Goal: Task Accomplishment & Management: Manage account settings

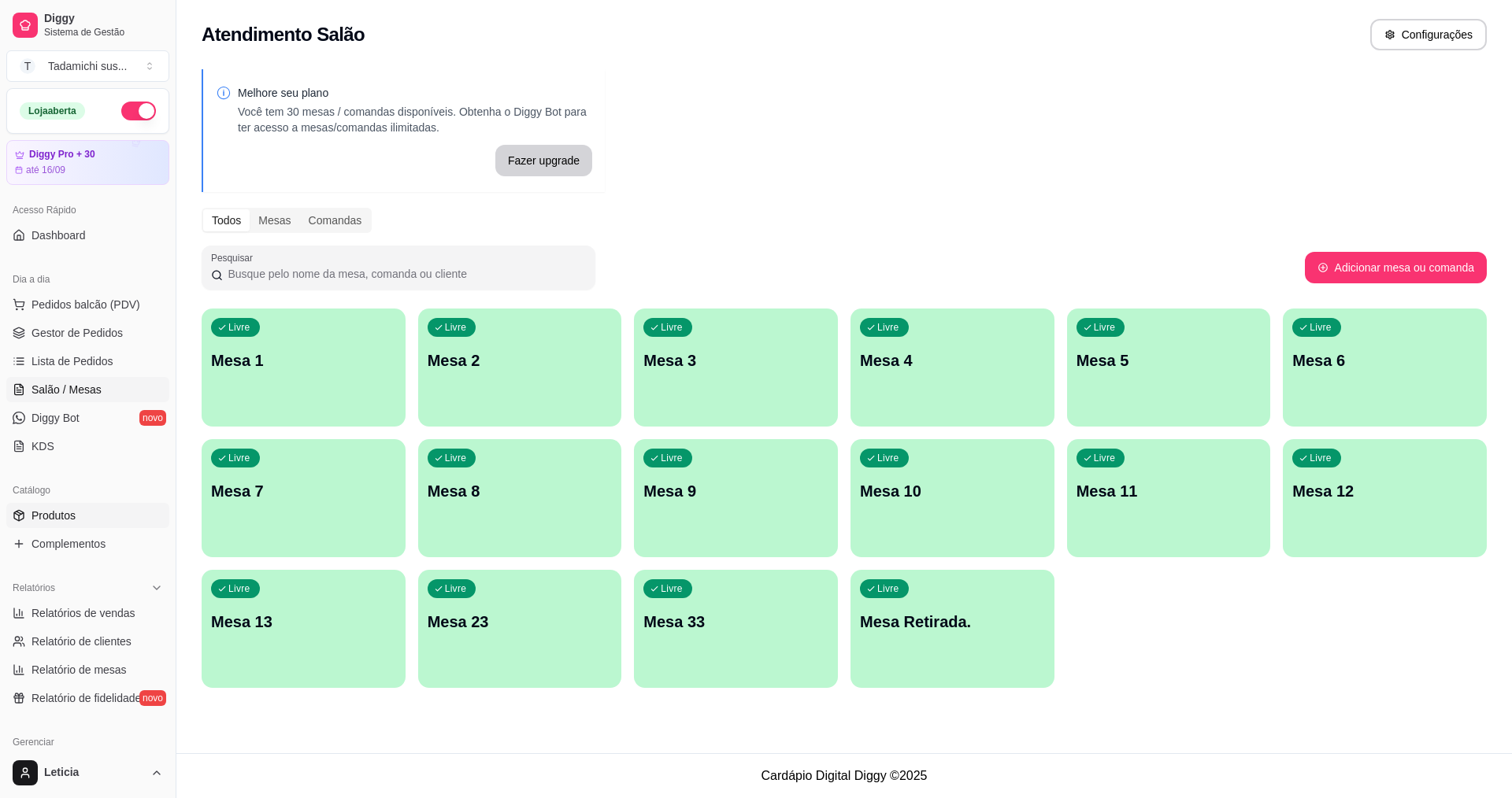
click at [94, 523] on link "Produtos" at bounding box center [88, 515] width 163 height 25
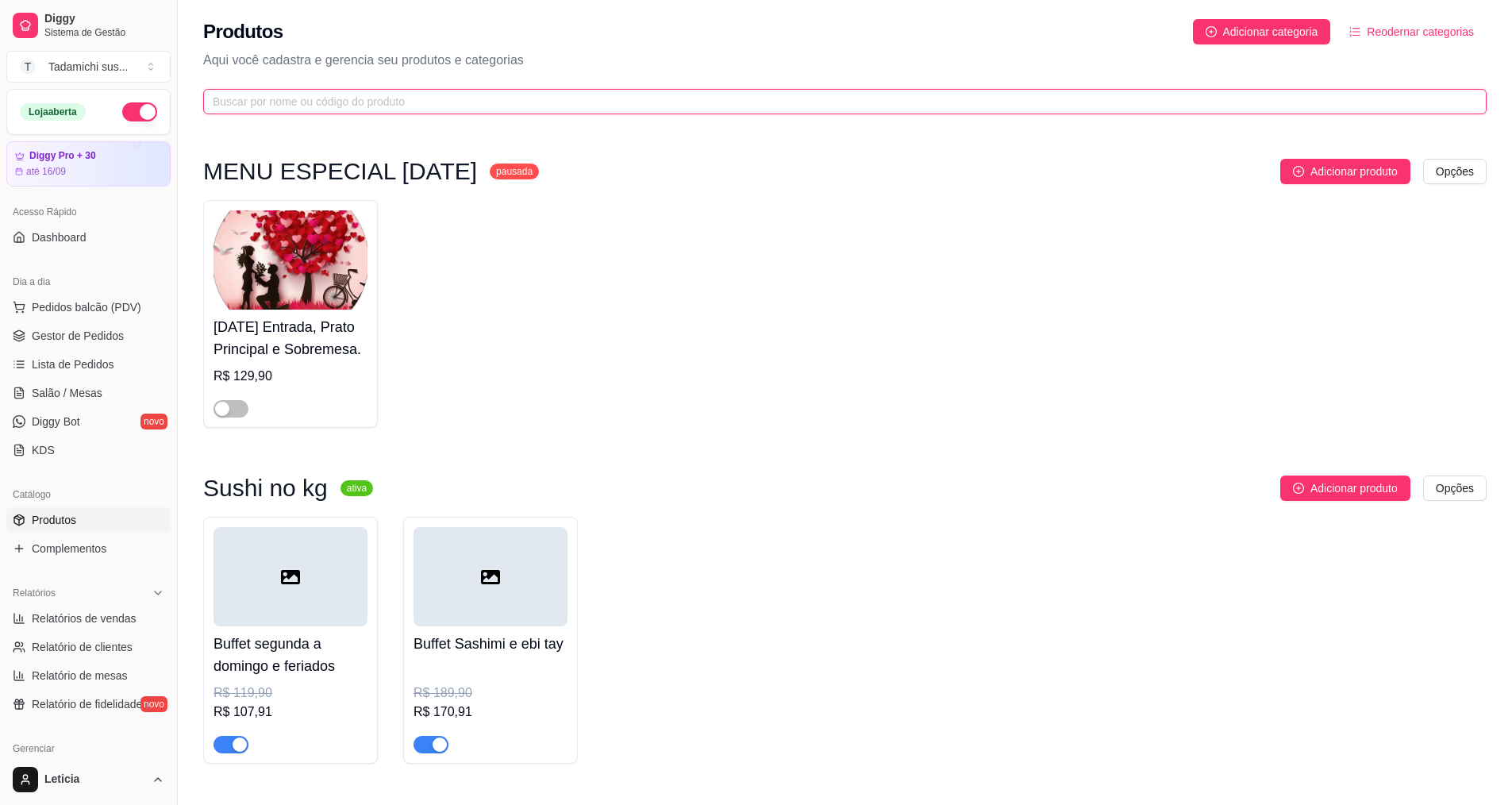
click at [340, 104] on input "text" at bounding box center [838, 102] width 1252 height 18
click at [407, 100] on input "text" at bounding box center [838, 102] width 1252 height 18
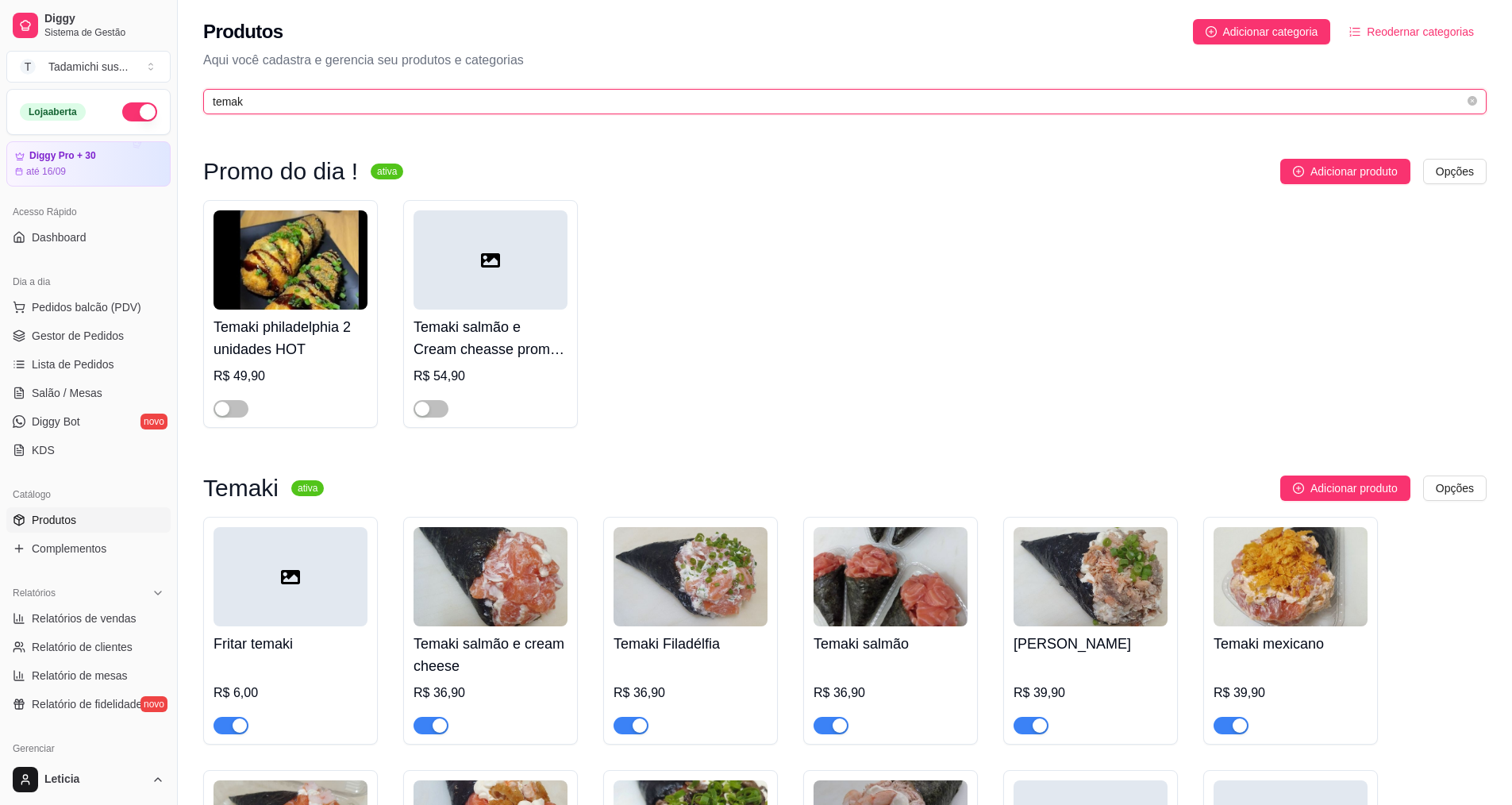
click at [255, 107] on input "temak" at bounding box center [838, 102] width 1252 height 18
type input "t"
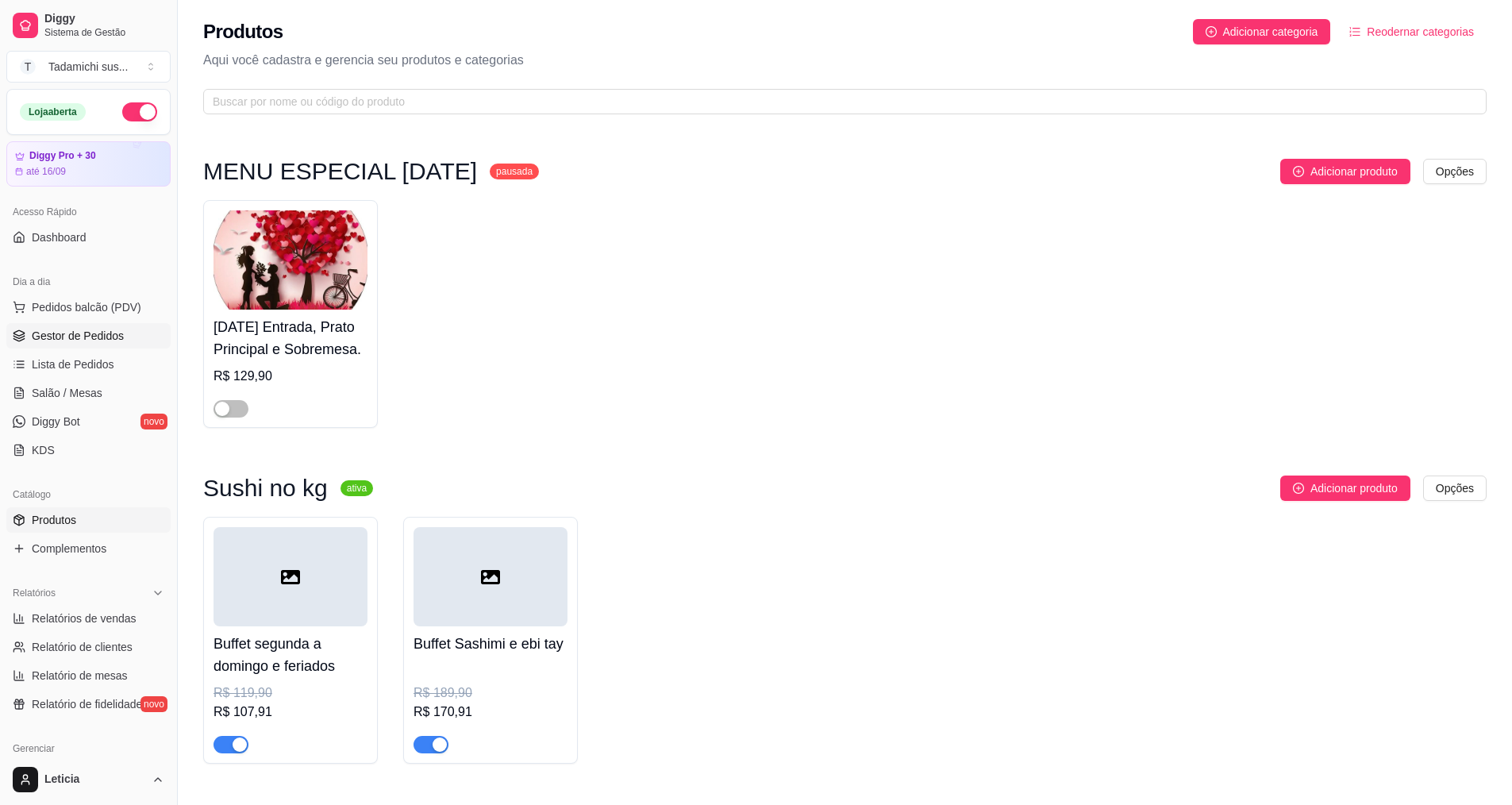
click at [89, 331] on span "Gestor de Pedidos" at bounding box center [78, 336] width 92 height 16
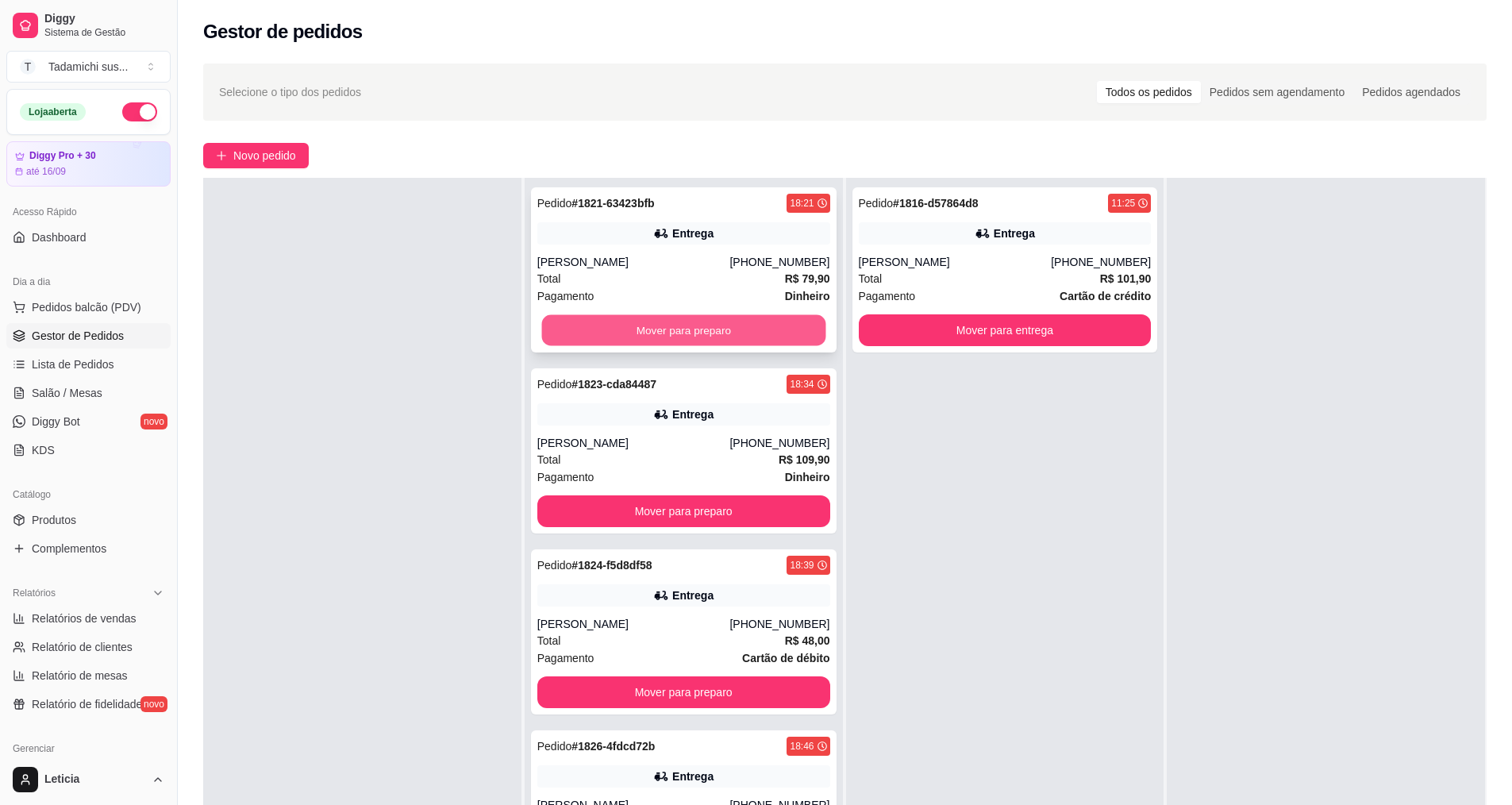
click at [567, 329] on button "Mover para preparo" at bounding box center [683, 330] width 284 height 31
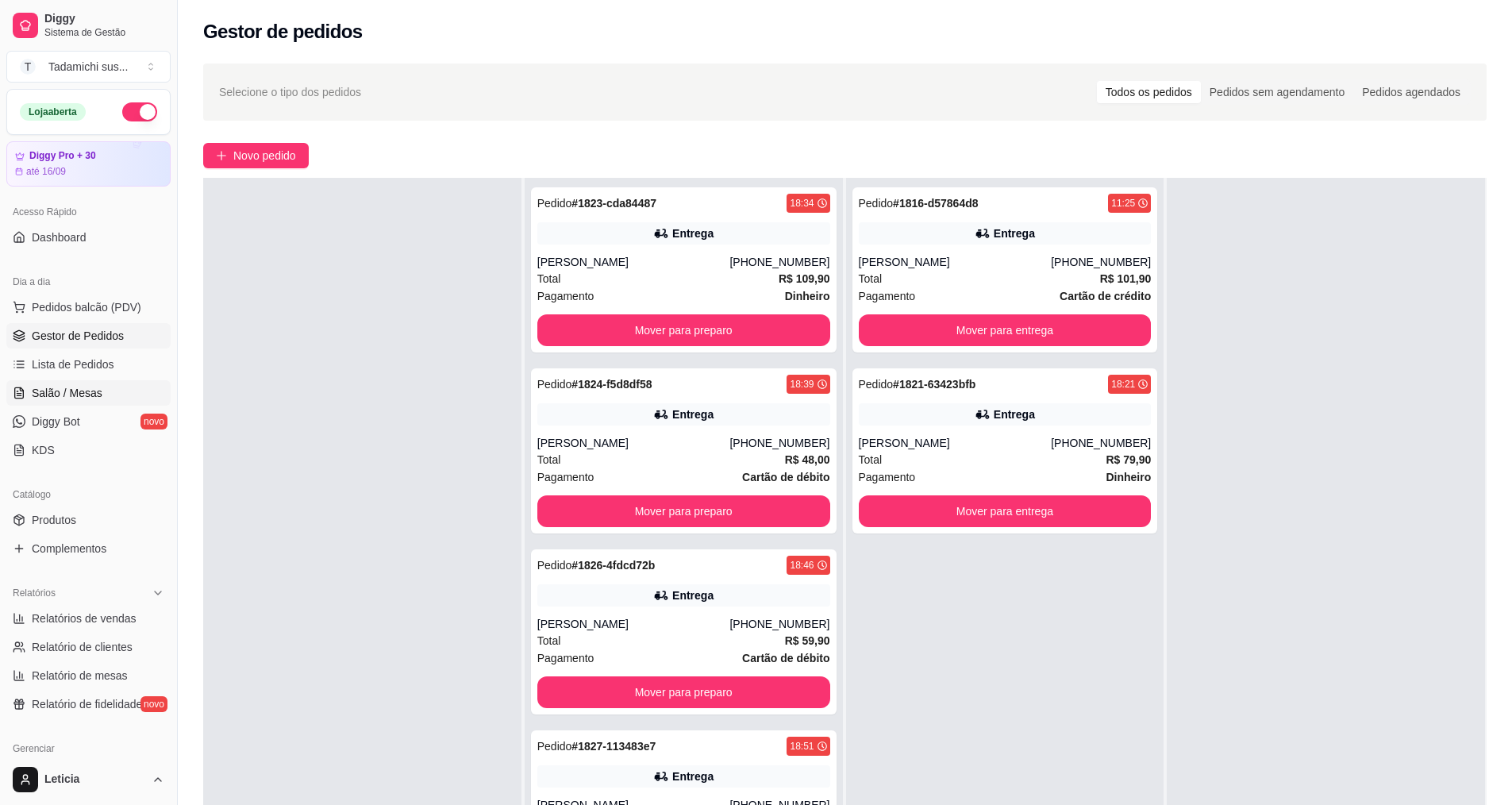
click at [73, 389] on span "Salão / Mesas" at bounding box center [67, 393] width 71 height 16
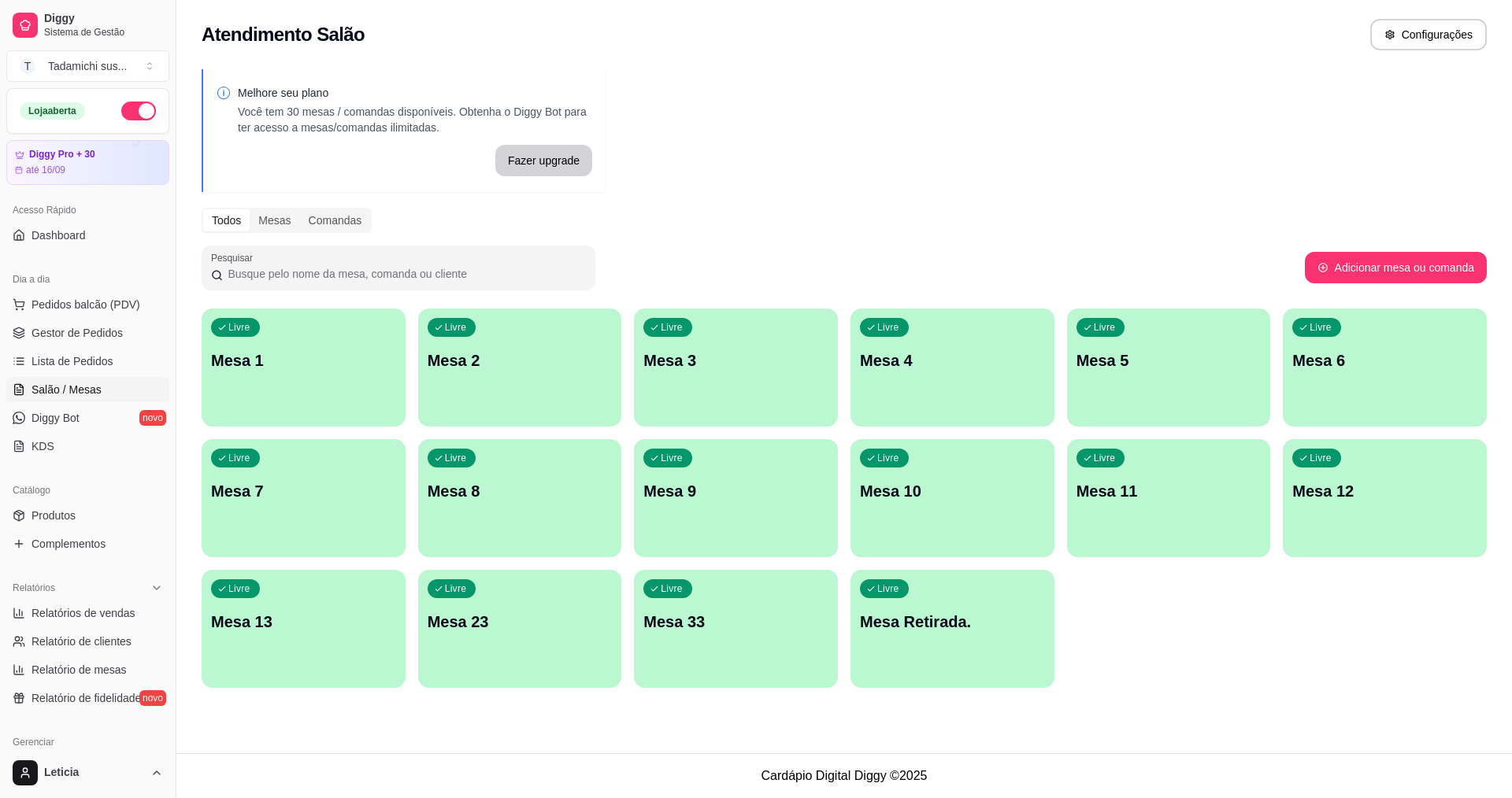
click at [375, 364] on p "Mesa 1" at bounding box center [303, 361] width 185 height 22
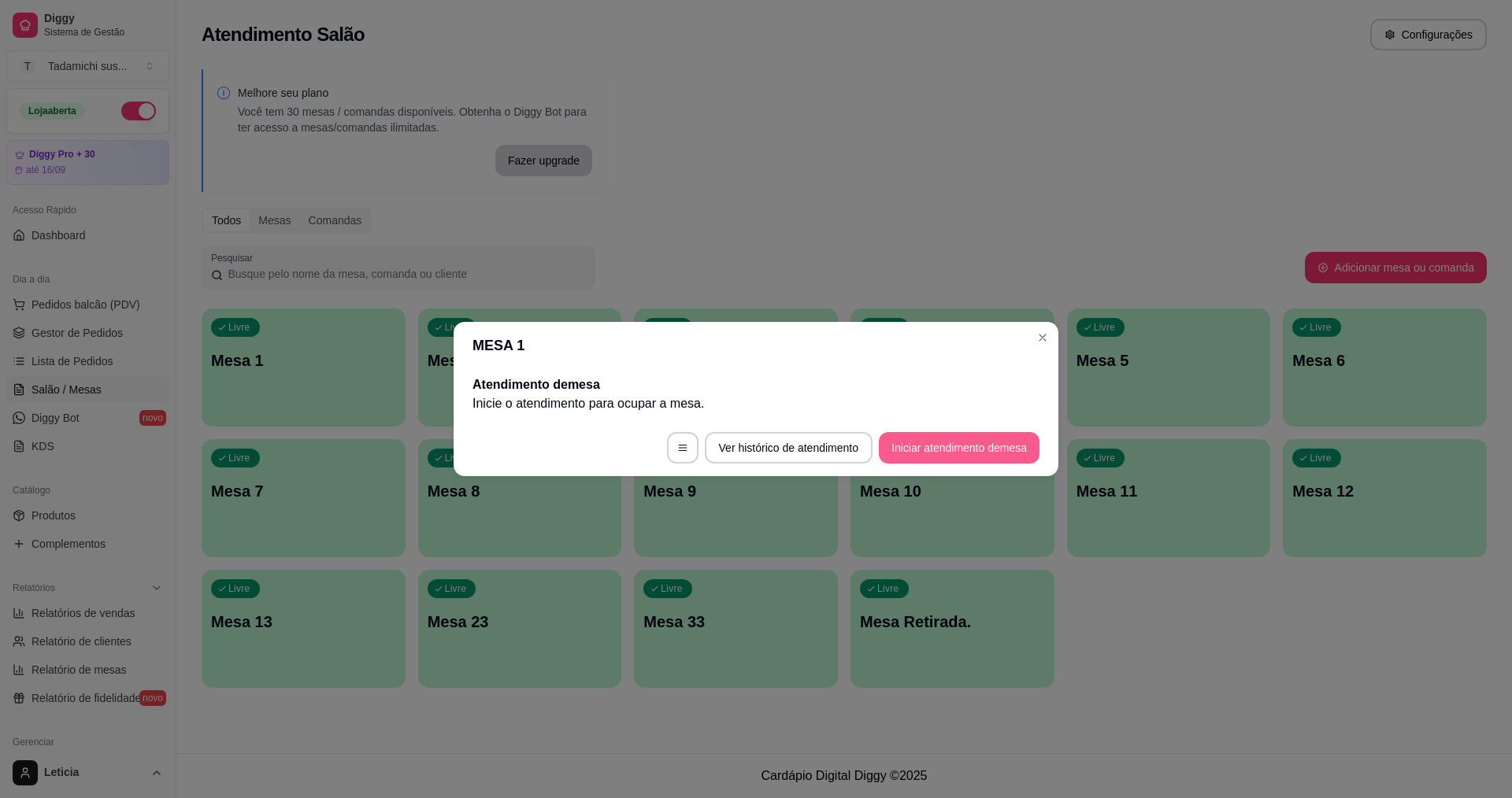
click at [964, 440] on button "Iniciar atendimento de mesa" at bounding box center [959, 448] width 160 height 32
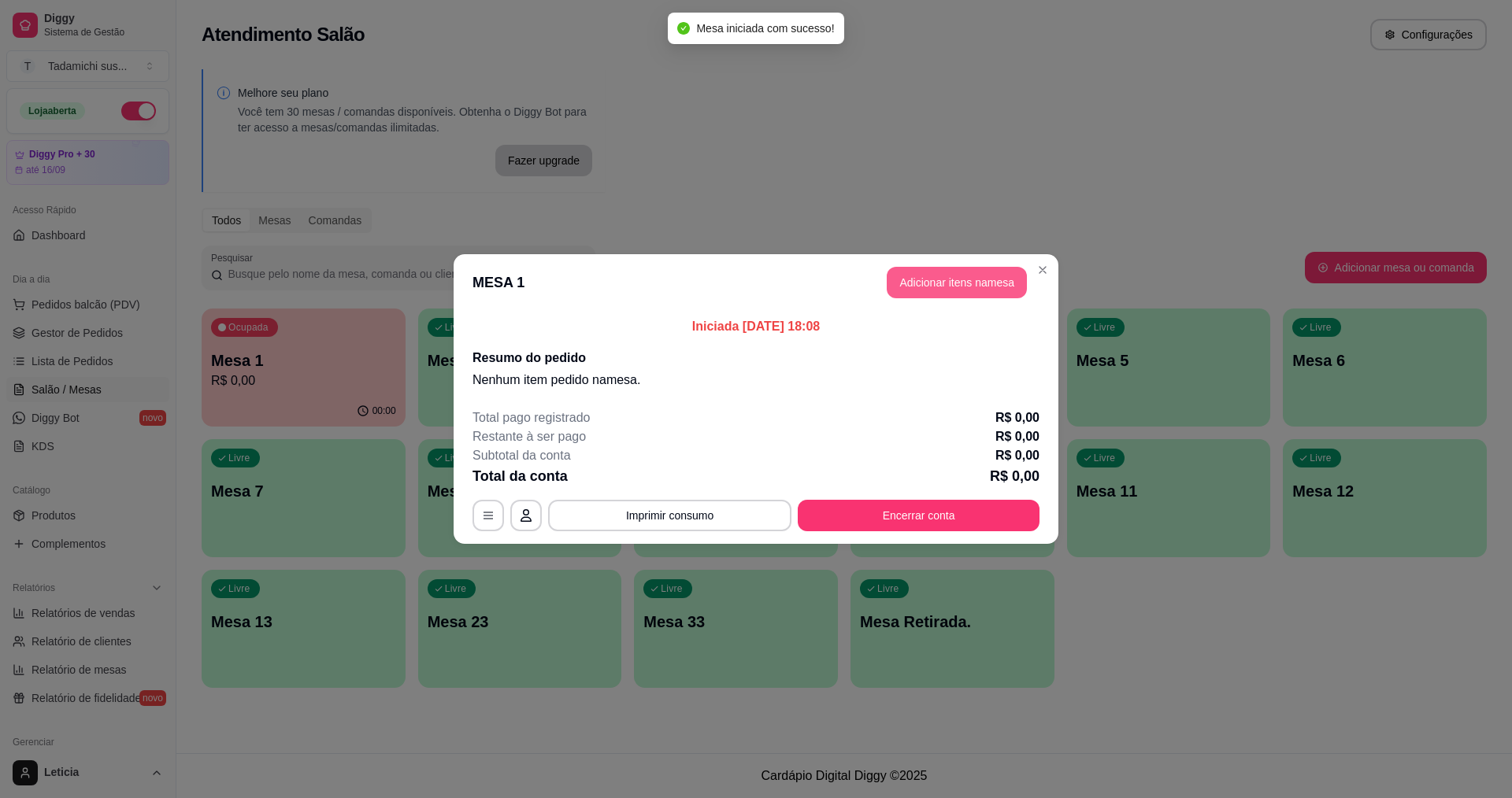
click at [963, 275] on button "Adicionar itens na mesa" at bounding box center [956, 283] width 140 height 32
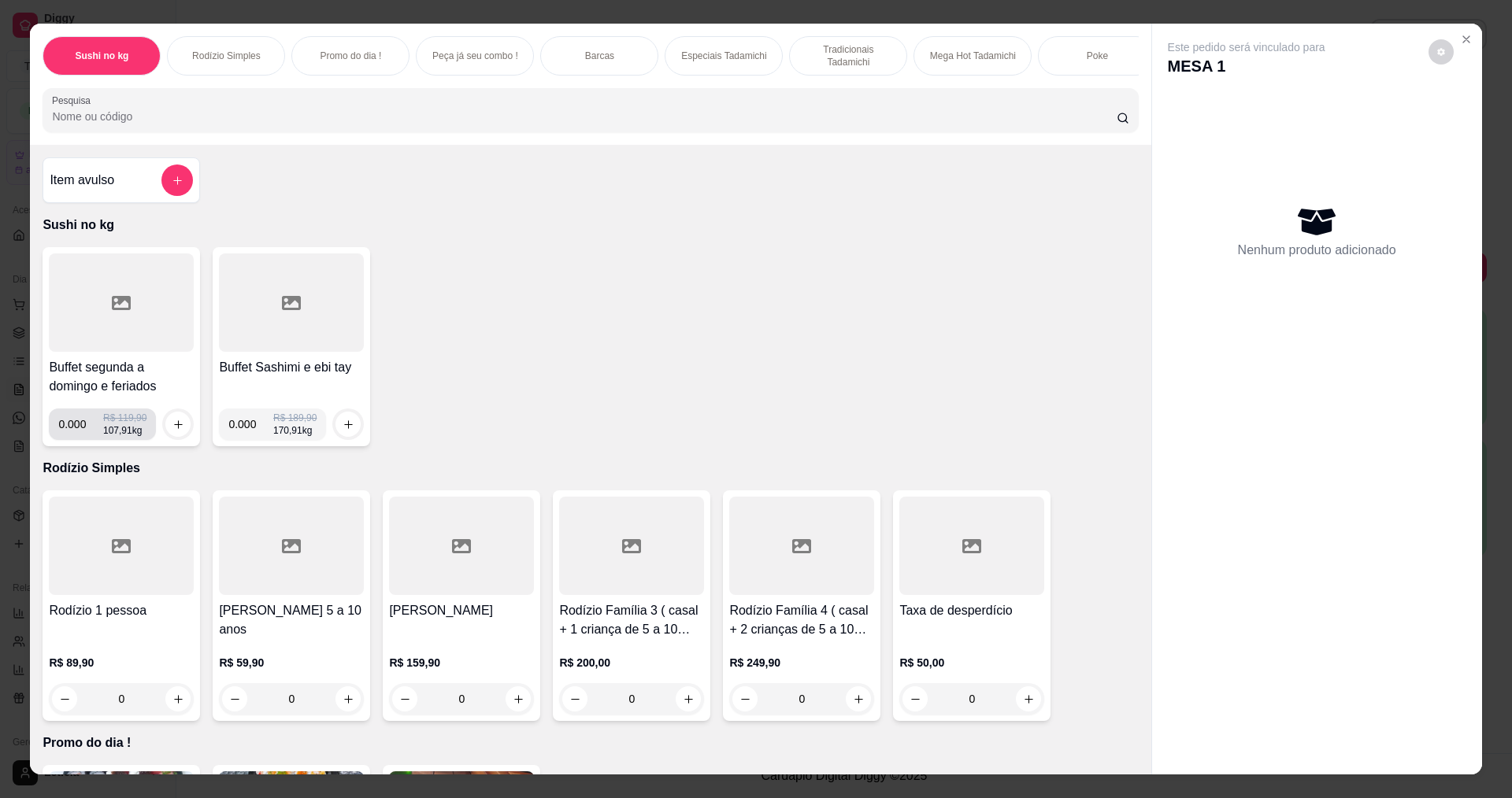
click at [81, 439] on input "0.000" at bounding box center [81, 425] width 45 height 32
type input "0.278"
click at [177, 430] on icon "increase-product-quantity" at bounding box center [178, 424] width 12 height 12
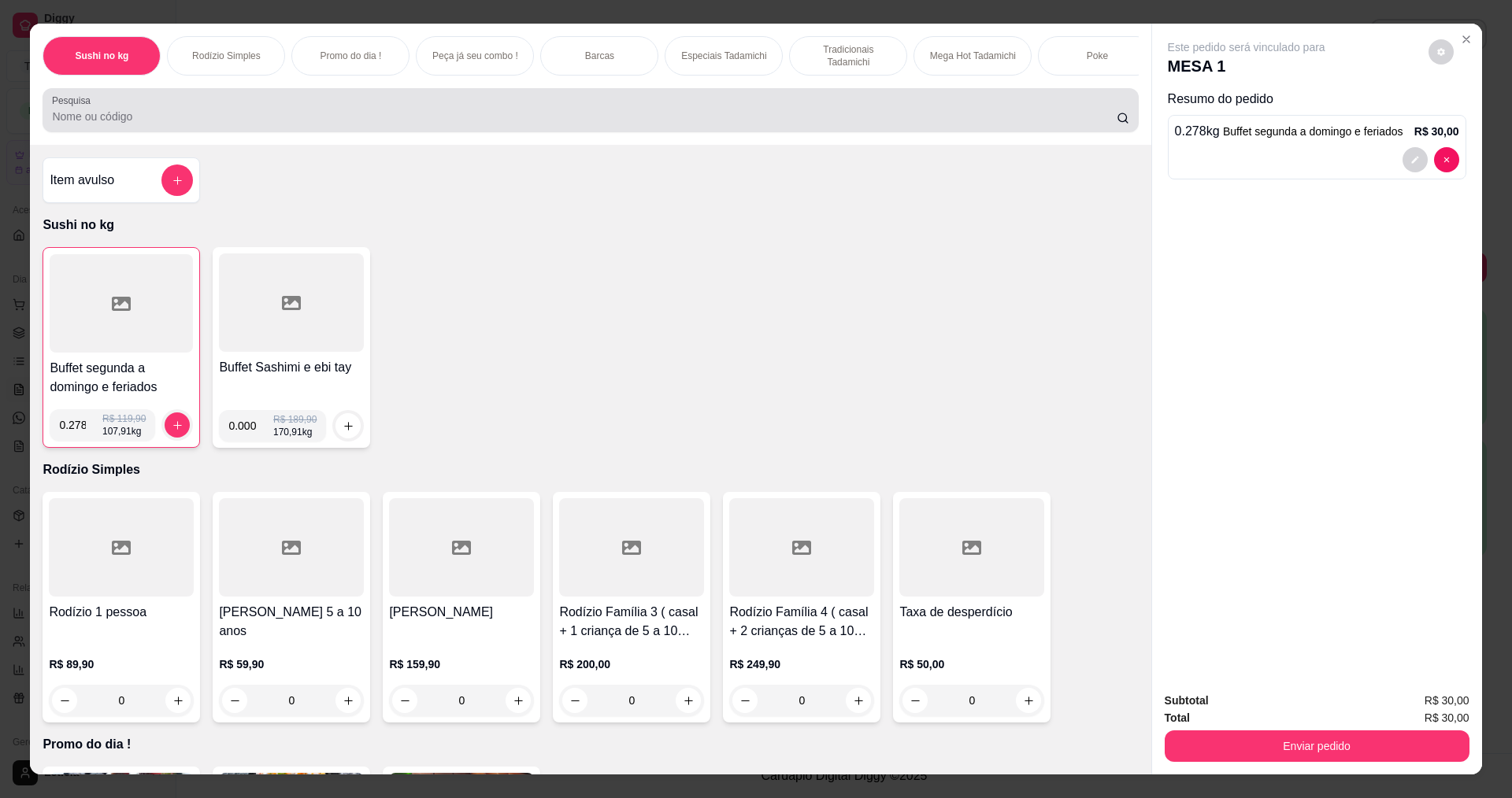
drag, startPoint x: 564, startPoint y: 133, endPoint x: 586, endPoint y: 160, distance: 34.8
click at [566, 125] on input "Pesquisa" at bounding box center [583, 117] width 1064 height 16
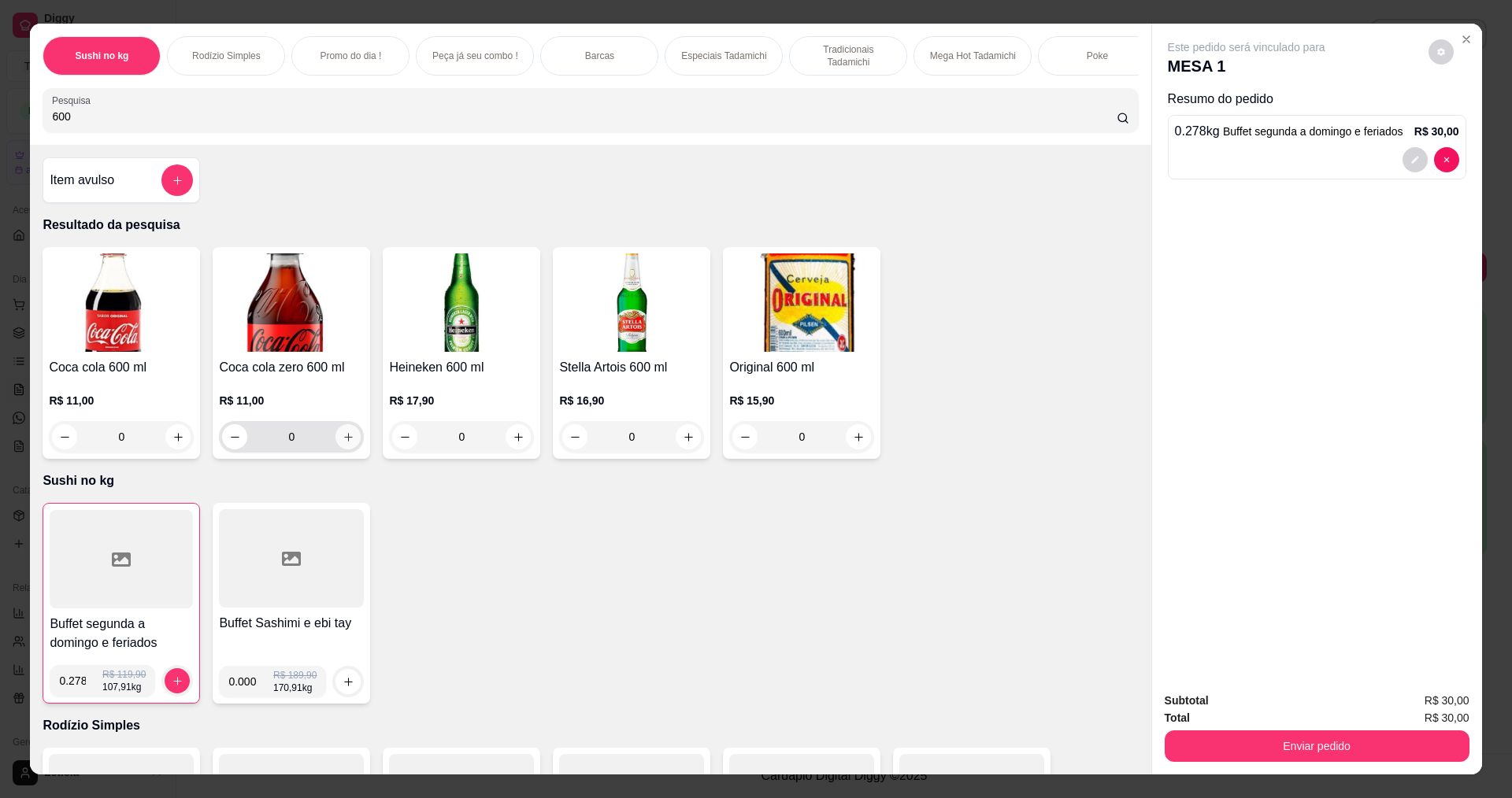
type input "600"
click at [344, 443] on icon "increase-product-quantity" at bounding box center [348, 436] width 12 height 12
type input "1"
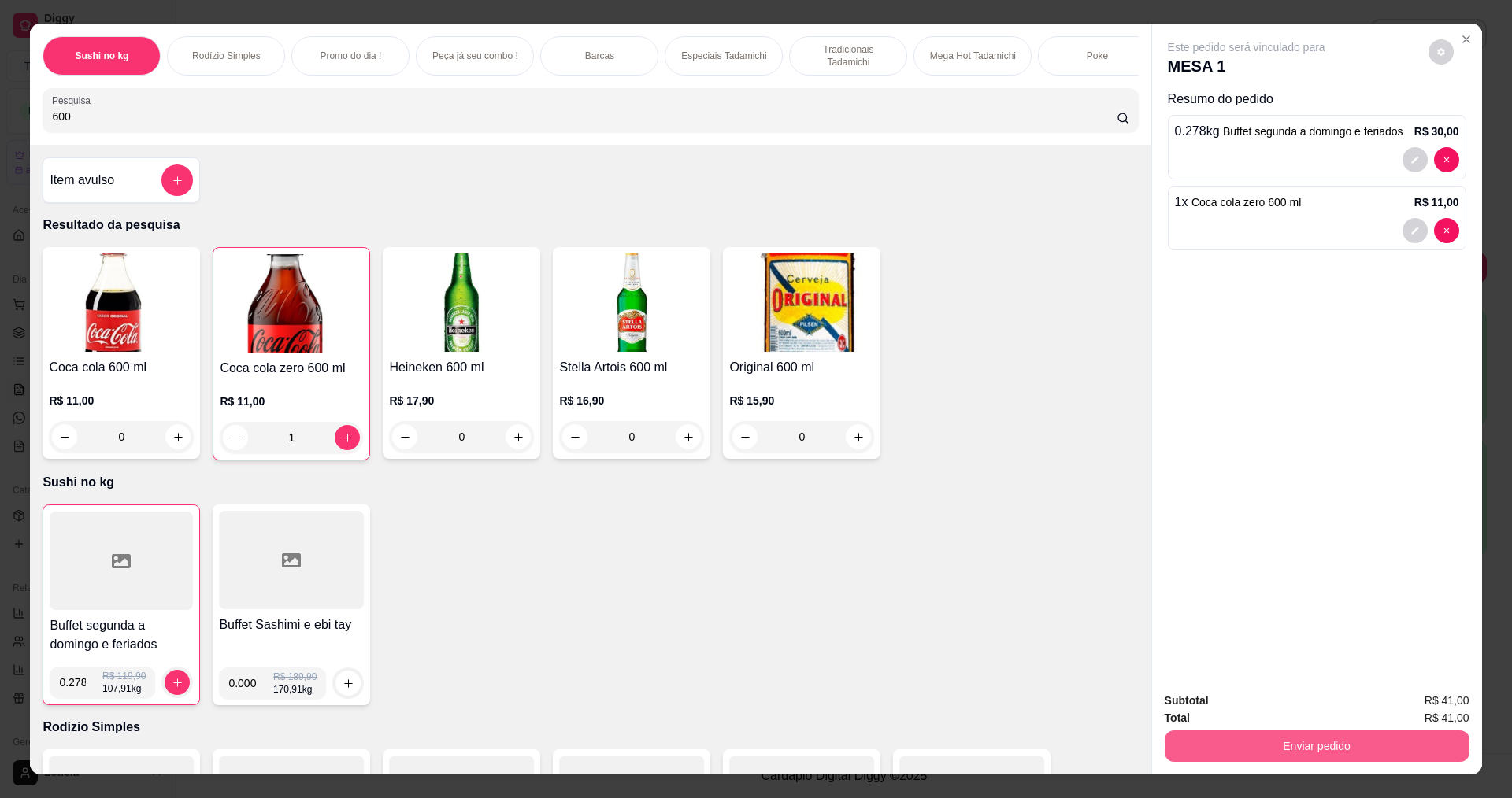
click at [1245, 740] on button "Enviar pedido" at bounding box center [1317, 746] width 305 height 32
click at [1252, 714] on button "Não registrar e enviar pedido" at bounding box center [1264, 708] width 163 height 30
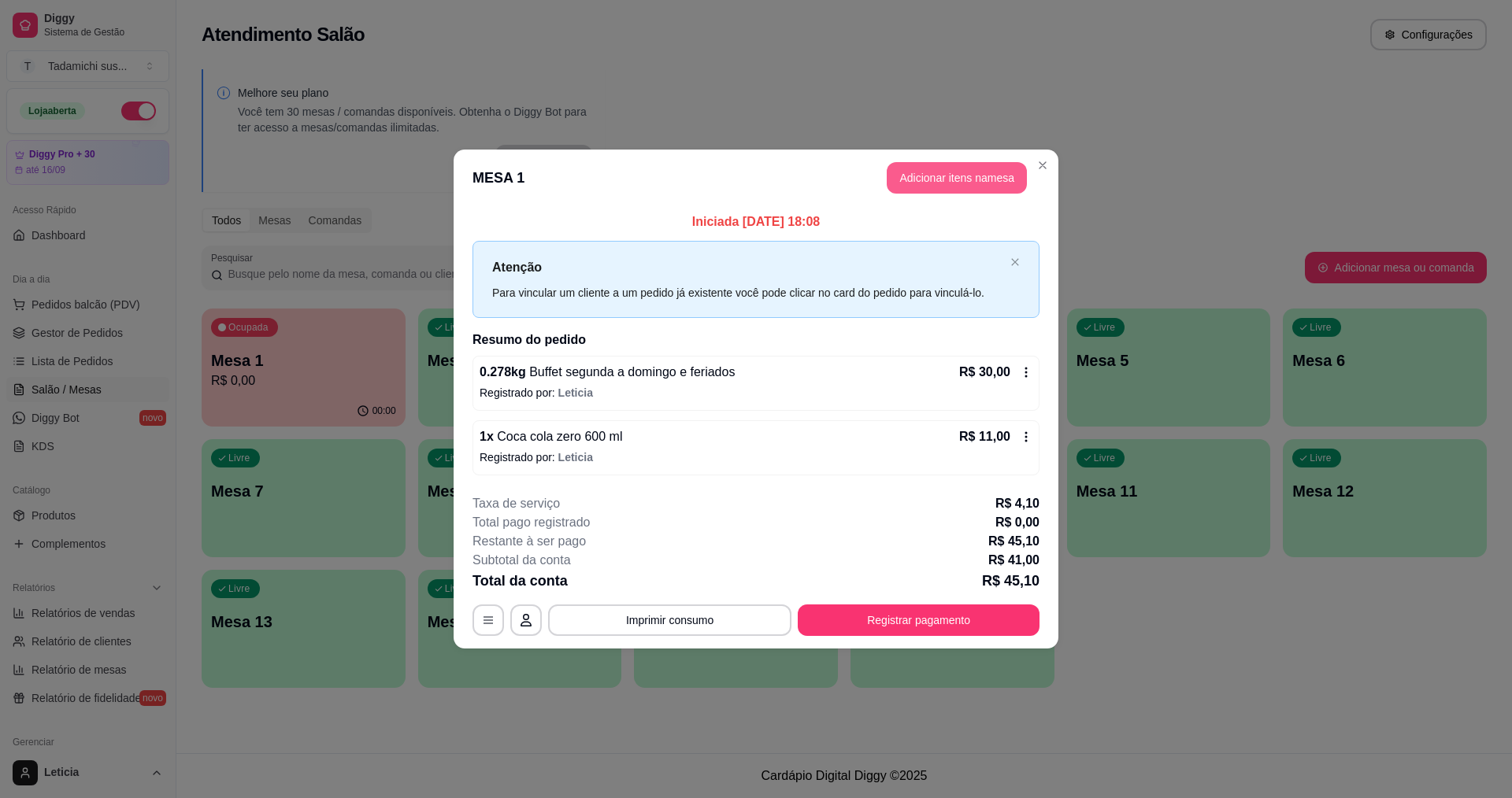
click at [916, 165] on button "Adicionar itens na mesa" at bounding box center [956, 178] width 140 height 32
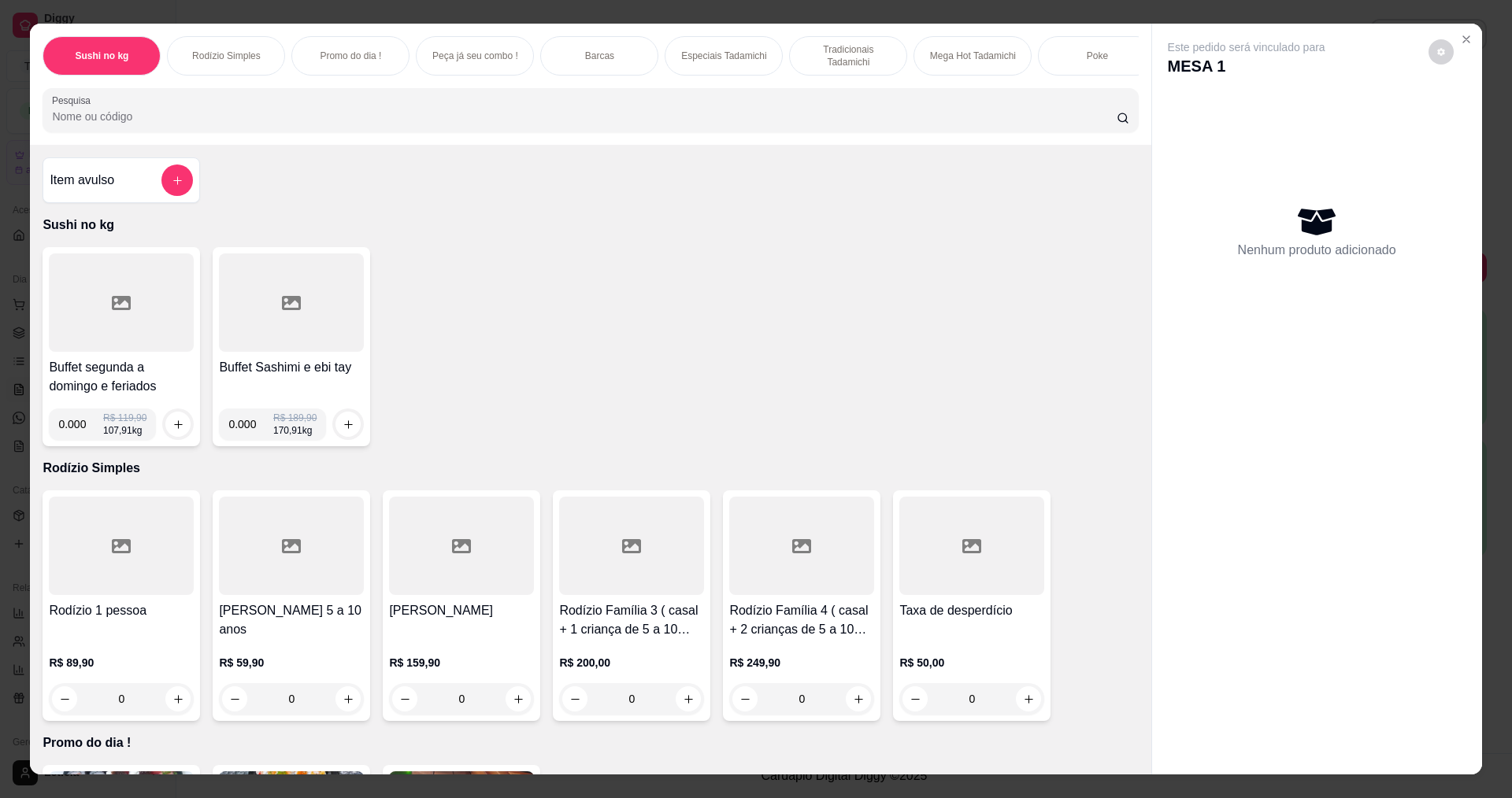
click at [78, 440] on input "0.000" at bounding box center [81, 425] width 45 height 32
type input "0.294"
click at [173, 429] on button "increase-product-quantity" at bounding box center [178, 425] width 25 height 25
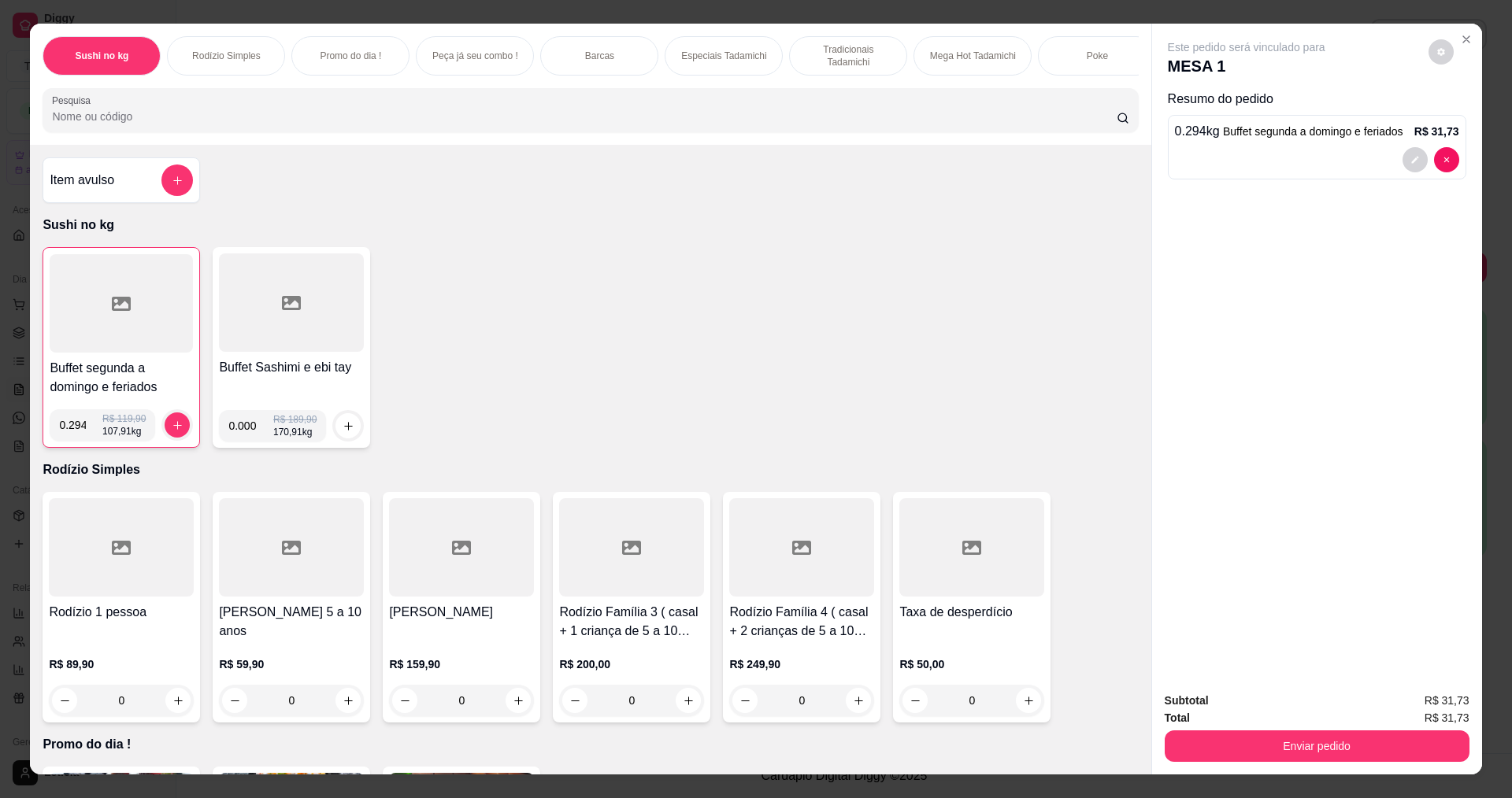
click at [1305, 765] on div "Subtotal R$ 31,73 Total R$ 31,73 Enviar pedido" at bounding box center [1317, 727] width 330 height 96
click at [1304, 755] on button "Enviar pedido" at bounding box center [1316, 745] width 295 height 31
click at [1275, 702] on button "Não registrar e enviar pedido" at bounding box center [1264, 708] width 163 height 30
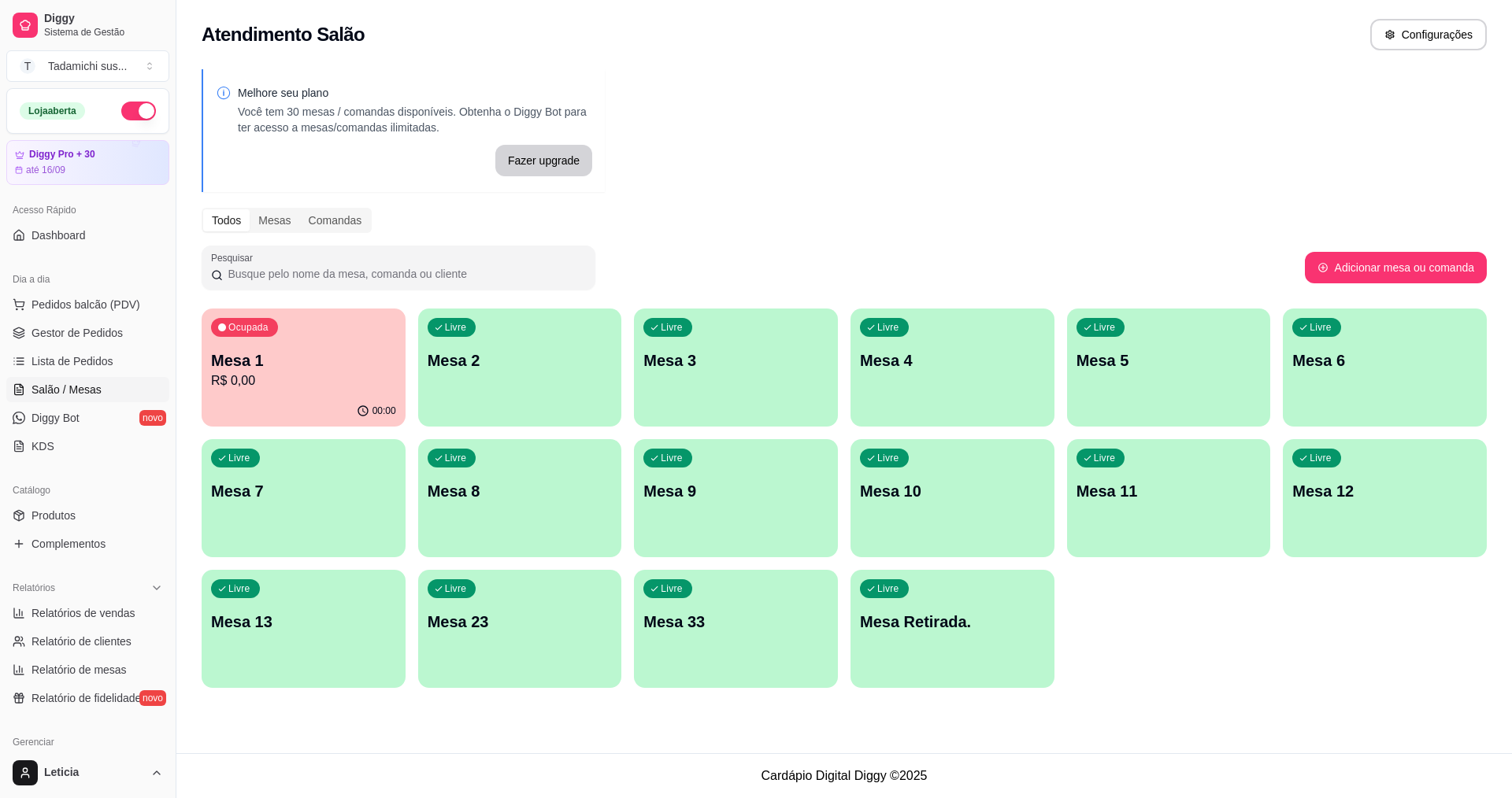
click at [261, 371] on div "Mesa 1 R$ 0,00" at bounding box center [303, 370] width 185 height 41
click at [126, 335] on link "Gestor de Pedidos" at bounding box center [88, 333] width 163 height 25
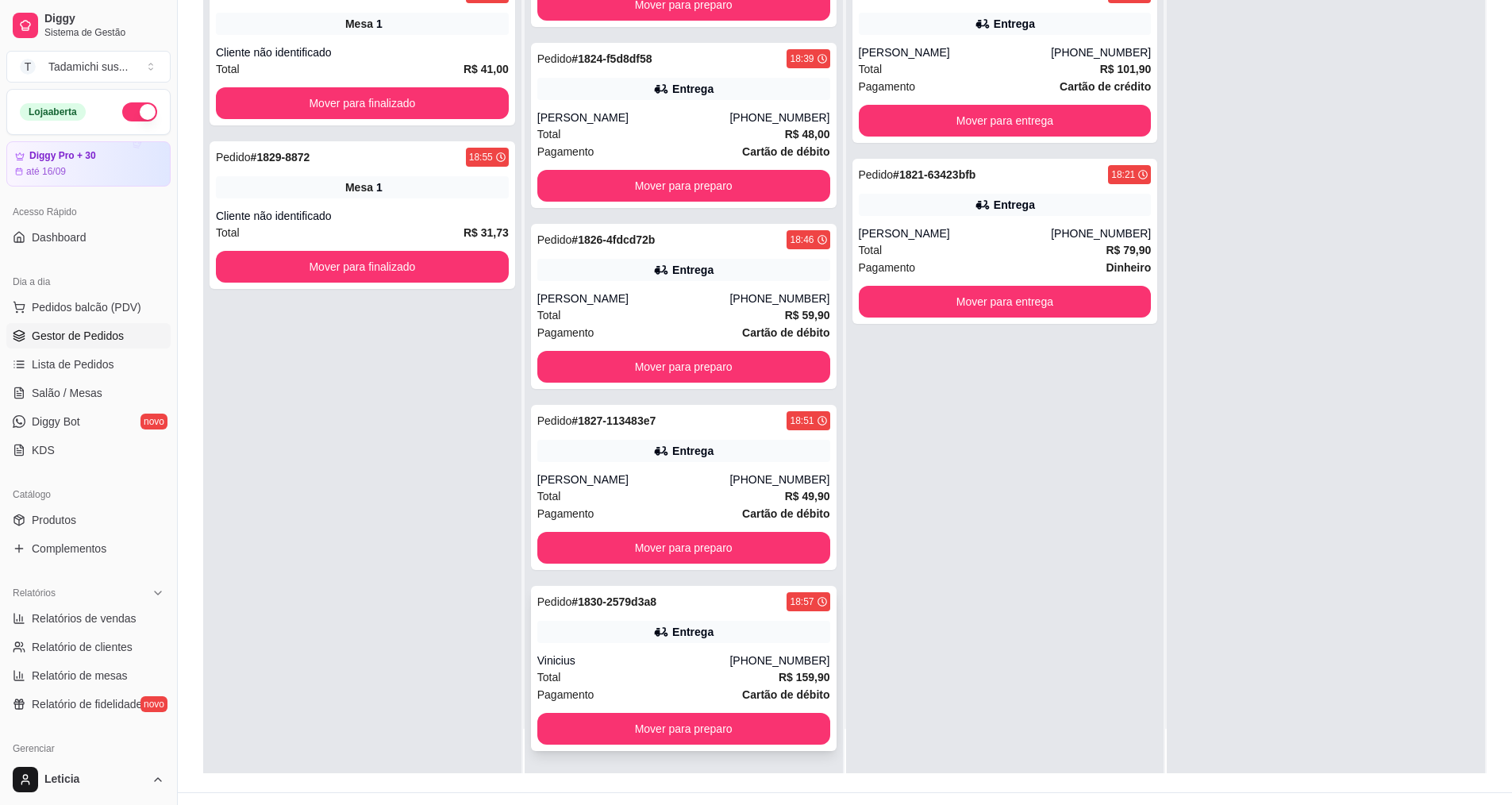
scroll to position [242, 0]
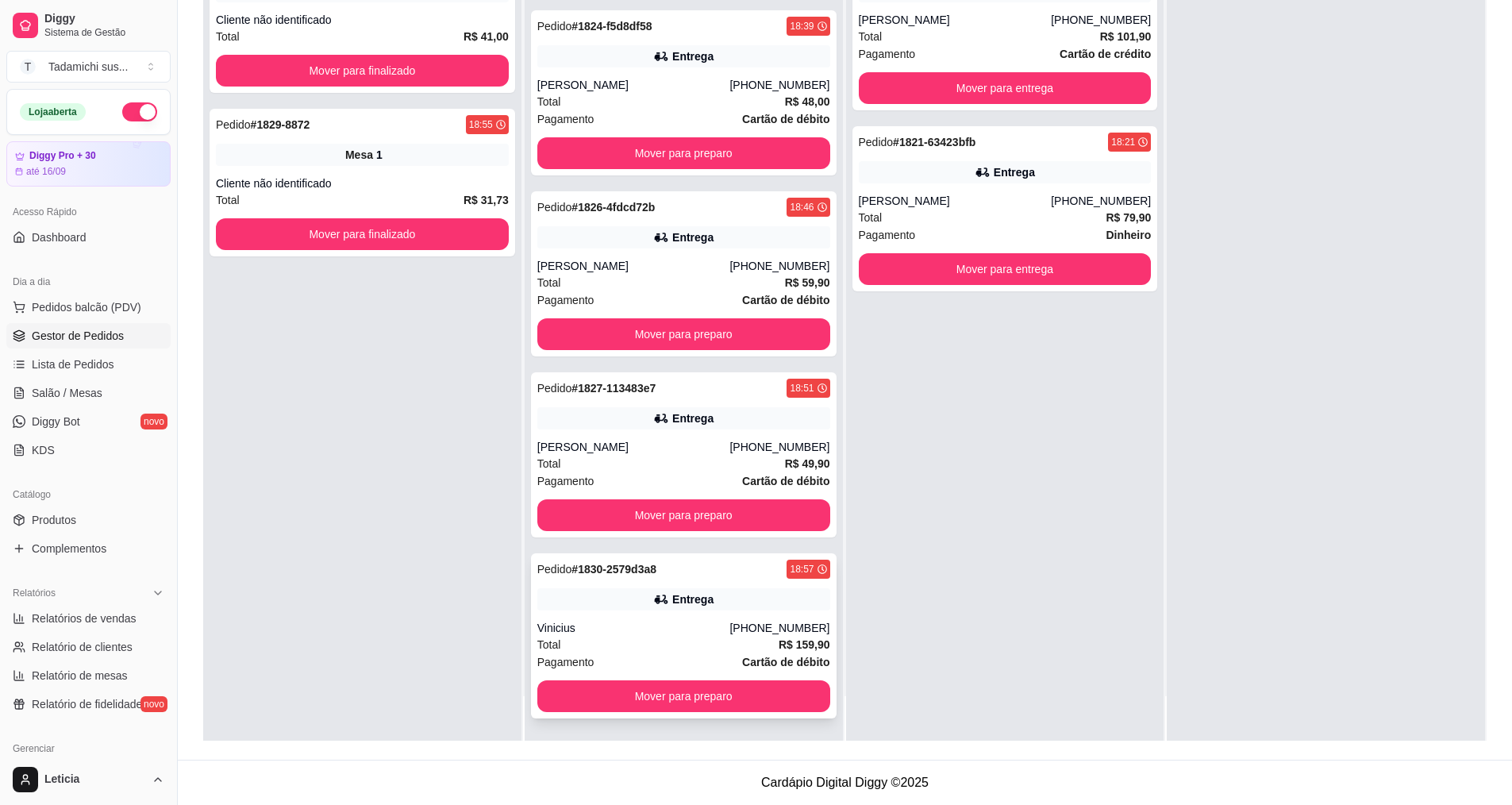
click at [614, 616] on div "Pedido # 1830-2579d3a8 18:57 Entrega Vinicius [PHONE_NUMBER] Total R$ 159,90 Pa…" at bounding box center [684, 635] width 306 height 165
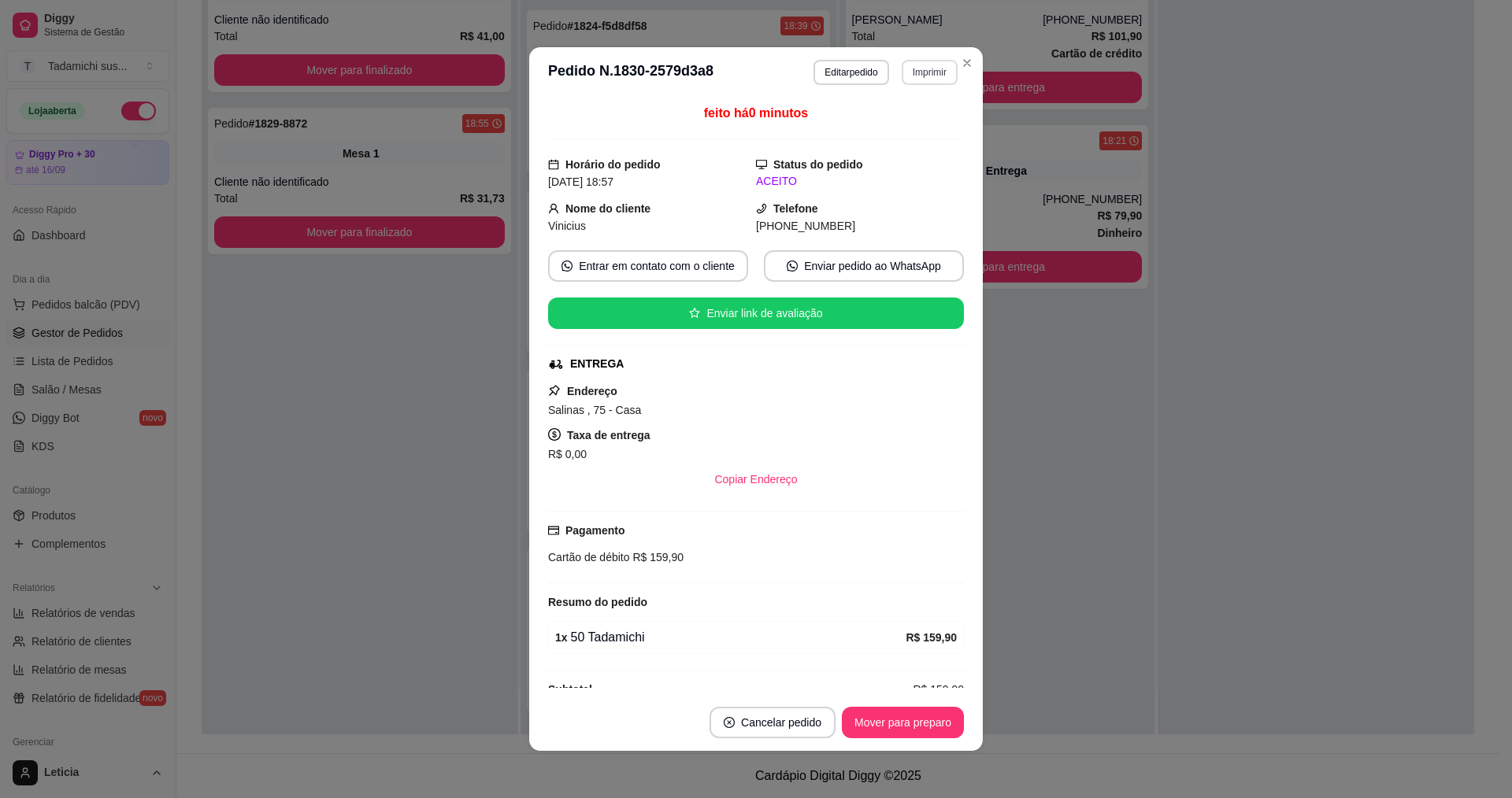
click at [908, 73] on button "Imprimir" at bounding box center [929, 73] width 56 height 25
click at [911, 153] on button "IMPRESSORA HAYOM" at bounding box center [891, 159] width 122 height 25
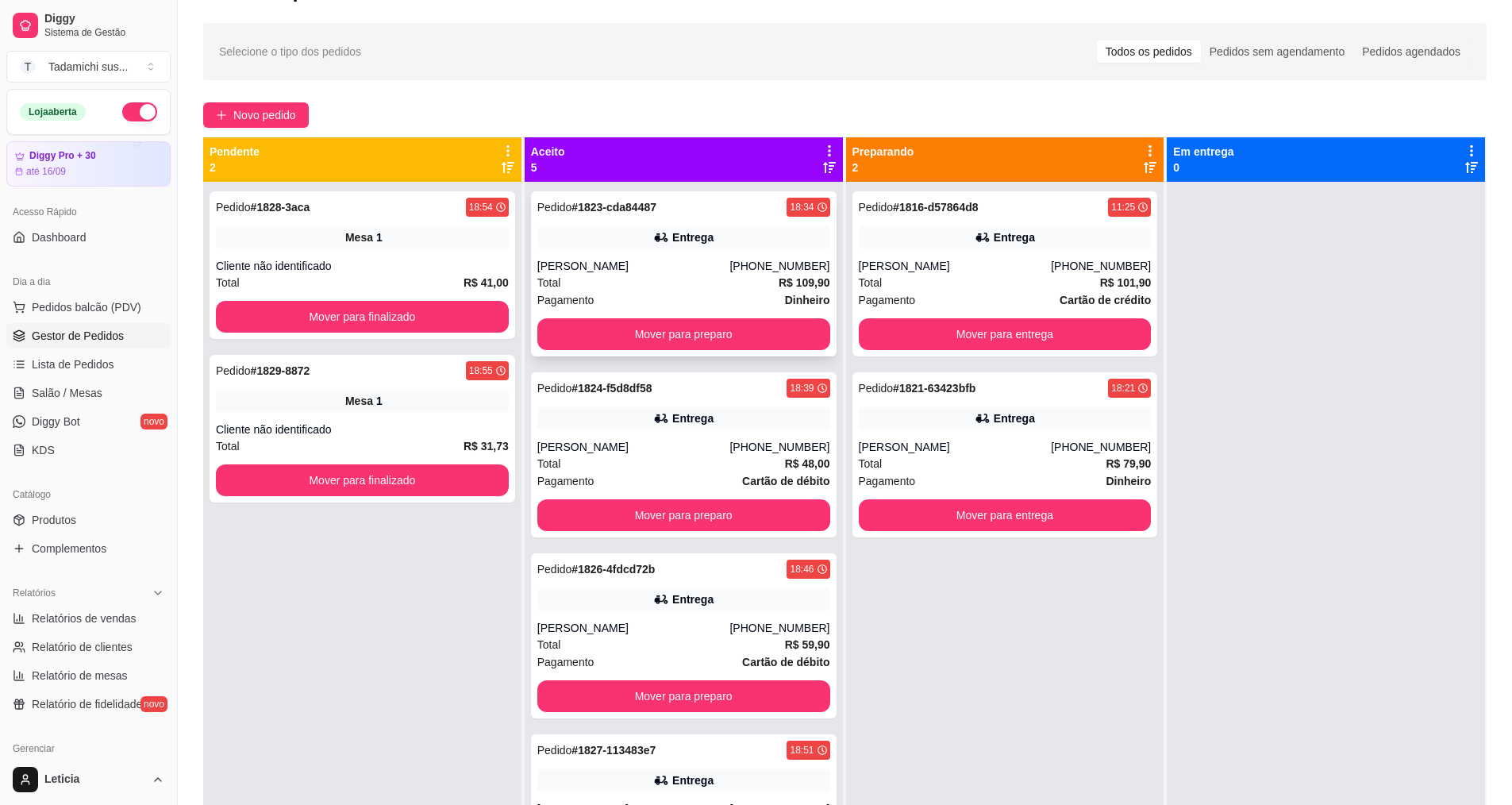
scroll to position [4, 0]
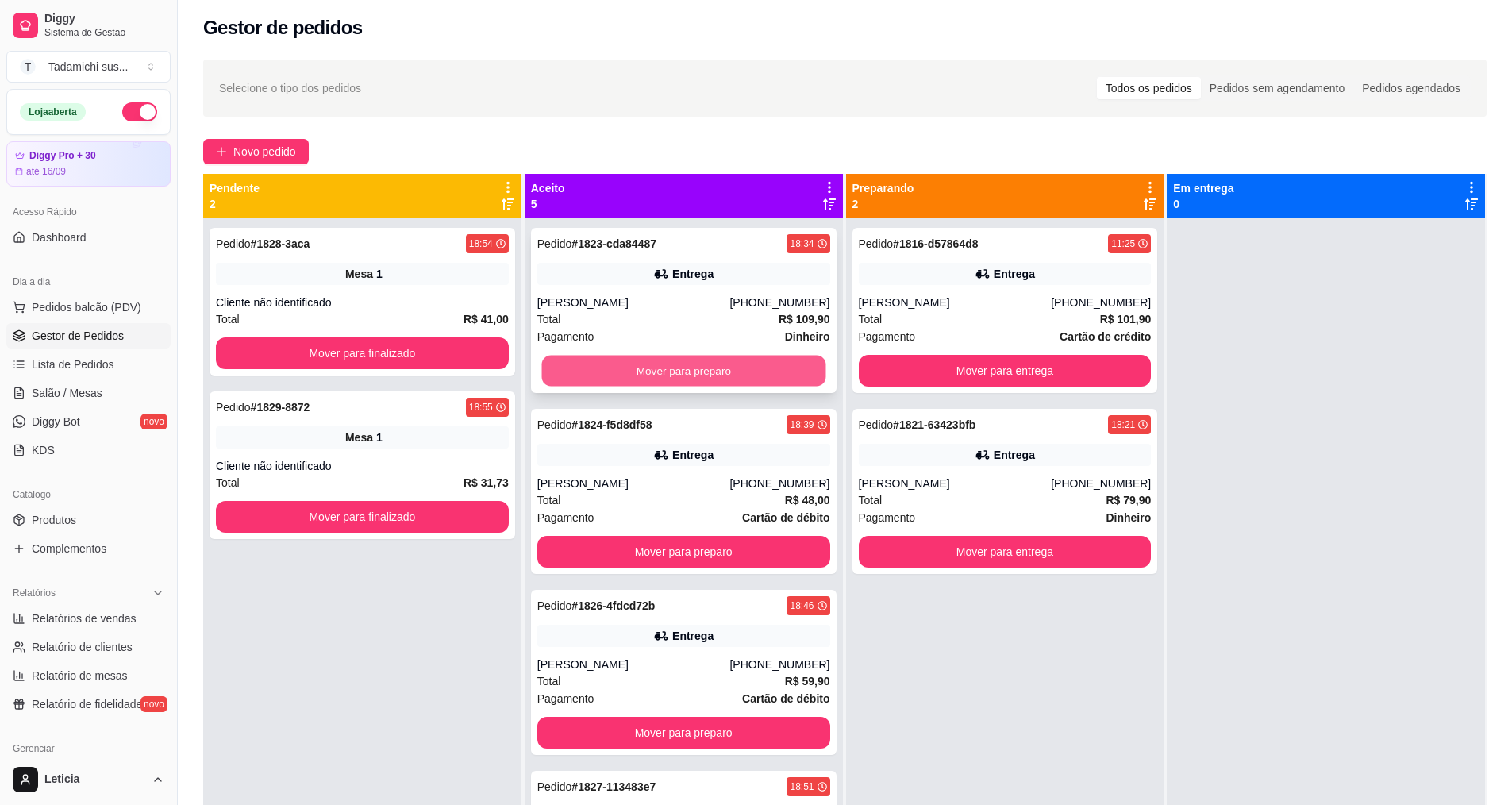
click at [656, 372] on button "Mover para preparo" at bounding box center [683, 371] width 284 height 31
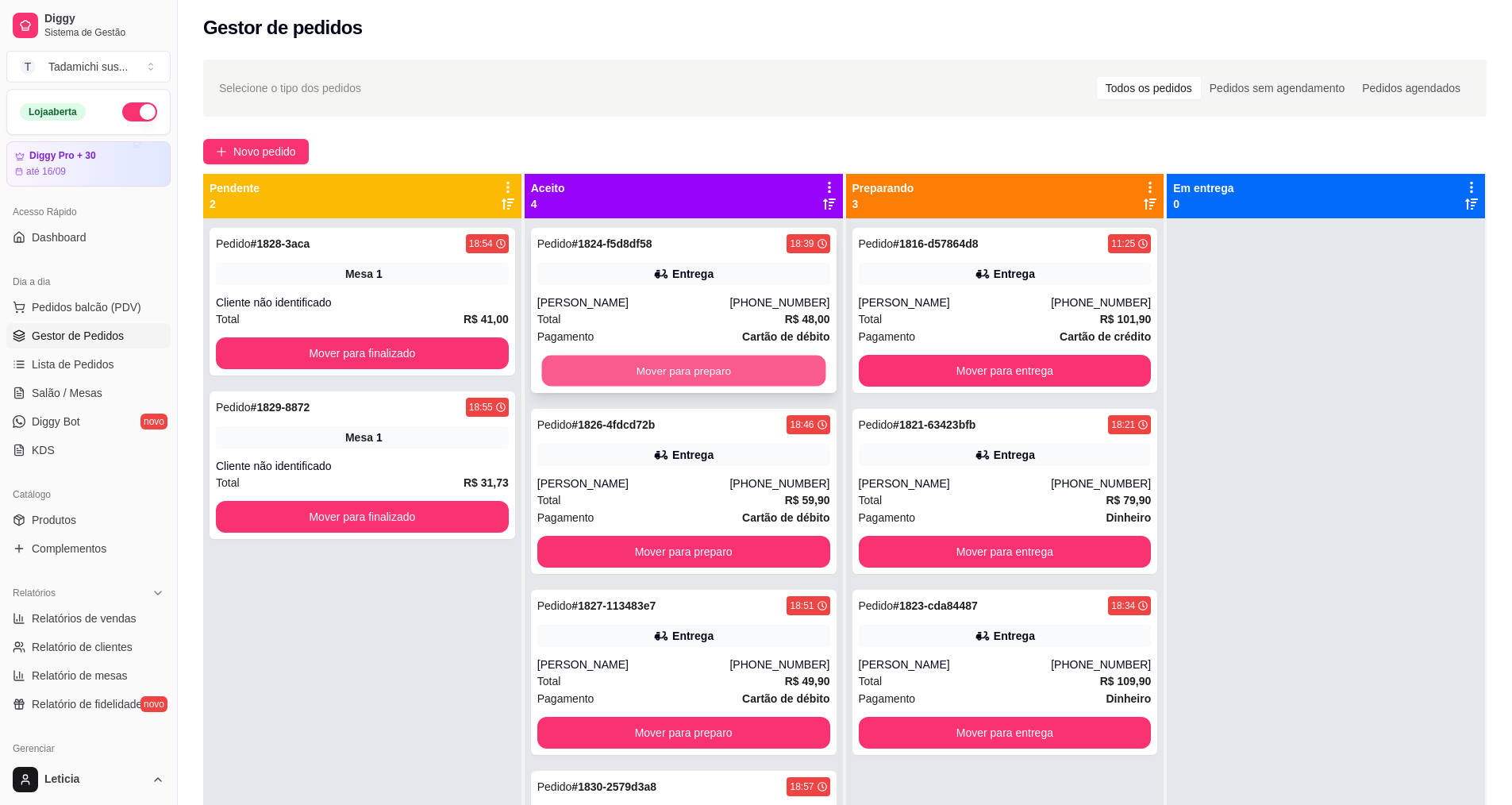
click at [636, 362] on button "Mover para preparo" at bounding box center [683, 371] width 284 height 31
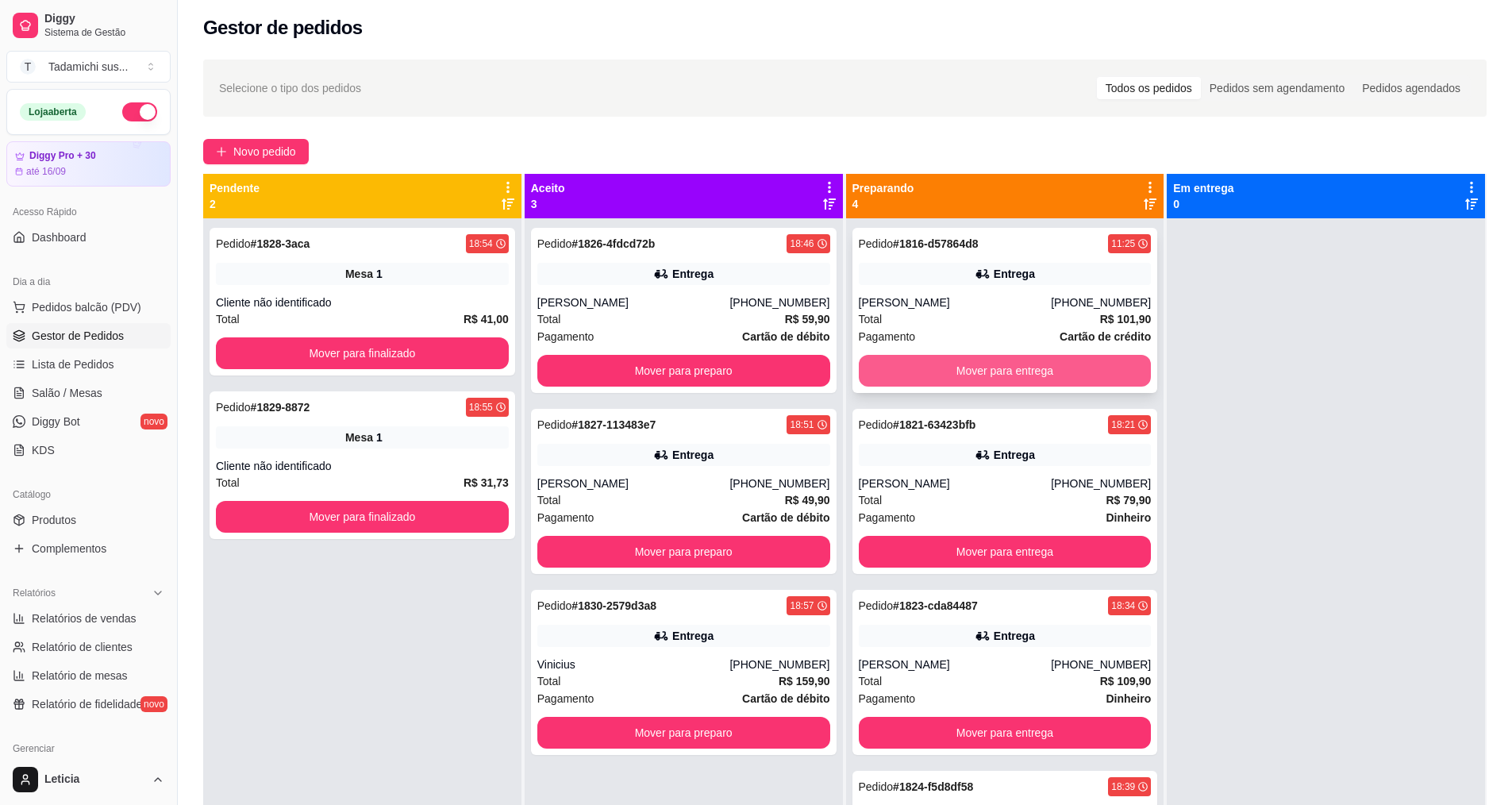
click at [937, 361] on button "Mover para entrega" at bounding box center [1005, 371] width 293 height 32
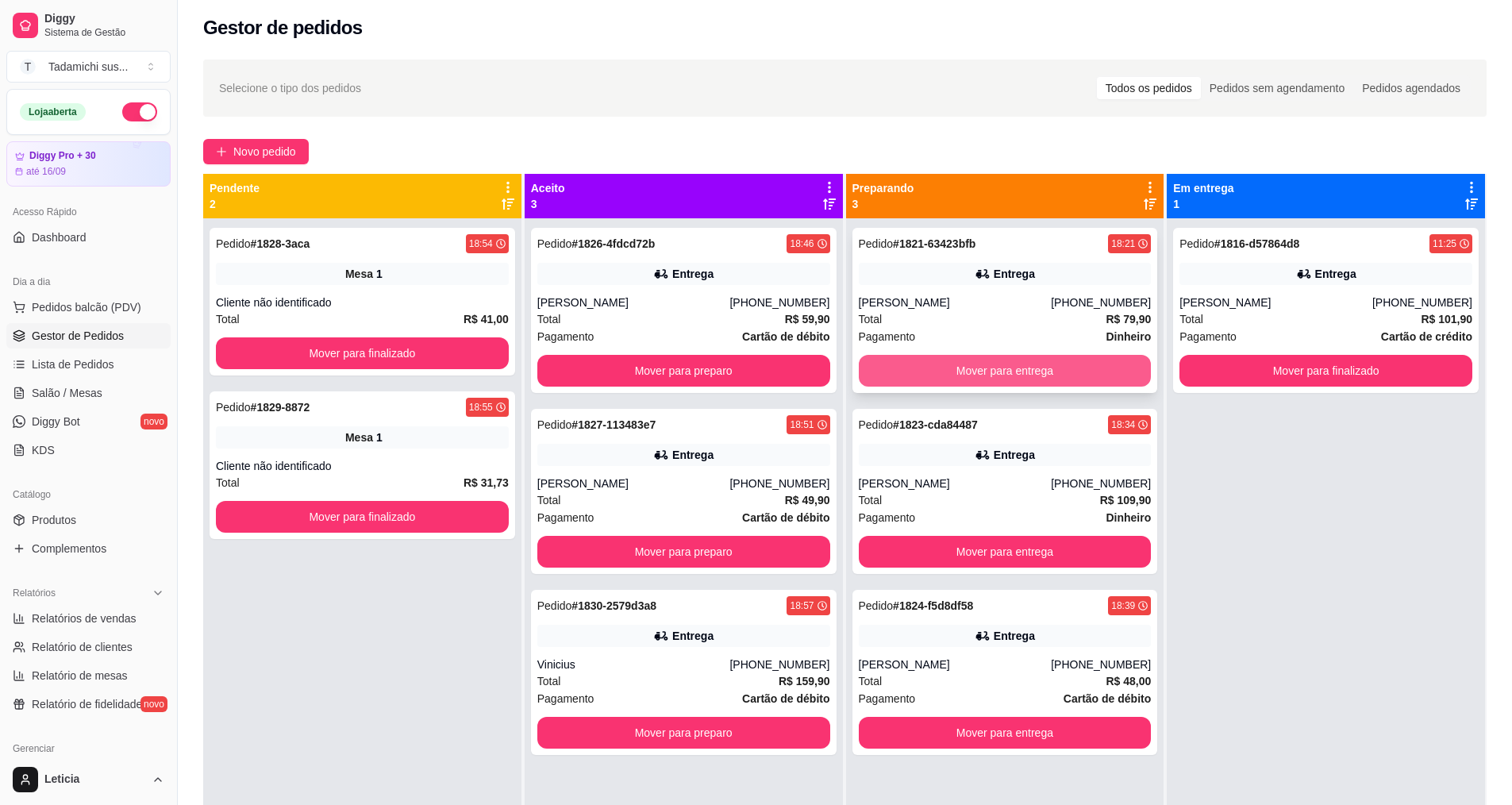
click at [994, 371] on button "Mover para entrega" at bounding box center [1005, 371] width 293 height 32
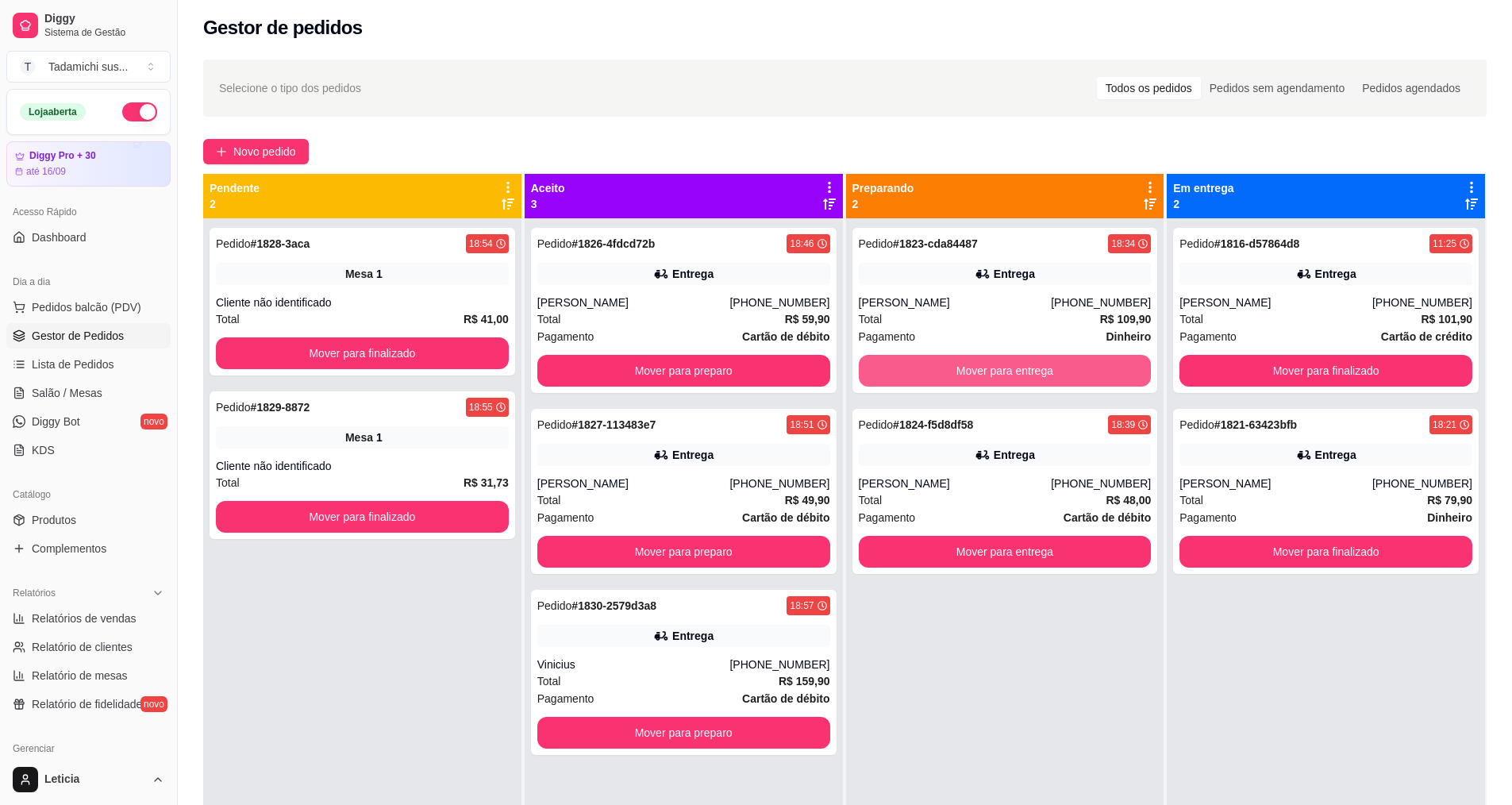
click at [994, 371] on button "Mover para entrega" at bounding box center [1005, 371] width 293 height 32
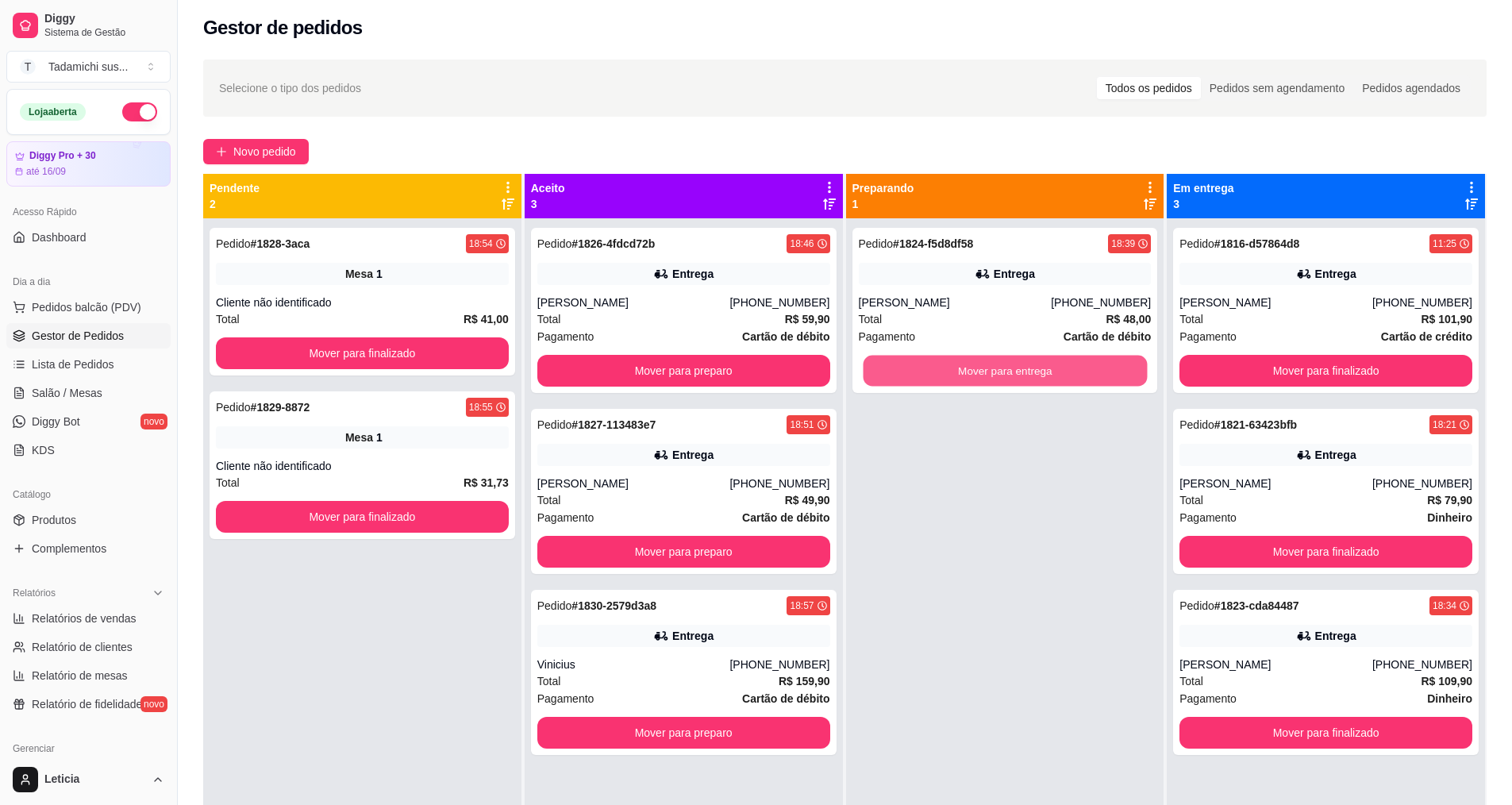
click at [994, 371] on button "Mover para entrega" at bounding box center [1004, 371] width 284 height 31
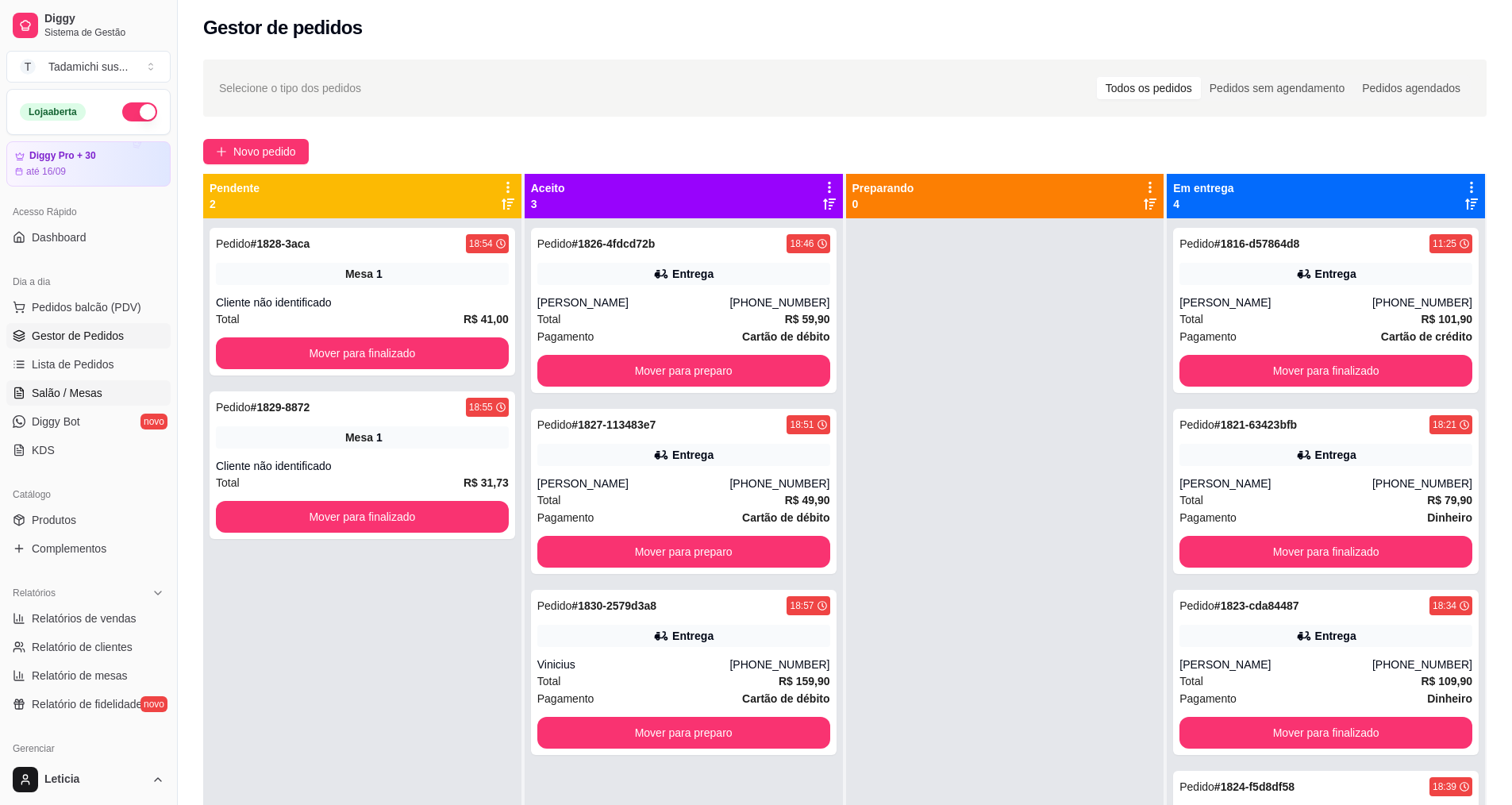
click at [95, 389] on span "Salão / Mesas" at bounding box center [67, 393] width 71 height 16
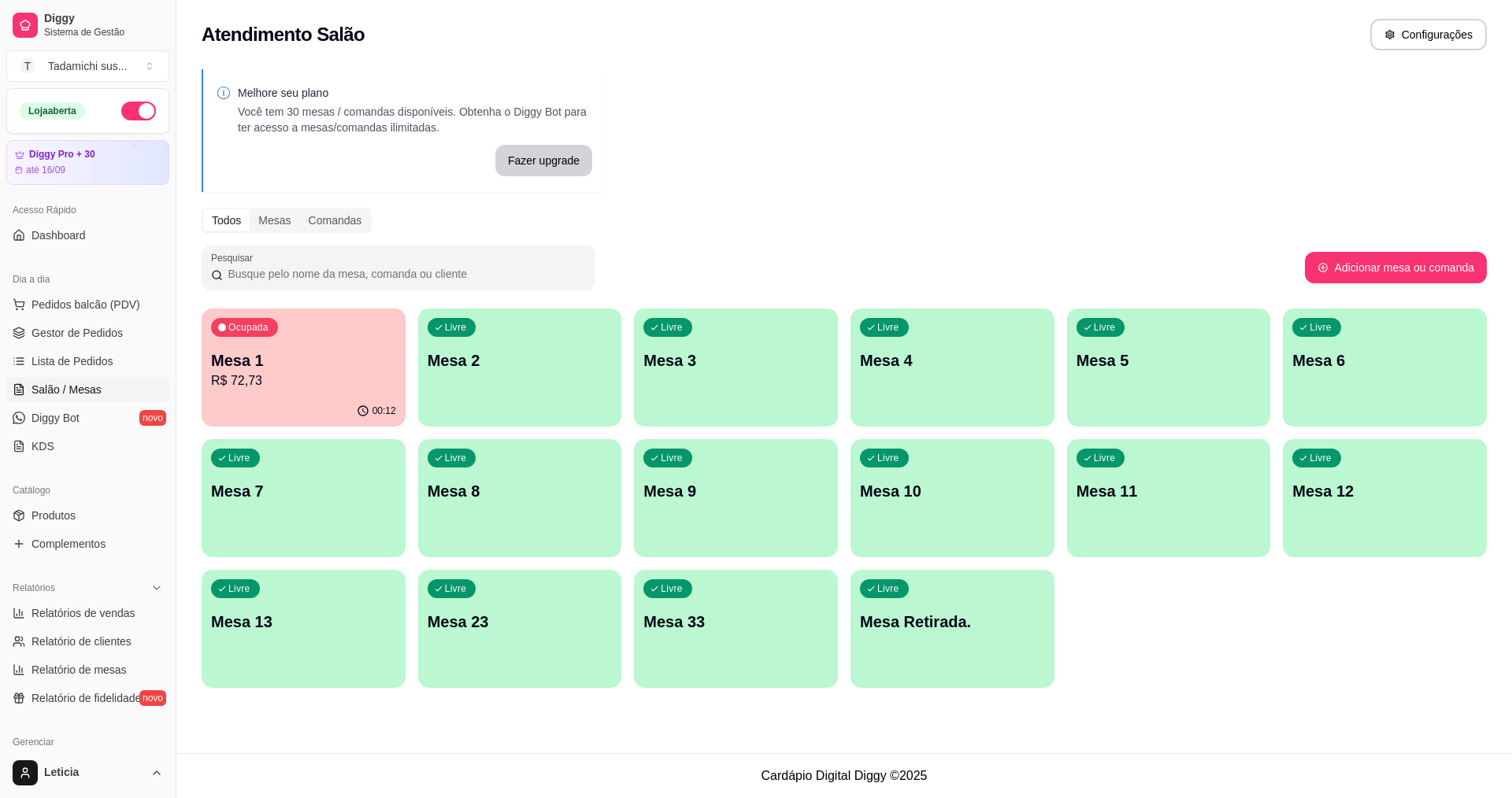
click at [922, 650] on div "Livre Mesa Retirada." at bounding box center [952, 620] width 204 height 99
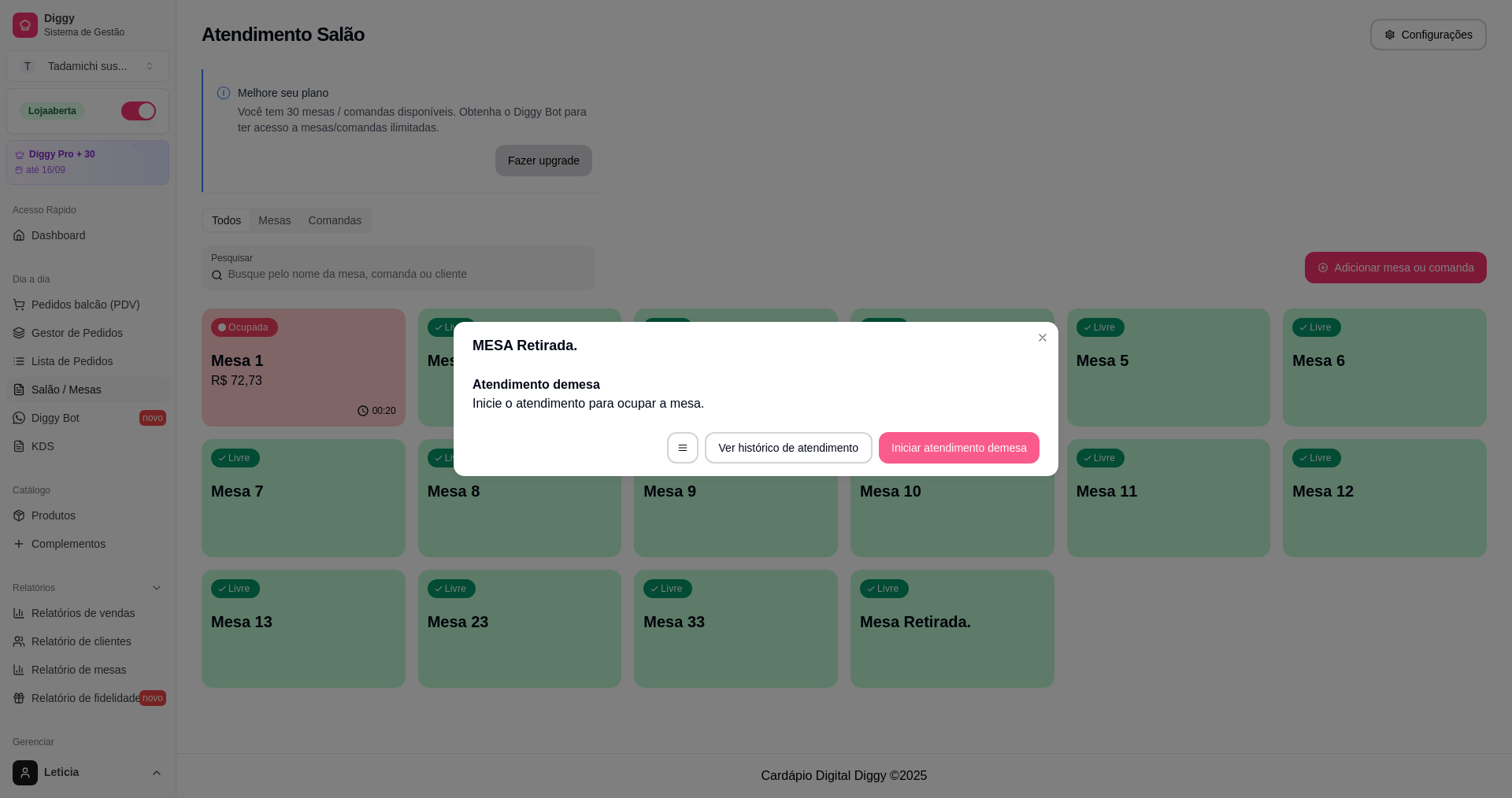
click at [977, 455] on button "Iniciar atendimento de mesa" at bounding box center [959, 448] width 160 height 32
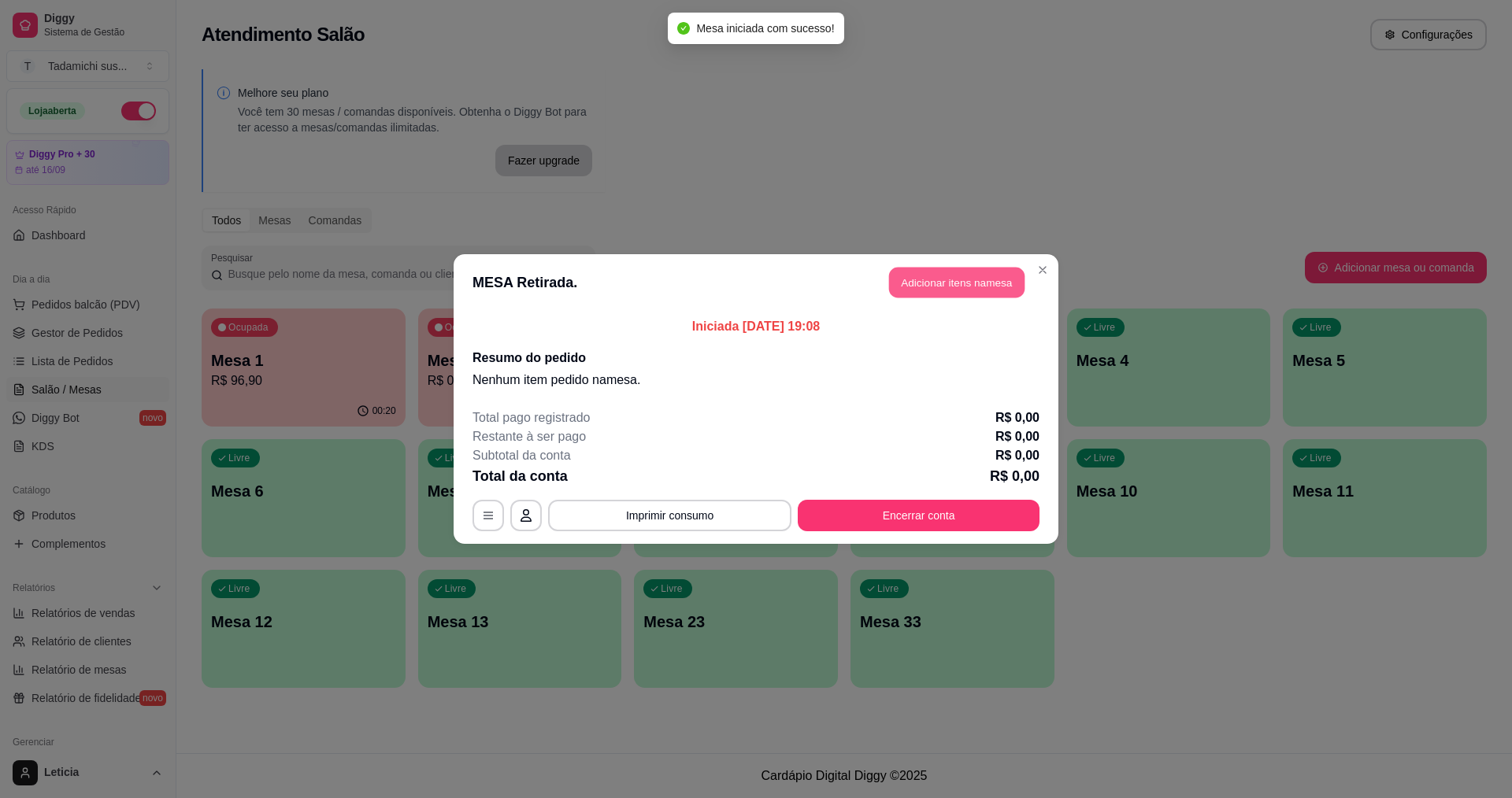
click at [970, 278] on button "Adicionar itens na mesa" at bounding box center [957, 283] width 136 height 31
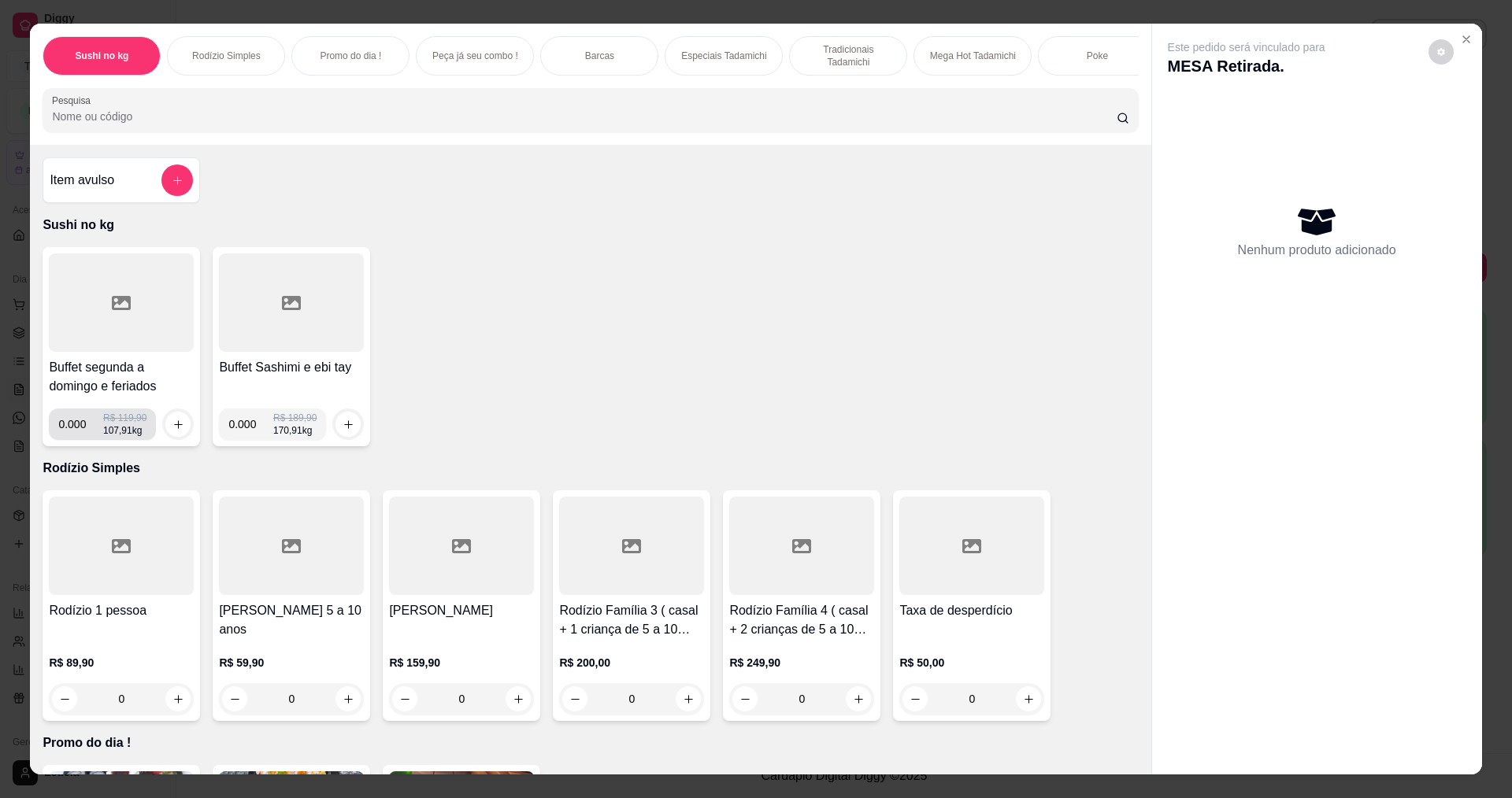
click at [81, 440] on input "0.000" at bounding box center [81, 425] width 45 height 32
type input "0.202"
click at [164, 423] on div at bounding box center [178, 425] width 32 height 32
click at [172, 430] on icon "increase-product-quantity" at bounding box center [178, 424] width 12 height 12
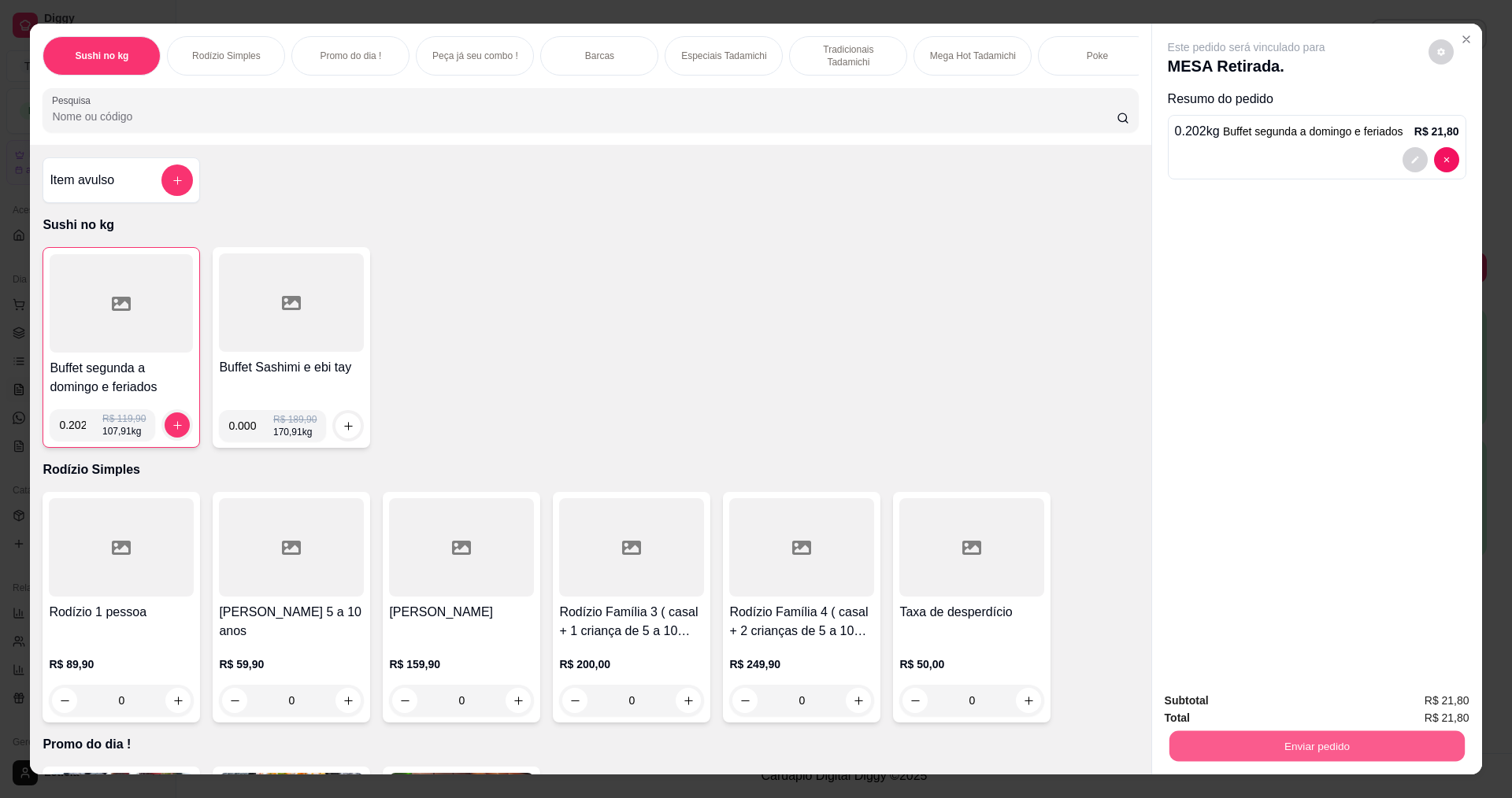
click at [1335, 744] on button "Enviar pedido" at bounding box center [1316, 745] width 295 height 31
click at [1191, 701] on button "Não registrar e enviar pedido" at bounding box center [1264, 708] width 163 height 30
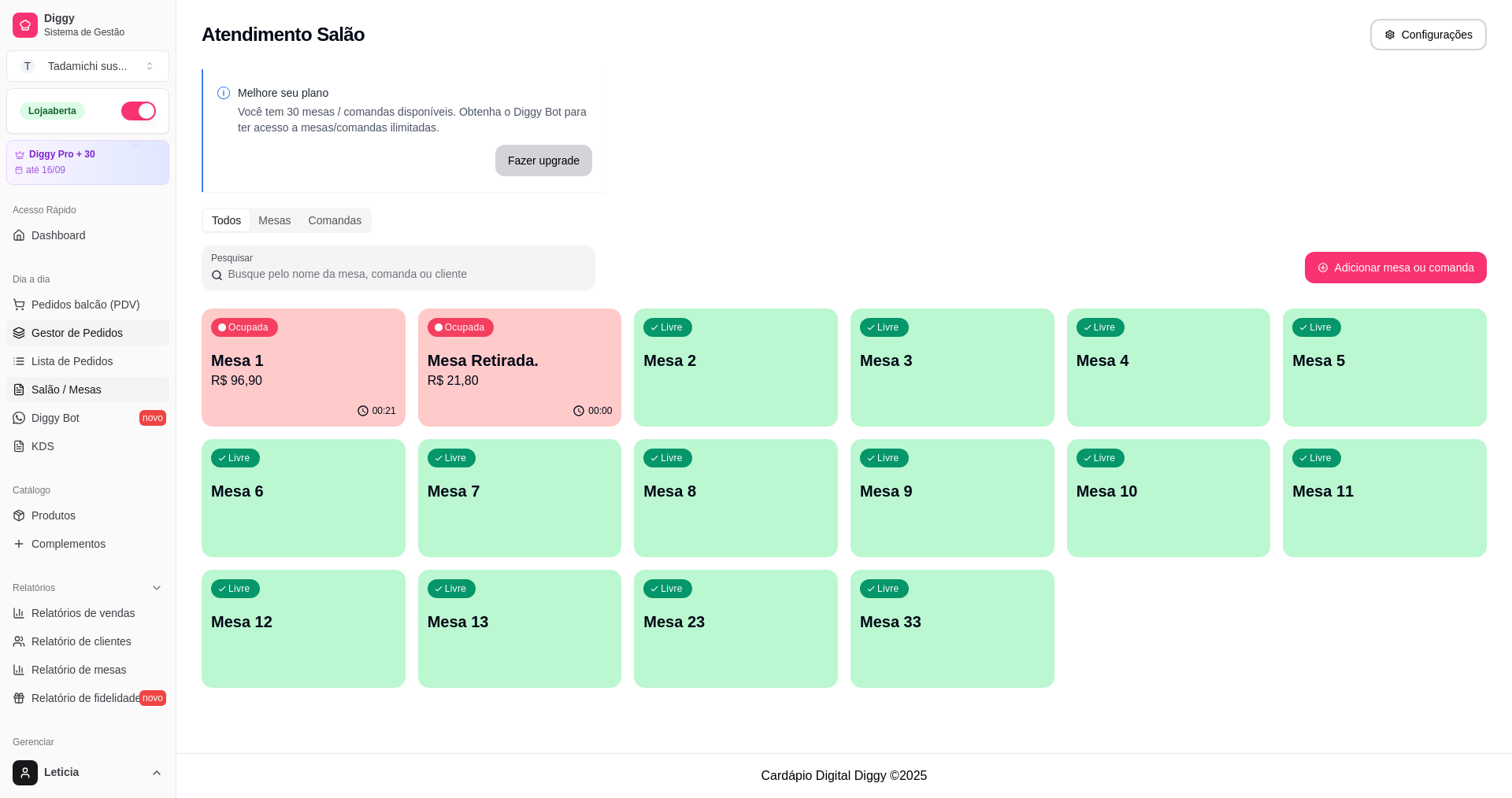
click at [96, 334] on span "Gestor de Pedidos" at bounding box center [77, 333] width 92 height 16
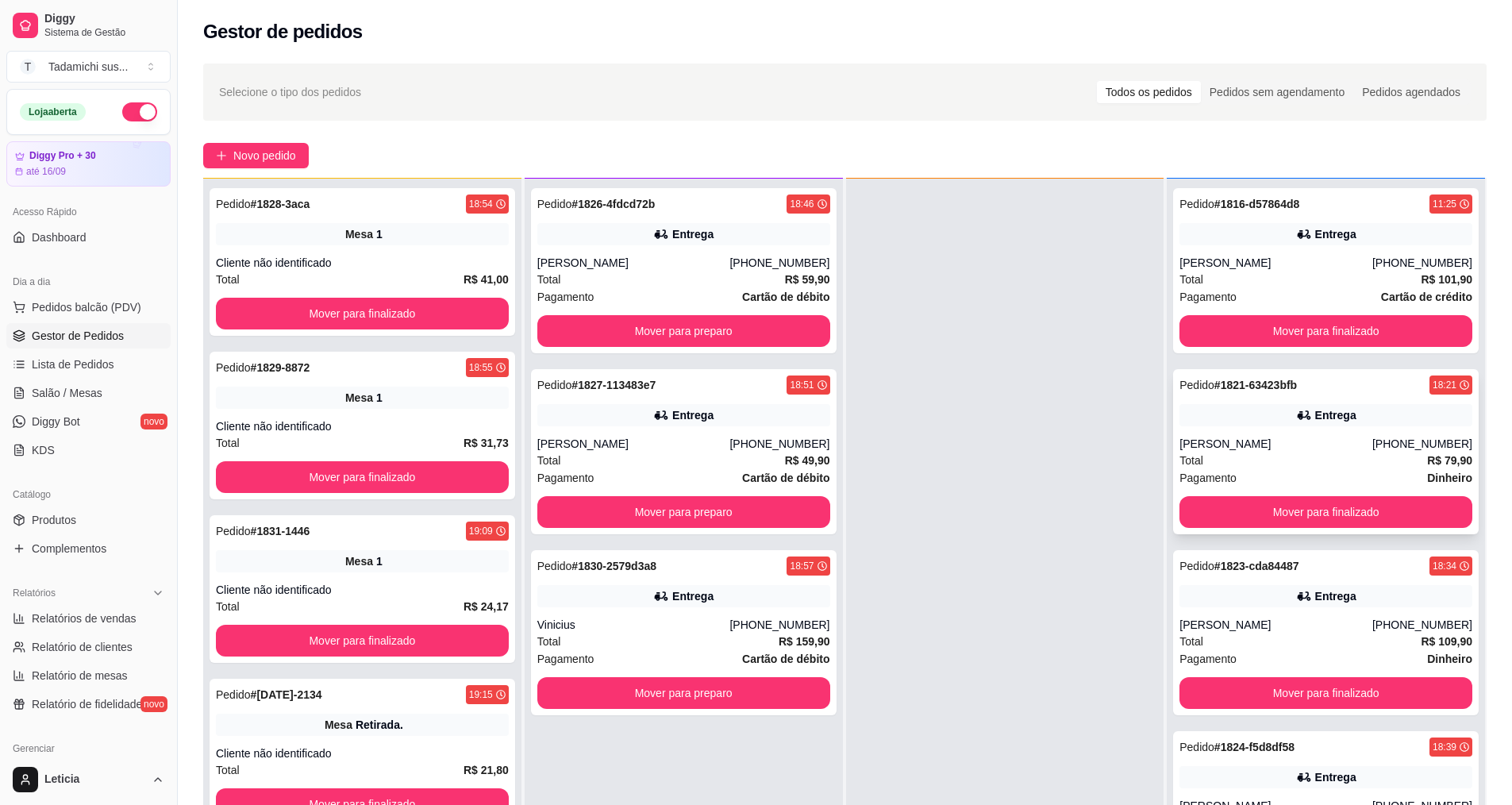
scroll to position [45, 0]
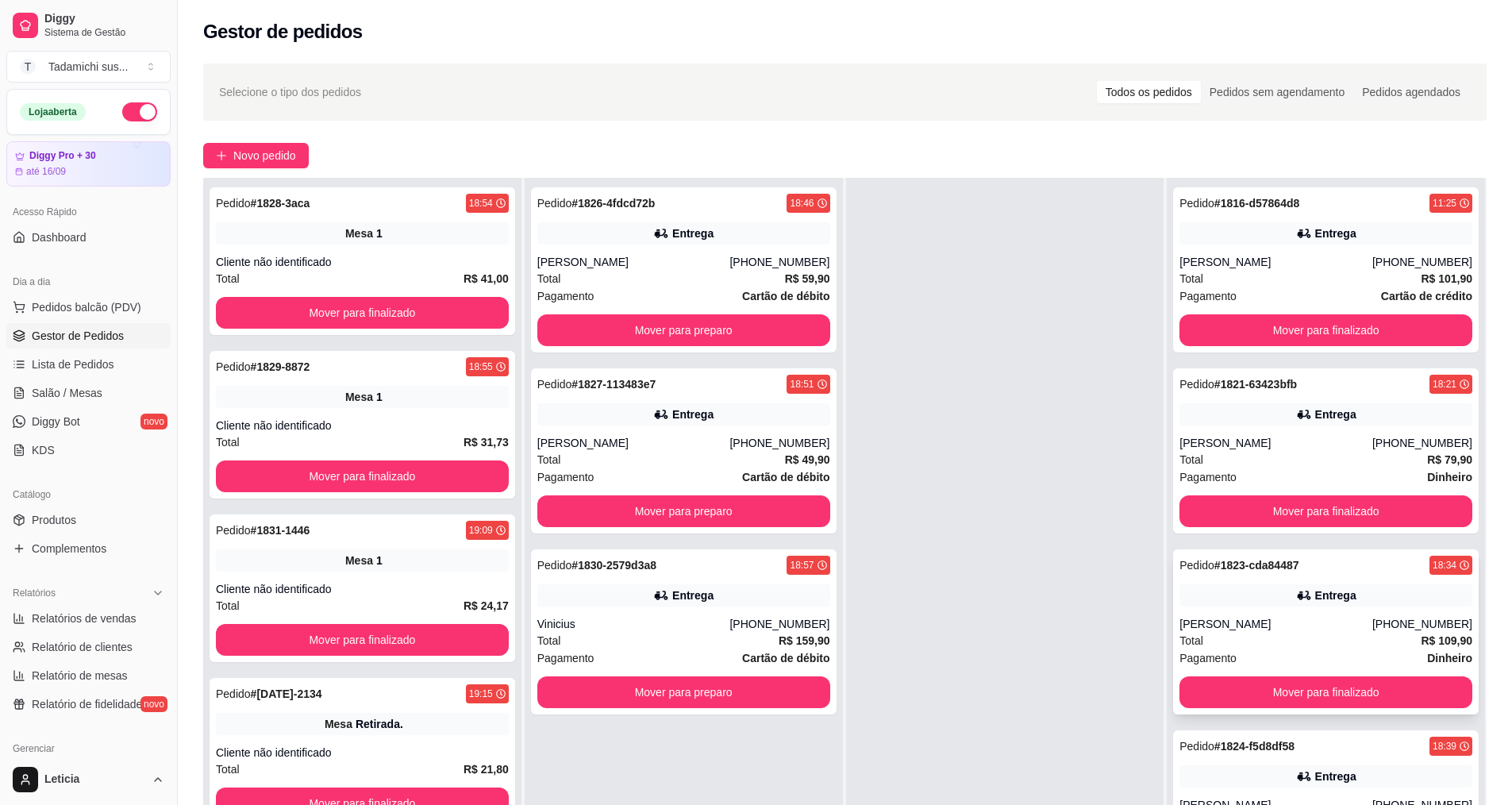
click at [1269, 627] on div "[PERSON_NAME]" at bounding box center [1276, 624] width 193 height 16
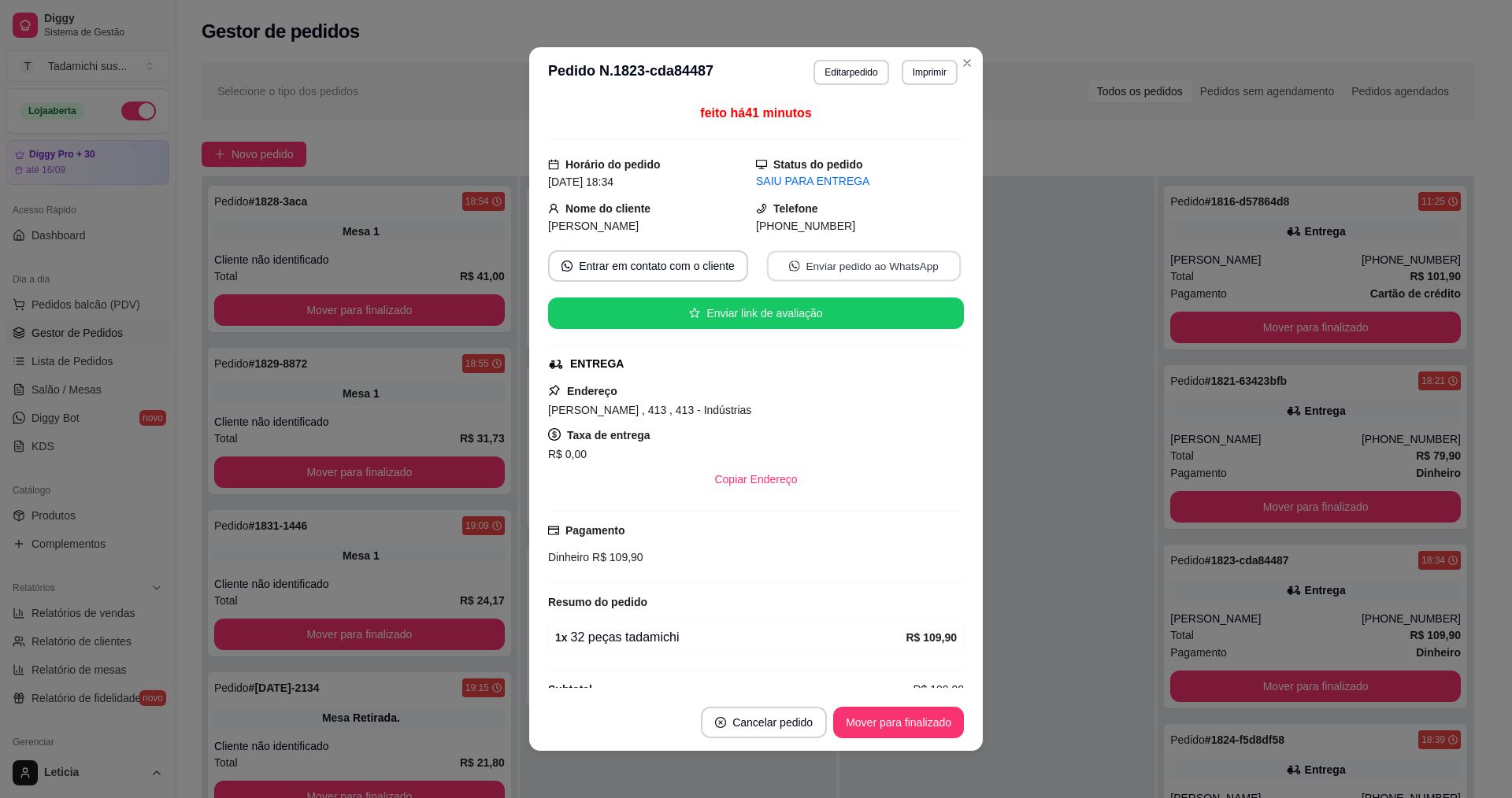
click at [821, 266] on button "Enviar pedido ao WhatsApp" at bounding box center [863, 266] width 193 height 31
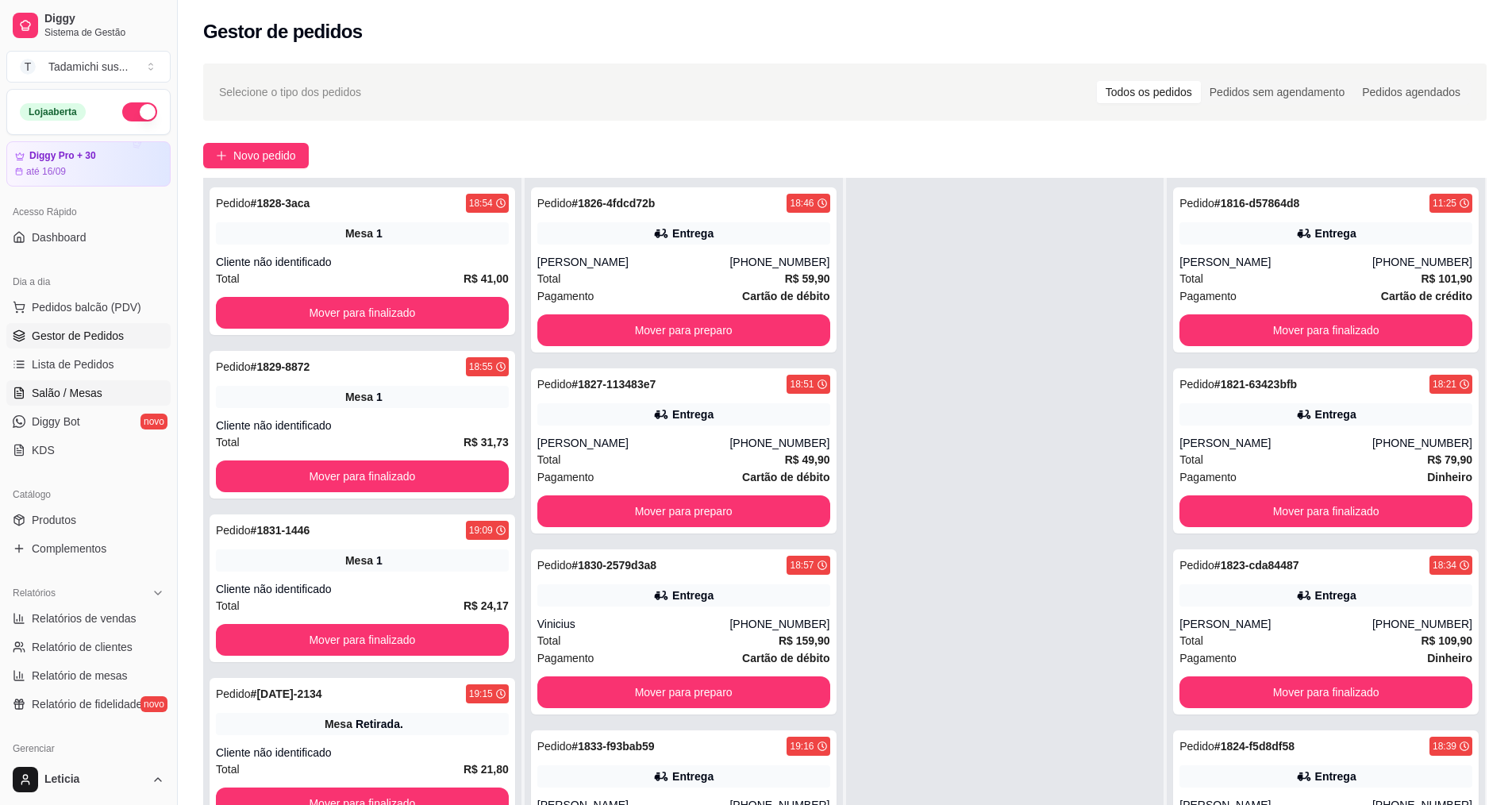
click at [124, 393] on link "Salão / Mesas" at bounding box center [88, 393] width 164 height 25
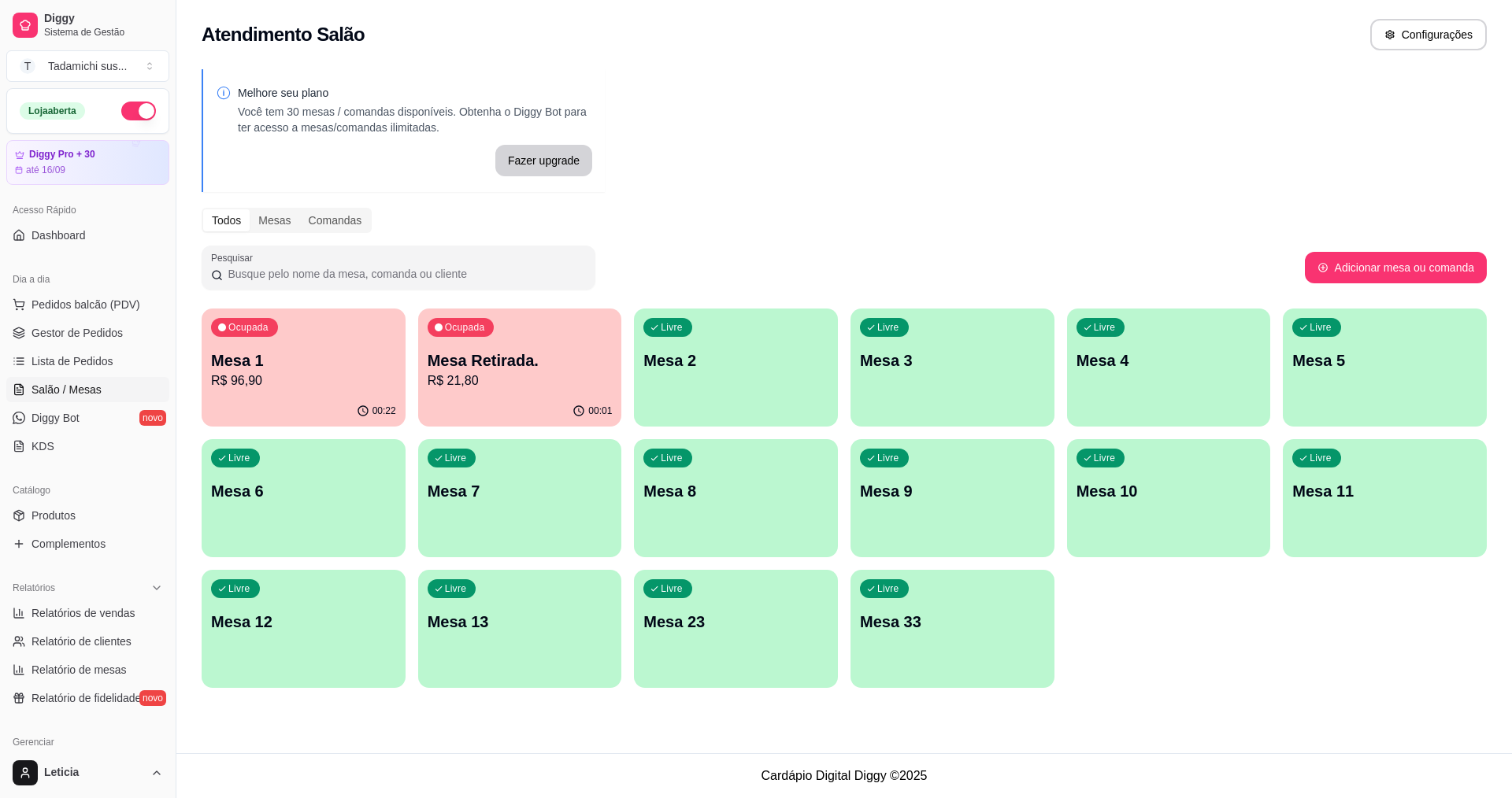
click at [501, 395] on div "Ocupada Mesa Retirada. R$ 21,80" at bounding box center [520, 352] width 204 height 88
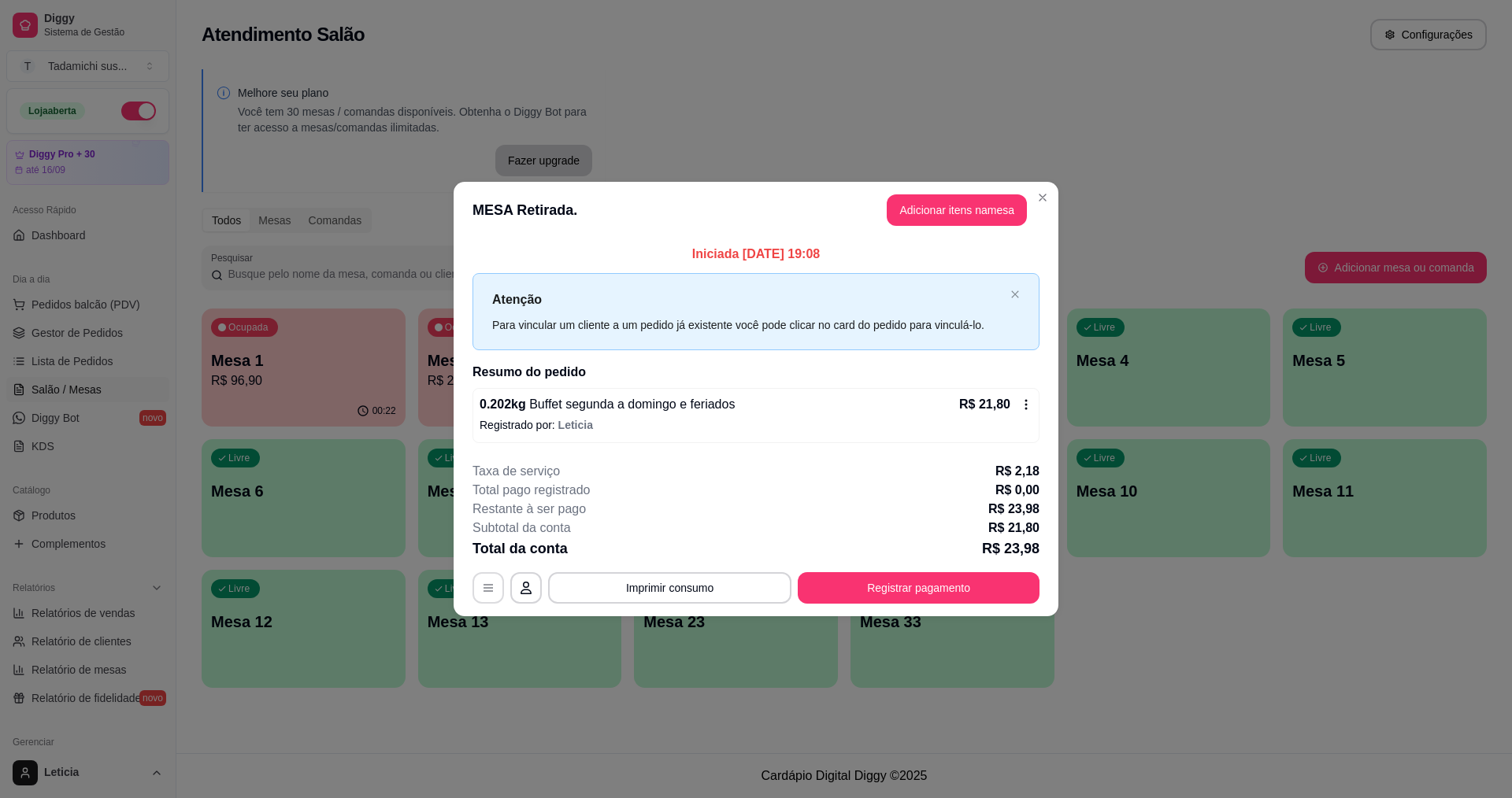
click at [501, 580] on button "button" at bounding box center [488, 588] width 32 height 32
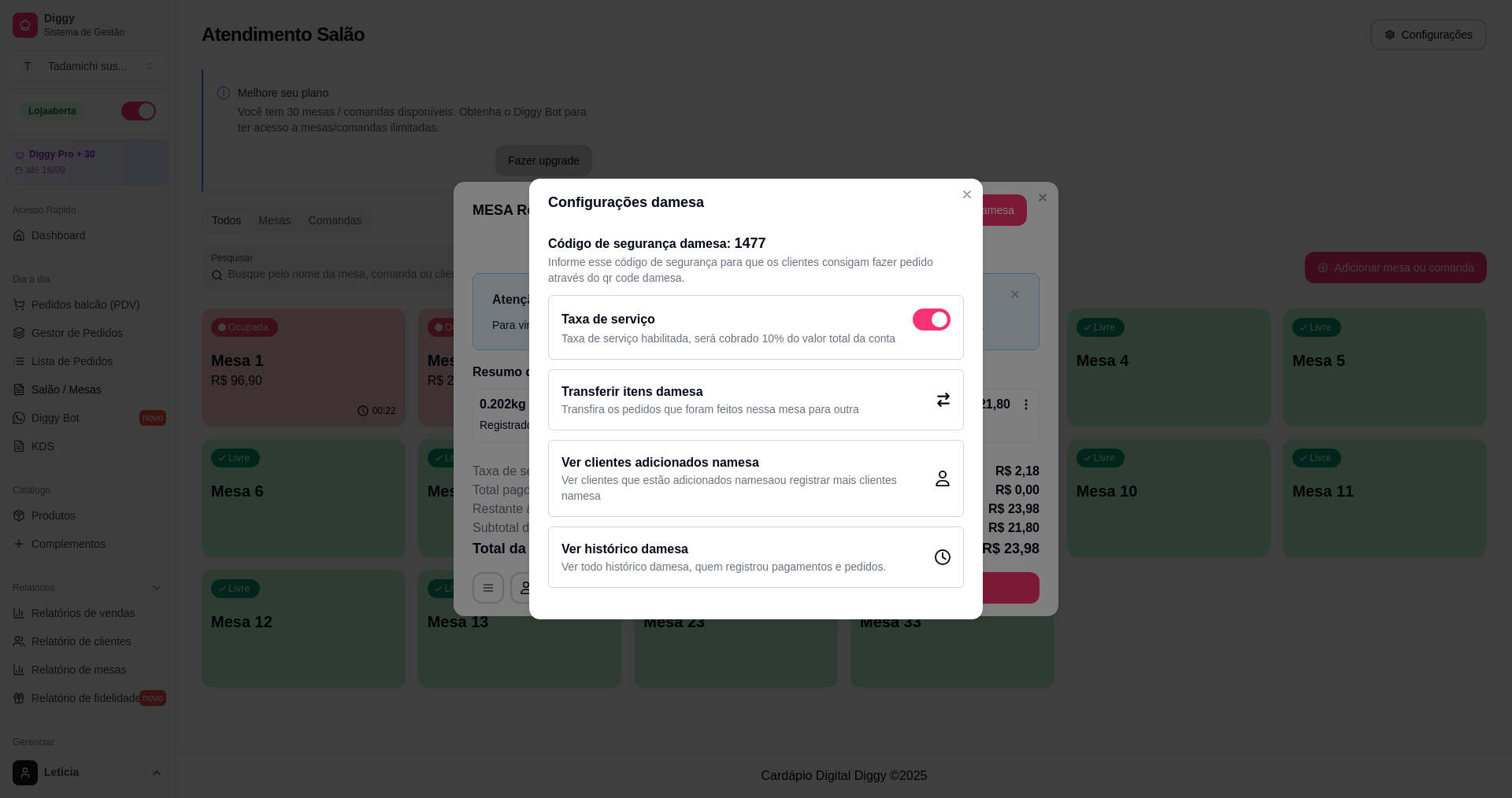
click at [937, 320] on span at bounding box center [940, 320] width 16 height 16
click at [922, 323] on input "checkbox" at bounding box center [917, 328] width 10 height 10
checkbox input "false"
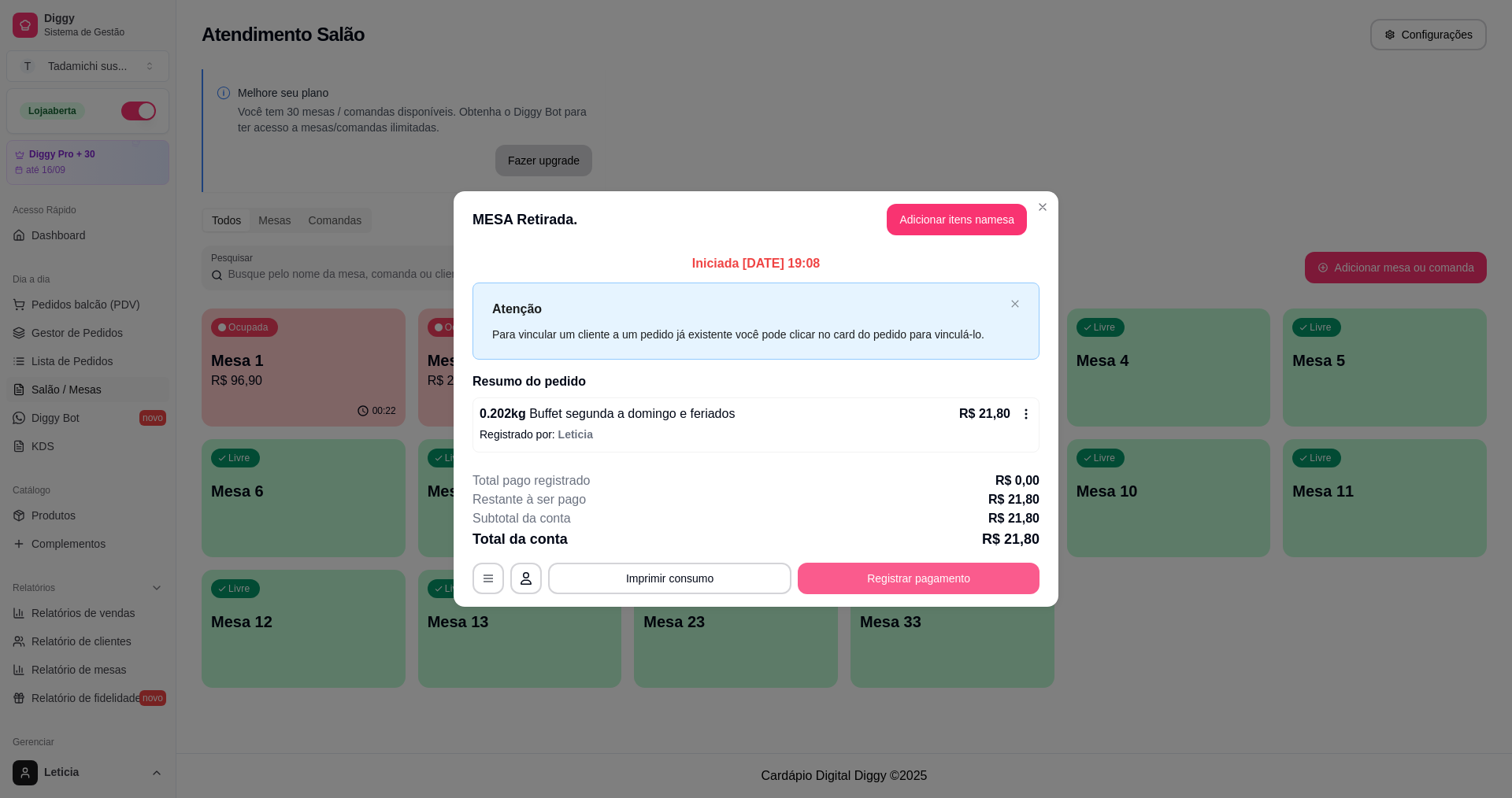
click at [824, 568] on button "Registrar pagamento" at bounding box center [918, 579] width 242 height 32
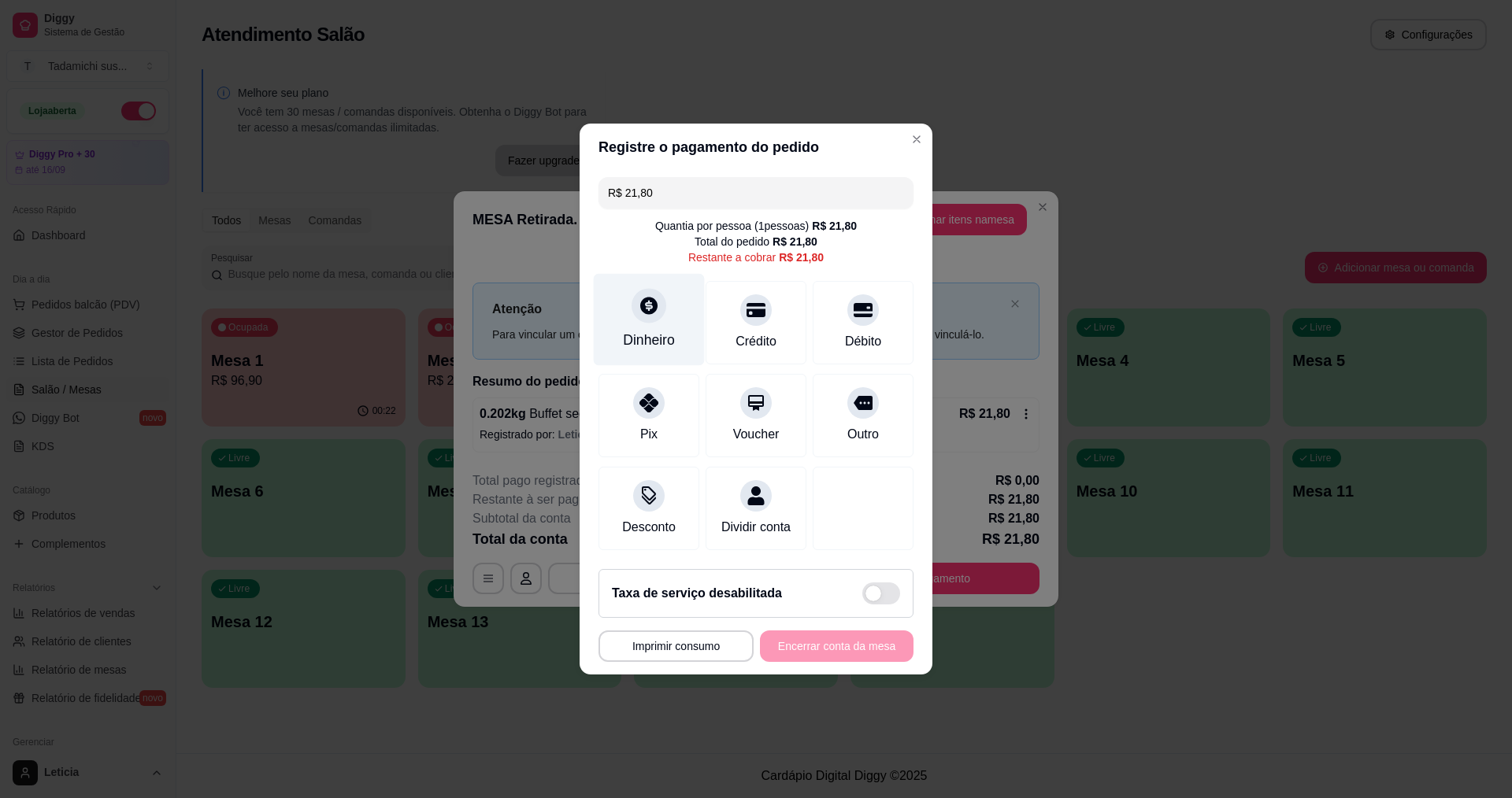
click at [639, 320] on div "Dinheiro" at bounding box center [649, 320] width 111 height 92
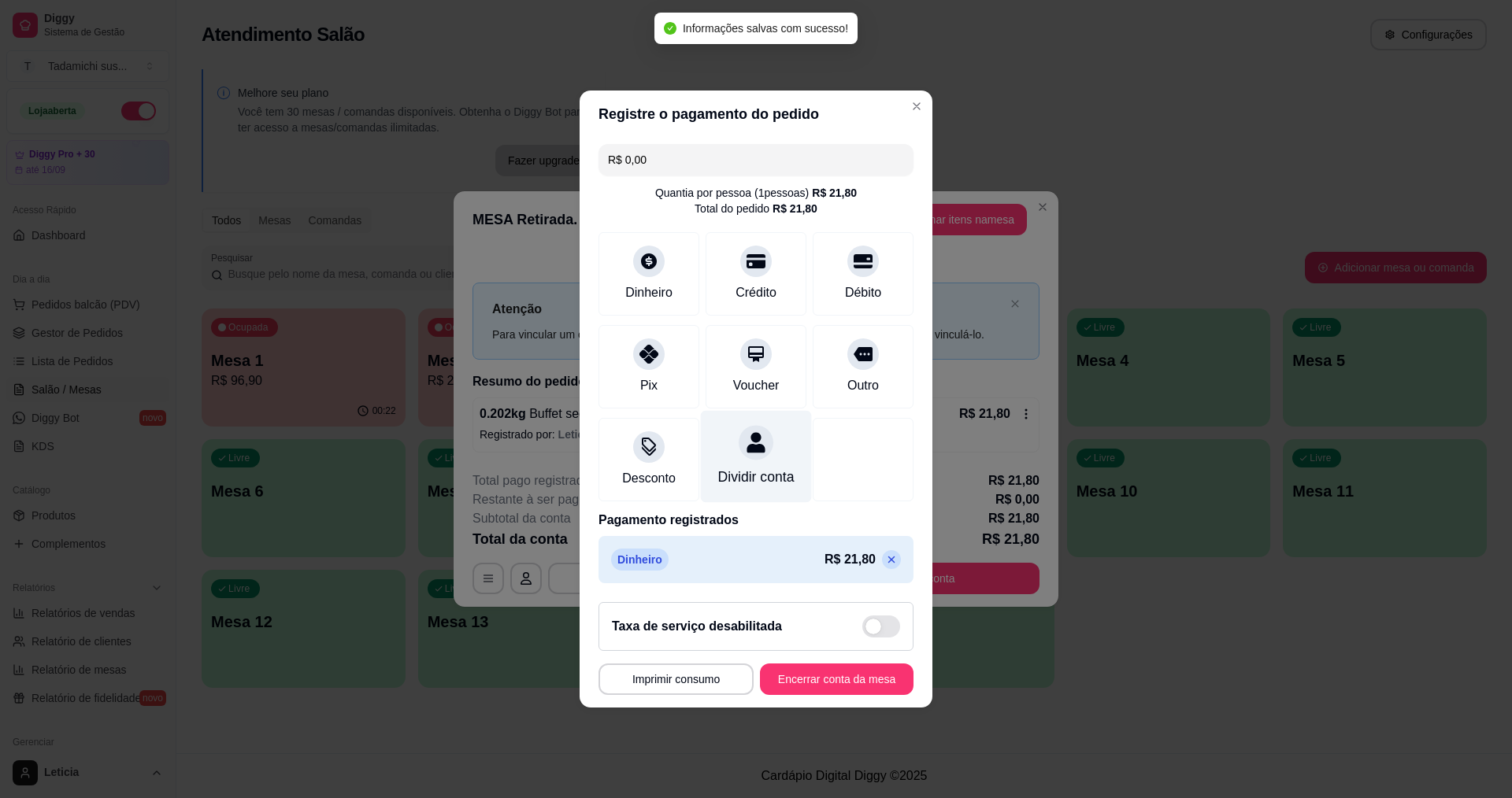
drag, startPoint x: 881, startPoint y: 571, endPoint x: 785, endPoint y: 466, distance: 142.3
click at [885, 566] on icon at bounding box center [891, 560] width 13 height 13
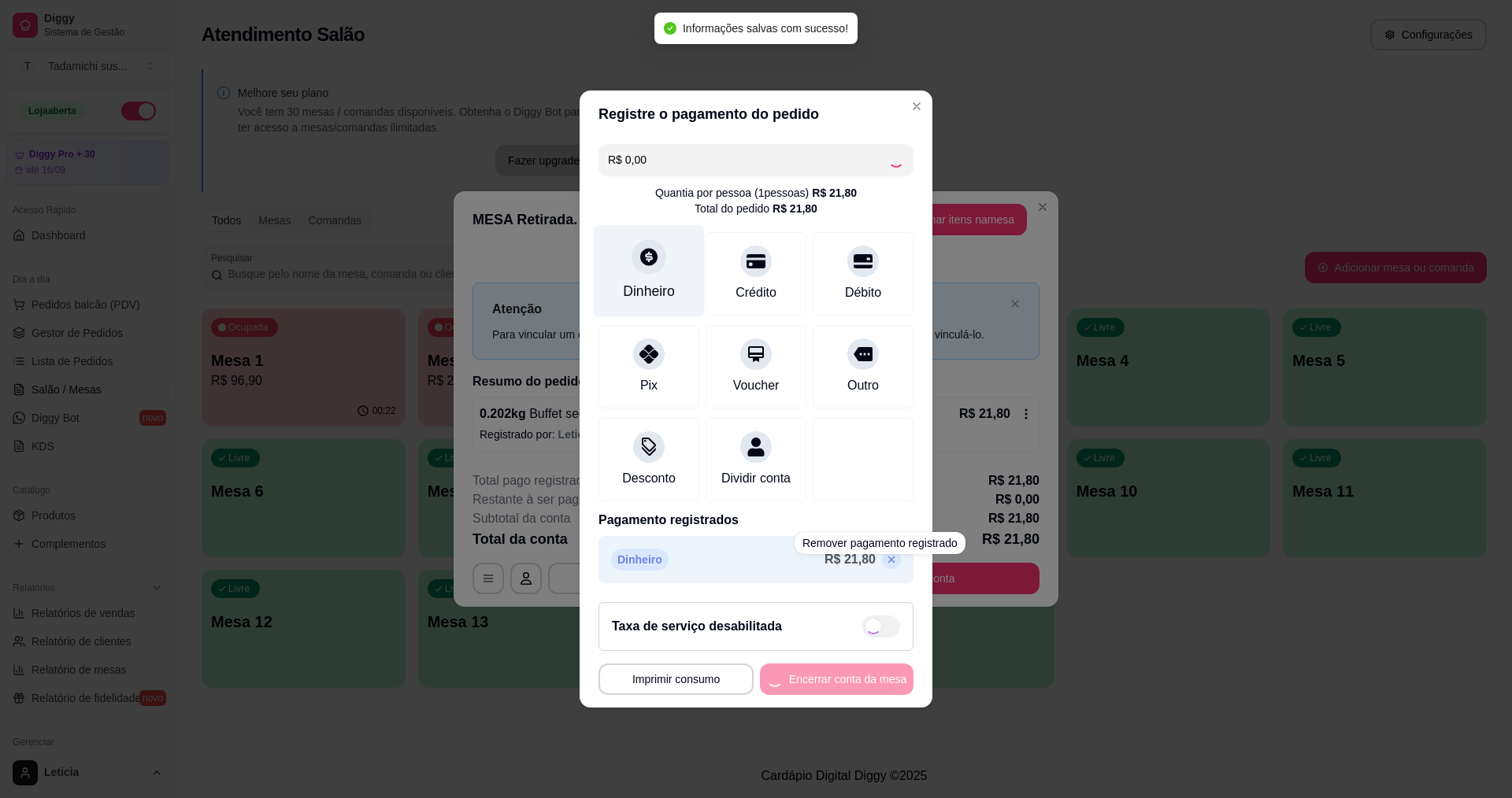
type input "R$ 21,80"
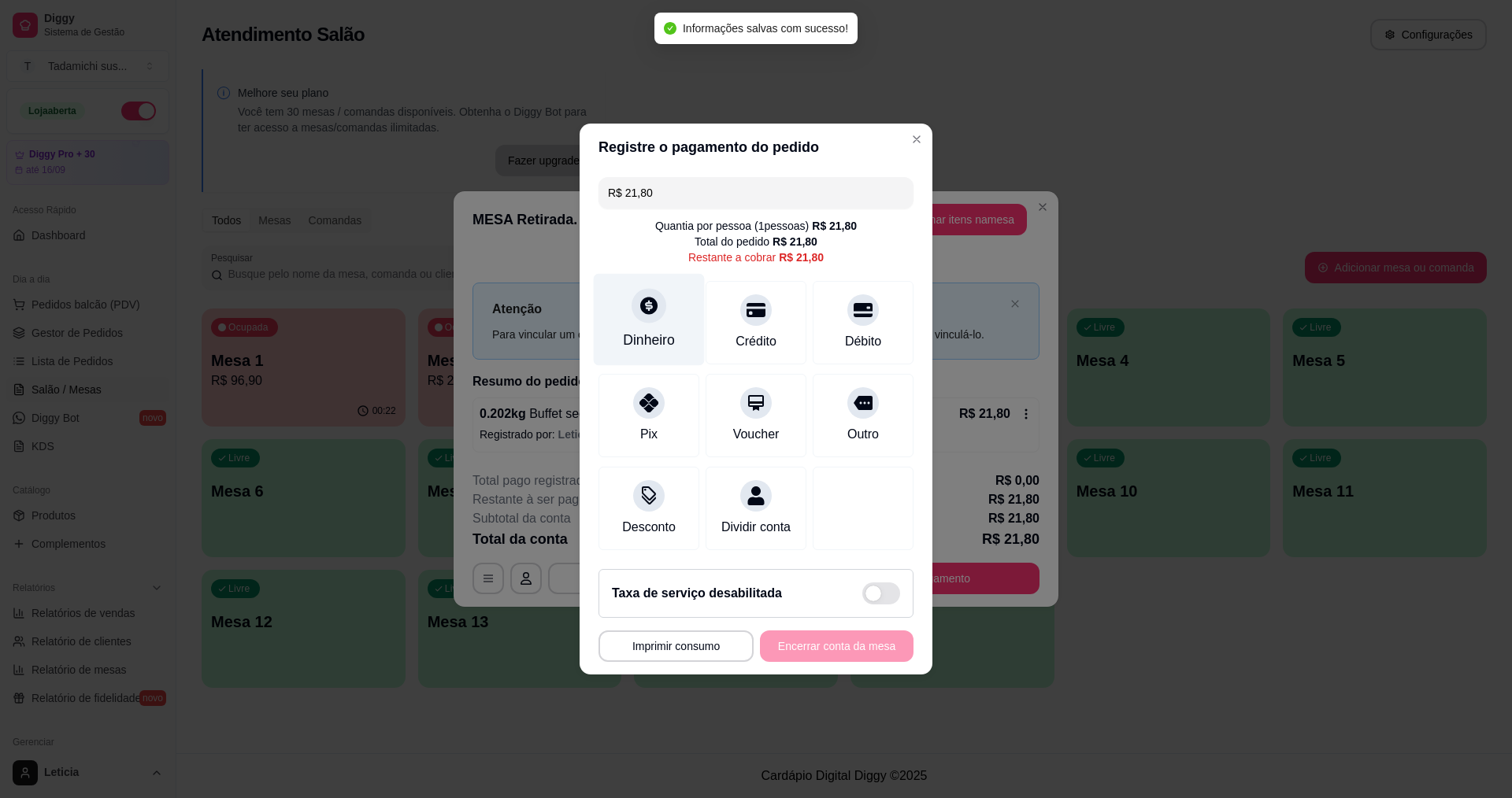
click at [646, 330] on div "Dinheiro" at bounding box center [649, 340] width 52 height 21
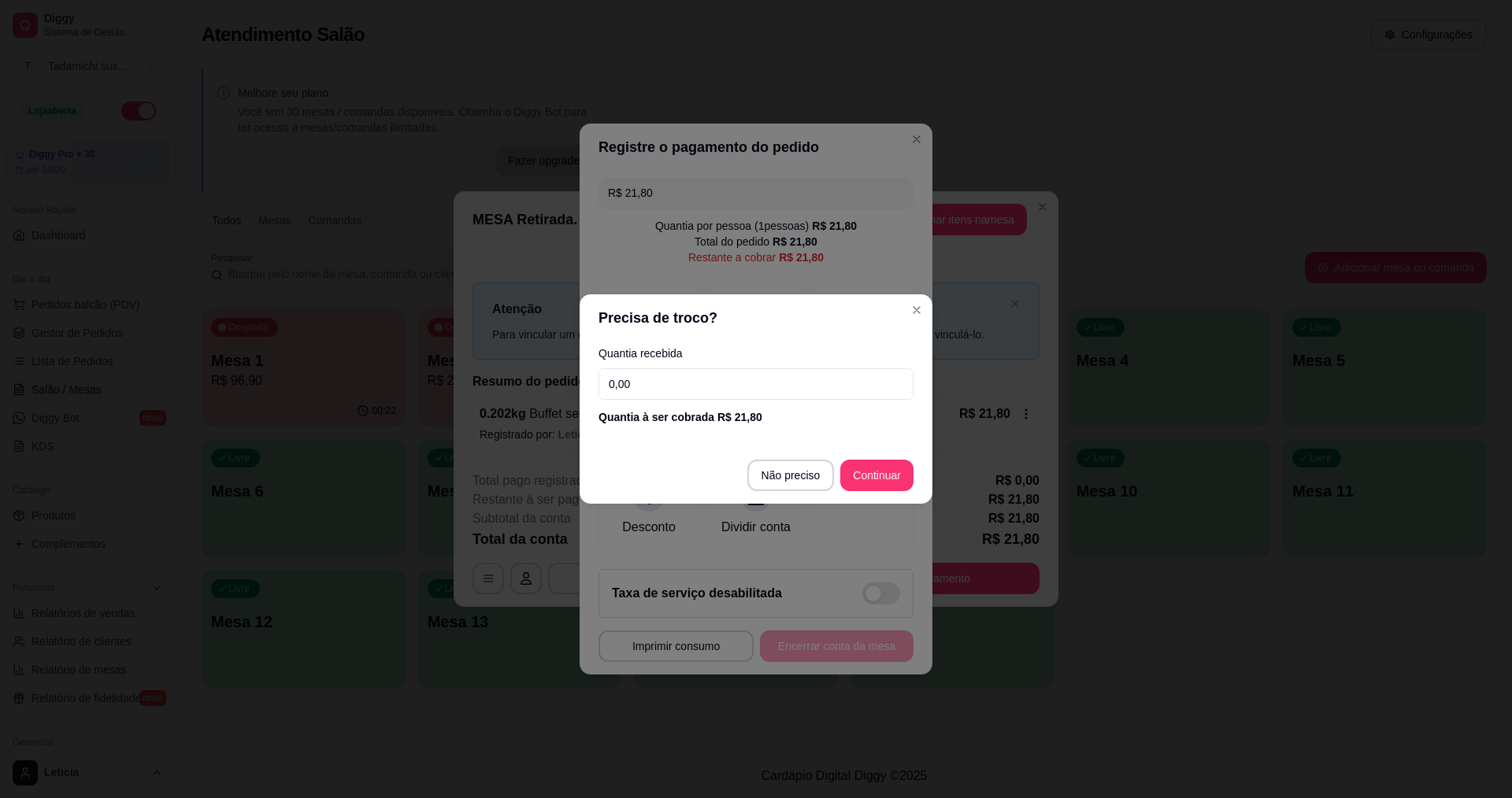
click at [743, 379] on input "0,00" at bounding box center [756, 384] width 315 height 32
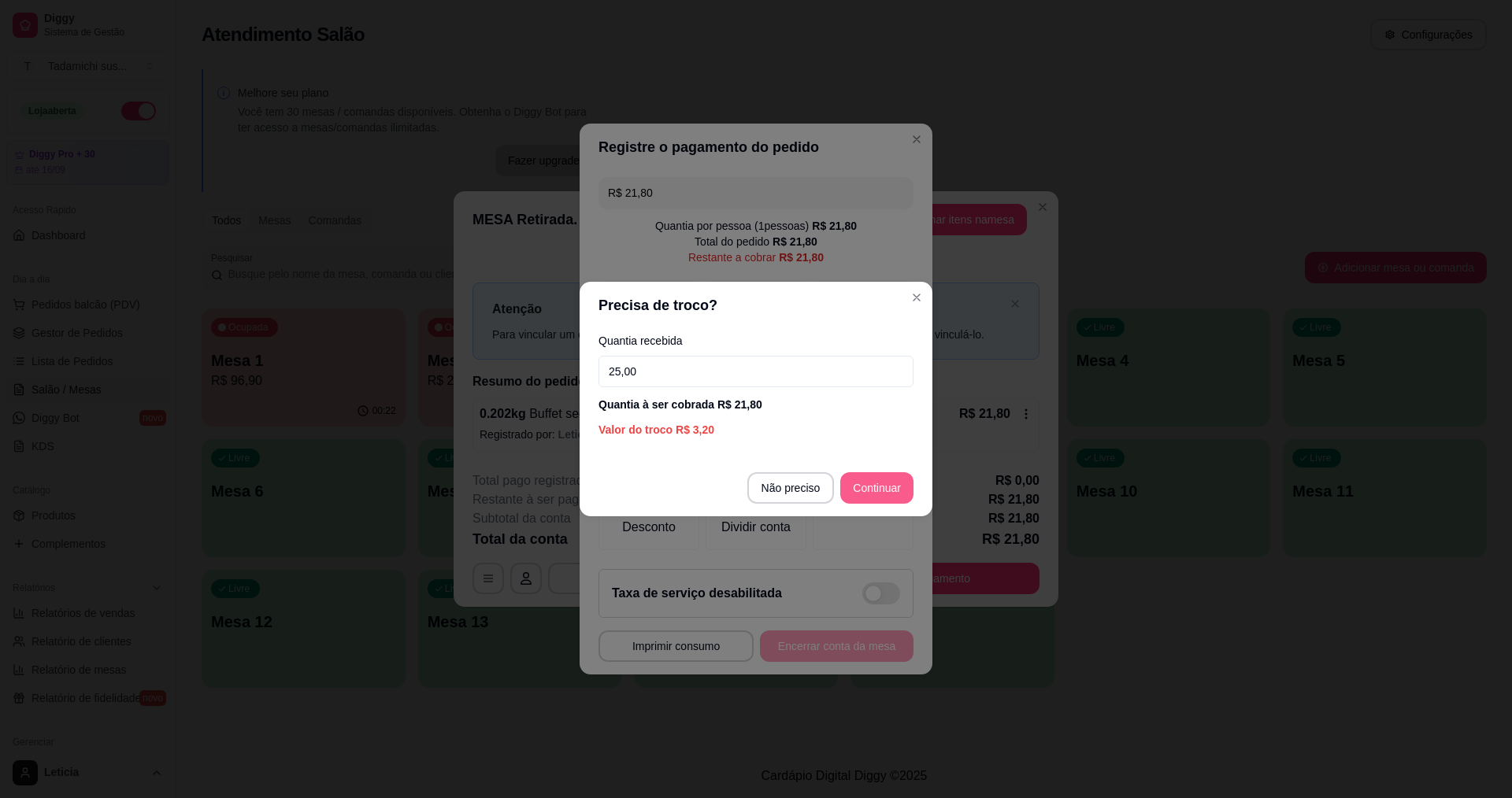
type input "25,00"
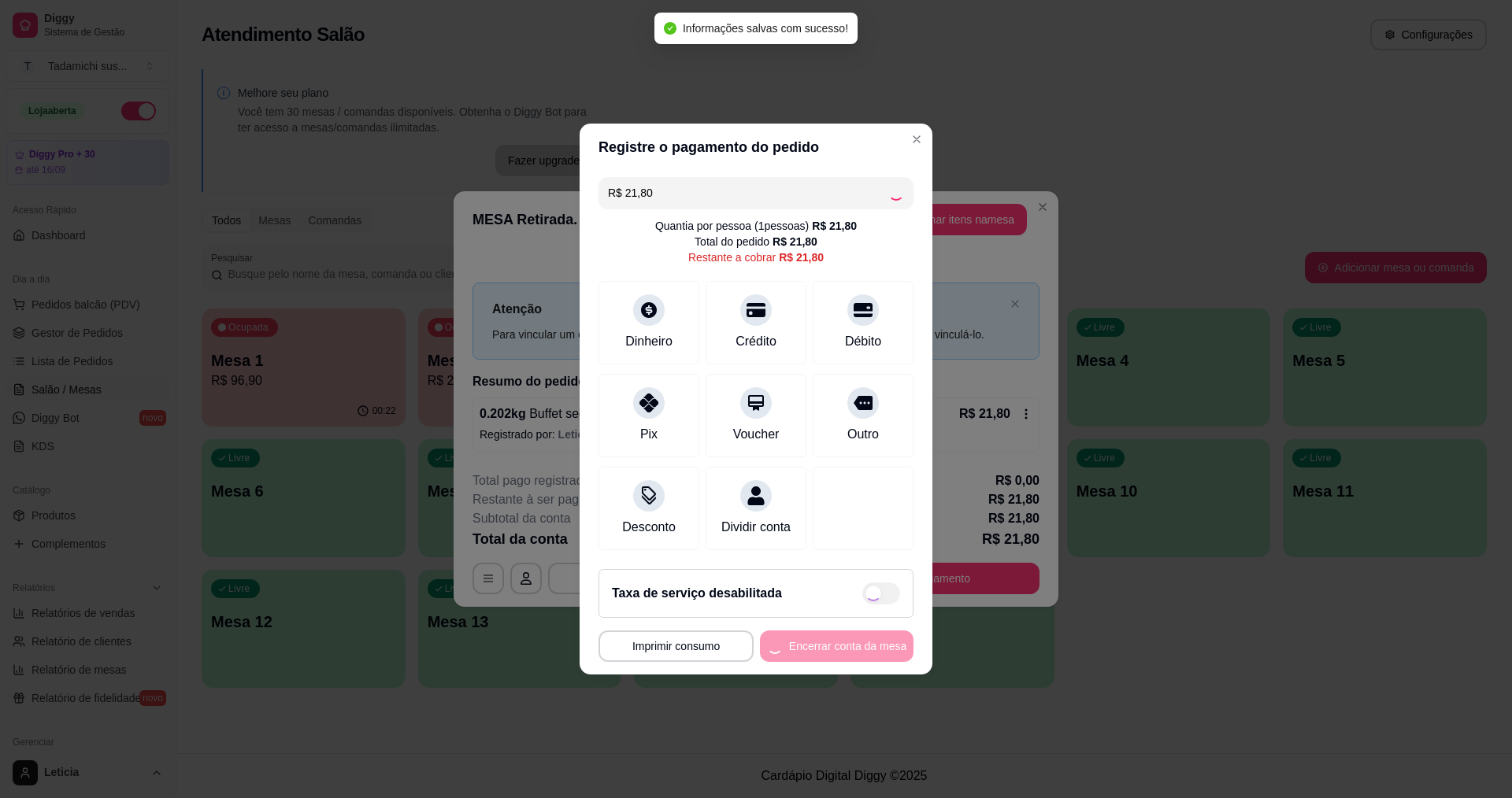
type input "R$ 0,00"
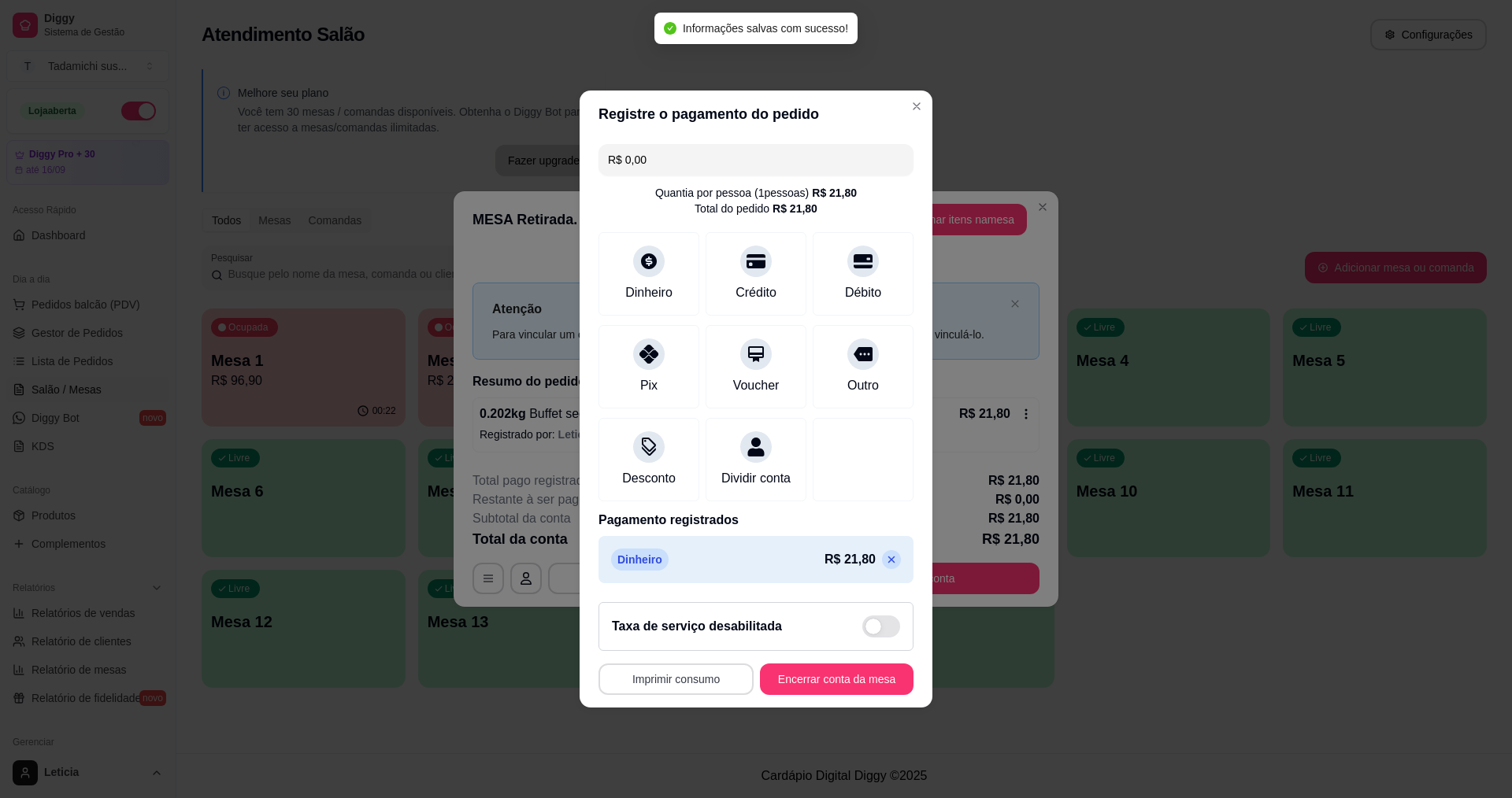
click at [696, 691] on button "Imprimir consumo" at bounding box center [676, 680] width 155 height 32
click at [685, 620] on button "IMPRESSORA" at bounding box center [677, 620] width 118 height 24
click at [801, 695] on button "Encerrar conta da mesa" at bounding box center [836, 680] width 148 height 31
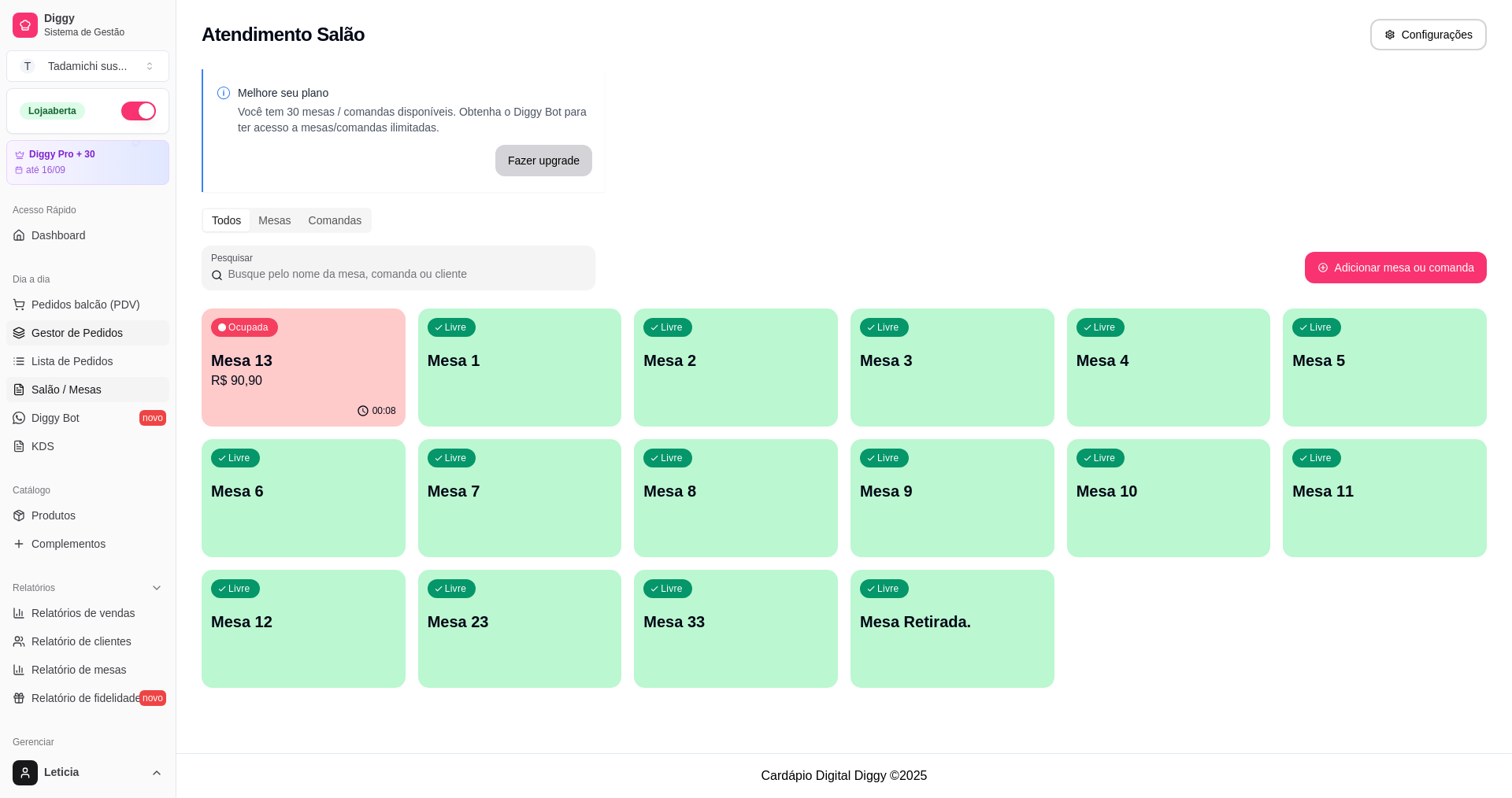
click at [66, 332] on span "Gestor de Pedidos" at bounding box center [77, 333] width 92 height 16
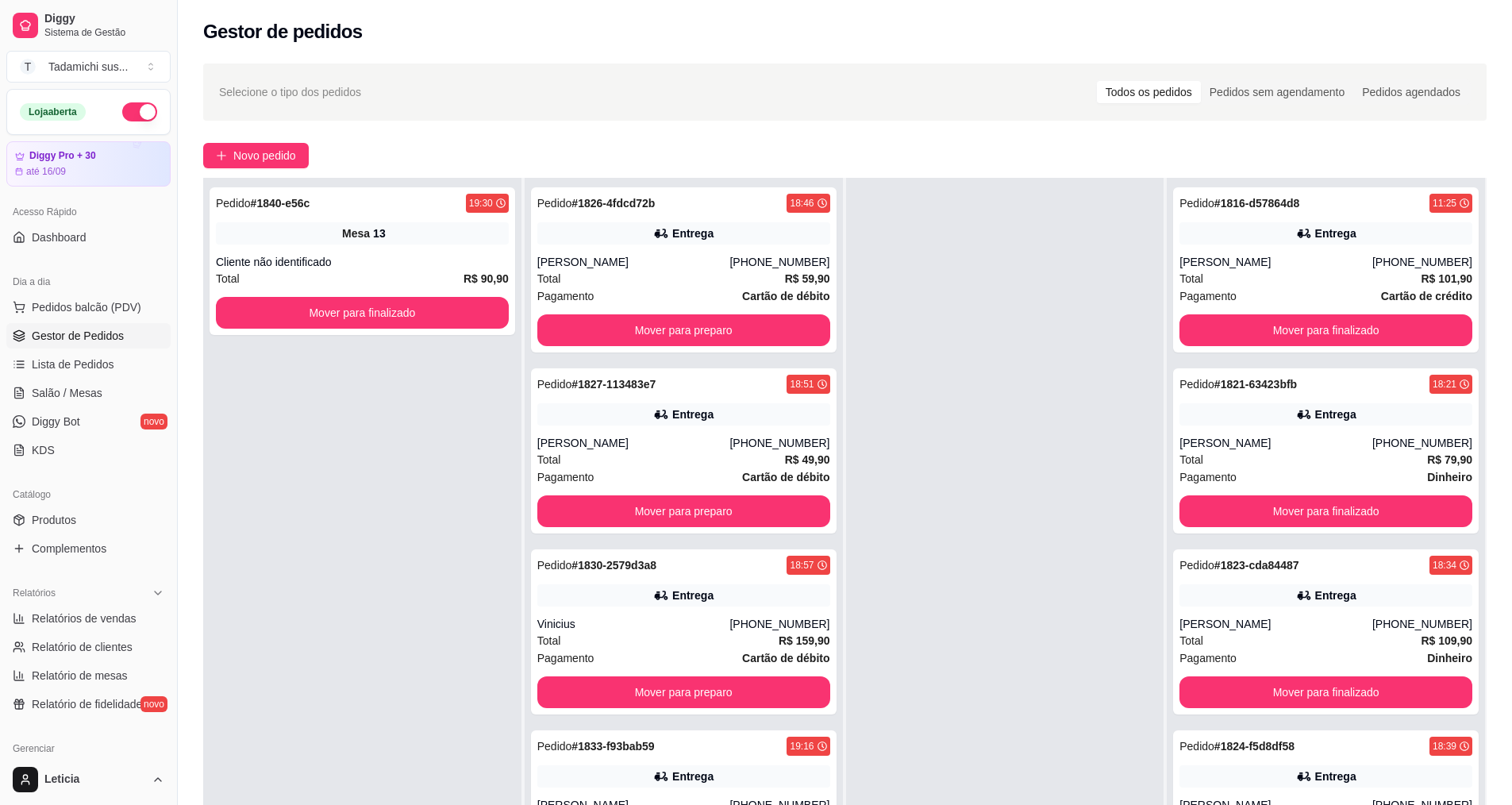
click at [232, 736] on div "Pedido # 1840-e56c 19:30 Mesa 13 Cliente não identificado Total R$ 90,90 Mover …" at bounding box center [362, 580] width 318 height 805
click at [50, 526] on span "Produtos" at bounding box center [54, 520] width 45 height 16
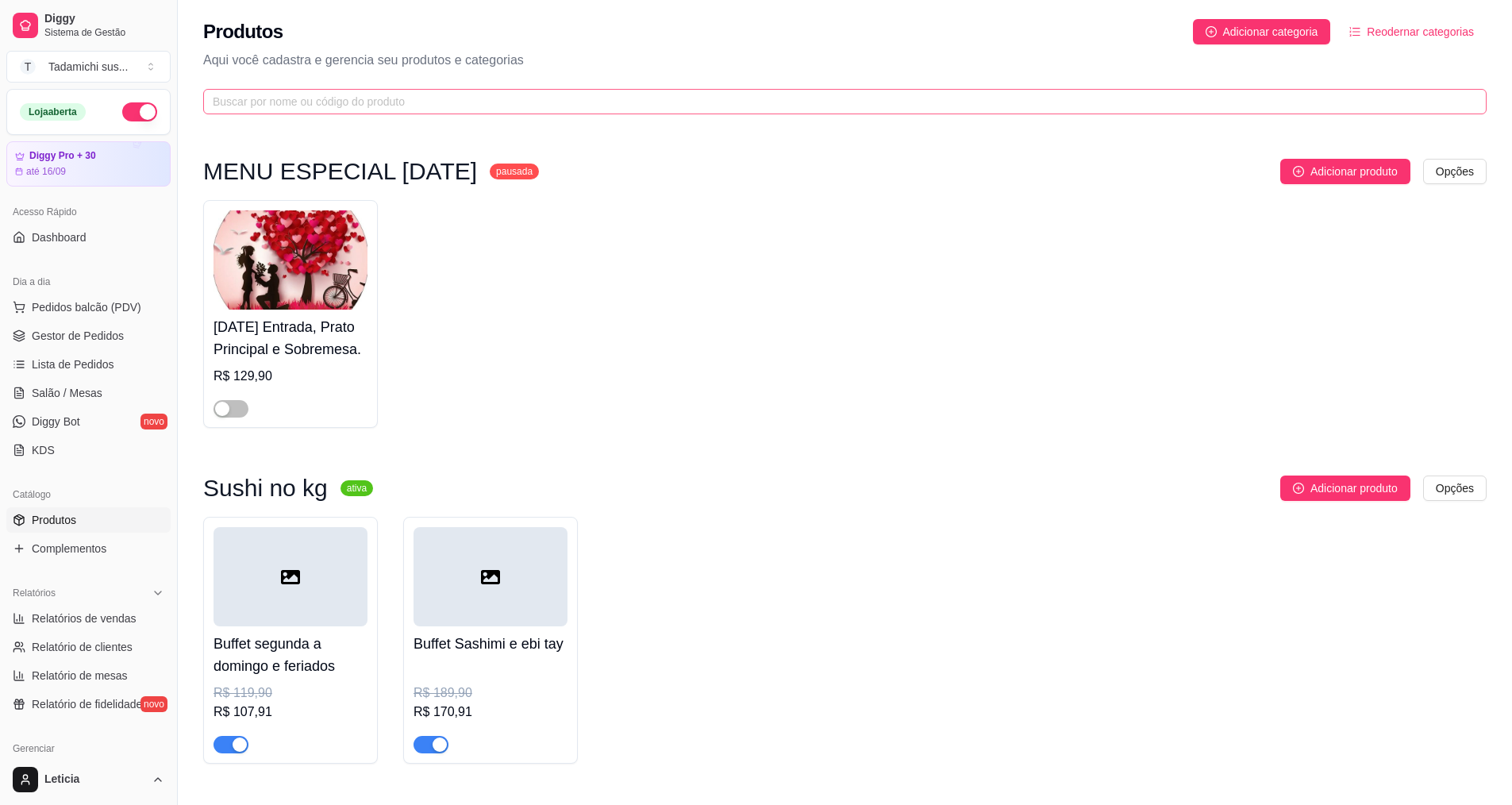
click at [420, 92] on span at bounding box center [844, 102] width 1283 height 25
click at [420, 107] on input "text" at bounding box center [838, 102] width 1252 height 18
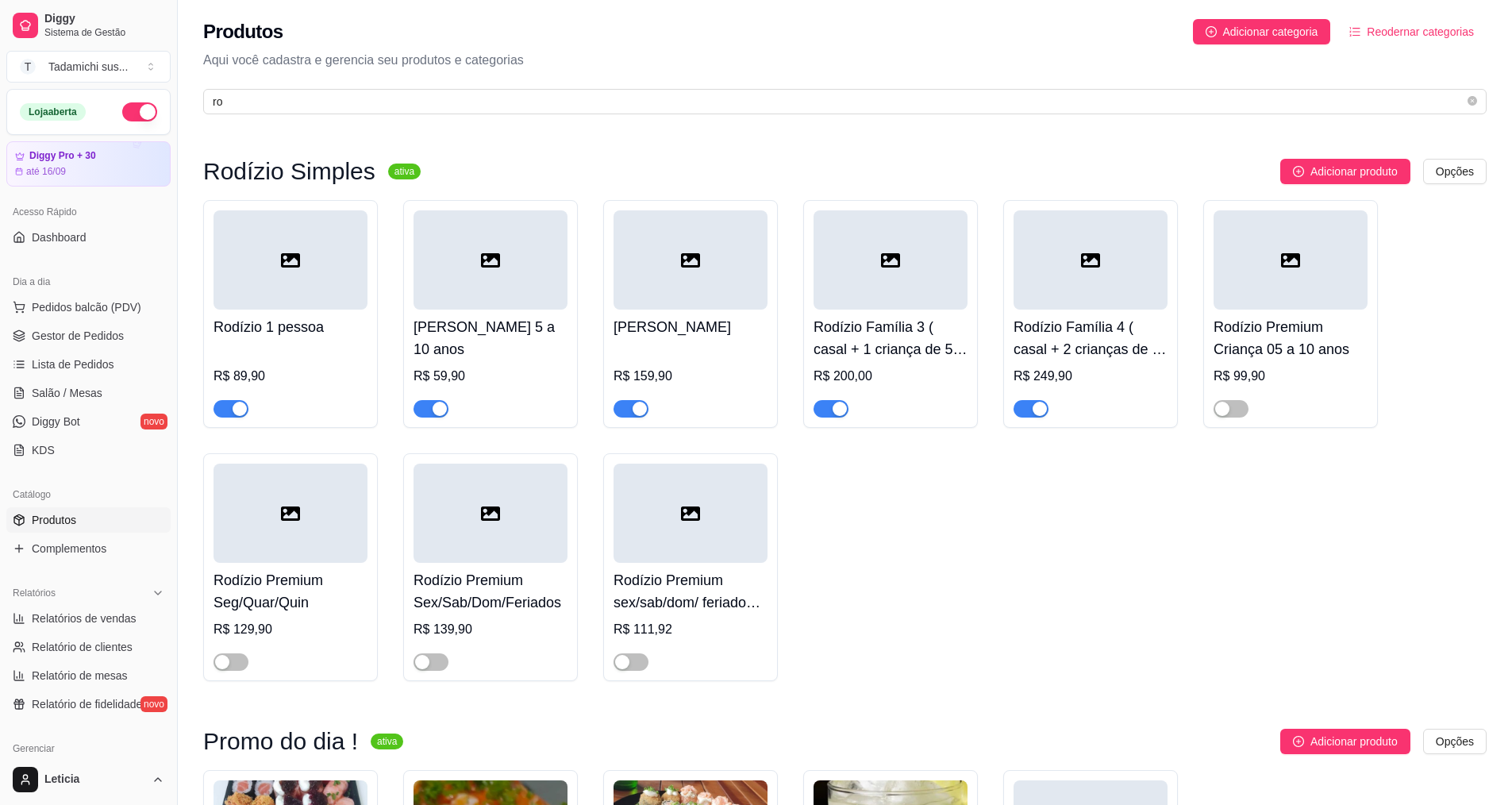
click at [380, 88] on div "Produtos Adicionar categoria Reodernar categorias Aqui você cadastra e gerencia…" at bounding box center [844, 62] width 1334 height 124
click at [651, 107] on input "ro" at bounding box center [838, 102] width 1252 height 18
type input "r"
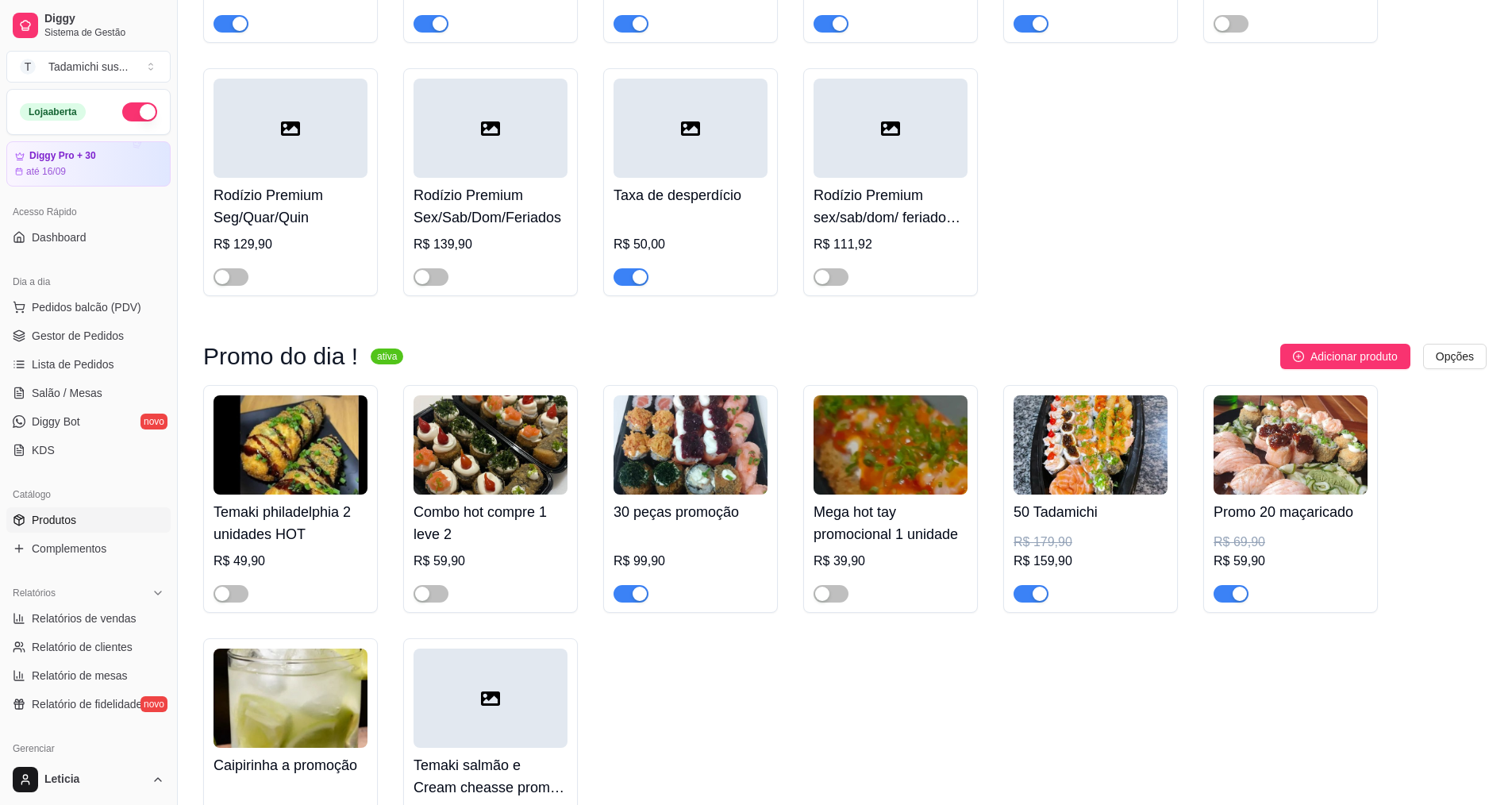
scroll to position [1032, 0]
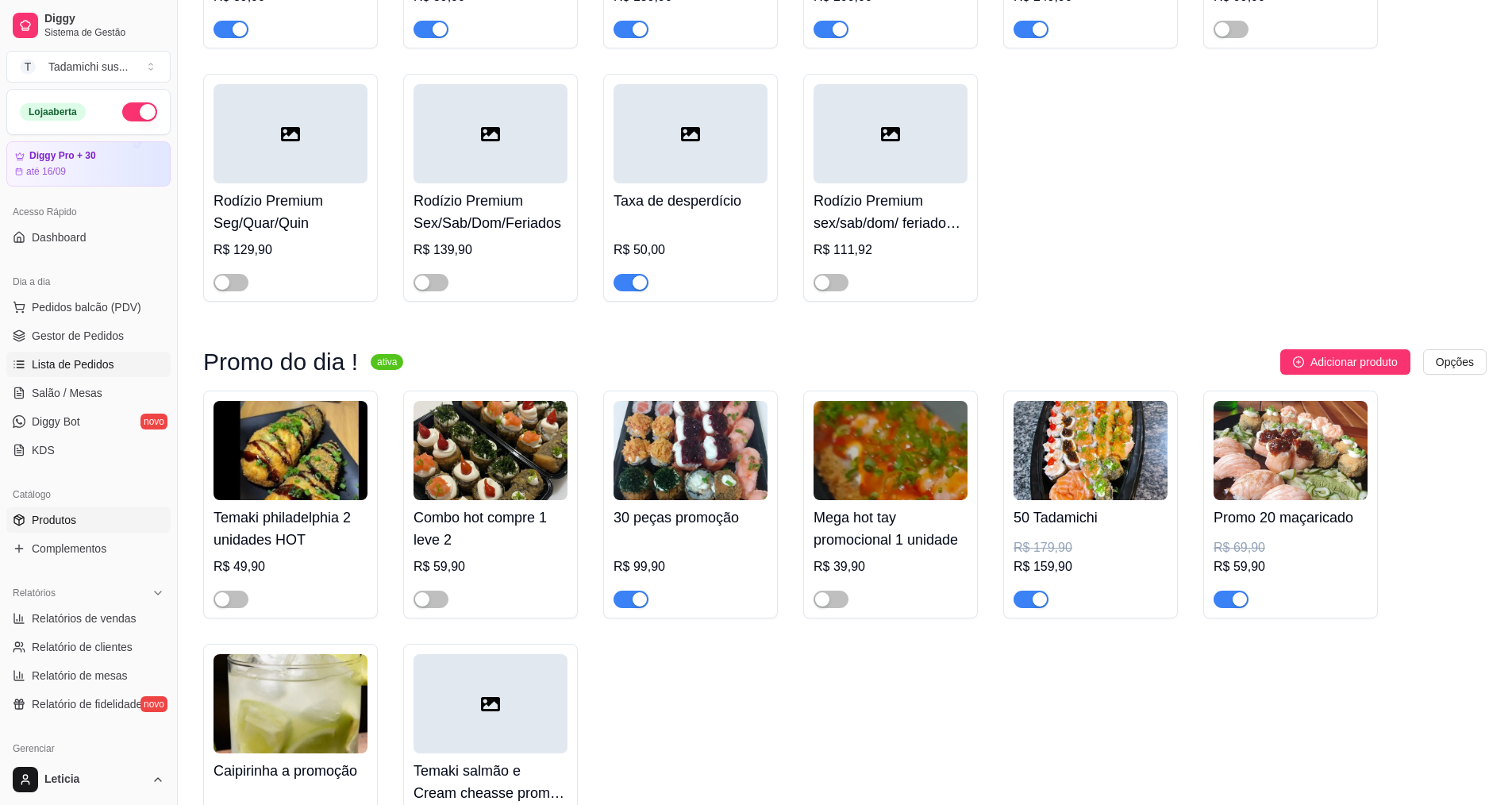
click at [129, 369] on link "Lista de Pedidos" at bounding box center [88, 365] width 164 height 25
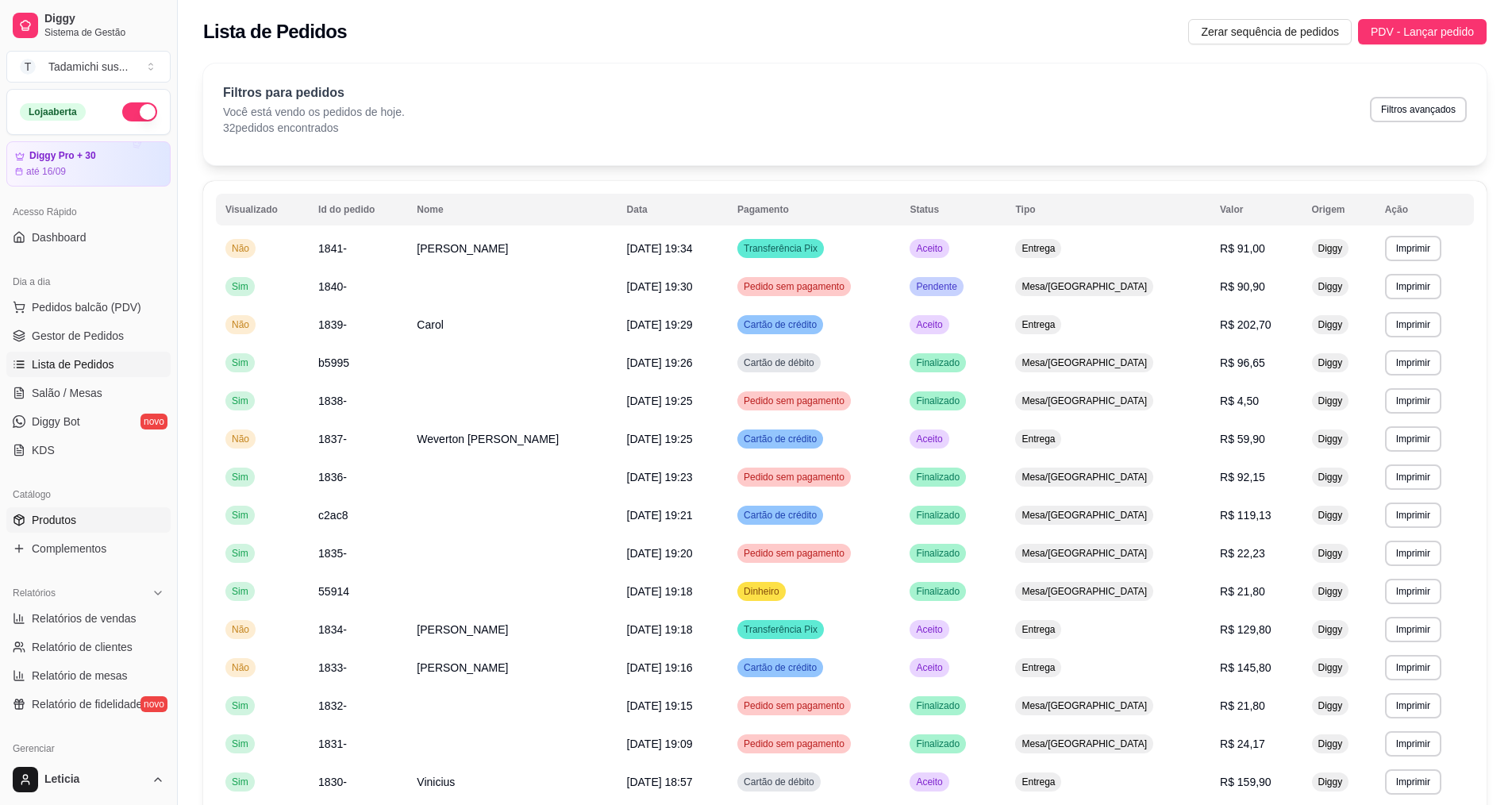
click at [70, 517] on span "Produtos" at bounding box center [54, 520] width 45 height 16
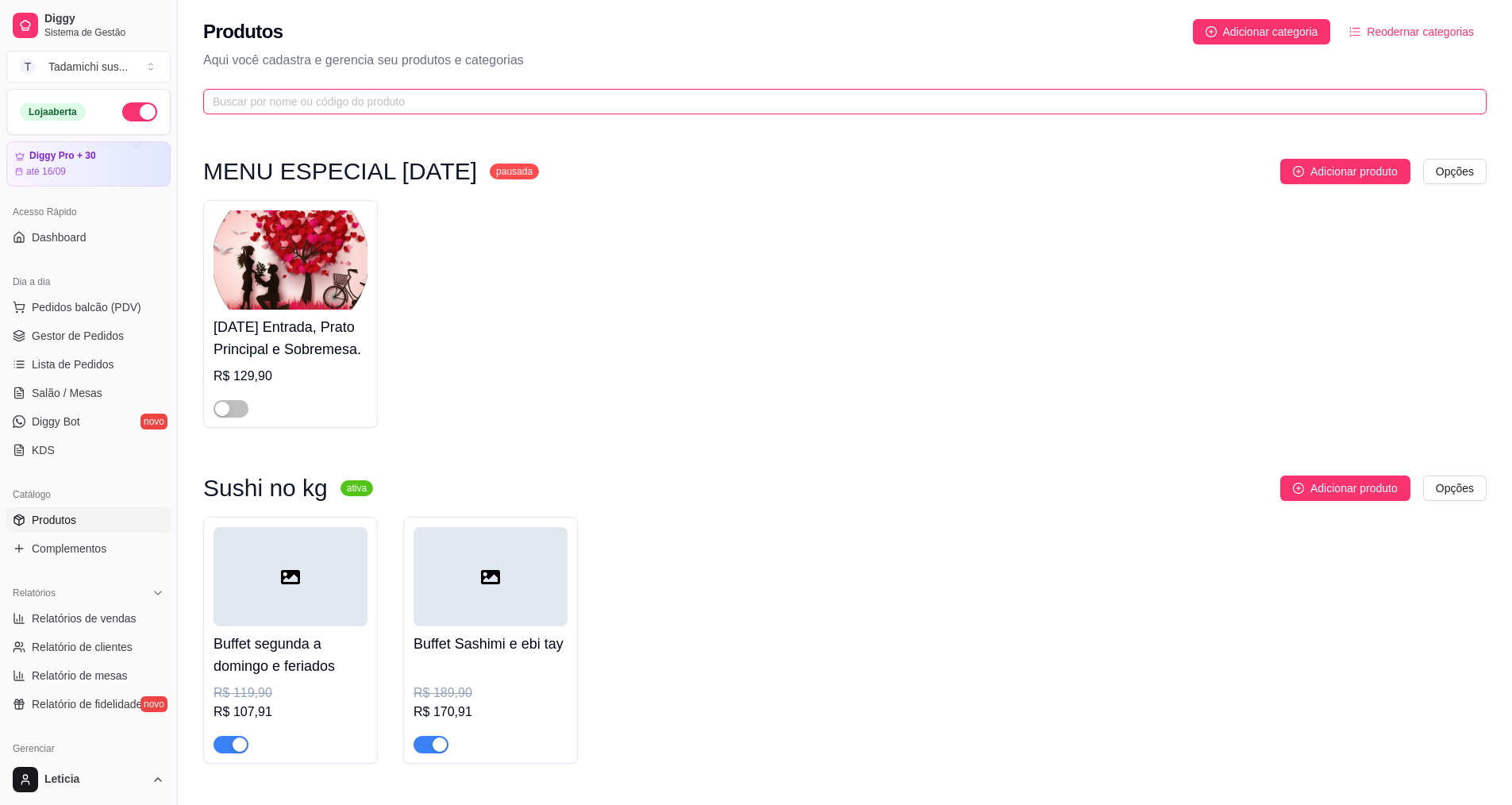
click at [543, 110] on input "text" at bounding box center [838, 102] width 1252 height 18
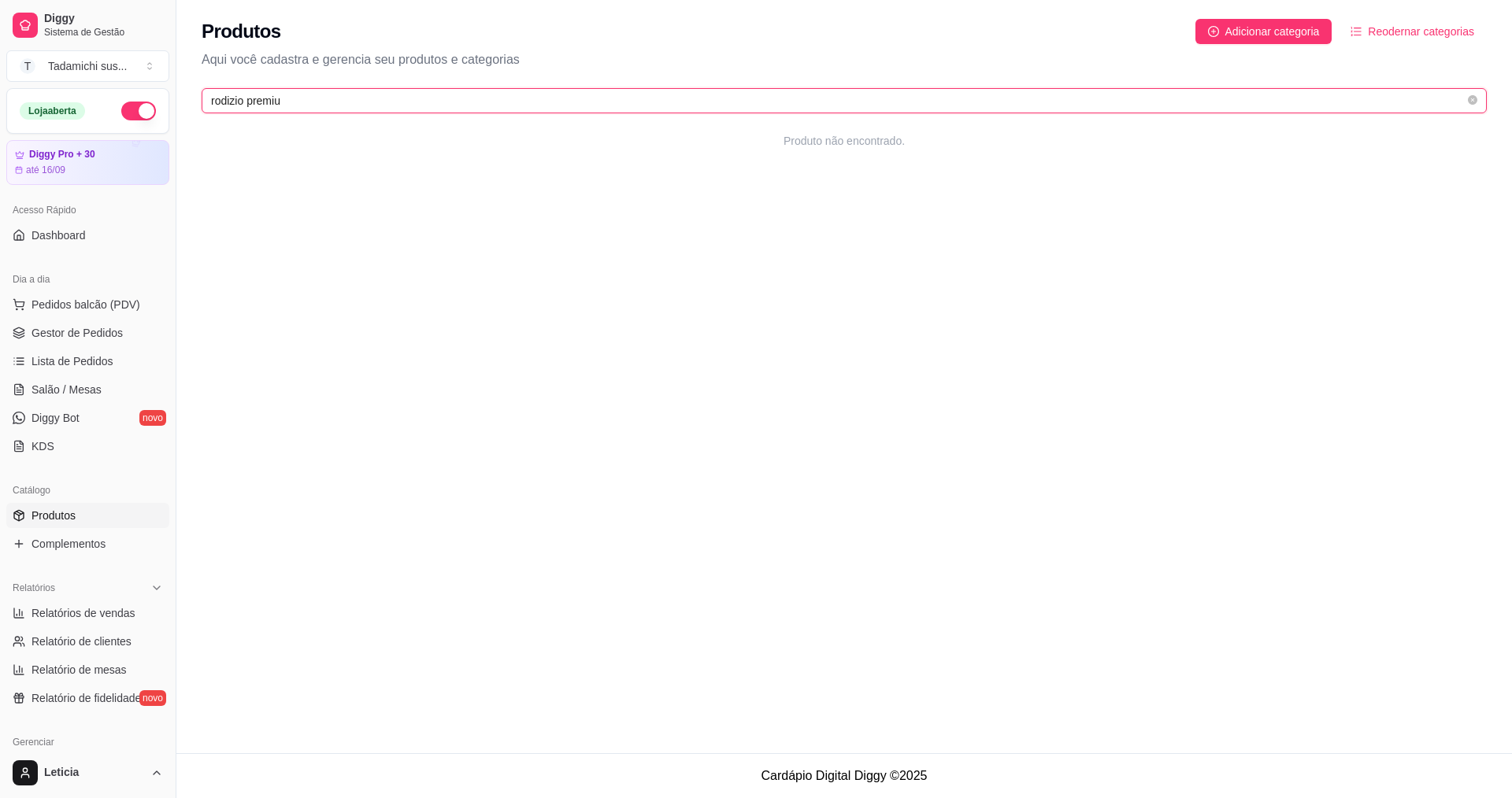
type input "rodizio premiu"
click at [82, 391] on span "Salão / Mesas" at bounding box center [66, 390] width 70 height 16
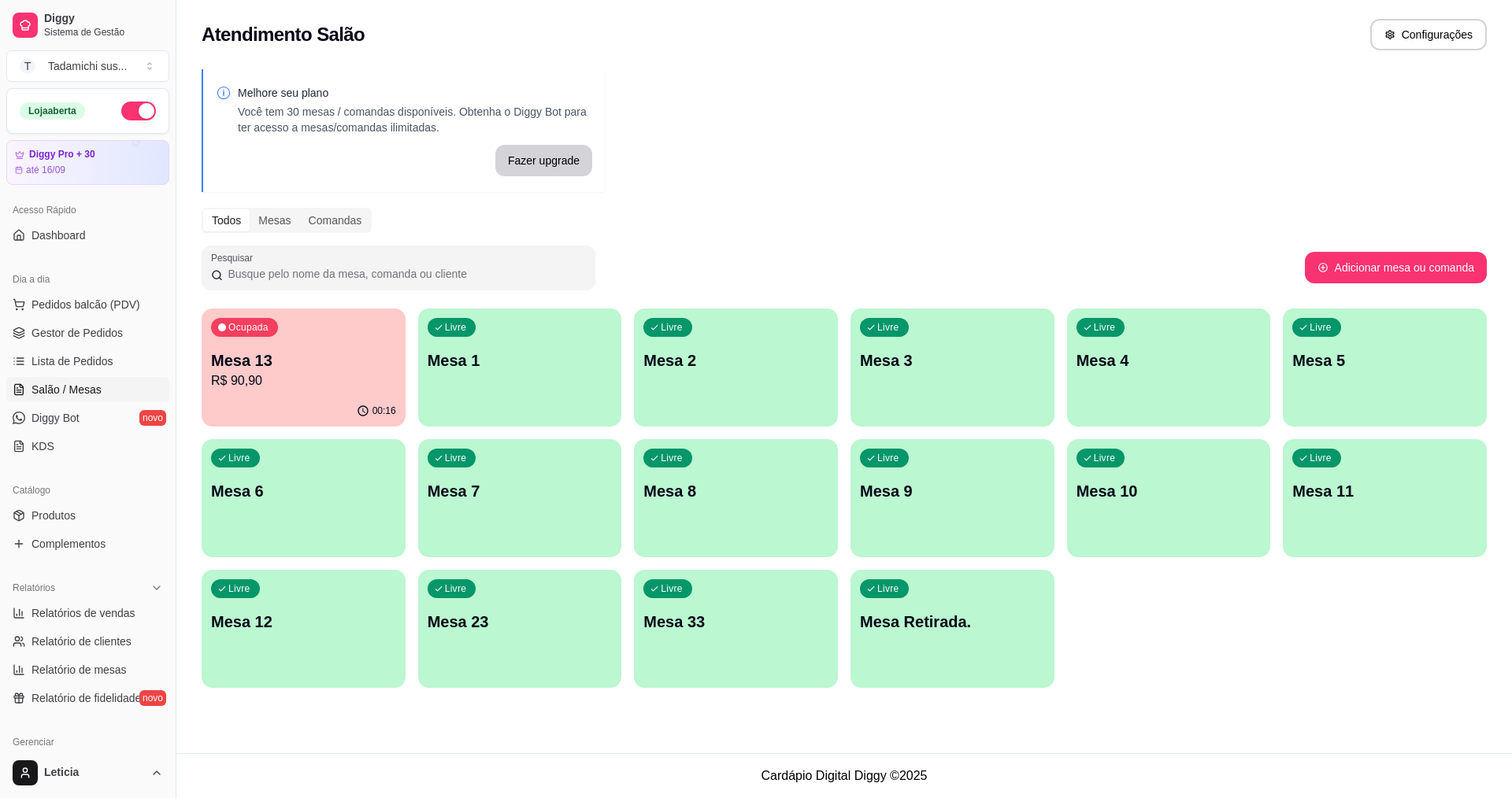
click at [942, 661] on div "Livre Mesa Retirada." at bounding box center [952, 620] width 204 height 99
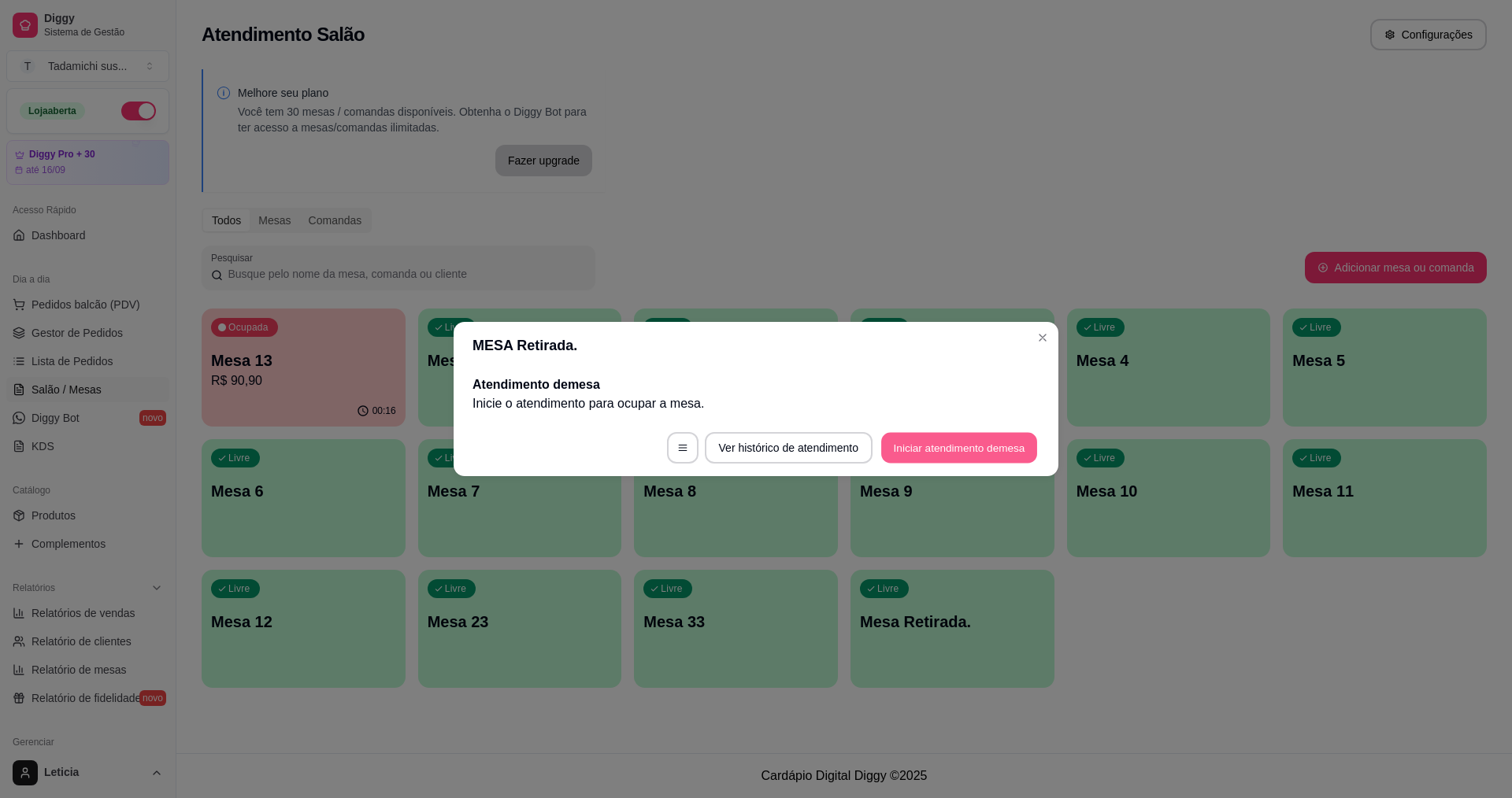
click at [886, 447] on button "Iniciar atendimento de mesa" at bounding box center [959, 448] width 156 height 31
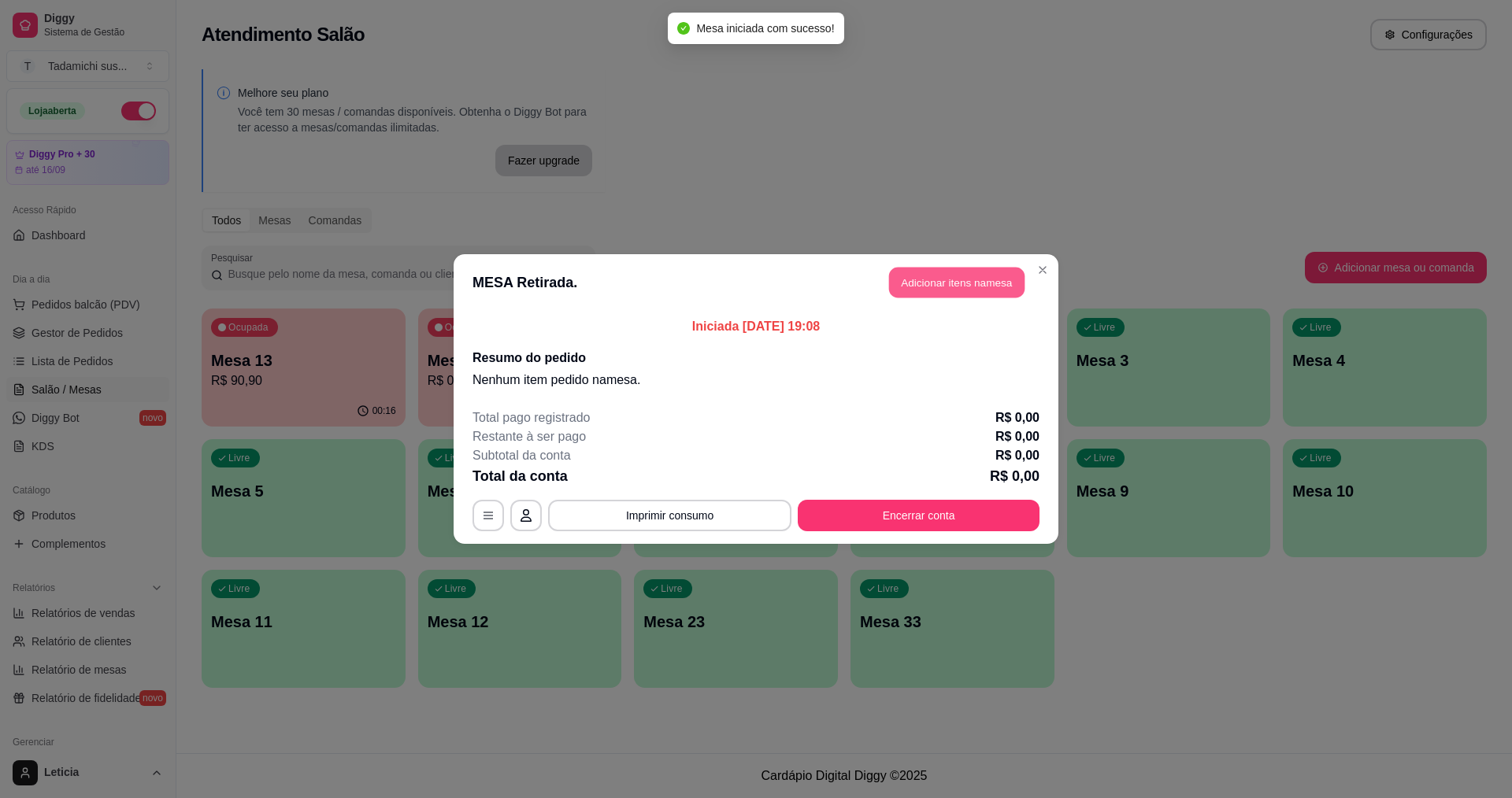
click at [929, 278] on button "Adicionar itens na mesa" at bounding box center [957, 283] width 136 height 31
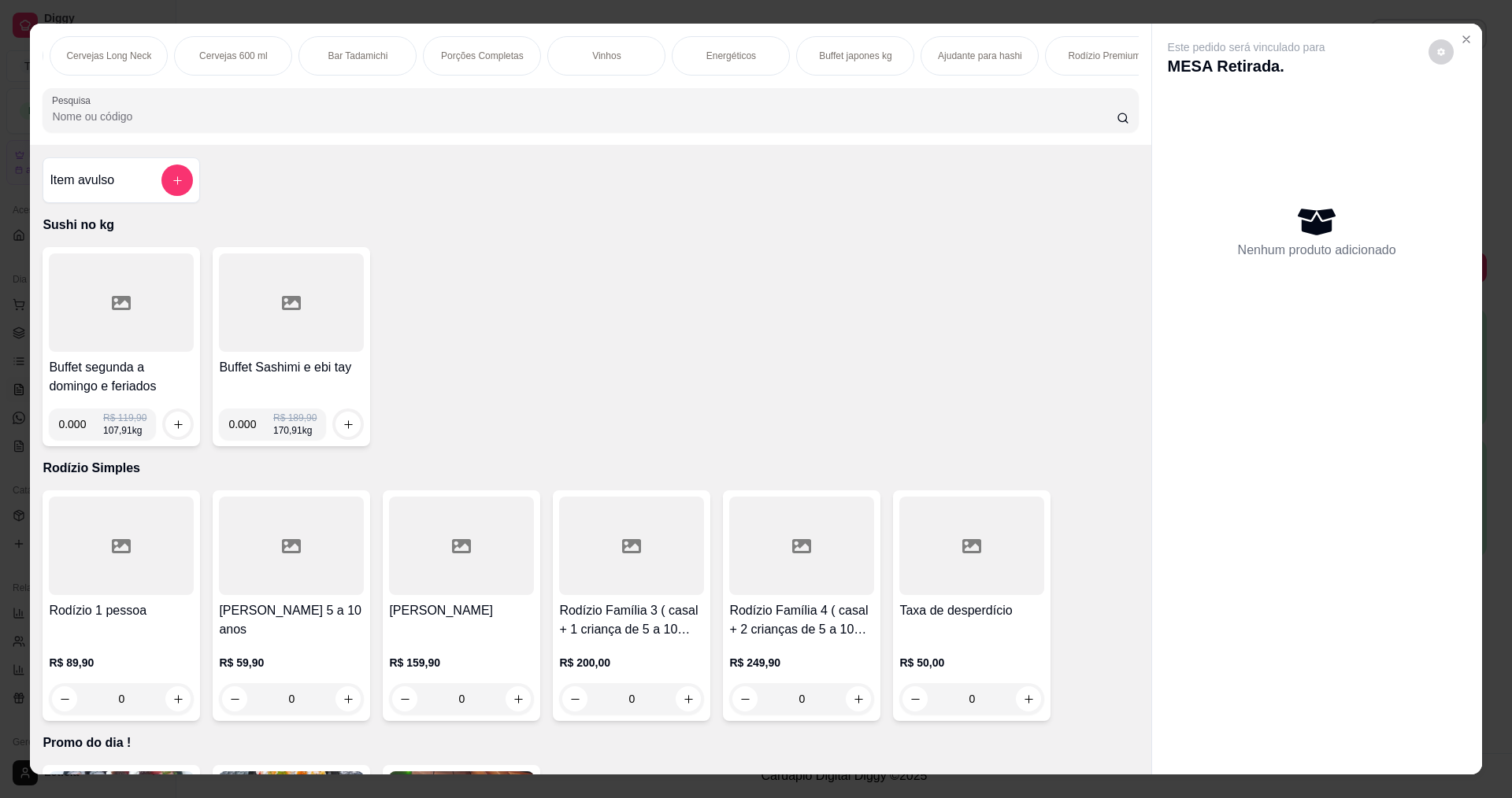
scroll to position [0, 2880]
click at [1086, 58] on p "Rodízio Premium" at bounding box center [1079, 56] width 73 height 13
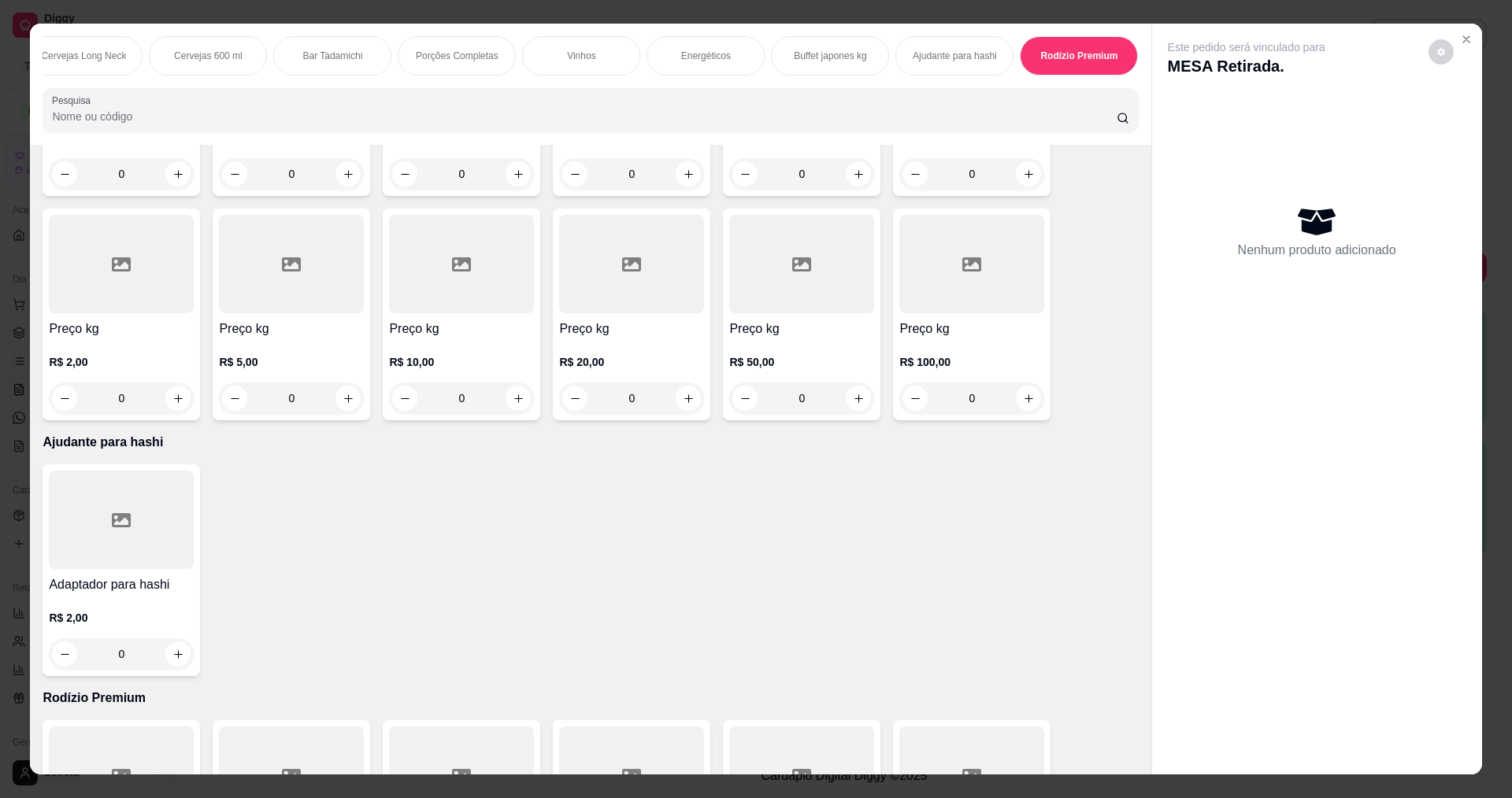
scroll to position [15532, 0]
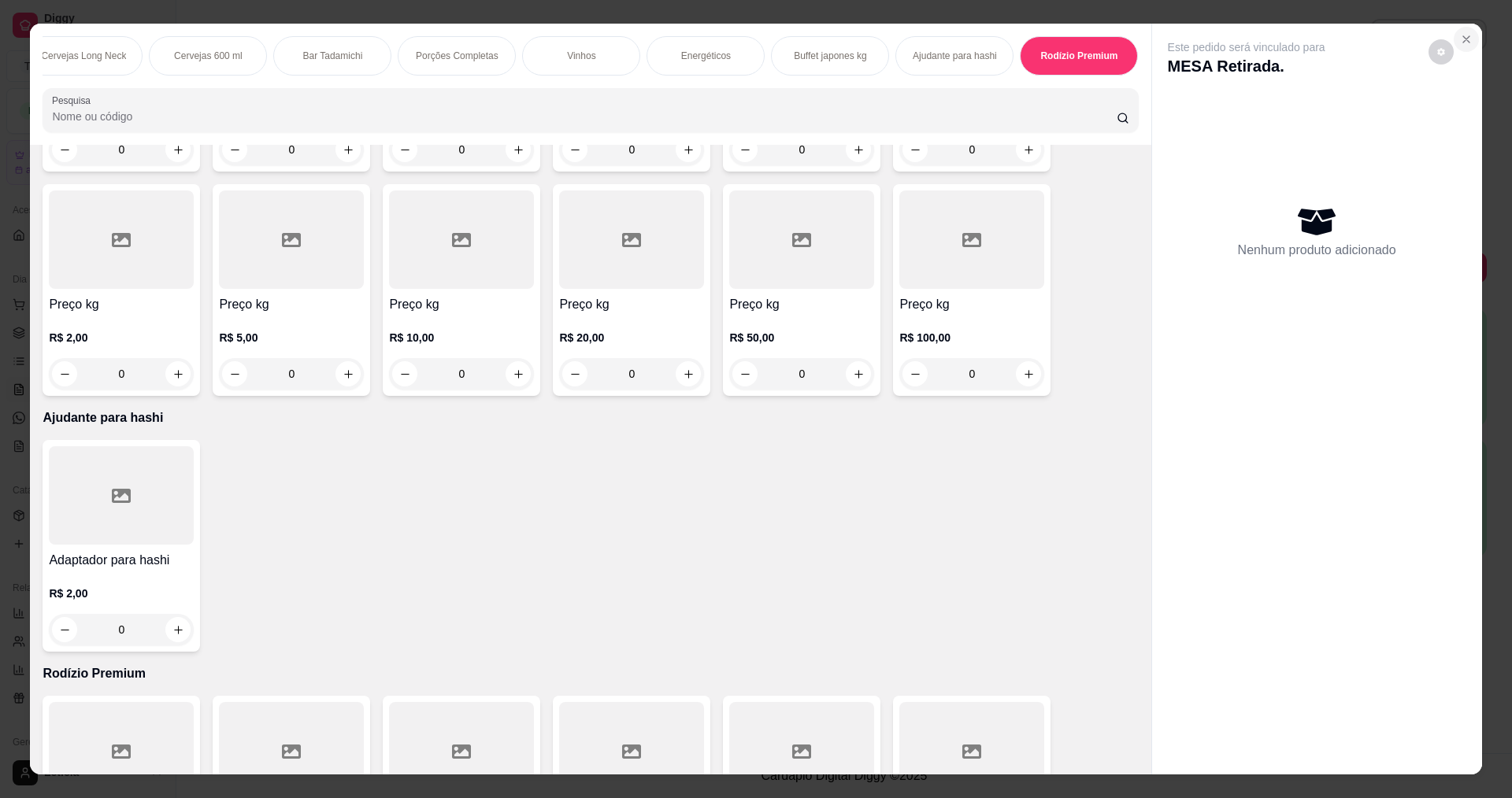
click at [1461, 40] on icon "Close" at bounding box center [1466, 39] width 13 height 13
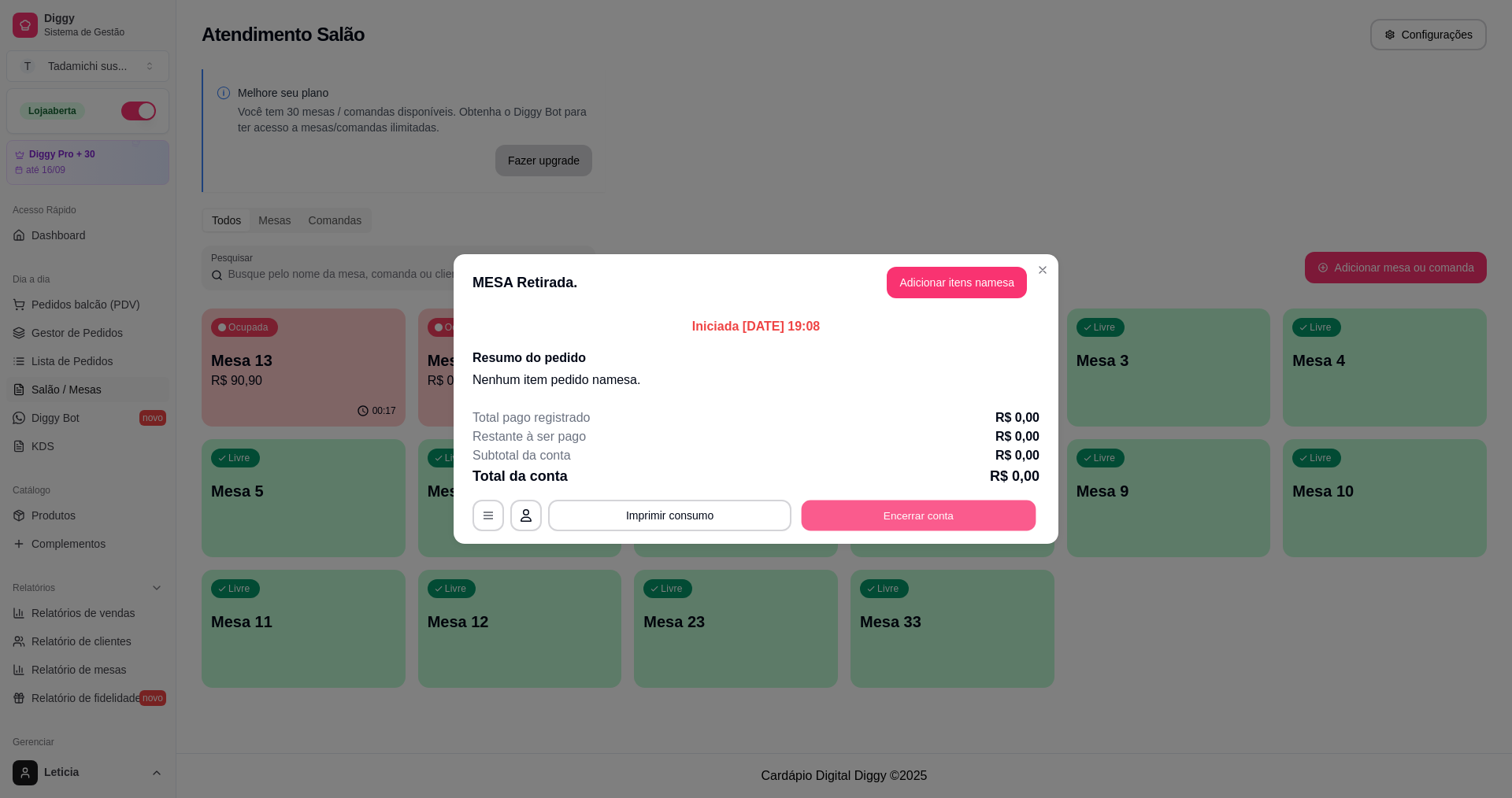
click at [919, 506] on button "Encerrar conta" at bounding box center [918, 515] width 234 height 31
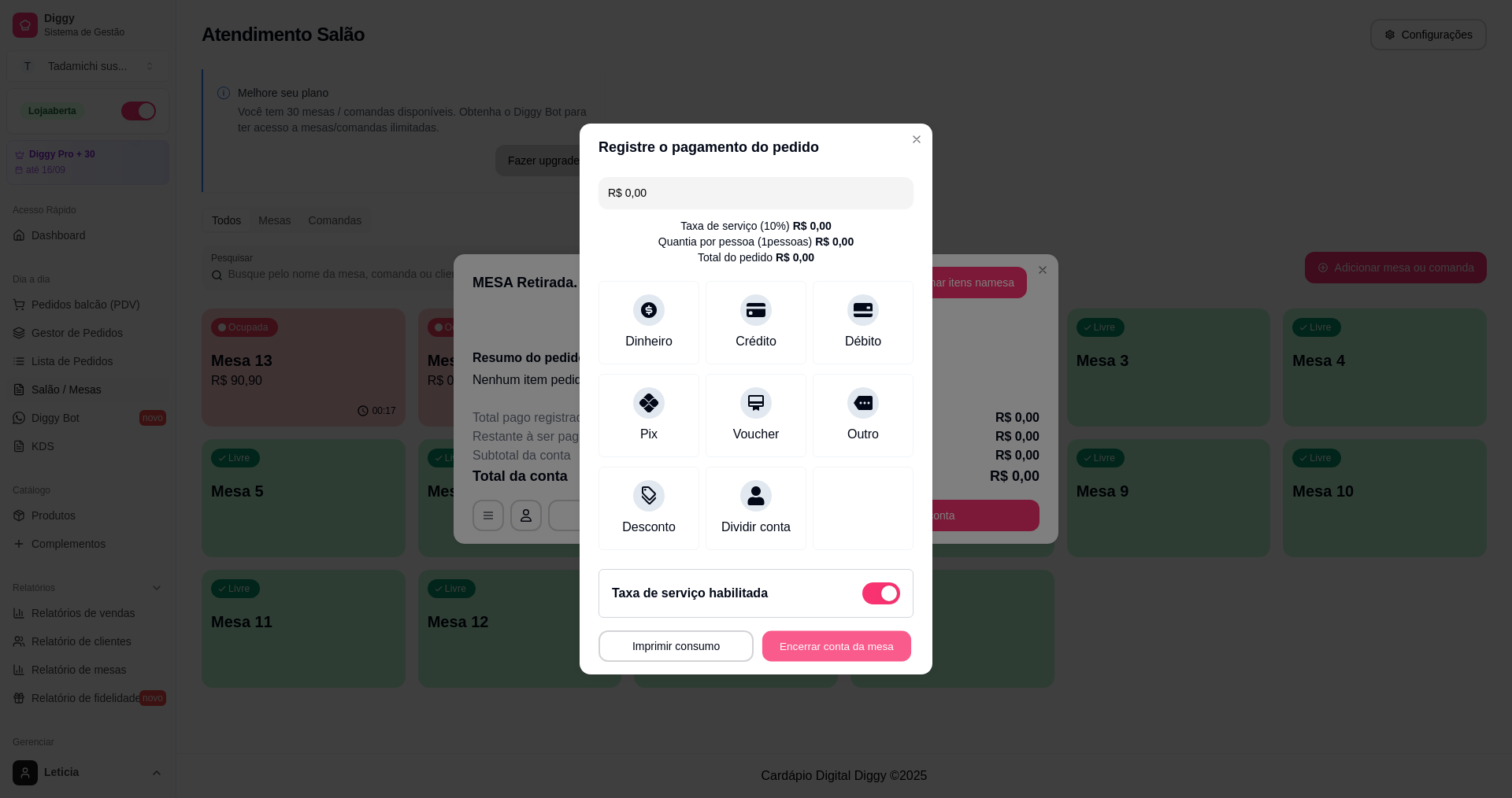
click at [823, 660] on button "Encerrar conta da mesa" at bounding box center [836, 646] width 148 height 31
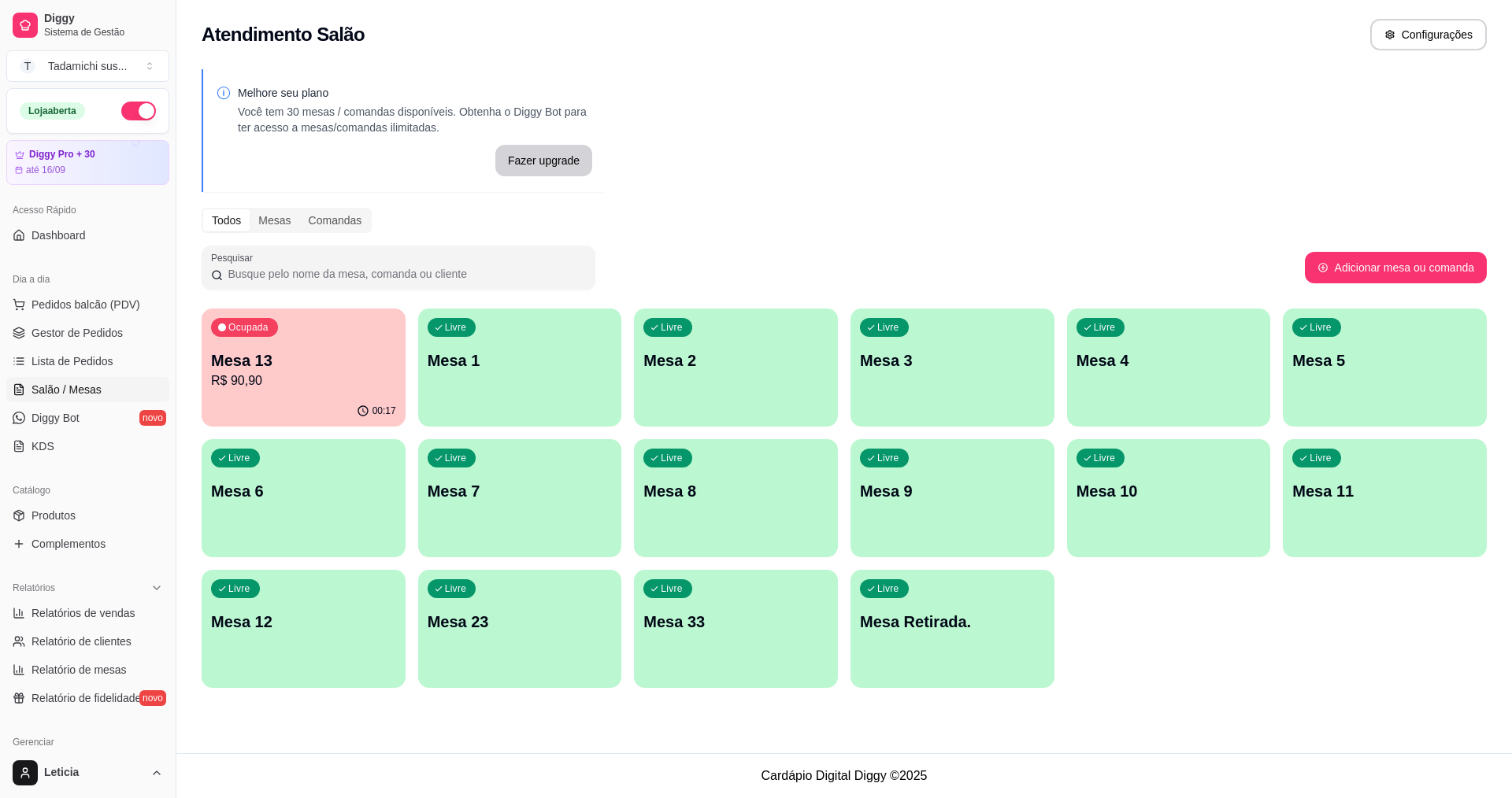
click at [677, 380] on div "Livre Mesa 2" at bounding box center [736, 358] width 204 height 99
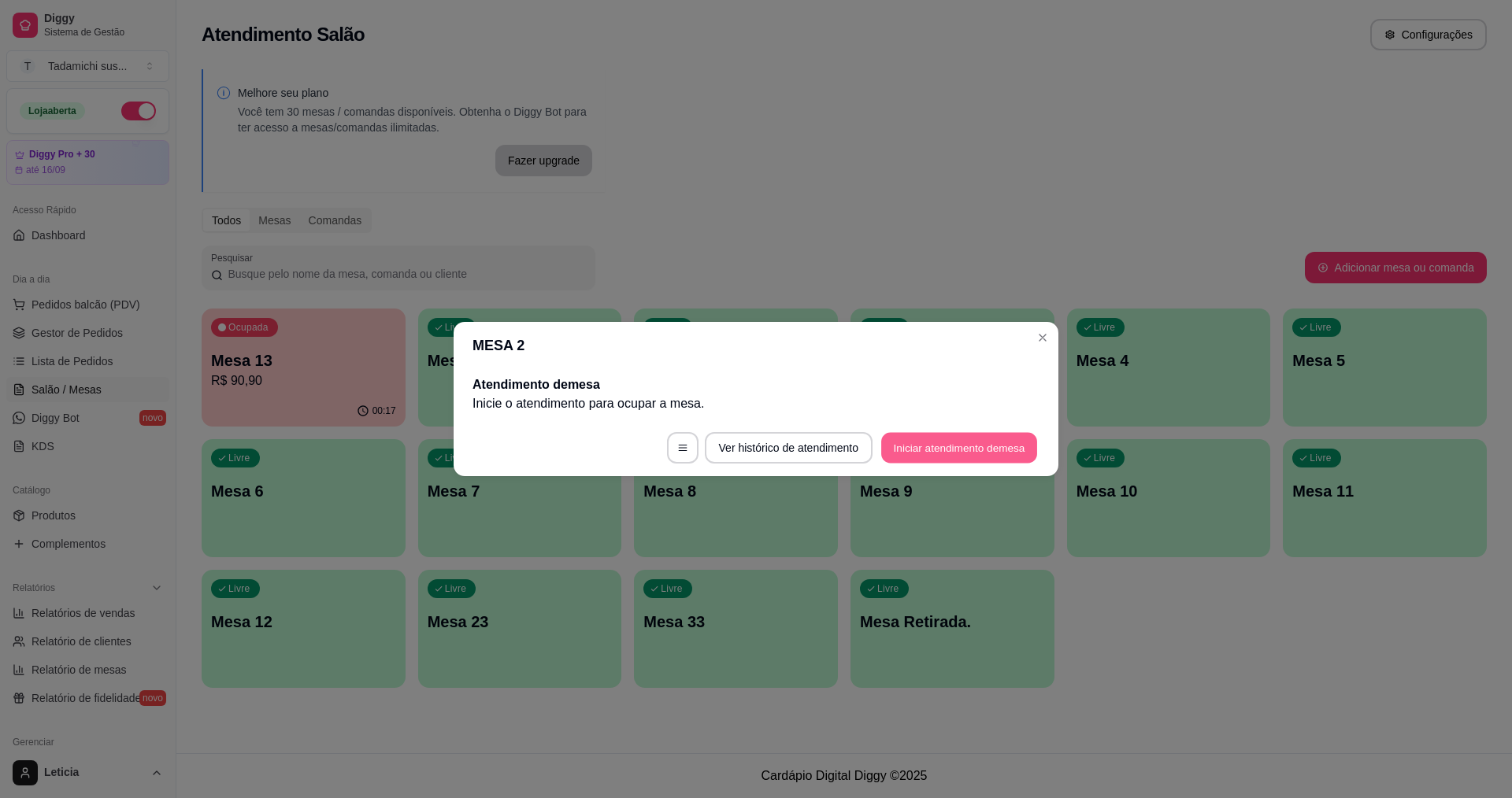
click at [902, 445] on button "Iniciar atendimento de mesa" at bounding box center [959, 448] width 156 height 31
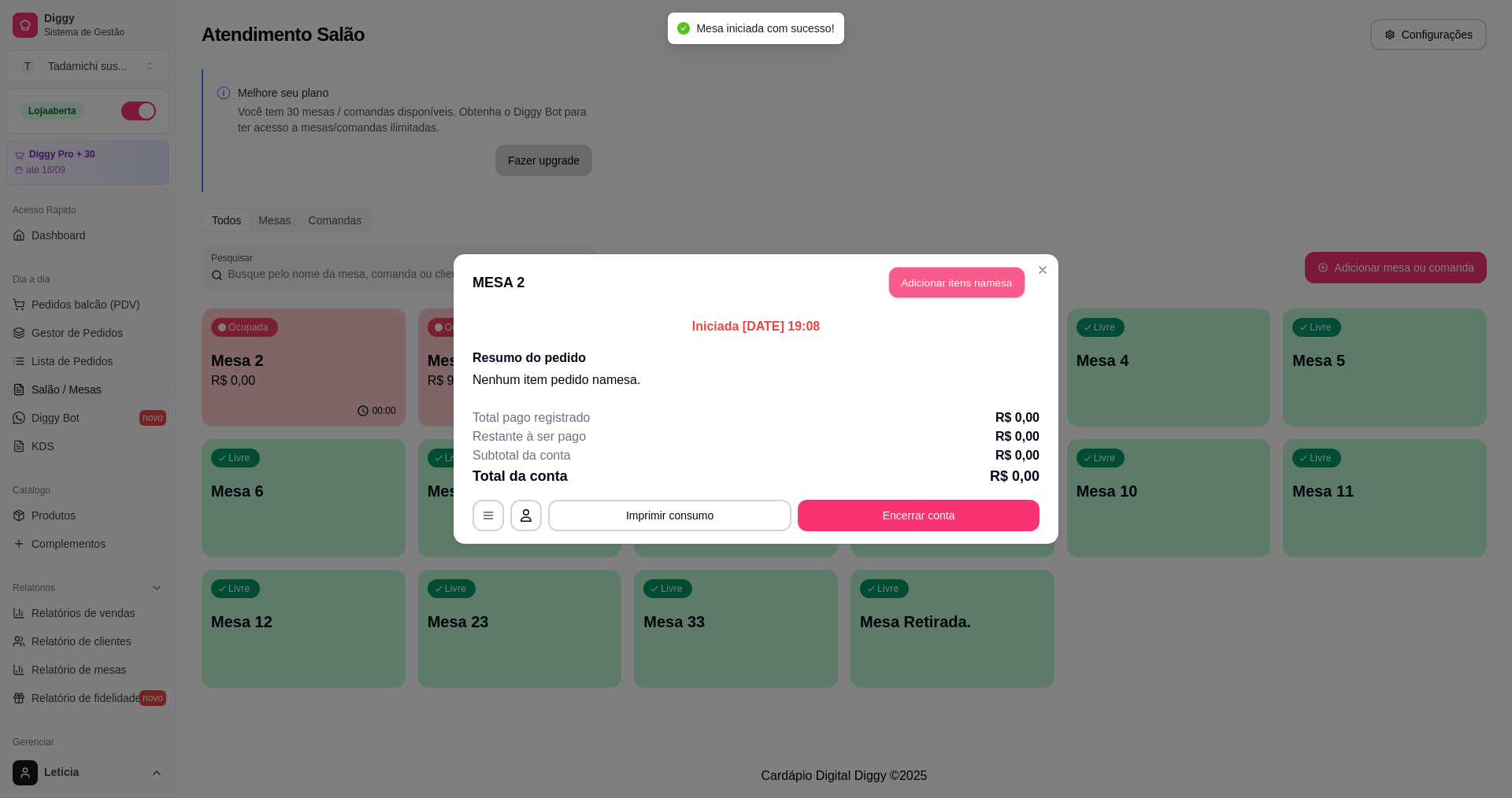
click at [911, 283] on button "Adicionar itens na mesa" at bounding box center [957, 283] width 136 height 31
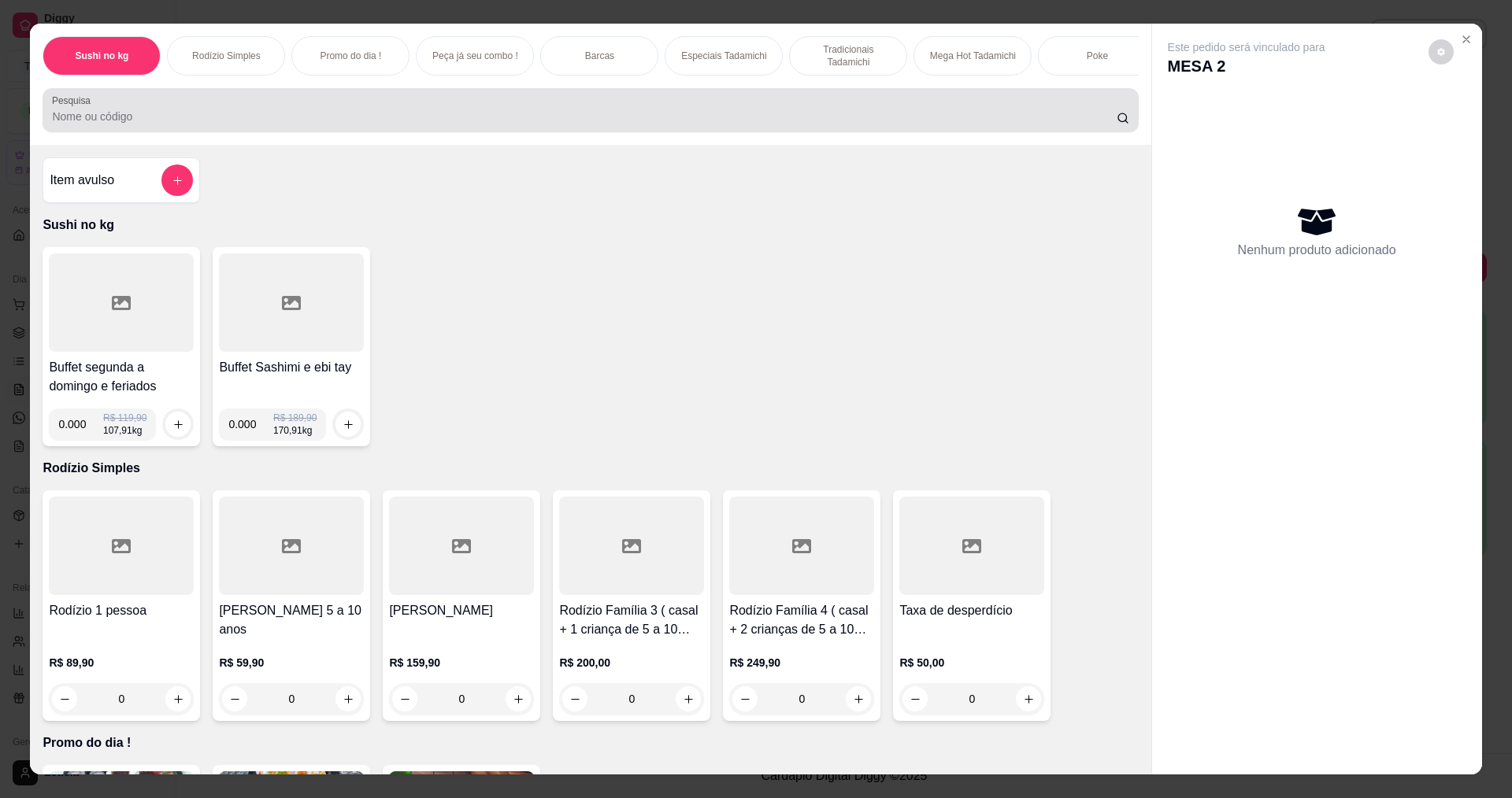
click at [597, 115] on div at bounding box center [590, 111] width 1076 height 32
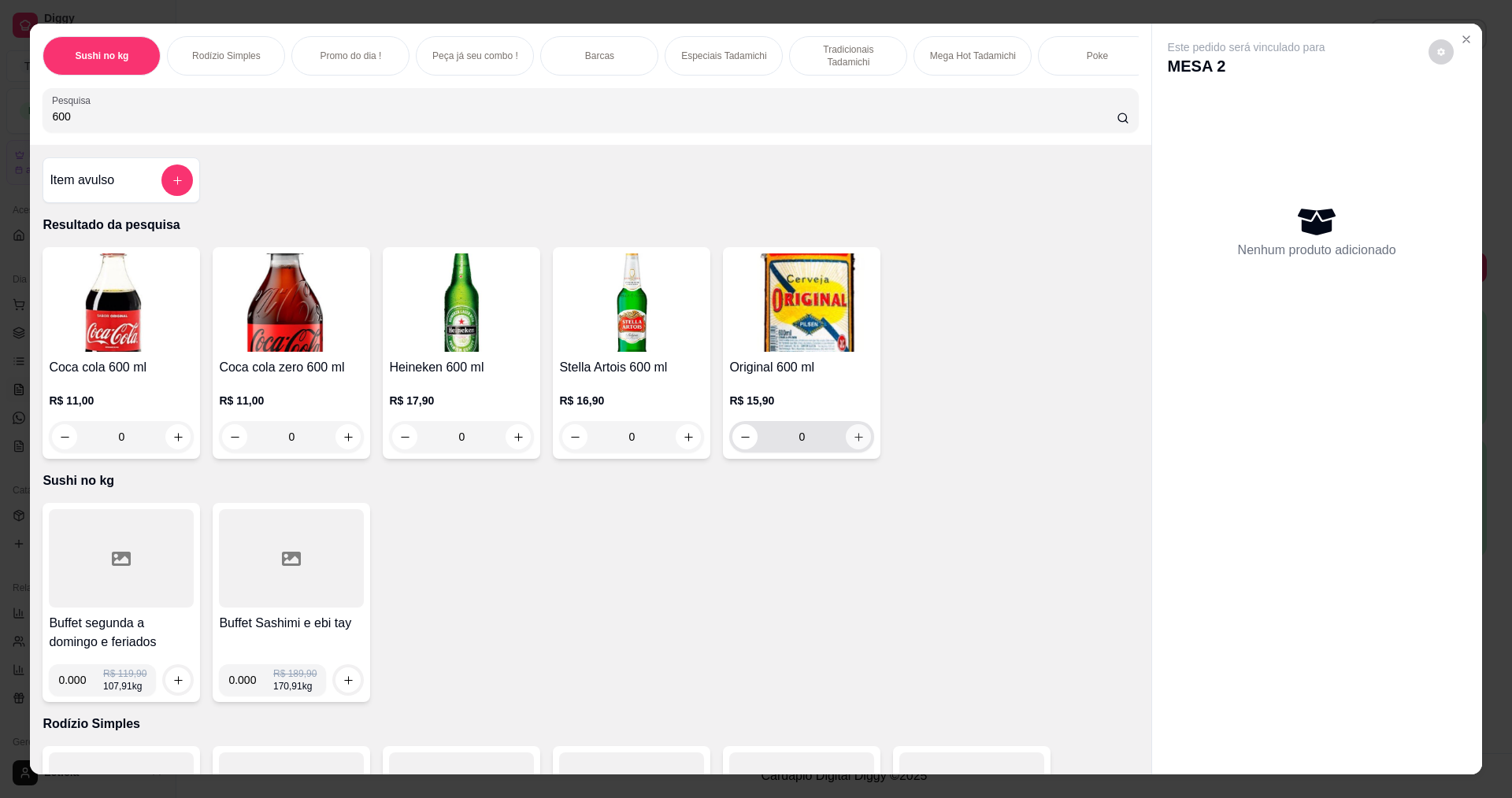
type input "600"
click at [853, 443] on icon "increase-product-quantity" at bounding box center [858, 436] width 12 height 12
type input "1"
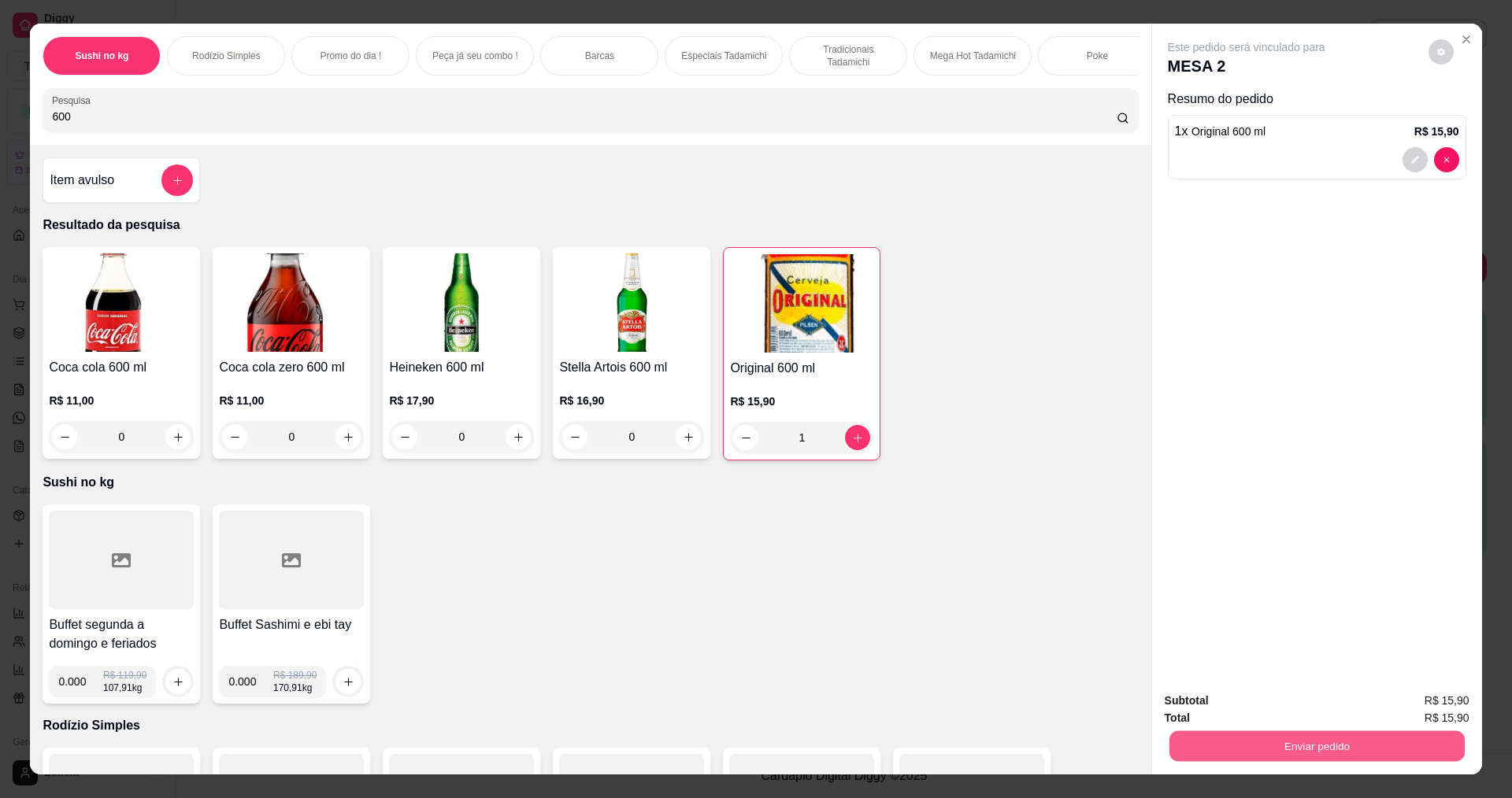
click at [1202, 744] on button "Enviar pedido" at bounding box center [1316, 745] width 295 height 31
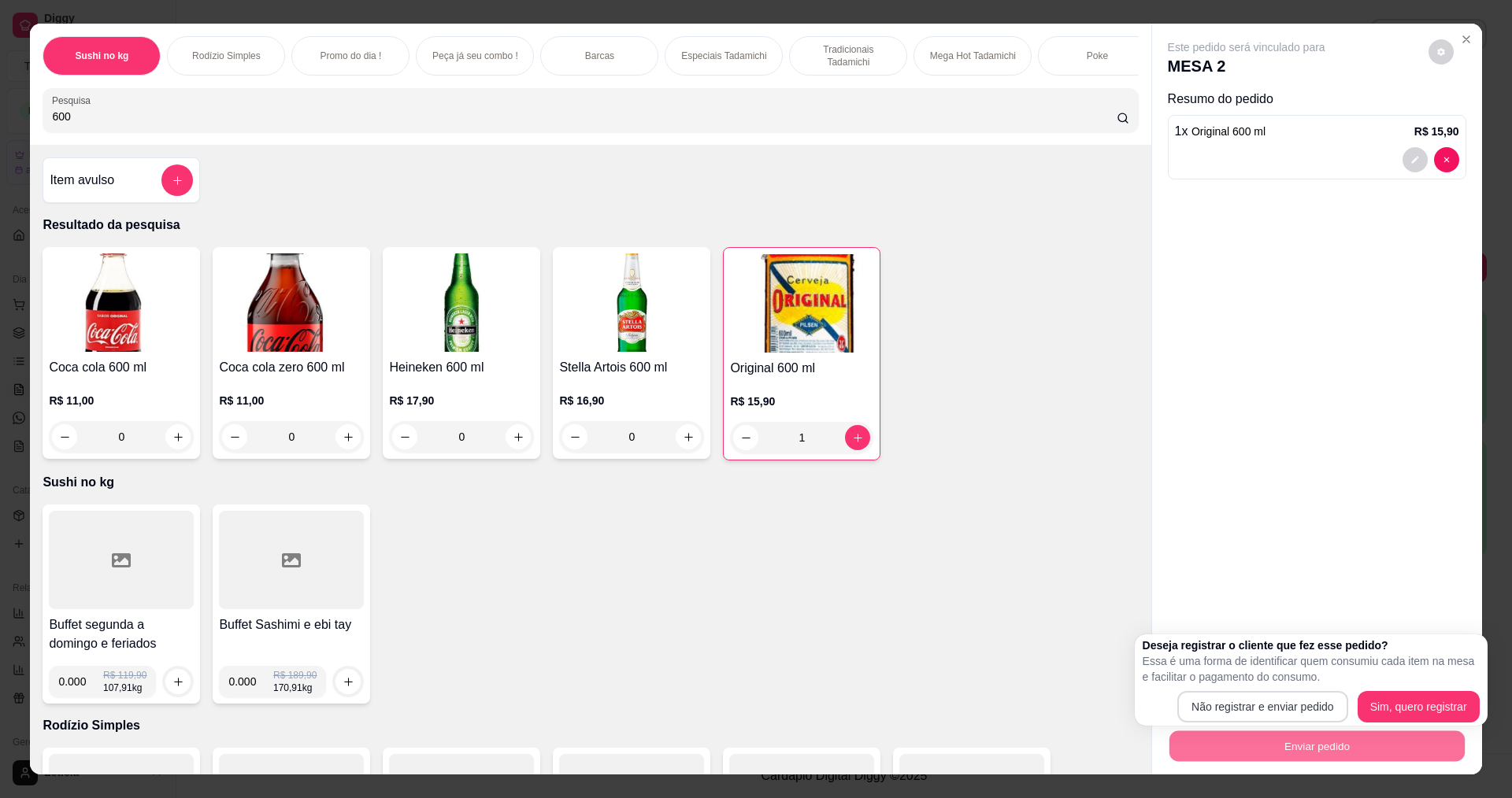
click at [1209, 697] on button "Não registrar e enviar pedido" at bounding box center [1263, 707] width 171 height 32
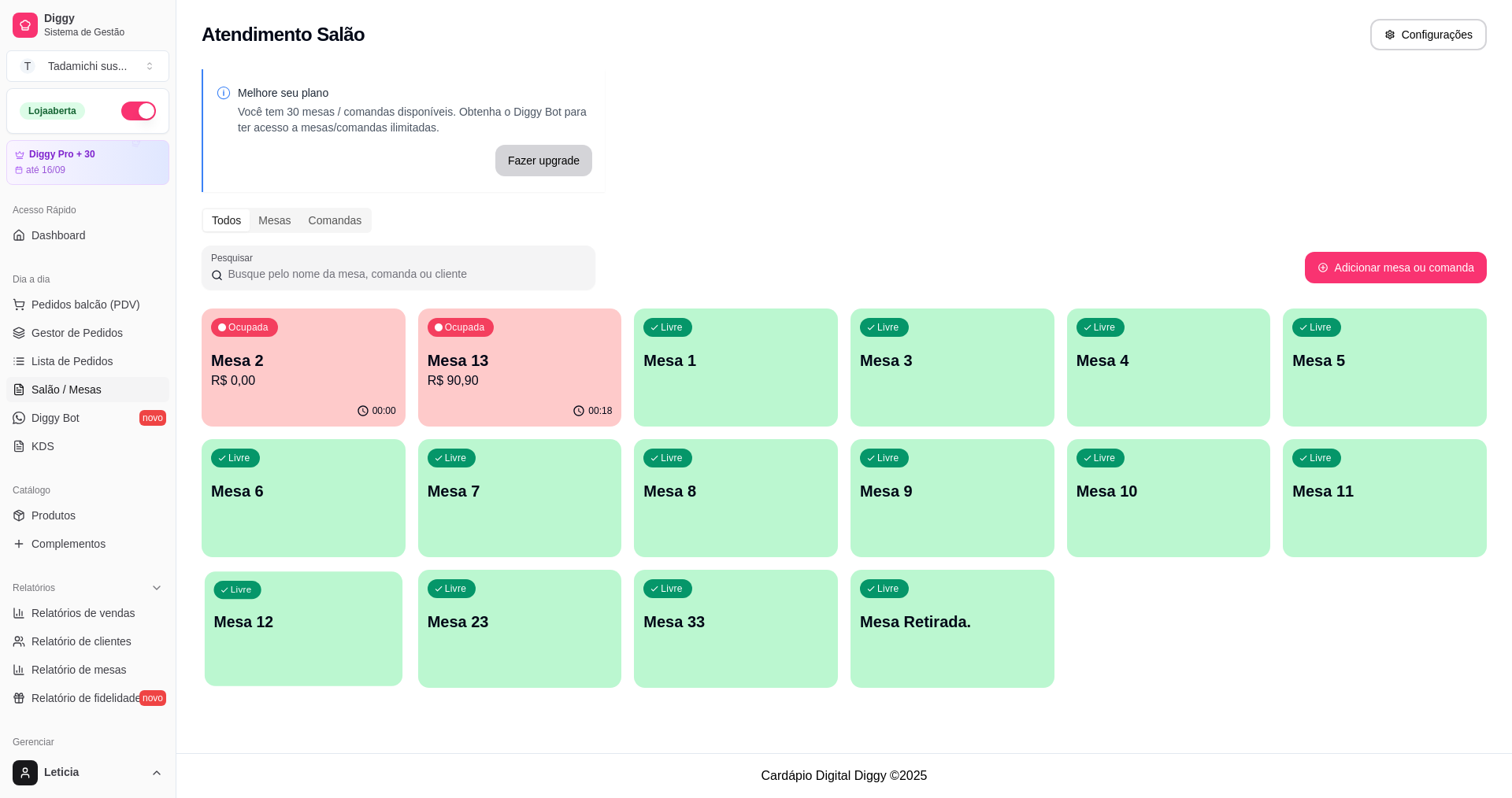
click at [318, 663] on div "Livre Mesa 12" at bounding box center [303, 620] width 197 height 96
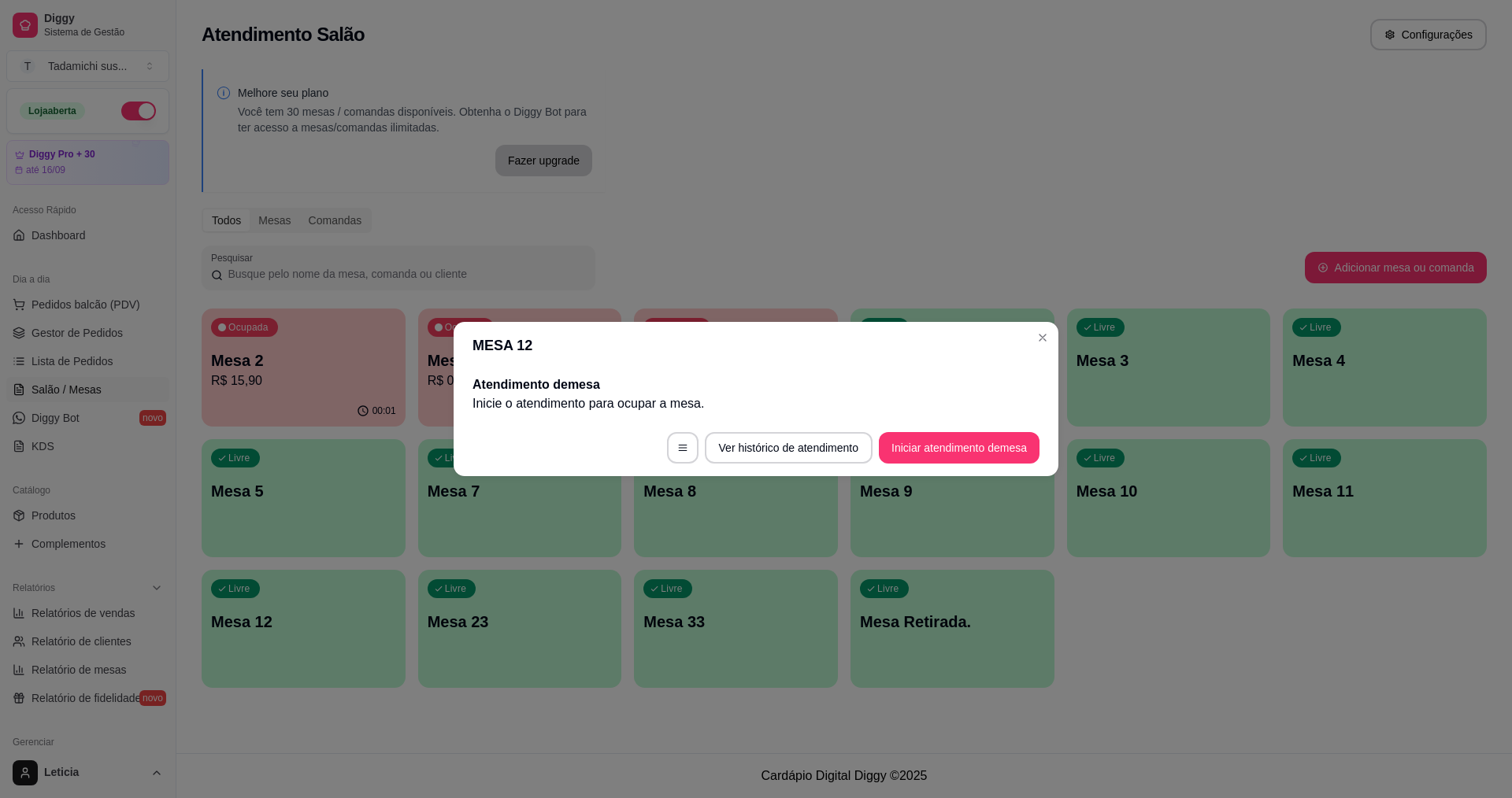
click at [906, 429] on footer "Ver histórico de atendimento Iniciar atendimento de mesa" at bounding box center [756, 448] width 605 height 57
click at [908, 448] on button "Iniciar atendimento de mesa" at bounding box center [959, 448] width 156 height 31
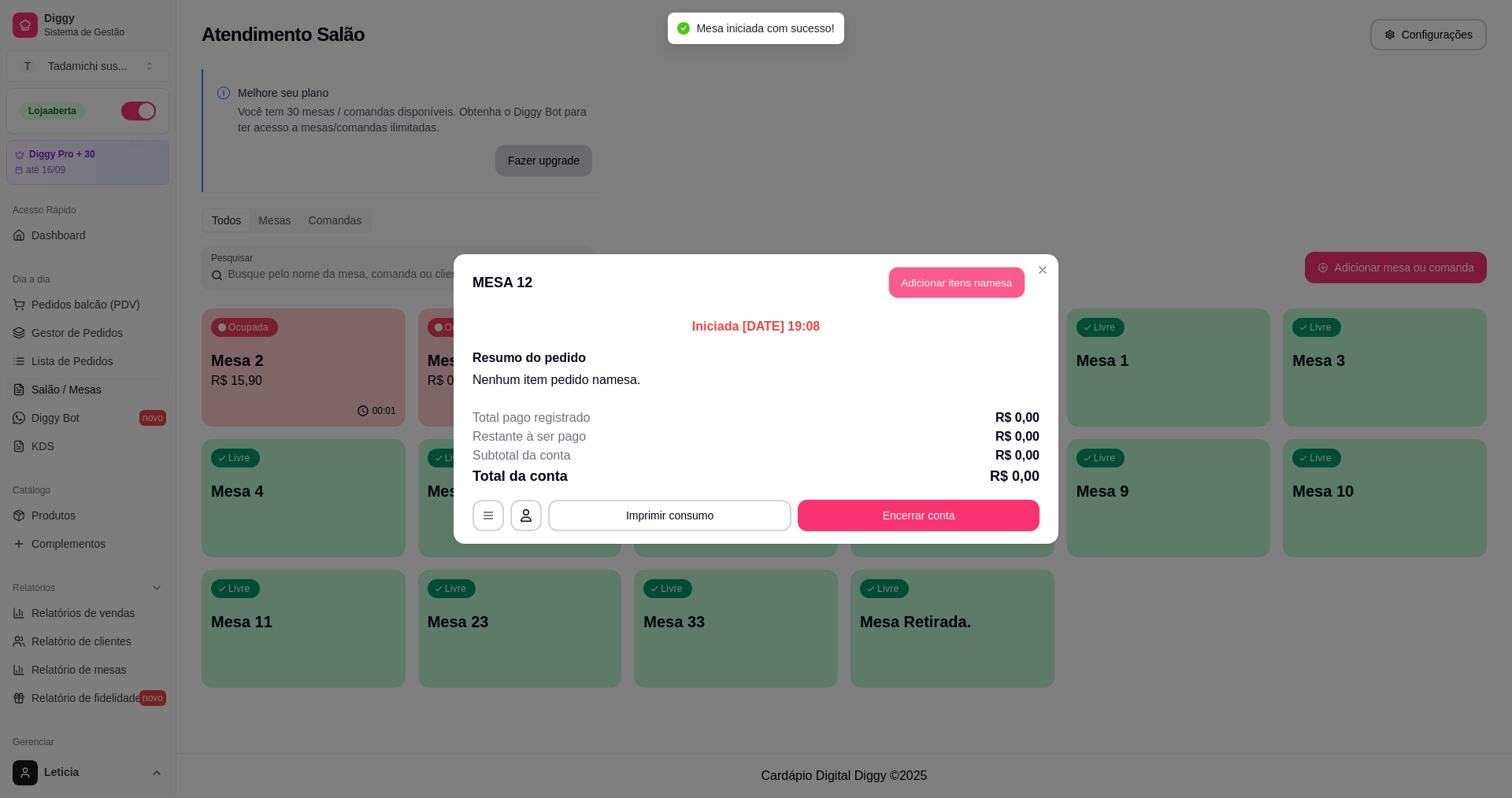
click at [936, 287] on button "Adicionar itens na mesa" at bounding box center [957, 283] width 136 height 31
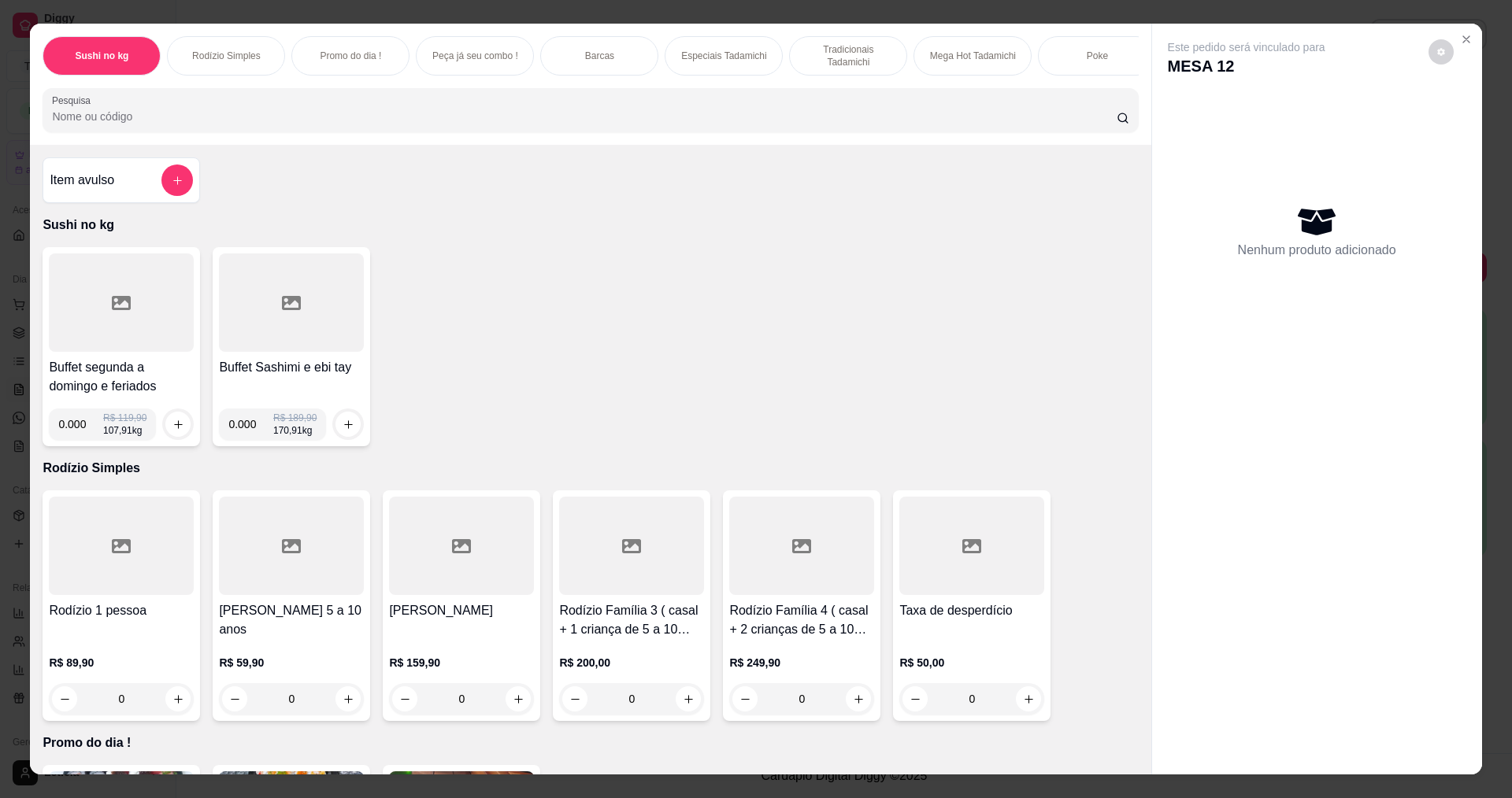
click at [233, 125] on input "Pesquisa" at bounding box center [583, 117] width 1064 height 16
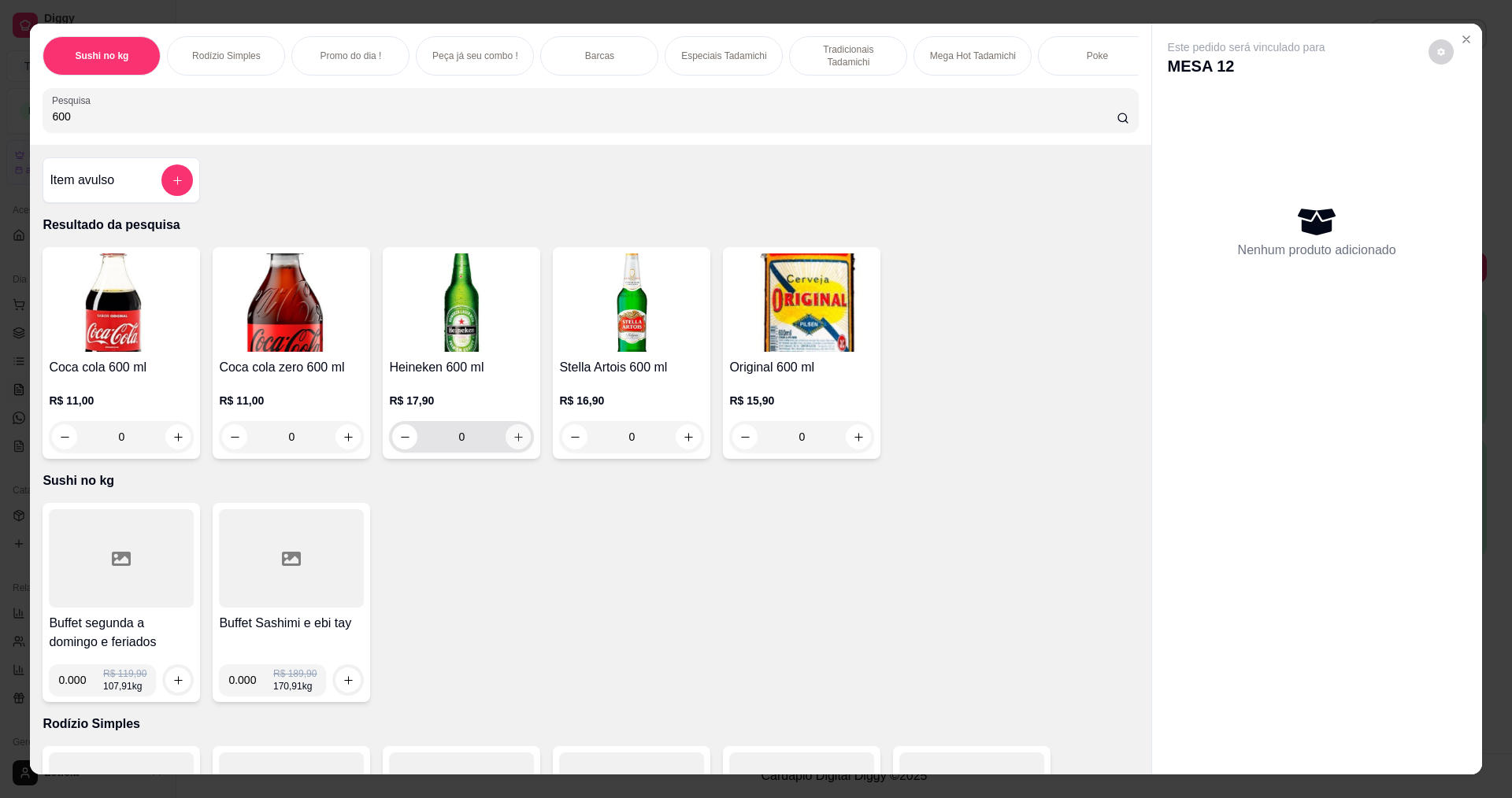
type input "600"
click at [513, 439] on button "increase-product-quantity" at bounding box center [518, 436] width 25 height 25
type input "1"
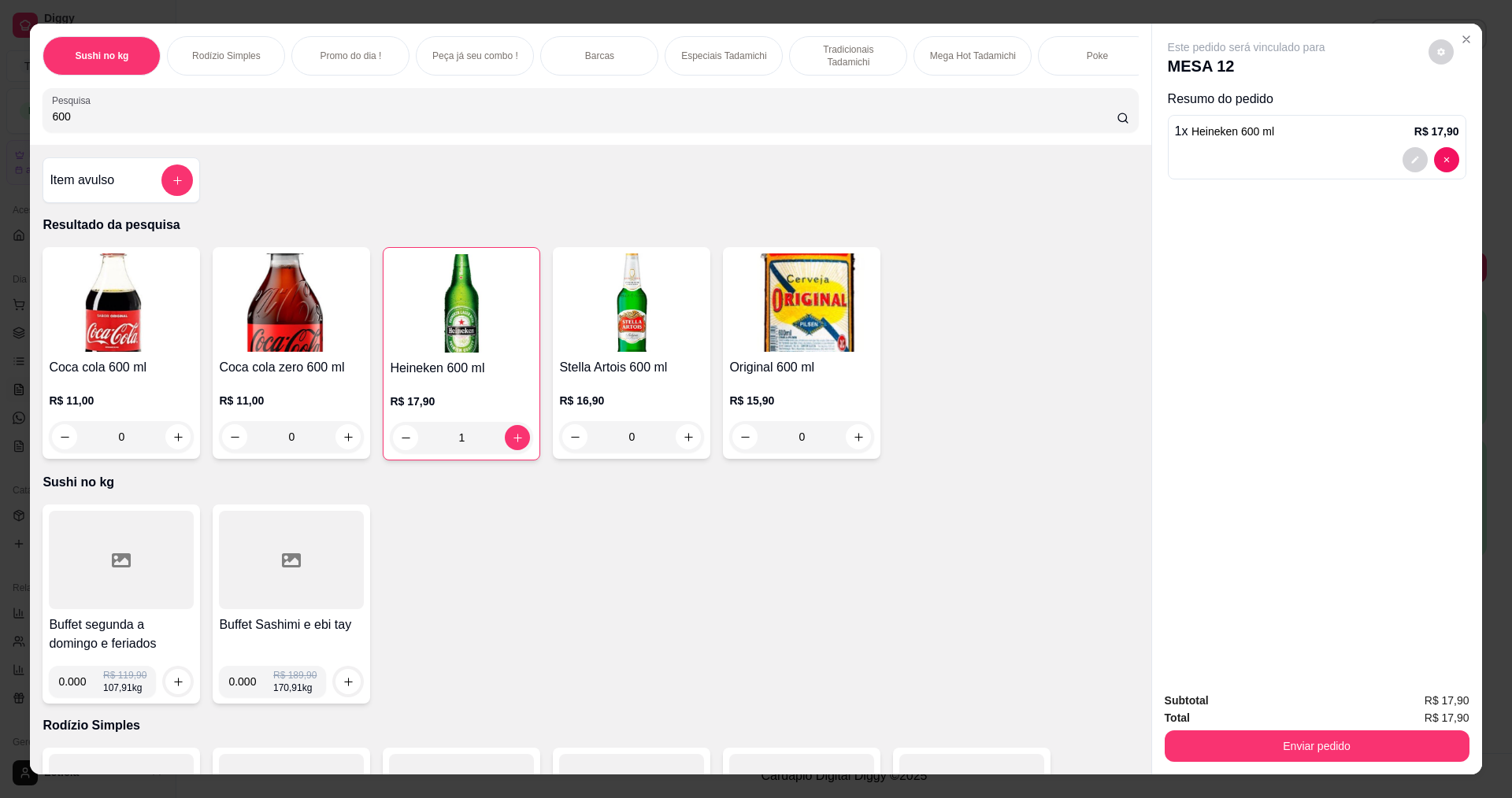
click at [348, 125] on input "600" at bounding box center [583, 117] width 1064 height 16
type input "6"
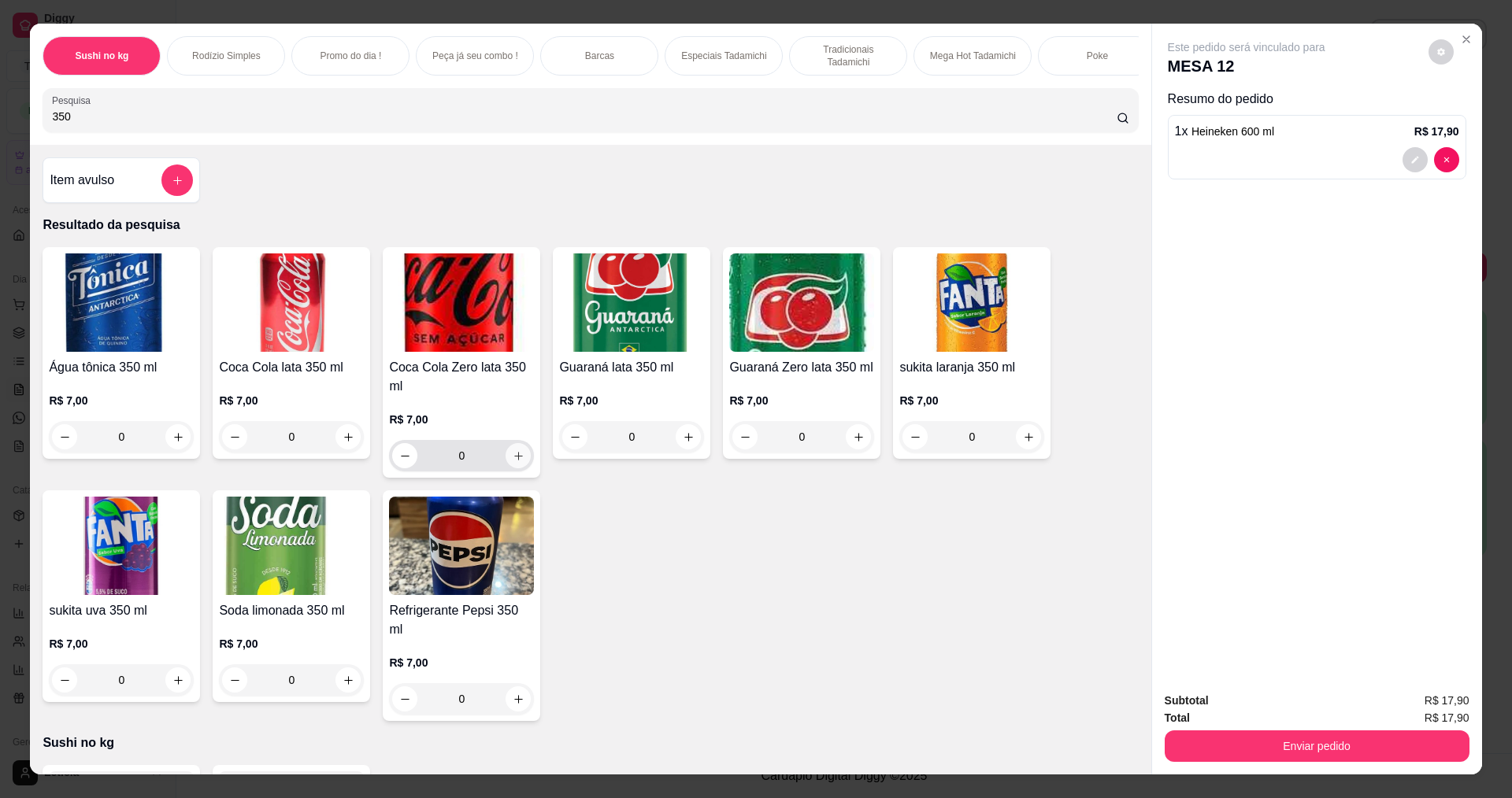
type input "350"
click at [515, 462] on icon "increase-product-quantity" at bounding box center [518, 455] width 12 height 12
type input "1"
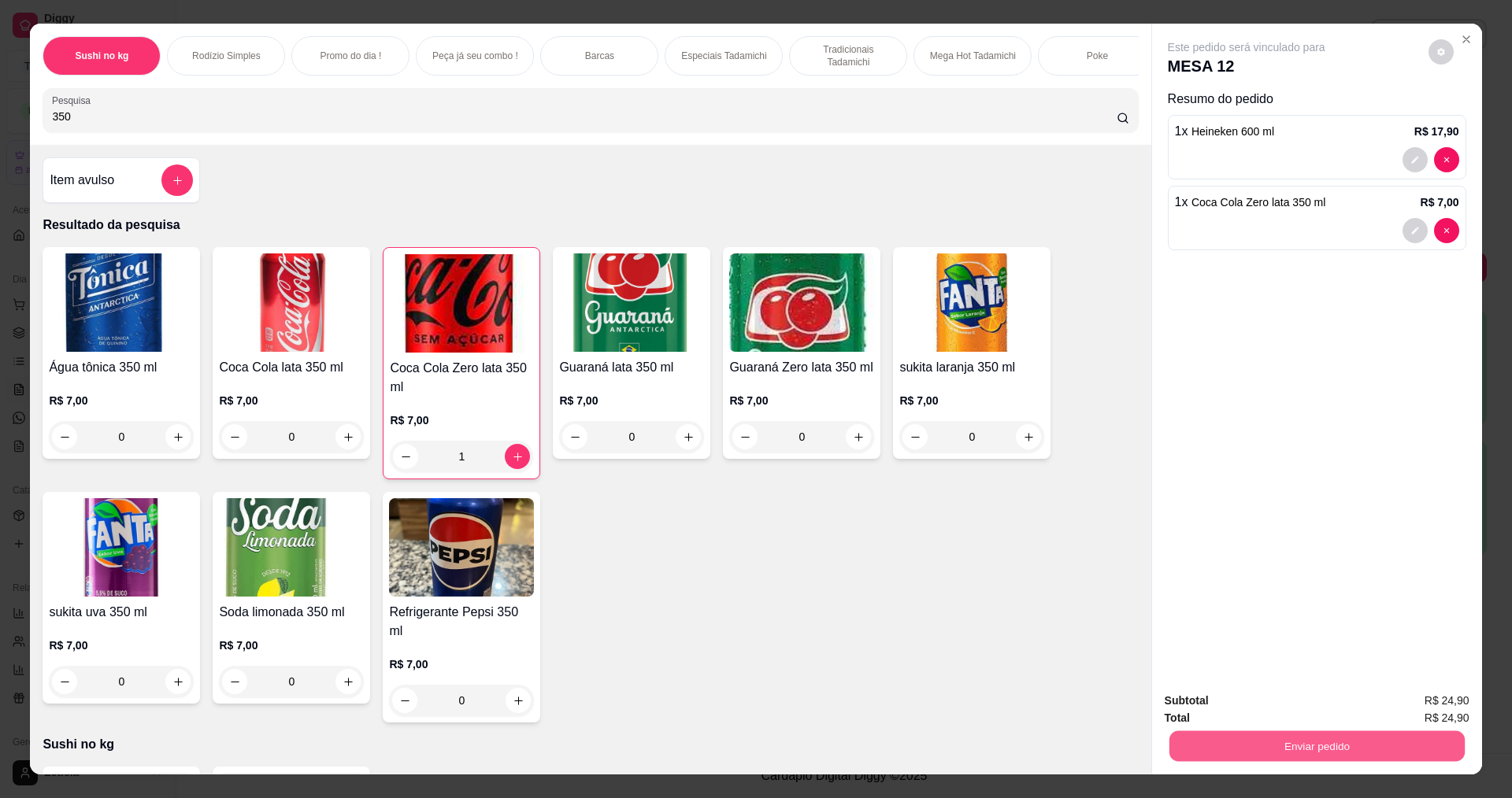
click at [1192, 737] on button "Enviar pedido" at bounding box center [1316, 745] width 295 height 31
click at [1244, 706] on button "Não registrar e enviar pedido" at bounding box center [1264, 707] width 159 height 29
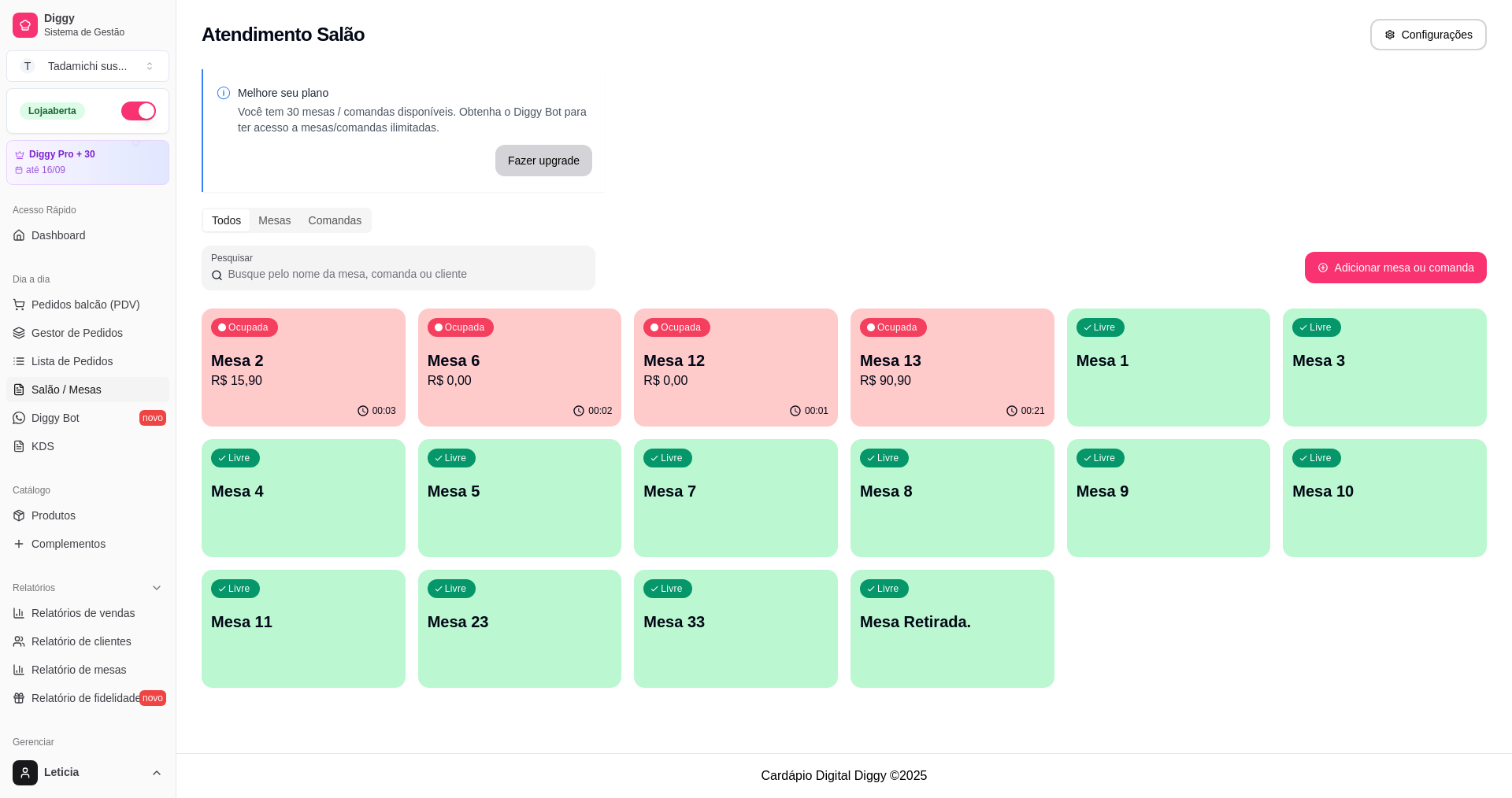
click at [321, 373] on p "R$ 15,90" at bounding box center [303, 381] width 185 height 19
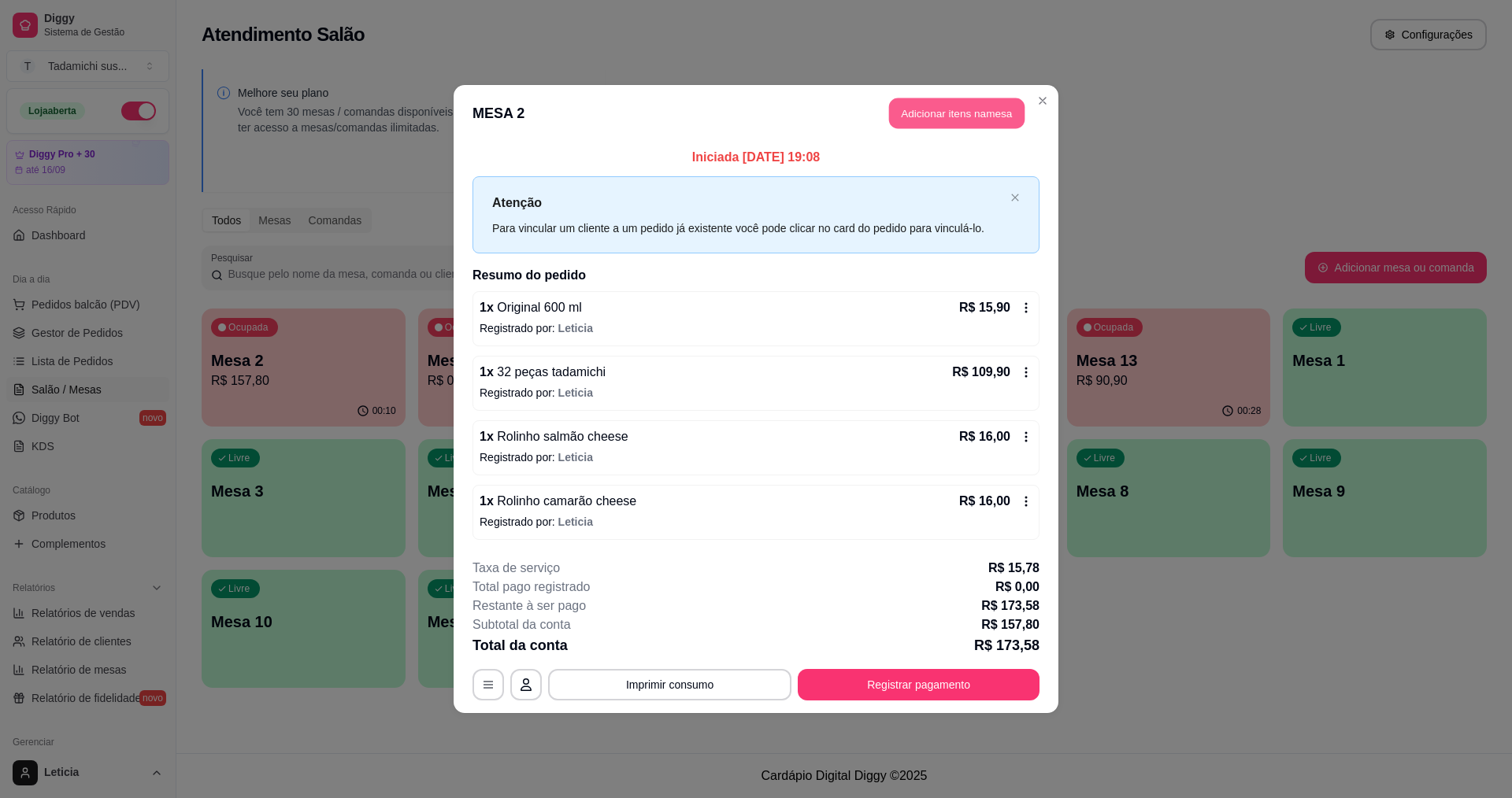
click at [965, 104] on button "Adicionar itens na mesa" at bounding box center [957, 114] width 136 height 31
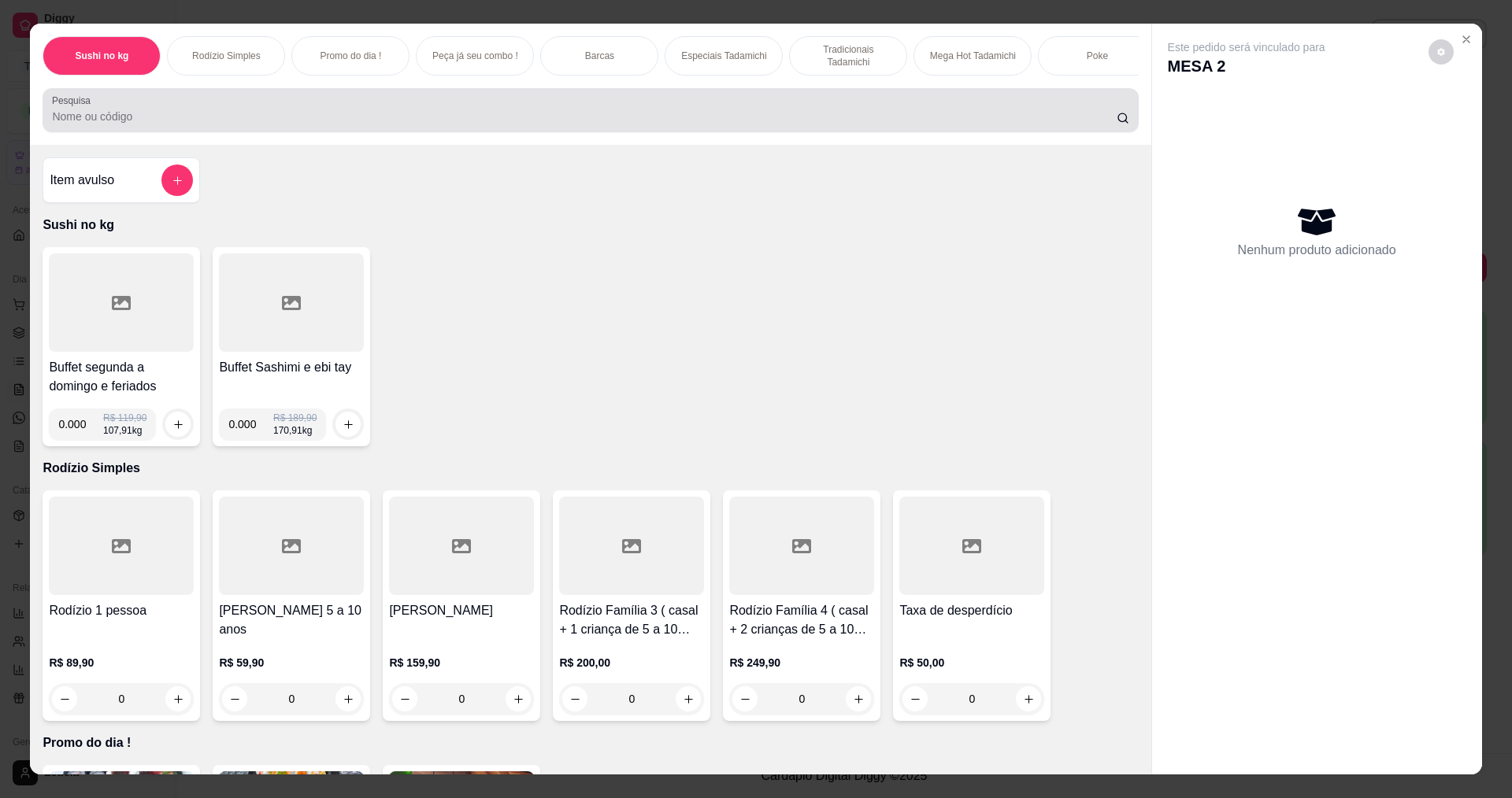
drag, startPoint x: 703, startPoint y: 112, endPoint x: 703, endPoint y: 124, distance: 12.0
click at [703, 113] on div at bounding box center [590, 111] width 1076 height 32
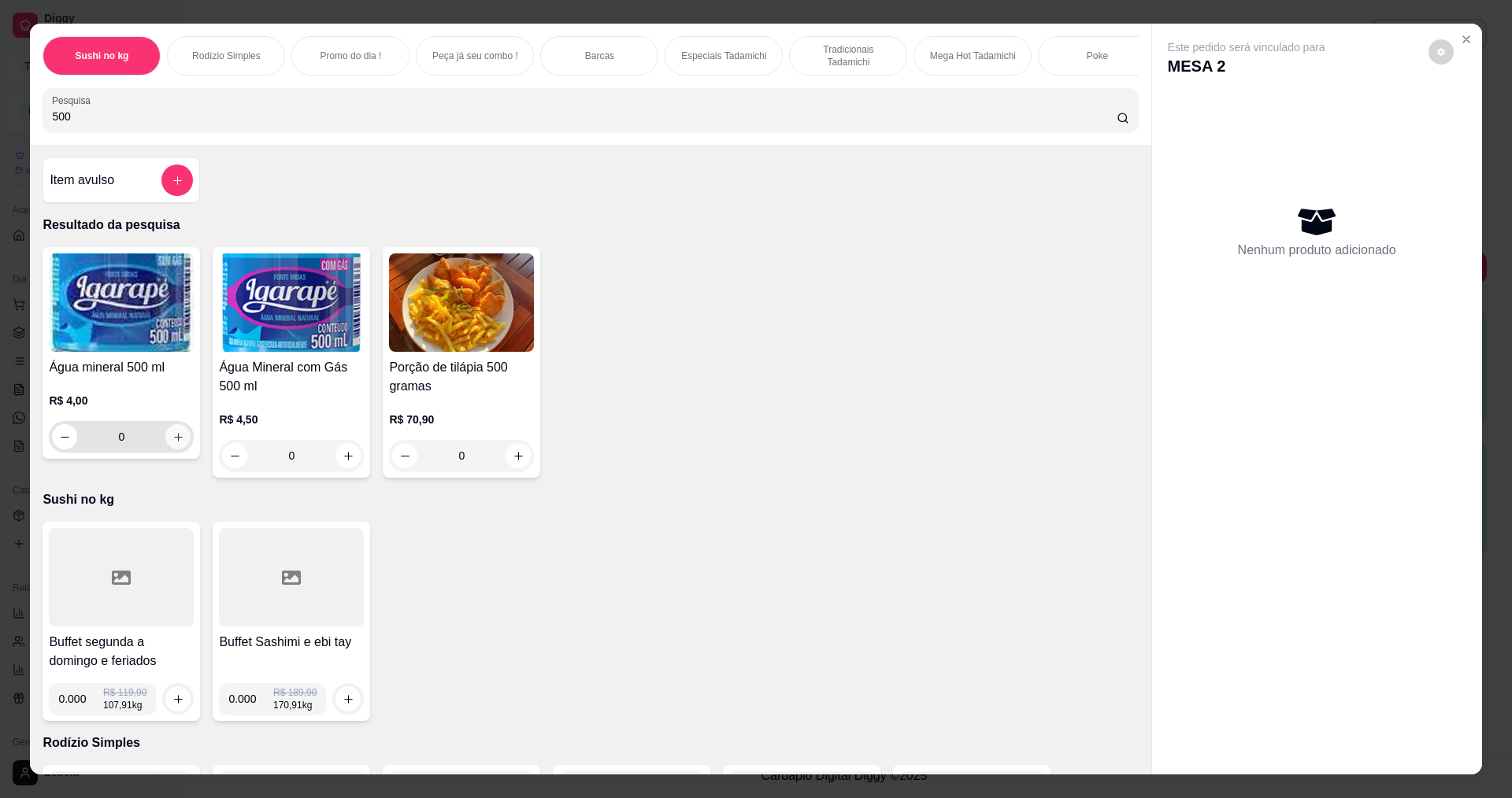
type input "500"
click at [172, 443] on icon "increase-product-quantity" at bounding box center [178, 436] width 12 height 12
type input "1"
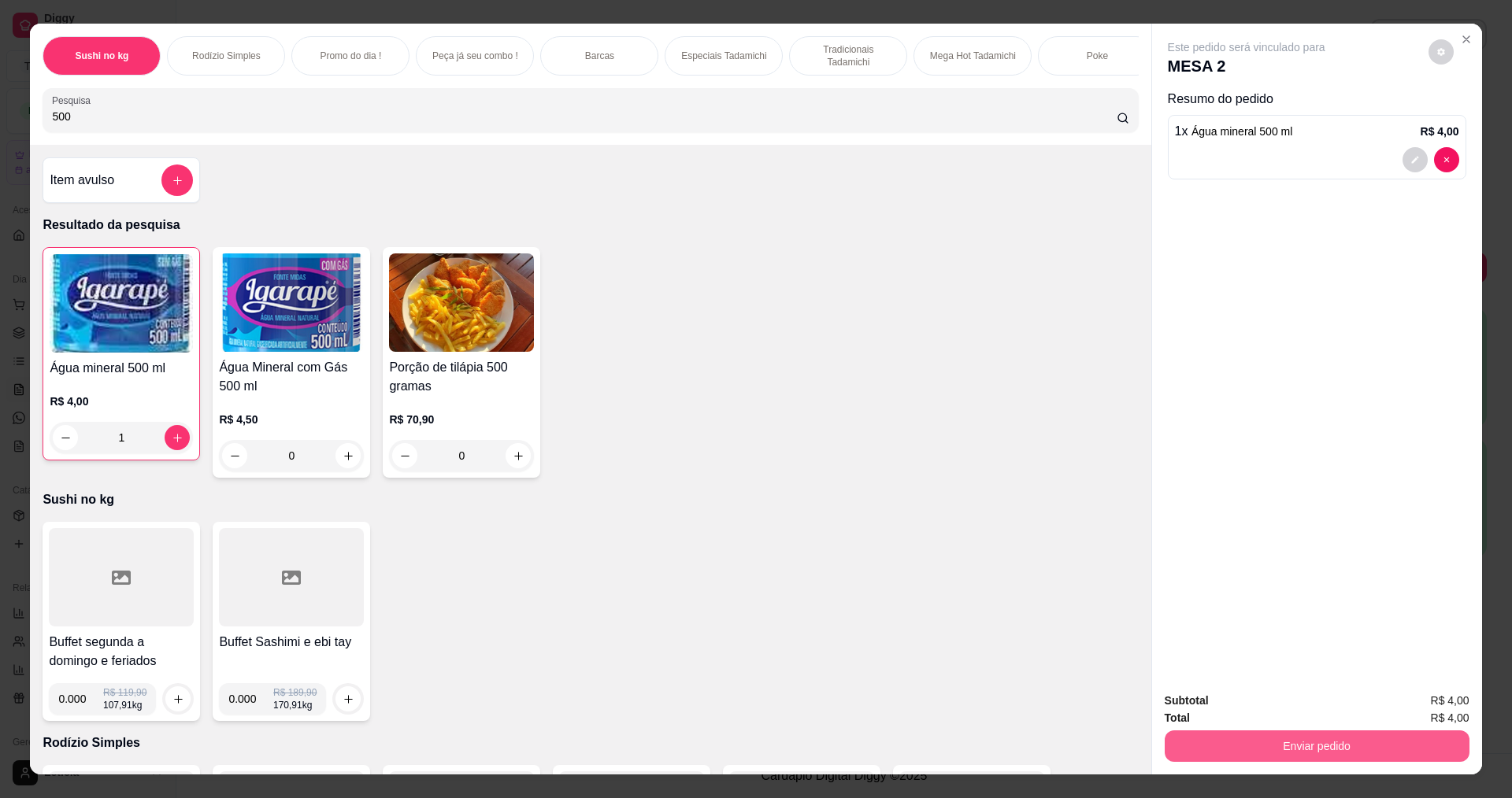
click at [1261, 730] on button "Enviar pedido" at bounding box center [1317, 746] width 305 height 32
click at [1254, 708] on button "Não registrar e enviar pedido" at bounding box center [1264, 707] width 159 height 29
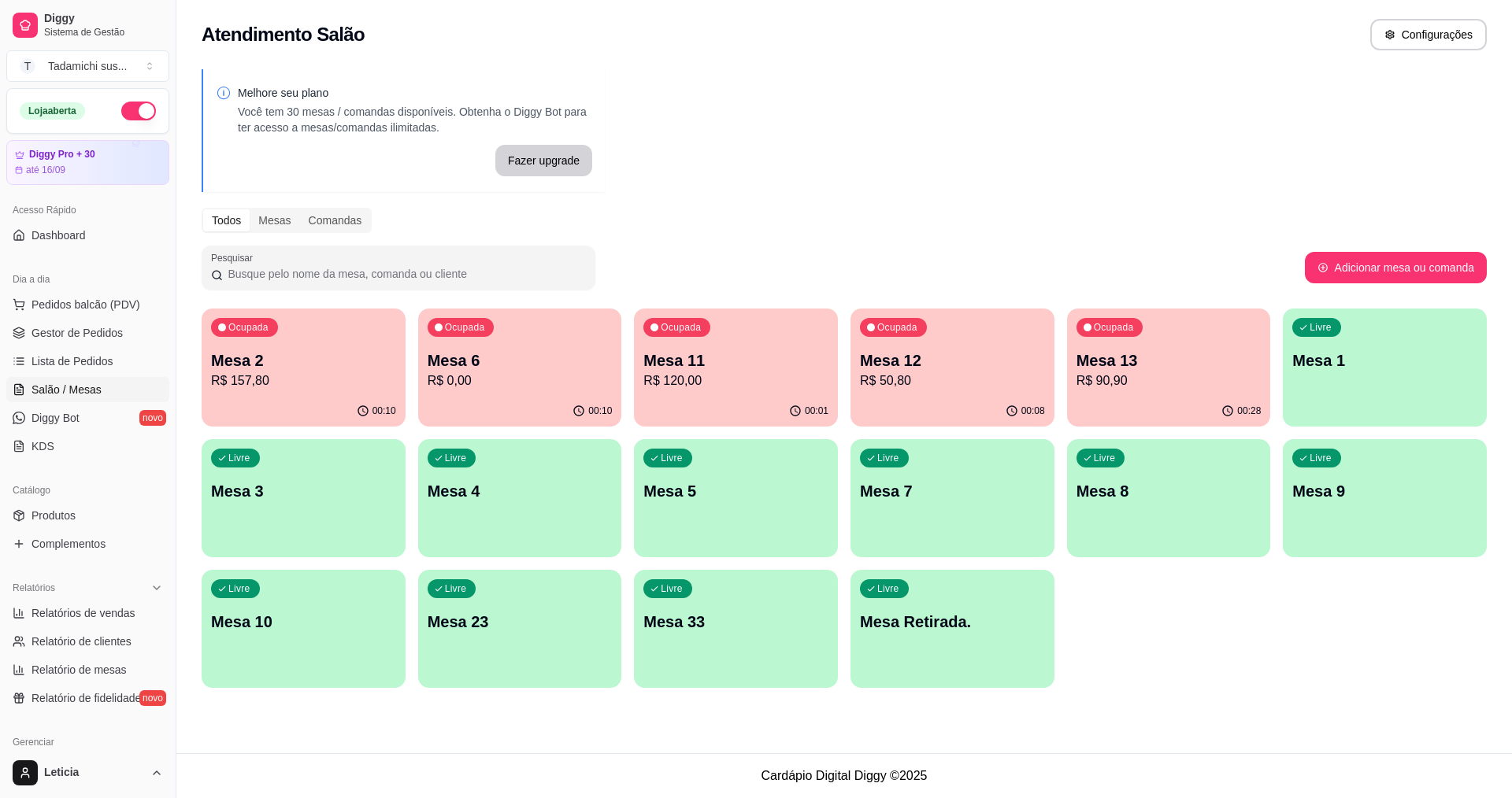
click at [274, 605] on div "Livre Mesa 10" at bounding box center [303, 620] width 204 height 99
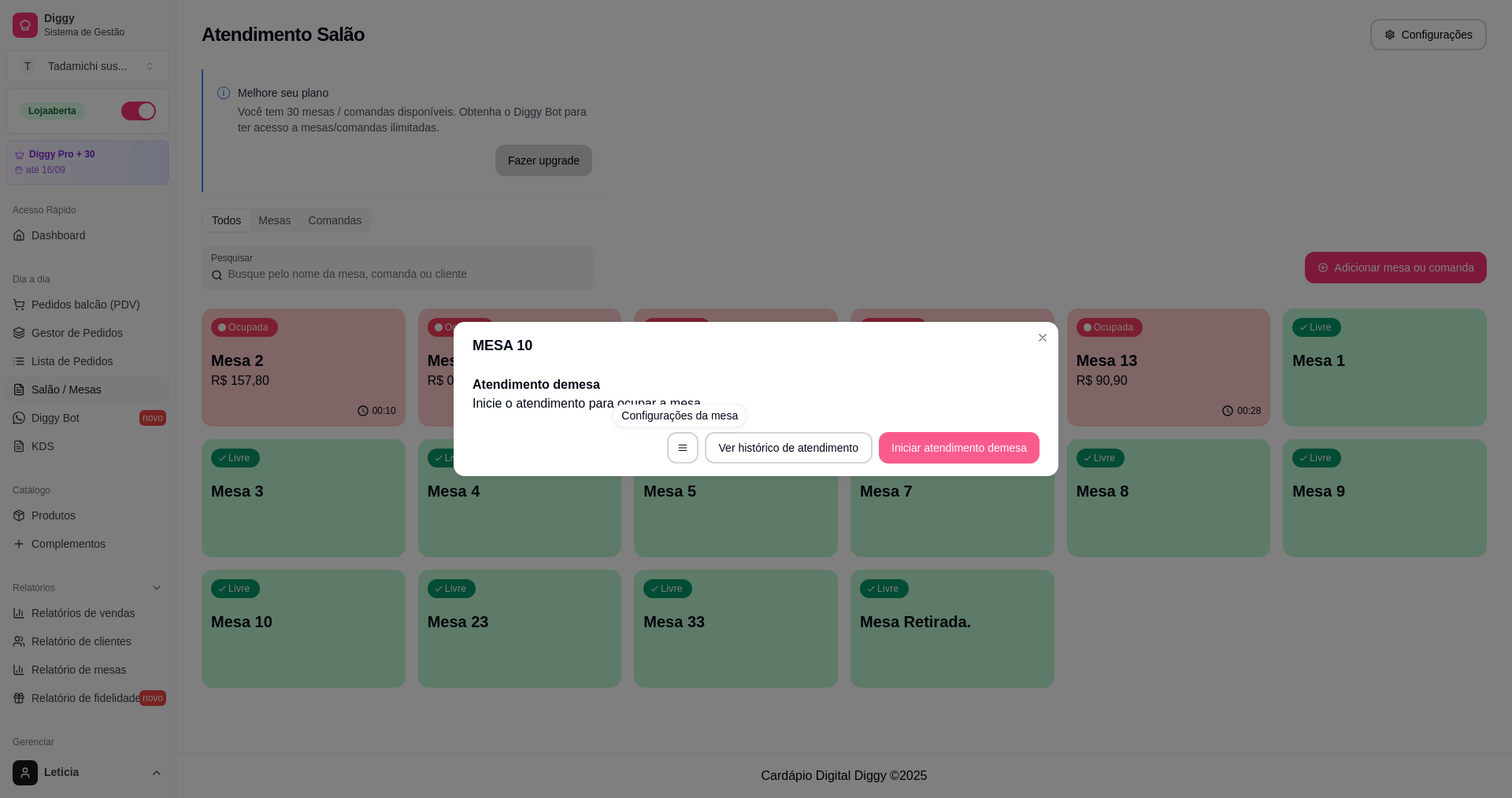
click at [932, 444] on button "Iniciar atendimento de mesa" at bounding box center [959, 448] width 160 height 32
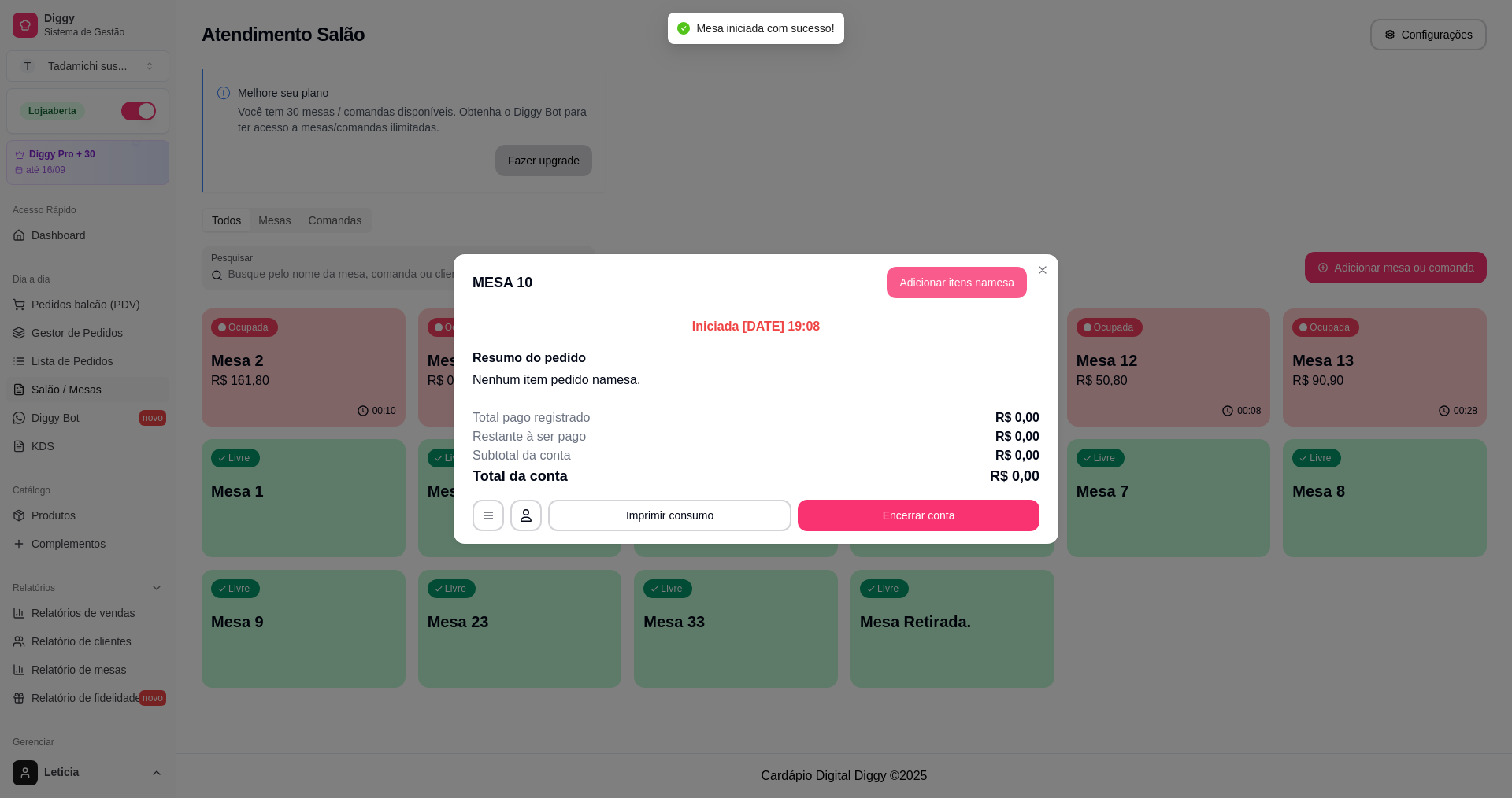
click at [926, 291] on button "Adicionar itens na mesa" at bounding box center [956, 283] width 140 height 32
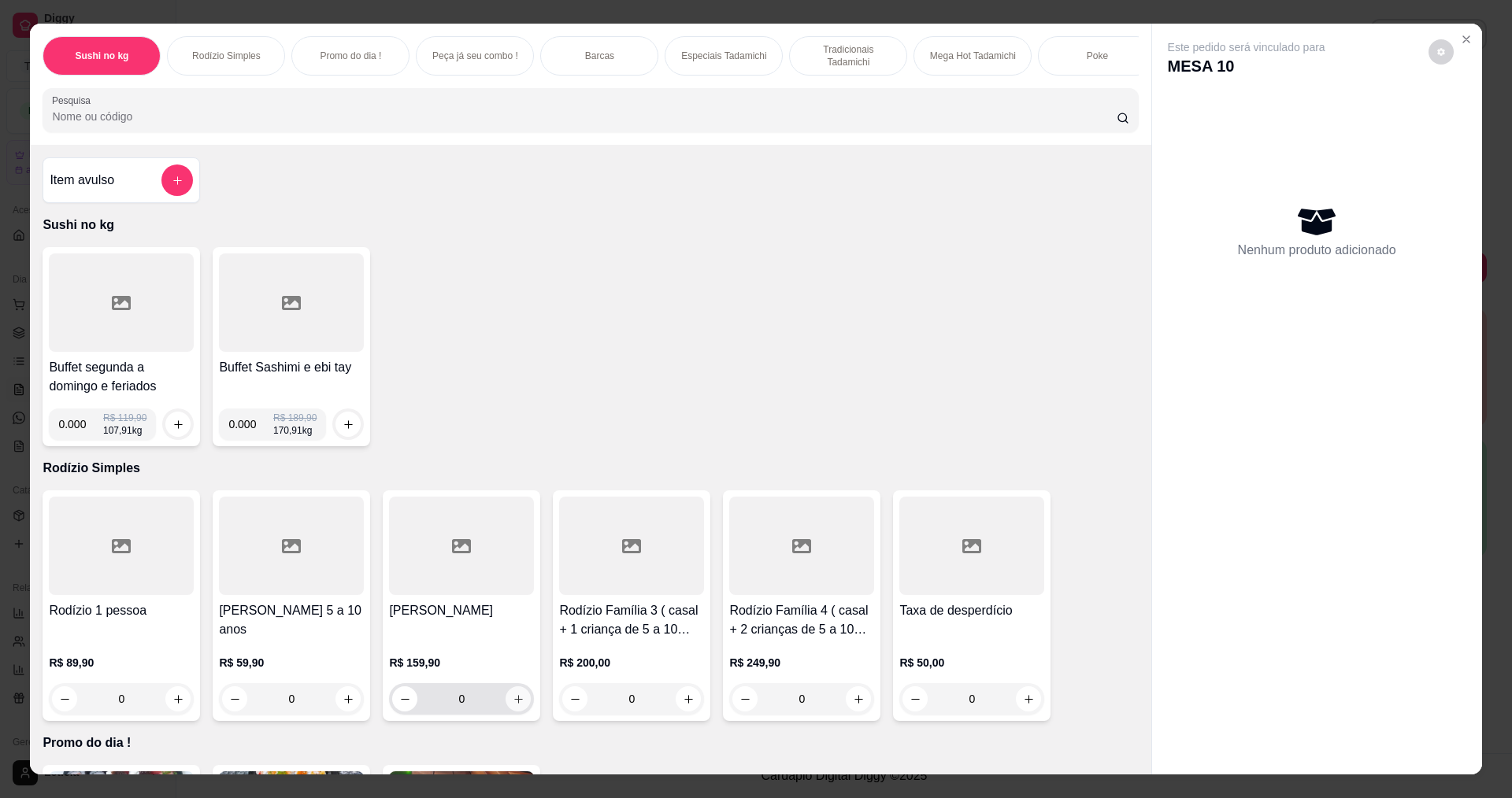
click at [513, 705] on icon "increase-product-quantity" at bounding box center [518, 699] width 12 height 12
type input "1"
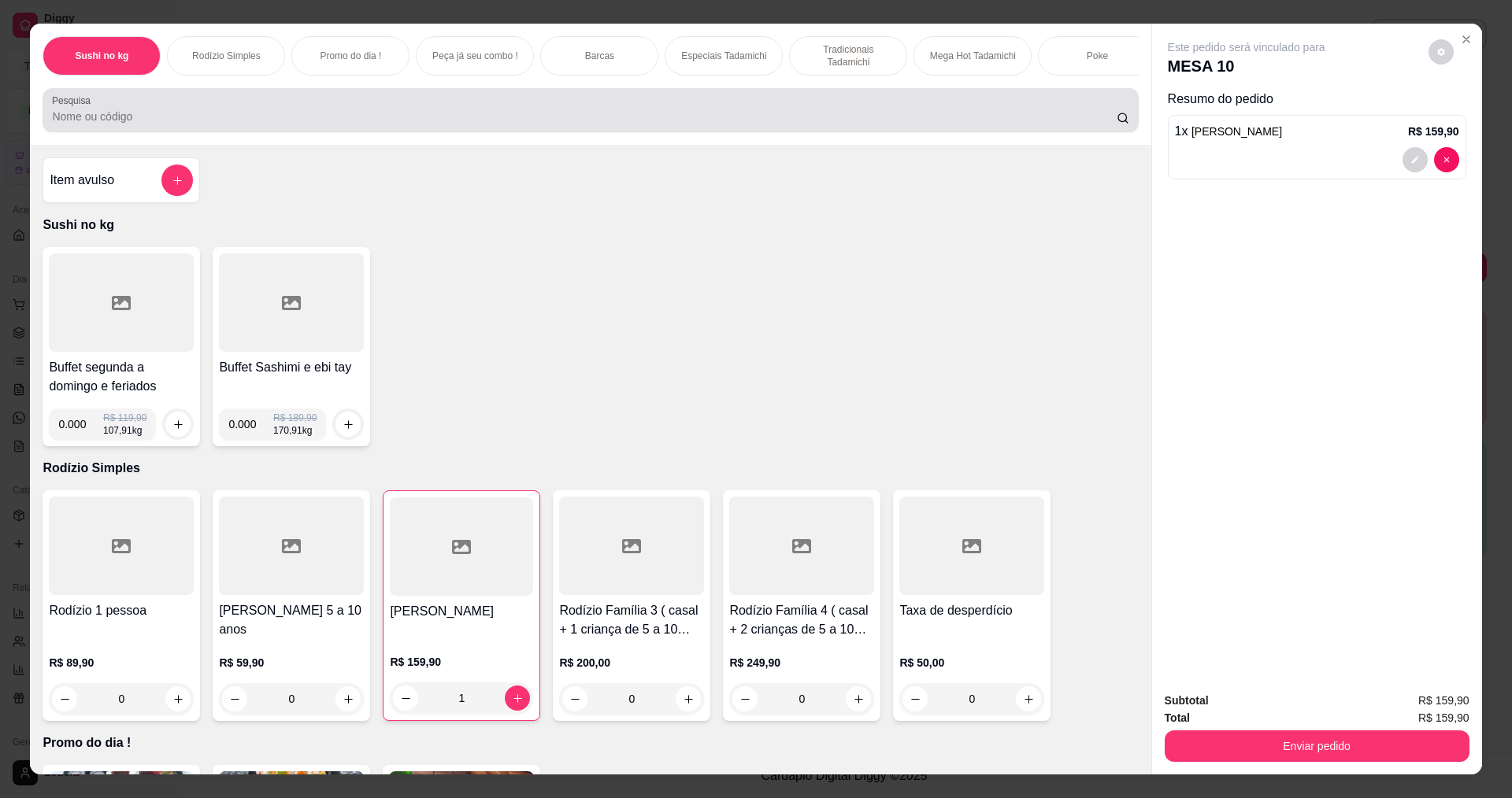
click at [563, 118] on div at bounding box center [590, 111] width 1076 height 32
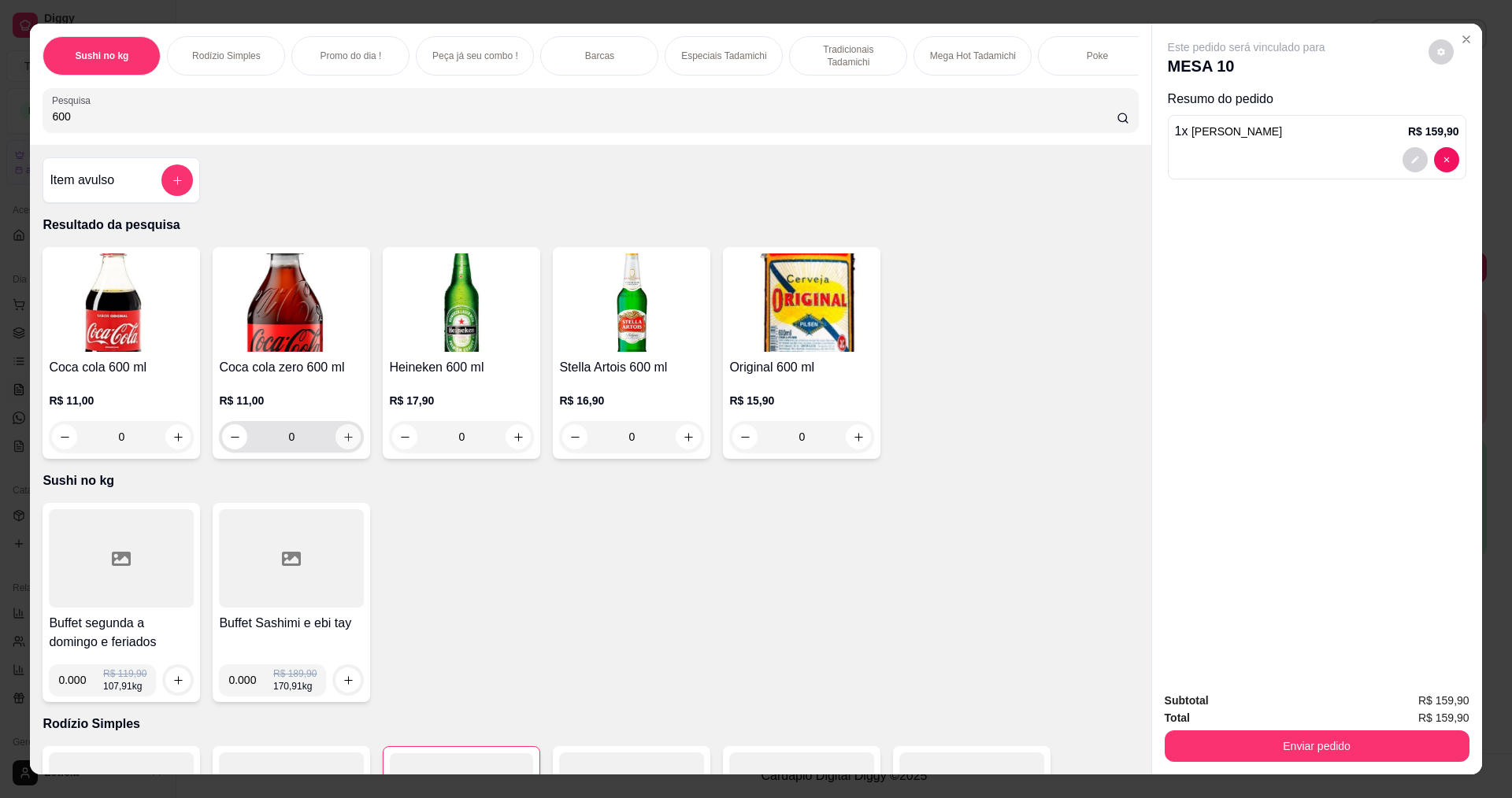
type input "600"
click at [343, 436] on button "increase-product-quantity" at bounding box center [348, 436] width 25 height 25
type input "1"
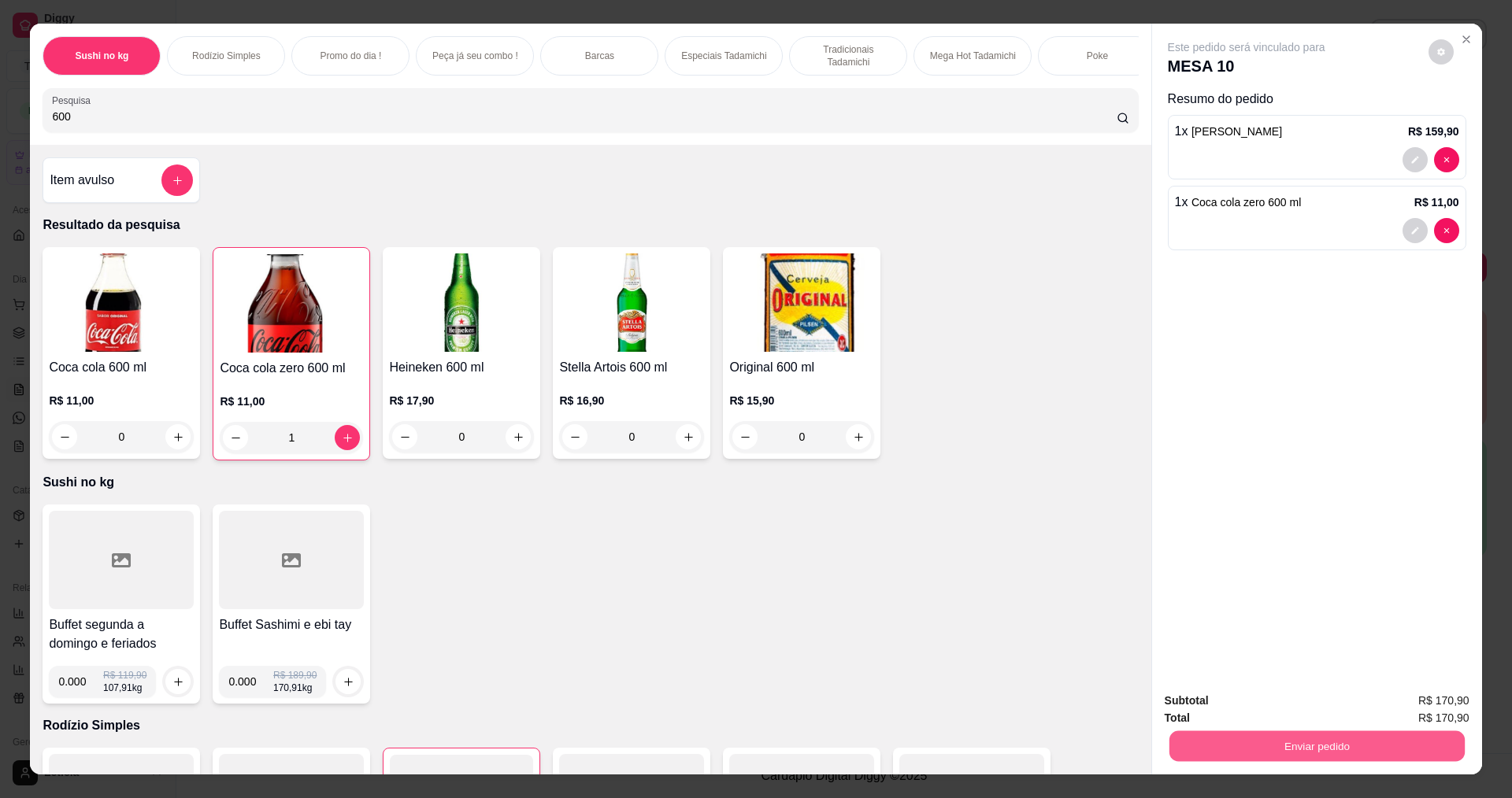
click at [1266, 741] on button "Enviar pedido" at bounding box center [1316, 745] width 295 height 31
click at [1273, 702] on button "Não registrar e enviar pedido" at bounding box center [1264, 708] width 163 height 30
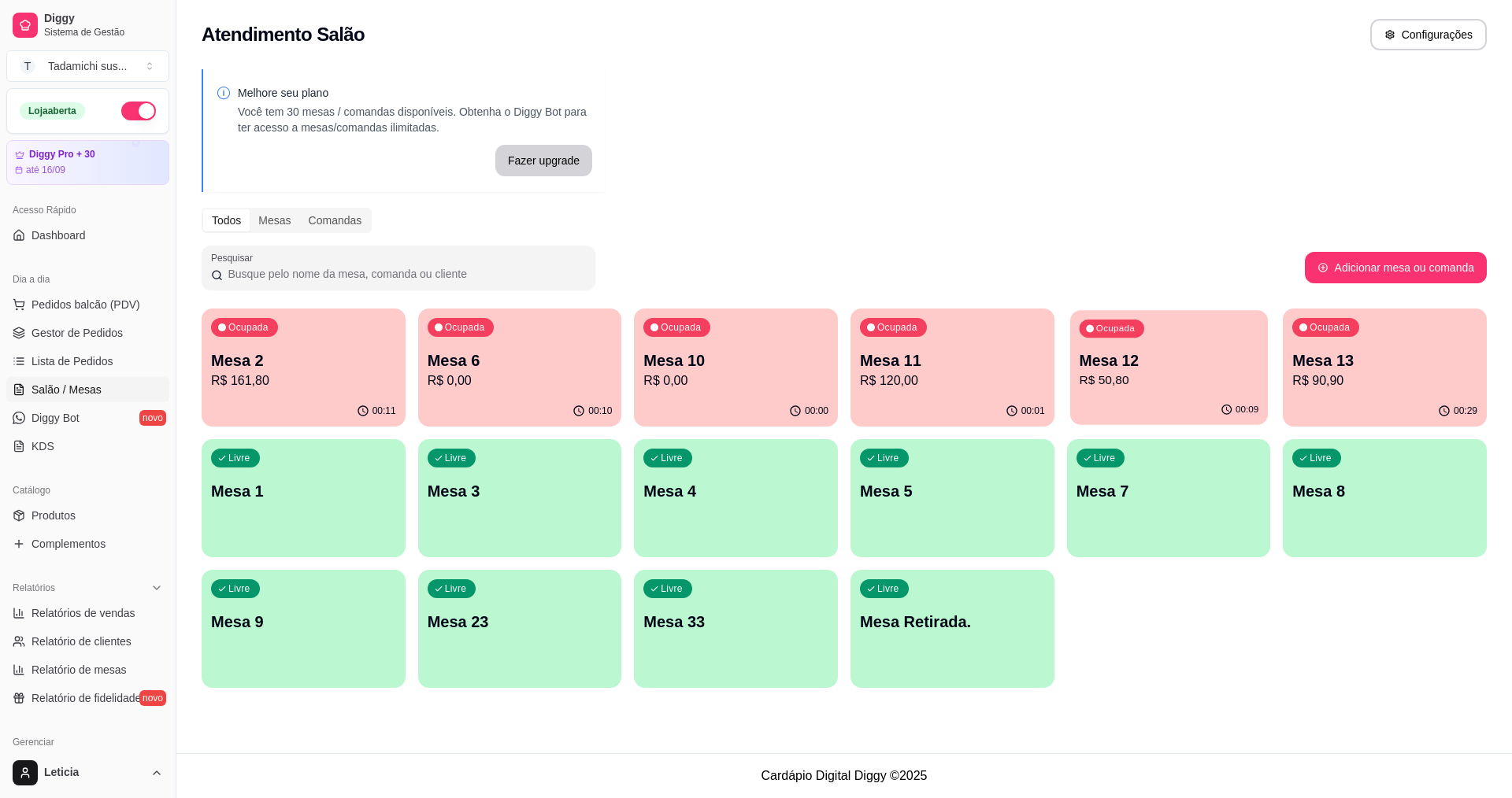
click at [1131, 399] on div "00:09" at bounding box center [1169, 410] width 197 height 30
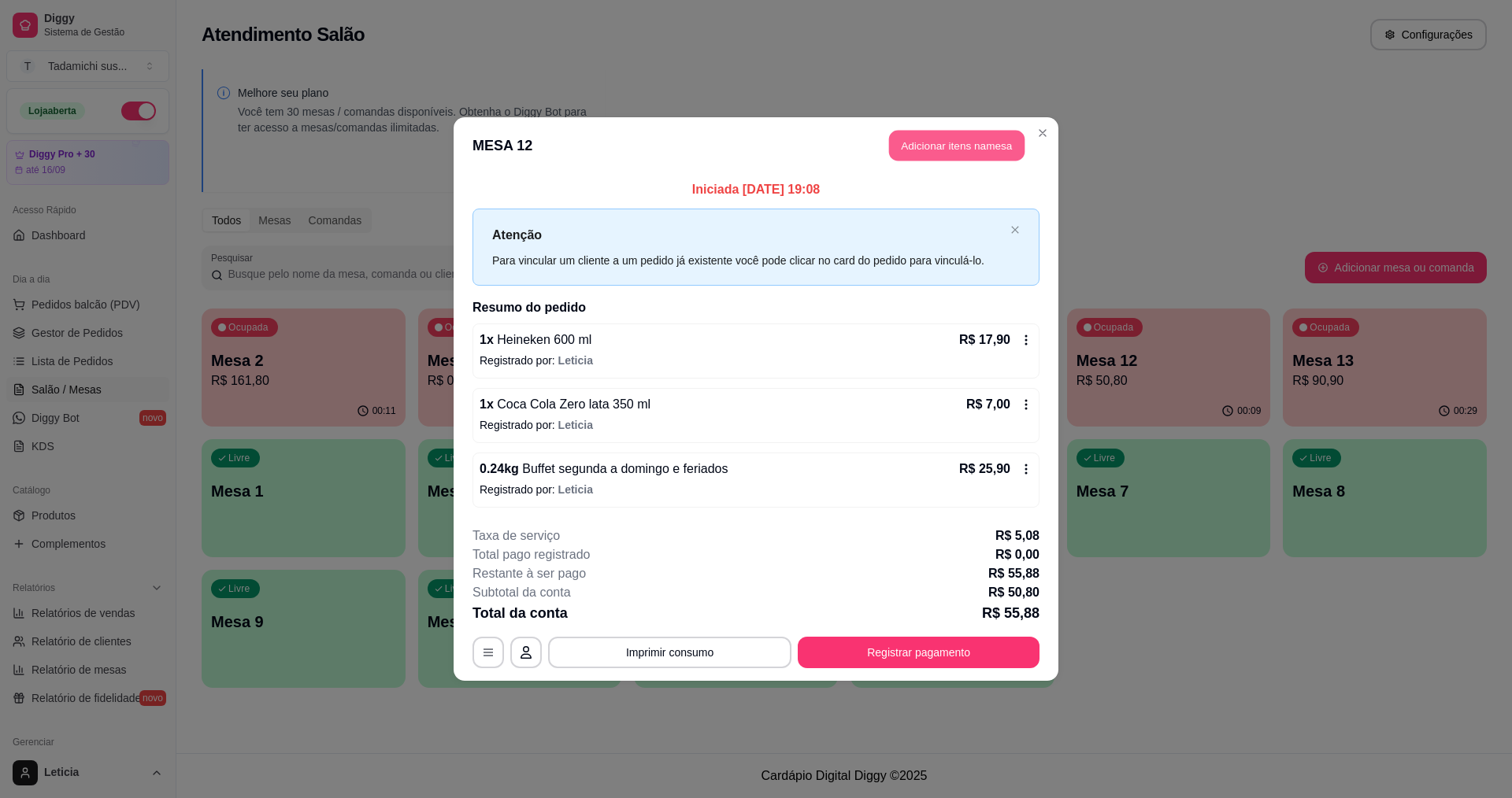
click at [914, 141] on button "Adicionar itens na mesa" at bounding box center [957, 146] width 136 height 31
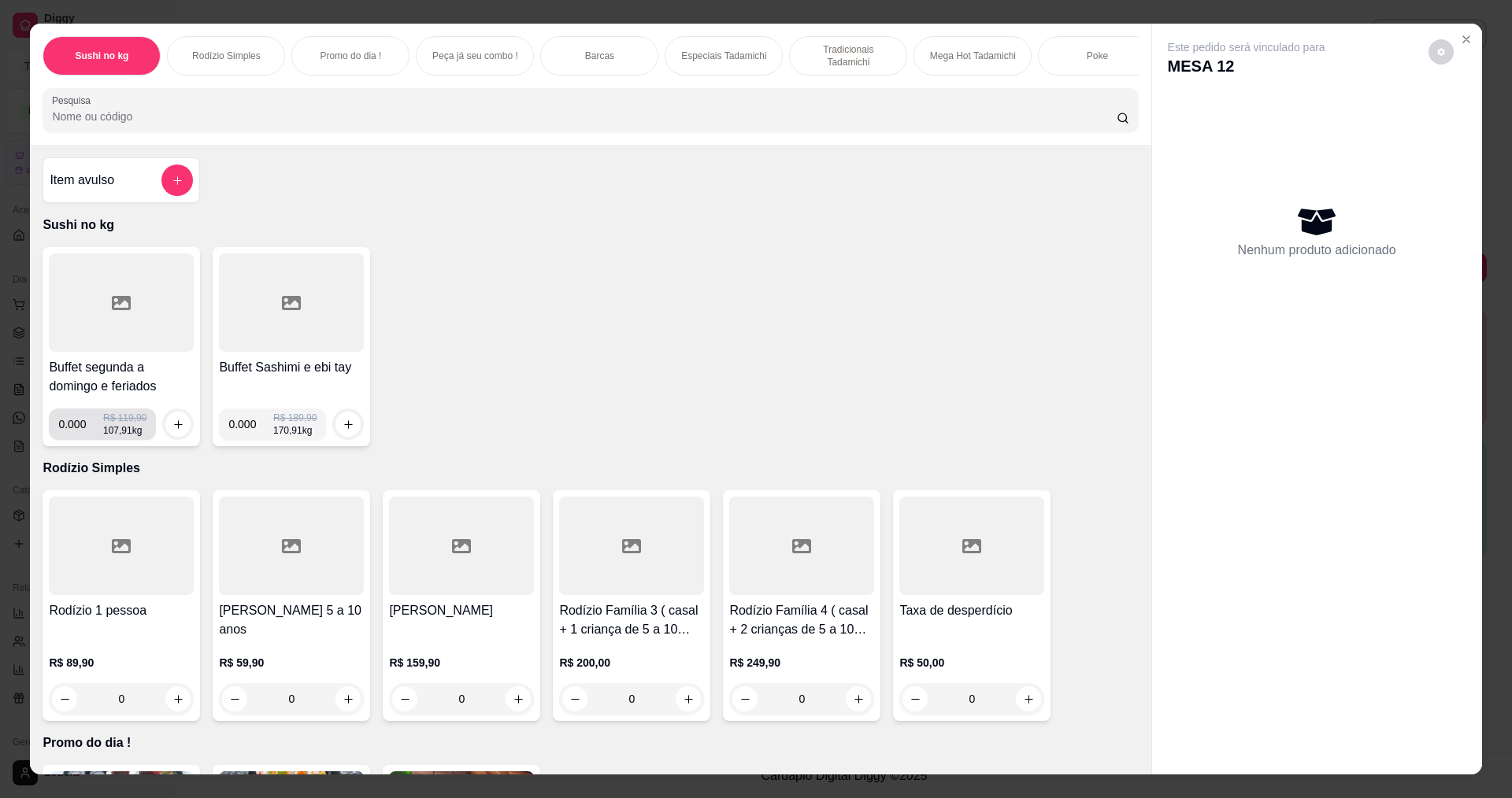
click at [82, 440] on input "0.000" at bounding box center [81, 425] width 45 height 32
type input "0.222"
click at [172, 430] on icon "increase-product-quantity" at bounding box center [178, 424] width 12 height 12
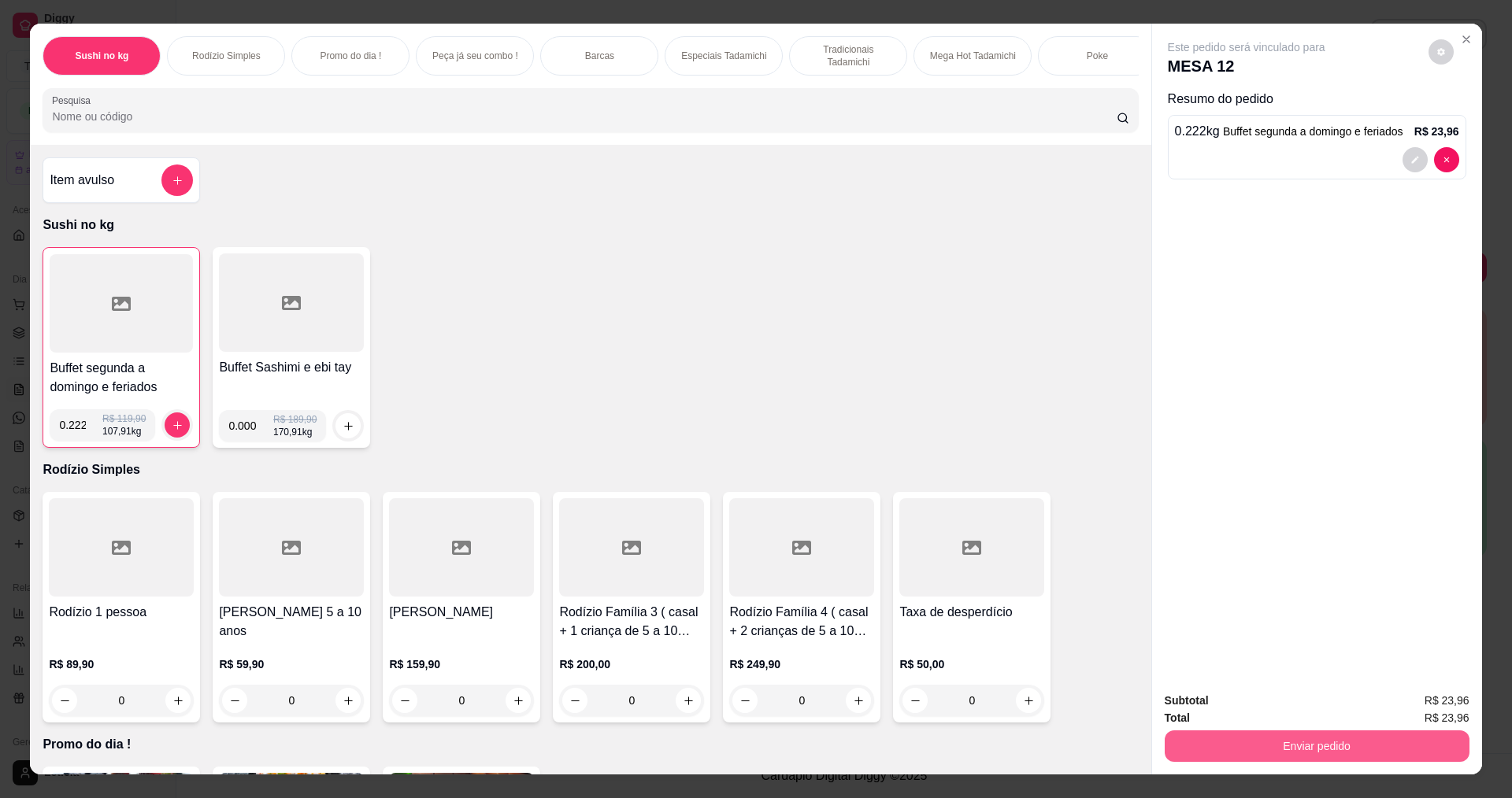
click at [1253, 742] on button "Enviar pedido" at bounding box center [1317, 746] width 305 height 32
click at [1264, 705] on button "Não registrar e enviar pedido" at bounding box center [1264, 708] width 163 height 30
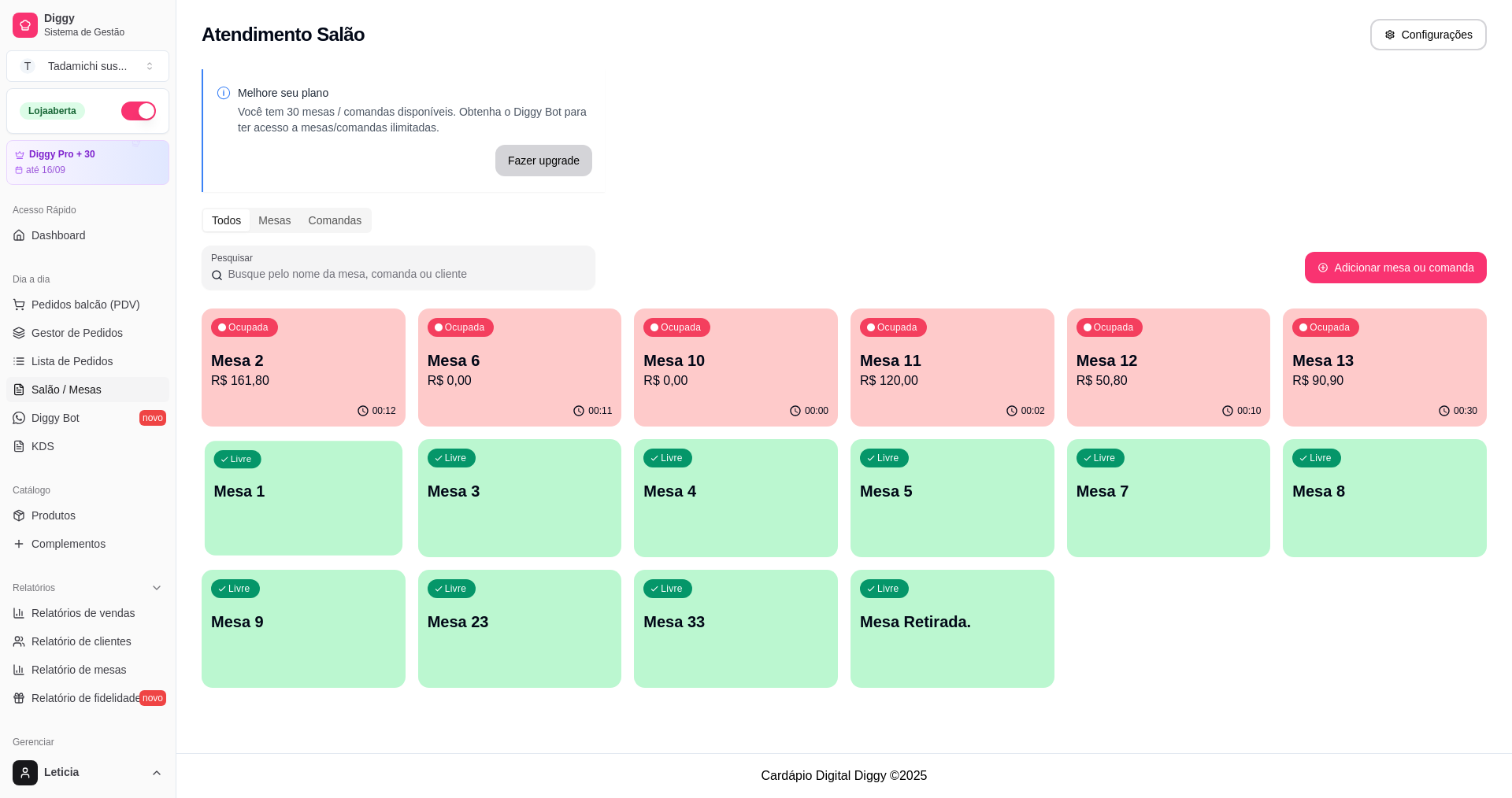
click at [320, 471] on div "Livre Mesa 1" at bounding box center [303, 489] width 197 height 96
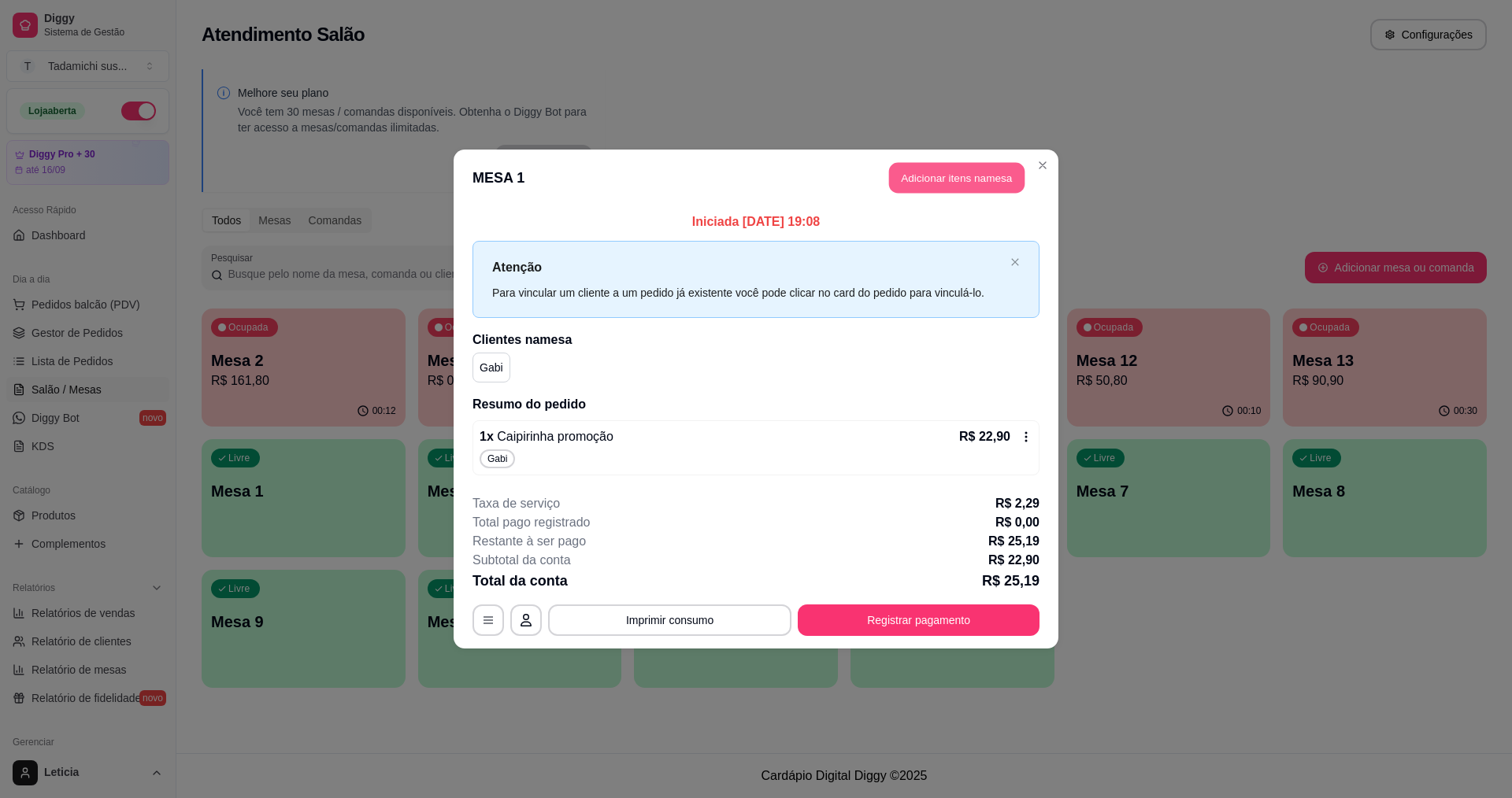
click at [931, 181] on button "Adicionar itens na mesa" at bounding box center [957, 178] width 136 height 31
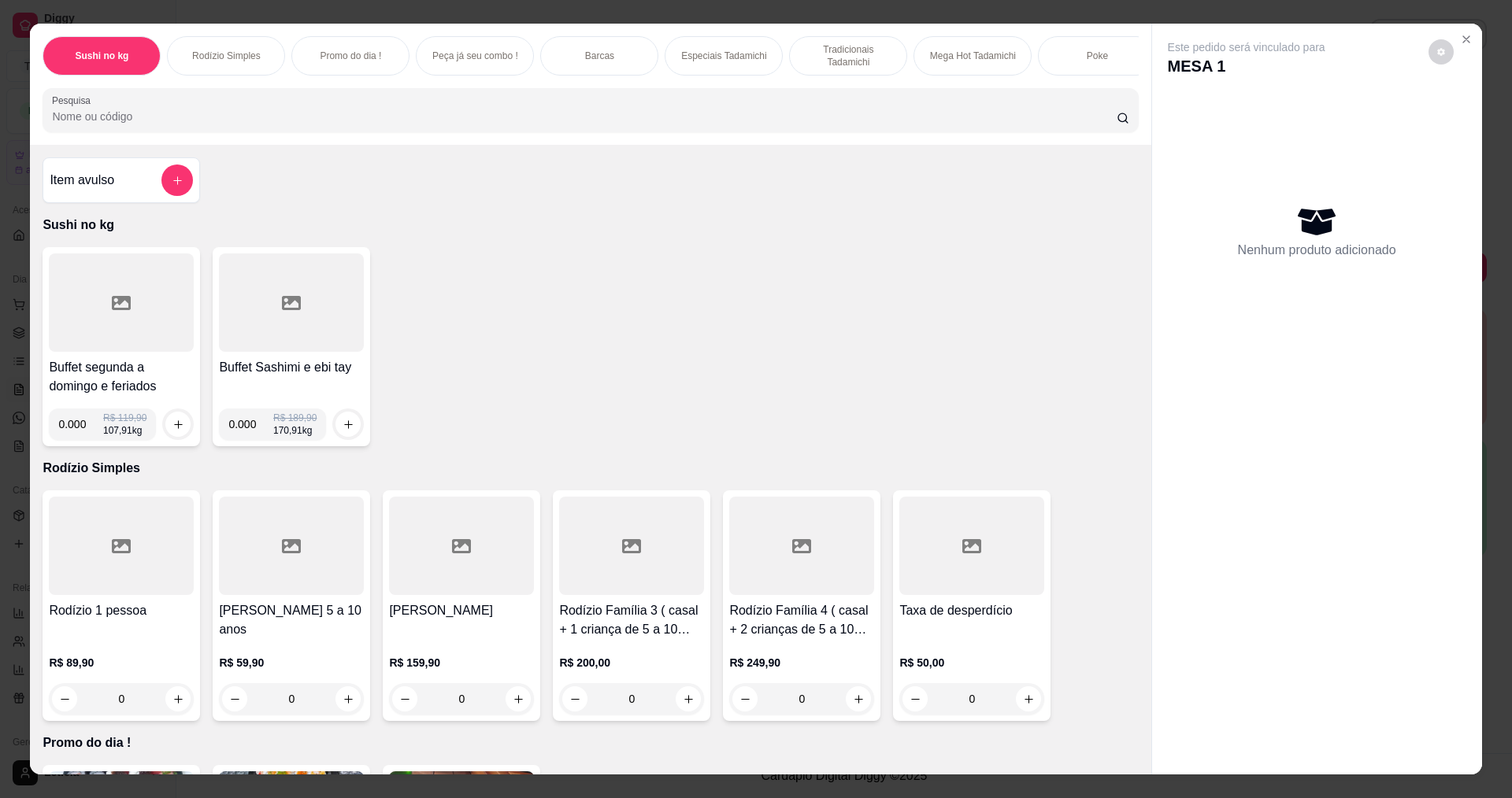
click at [79, 436] on input "0.000" at bounding box center [81, 425] width 45 height 32
type input "0.234"
click at [171, 429] on button "increase-product-quantity" at bounding box center [178, 425] width 24 height 24
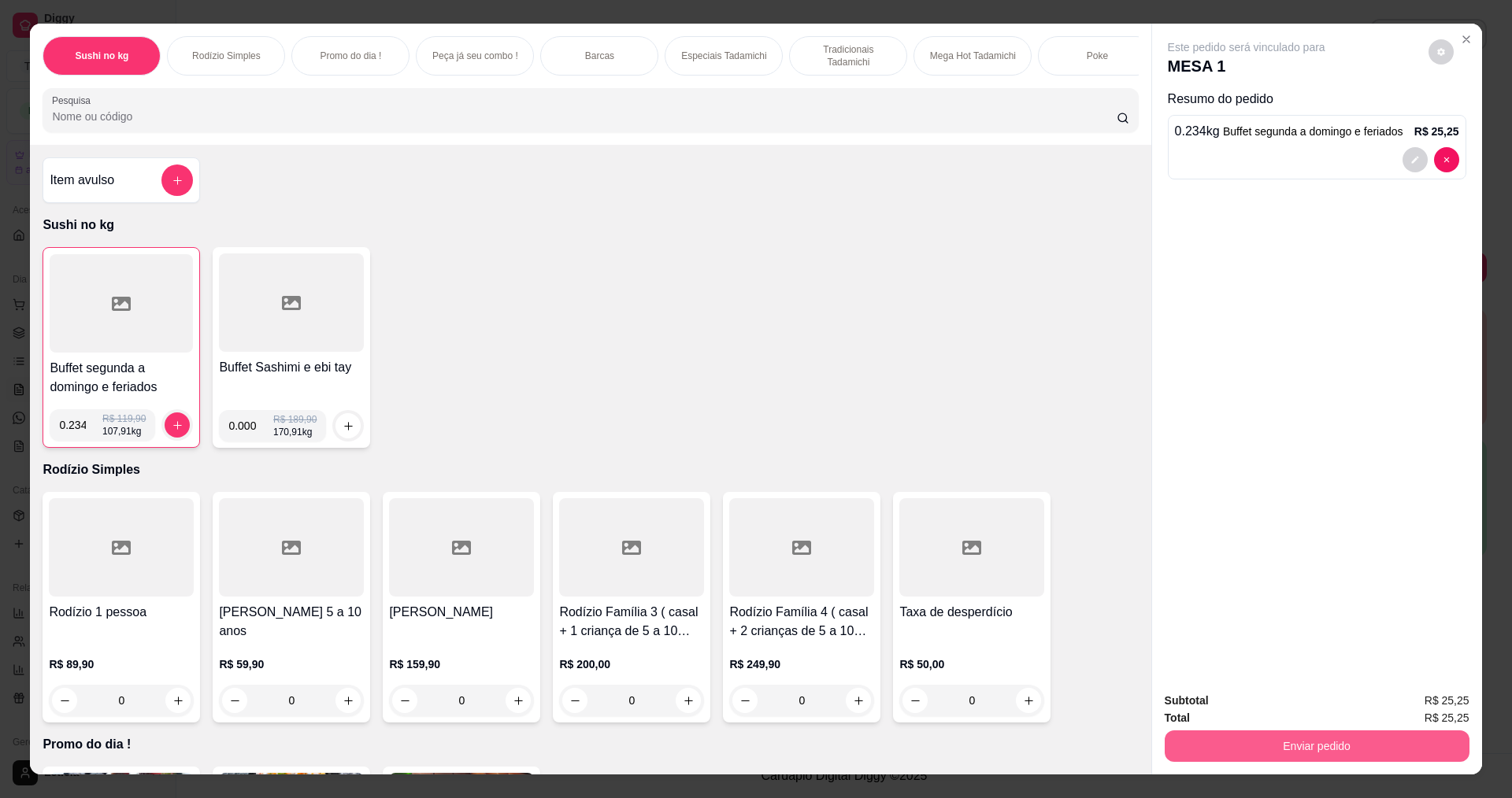
click at [1185, 732] on button "Enviar pedido" at bounding box center [1317, 746] width 305 height 32
click at [1210, 701] on button "Não registrar e enviar pedido" at bounding box center [1263, 707] width 171 height 32
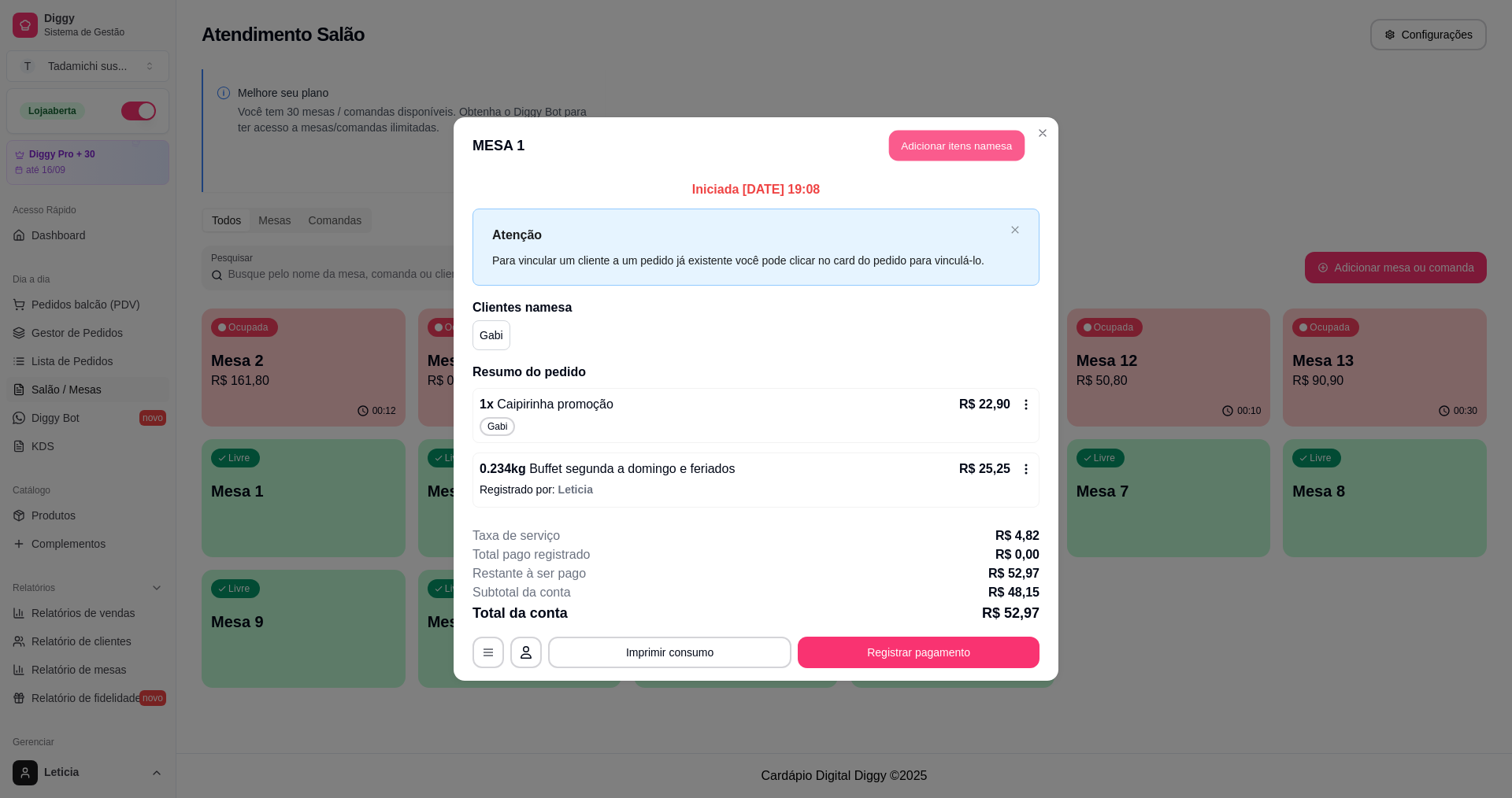
click at [914, 139] on button "Adicionar itens na mesa" at bounding box center [957, 146] width 136 height 31
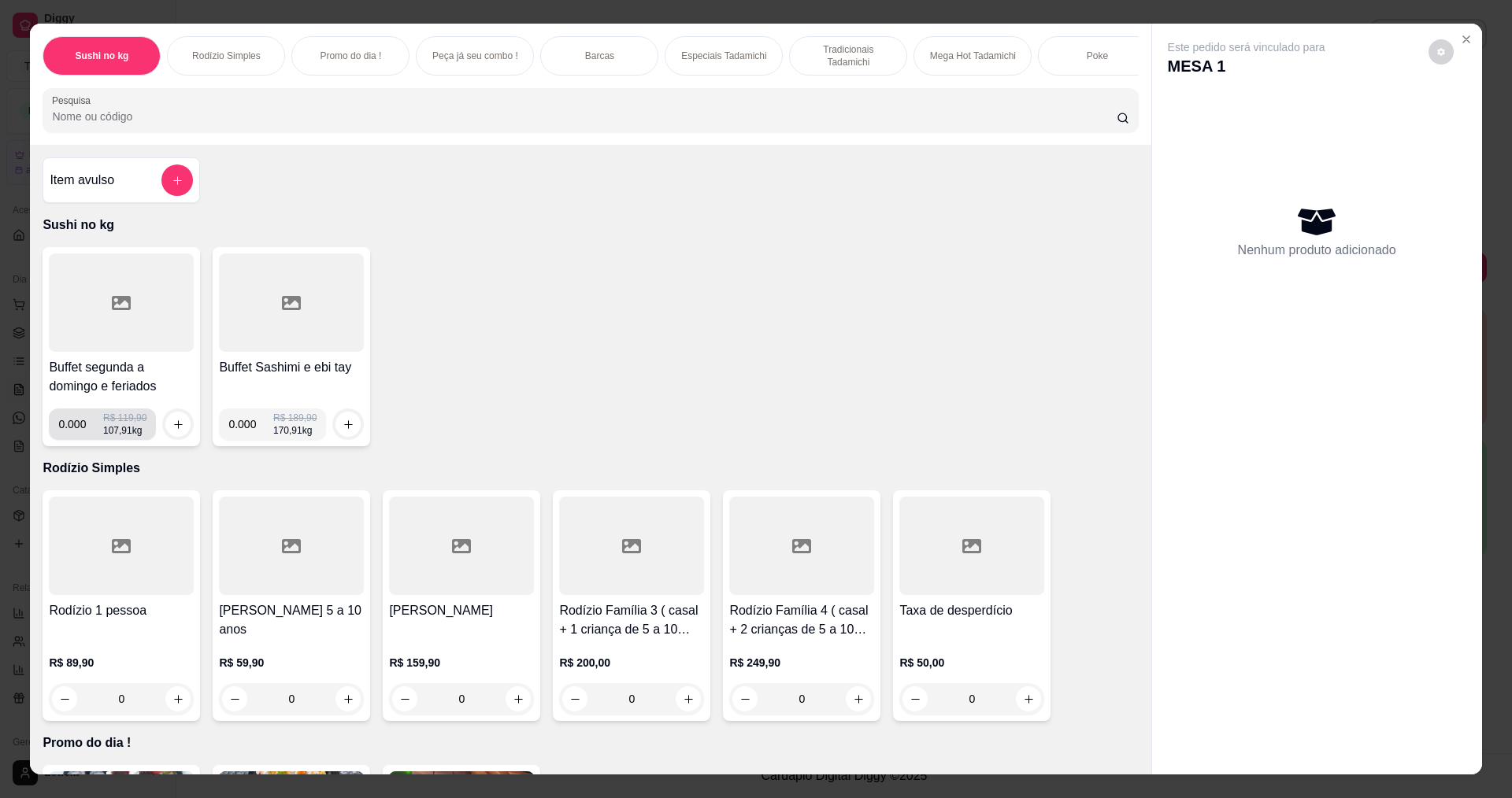
type input "0.001"
click at [84, 435] on input "0.001" at bounding box center [81, 425] width 45 height 32
type input "0.248"
click at [166, 436] on button "increase-product-quantity" at bounding box center [178, 425] width 24 height 24
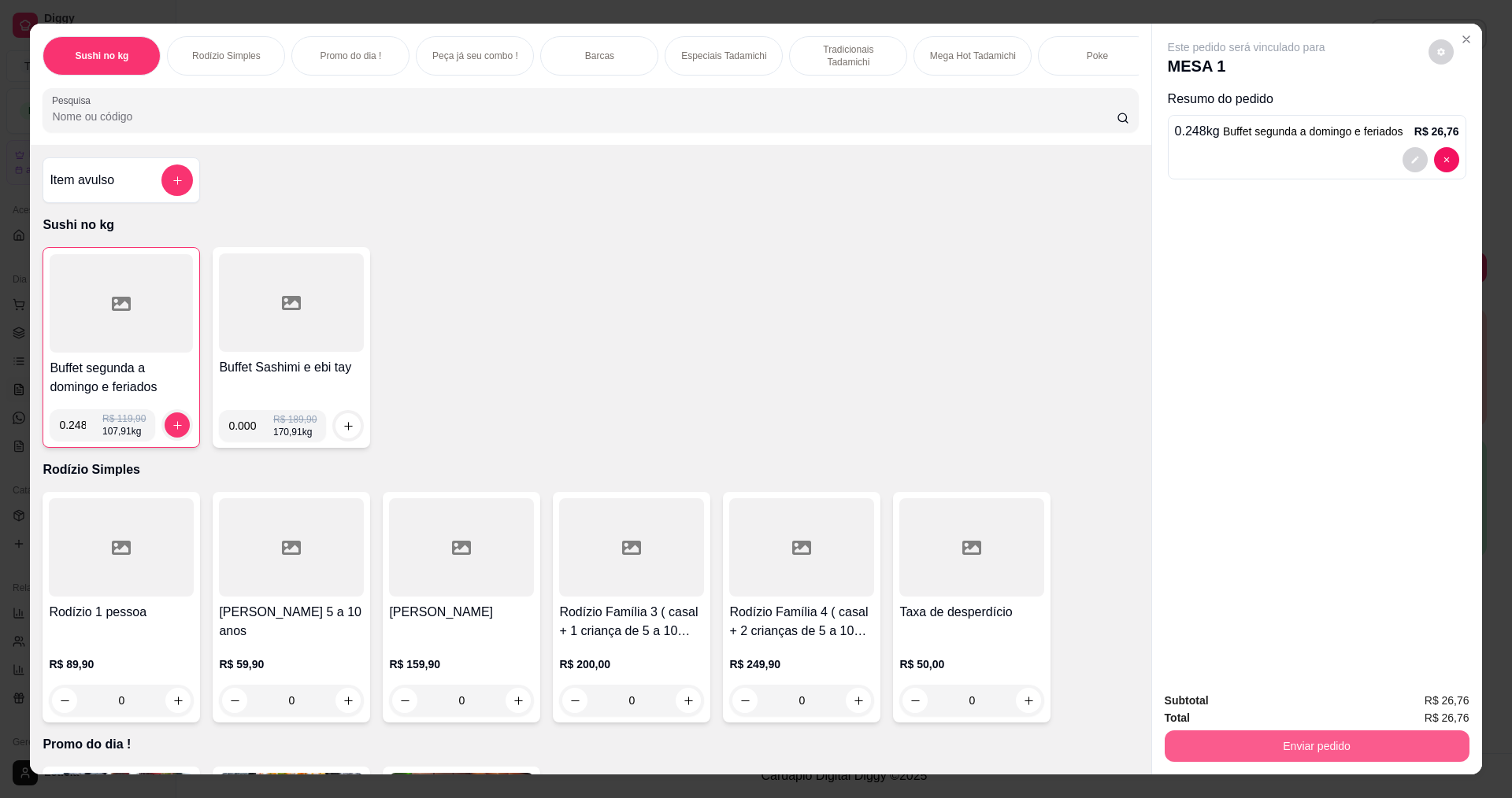
click at [1296, 744] on button "Enviar pedido" at bounding box center [1317, 746] width 305 height 32
click at [1304, 701] on button "Não registrar e enviar pedido" at bounding box center [1264, 708] width 163 height 30
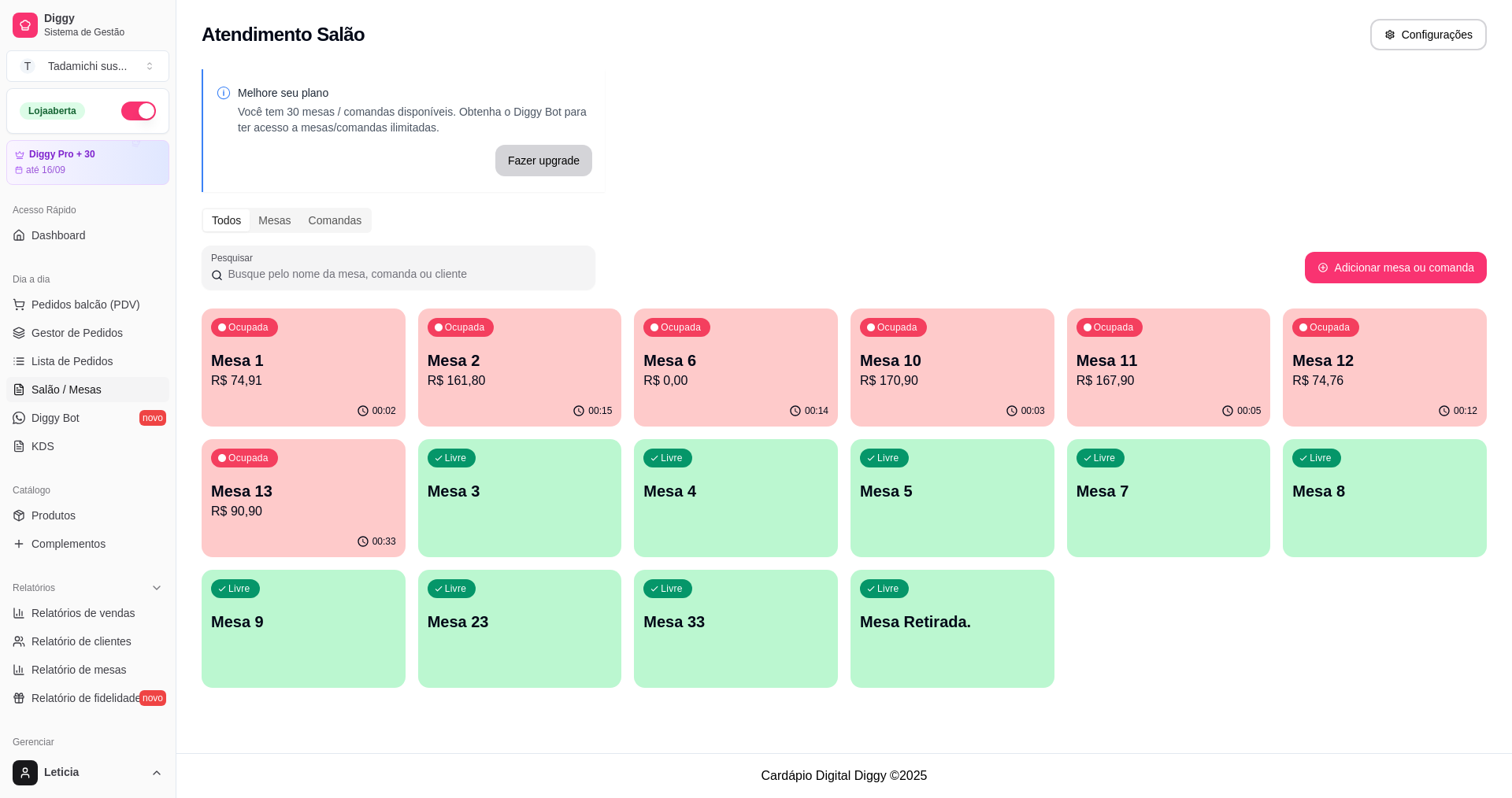
click at [507, 385] on p "R$ 161,80" at bounding box center [520, 381] width 185 height 19
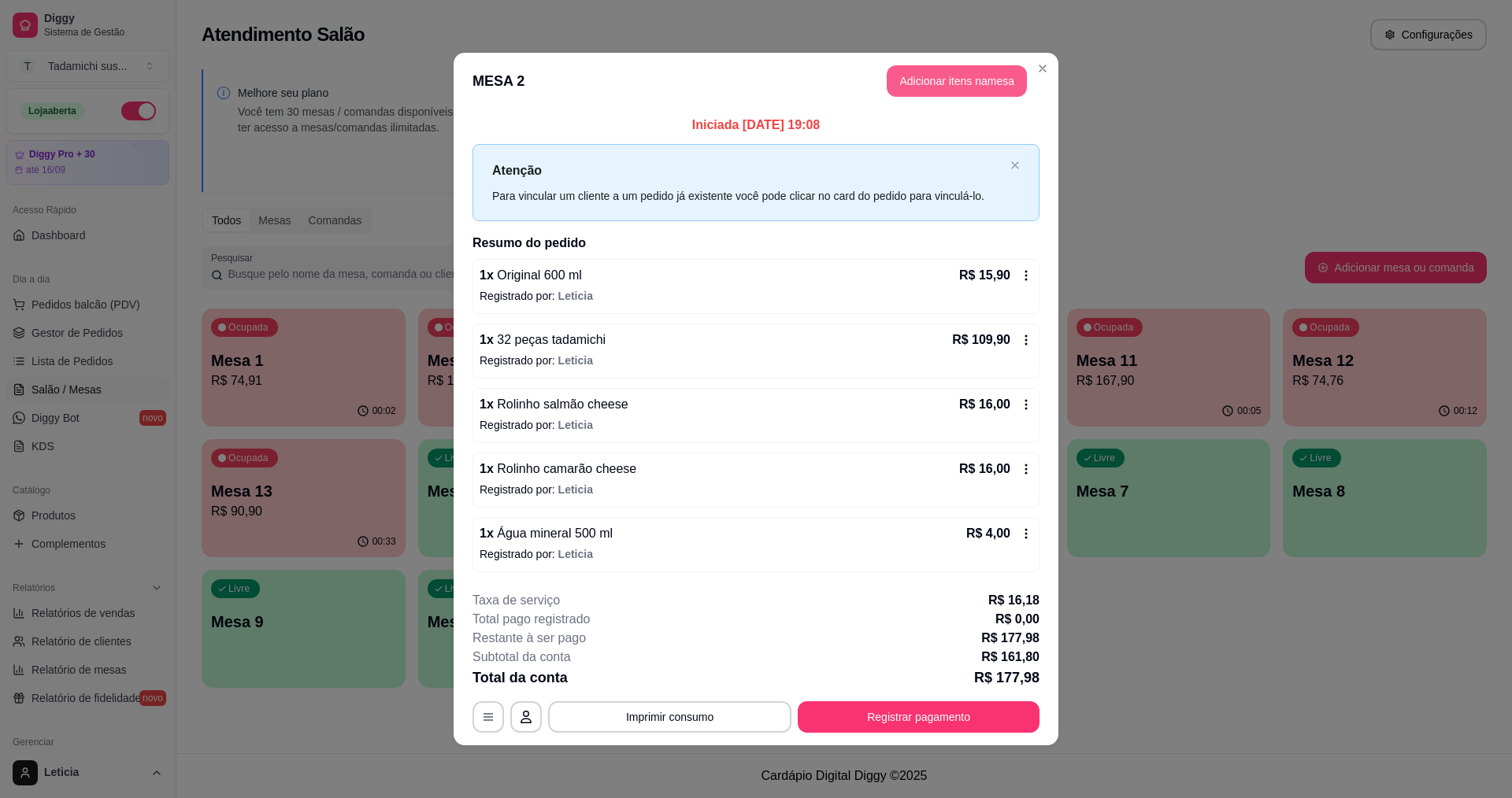
click at [969, 75] on button "Adicionar itens na mesa" at bounding box center [956, 81] width 140 height 32
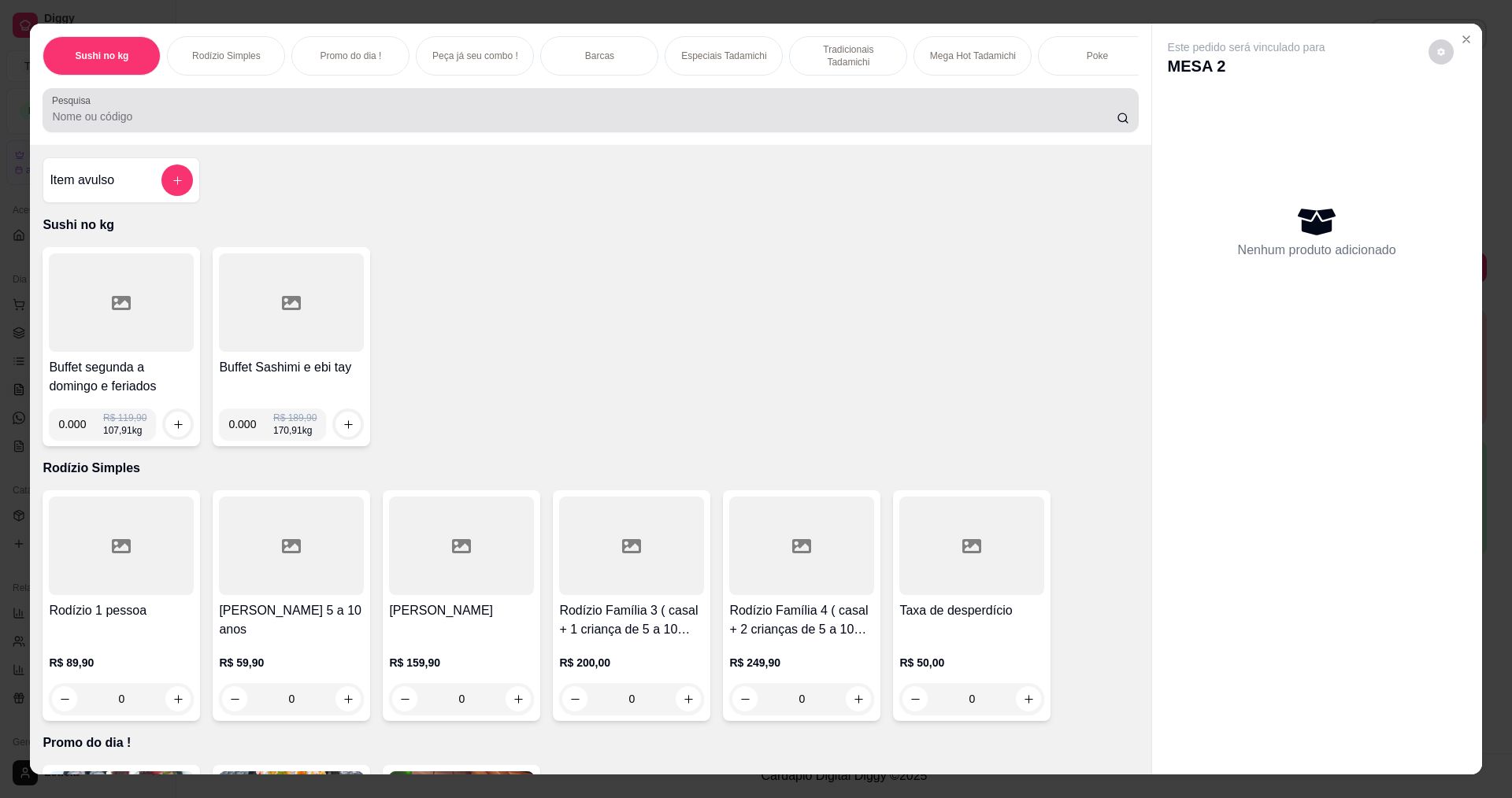
click at [951, 125] on input "Pesquisa" at bounding box center [583, 117] width 1064 height 16
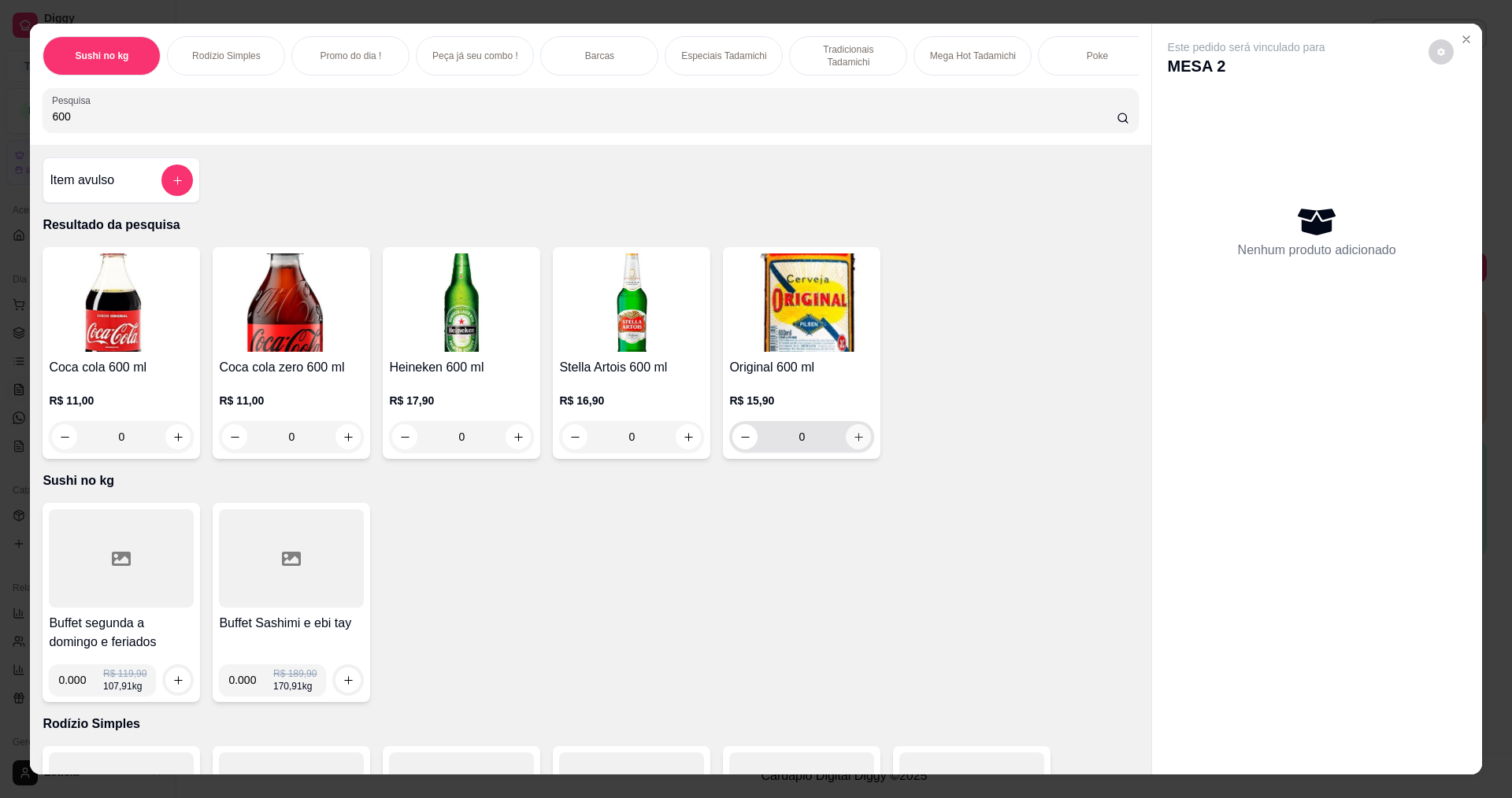
type input "600"
click at [853, 443] on icon "increase-product-quantity" at bounding box center [858, 436] width 12 height 12
type input "1"
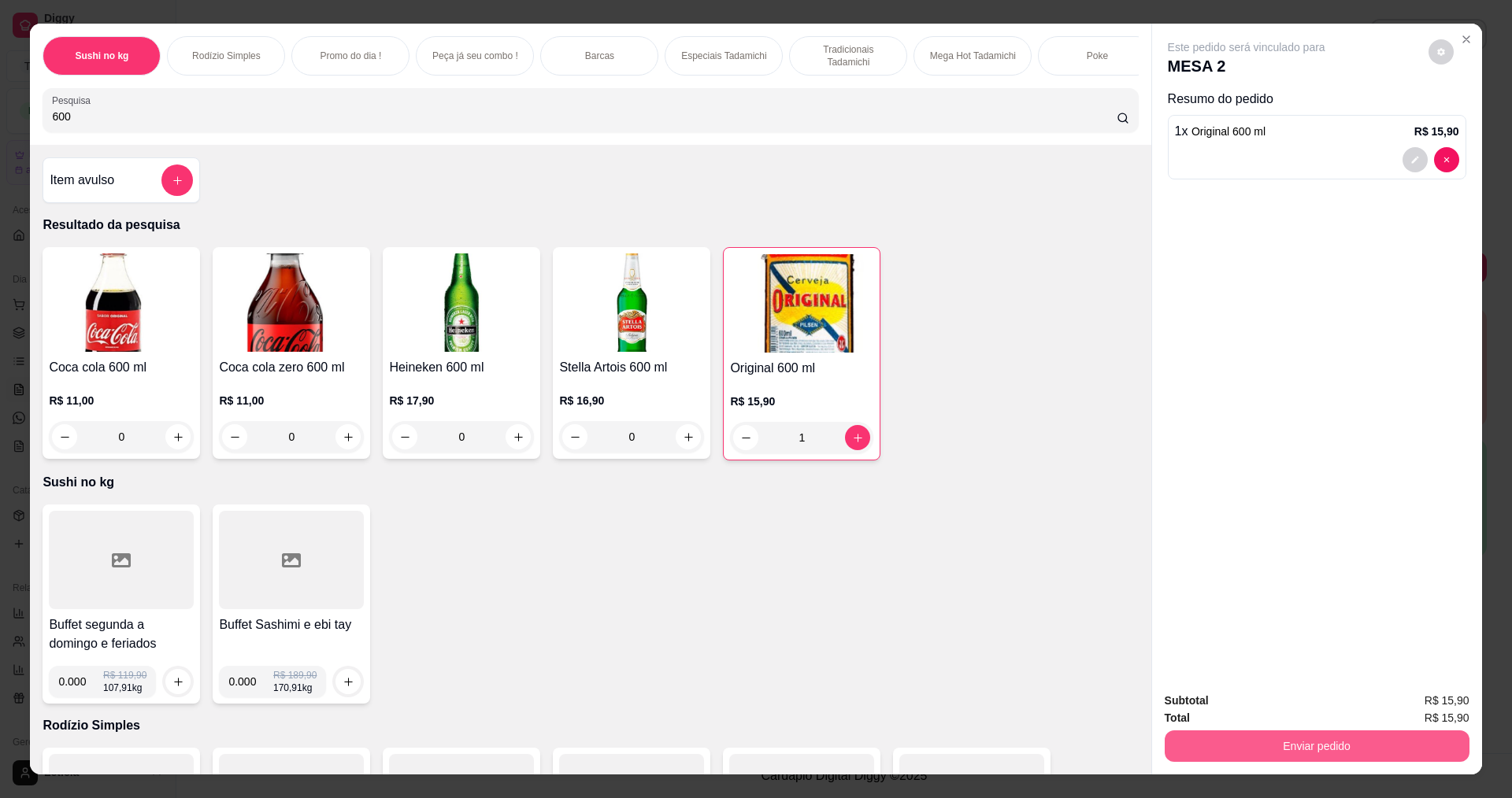
click at [1263, 749] on button "Enviar pedido" at bounding box center [1317, 746] width 305 height 32
click at [1234, 704] on button "Não registrar e enviar pedido" at bounding box center [1264, 707] width 163 height 30
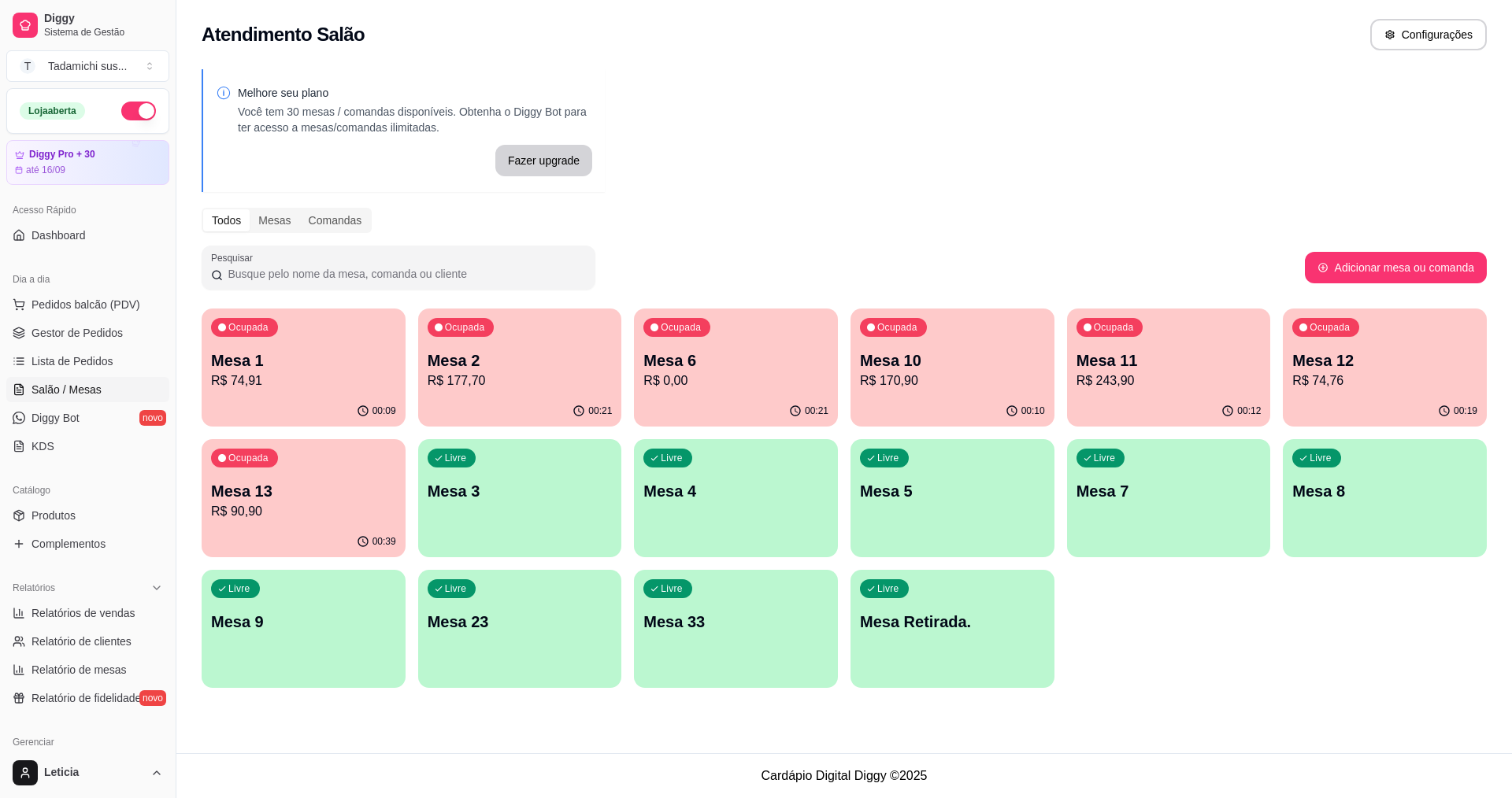
click at [1322, 485] on p "Mesa 8" at bounding box center [1384, 491] width 185 height 22
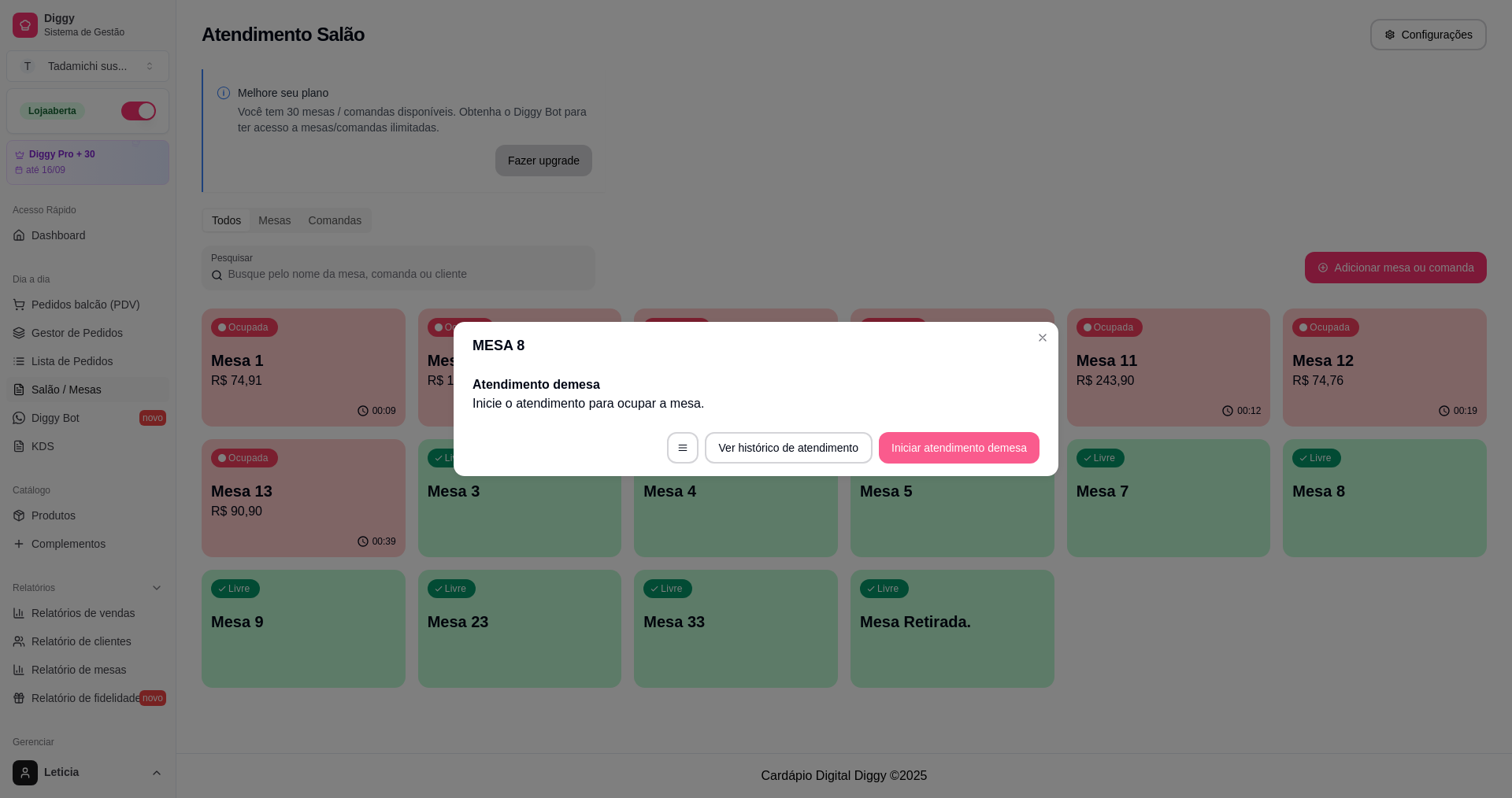
click at [942, 442] on button "Iniciar atendimento de mesa" at bounding box center [959, 448] width 160 height 32
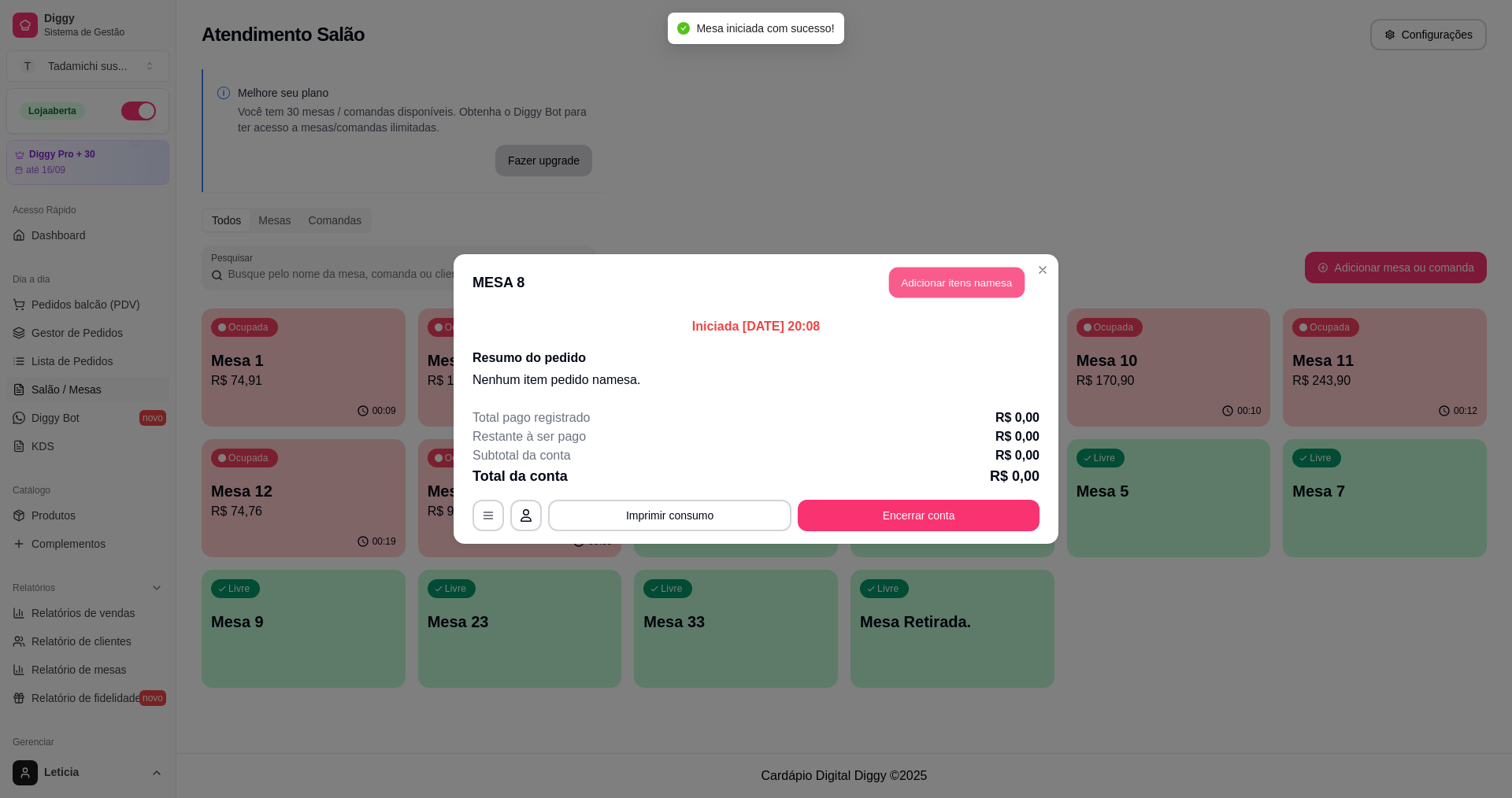
click at [993, 279] on button "Adicionar itens na mesa" at bounding box center [957, 283] width 136 height 31
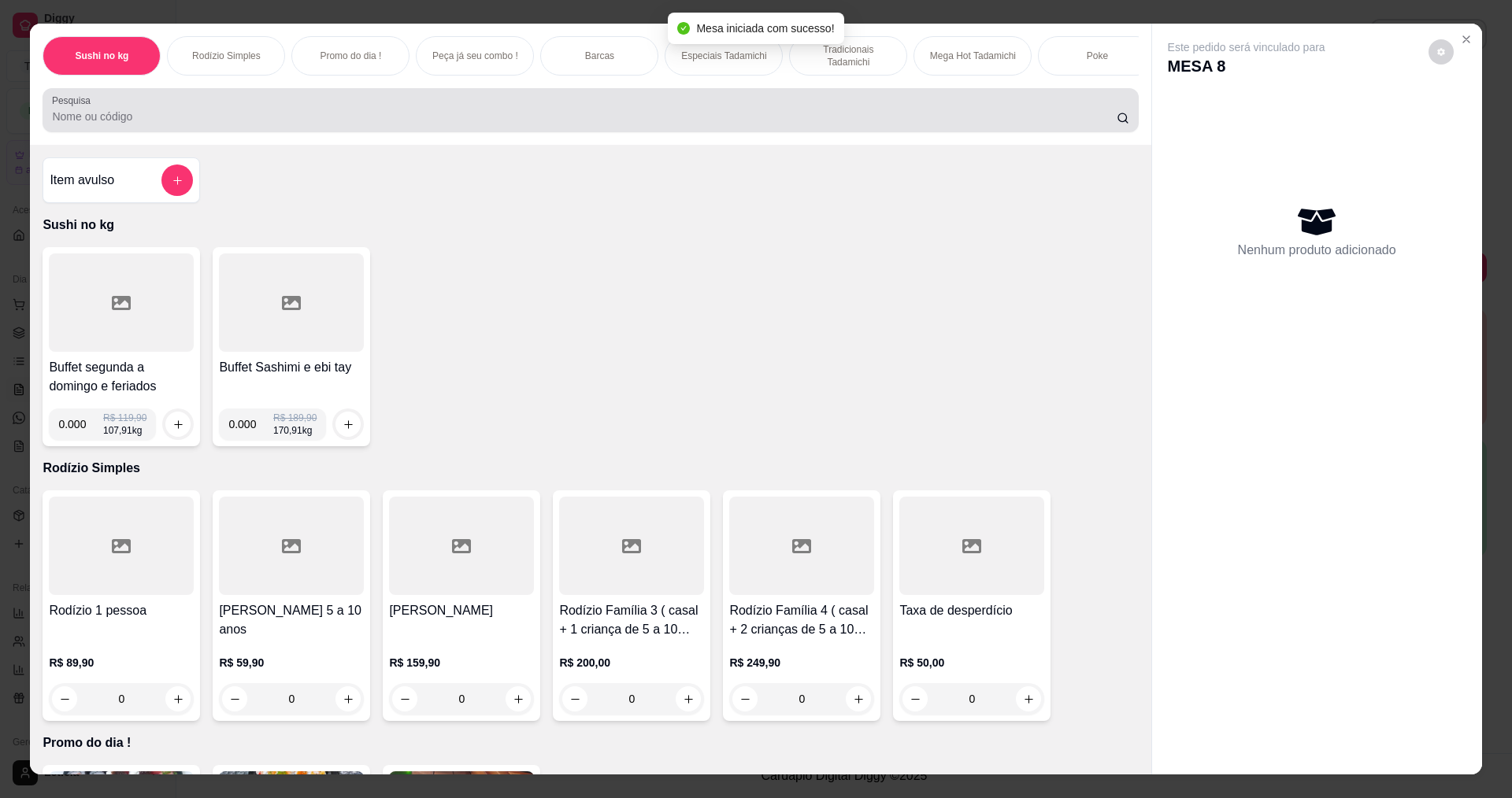
click at [850, 119] on div at bounding box center [590, 111] width 1076 height 32
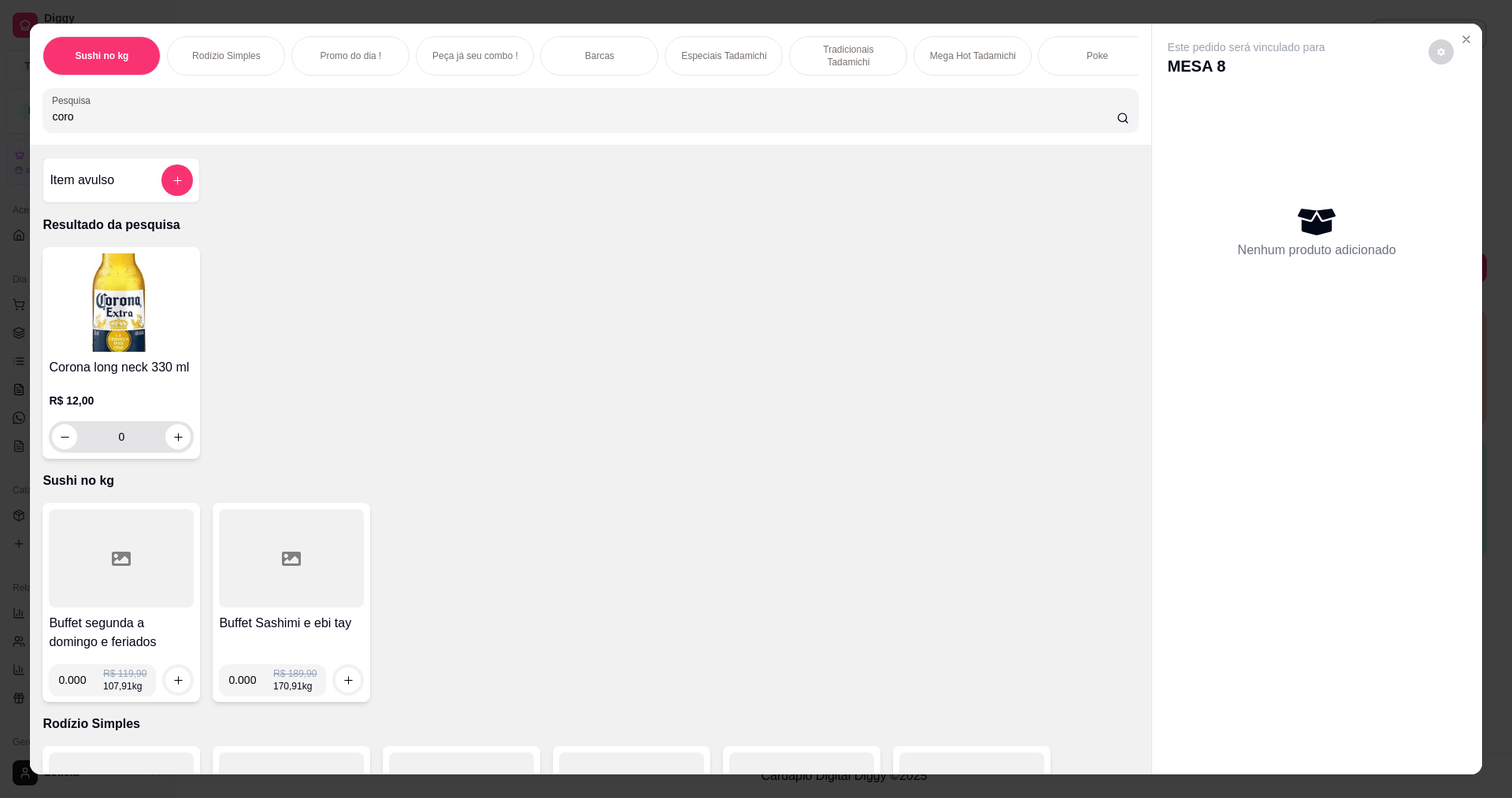
type input "coro"
click at [178, 449] on button "increase-product-quantity" at bounding box center [178, 436] width 24 height 24
type input "1"
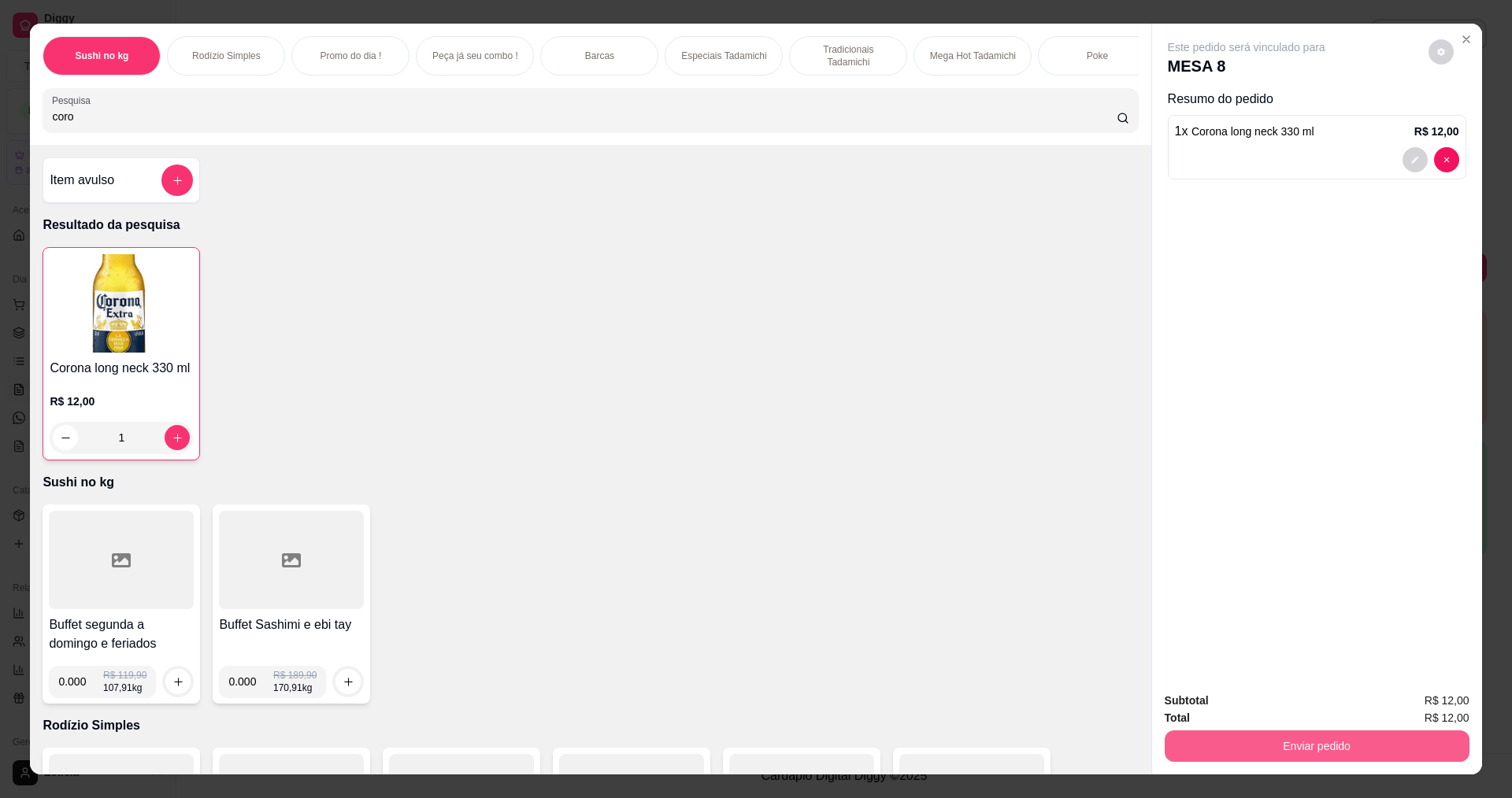
click at [1325, 740] on button "Enviar pedido" at bounding box center [1317, 746] width 305 height 32
click at [1263, 703] on button "Não registrar e enviar pedido" at bounding box center [1264, 707] width 159 height 29
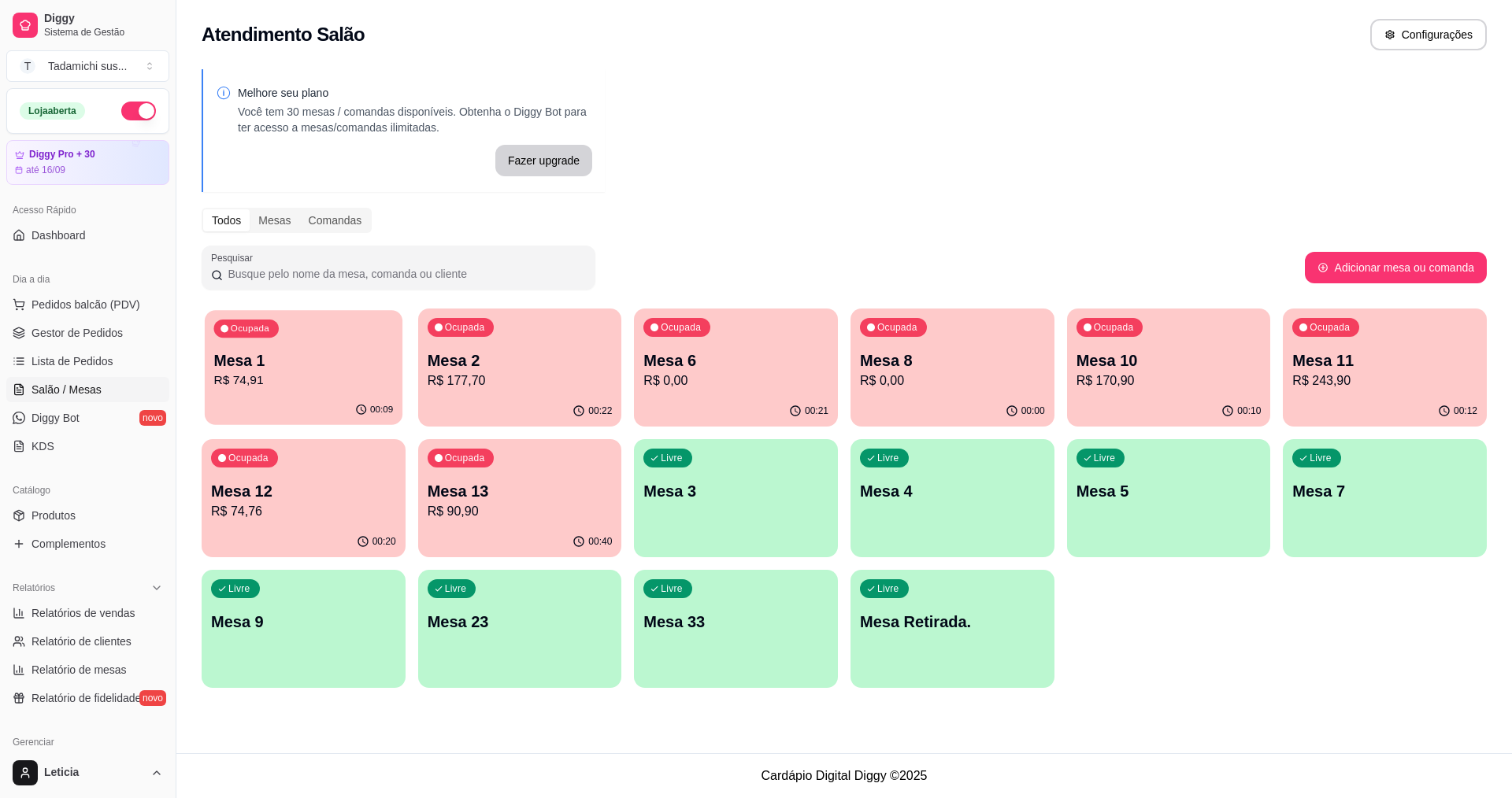
click at [238, 365] on p "Mesa 1" at bounding box center [303, 361] width 179 height 21
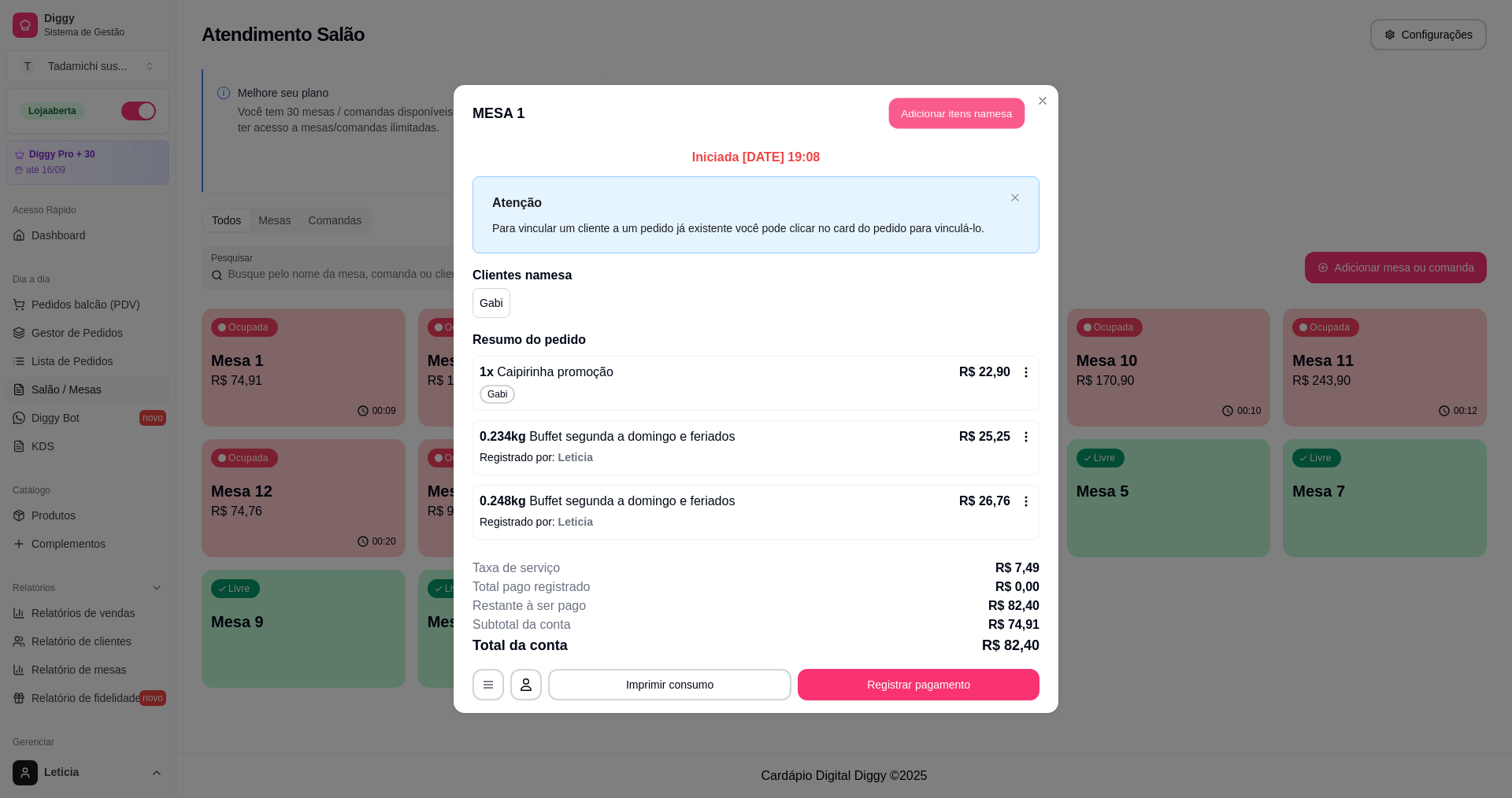
click at [914, 111] on button "Adicionar itens na mesa" at bounding box center [957, 114] width 136 height 31
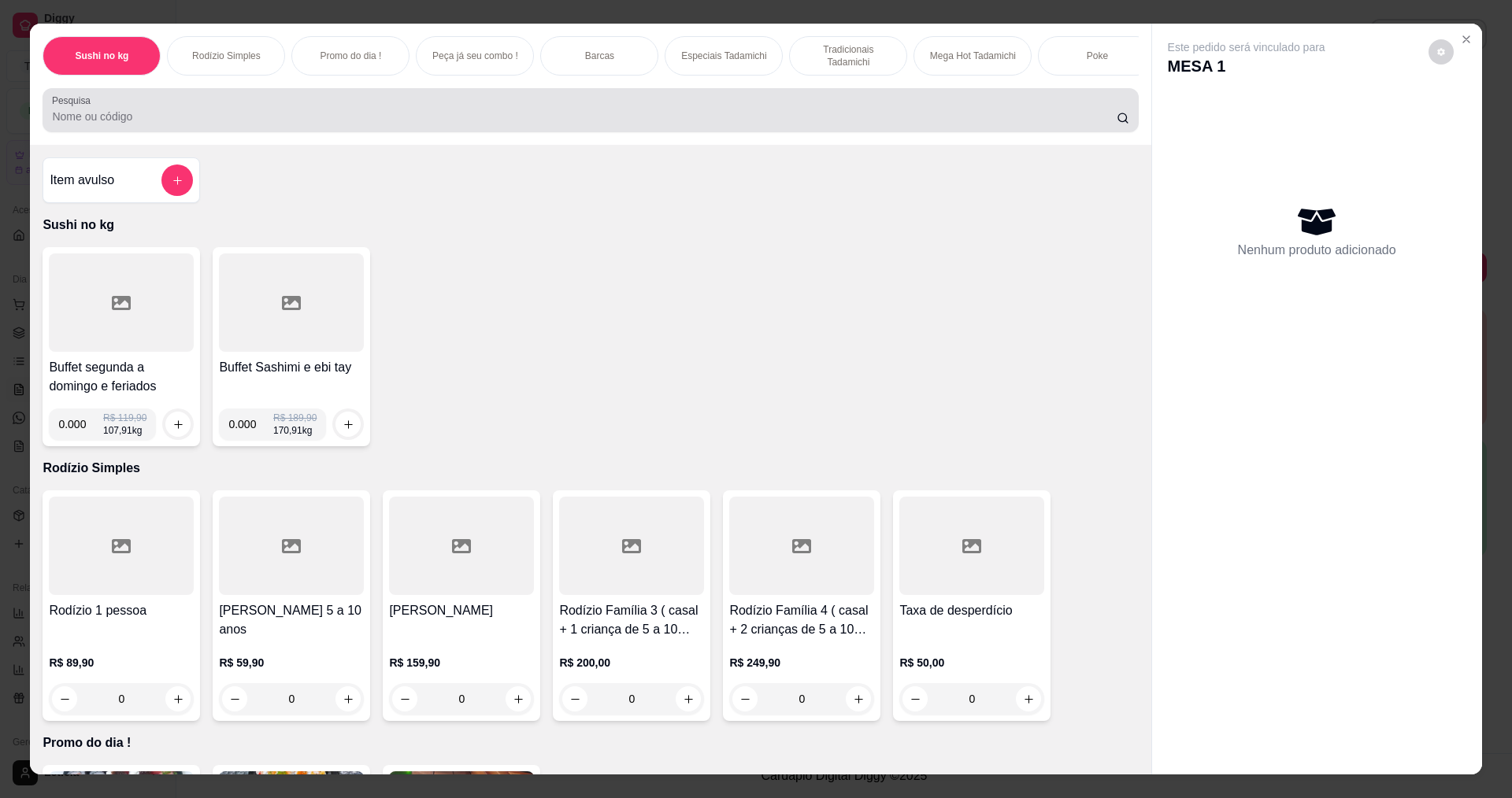
click at [768, 125] on input "Pesquisa" at bounding box center [583, 117] width 1064 height 16
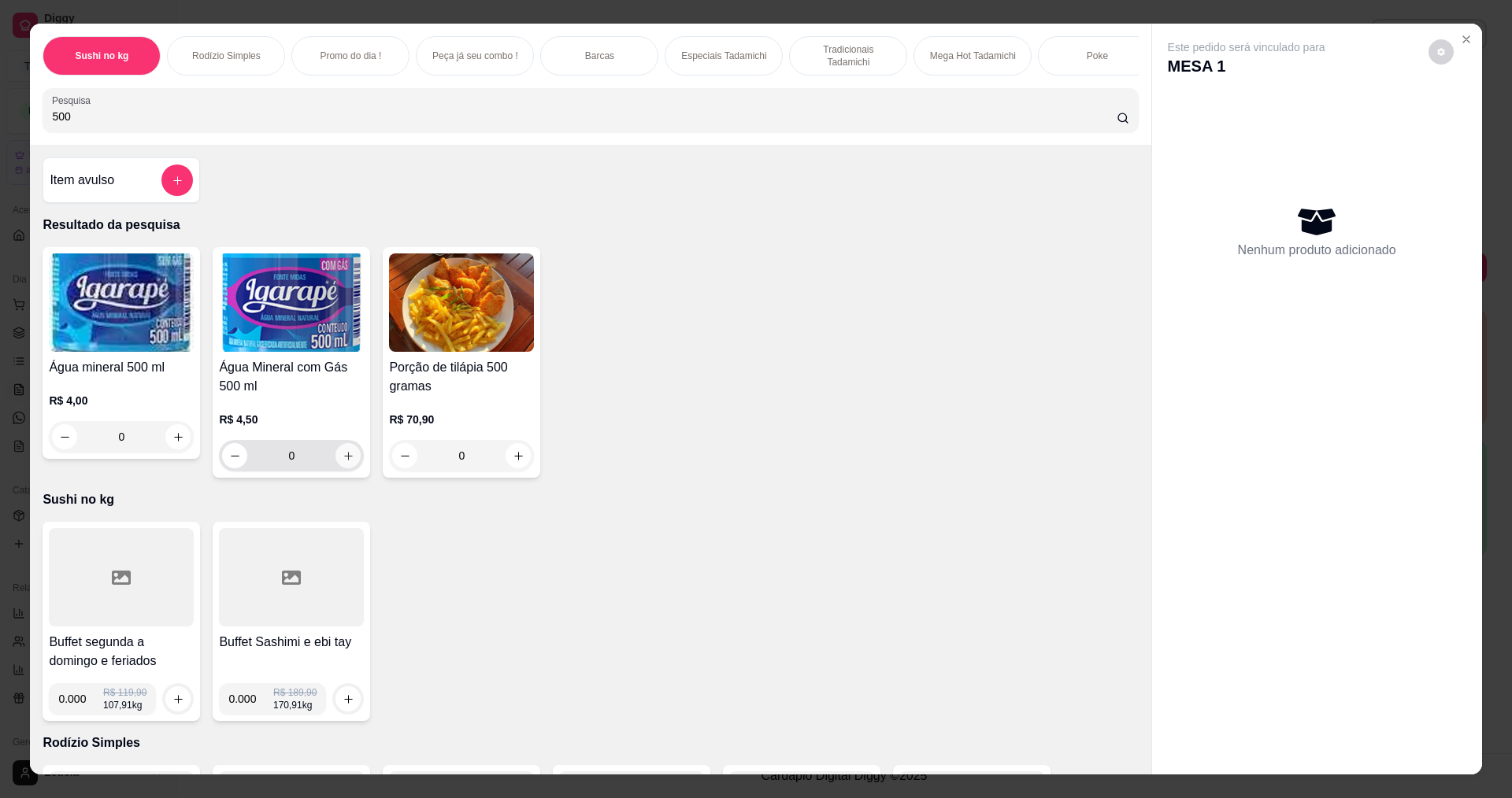
type input "500"
click at [343, 462] on icon "increase-product-quantity" at bounding box center [348, 455] width 12 height 12
type input "1"
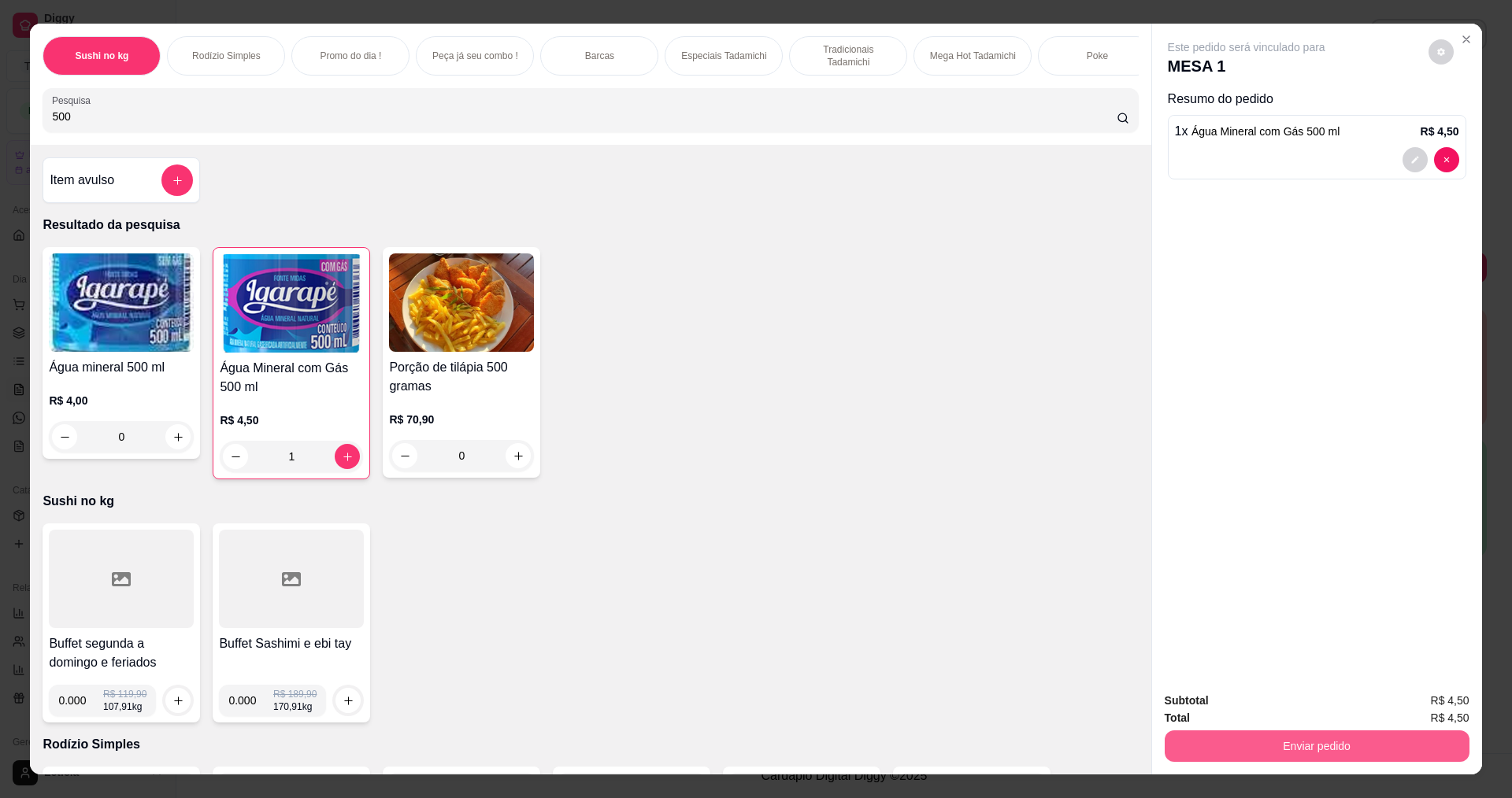
click at [1285, 744] on button "Enviar pedido" at bounding box center [1317, 746] width 305 height 32
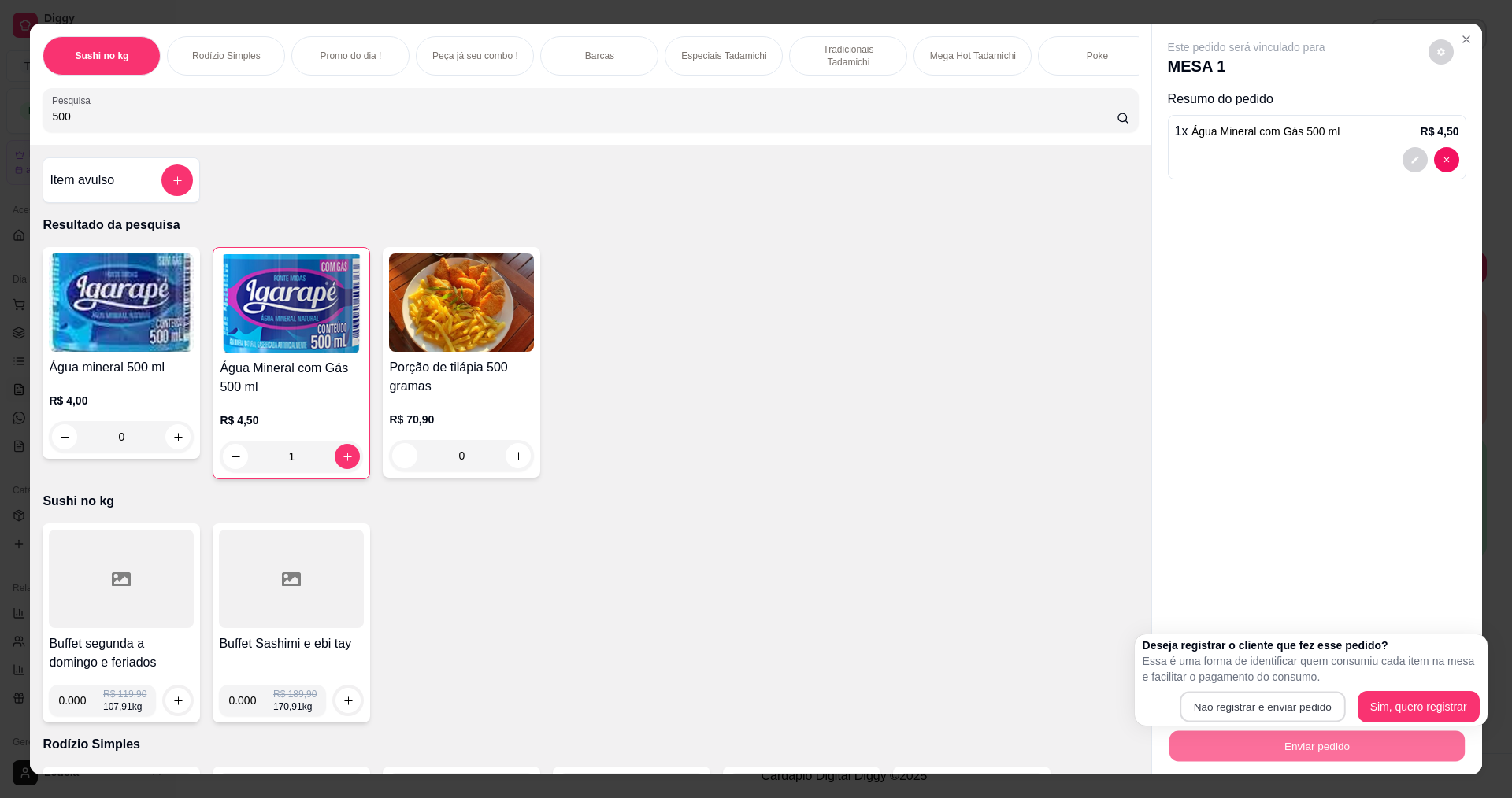
click at [1270, 695] on button "Não registrar e enviar pedido" at bounding box center [1262, 707] width 165 height 31
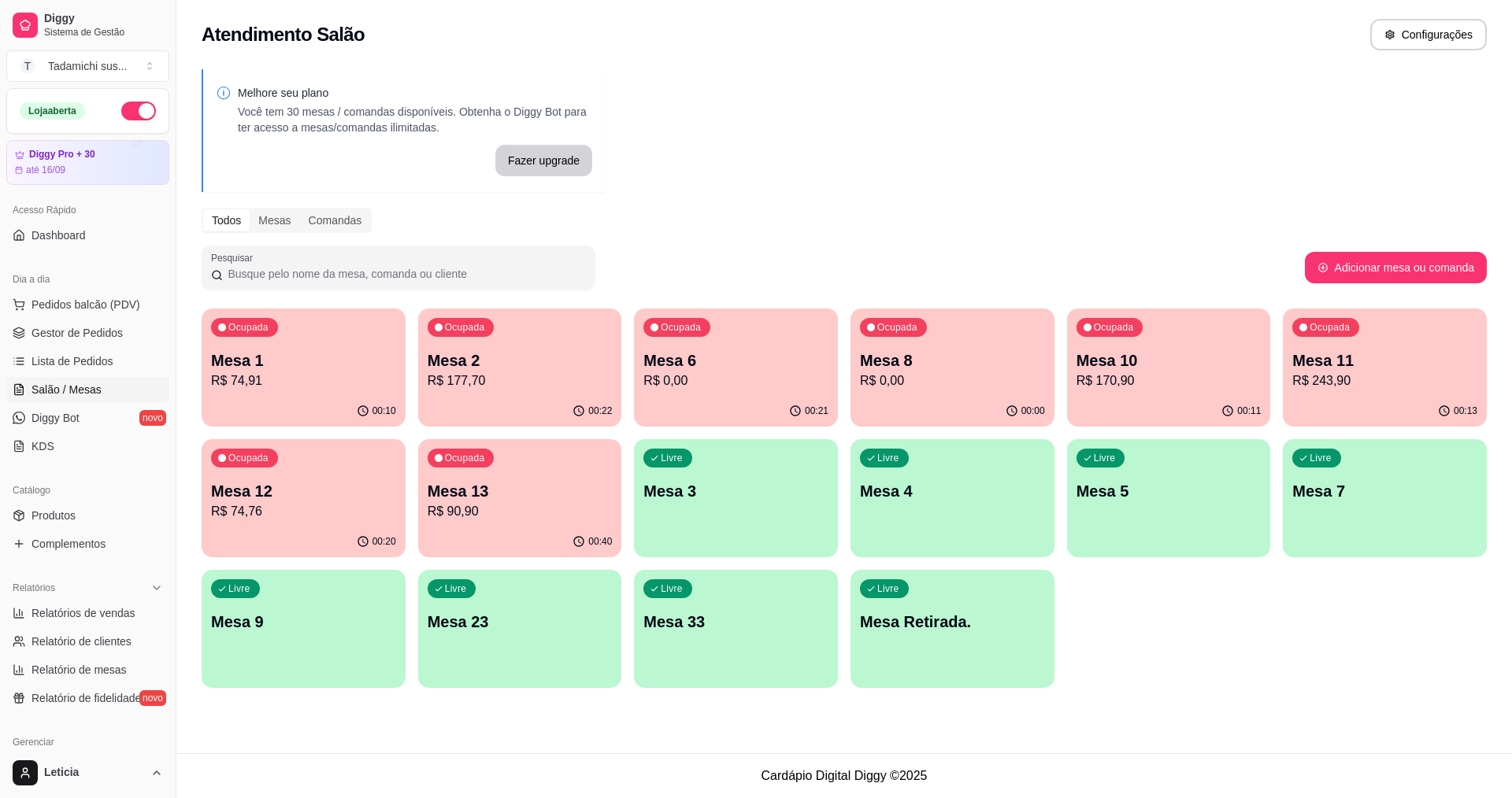
click at [745, 377] on p "R$ 0,00" at bounding box center [736, 381] width 185 height 19
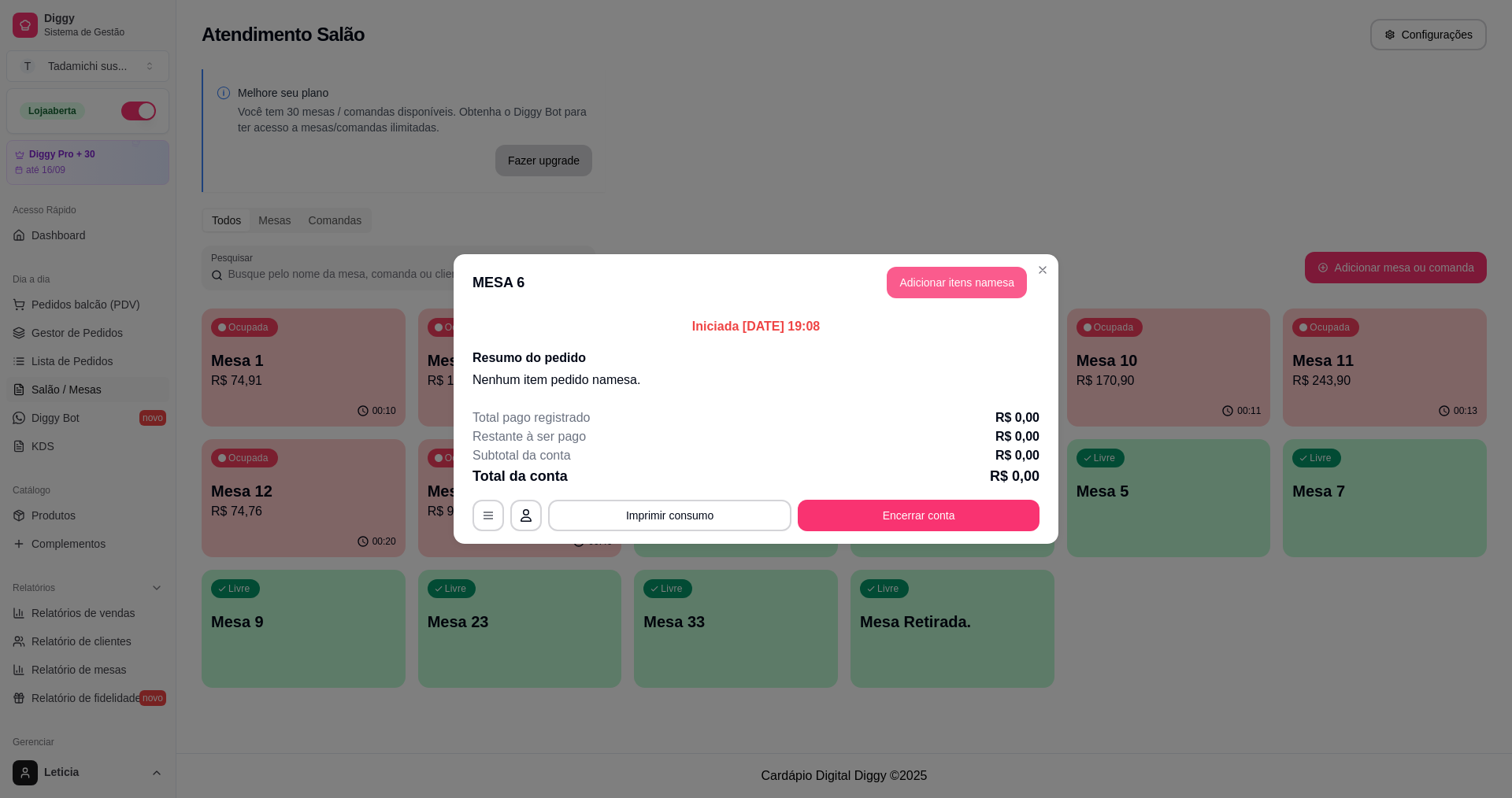
click at [918, 281] on button "Adicionar itens na mesa" at bounding box center [956, 283] width 140 height 32
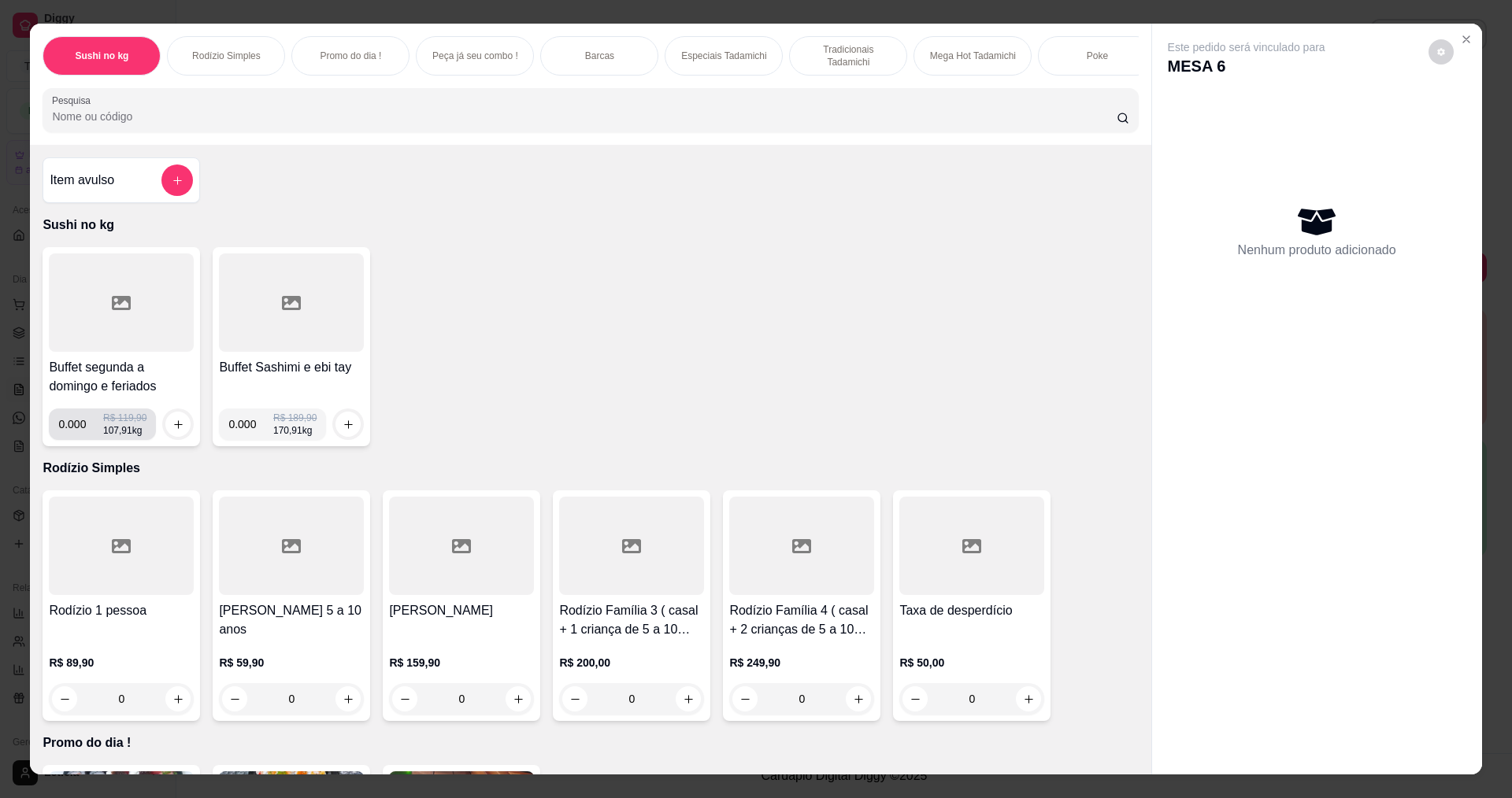
click at [77, 440] on input "0.000" at bounding box center [81, 425] width 45 height 32
type input "0.264"
click at [166, 431] on button "increase-product-quantity" at bounding box center [178, 425] width 24 height 24
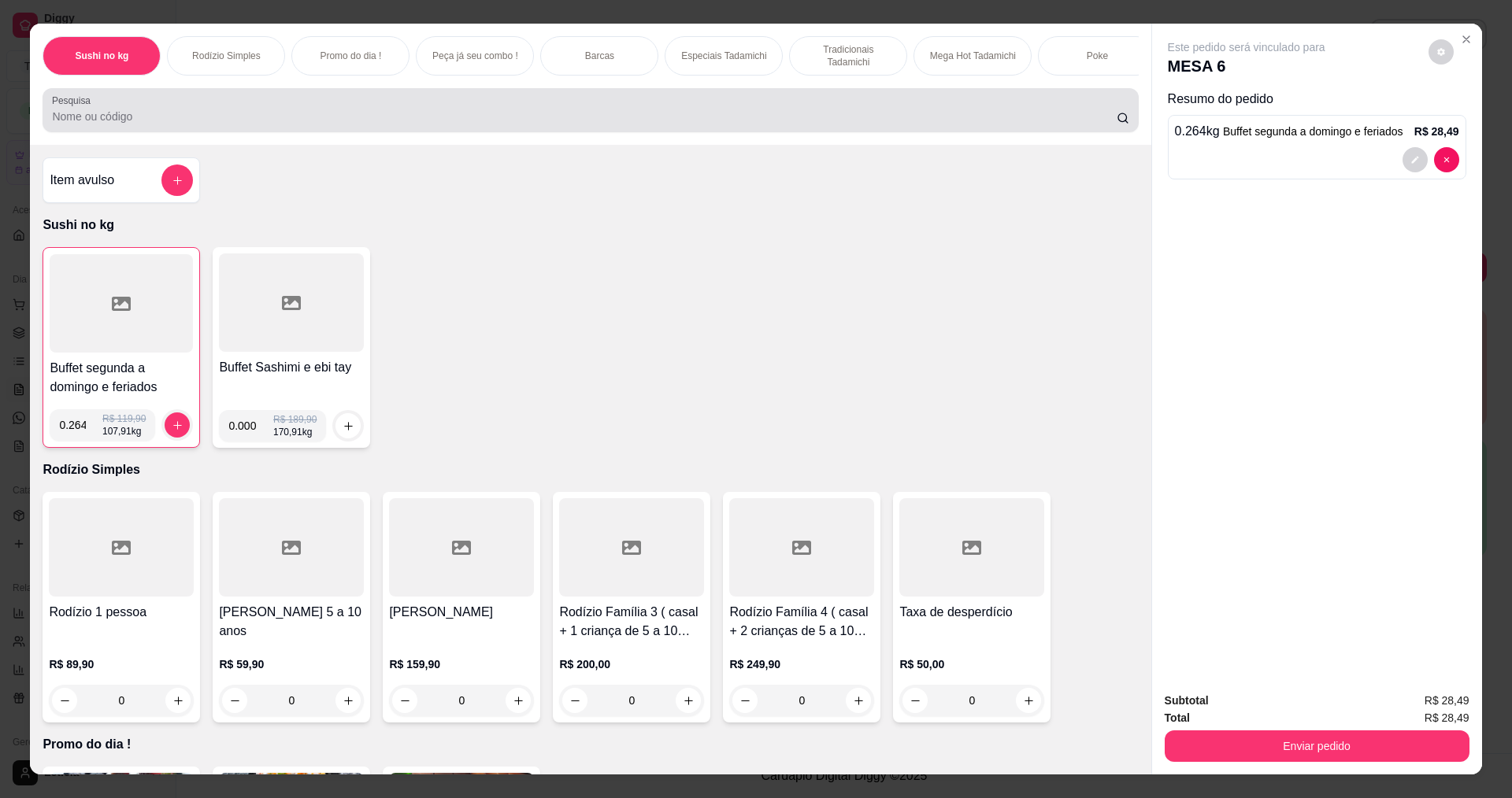
drag, startPoint x: 278, startPoint y: 133, endPoint x: 276, endPoint y: 154, distance: 21.1
click at [278, 125] on input "Pesquisa" at bounding box center [583, 117] width 1064 height 16
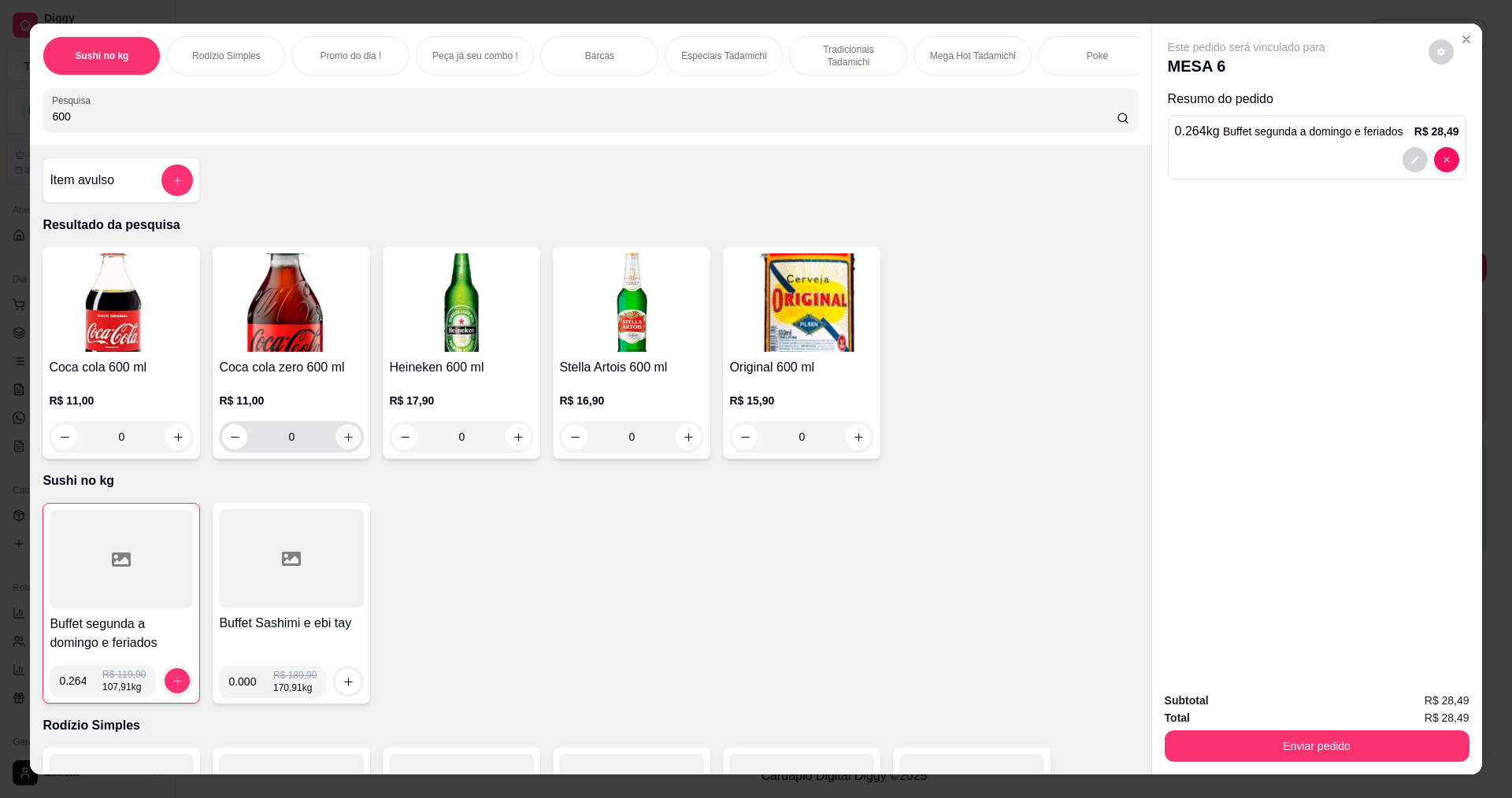
type input "600"
click at [343, 439] on button "increase-product-quantity" at bounding box center [348, 436] width 25 height 25
type input "1"
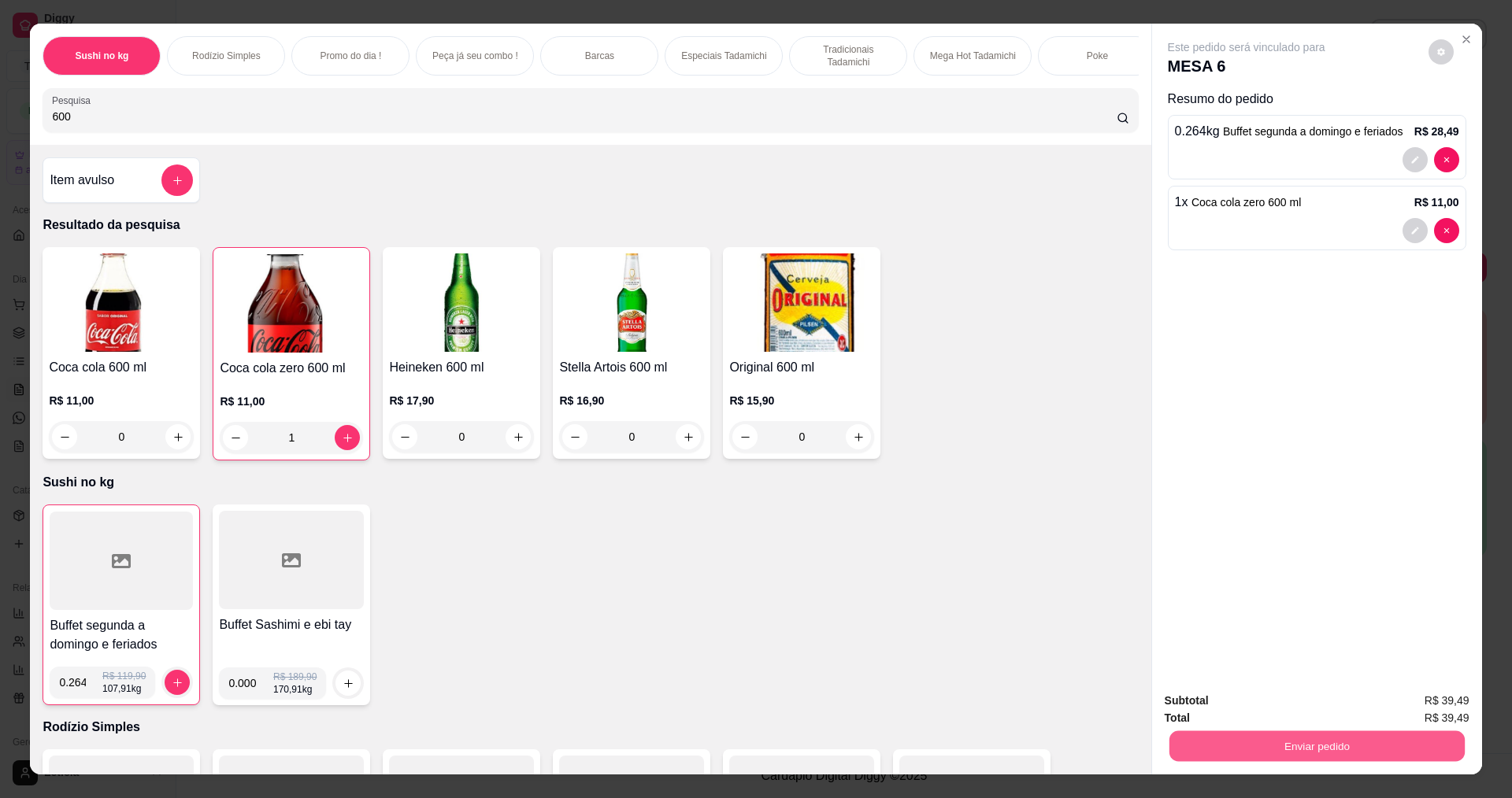
click at [1300, 751] on button "Enviar pedido" at bounding box center [1316, 745] width 295 height 31
click at [1269, 708] on button "Não registrar e enviar pedido" at bounding box center [1263, 707] width 171 height 32
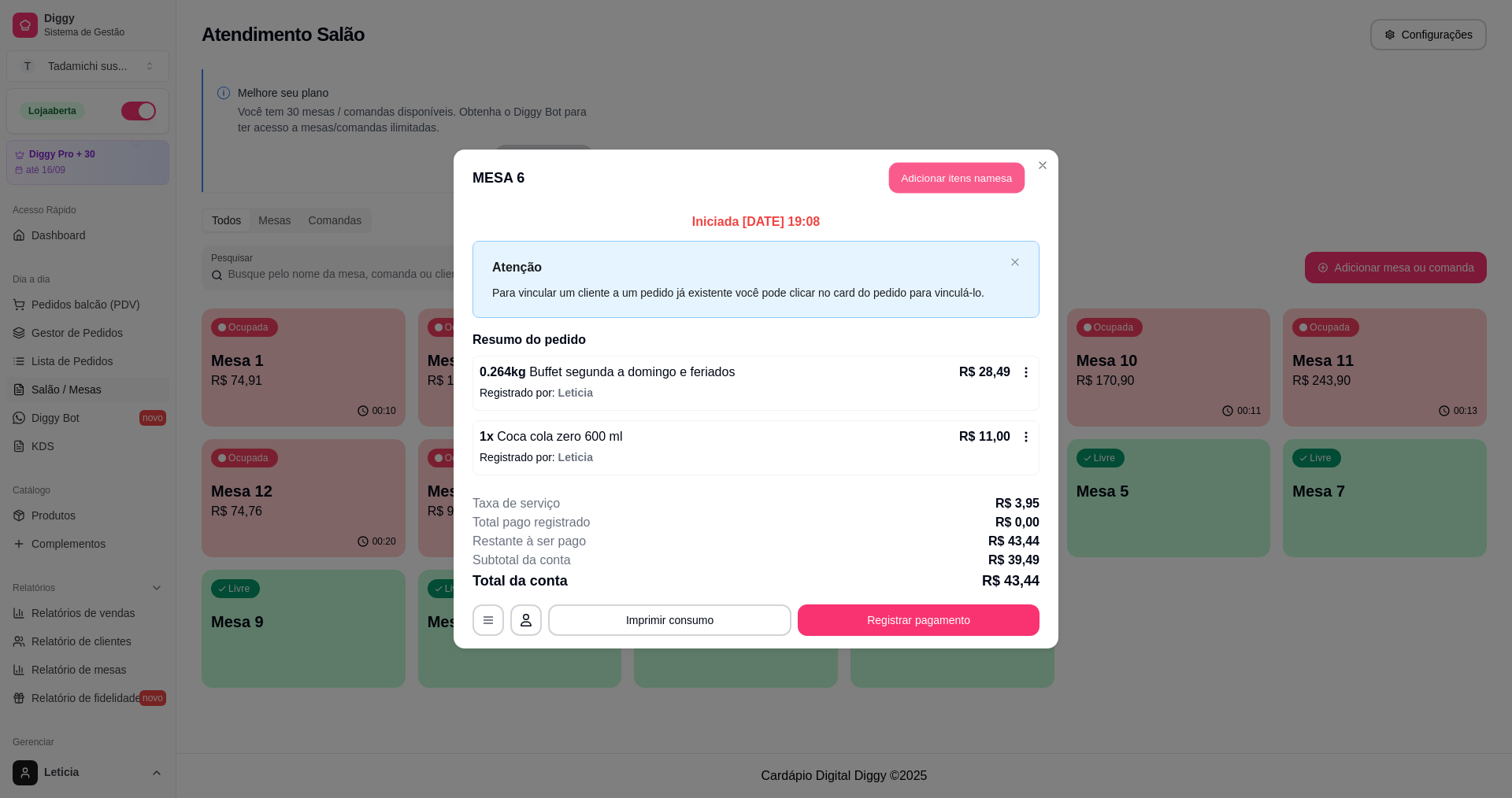
click at [944, 182] on button "Adicionar itens na mesa" at bounding box center [957, 178] width 136 height 31
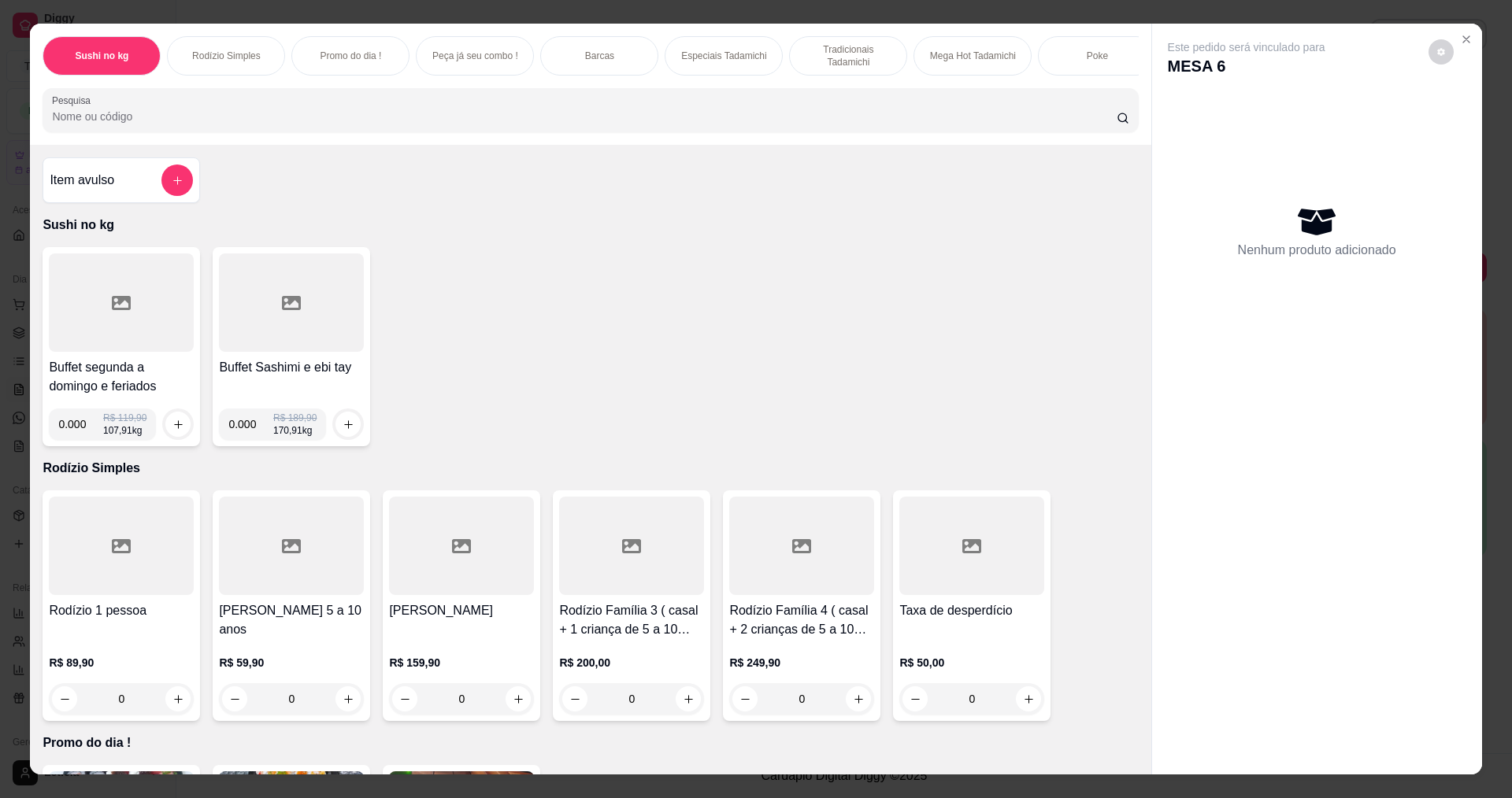
click at [77, 440] on input "0.000" at bounding box center [81, 425] width 45 height 32
type input "0.318"
click at [166, 433] on button "increase-product-quantity" at bounding box center [178, 425] width 24 height 24
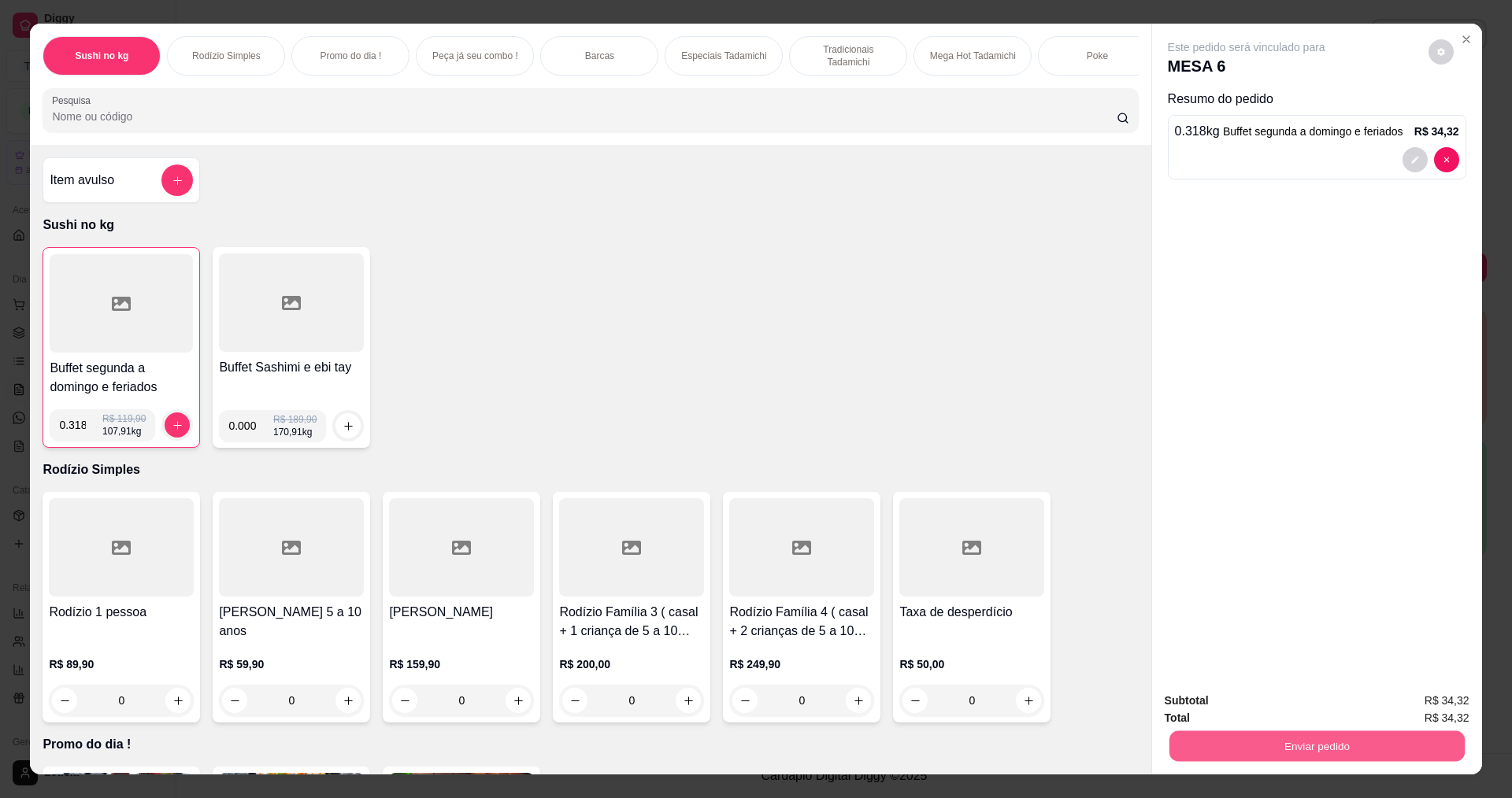
click at [1173, 751] on button "Enviar pedido" at bounding box center [1316, 745] width 295 height 31
click at [1230, 703] on button "Não registrar e enviar pedido" at bounding box center [1264, 708] width 163 height 30
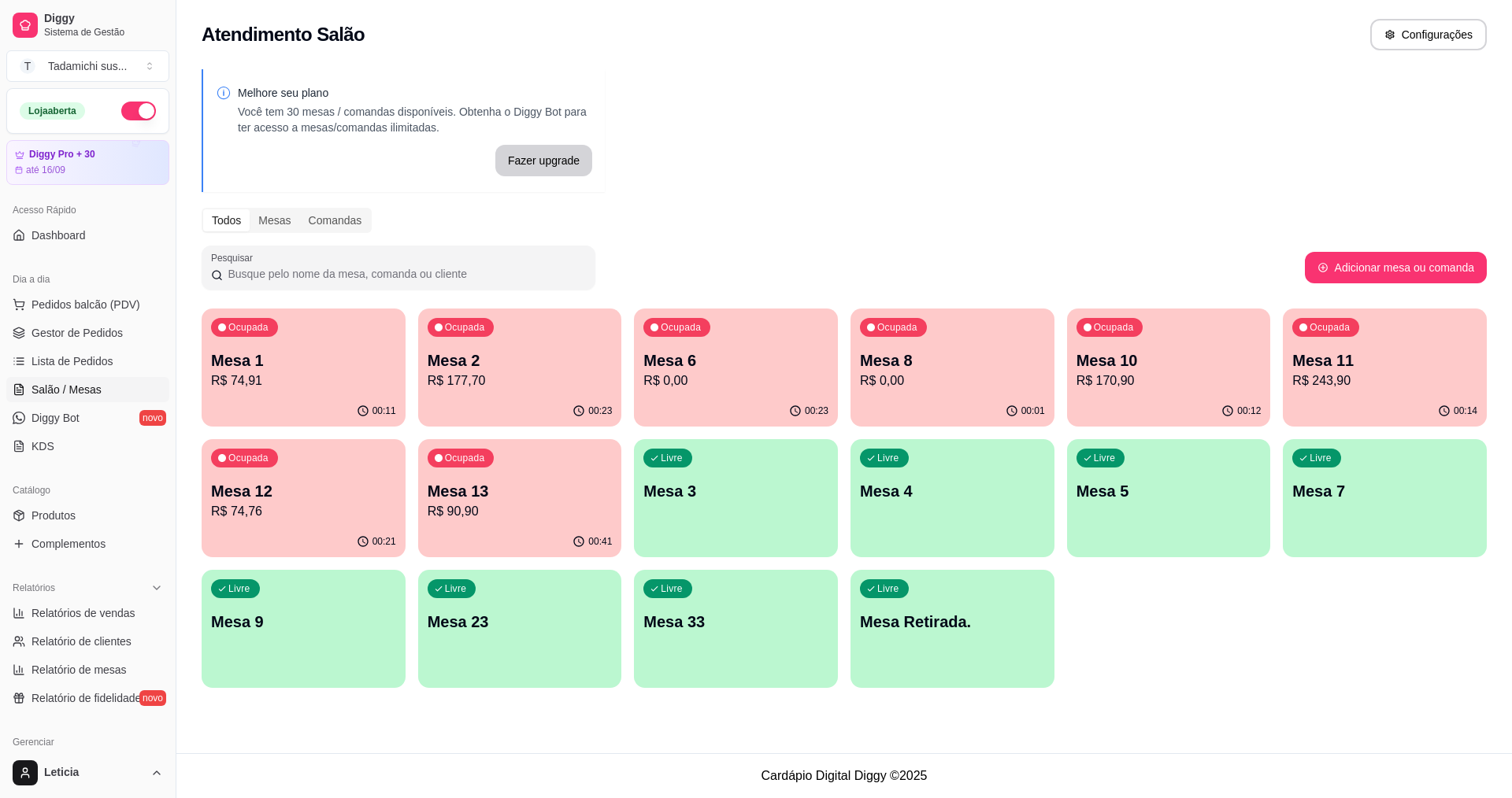
click at [261, 484] on p "Mesa 12" at bounding box center [303, 491] width 185 height 22
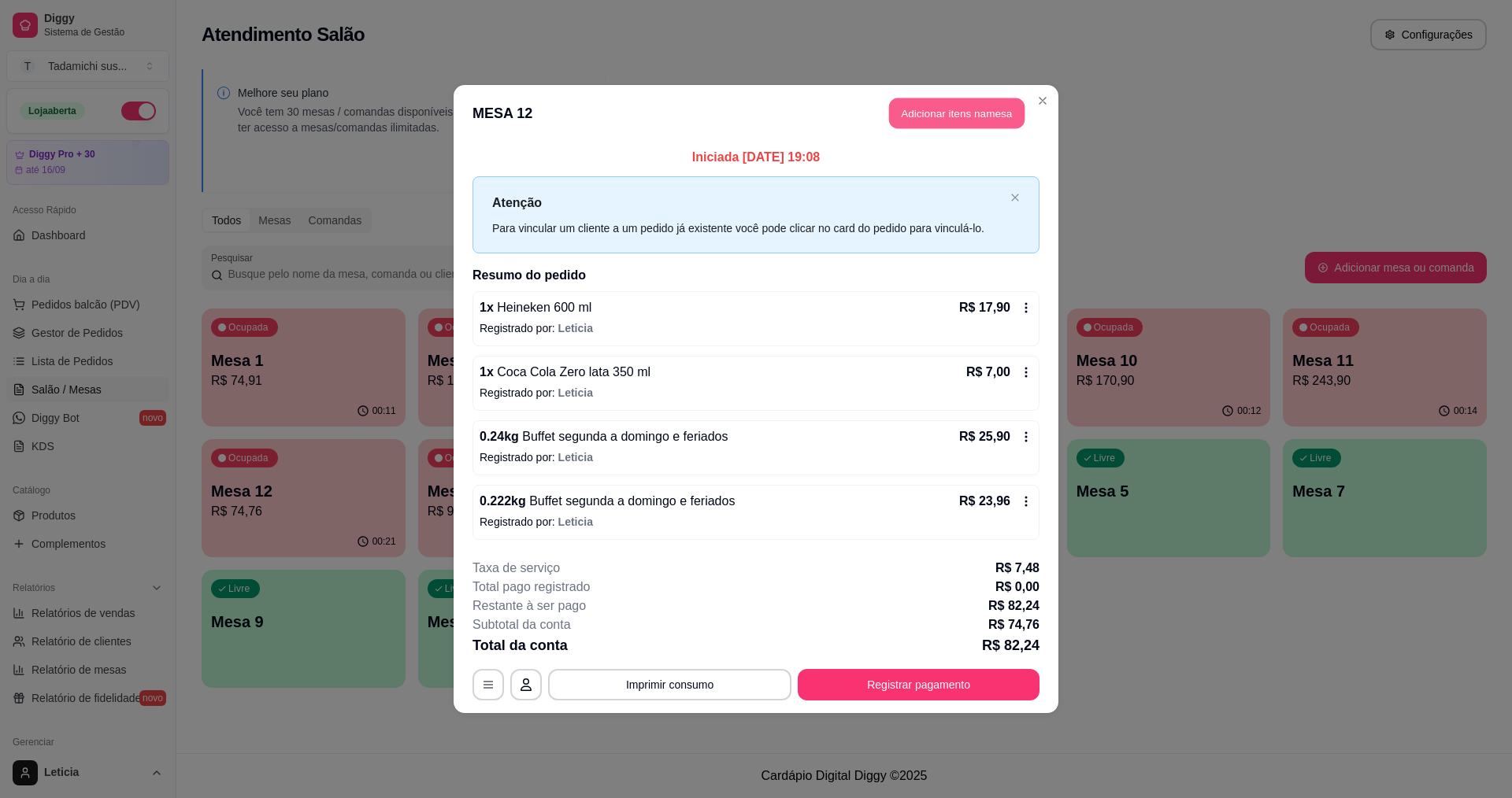
click at [957, 99] on button "Adicionar itens na mesa" at bounding box center [957, 114] width 136 height 31
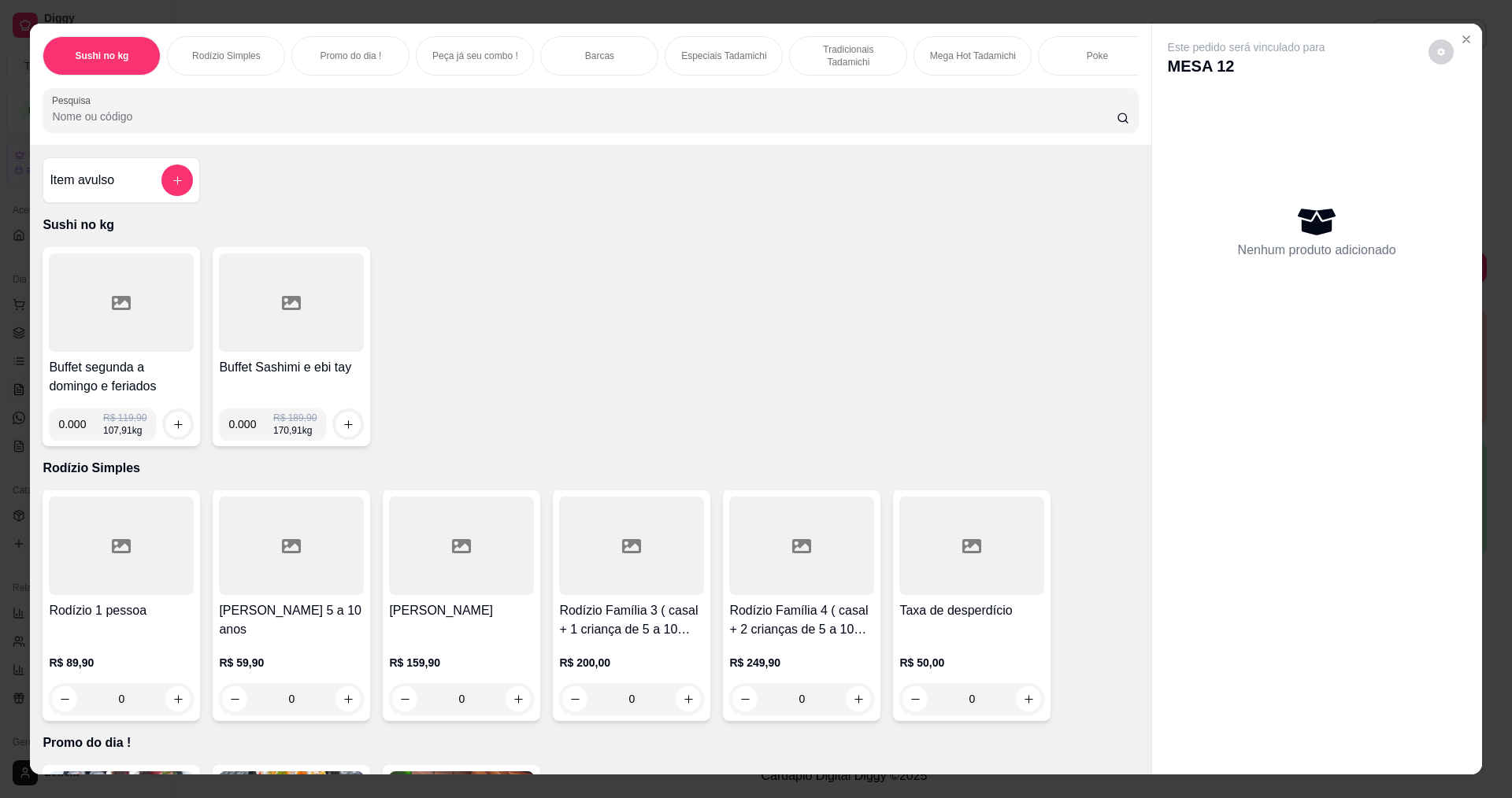
click at [80, 434] on input "0.000" at bounding box center [81, 425] width 45 height 32
type input "0.100"
click at [172, 430] on icon "increase-product-quantity" at bounding box center [178, 424] width 12 height 12
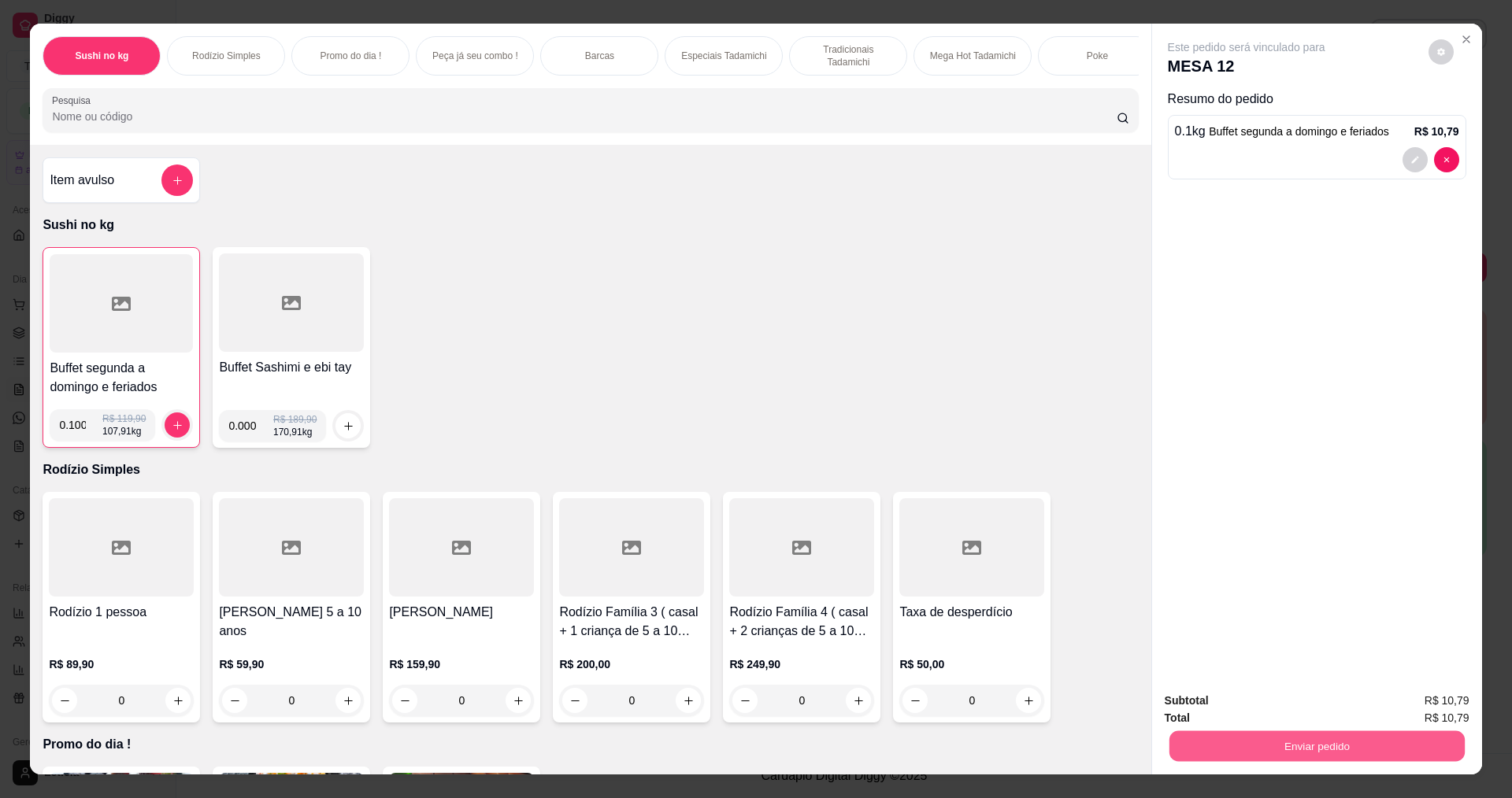
click at [1299, 755] on button "Enviar pedido" at bounding box center [1316, 745] width 295 height 31
click at [1249, 703] on button "Não registrar e enviar pedido" at bounding box center [1264, 708] width 163 height 30
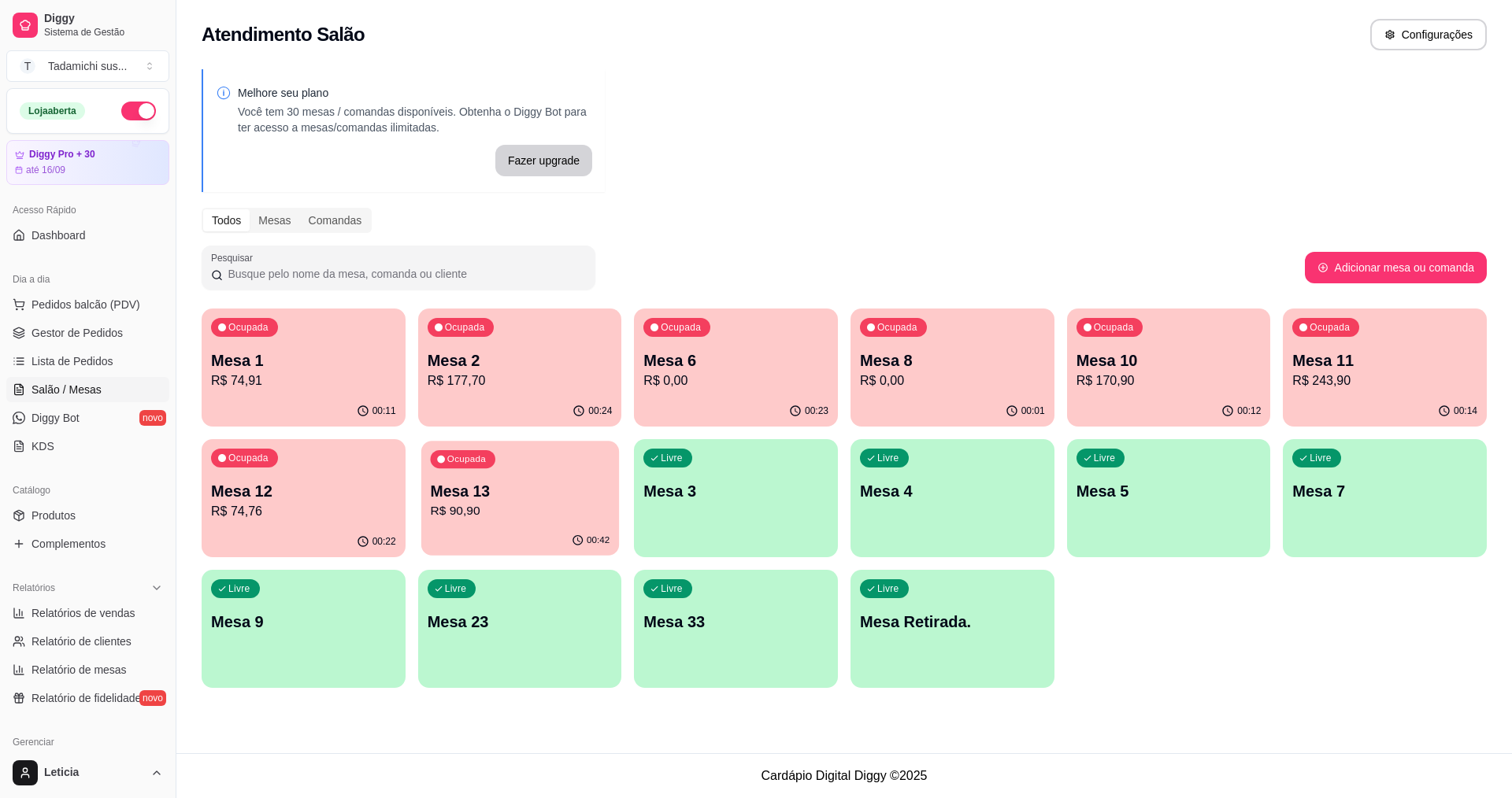
click at [466, 498] on p "Mesa 13" at bounding box center [519, 491] width 179 height 21
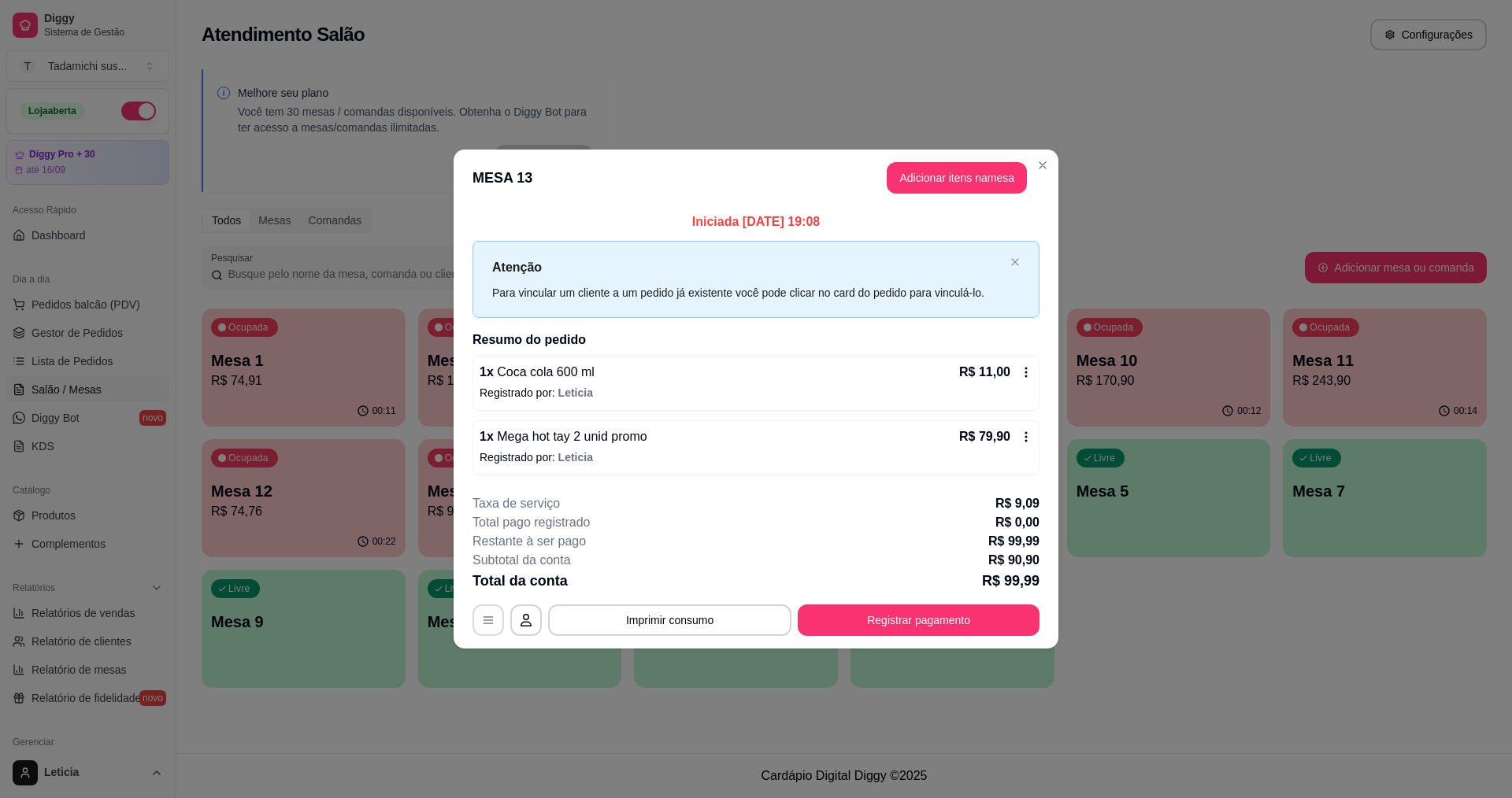
click at [480, 612] on button "button" at bounding box center [488, 620] width 32 height 32
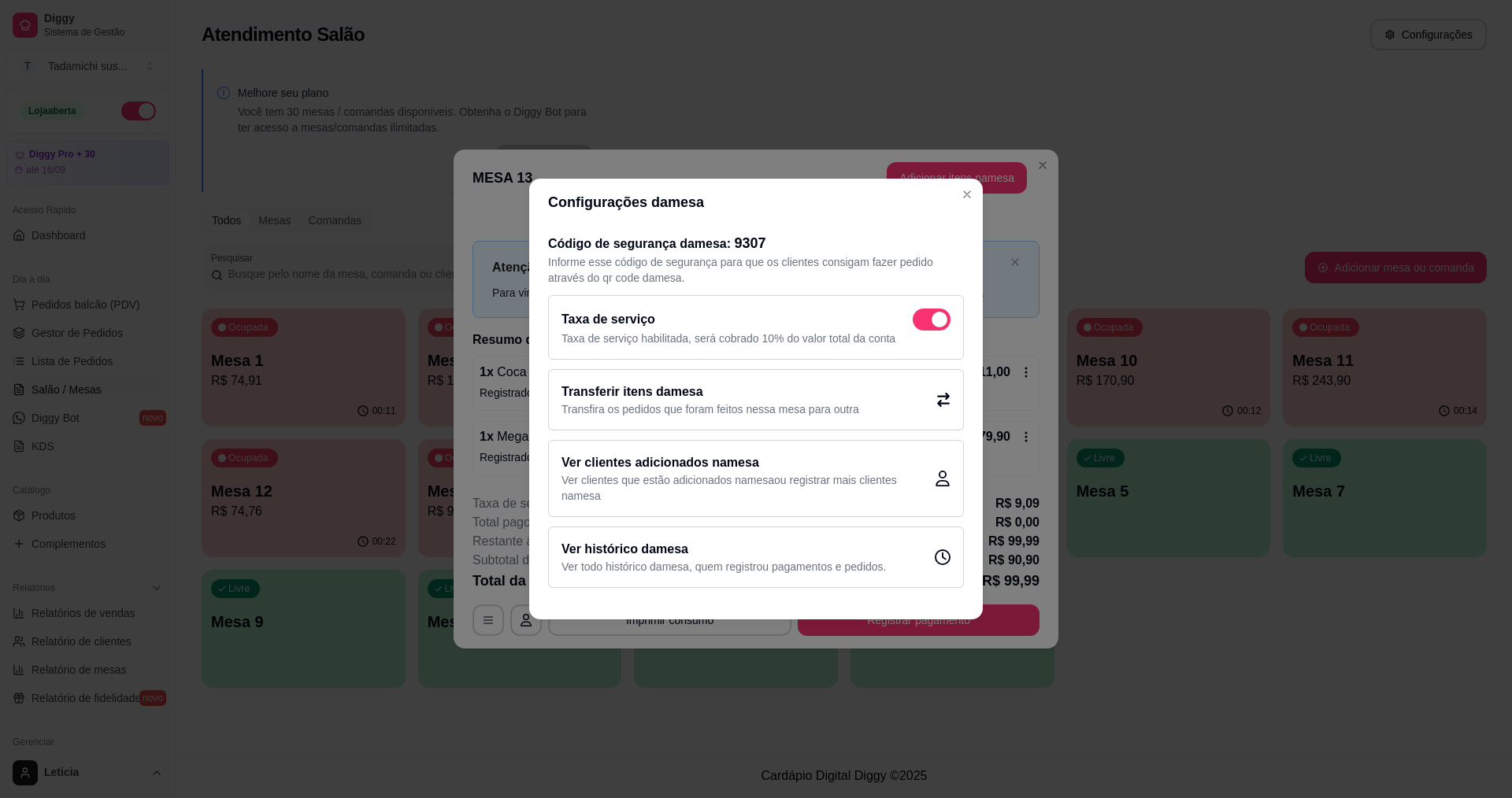
click at [931, 319] on span at bounding box center [932, 320] width 38 height 22
click at [922, 323] on input "checkbox" at bounding box center [917, 328] width 10 height 10
checkbox input "false"
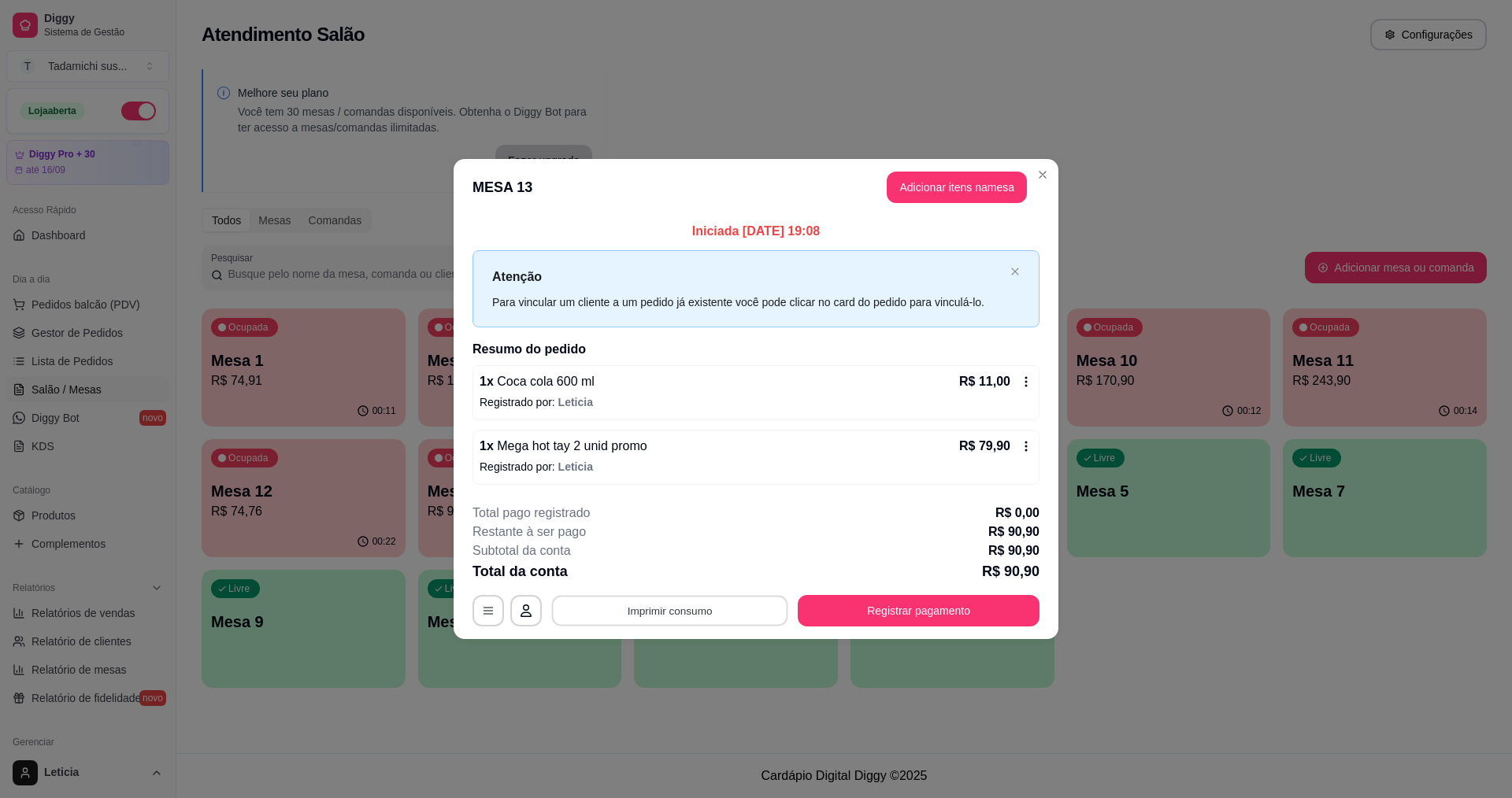
click at [720, 609] on button "Imprimir consumo" at bounding box center [670, 610] width 236 height 31
click at [717, 571] on button "IMPRESSORA HAYOM" at bounding box center [673, 573] width 118 height 24
click at [872, 600] on button "Registrar pagamento" at bounding box center [918, 610] width 234 height 31
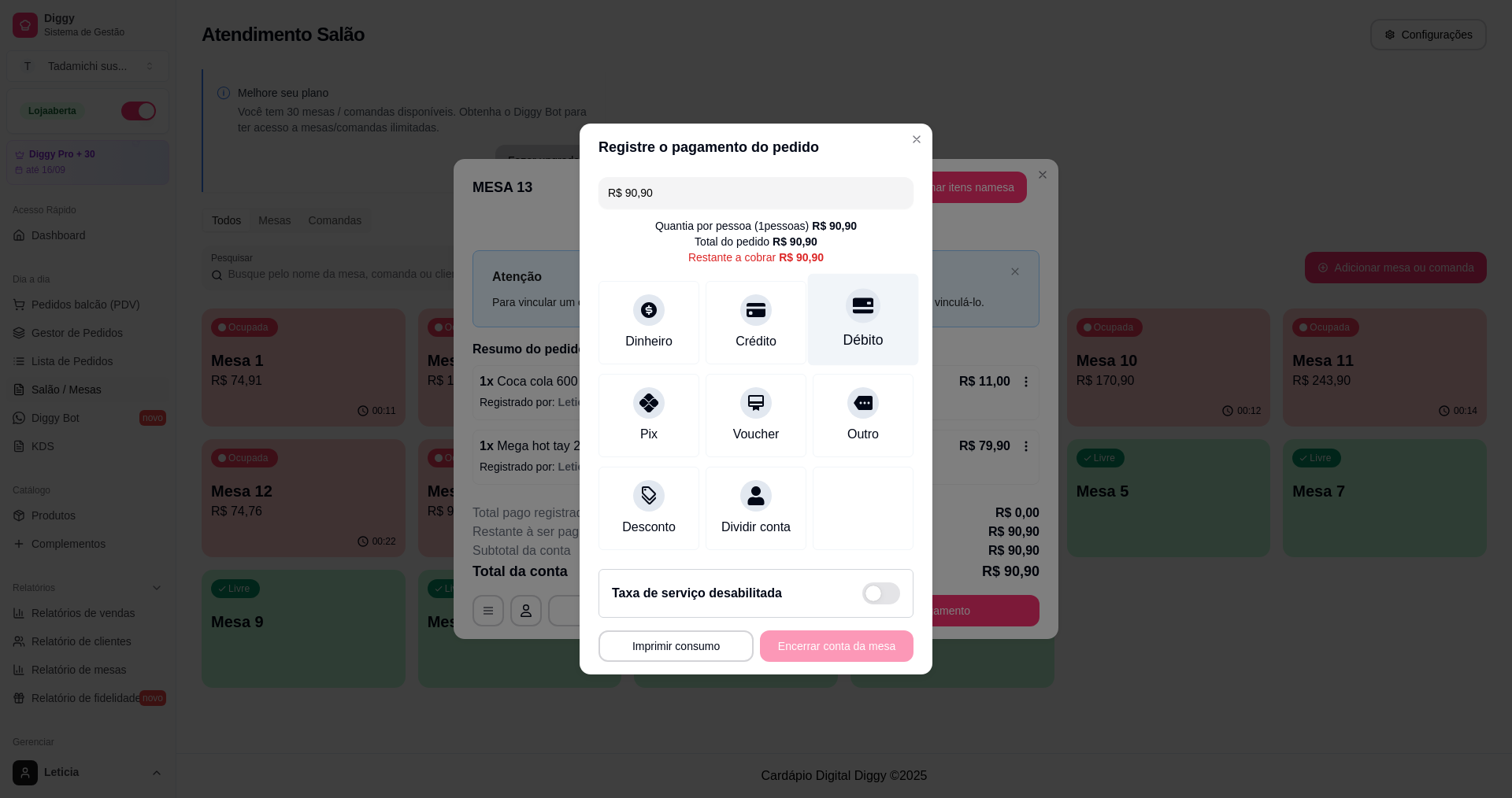
click at [864, 319] on div "Débito" at bounding box center [863, 320] width 111 height 92
type input "R$ 0,00"
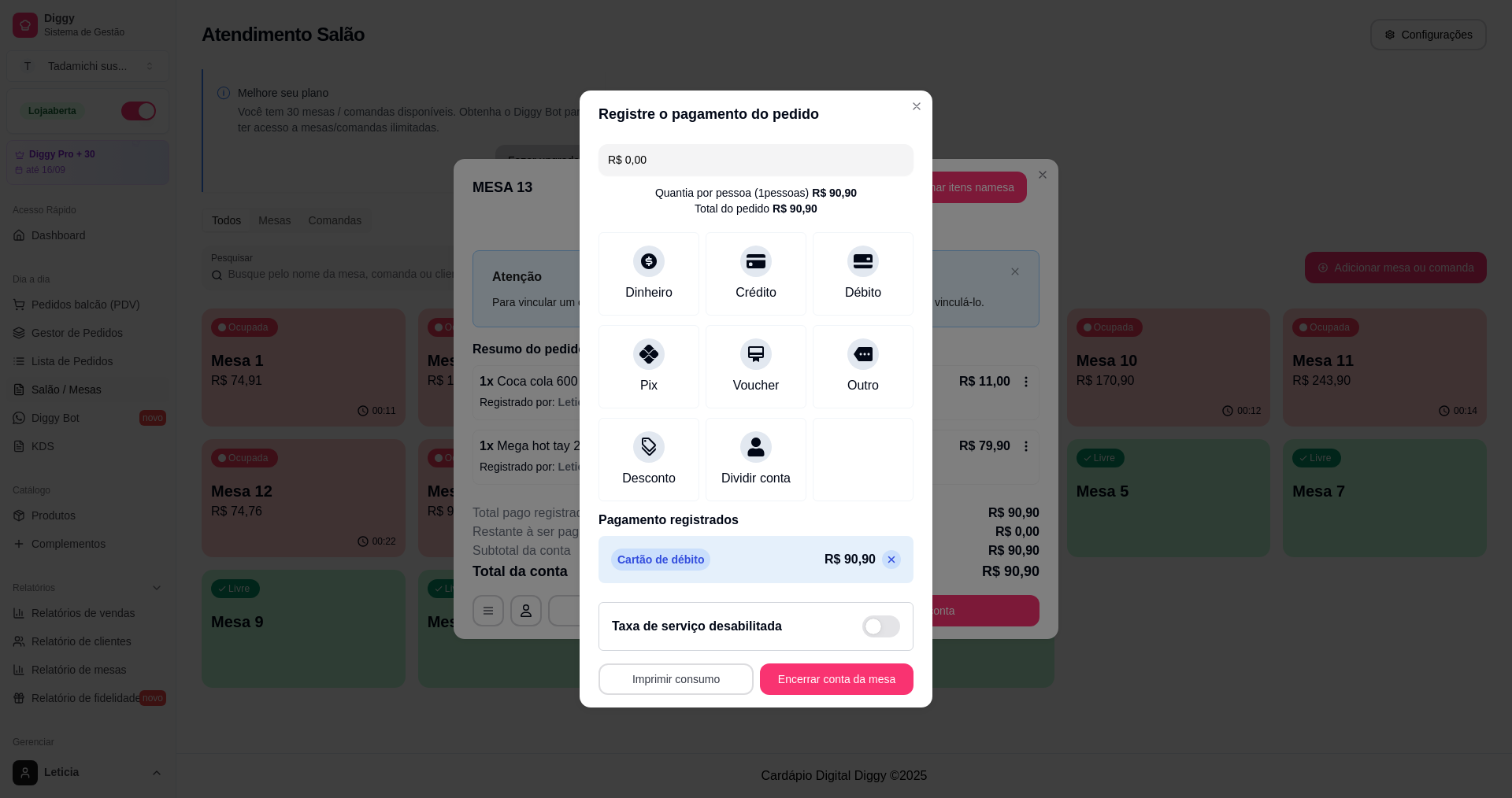
click at [703, 687] on button "Imprimir consumo" at bounding box center [676, 680] width 155 height 32
click at [710, 647] on button "IMPRESSORA HAYOM" at bounding box center [677, 652] width 118 height 24
click at [781, 684] on button "Encerrar conta da mesa" at bounding box center [836, 680] width 153 height 32
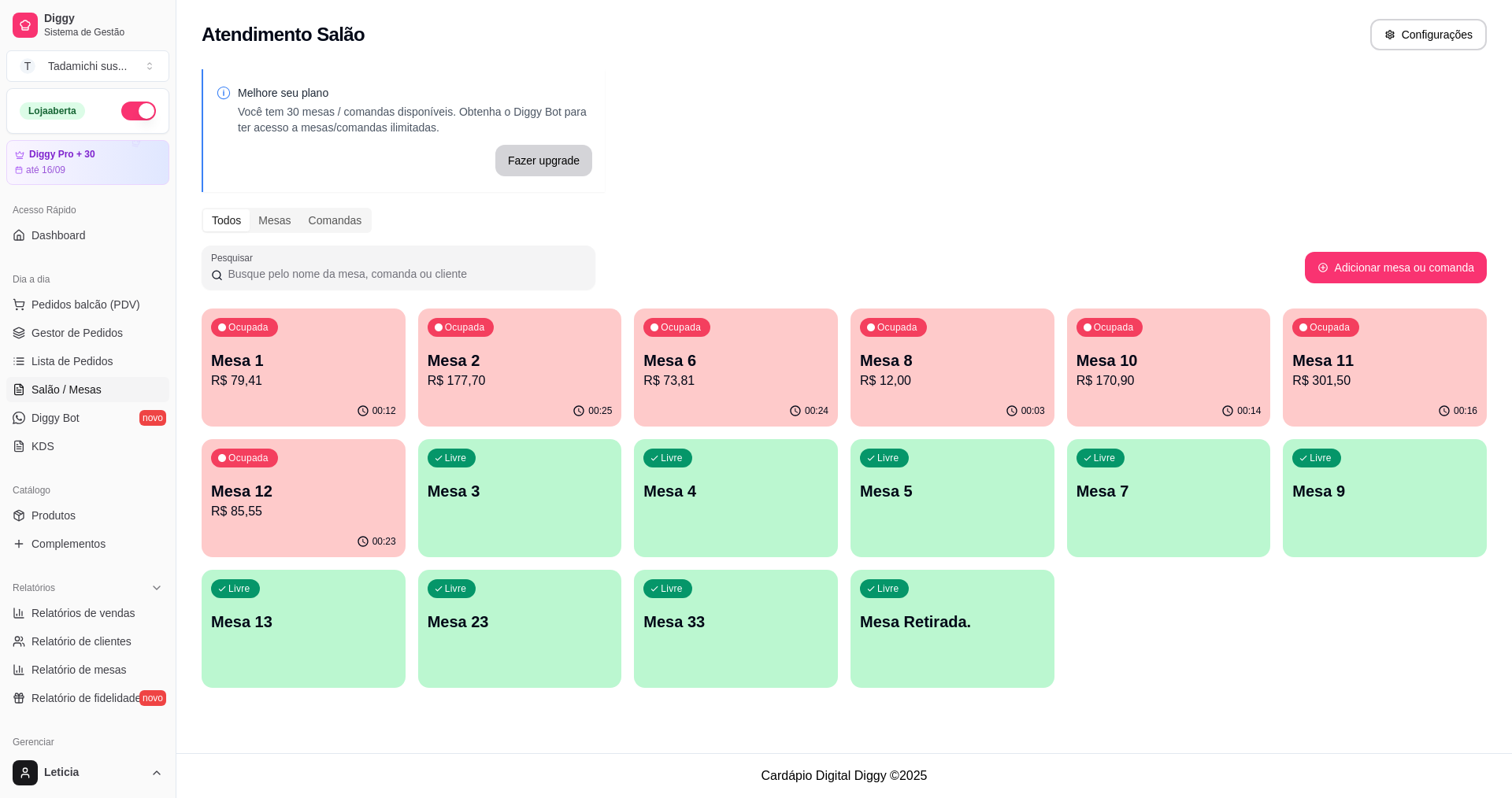
click at [370, 505] on p "R$ 85,55" at bounding box center [303, 511] width 185 height 19
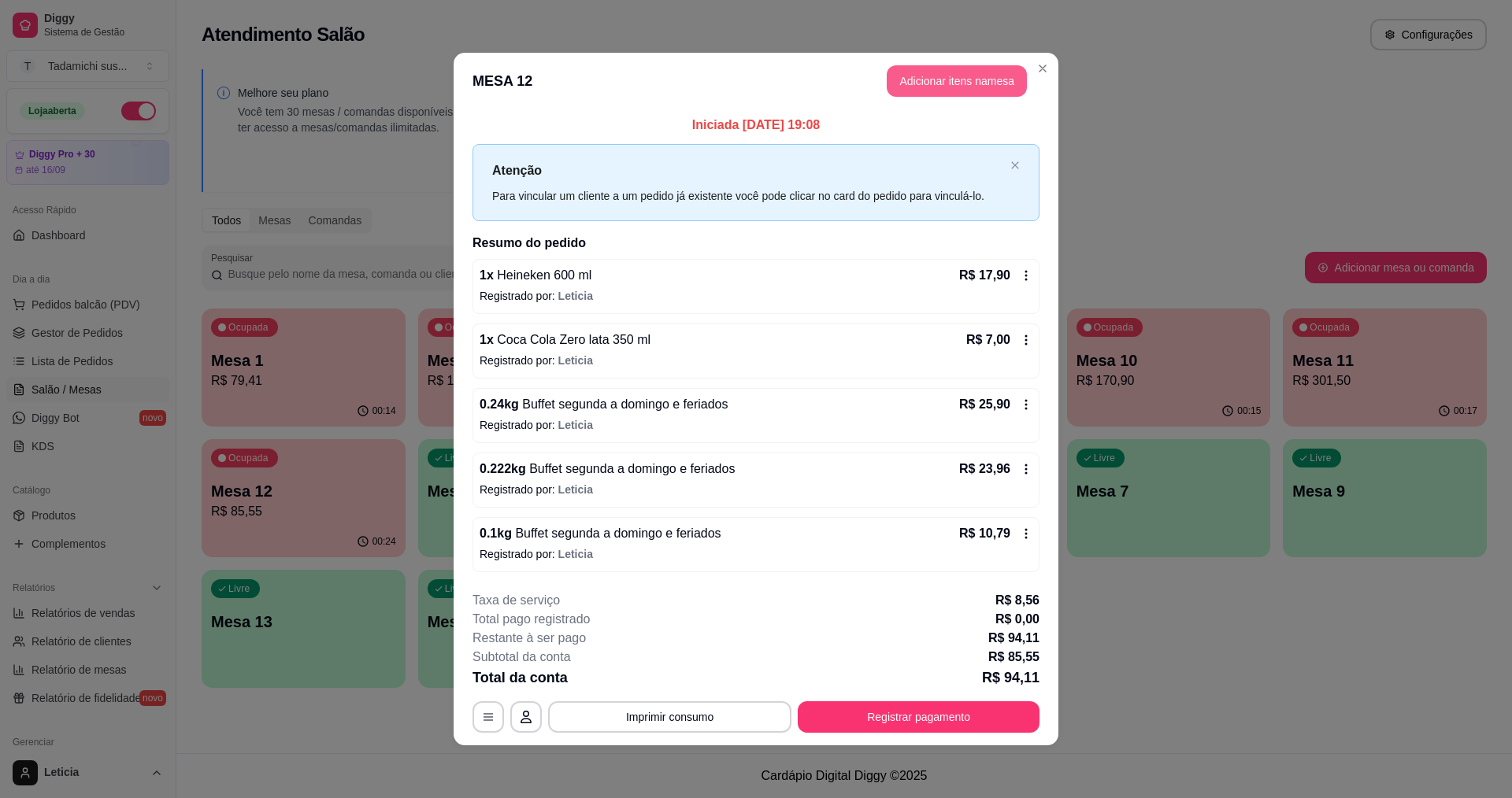
click at [962, 73] on button "Adicionar itens na mesa" at bounding box center [956, 81] width 140 height 32
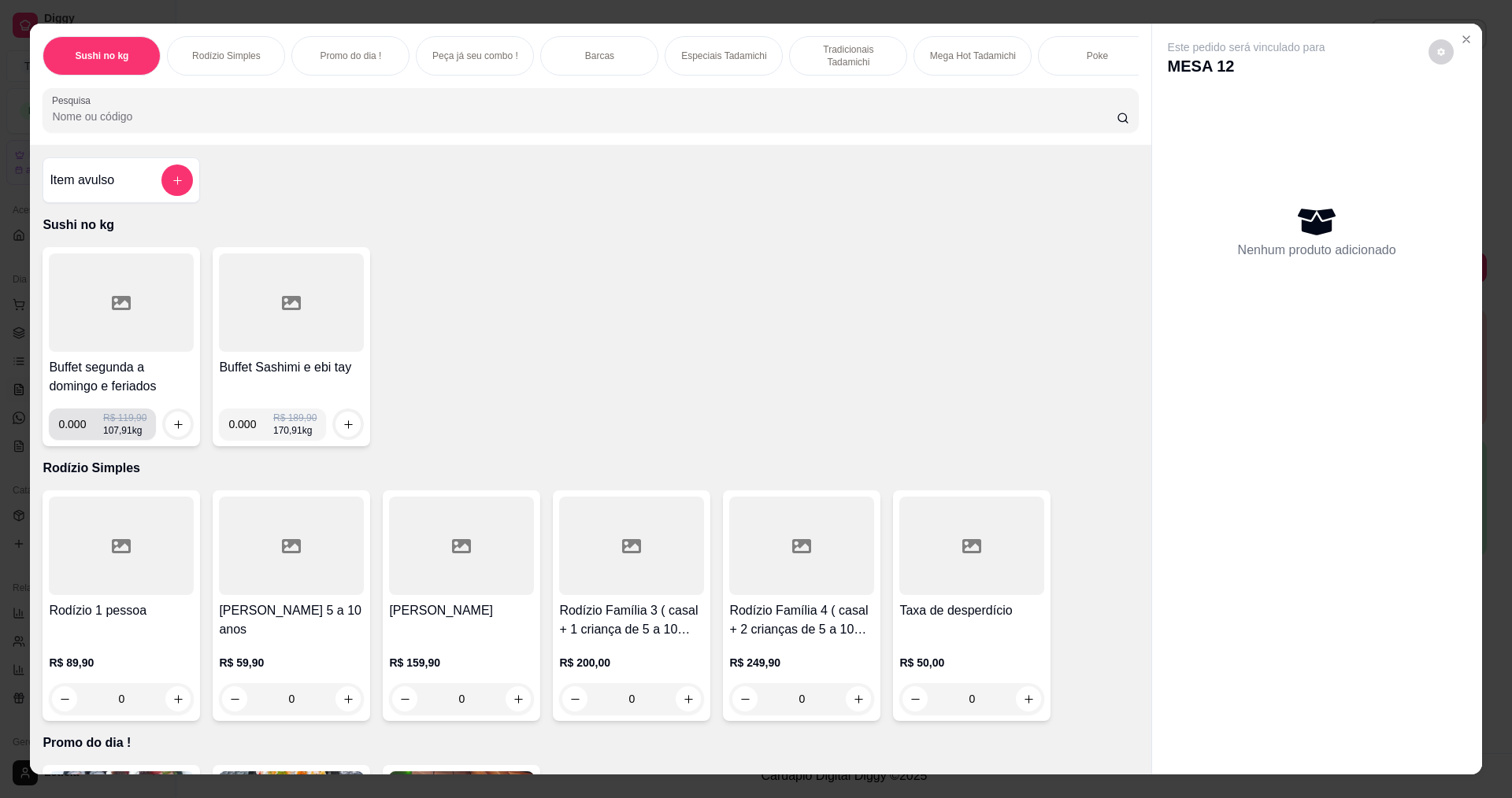
click at [81, 438] on input "0.000" at bounding box center [81, 425] width 45 height 32
type input "0.150"
click at [172, 430] on icon "increase-product-quantity" at bounding box center [178, 424] width 12 height 12
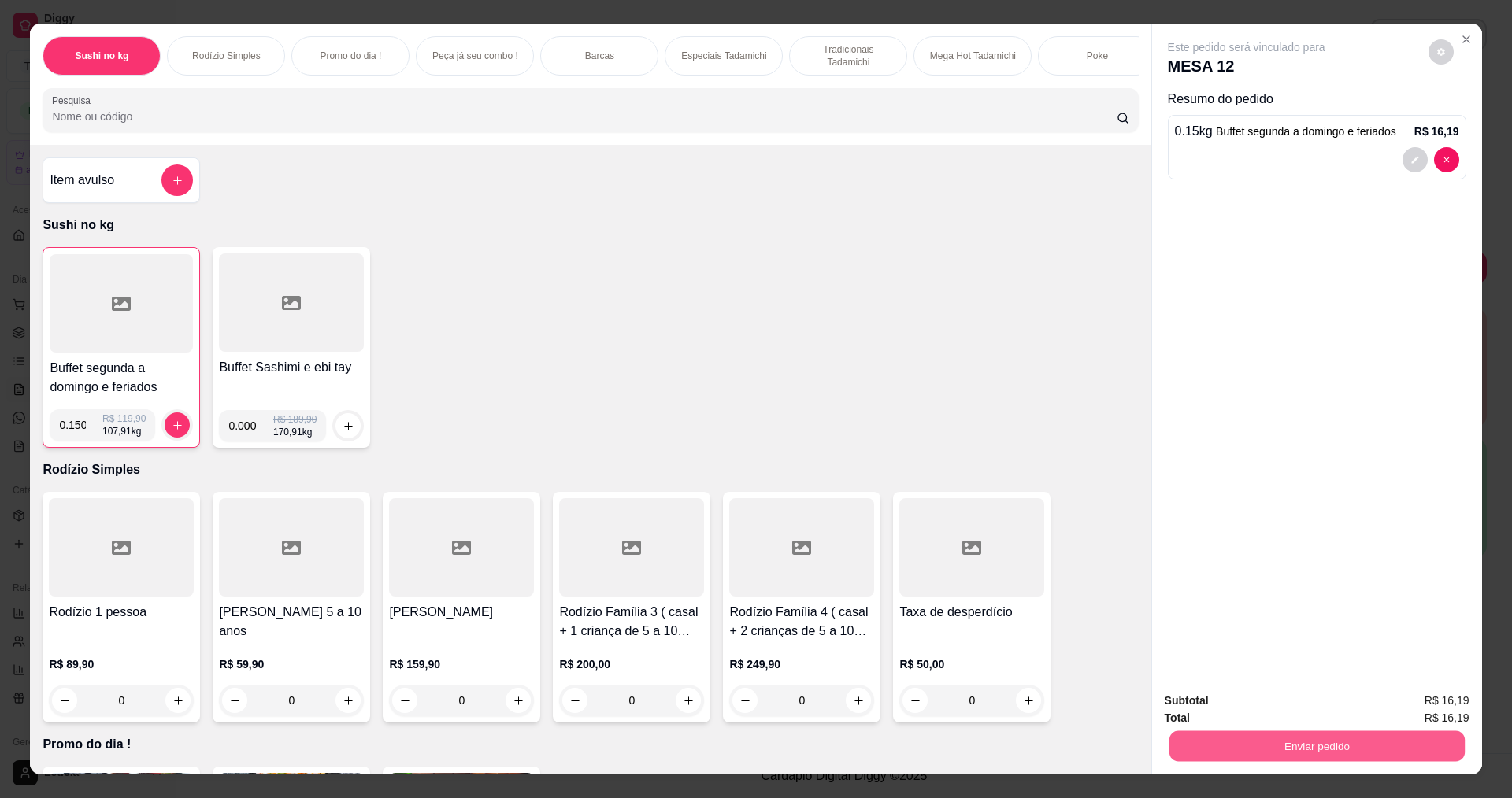
click at [1248, 750] on button "Enviar pedido" at bounding box center [1316, 745] width 295 height 31
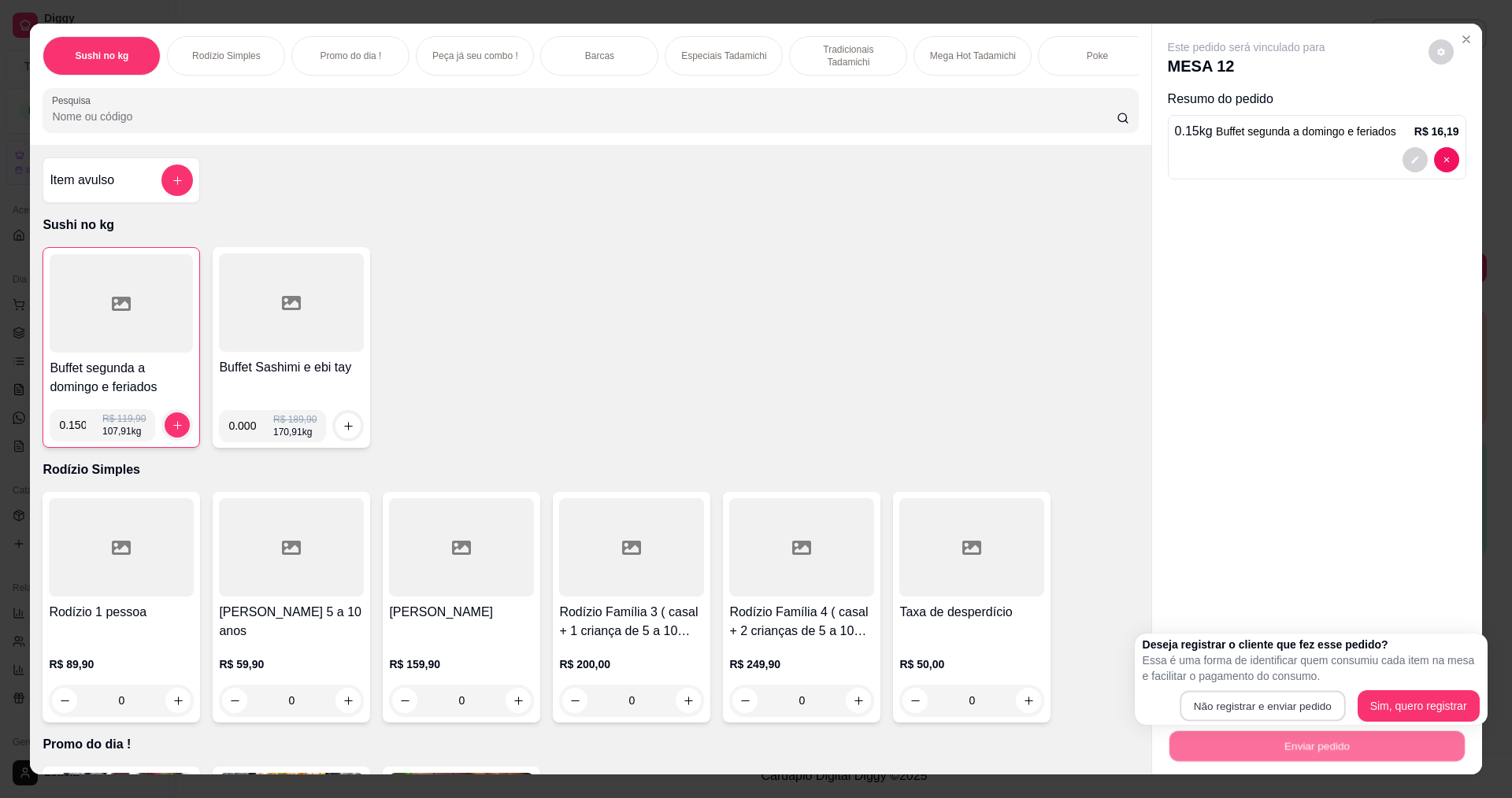
click at [1230, 699] on button "Não registrar e enviar pedido" at bounding box center [1262, 706] width 165 height 31
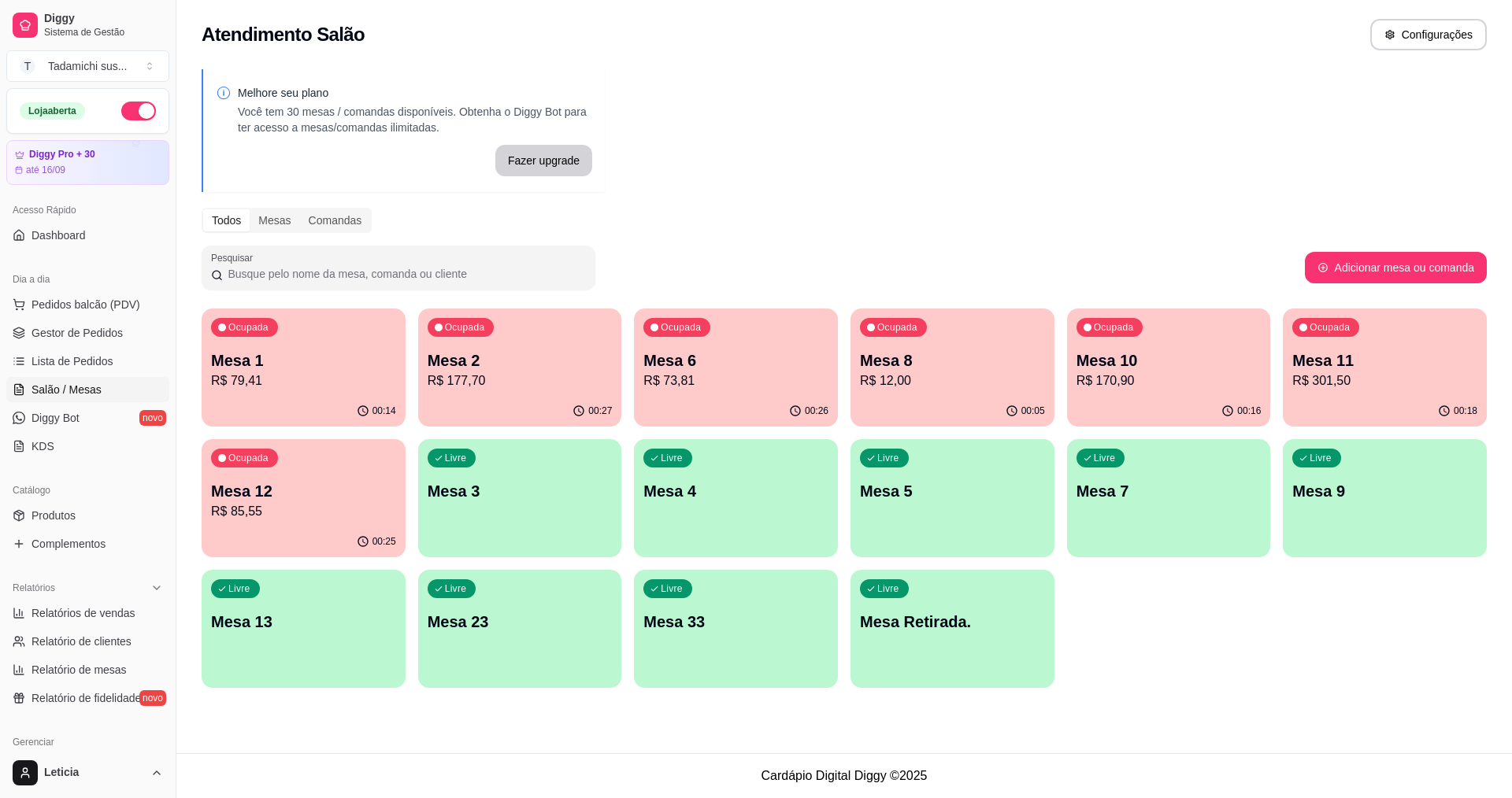
click at [738, 779] on footer "Cardápio Digital Diggy © 2025" at bounding box center [843, 775] width 1335 height 45
click at [943, 624] on p "Mesa Retirada." at bounding box center [952, 622] width 179 height 21
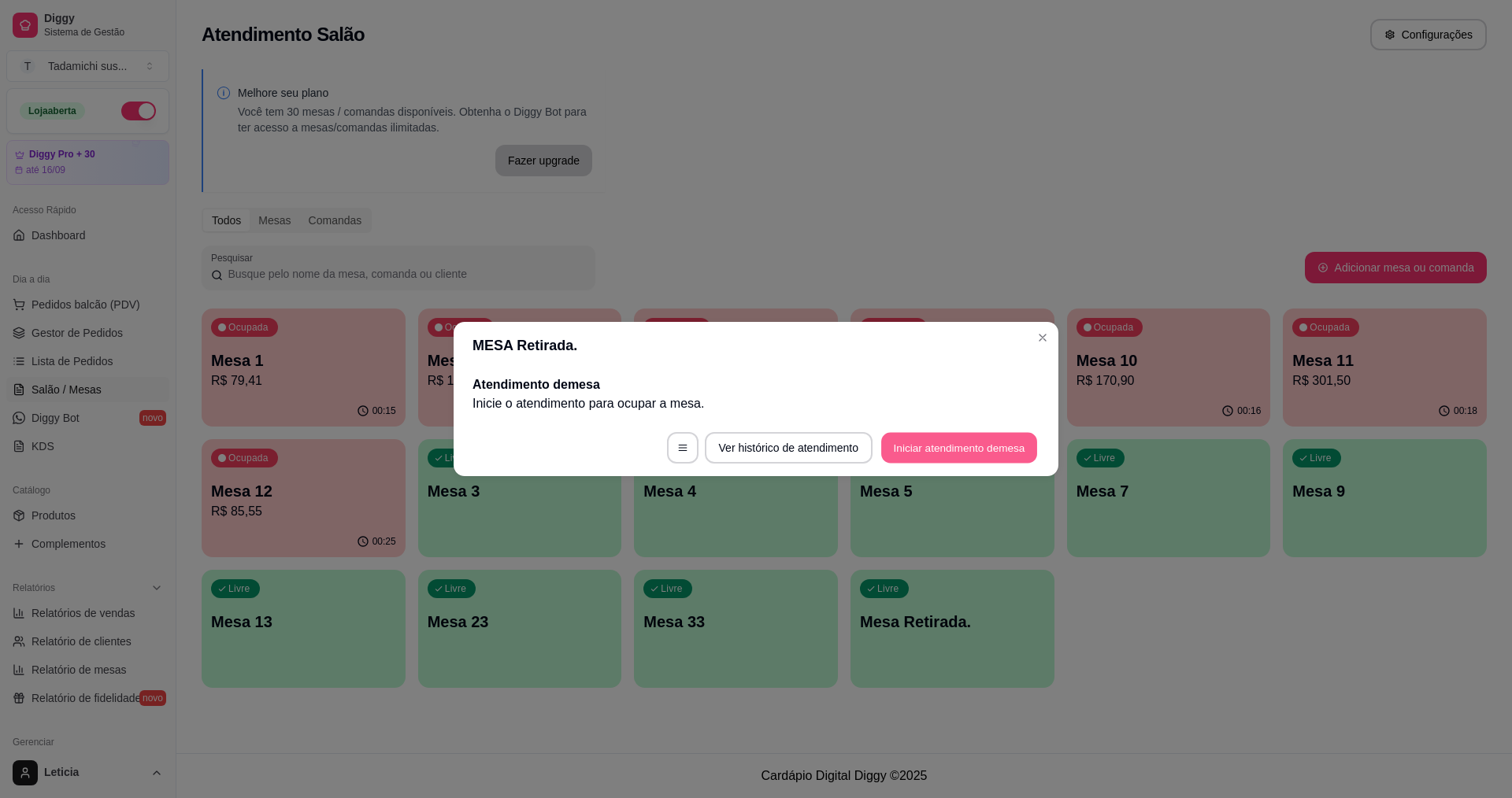
click at [961, 438] on button "Iniciar atendimento de mesa" at bounding box center [959, 448] width 156 height 31
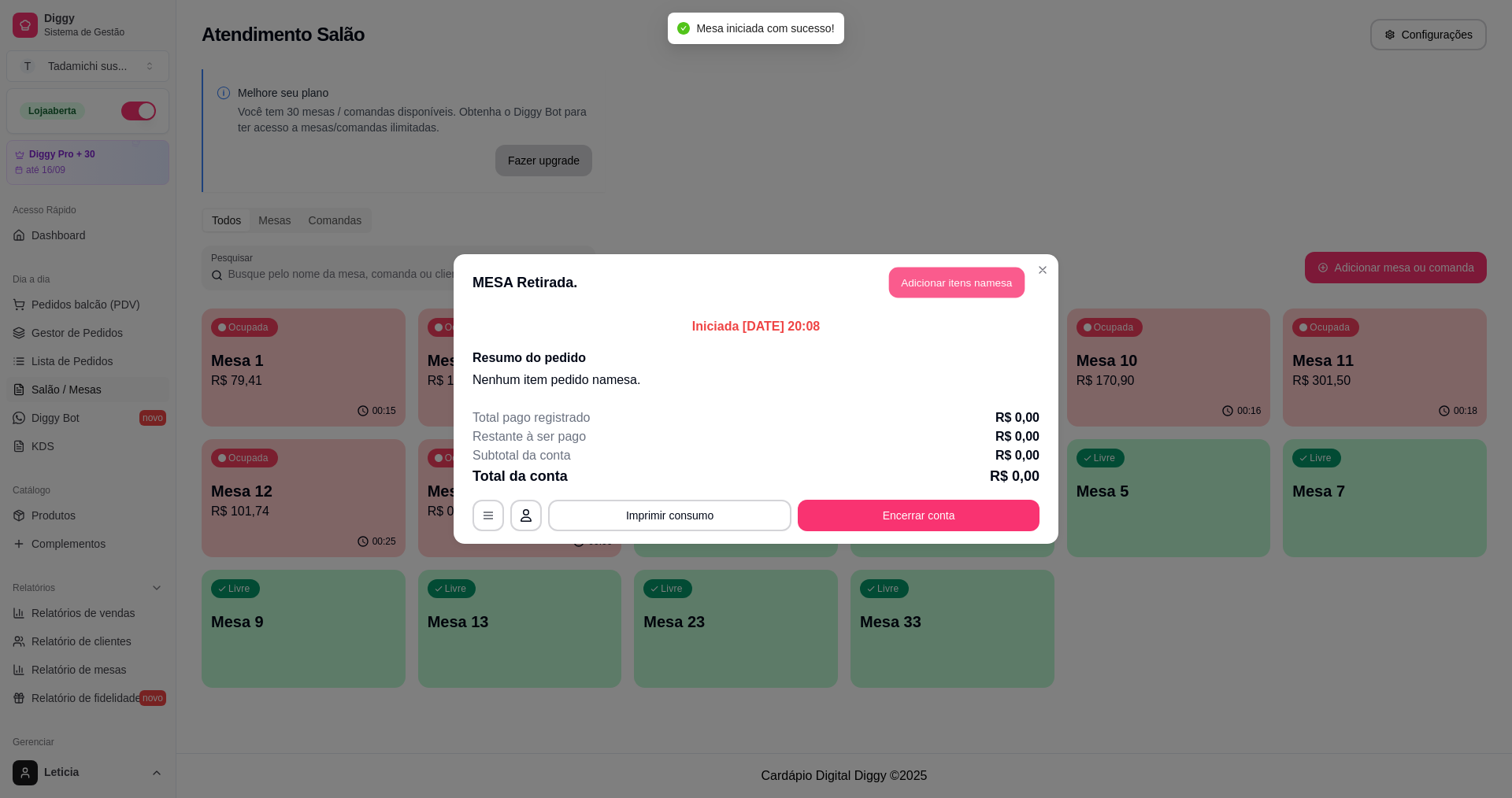
click at [917, 278] on button "Adicionar itens na mesa" at bounding box center [957, 283] width 136 height 31
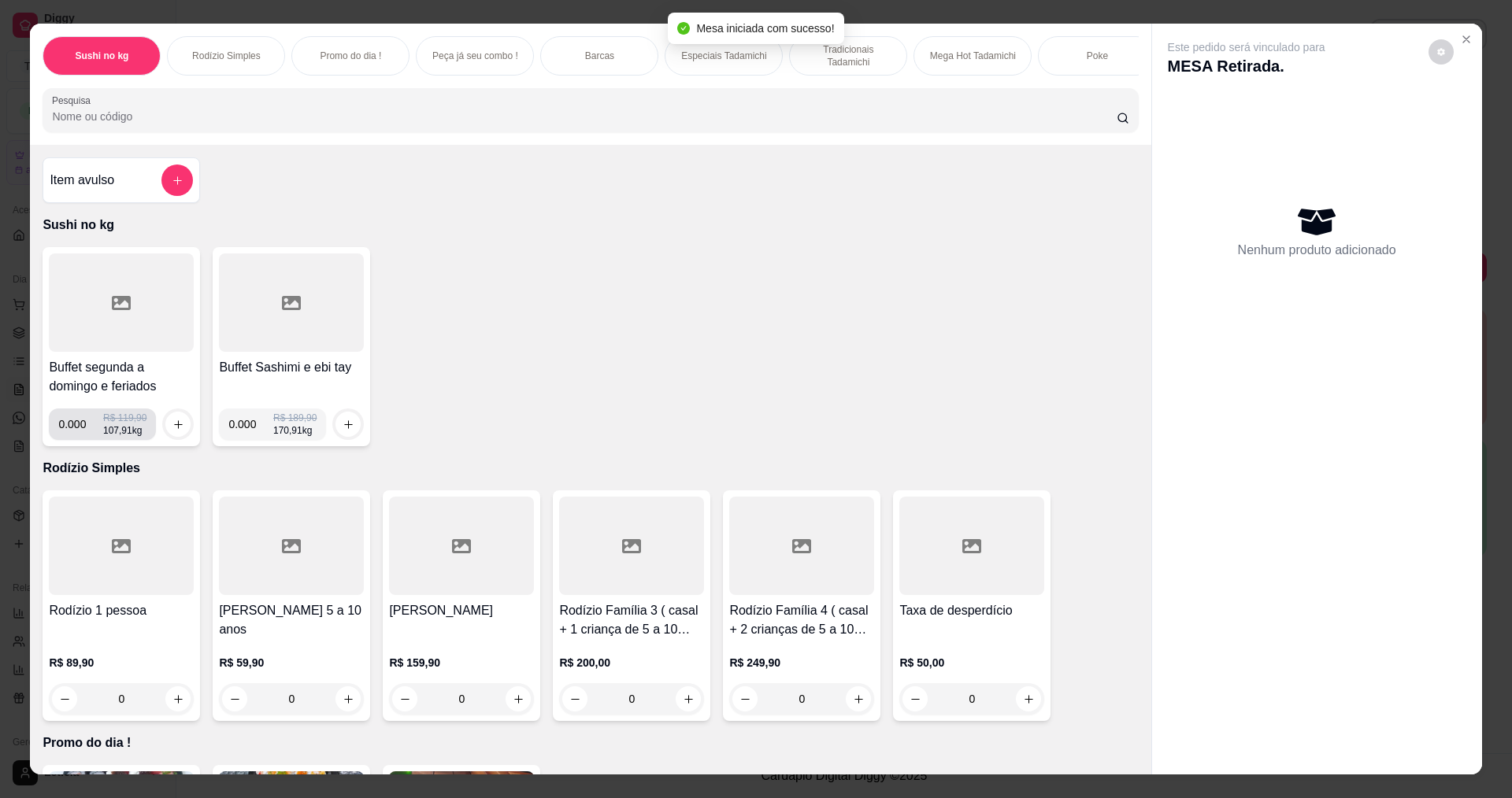
click at [79, 433] on input "0.000" at bounding box center [81, 425] width 45 height 32
type input "0.166"
click at [172, 430] on icon "increase-product-quantity" at bounding box center [178, 424] width 12 height 12
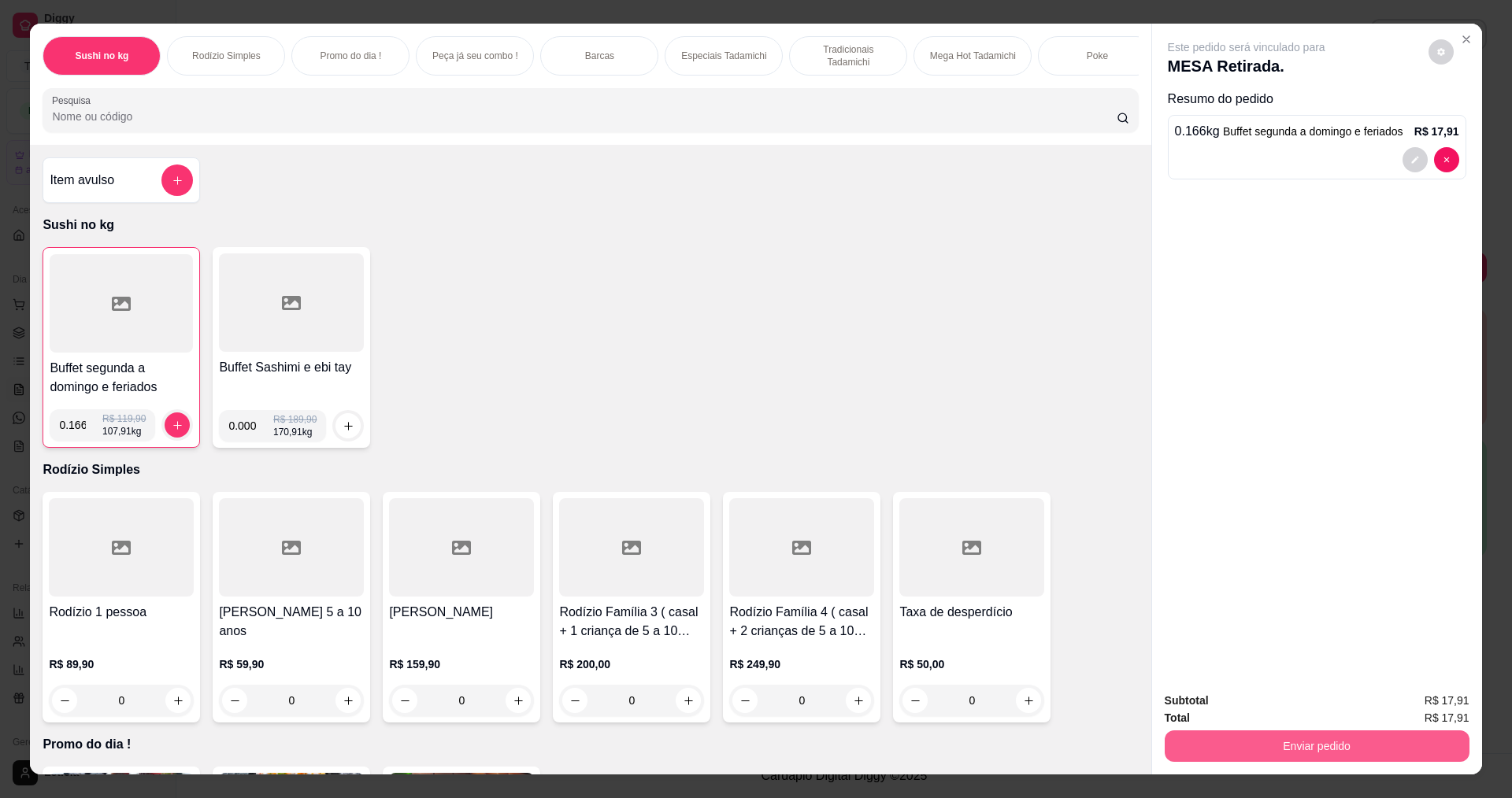
click at [1254, 737] on button "Enviar pedido" at bounding box center [1317, 746] width 305 height 32
click at [1243, 707] on button "Não registrar e enviar pedido" at bounding box center [1264, 706] width 159 height 29
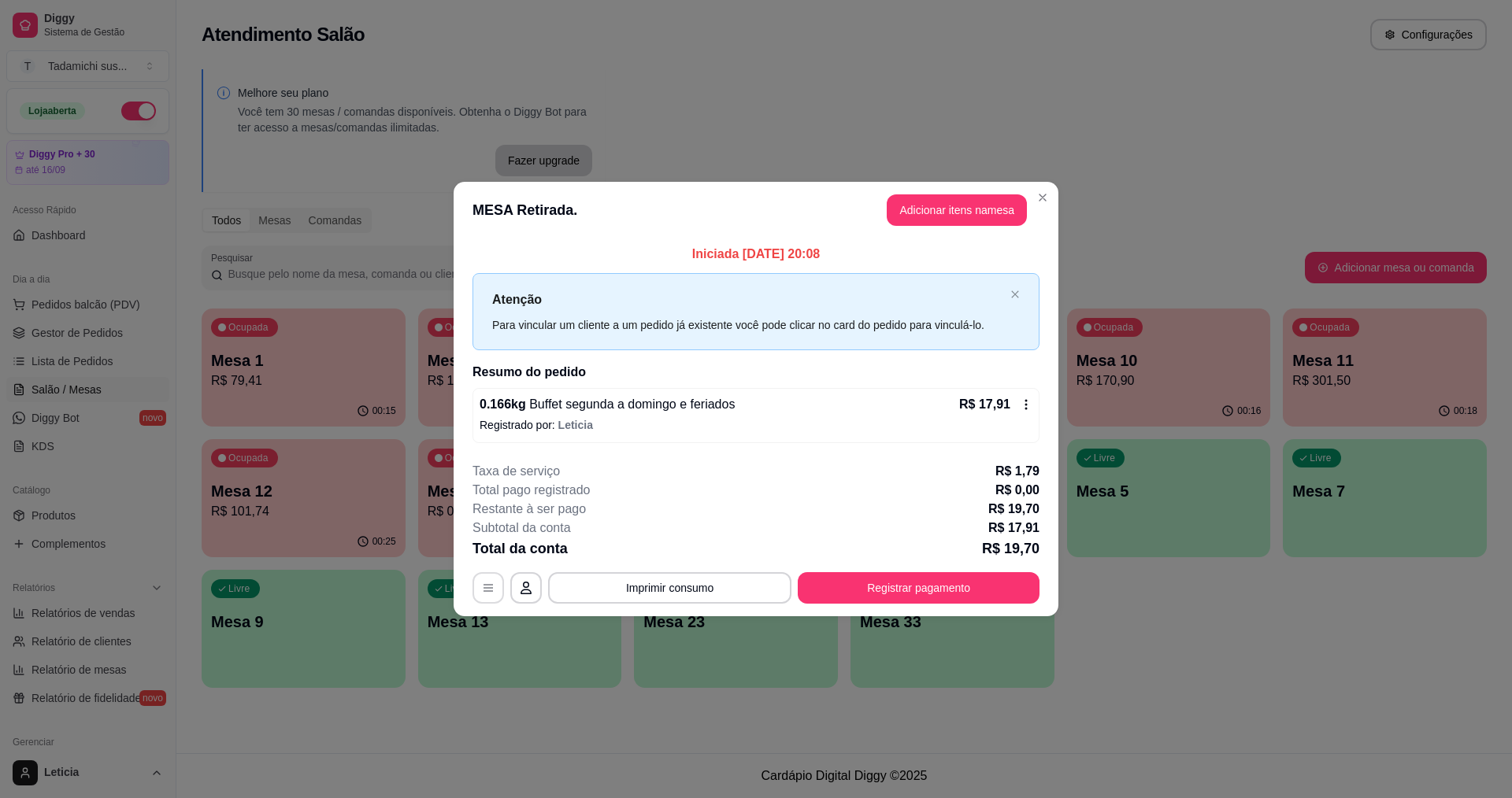
click at [495, 588] on button "button" at bounding box center [488, 588] width 32 height 32
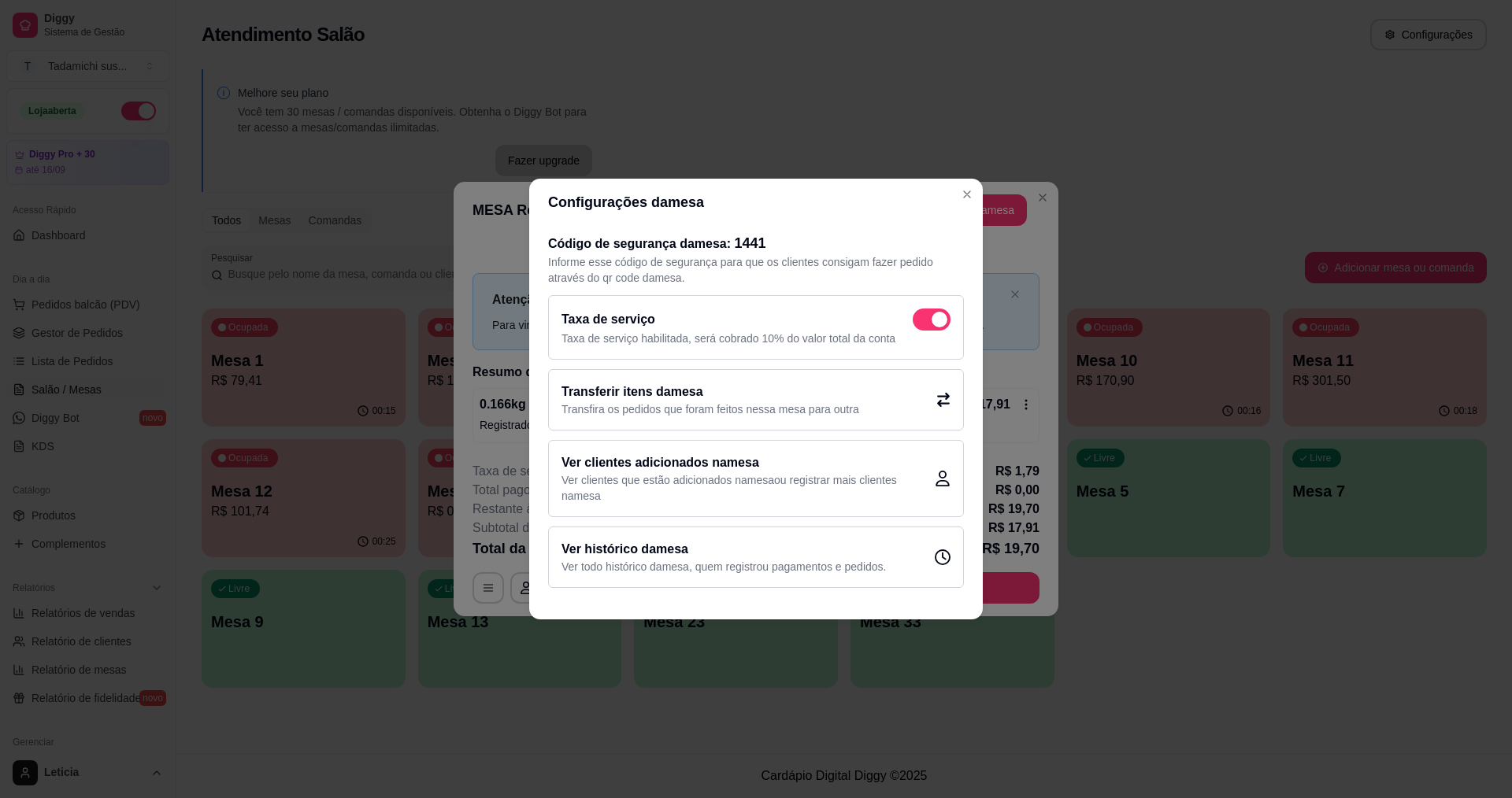
click at [932, 308] on div "Taxa de serviço Taxa de serviço habilitada, será cobrado 10% do valor total da …" at bounding box center [756, 328] width 416 height 65
checkbox input "false"
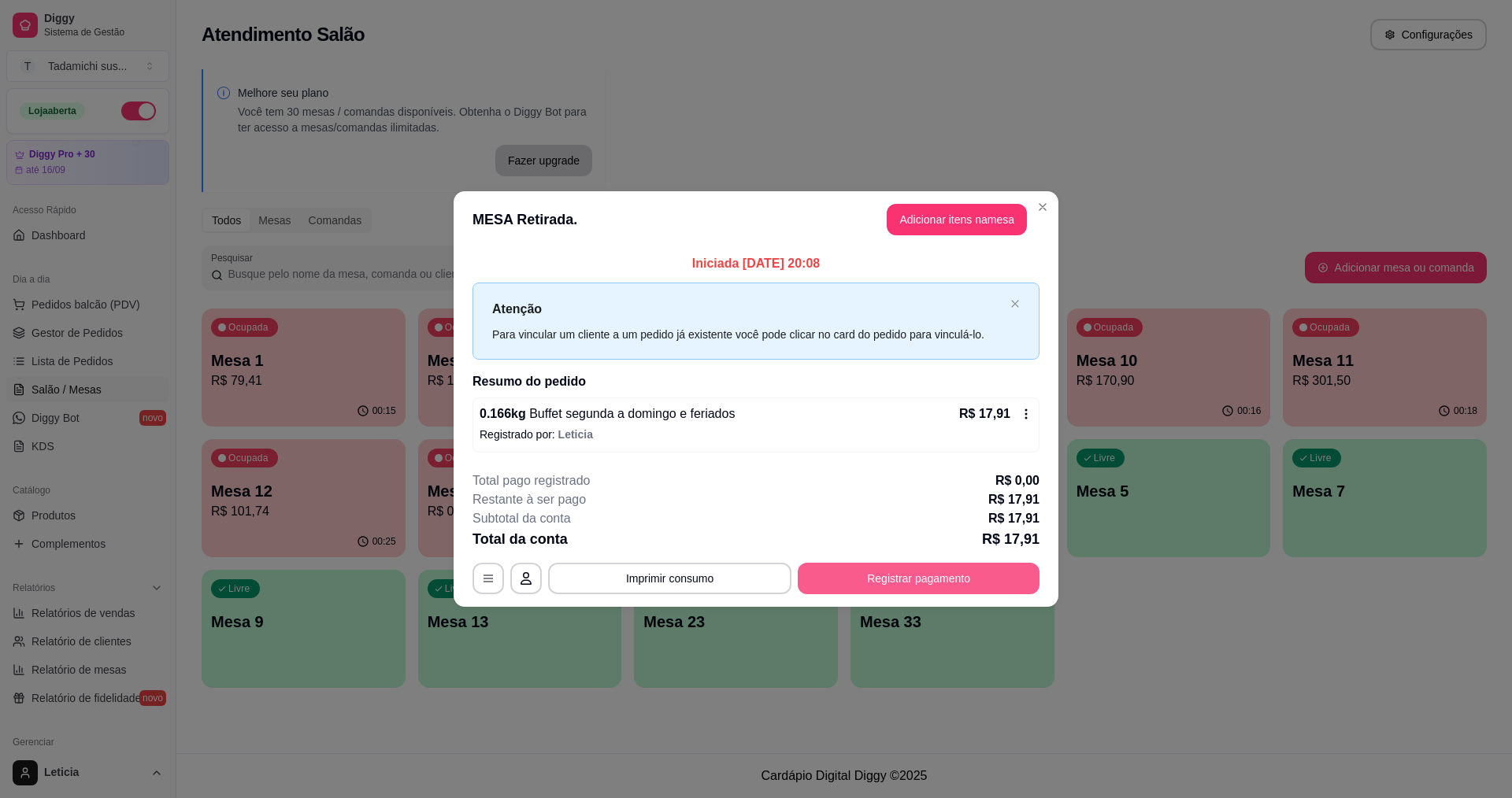
click at [837, 571] on button "Registrar pagamento" at bounding box center [918, 579] width 242 height 32
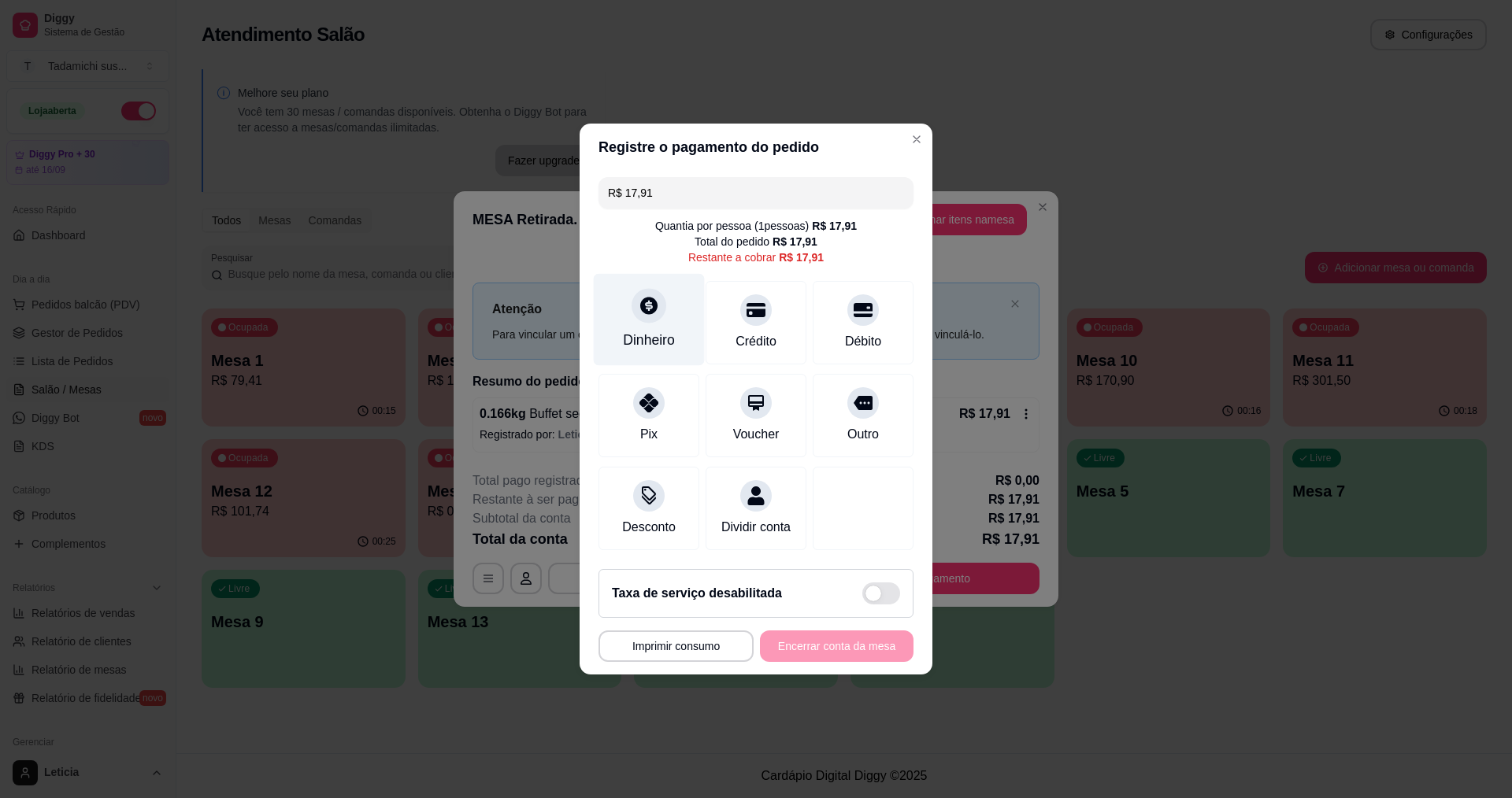
click at [668, 330] on div "Dinheiro" at bounding box center [649, 340] width 52 height 21
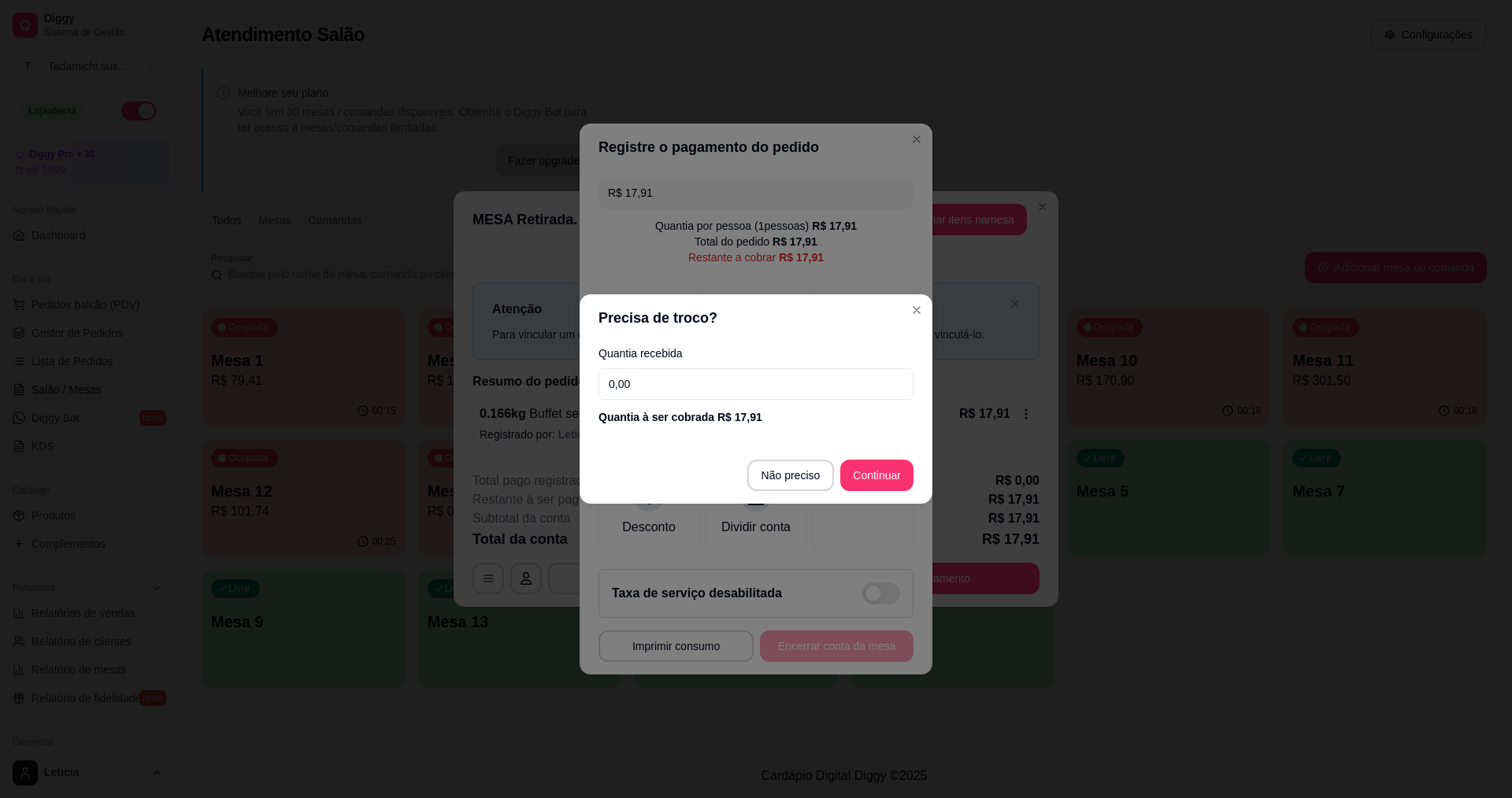
click at [752, 394] on input "0,00" at bounding box center [756, 384] width 315 height 32
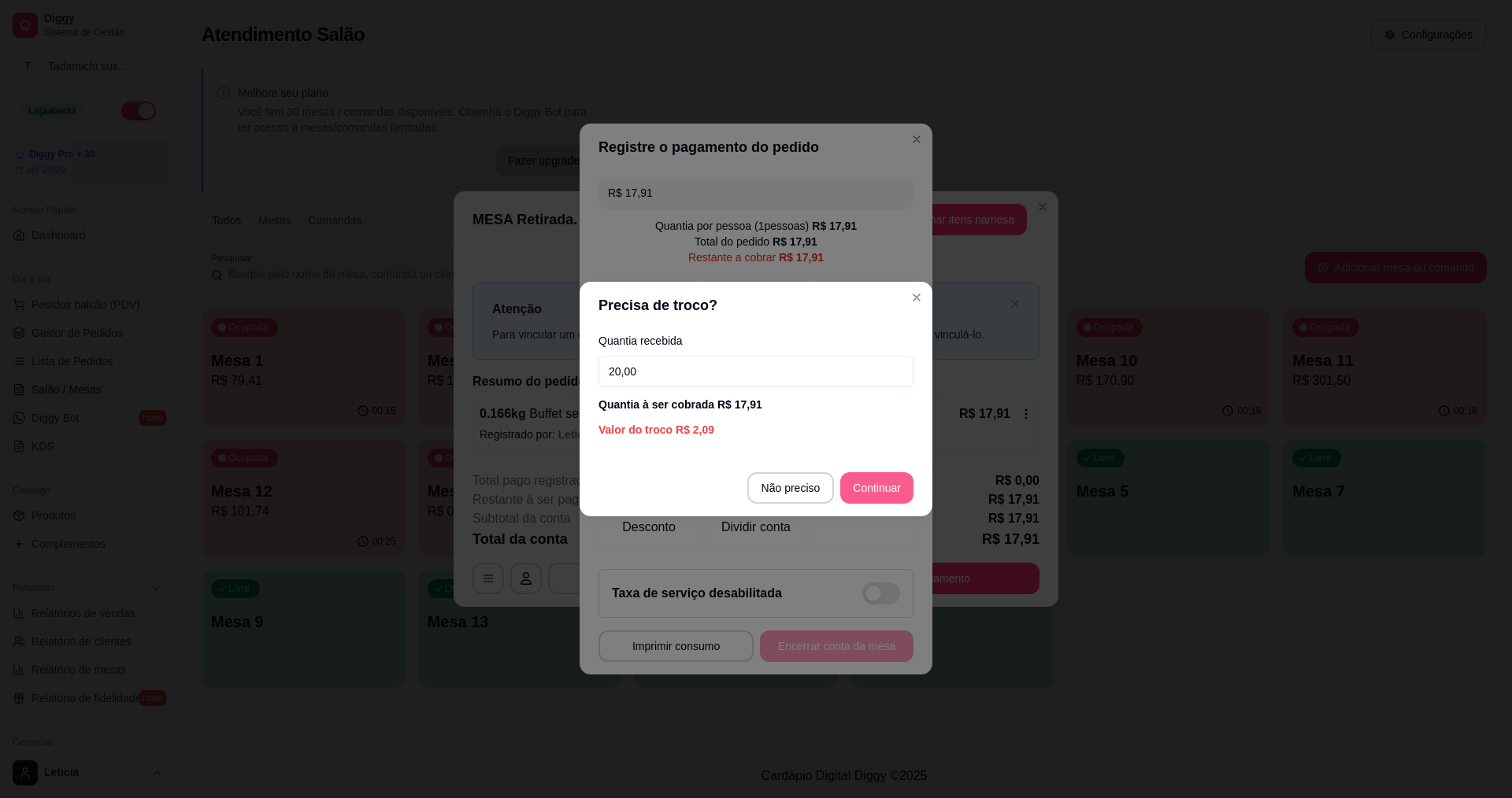
type input "20,00"
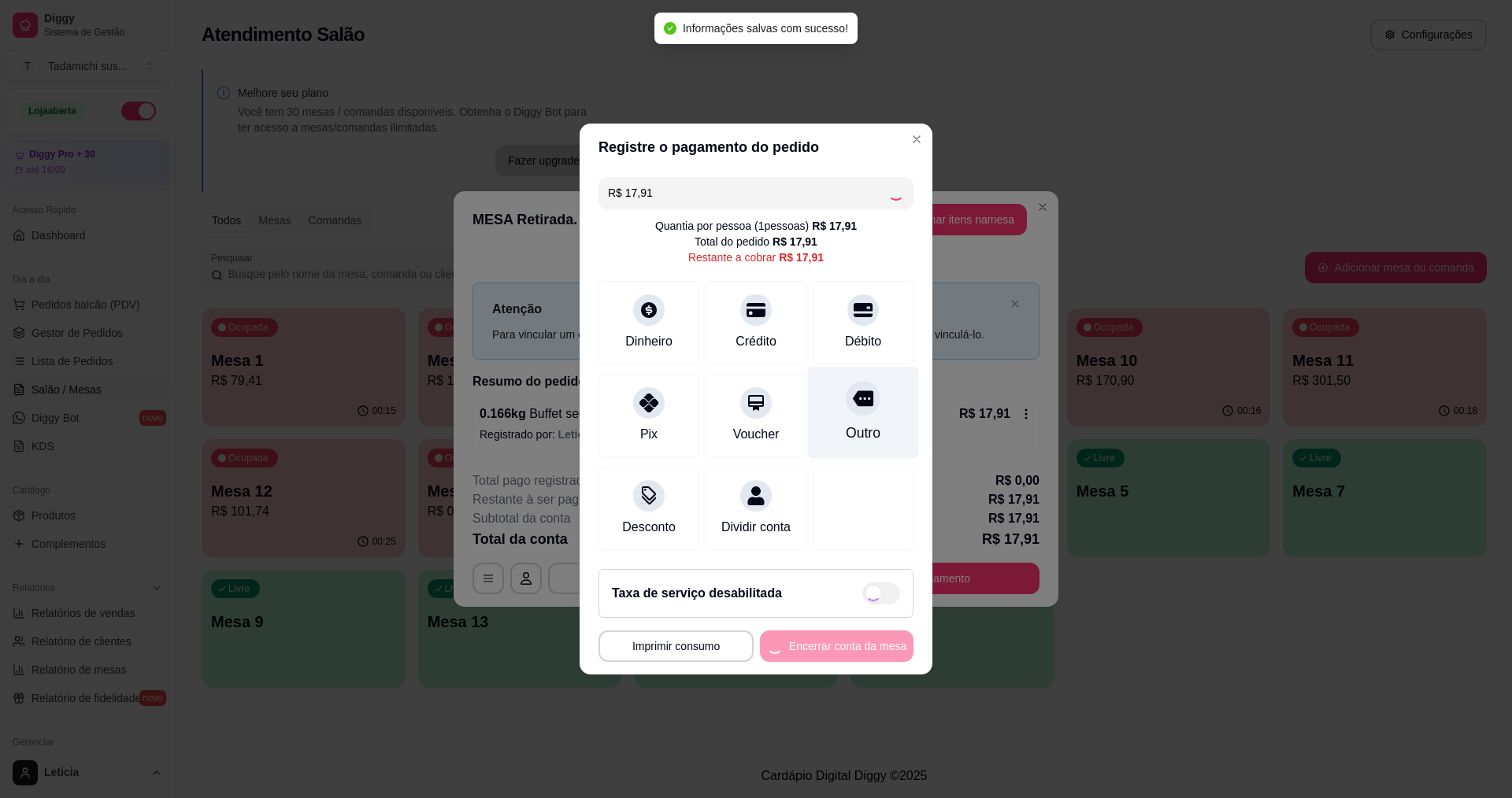
type input "R$ 0,00"
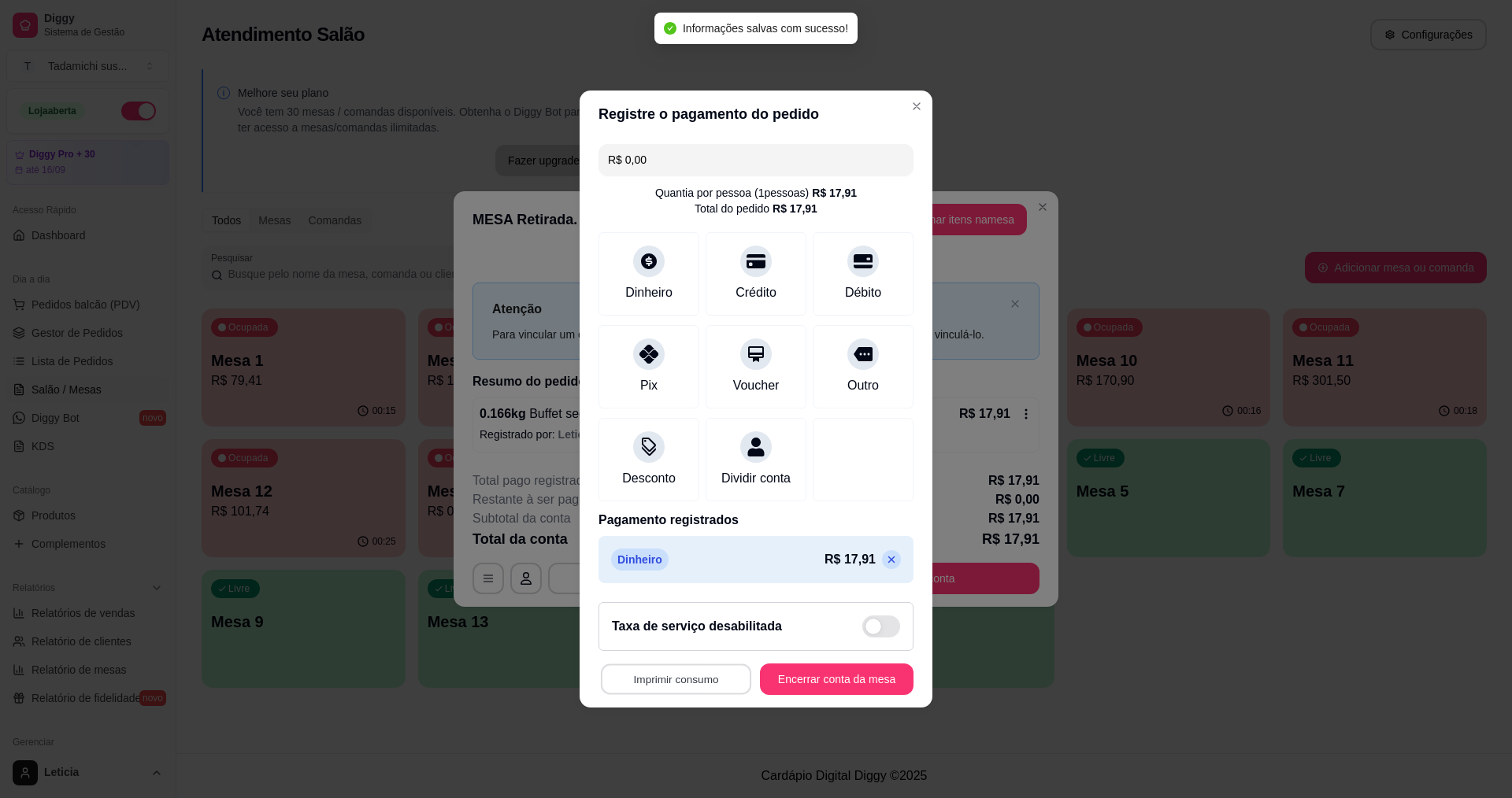
click at [706, 694] on button "Imprimir consumo" at bounding box center [676, 680] width 150 height 31
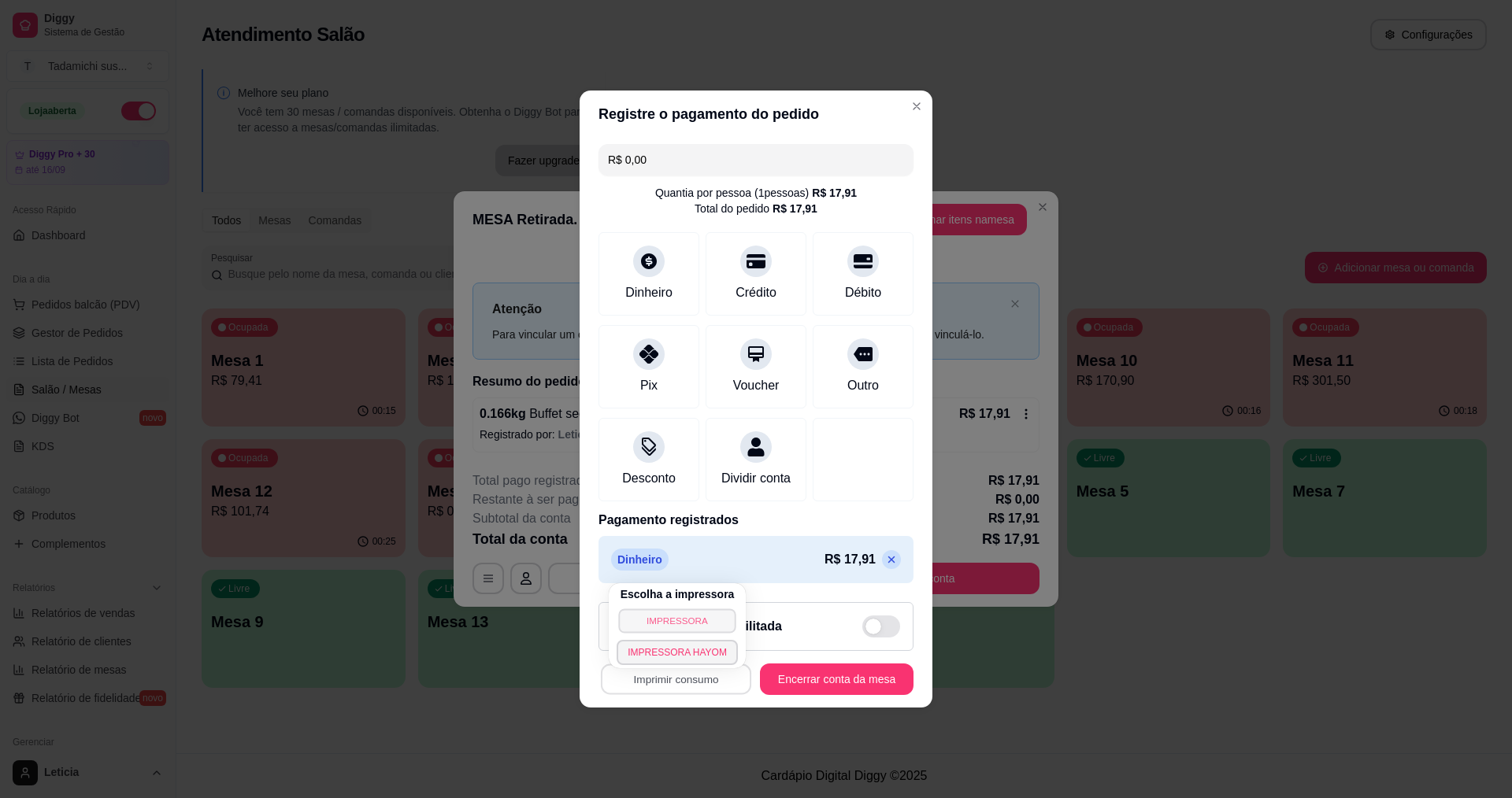
click at [696, 620] on button "IMPRESSORA" at bounding box center [677, 620] width 118 height 24
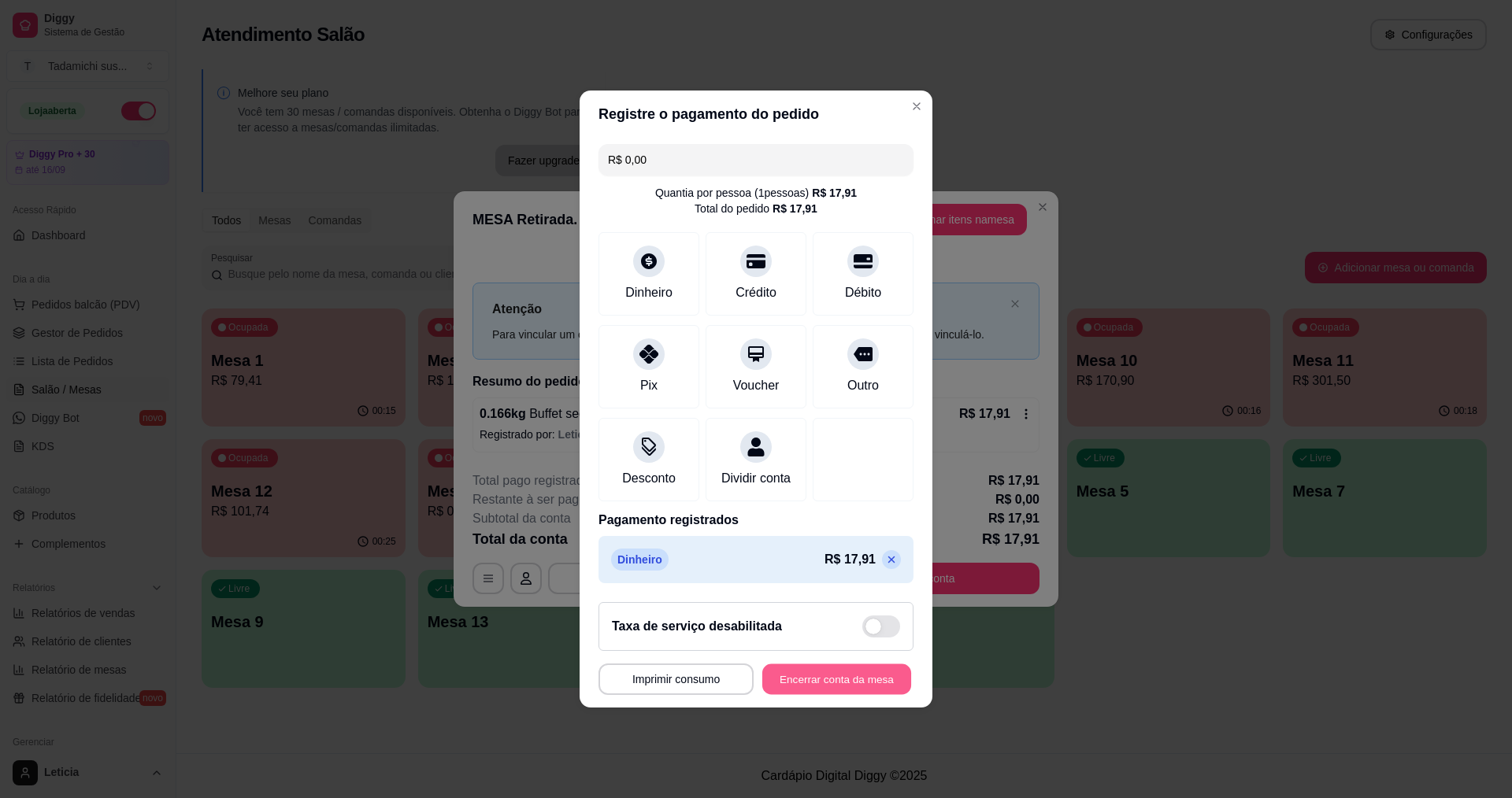
click at [793, 695] on button "Encerrar conta da mesa" at bounding box center [836, 680] width 148 height 31
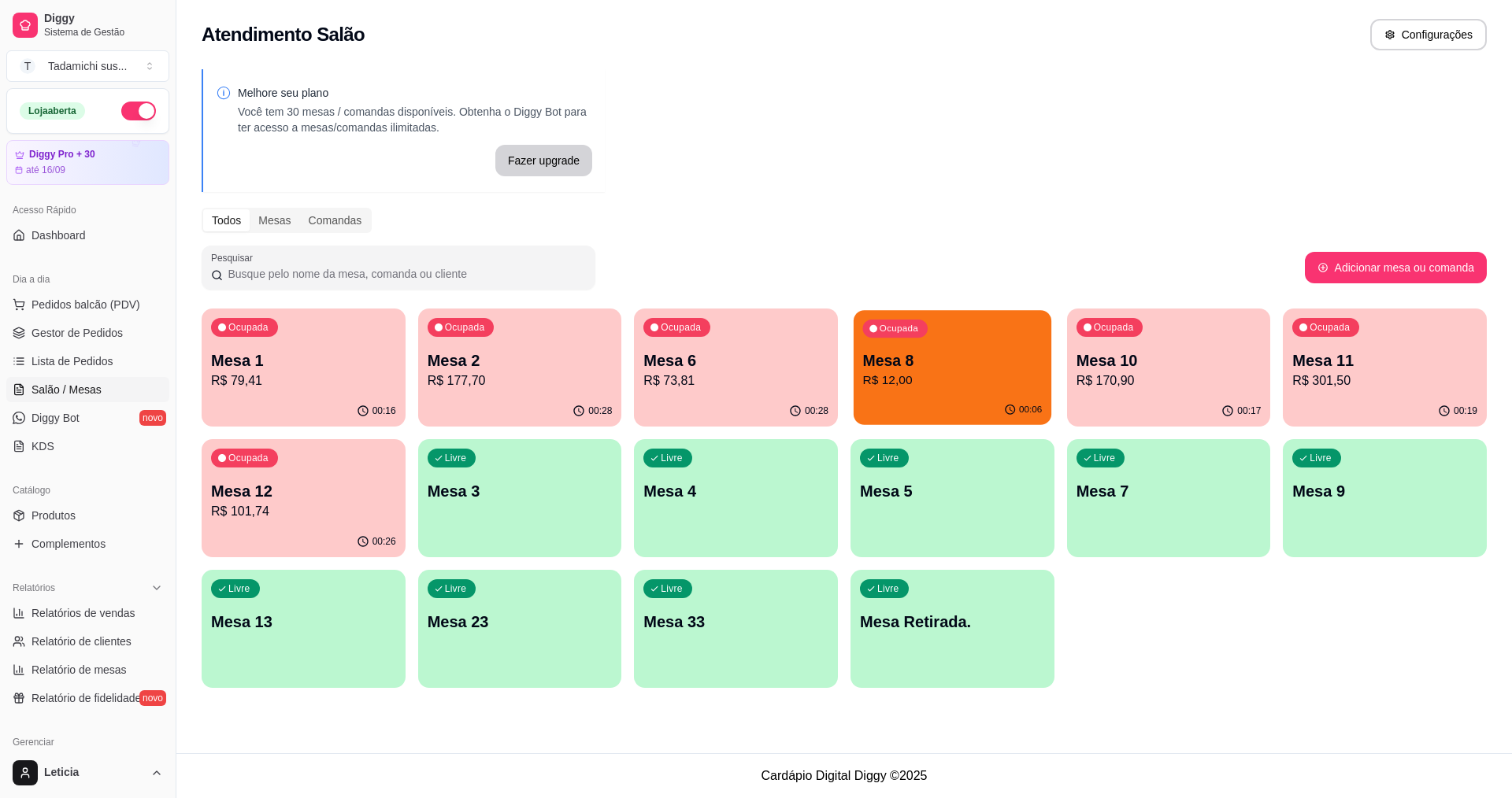
click at [955, 370] on p "Mesa 8" at bounding box center [952, 361] width 179 height 21
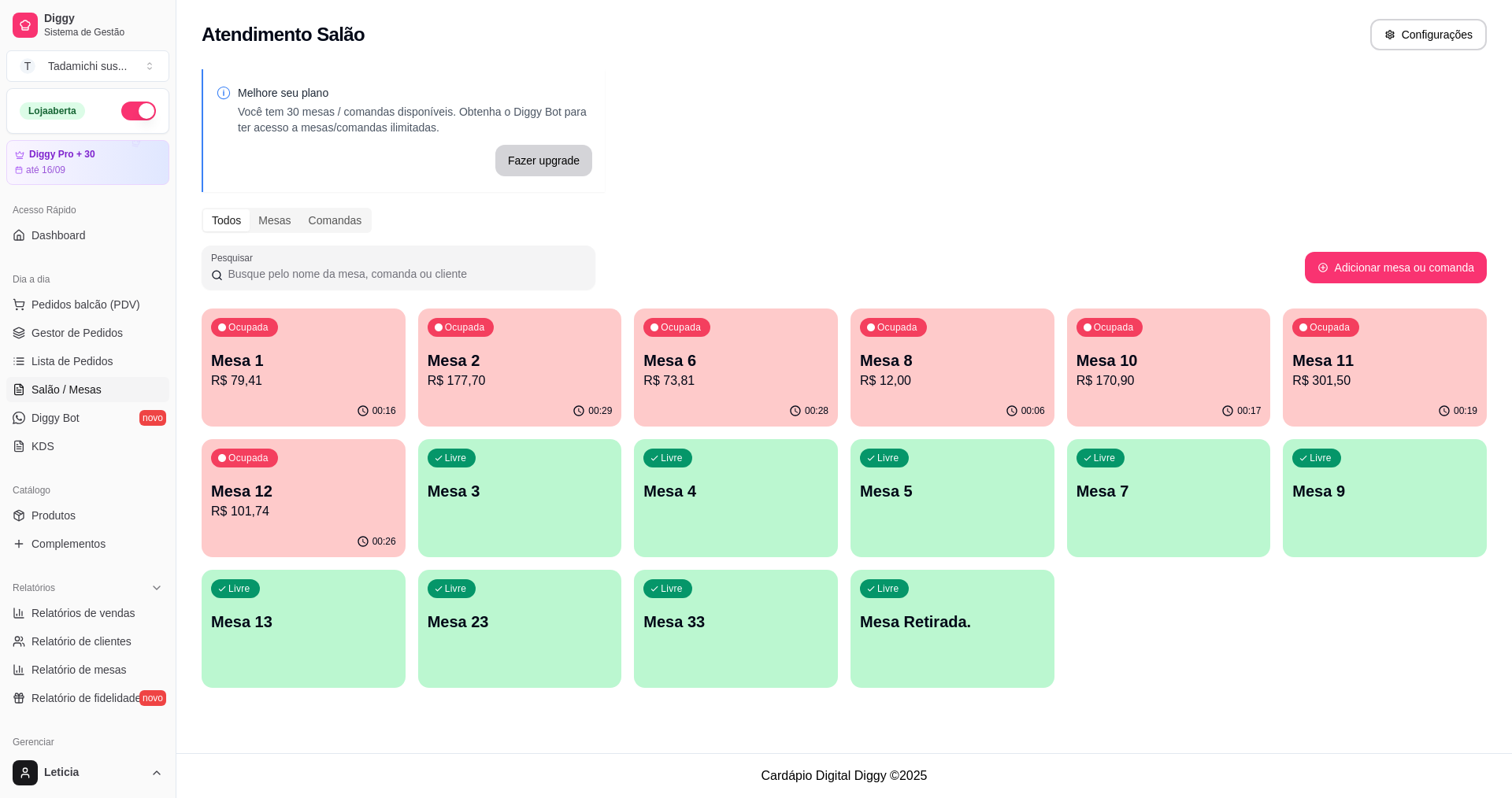
click at [936, 405] on div "00:06" at bounding box center [952, 411] width 204 height 31
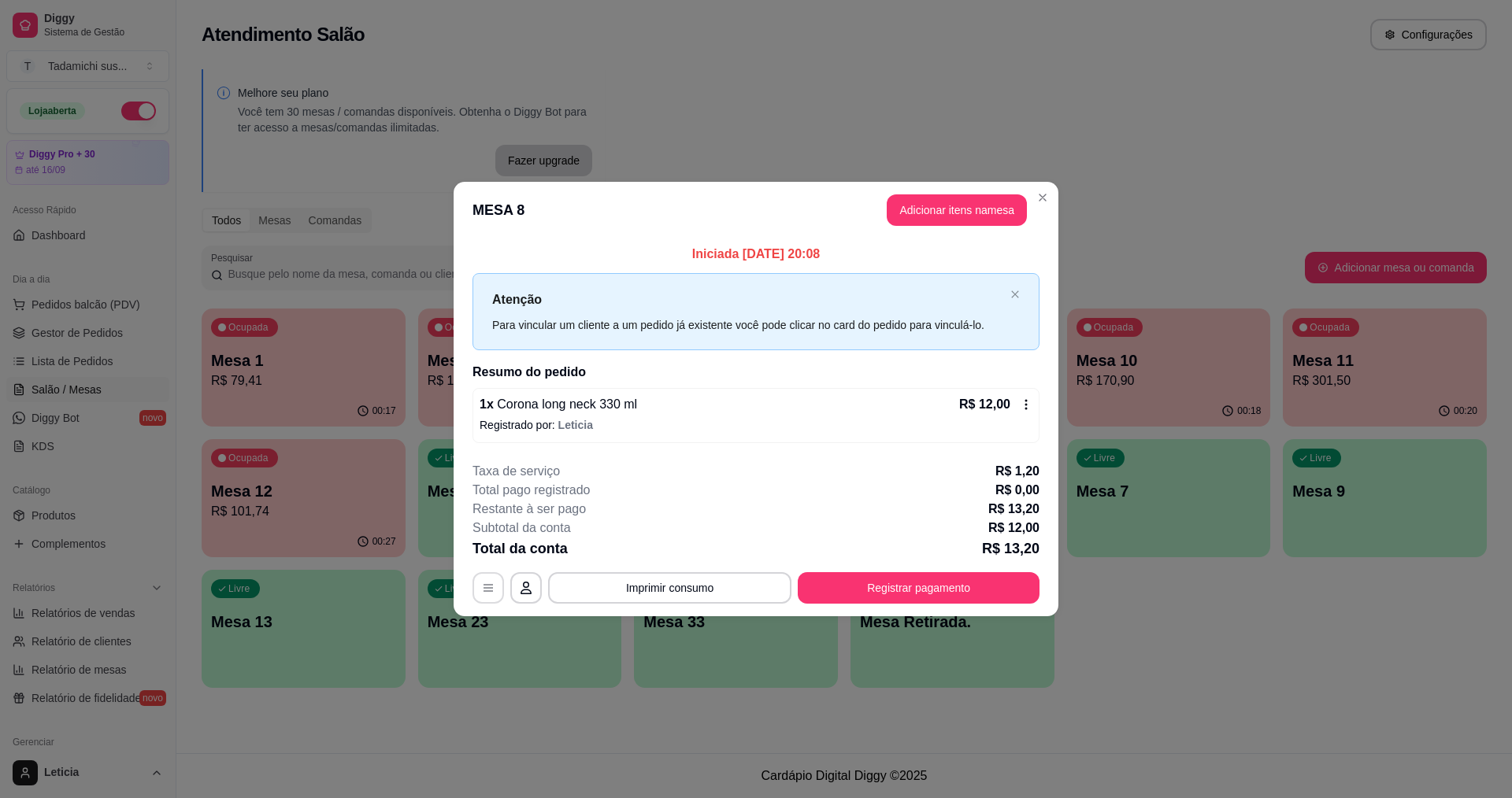
click at [481, 586] on button "button" at bounding box center [488, 588] width 32 height 32
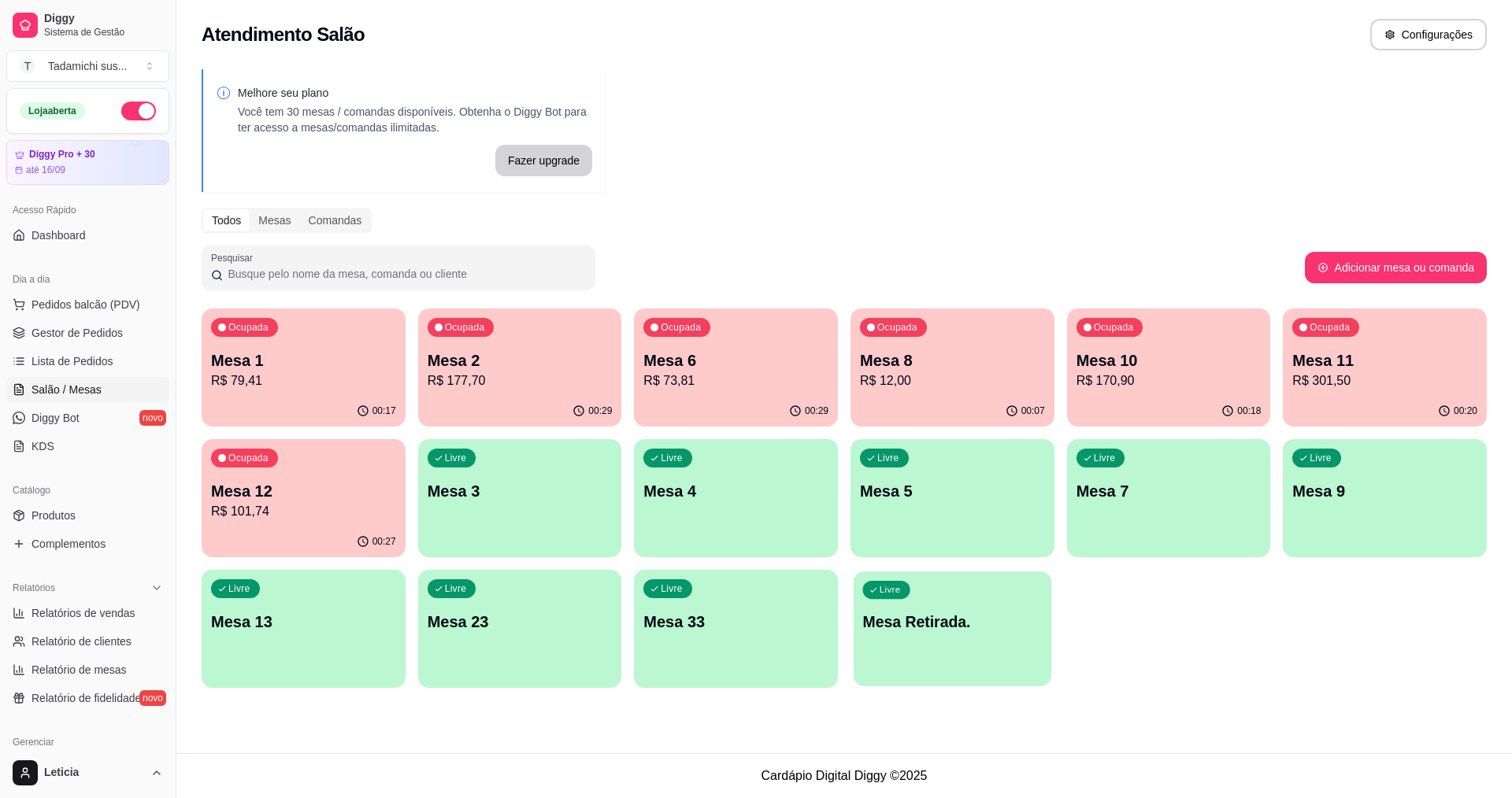
click at [934, 609] on div "Livre Mesa Retirada." at bounding box center [952, 620] width 197 height 96
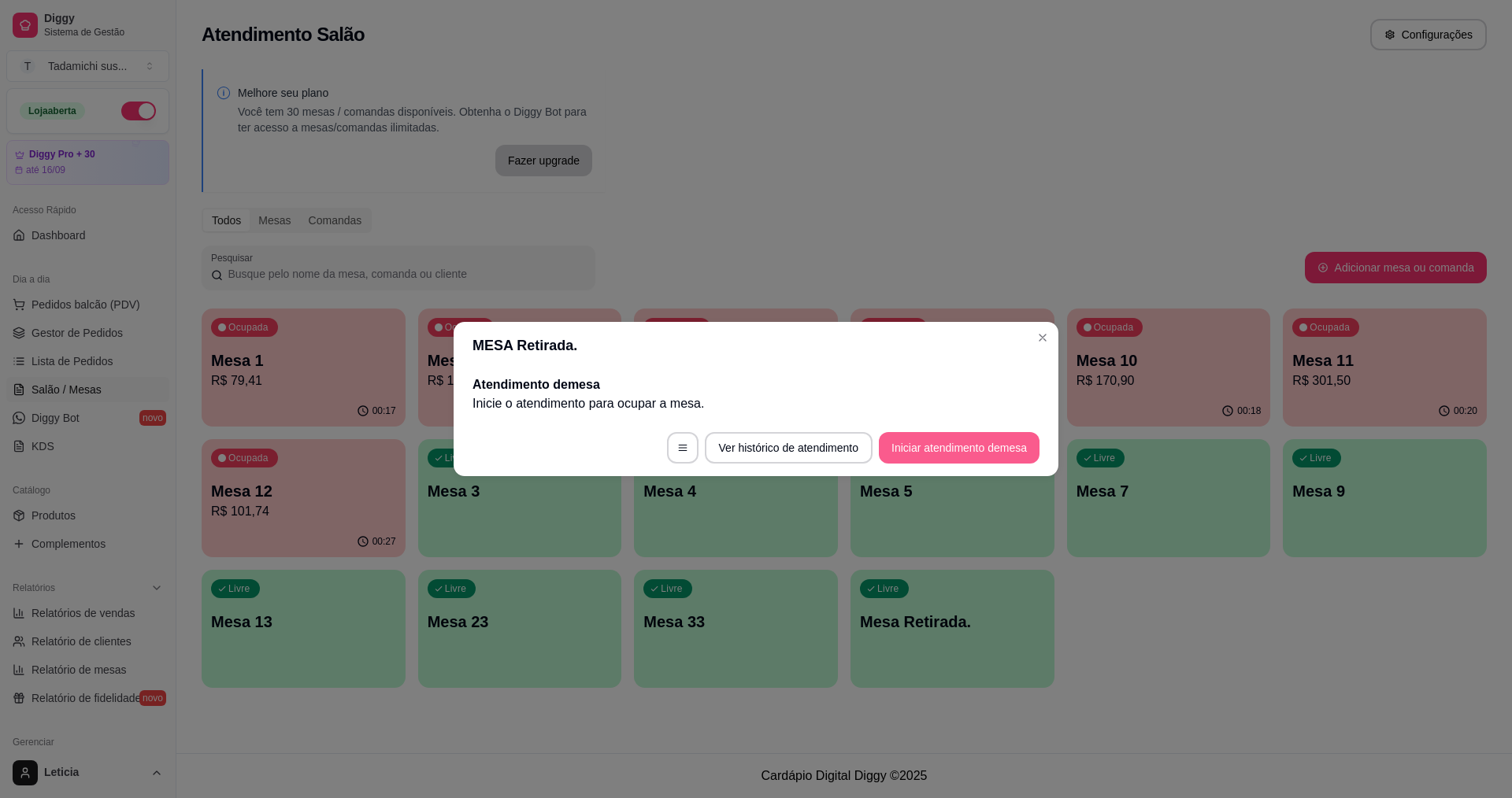
click at [943, 448] on button "Iniciar atendimento de mesa" at bounding box center [959, 448] width 160 height 32
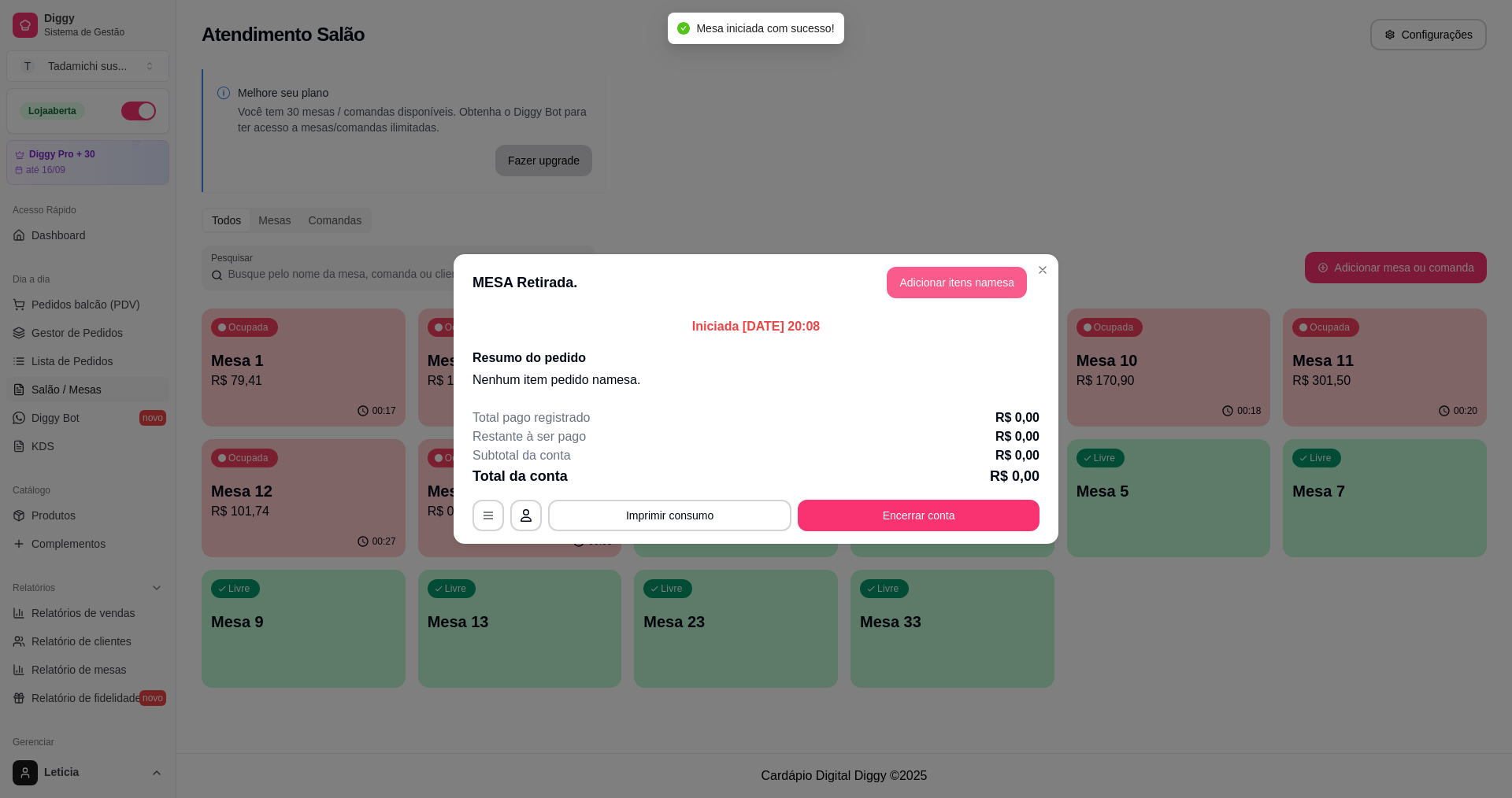
click at [935, 279] on button "Adicionar itens na mesa" at bounding box center [956, 283] width 140 height 32
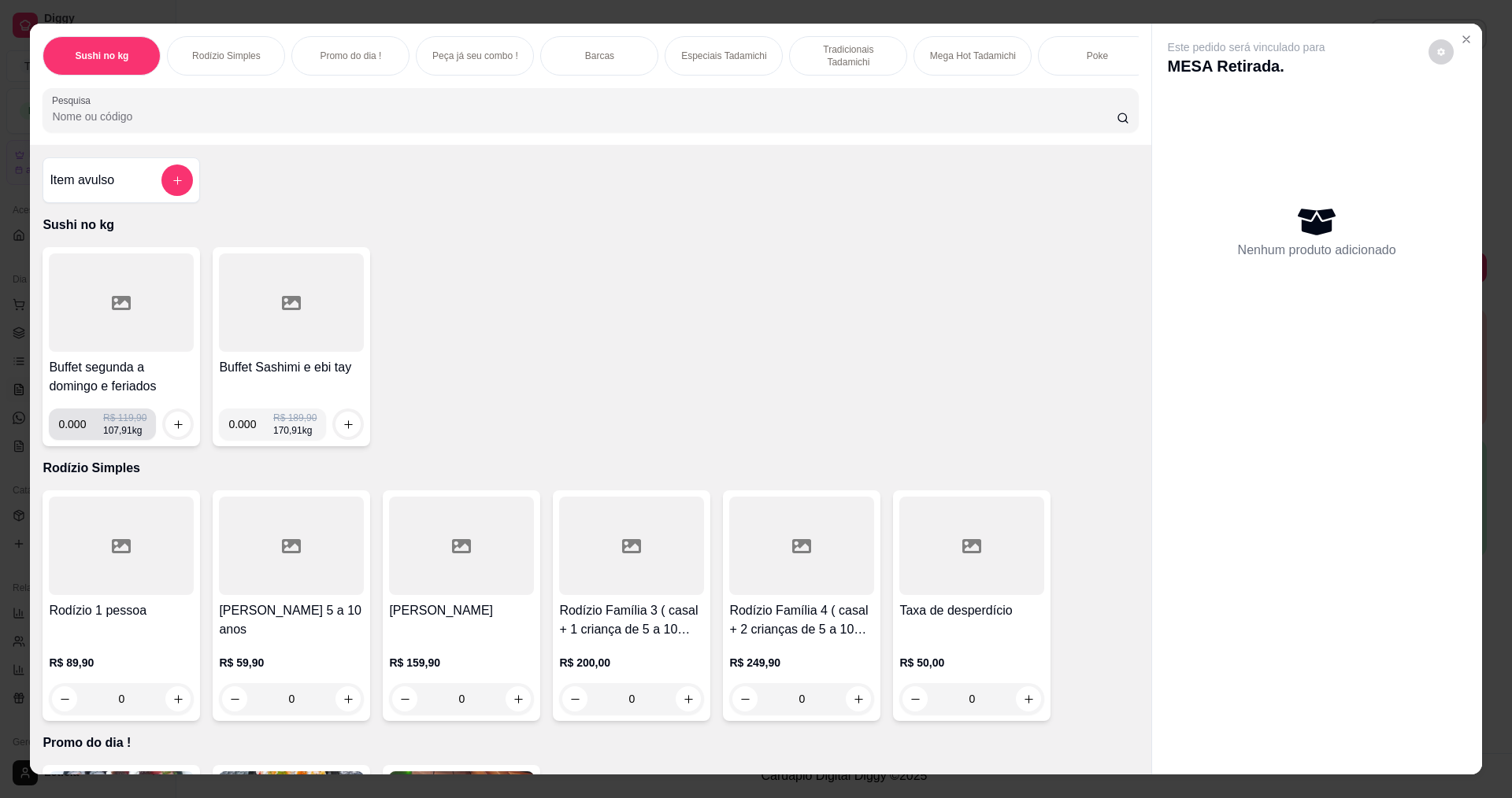
click at [81, 435] on input "0.000" at bounding box center [81, 425] width 45 height 32
type input "0.340"
click at [166, 429] on button "increase-product-quantity" at bounding box center [178, 425] width 24 height 24
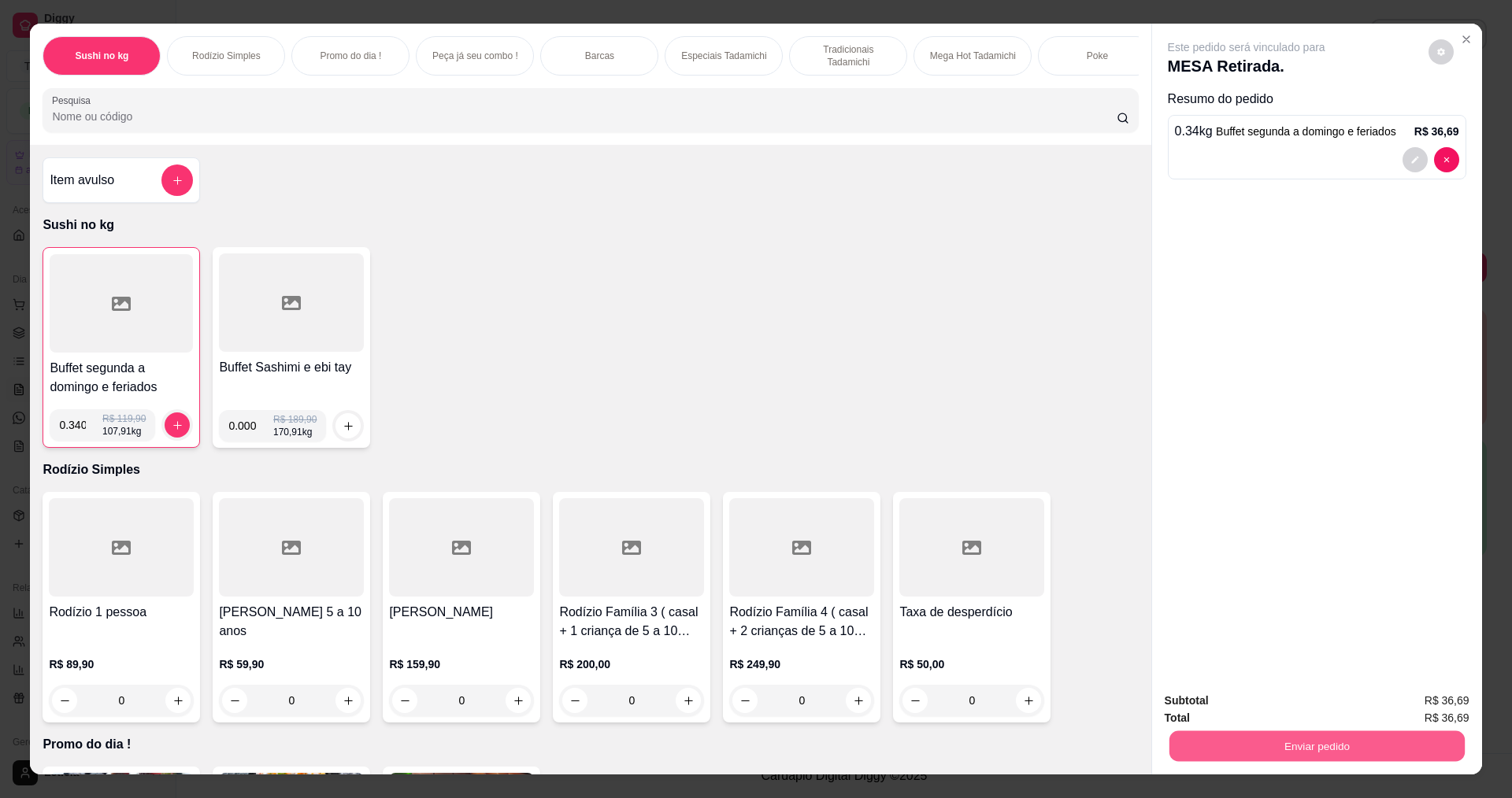
click at [1254, 750] on button "Enviar pedido" at bounding box center [1316, 745] width 295 height 31
click at [1229, 696] on button "Não registrar e enviar pedido" at bounding box center [1263, 707] width 171 height 32
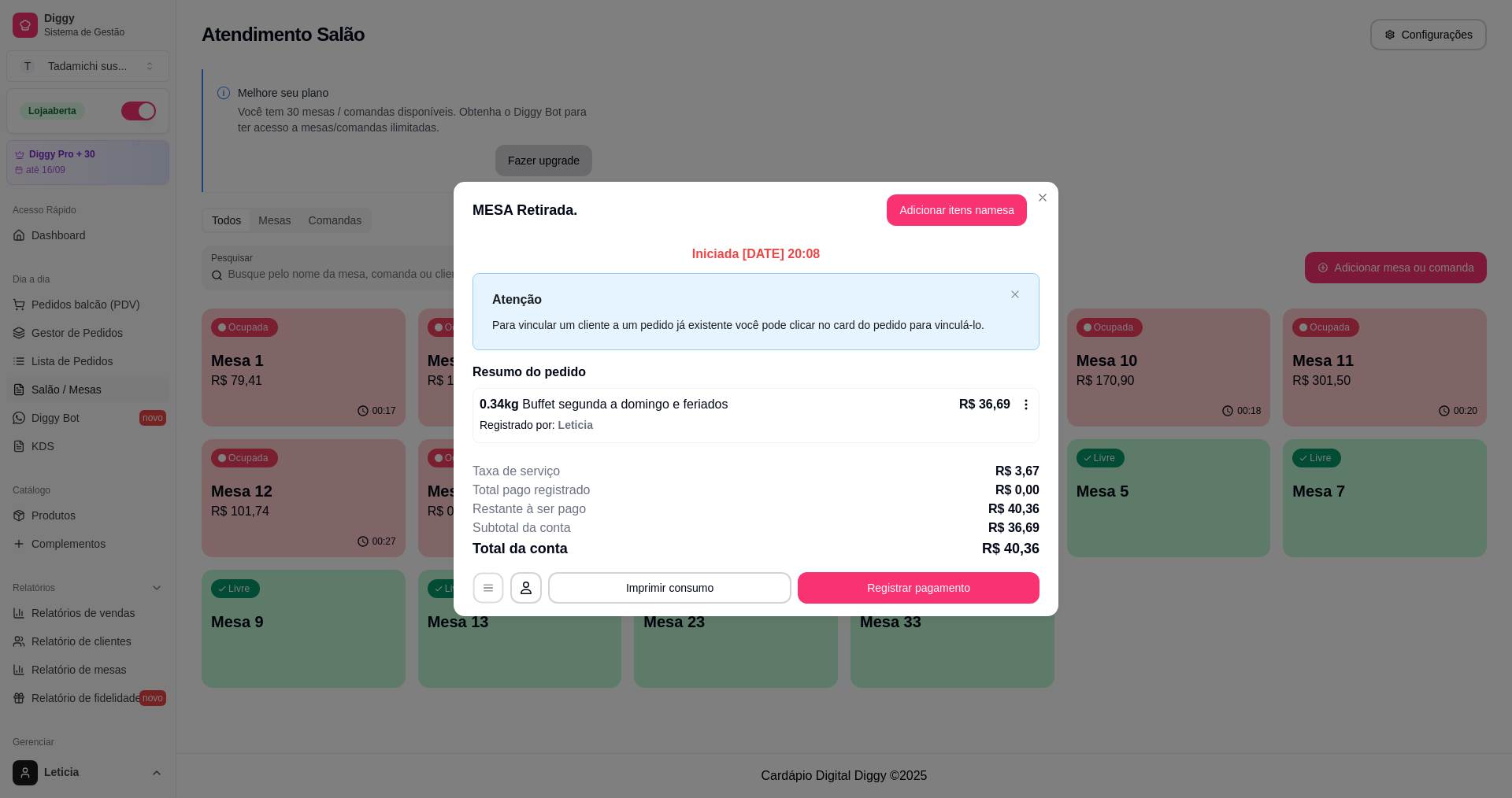
click at [486, 587] on icon "button" at bounding box center [488, 588] width 13 height 13
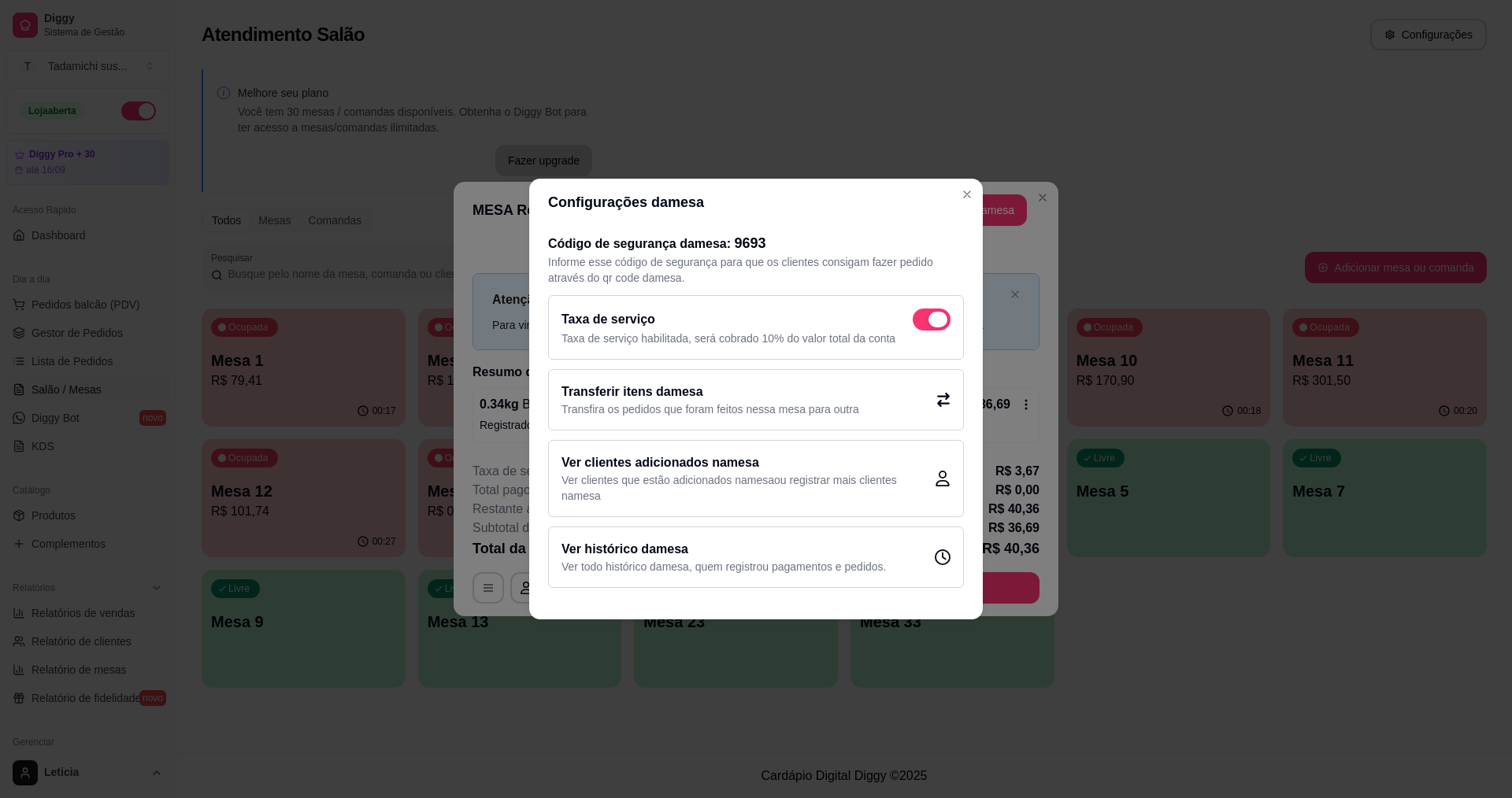
click at [929, 324] on span at bounding box center [932, 320] width 38 height 22
click at [922, 324] on input "checkbox" at bounding box center [917, 328] width 10 height 10
checkbox input "false"
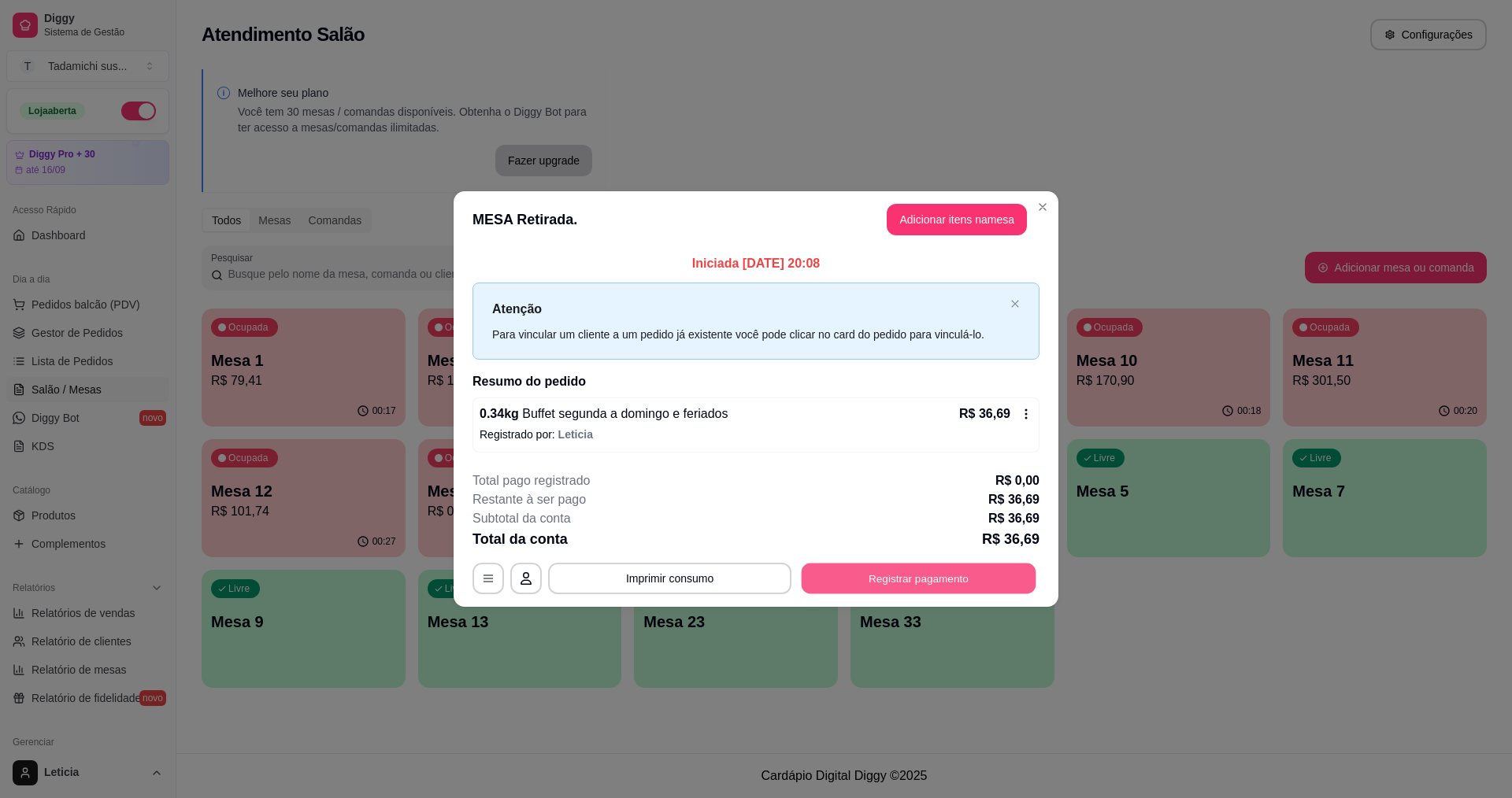
click at [880, 569] on button "Registrar pagamento" at bounding box center [918, 578] width 234 height 31
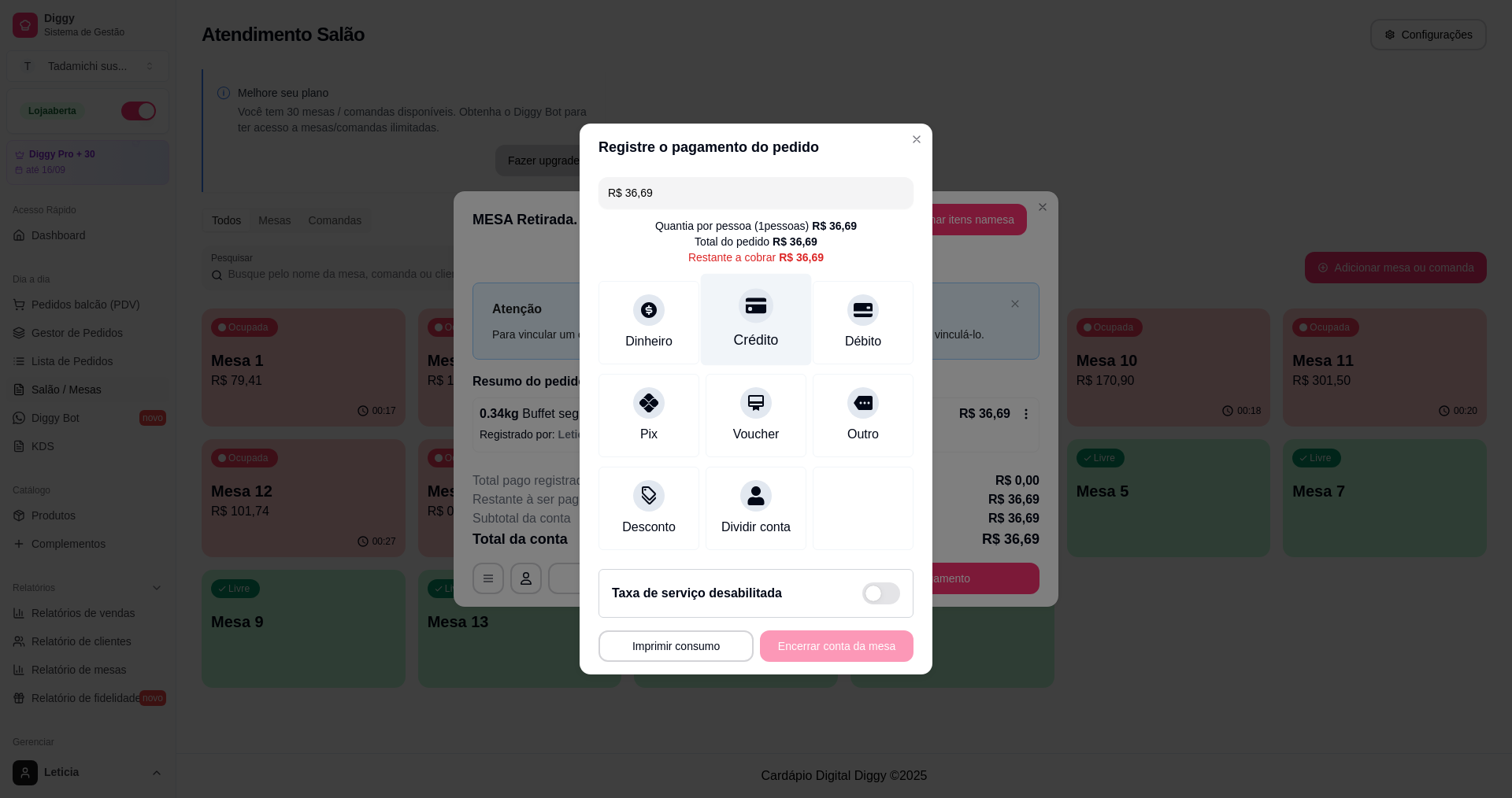
click at [766, 306] on div "Crédito" at bounding box center [756, 320] width 111 height 92
type input "R$ 0,00"
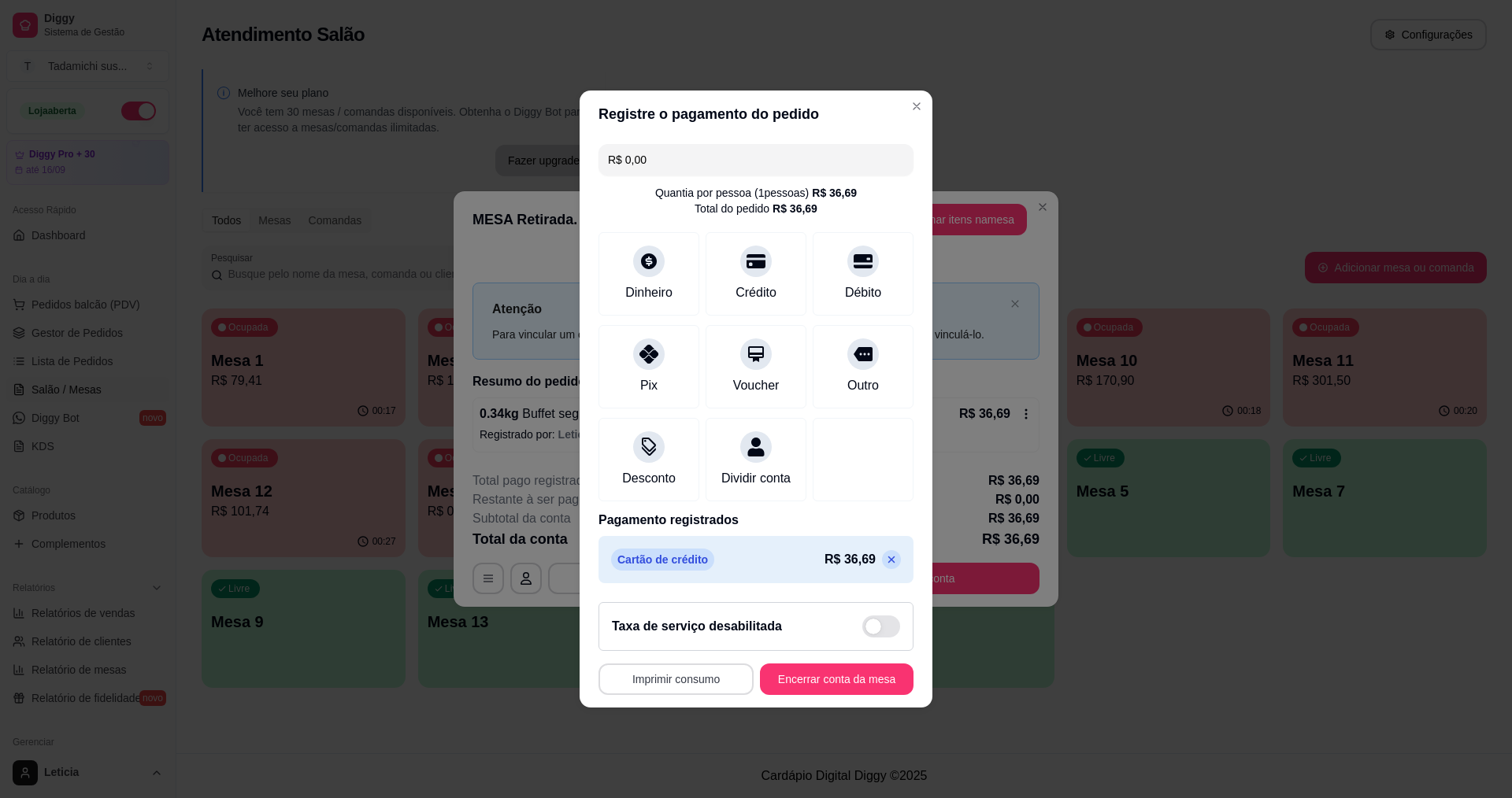
click at [692, 685] on button "Imprimir consumo" at bounding box center [676, 680] width 155 height 32
click at [707, 654] on button "IMPRESSORA HAYOM" at bounding box center [677, 652] width 118 height 24
click at [782, 692] on button "Encerrar conta da mesa" at bounding box center [836, 680] width 148 height 31
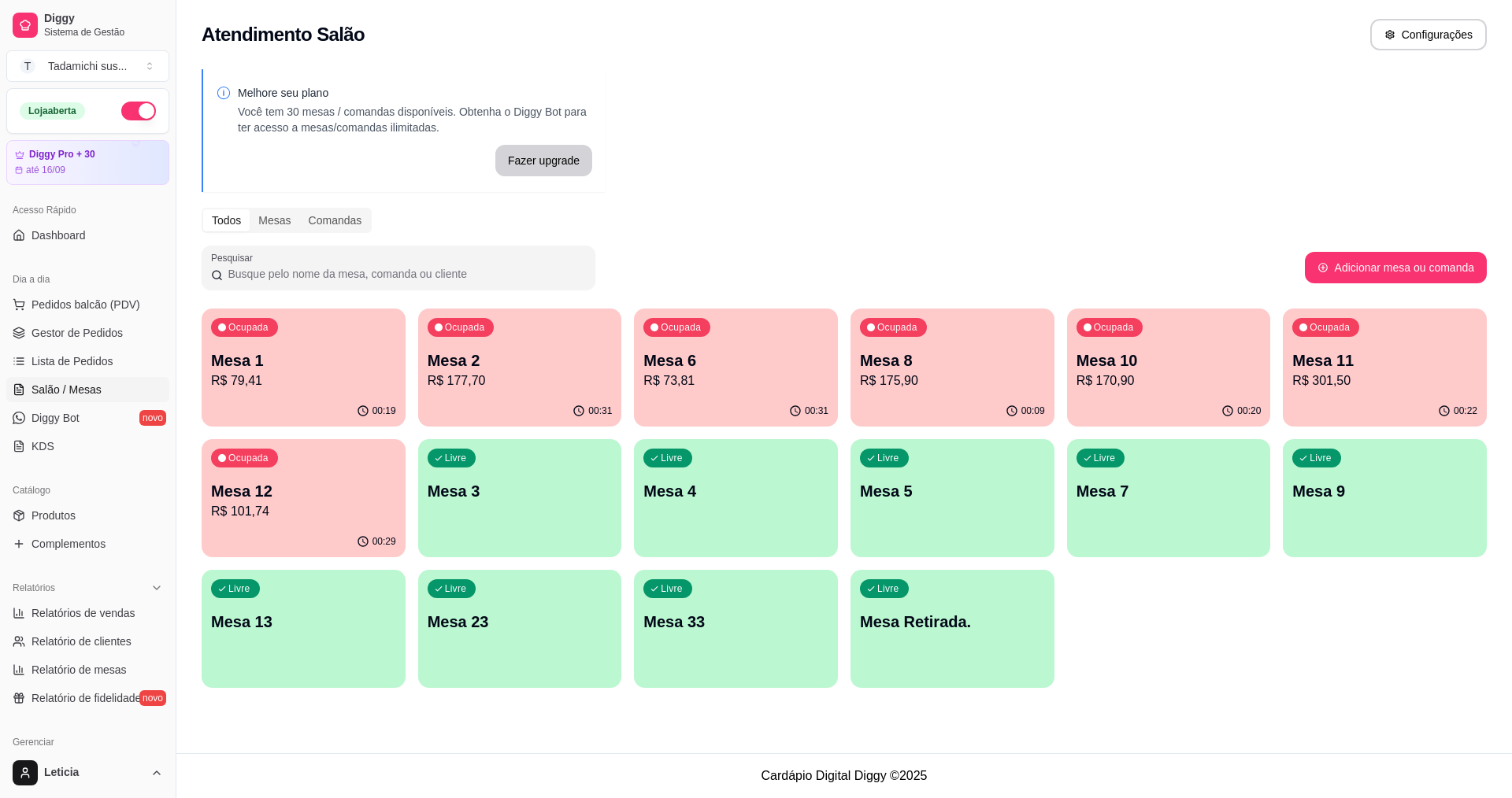
click at [681, 377] on p "R$ 73,81" at bounding box center [736, 381] width 185 height 19
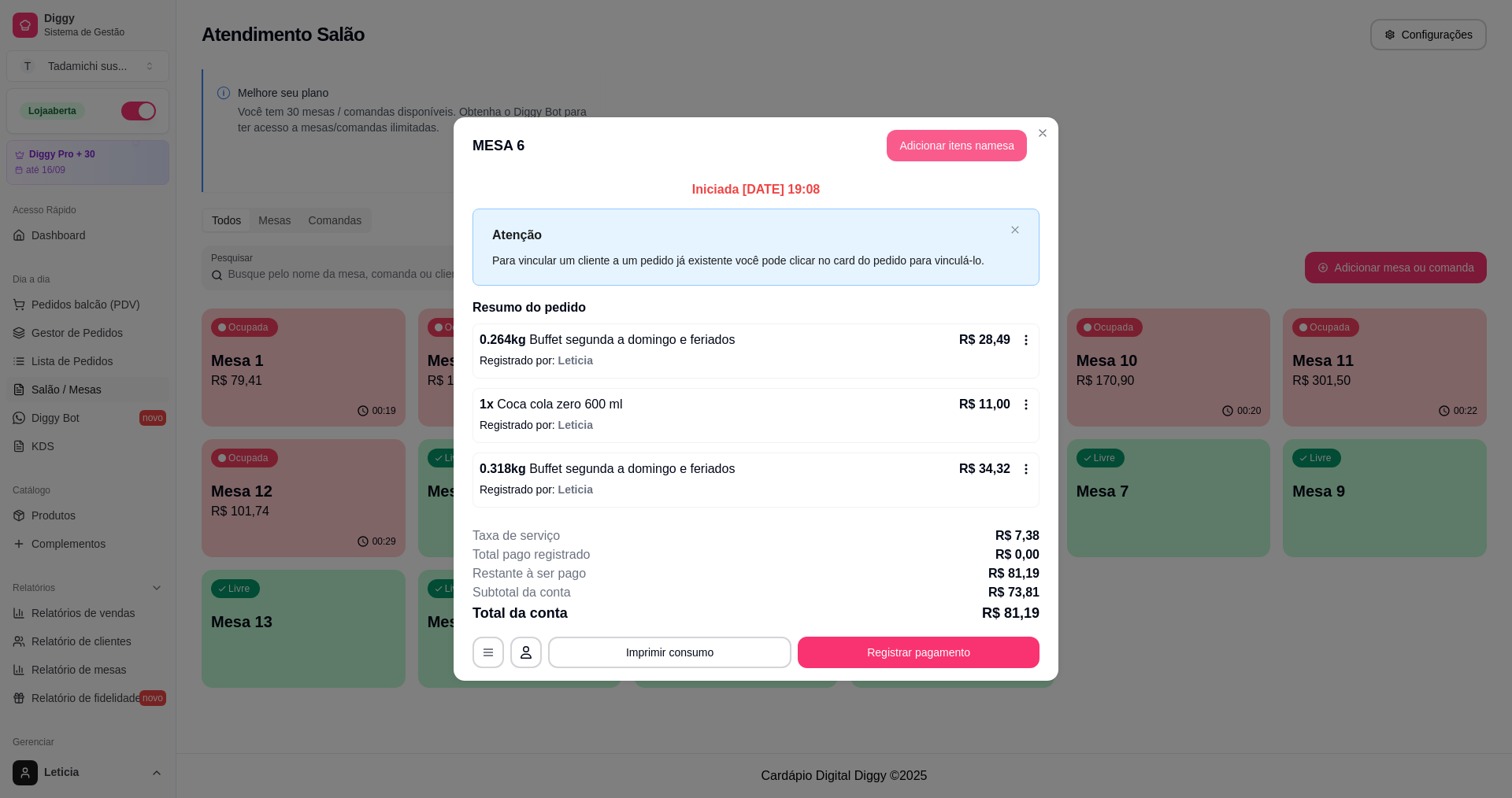
click at [919, 139] on button "Adicionar itens na mesa" at bounding box center [956, 146] width 140 height 32
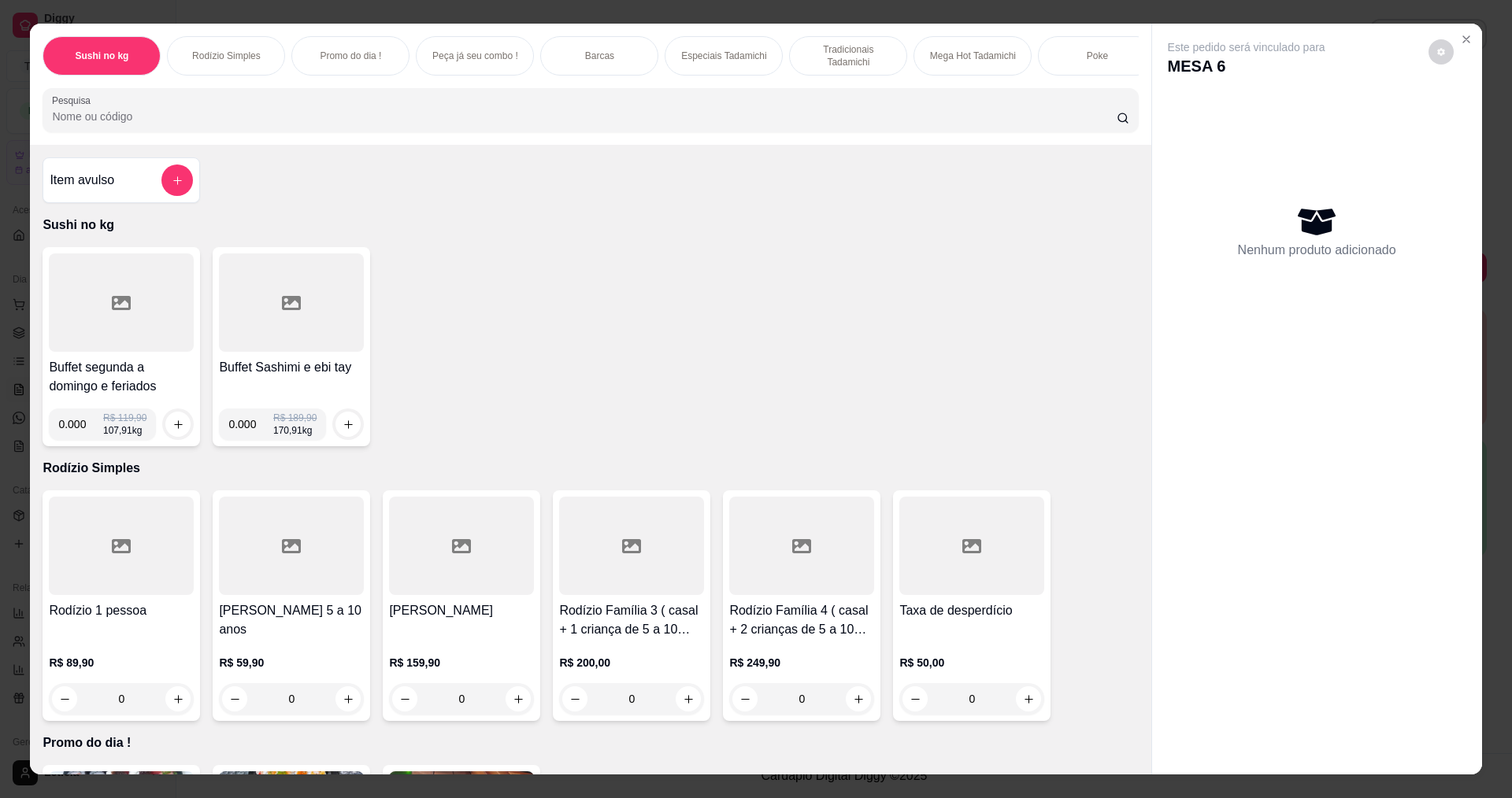
click at [79, 436] on input "0.000" at bounding box center [81, 425] width 45 height 32
type input "0.240"
click at [172, 430] on icon "increase-product-quantity" at bounding box center [178, 424] width 12 height 12
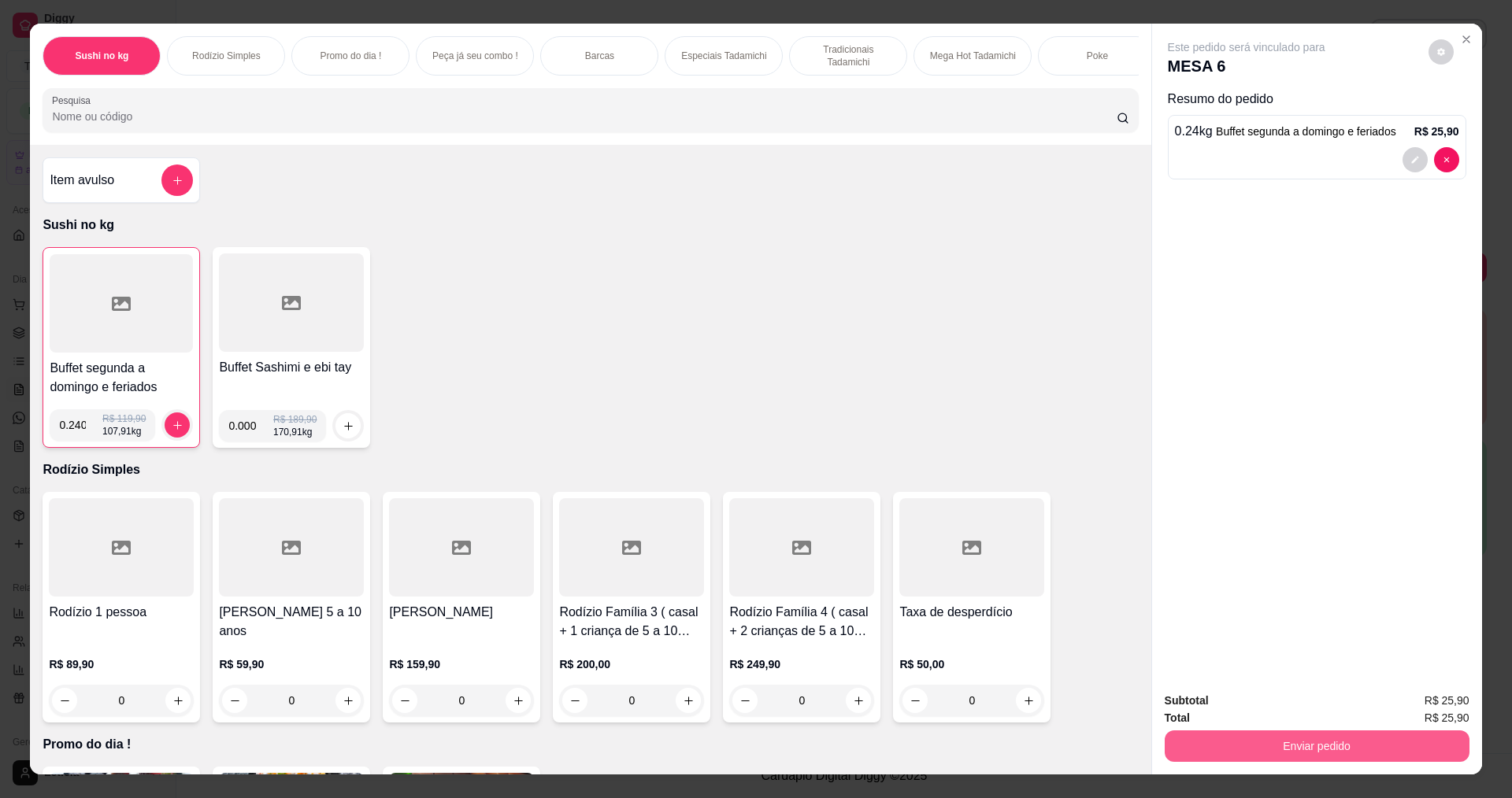
click at [1293, 749] on button "Enviar pedido" at bounding box center [1317, 746] width 305 height 32
click at [1276, 708] on button "Não registrar e enviar pedido" at bounding box center [1264, 707] width 159 height 29
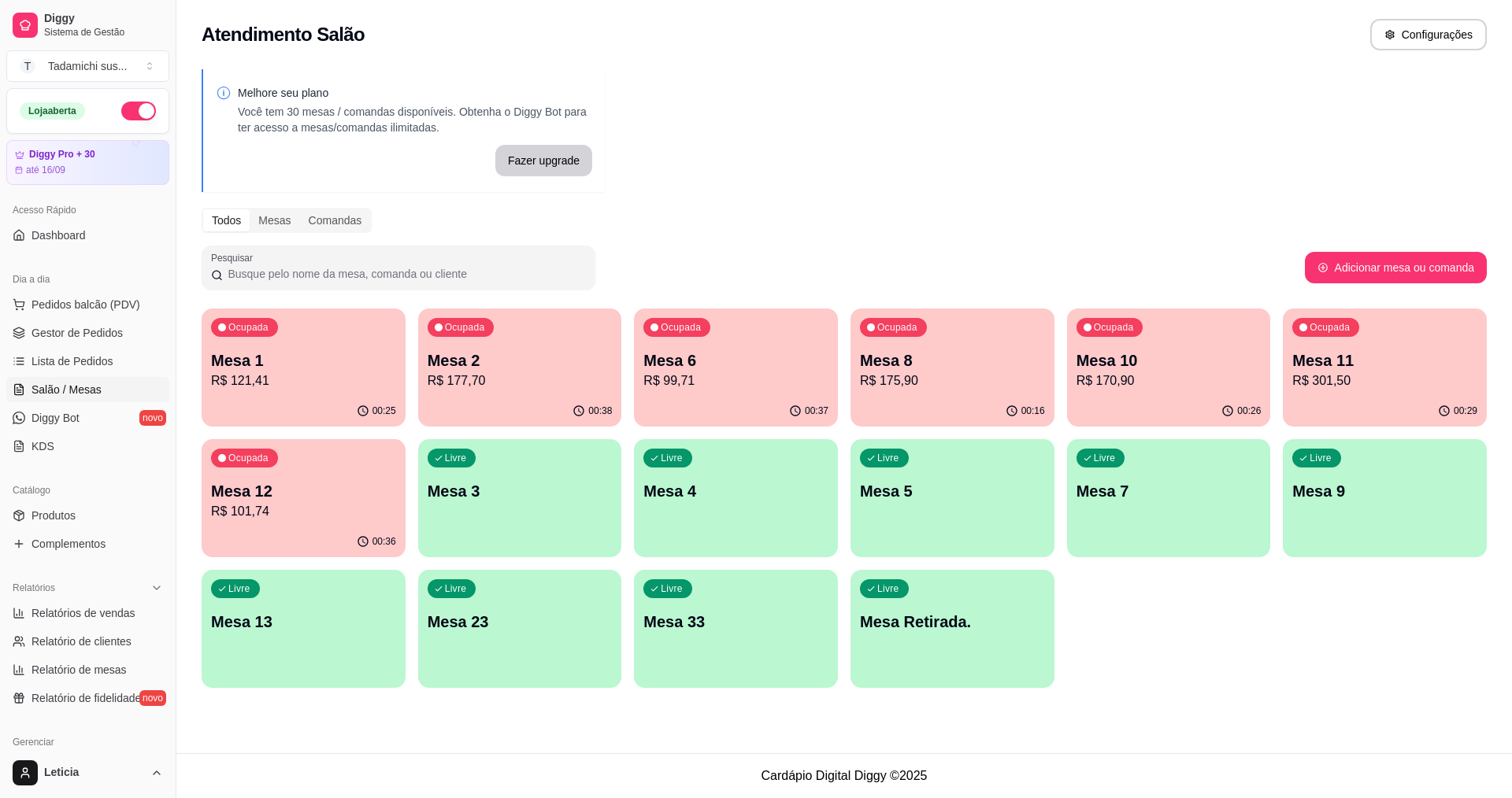
click at [295, 468] on div "Ocupada Mesa 12 R$ 101,74" at bounding box center [303, 482] width 204 height 88
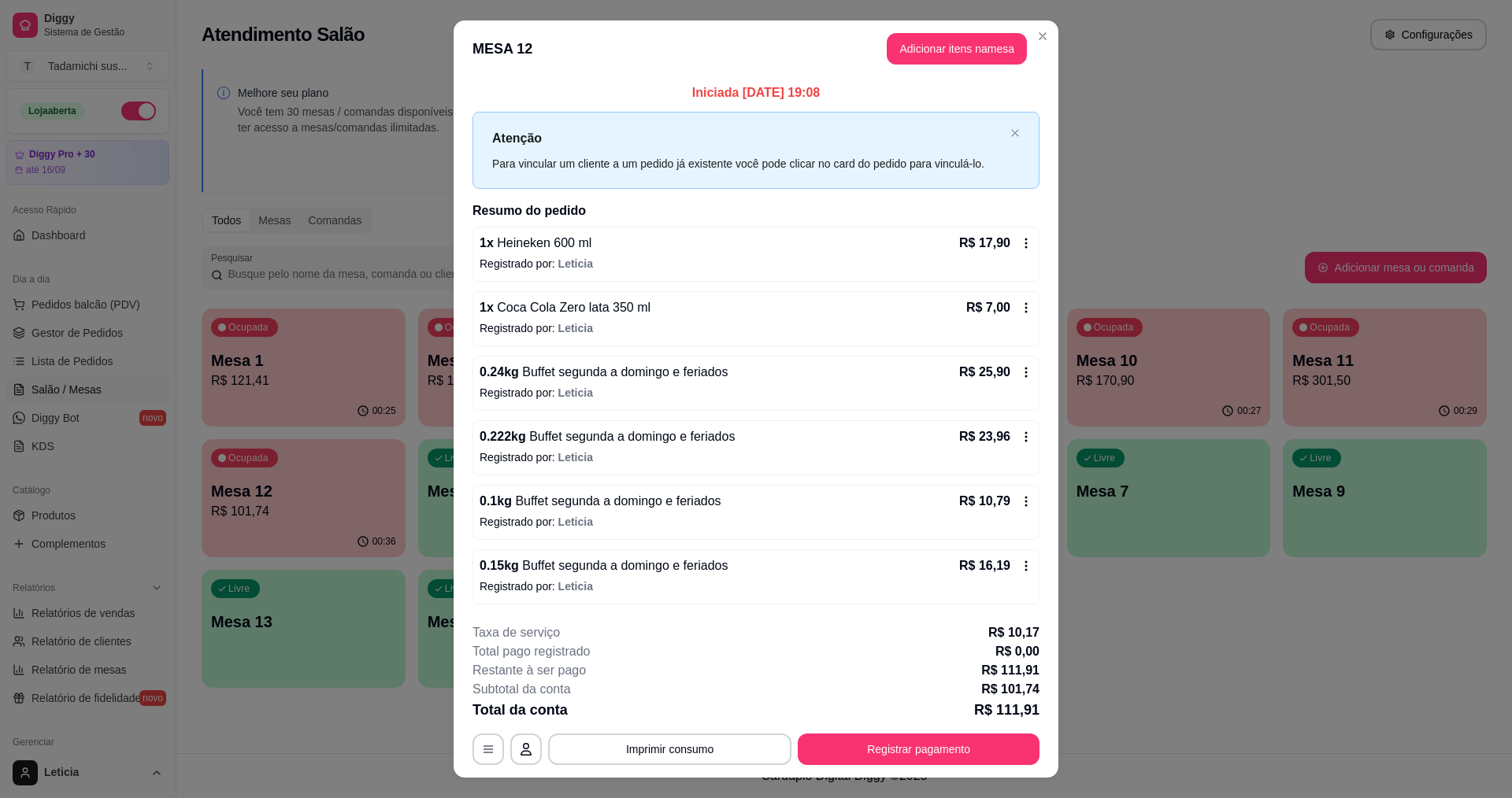
click at [1019, 243] on icon at bounding box center [1026, 243] width 13 height 13
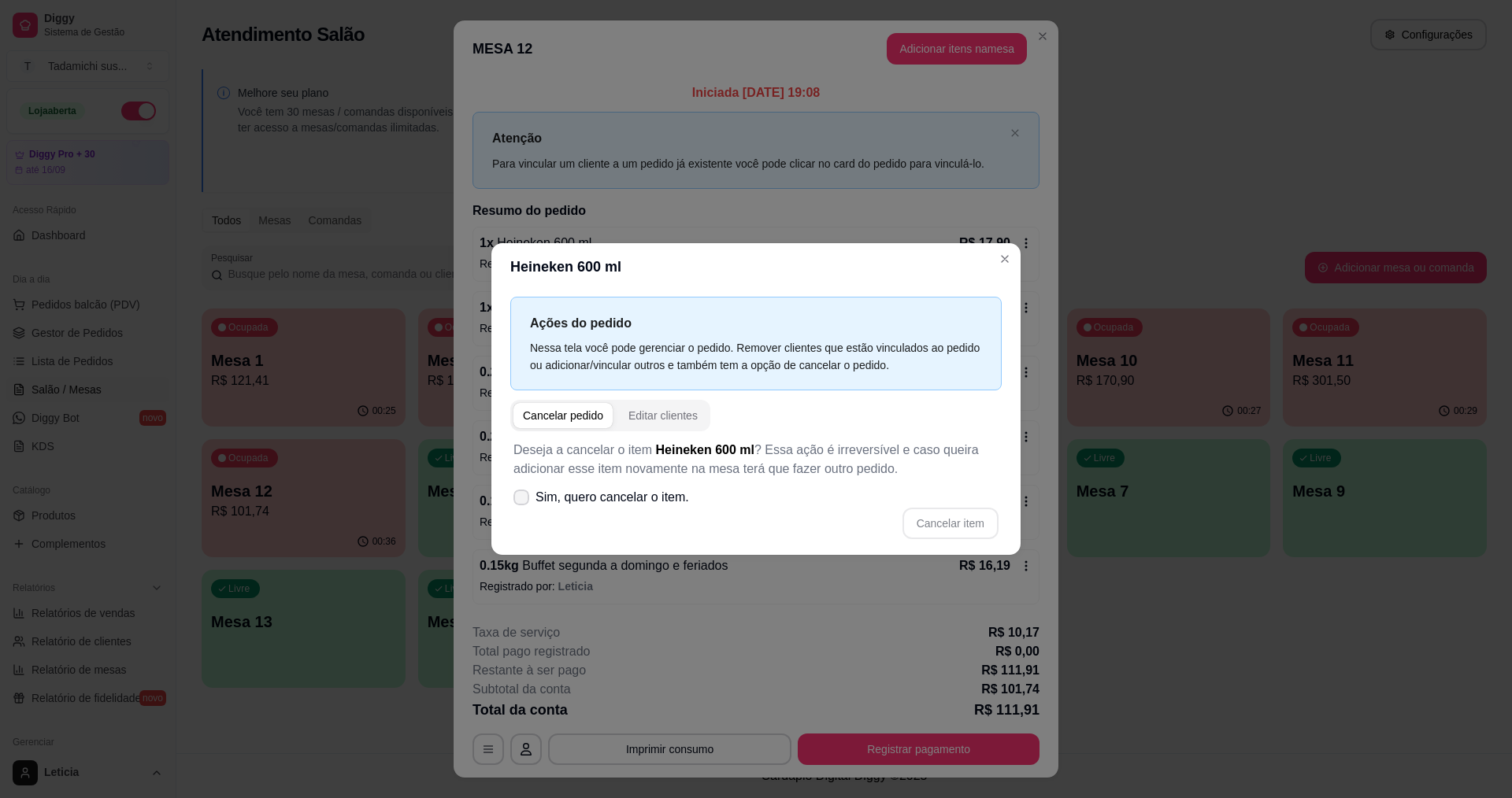
click at [553, 498] on span "Sim, quero cancelar o item." at bounding box center [612, 497] width 153 height 19
click at [523, 500] on input "Sim, quero cancelar o item." at bounding box center [517, 505] width 10 height 10
checkbox input "true"
click at [923, 519] on button "Cancelar item" at bounding box center [951, 523] width 96 height 32
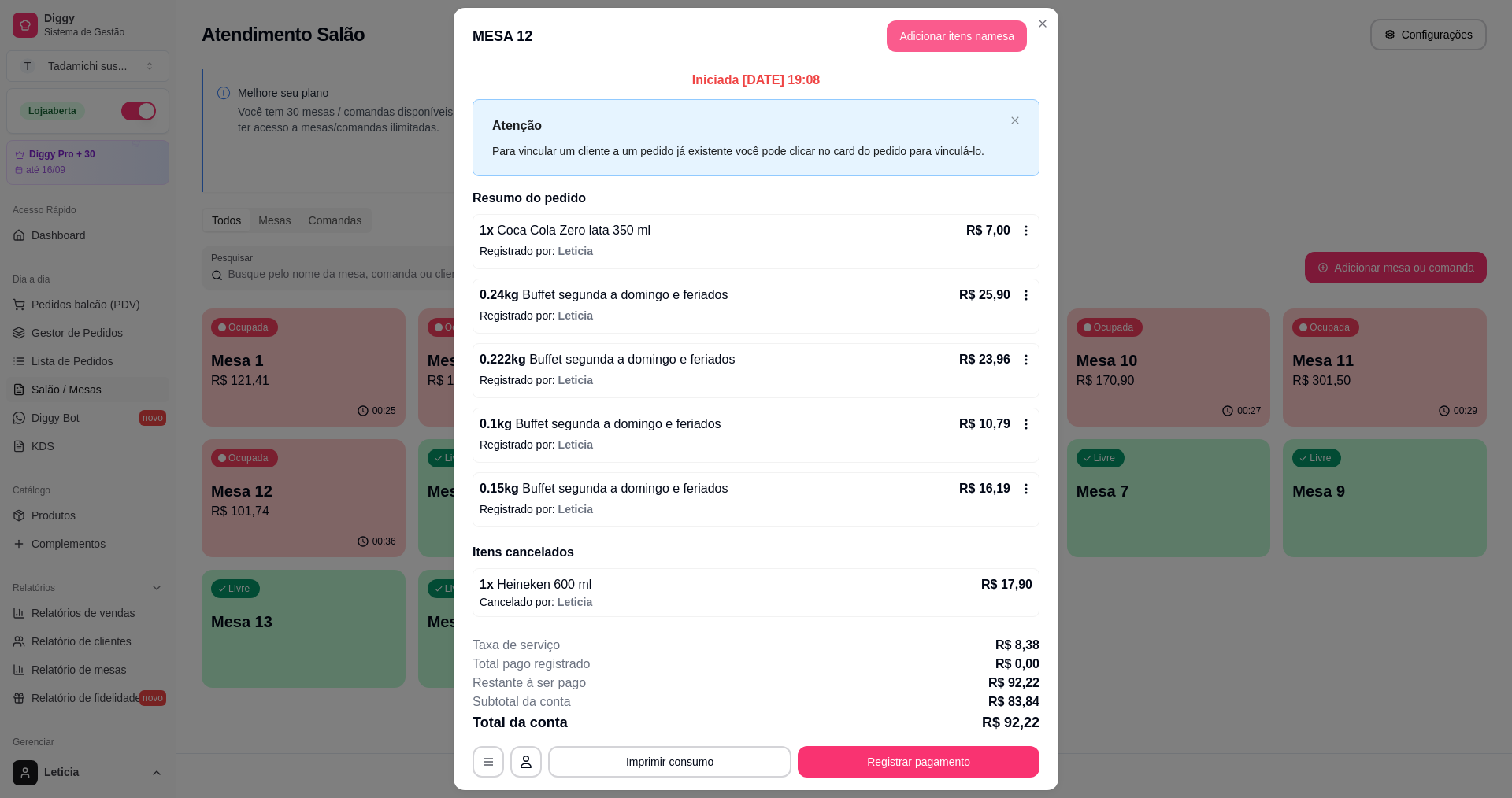
click at [963, 39] on button "Adicionar itens na mesa" at bounding box center [956, 36] width 140 height 32
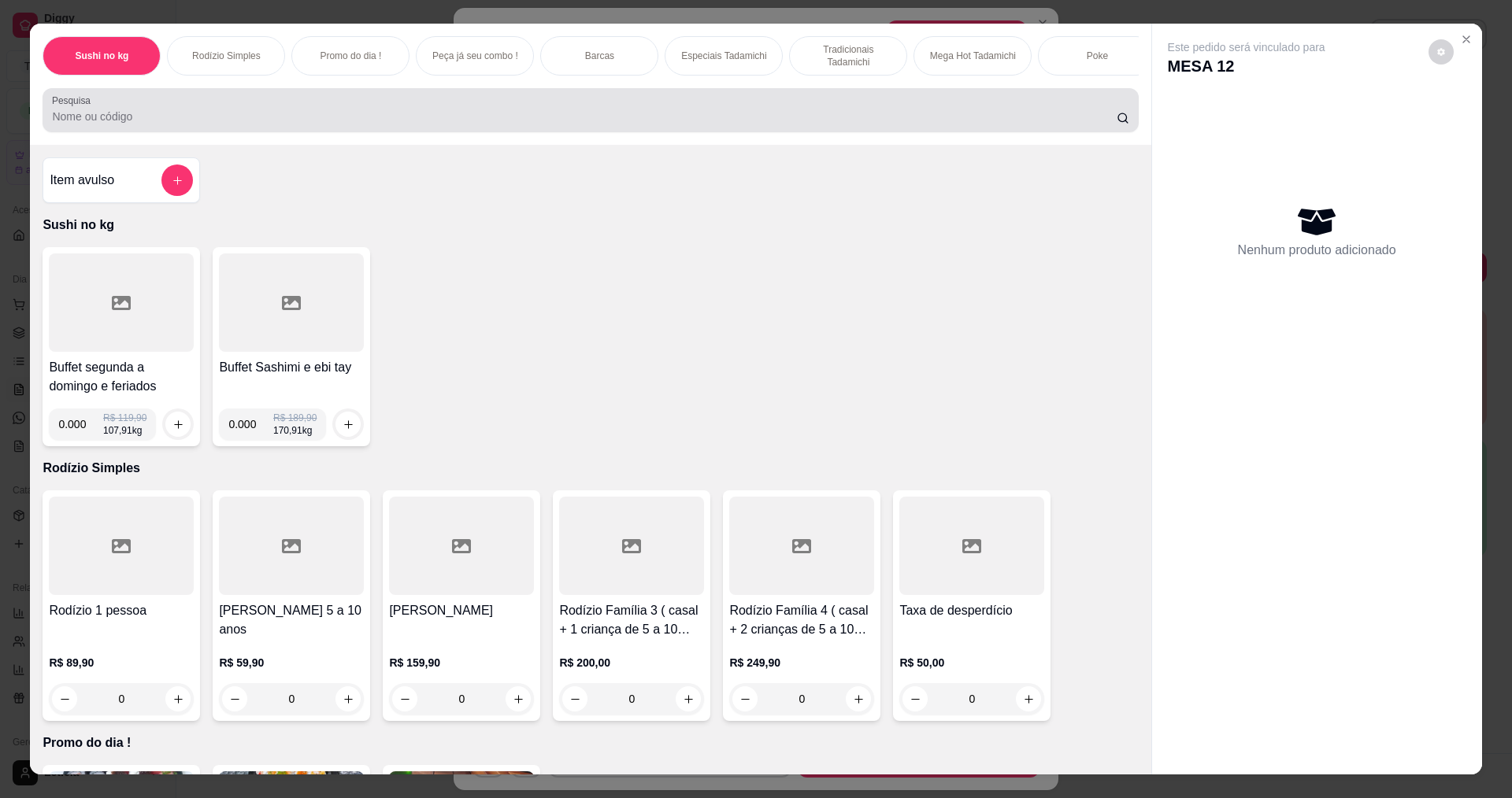
click at [876, 125] on input "Pesquisa" at bounding box center [583, 117] width 1064 height 16
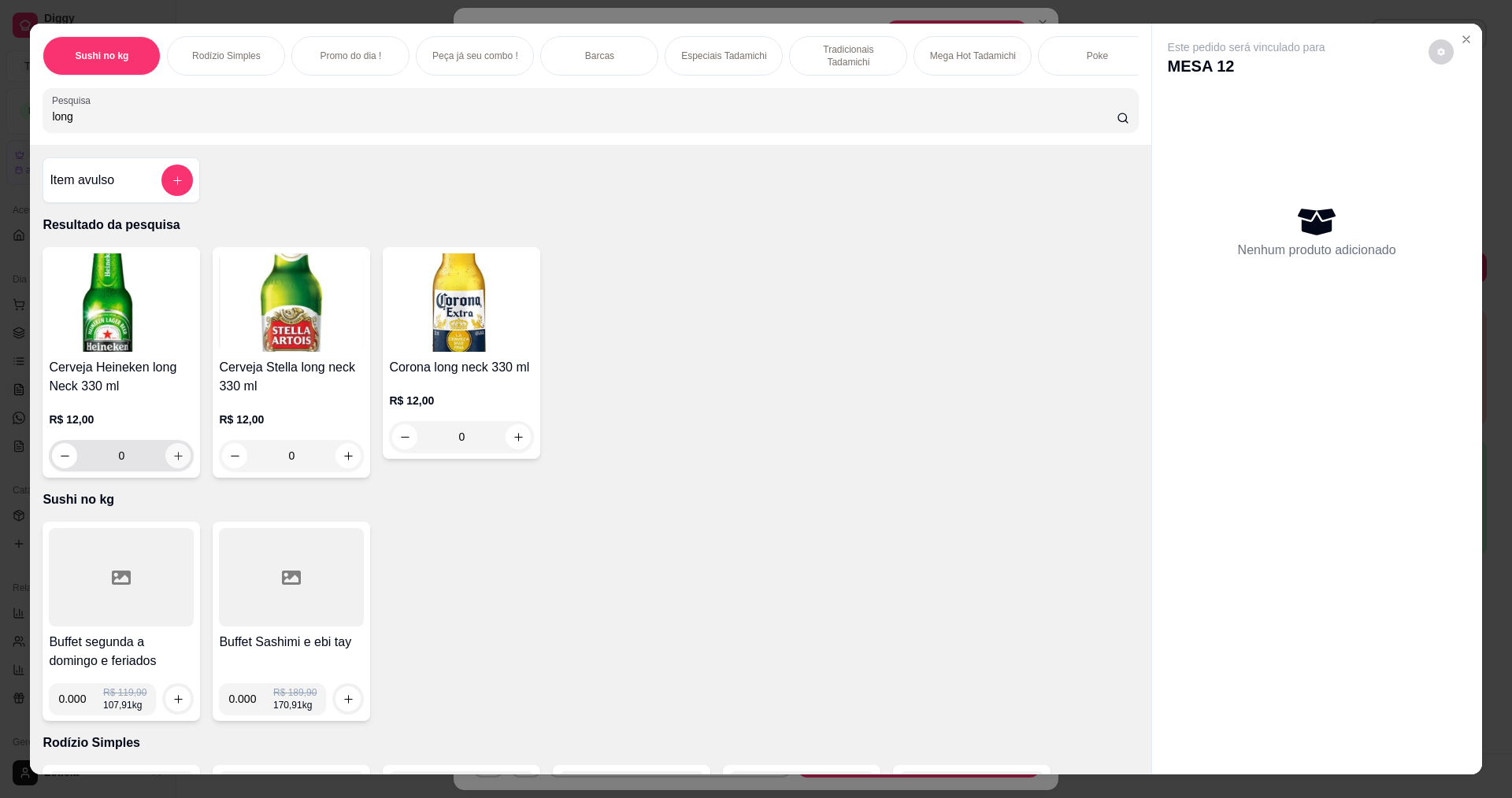
type input "long"
click at [165, 464] on button "increase-product-quantity" at bounding box center [178, 455] width 25 height 25
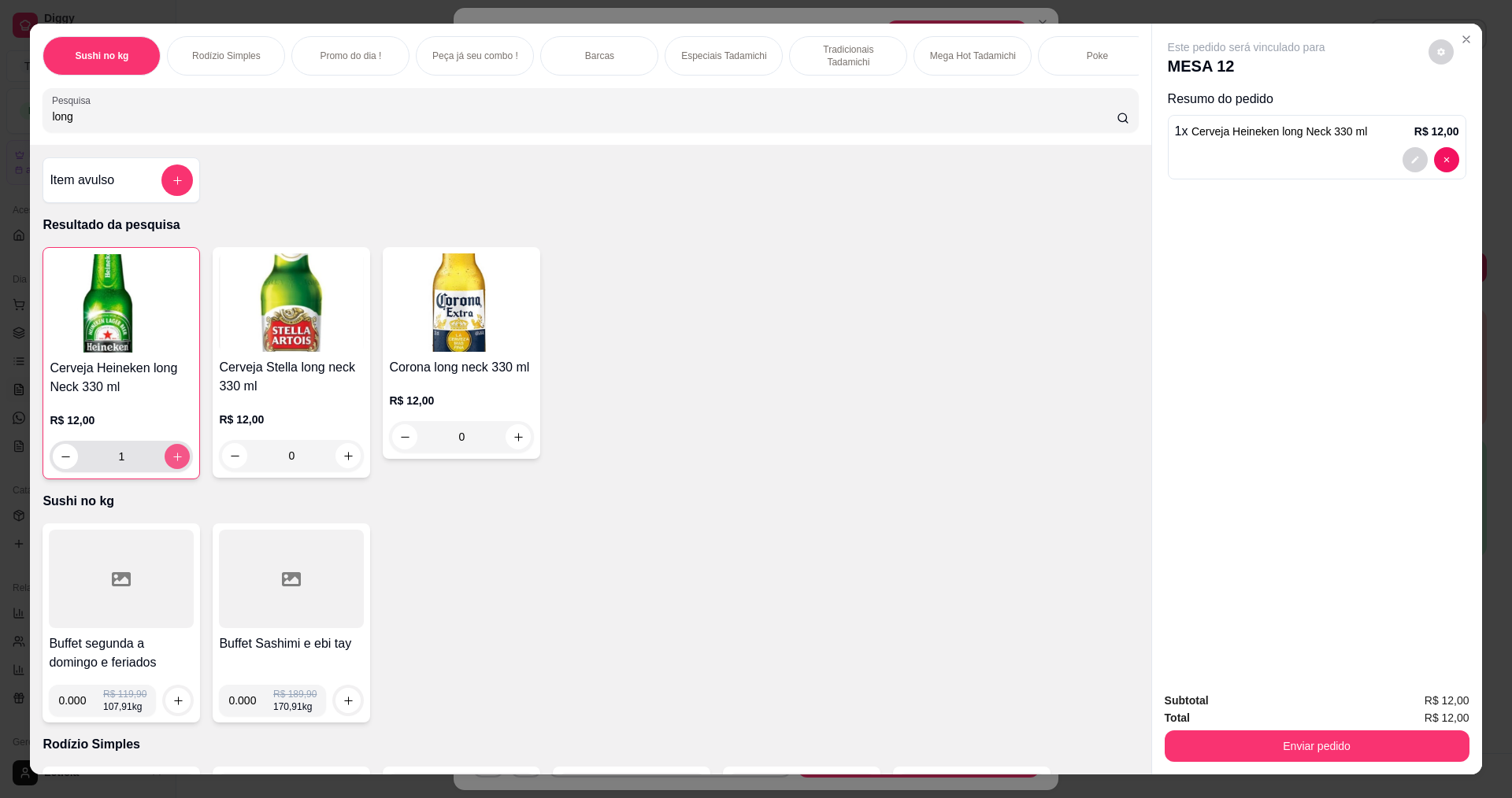
type input "1"
click at [171, 463] on icon "increase-product-quantity" at bounding box center [177, 456] width 12 height 12
type input "2"
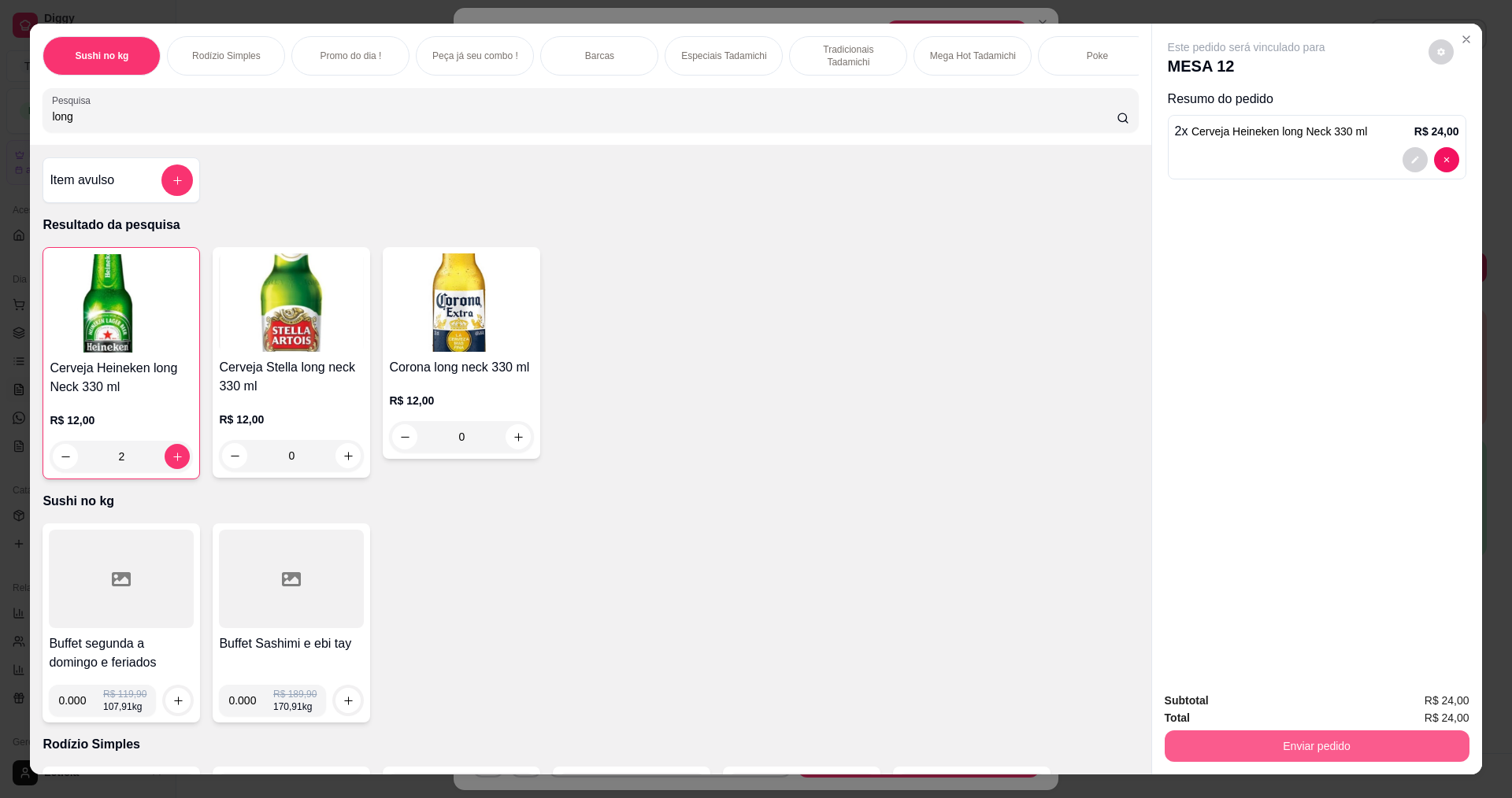
click at [1210, 737] on button "Enviar pedido" at bounding box center [1317, 746] width 305 height 32
click at [1207, 710] on button "Não registrar e enviar pedido" at bounding box center [1264, 707] width 159 height 29
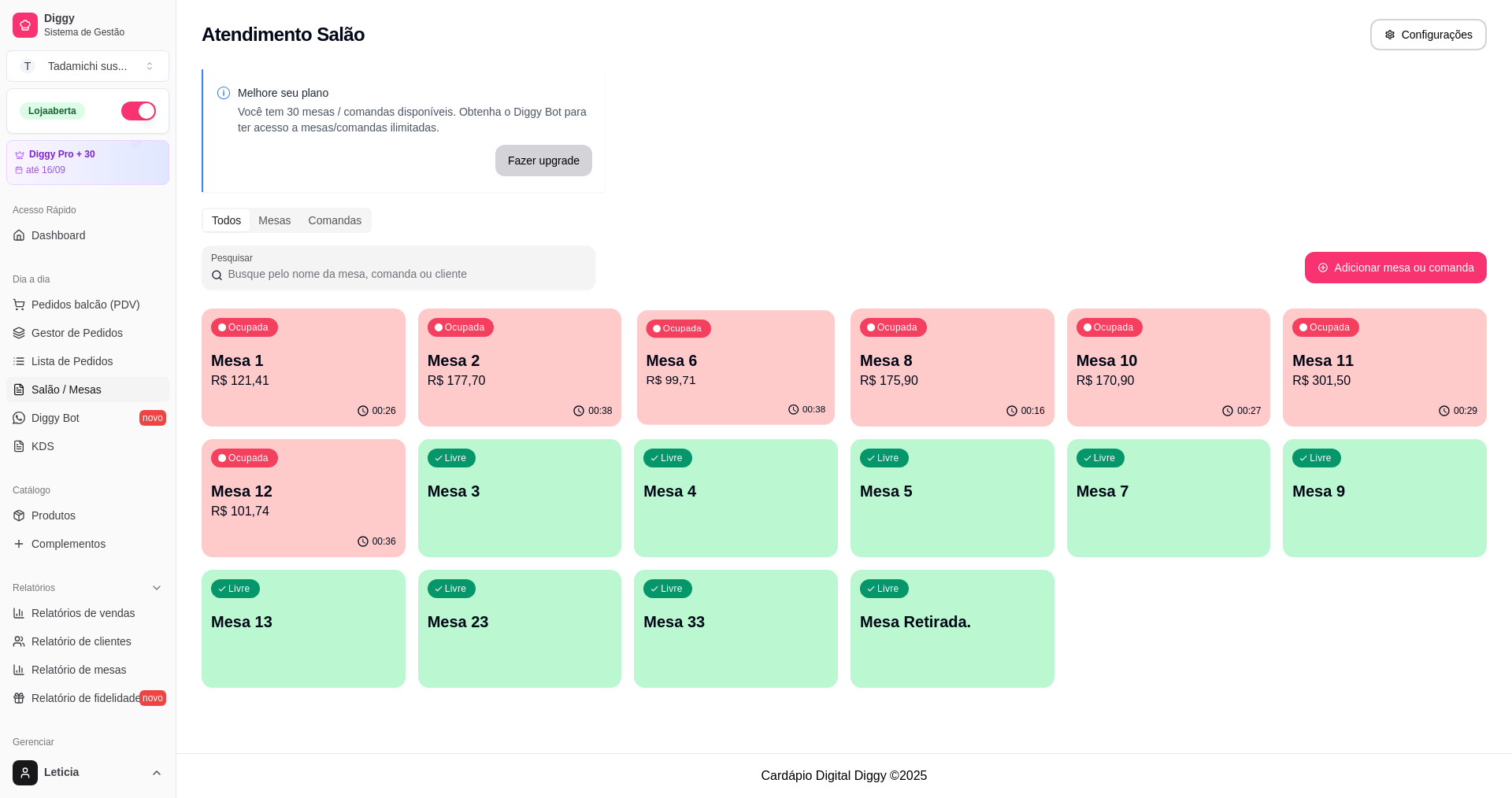
click at [784, 347] on div "Ocupada Mesa 6 R$ 99,71" at bounding box center [736, 353] width 197 height 85
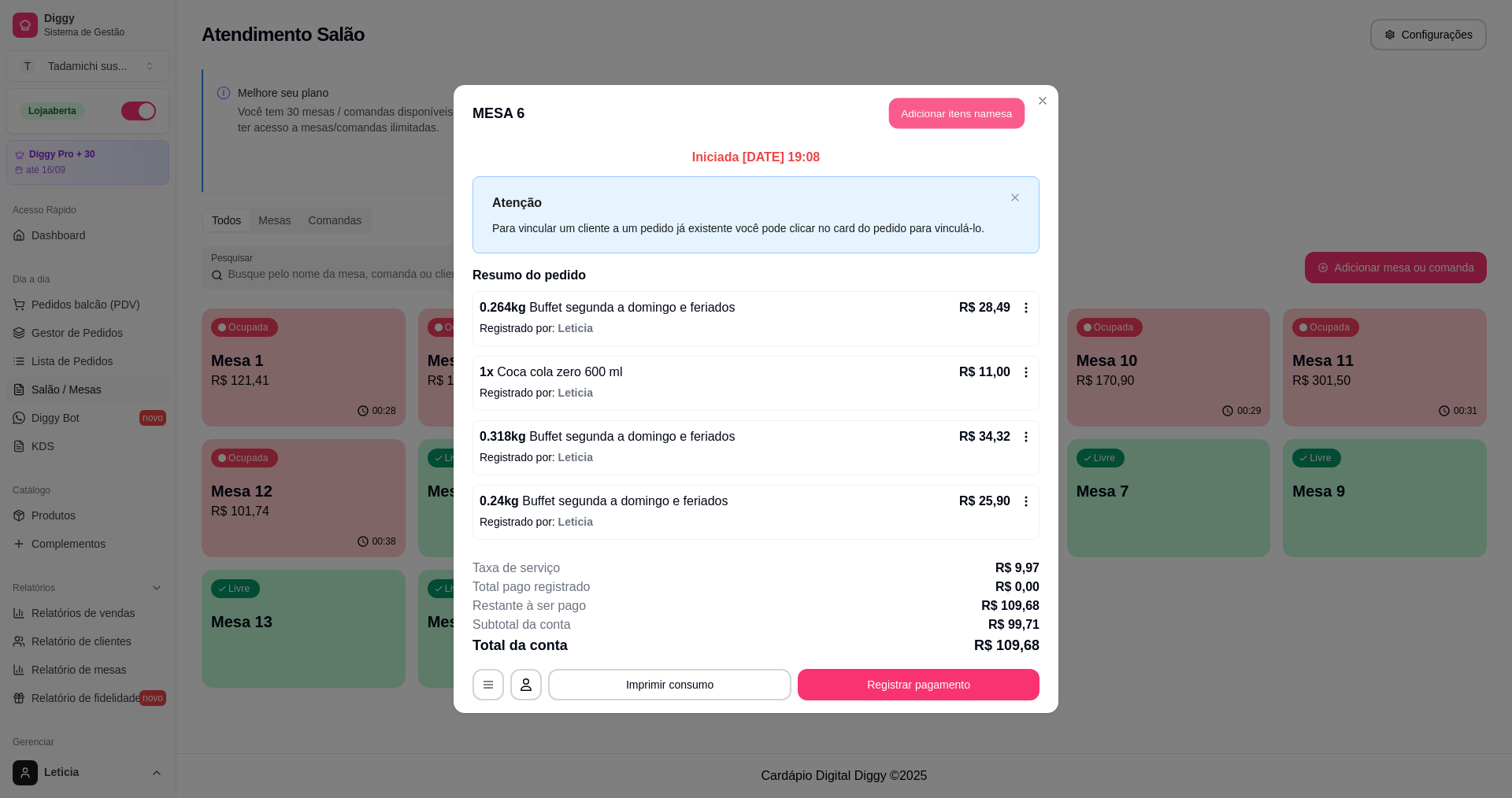
click at [919, 106] on button "Adicionar itens na mesa" at bounding box center [957, 114] width 136 height 31
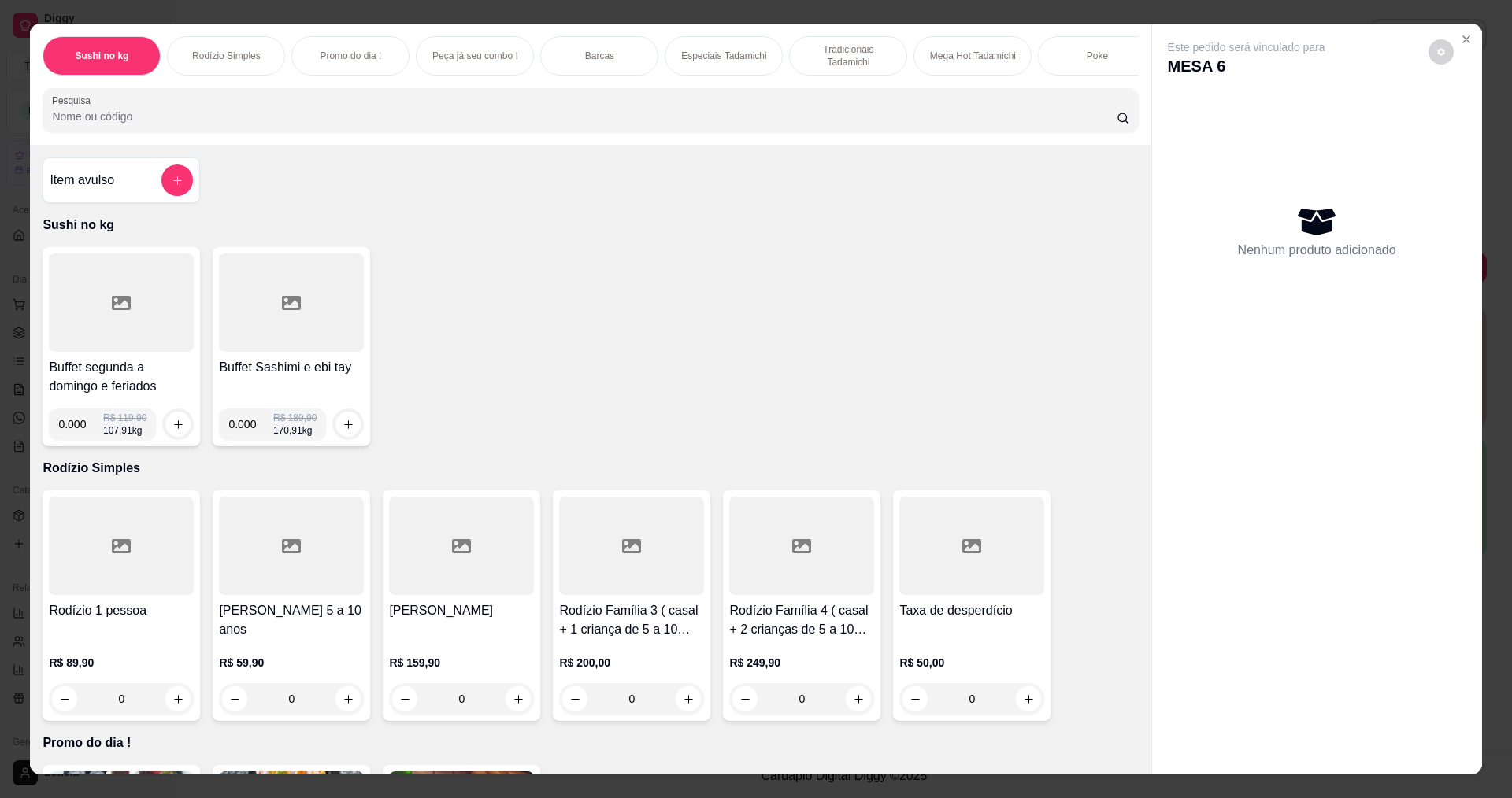
click at [80, 436] on input "0.000" at bounding box center [81, 425] width 45 height 32
type input "0.168"
click at [178, 426] on button "increase-product-quantity" at bounding box center [178, 425] width 24 height 24
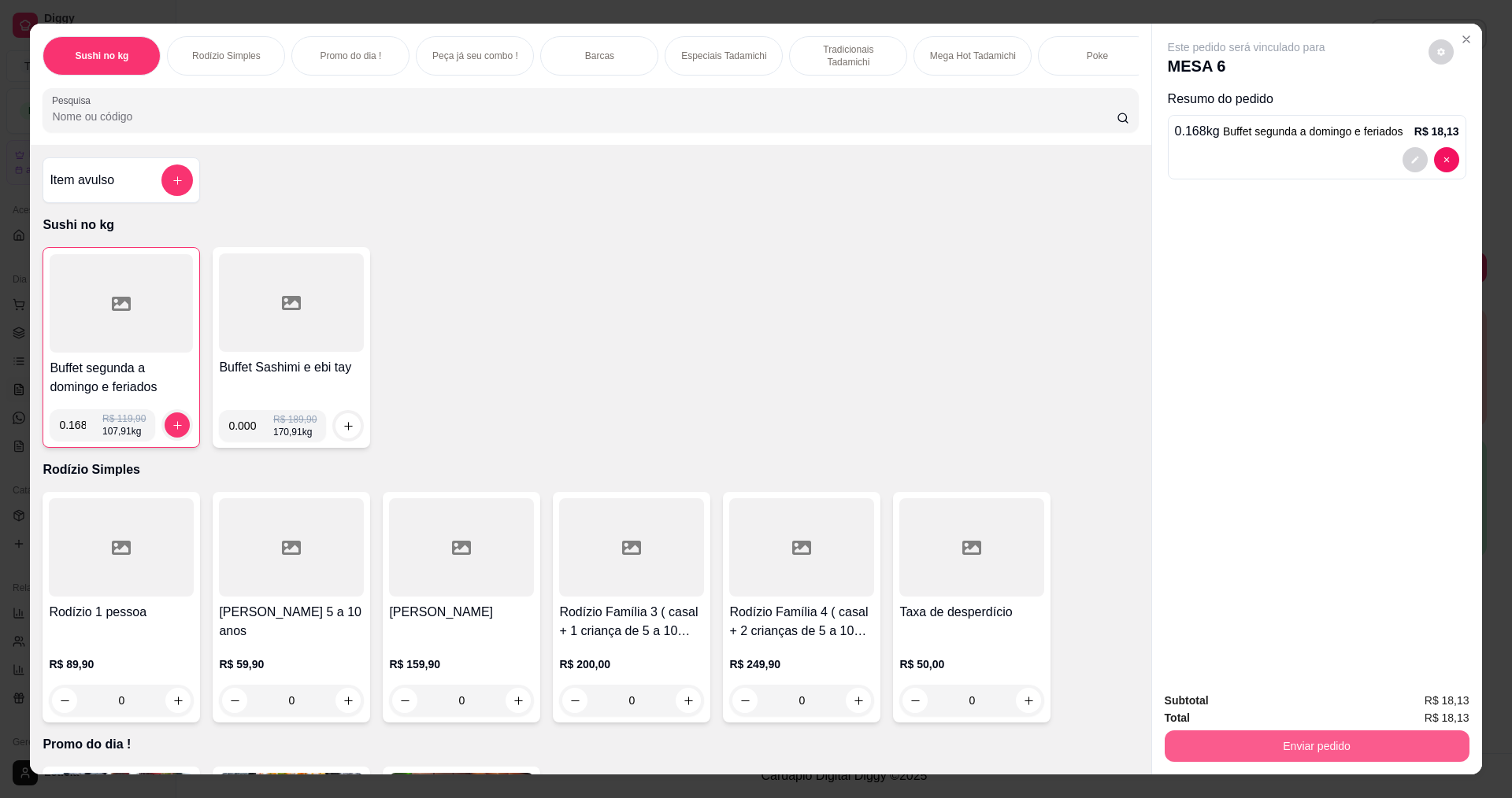
click at [1214, 756] on button "Enviar pedido" at bounding box center [1317, 746] width 305 height 32
click at [1232, 700] on button "Não registrar e enviar pedido" at bounding box center [1264, 707] width 159 height 29
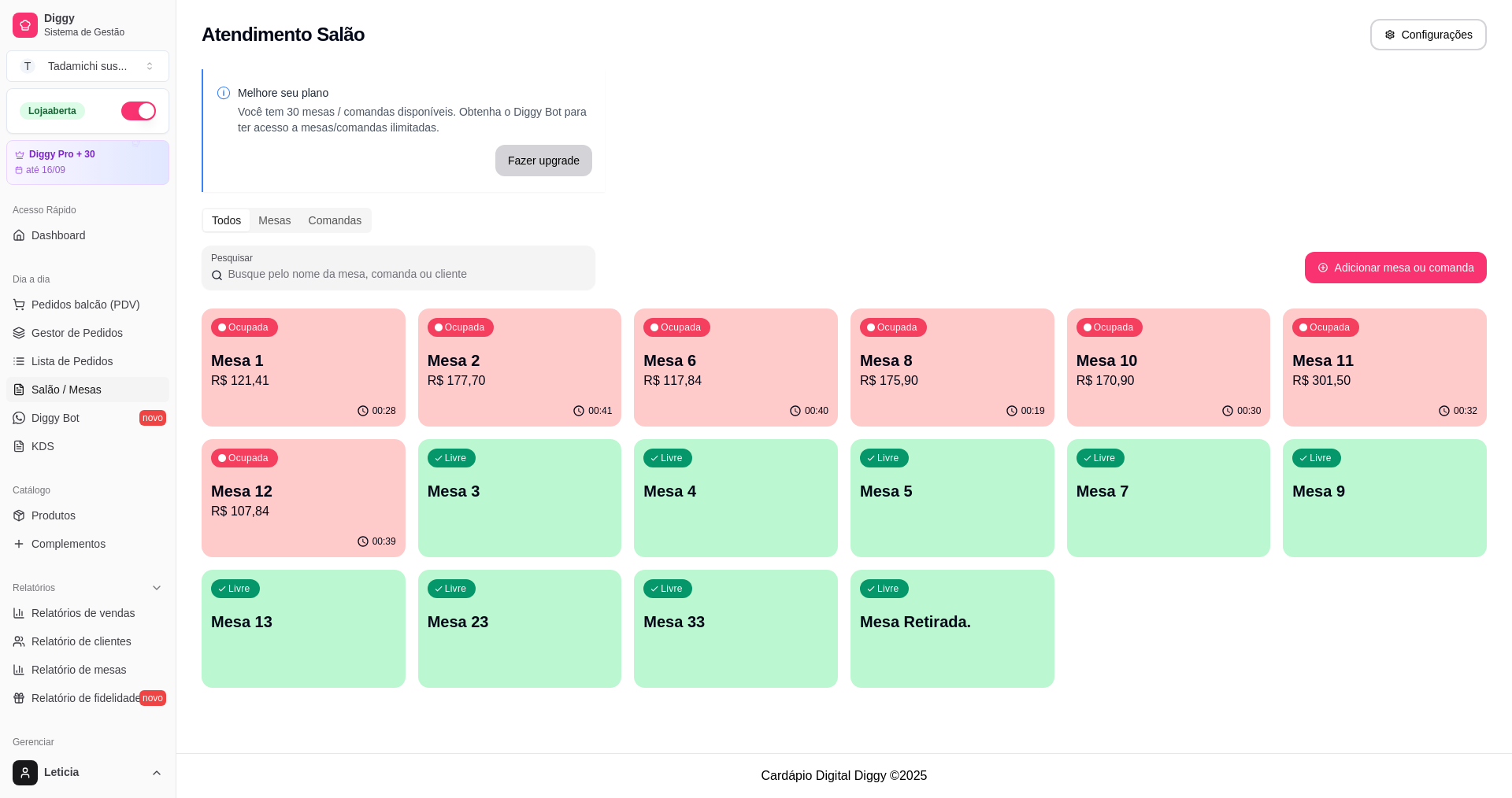
click at [441, 376] on p "R$ 177,70" at bounding box center [520, 381] width 185 height 19
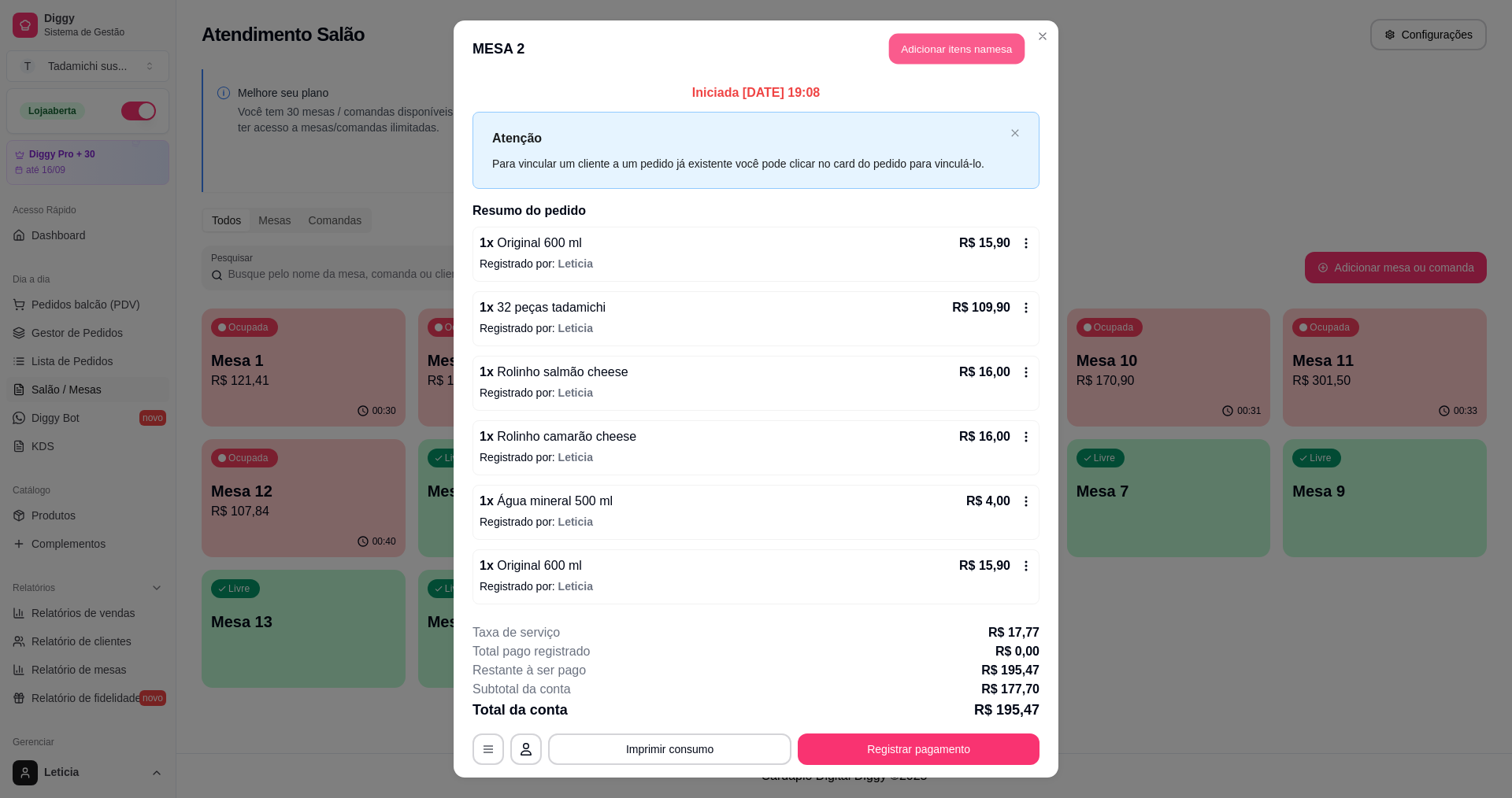
click at [933, 50] on button "Adicionar itens na mesa" at bounding box center [957, 49] width 136 height 31
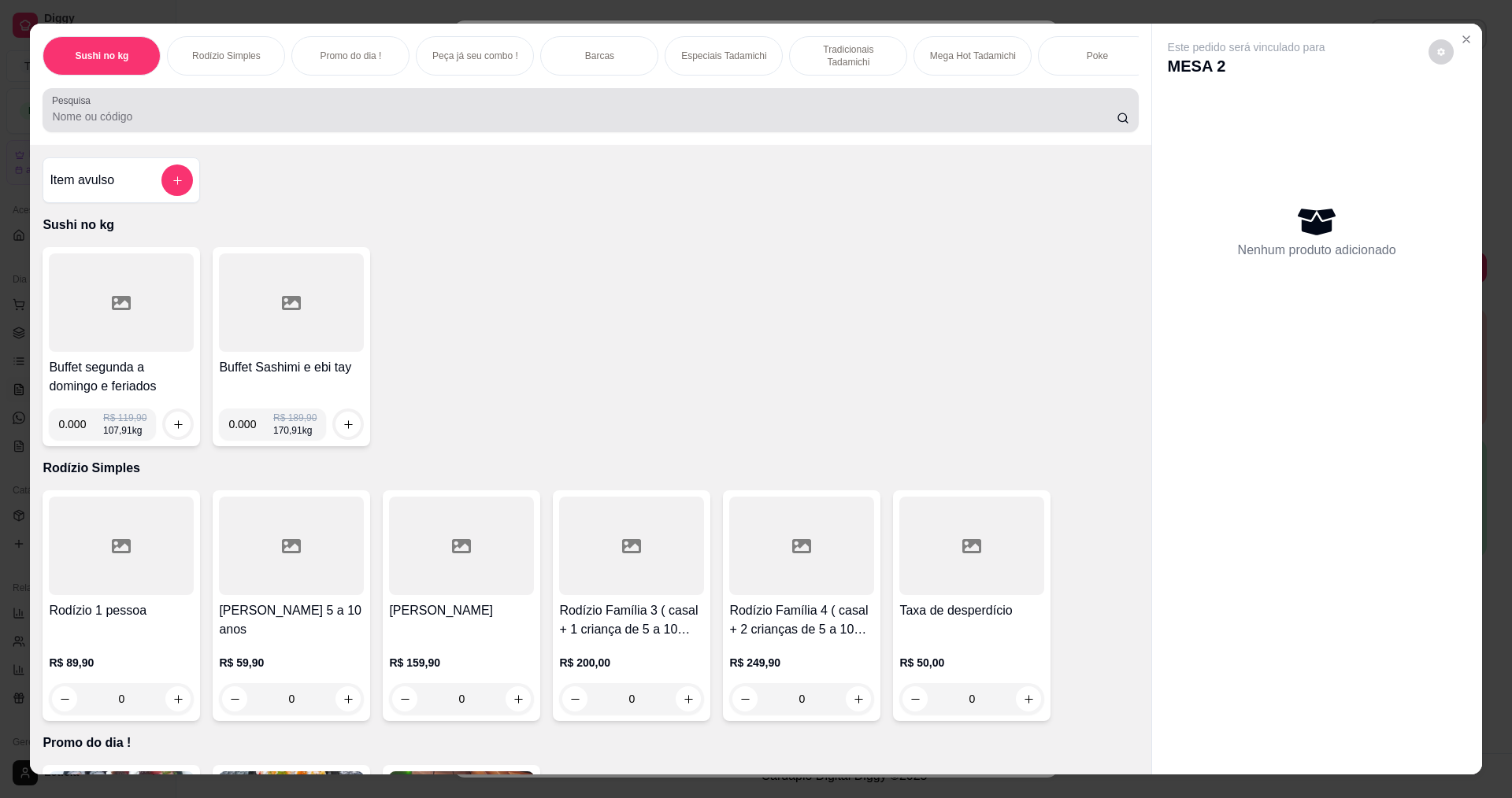
click at [767, 122] on input "Pesquisa" at bounding box center [583, 117] width 1064 height 16
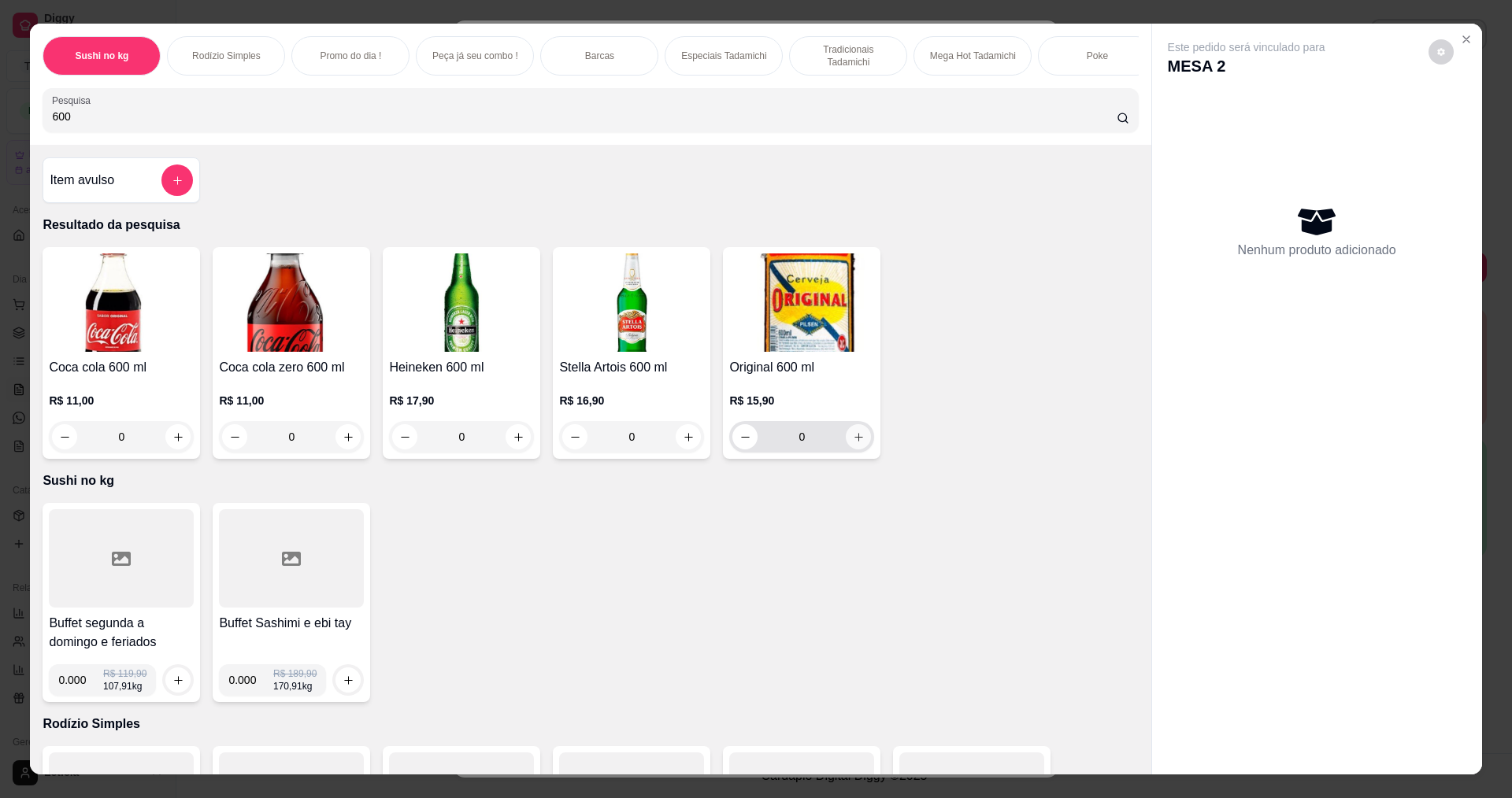
type input "600"
click at [854, 449] on button "increase-product-quantity" at bounding box center [858, 436] width 25 height 25
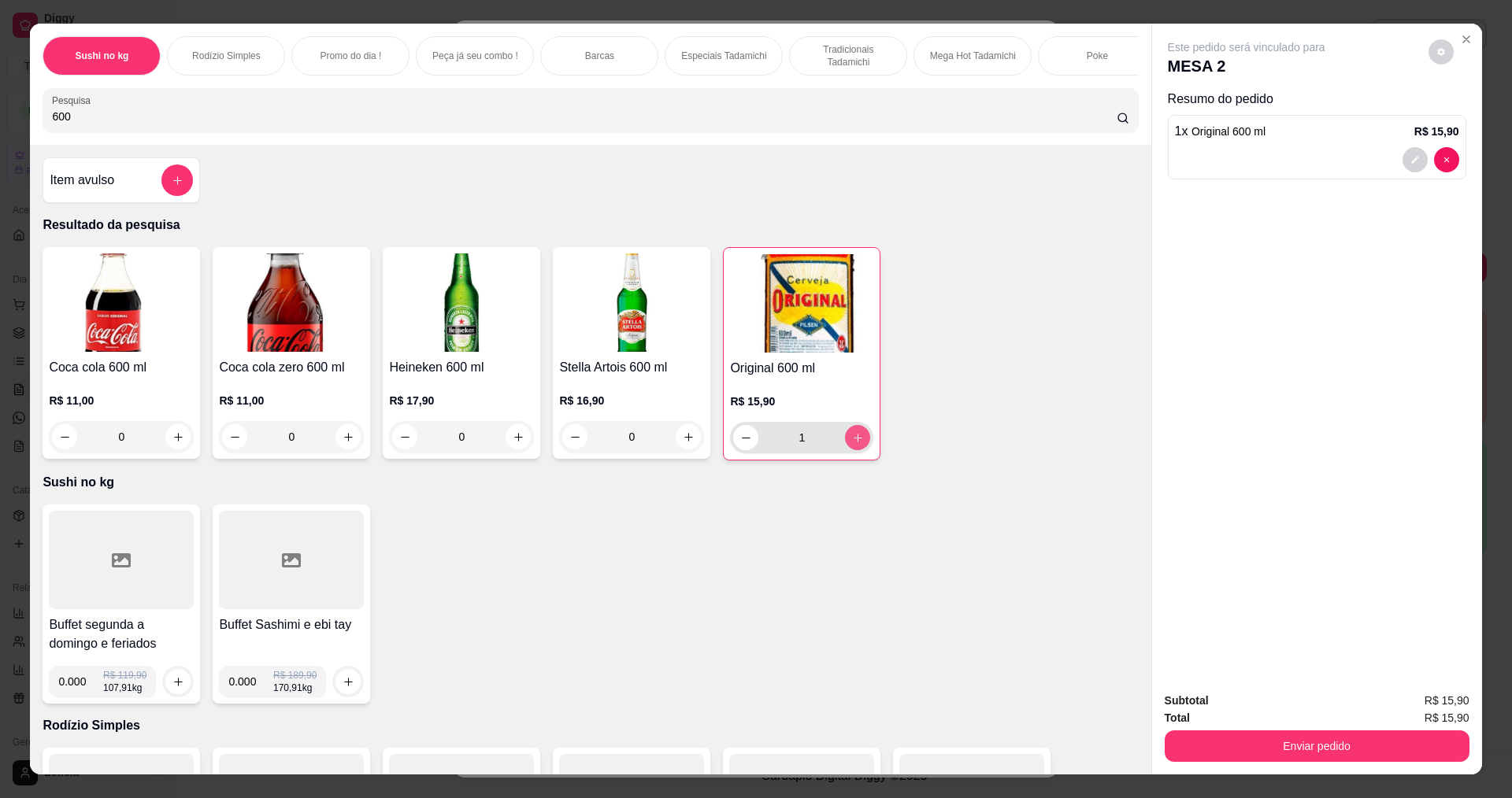
type input "1"
click at [1276, 740] on button "Enviar pedido" at bounding box center [1317, 746] width 305 height 32
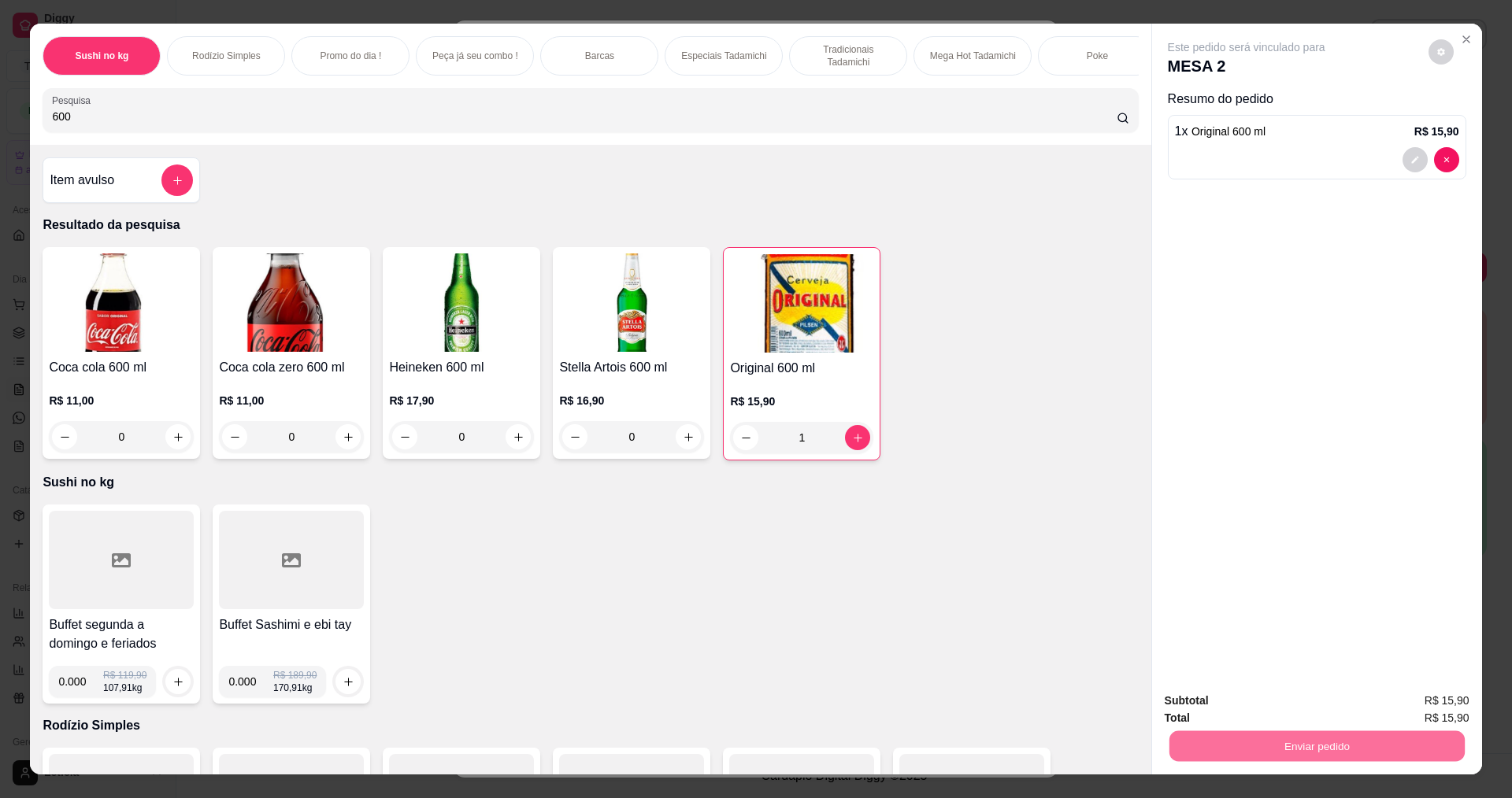
click at [1264, 710] on button "Não registrar e enviar pedido" at bounding box center [1264, 708] width 163 height 30
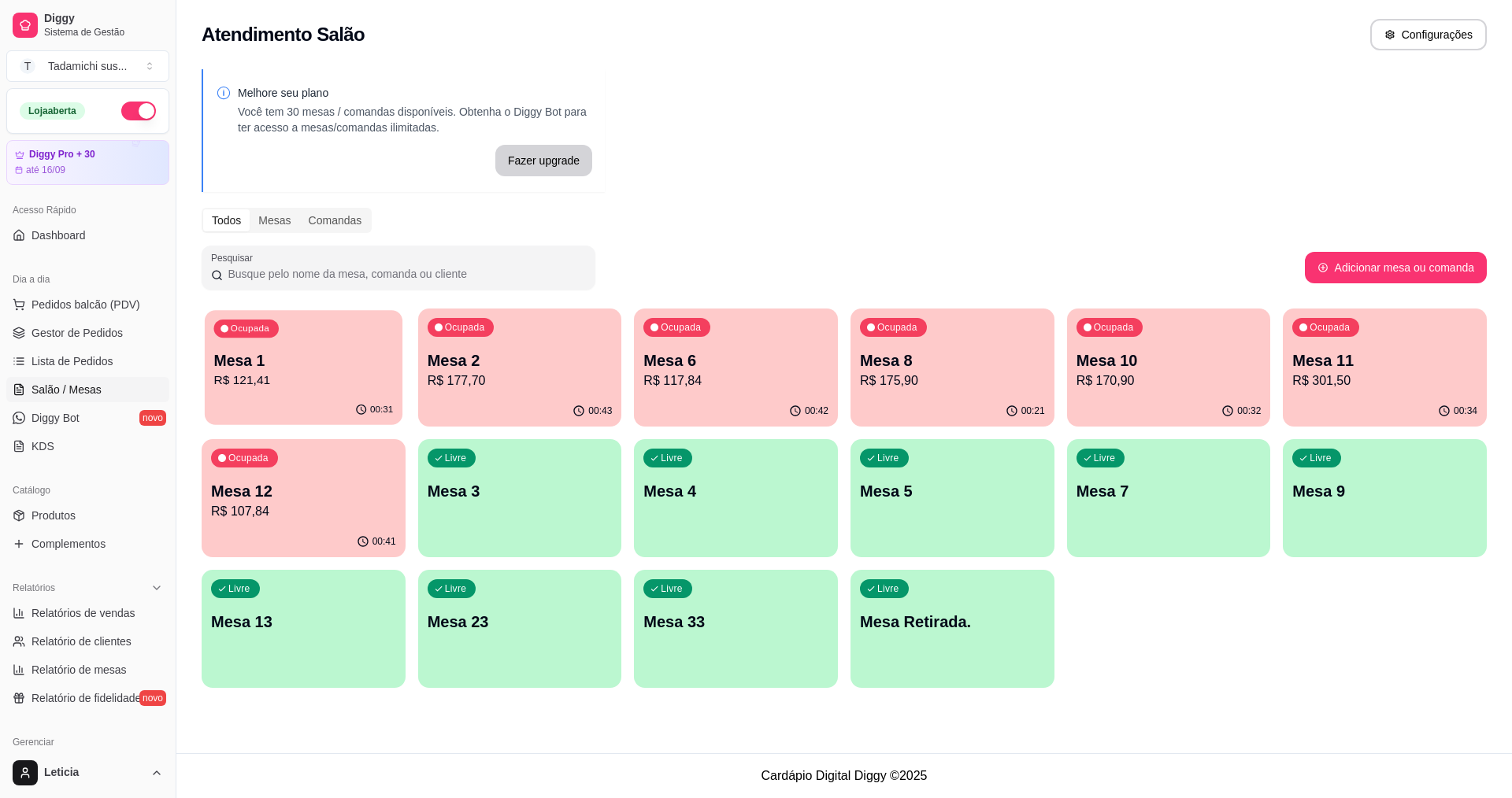
click at [334, 361] on p "Mesa 1" at bounding box center [303, 361] width 179 height 21
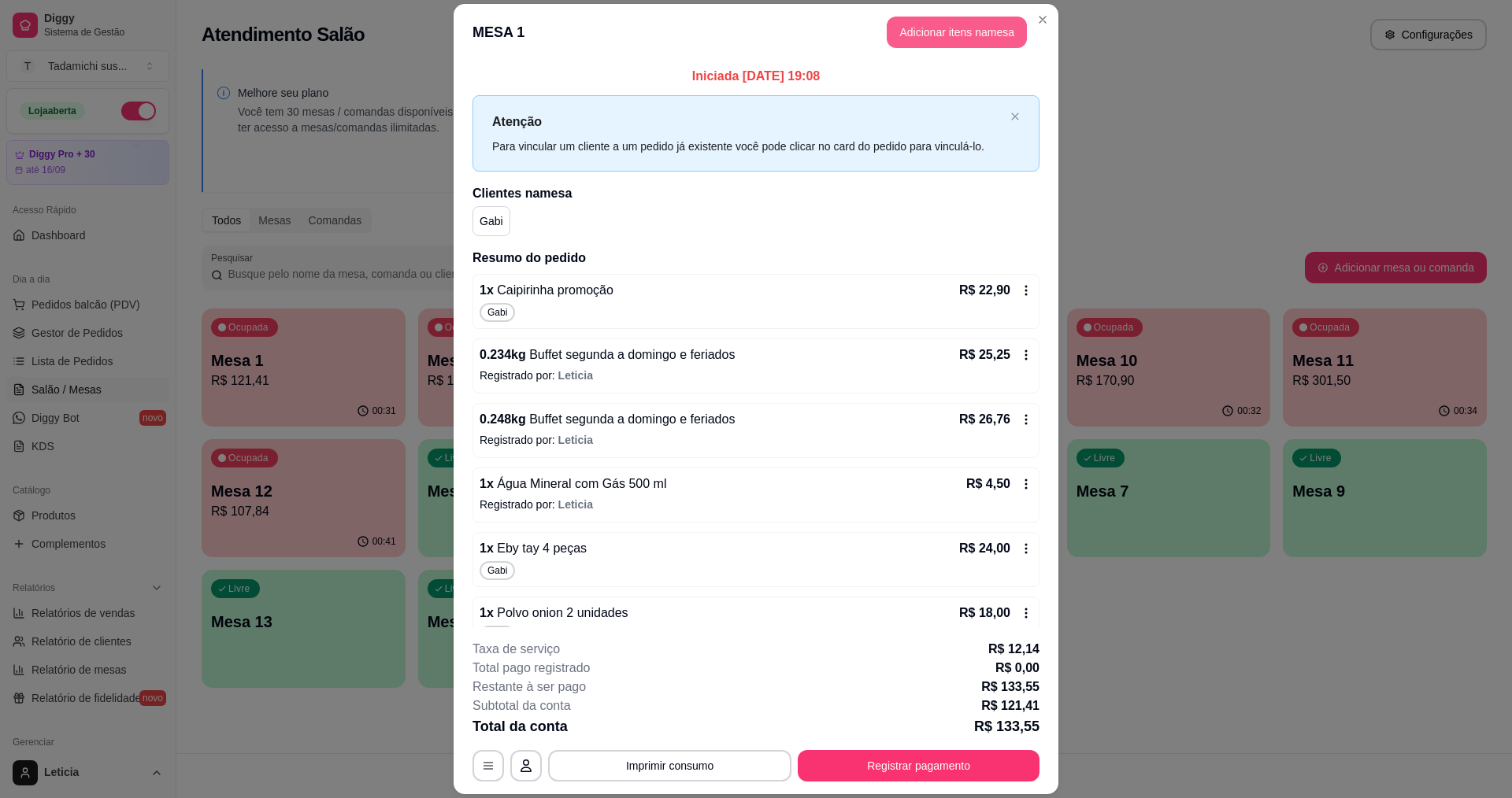
click at [951, 28] on button "Adicionar itens na mesa" at bounding box center [956, 32] width 140 height 32
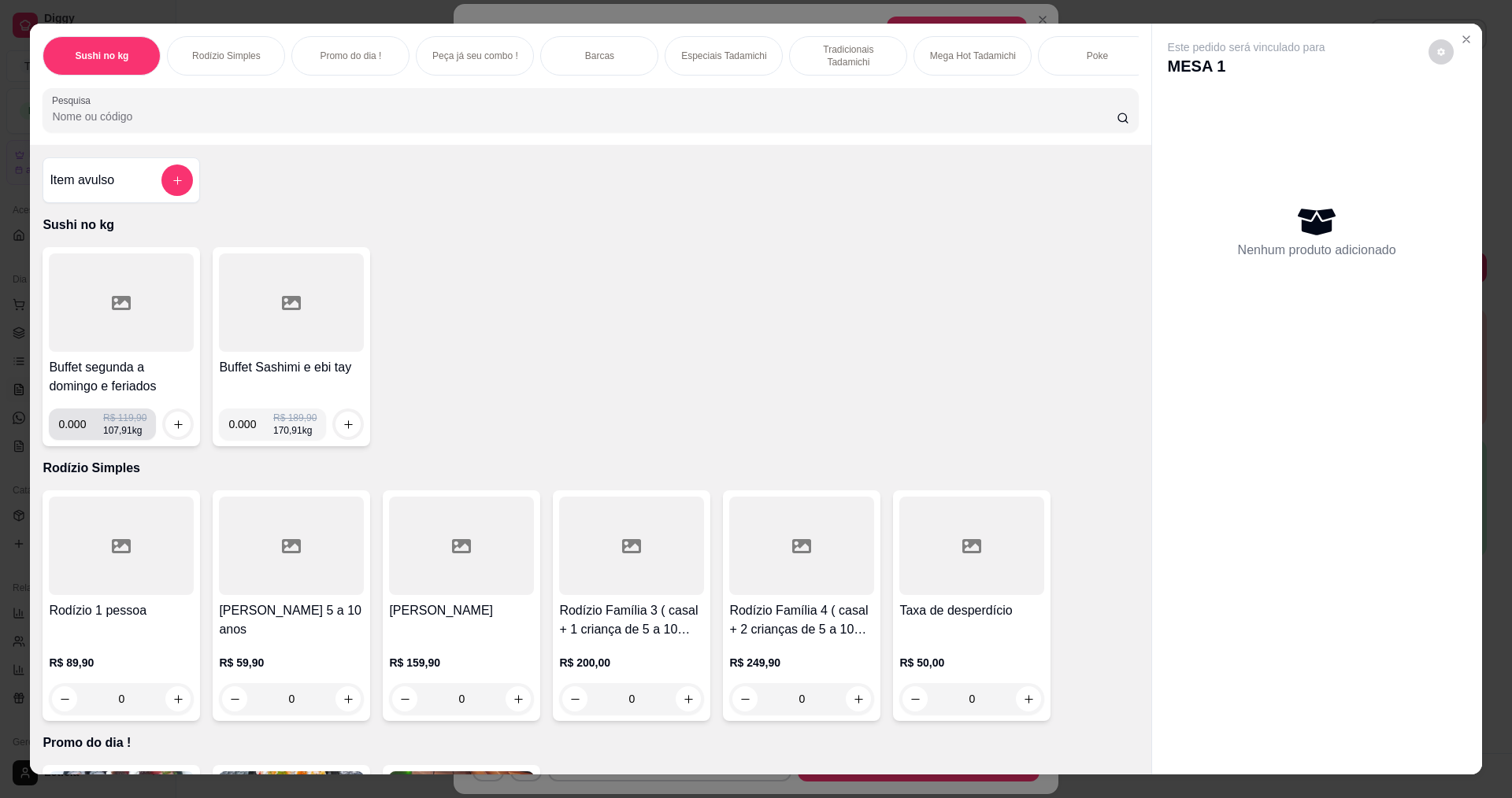
click at [79, 433] on input "0.000" at bounding box center [81, 425] width 45 height 32
type input "0.154"
click at [172, 430] on icon "increase-product-quantity" at bounding box center [178, 424] width 12 height 12
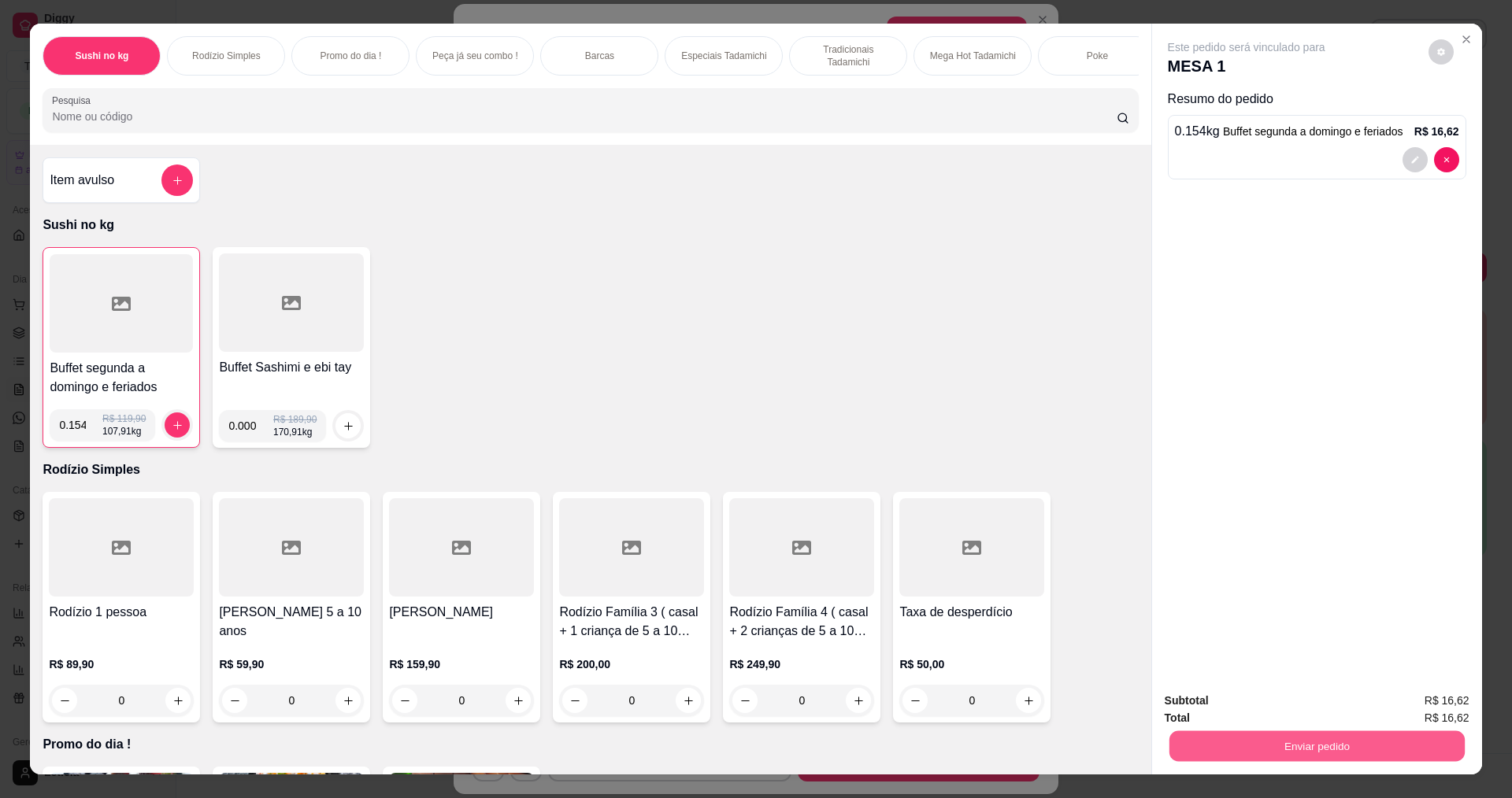
click at [1235, 747] on button "Enviar pedido" at bounding box center [1316, 745] width 295 height 31
click at [1236, 712] on button "Não registrar e enviar pedido" at bounding box center [1264, 708] width 163 height 30
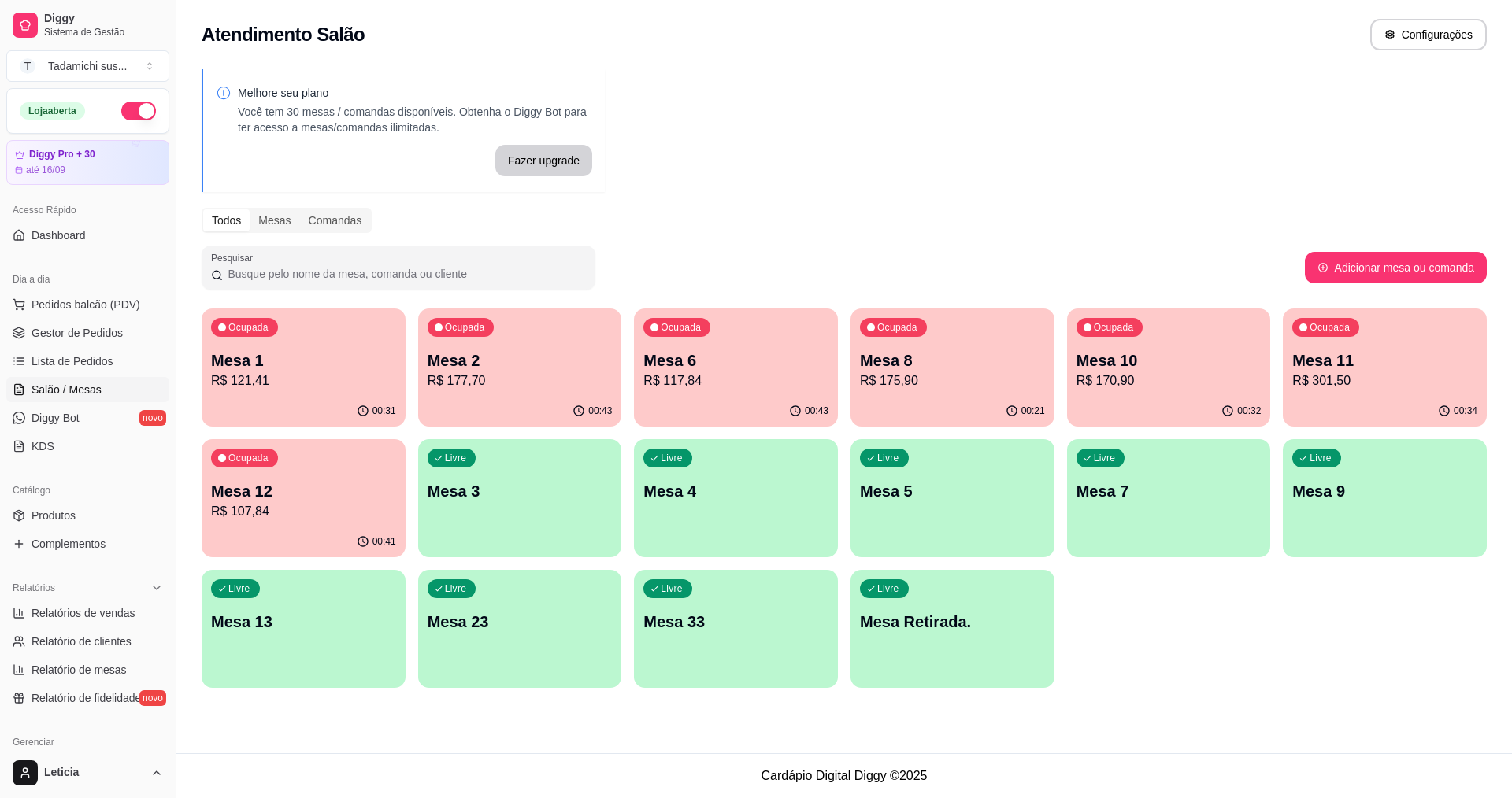
click at [455, 362] on p "Mesa 2" at bounding box center [520, 361] width 185 height 22
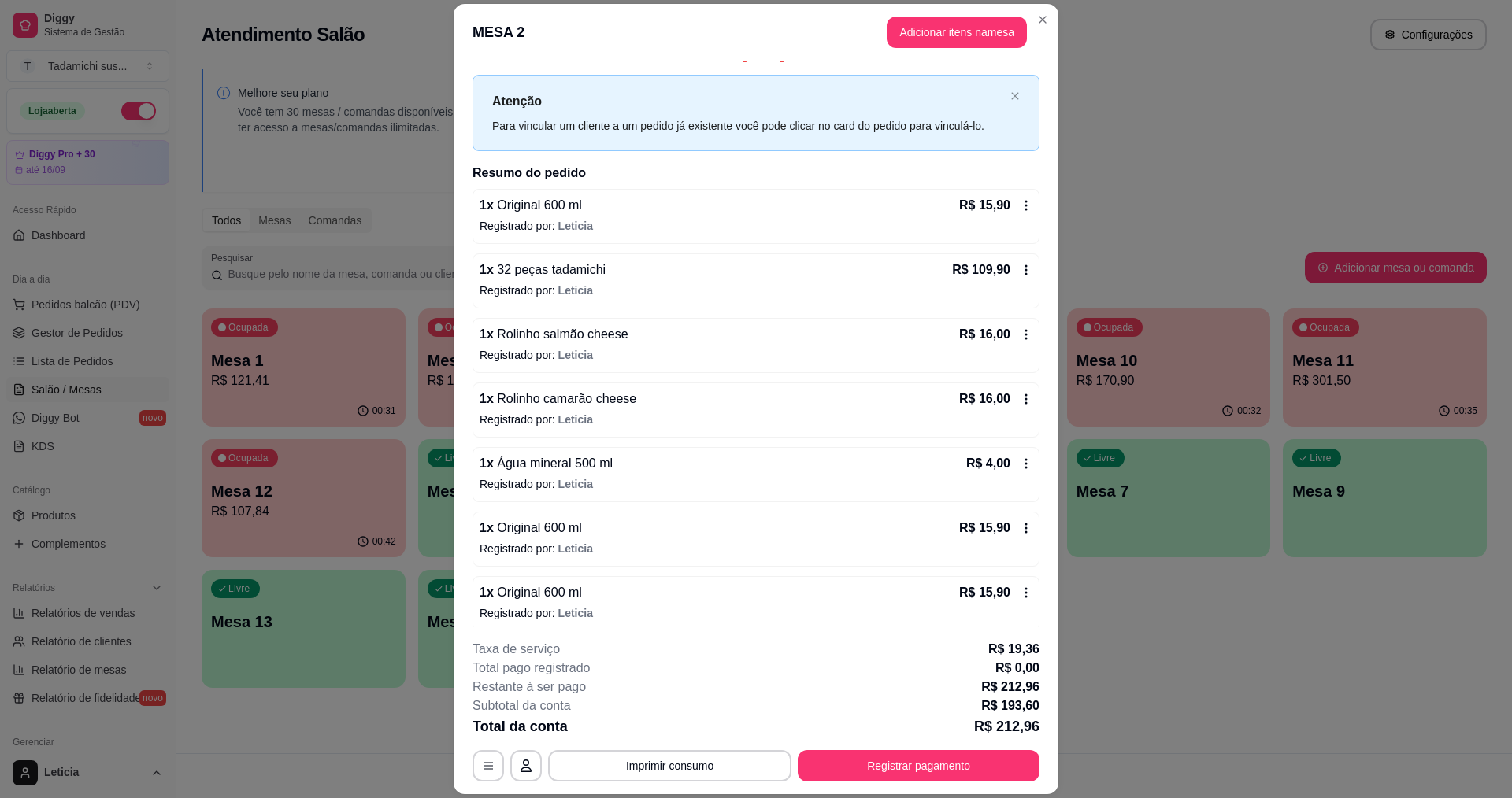
scroll to position [31, 0]
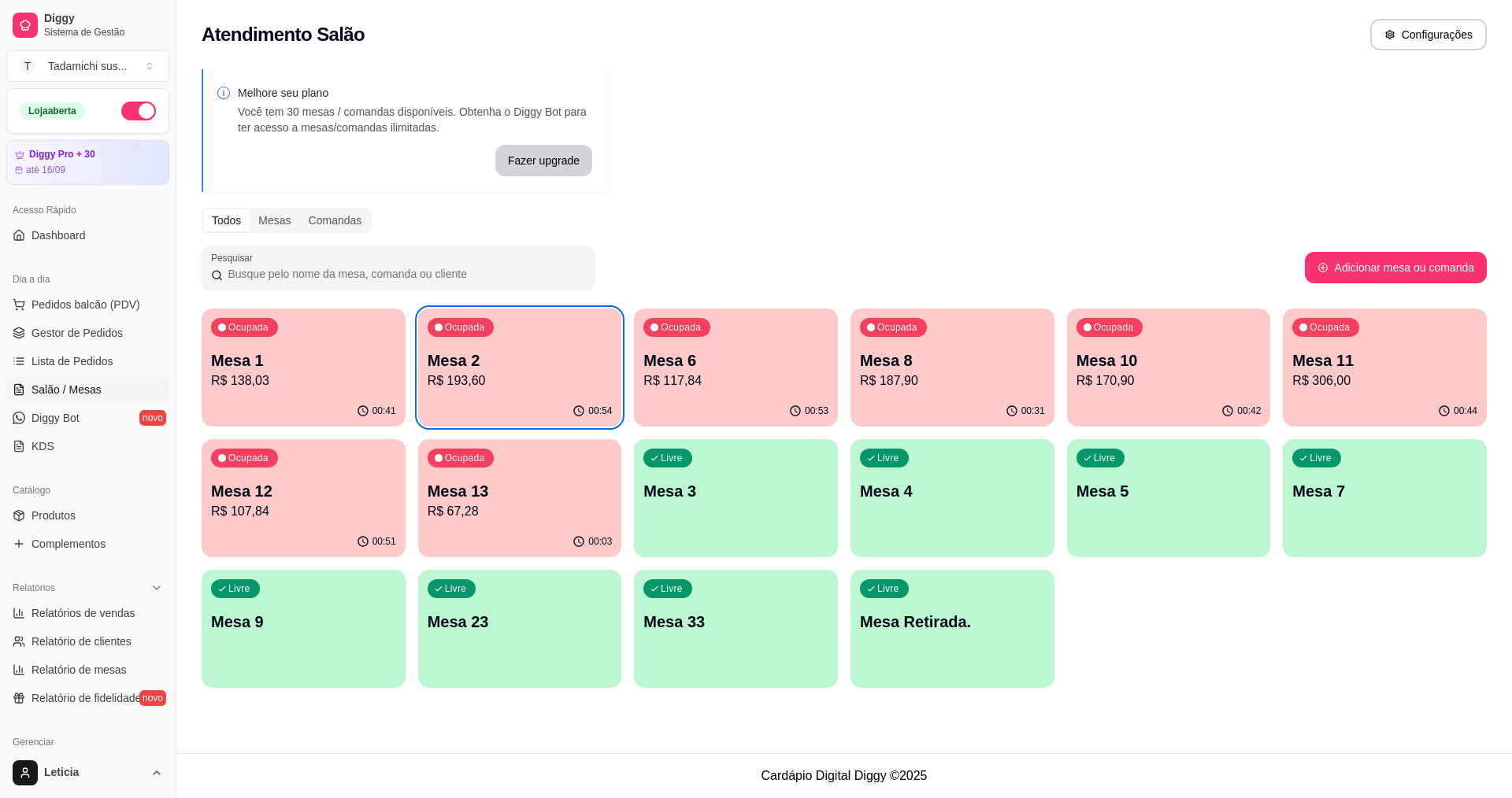
click at [773, 391] on div "Ocupada Mesa 6 R$ 117,84" at bounding box center [736, 352] width 204 height 88
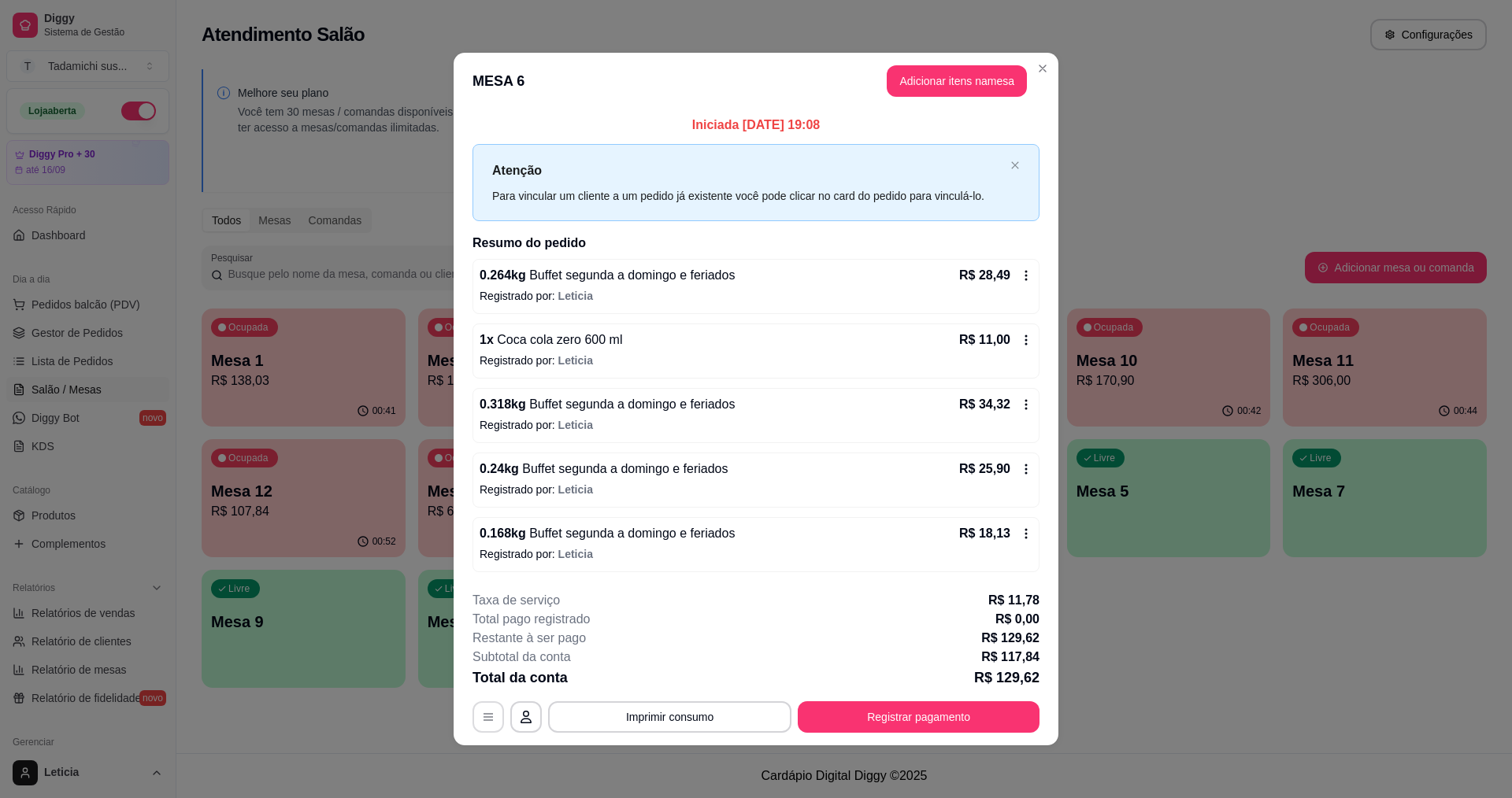
click at [480, 708] on button "button" at bounding box center [488, 717] width 32 height 32
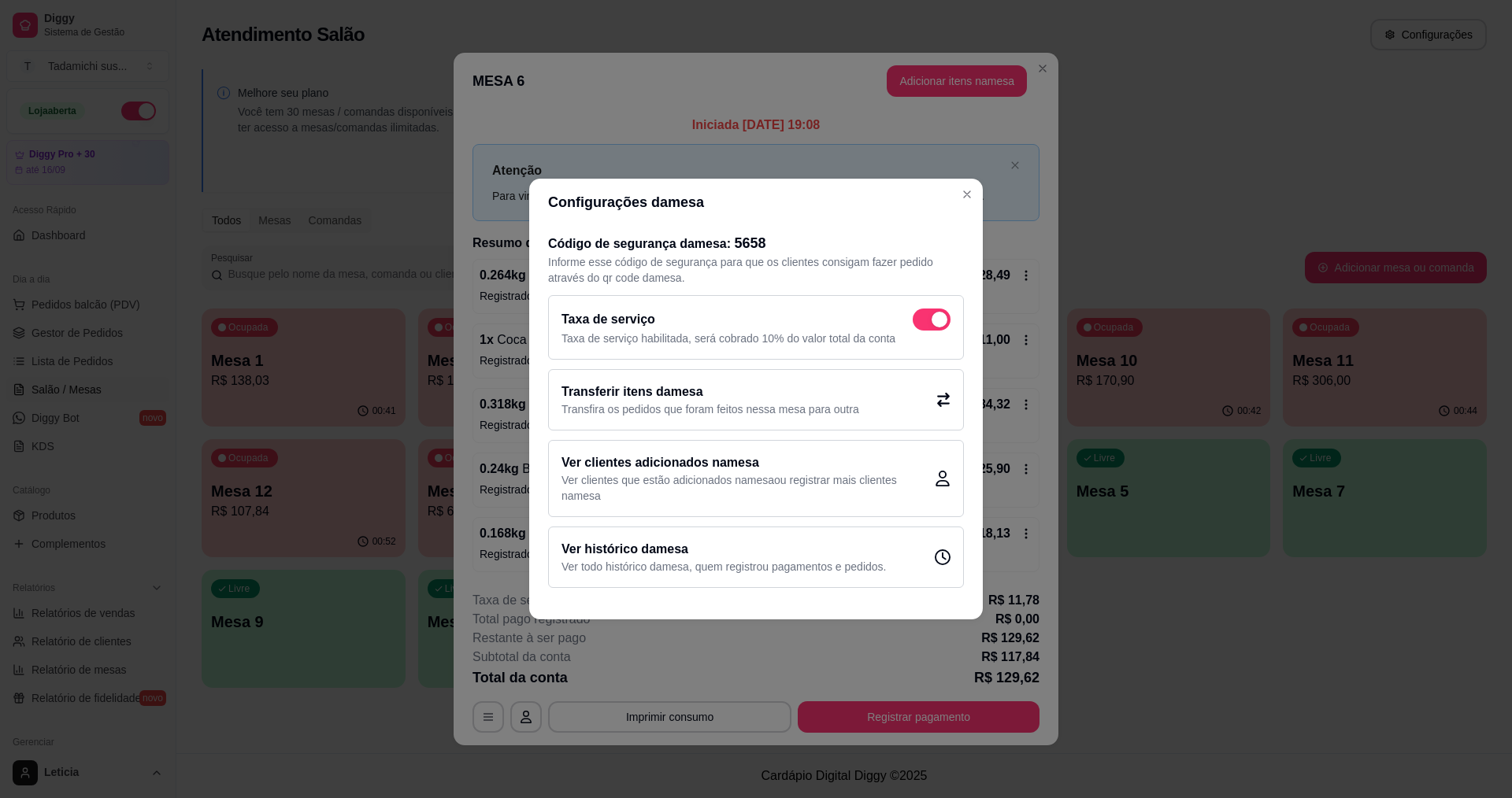
click at [932, 316] on span at bounding box center [940, 320] width 16 height 16
click at [922, 323] on input "checkbox" at bounding box center [917, 328] width 10 height 10
checkbox input "false"
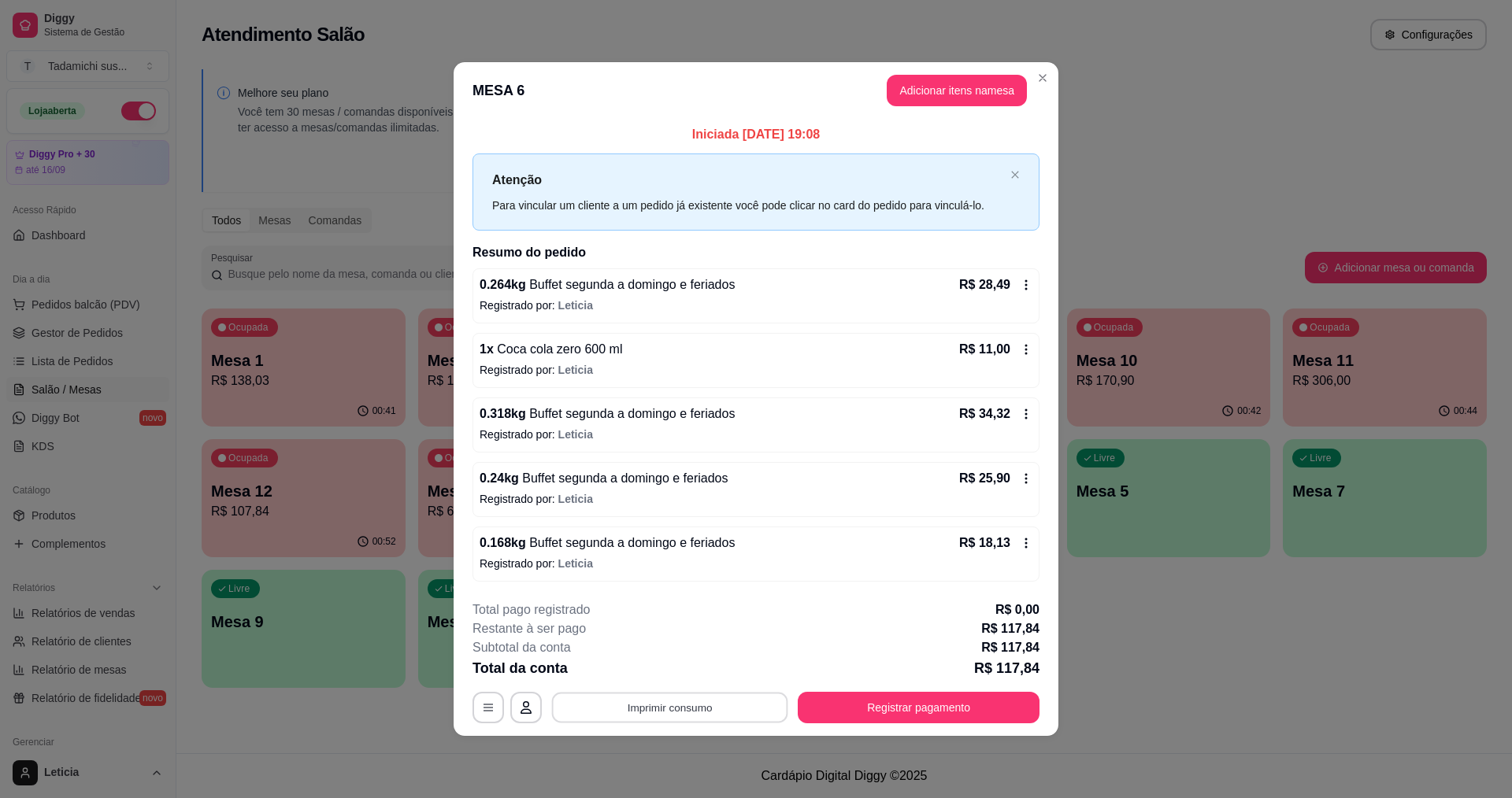
click at [696, 709] on button "Imprimir consumo" at bounding box center [670, 707] width 236 height 31
click at [703, 676] on button "IMPRESSORA HAYOM" at bounding box center [674, 672] width 122 height 25
click at [860, 706] on button "Registrar pagamento" at bounding box center [918, 708] width 242 height 32
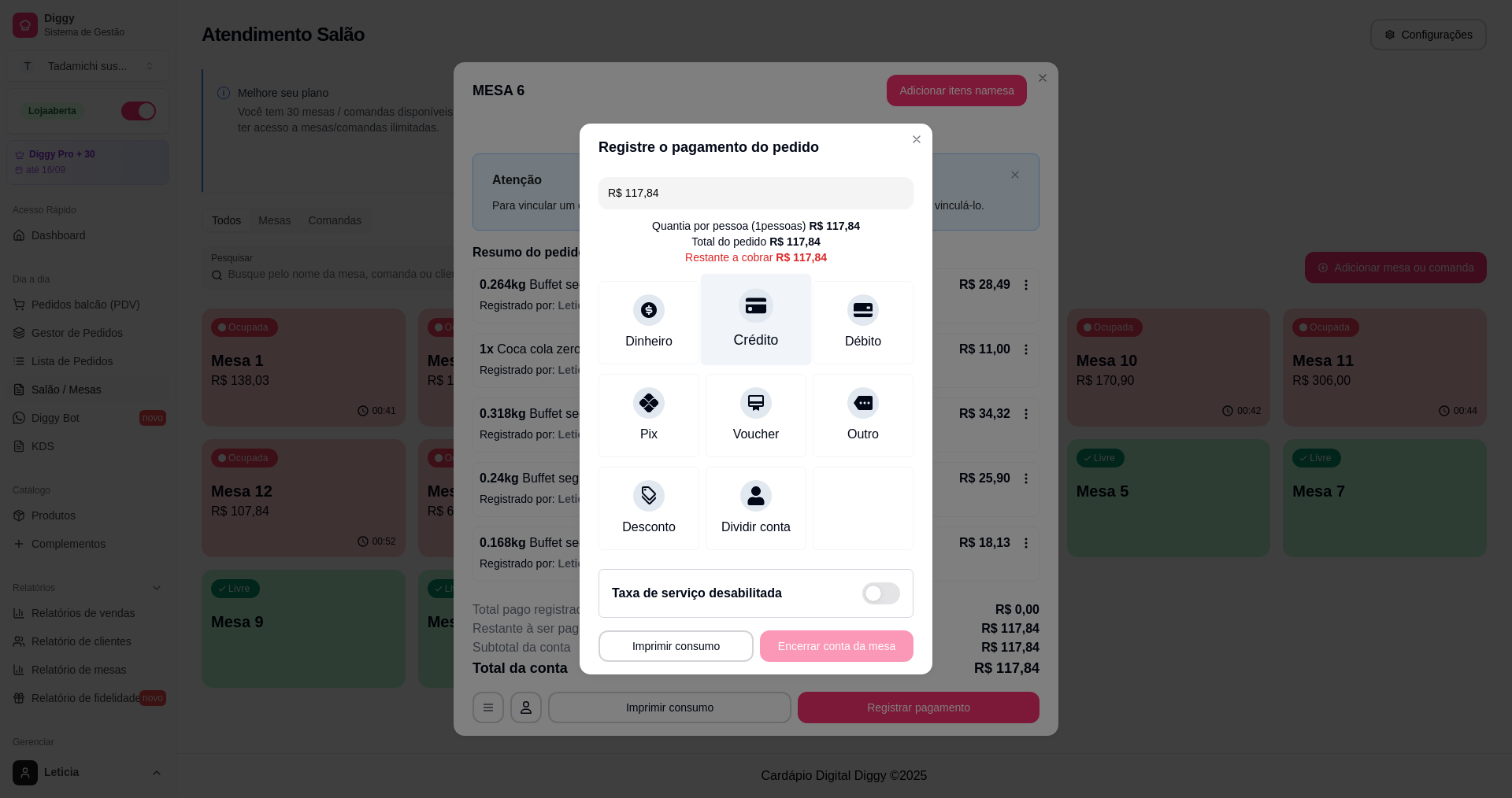
click at [748, 309] on div at bounding box center [756, 305] width 35 height 35
type input "R$ 0,00"
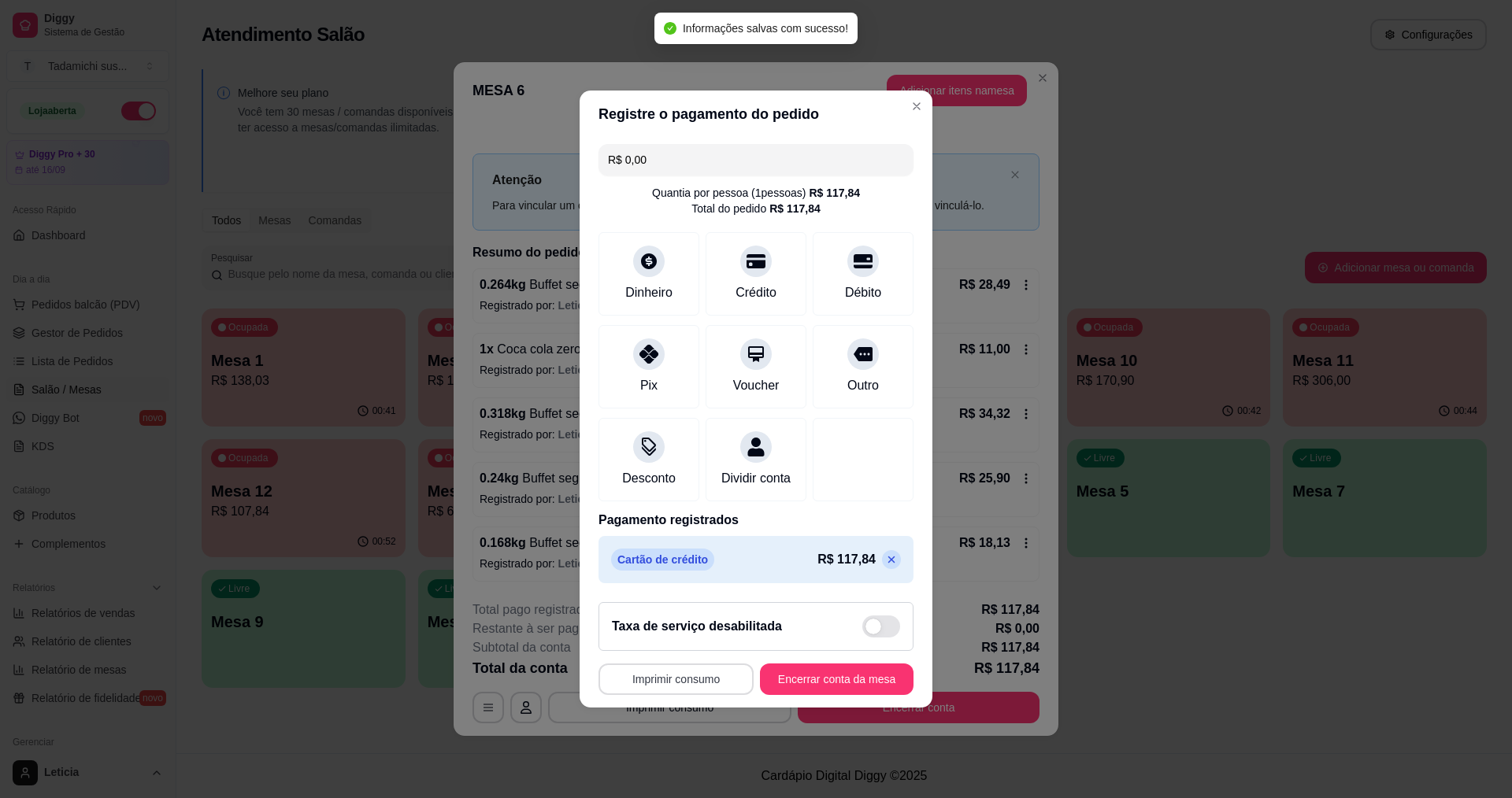
click at [700, 684] on button "Imprimir consumo" at bounding box center [676, 680] width 155 height 32
click at [715, 645] on button "IMPRESSORA HAYOM" at bounding box center [677, 652] width 118 height 24
click at [828, 691] on button "Encerrar conta da mesa" at bounding box center [836, 680] width 153 height 32
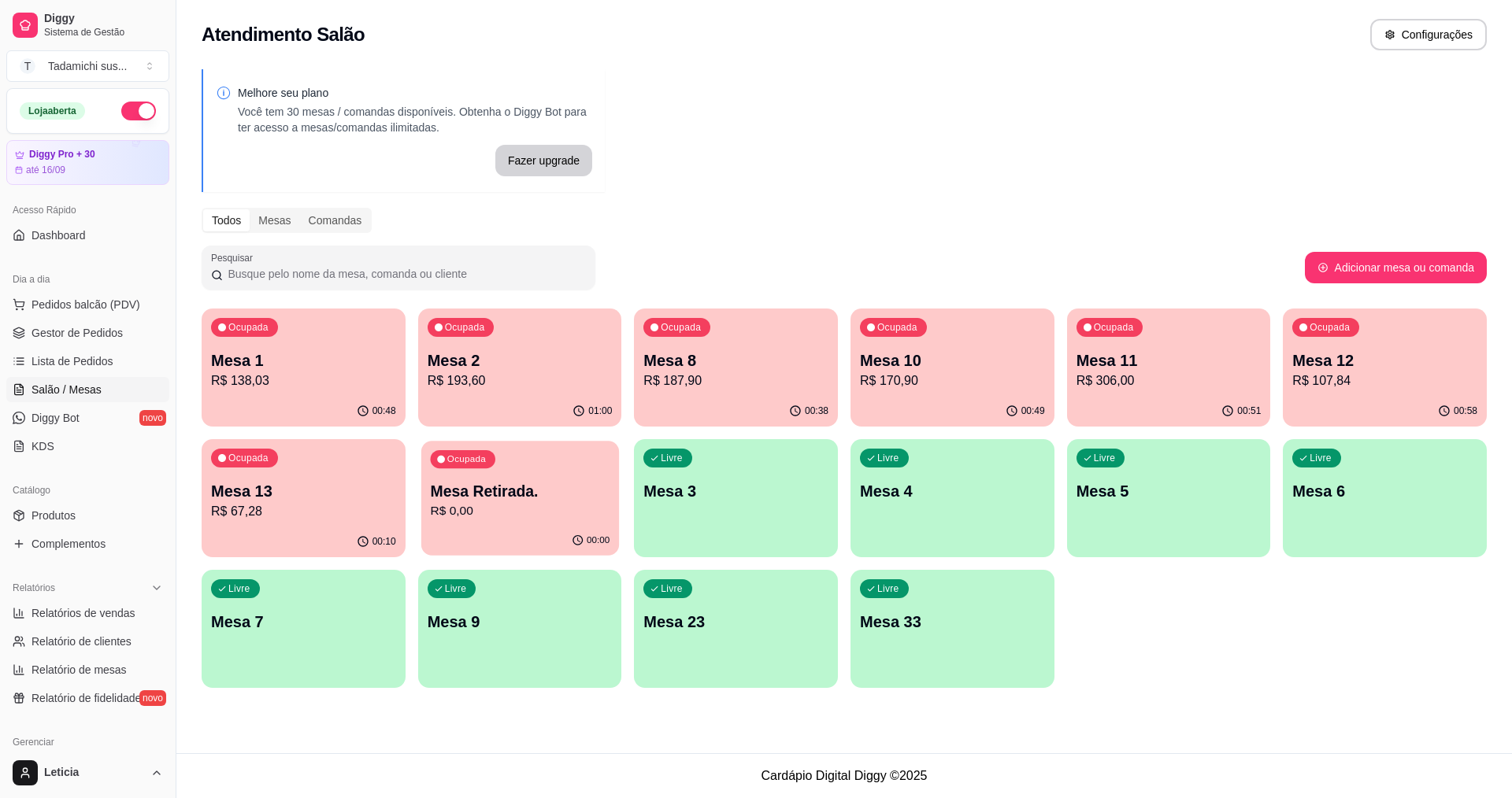
click at [493, 503] on p "R$ 0,00" at bounding box center [519, 511] width 179 height 18
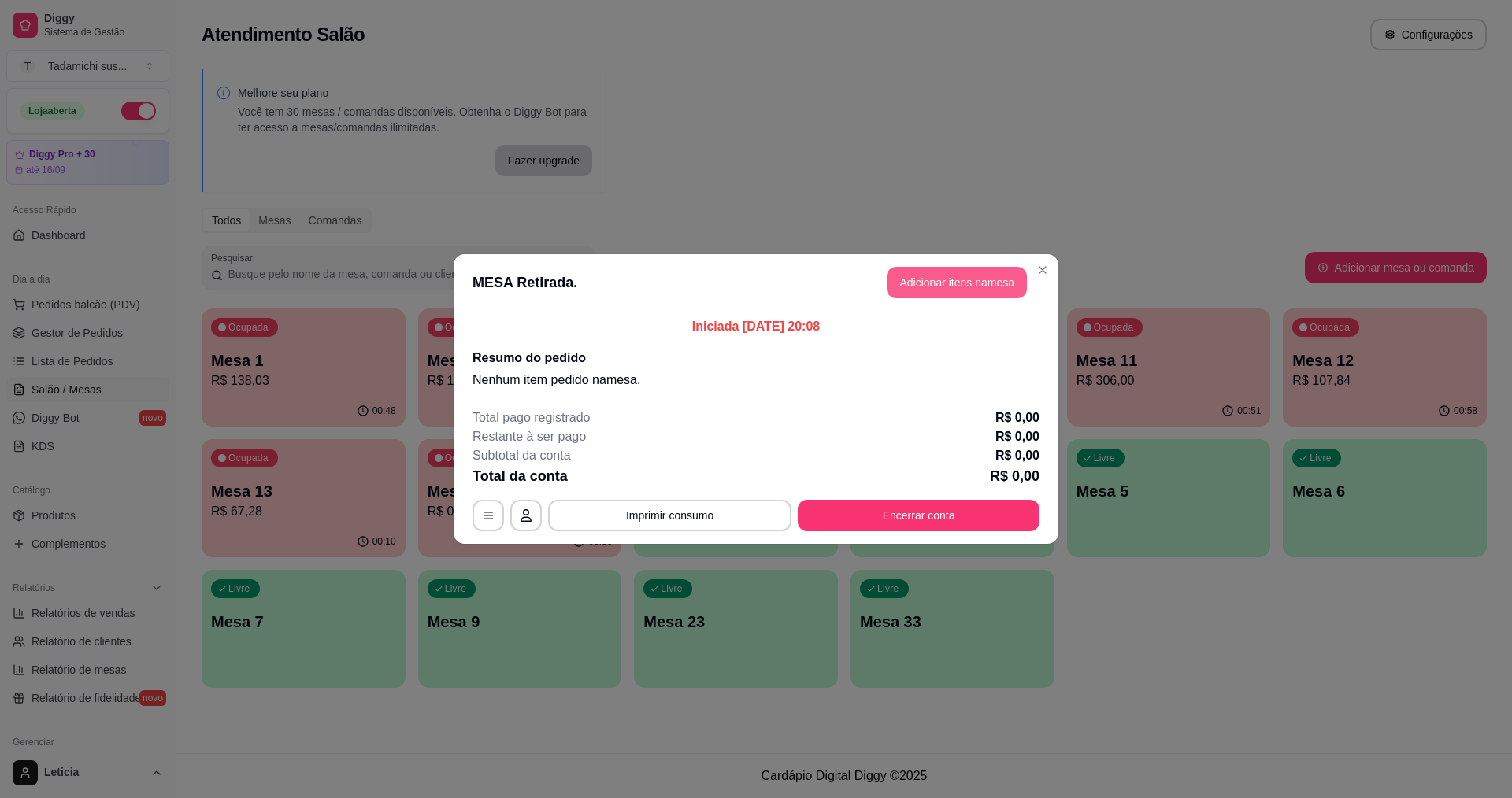
click at [968, 285] on button "Adicionar itens na mesa" at bounding box center [956, 283] width 140 height 32
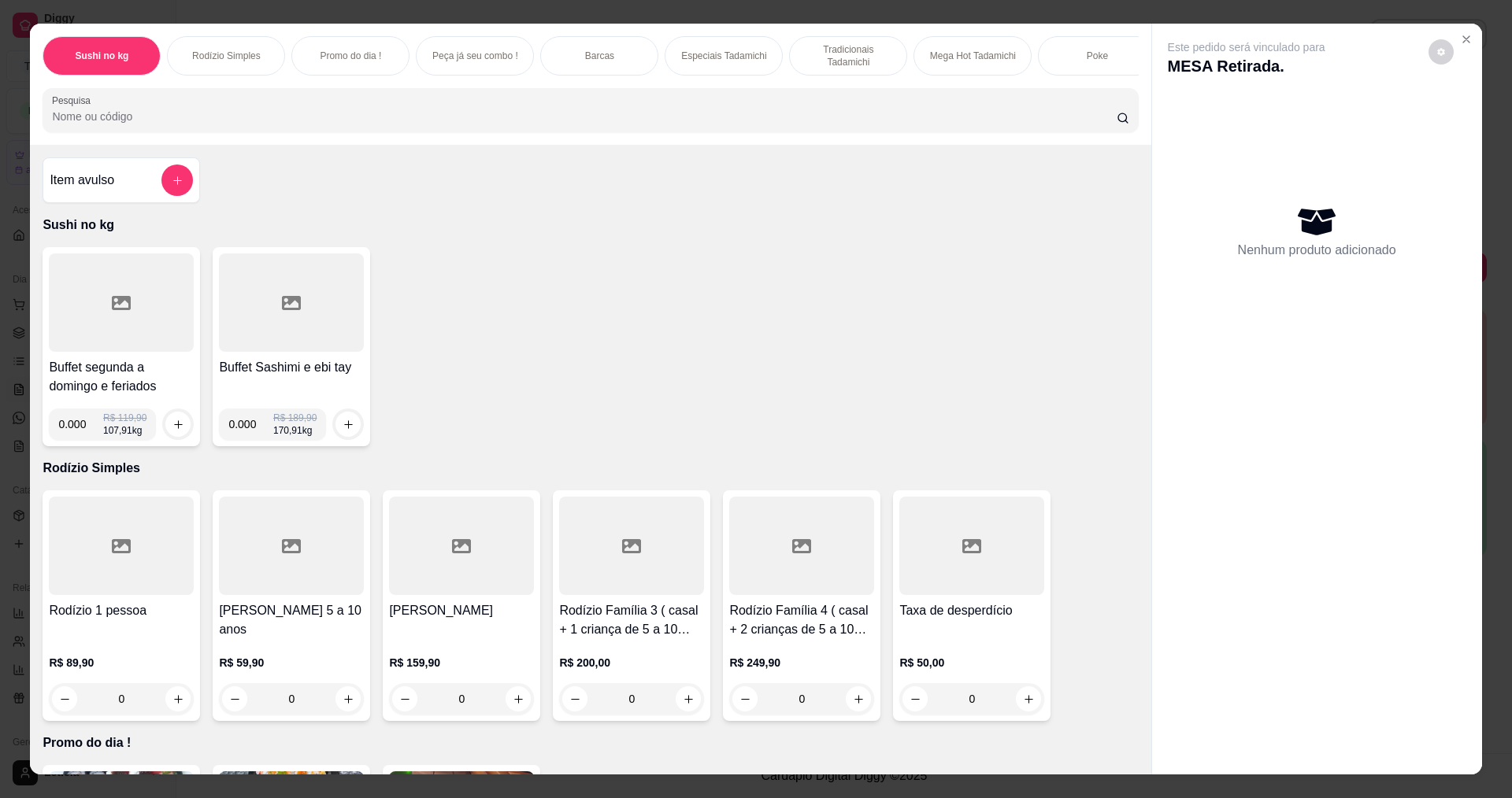
click at [81, 437] on input "0.000" at bounding box center [81, 425] width 45 height 32
type input "0.446"
click at [172, 425] on button "increase-product-quantity" at bounding box center [178, 425] width 25 height 25
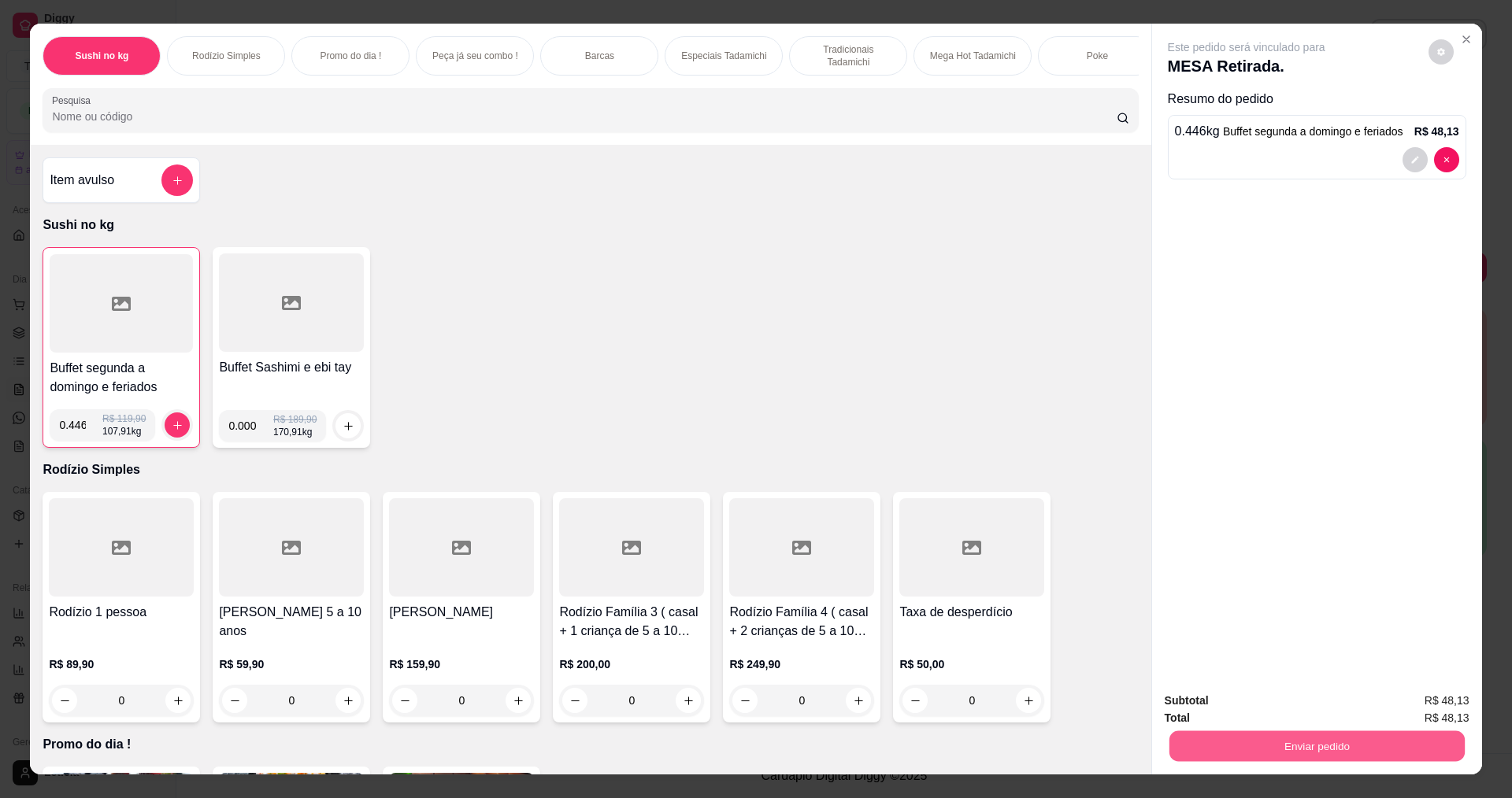
click at [1191, 744] on button "Enviar pedido" at bounding box center [1316, 745] width 295 height 31
click at [1196, 706] on button "Não registrar e enviar pedido" at bounding box center [1264, 707] width 159 height 29
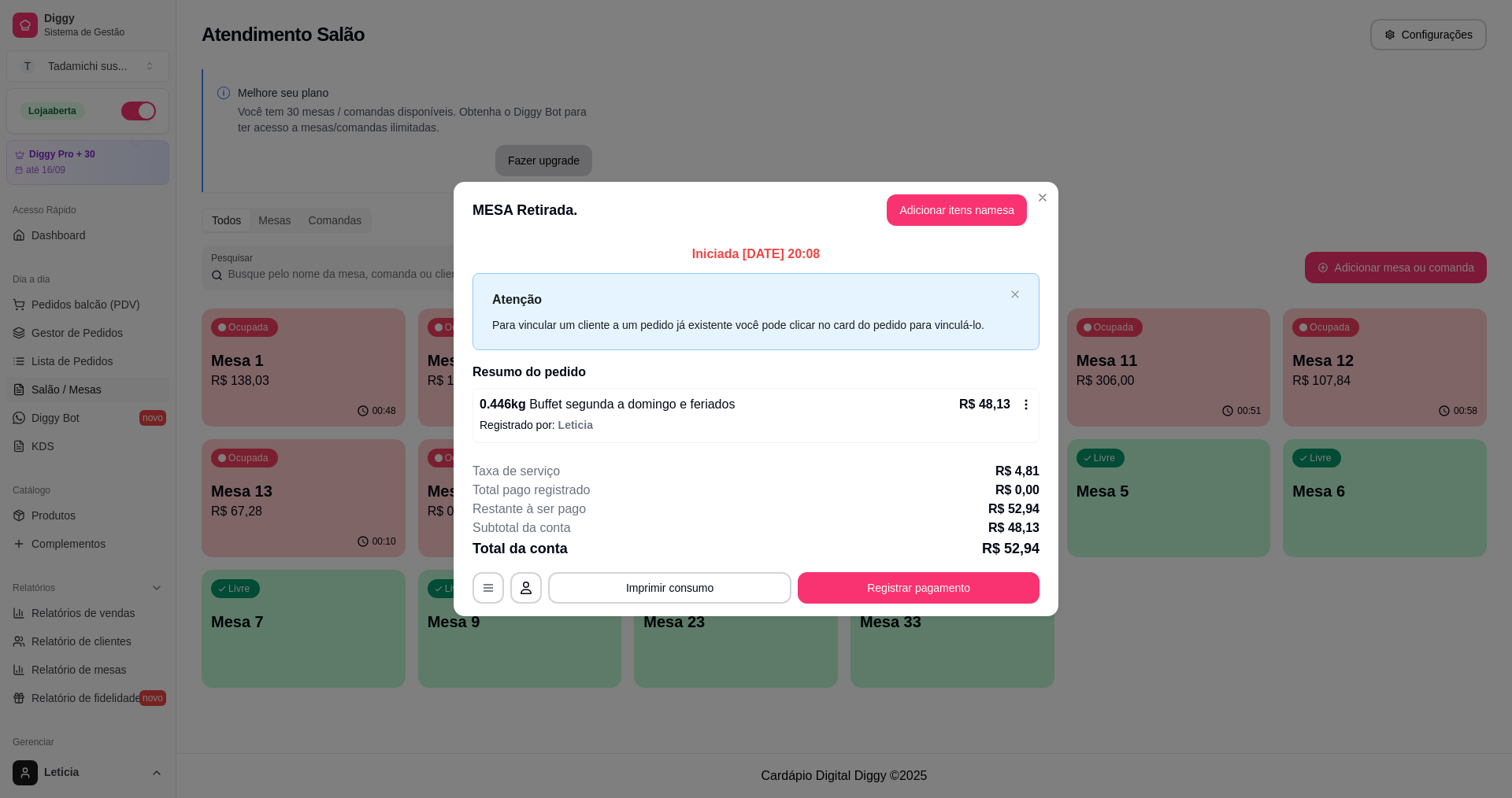
click at [473, 601] on div "**********" at bounding box center [756, 588] width 567 height 32
click at [490, 590] on icon "button" at bounding box center [488, 588] width 13 height 13
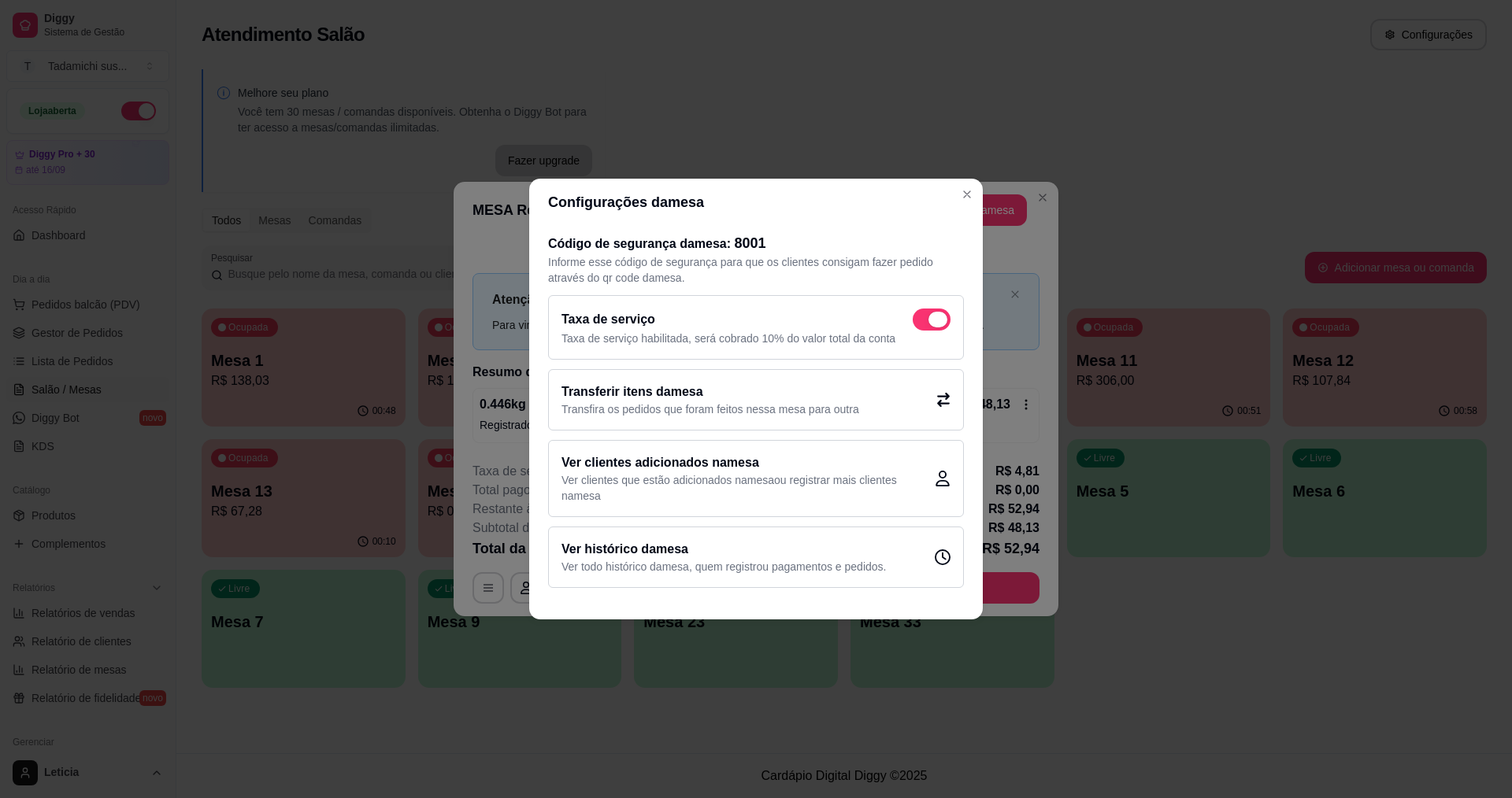
click at [944, 322] on span at bounding box center [938, 320] width 19 height 16
click at [922, 323] on input "checkbox" at bounding box center [917, 328] width 10 height 10
checkbox input "false"
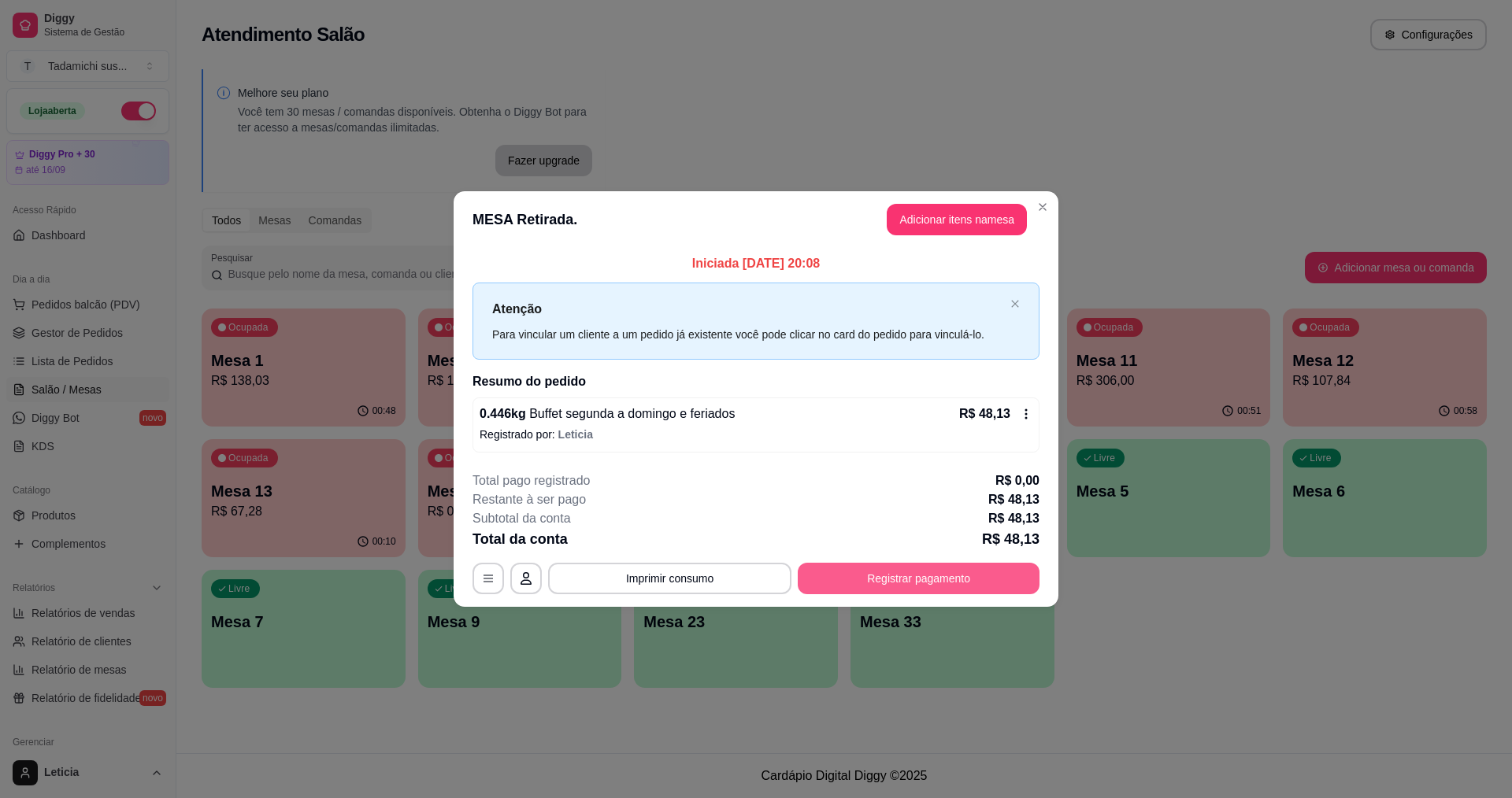
click at [908, 567] on button "Registrar pagamento" at bounding box center [918, 579] width 242 height 32
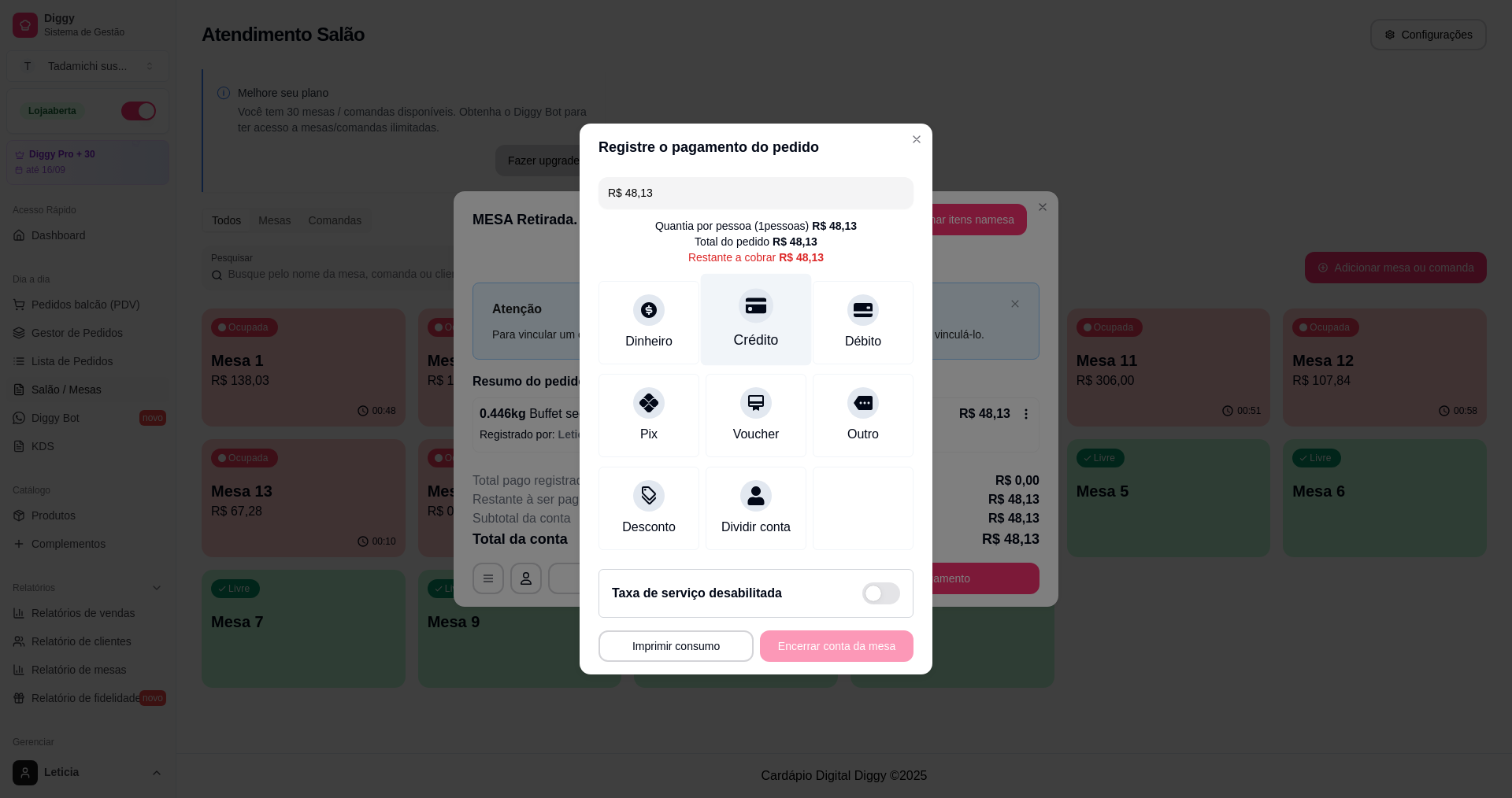
click at [738, 302] on div at bounding box center [756, 305] width 35 height 35
type input "R$ 0,00"
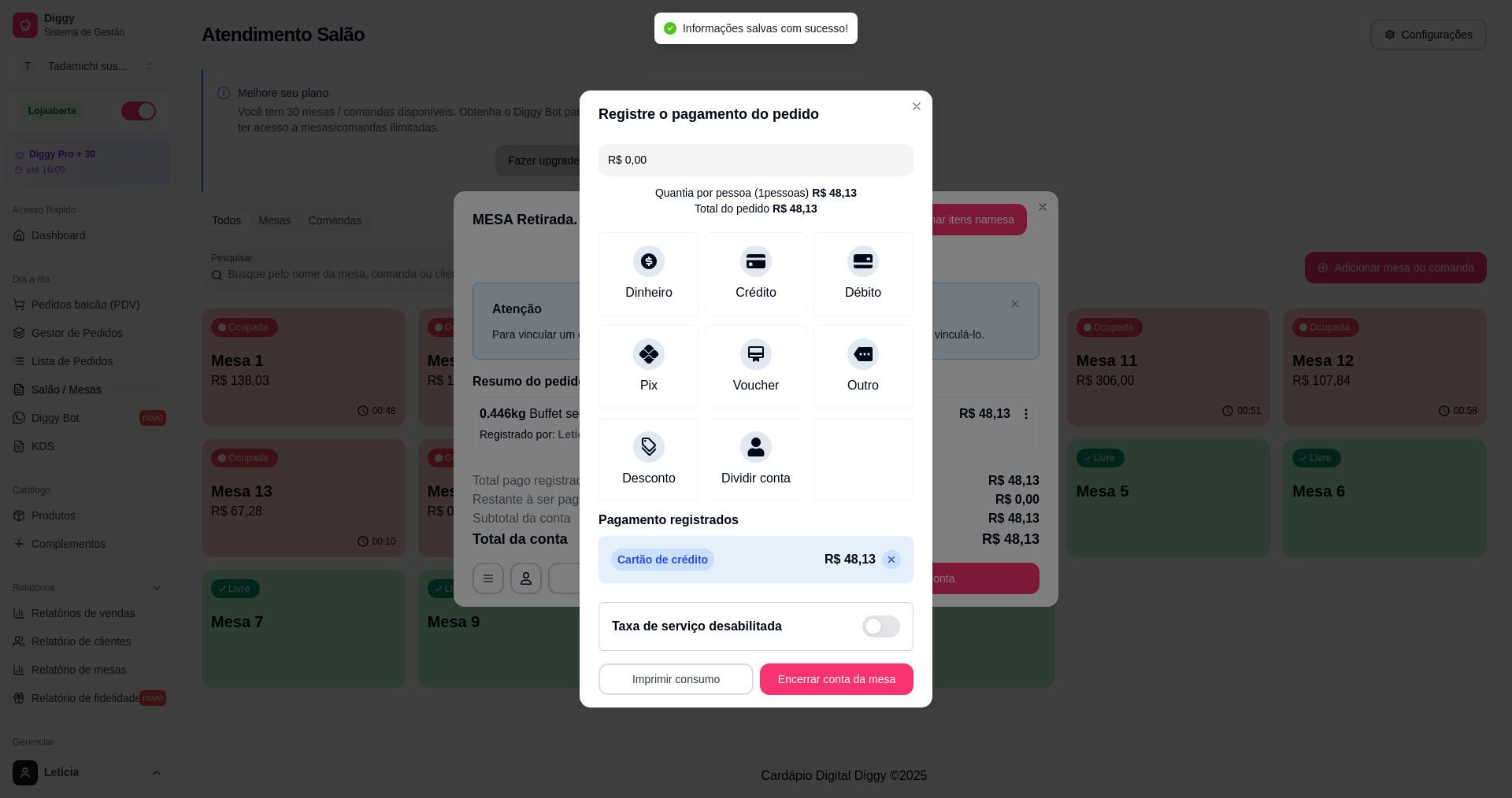
click at [715, 684] on button "Imprimir consumo" at bounding box center [676, 680] width 155 height 32
click at [716, 656] on button "IMPRESSORA HAYOM" at bounding box center [677, 653] width 122 height 25
click at [765, 683] on button "Encerrar conta da mesa" at bounding box center [836, 680] width 148 height 31
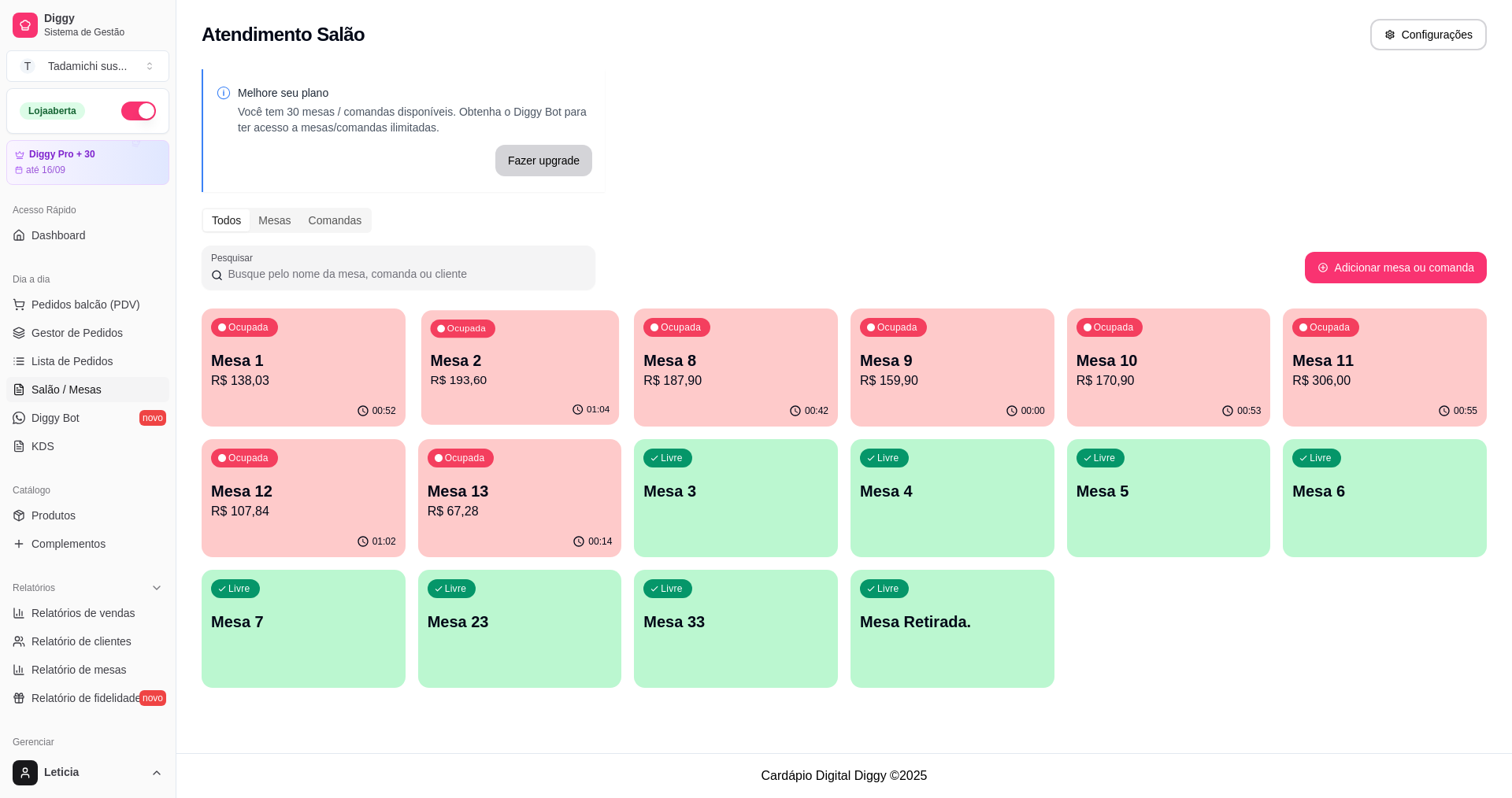
click at [496, 377] on p "R$ 193,60" at bounding box center [519, 380] width 179 height 18
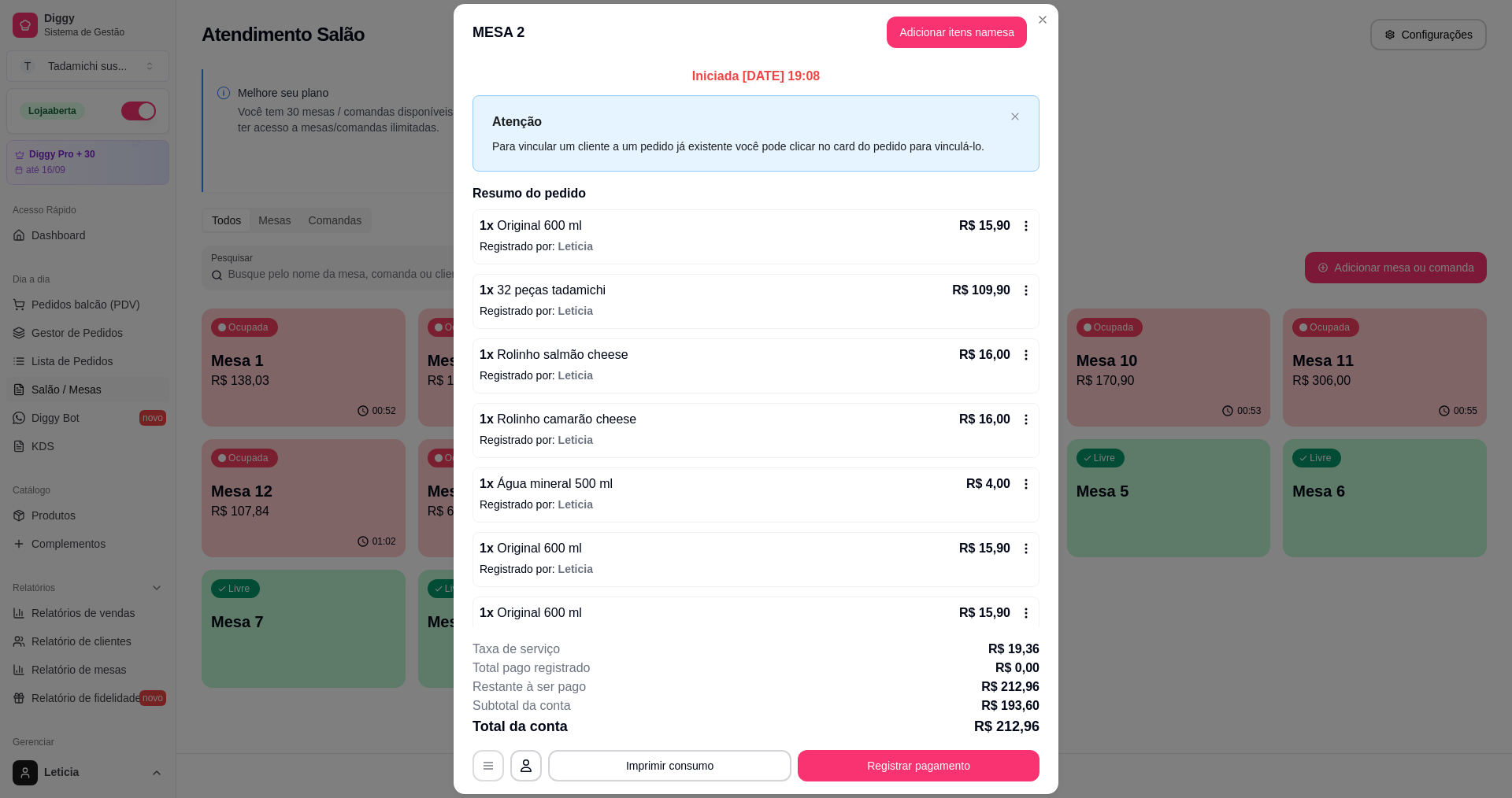
click at [482, 767] on icon "button" at bounding box center [488, 766] width 13 height 13
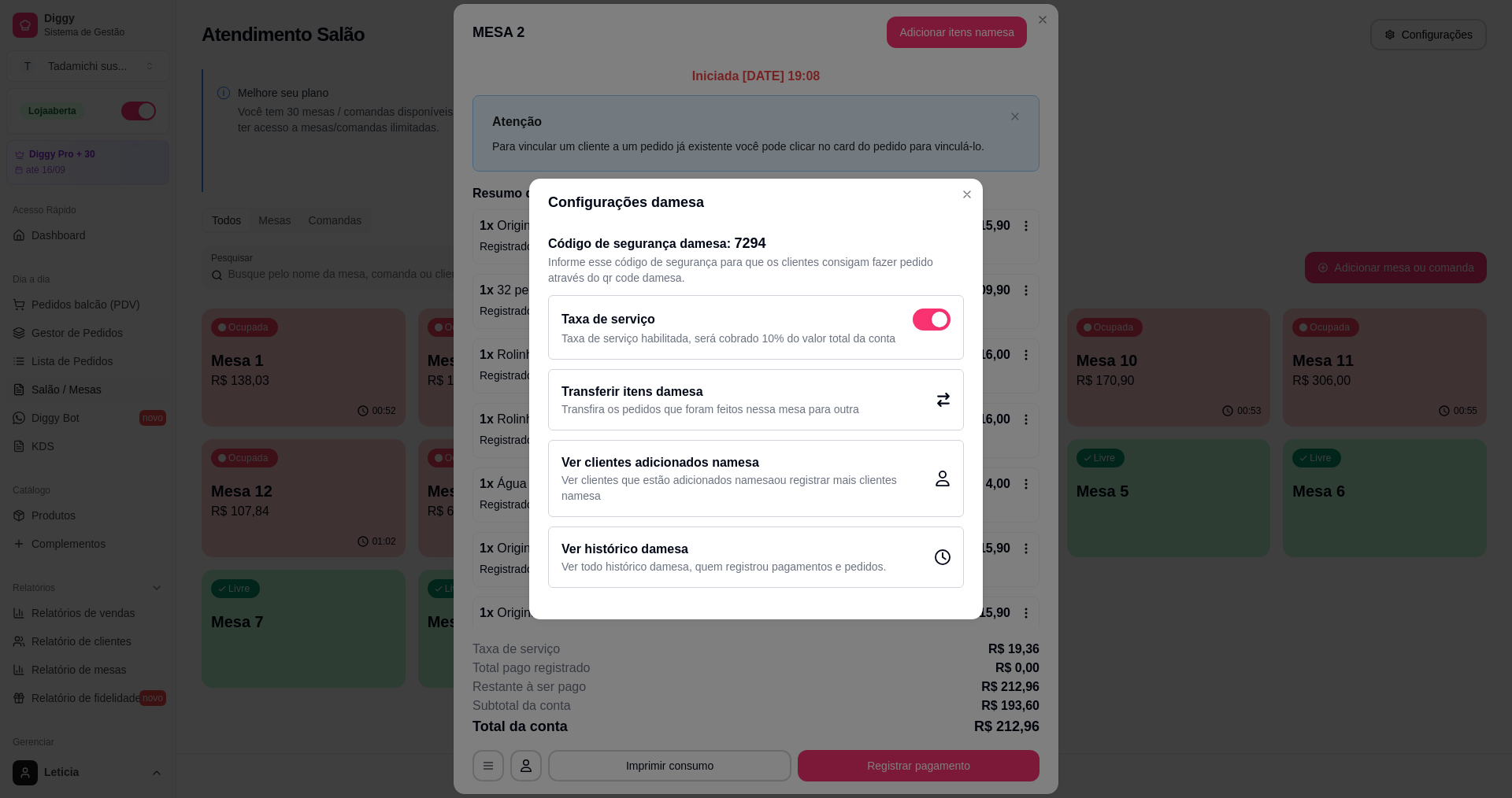
click at [930, 315] on span at bounding box center [932, 320] width 38 height 22
click at [922, 323] on input "checkbox" at bounding box center [917, 328] width 10 height 10
checkbox input "false"
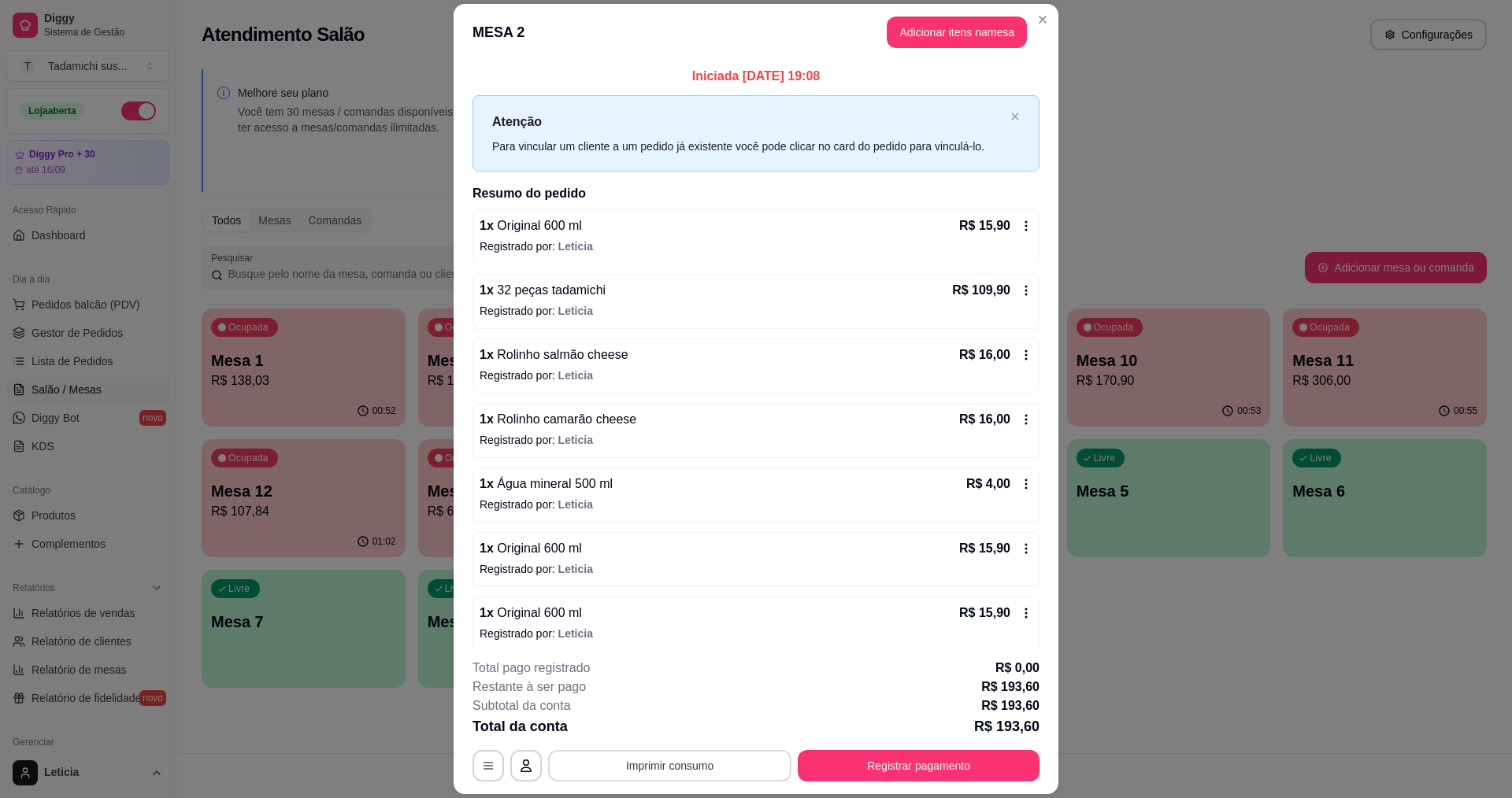
click at [726, 767] on button "Imprimir consumo" at bounding box center [670, 766] width 243 height 32
click at [688, 696] on button "IMPRESSORA" at bounding box center [668, 698] width 118 height 24
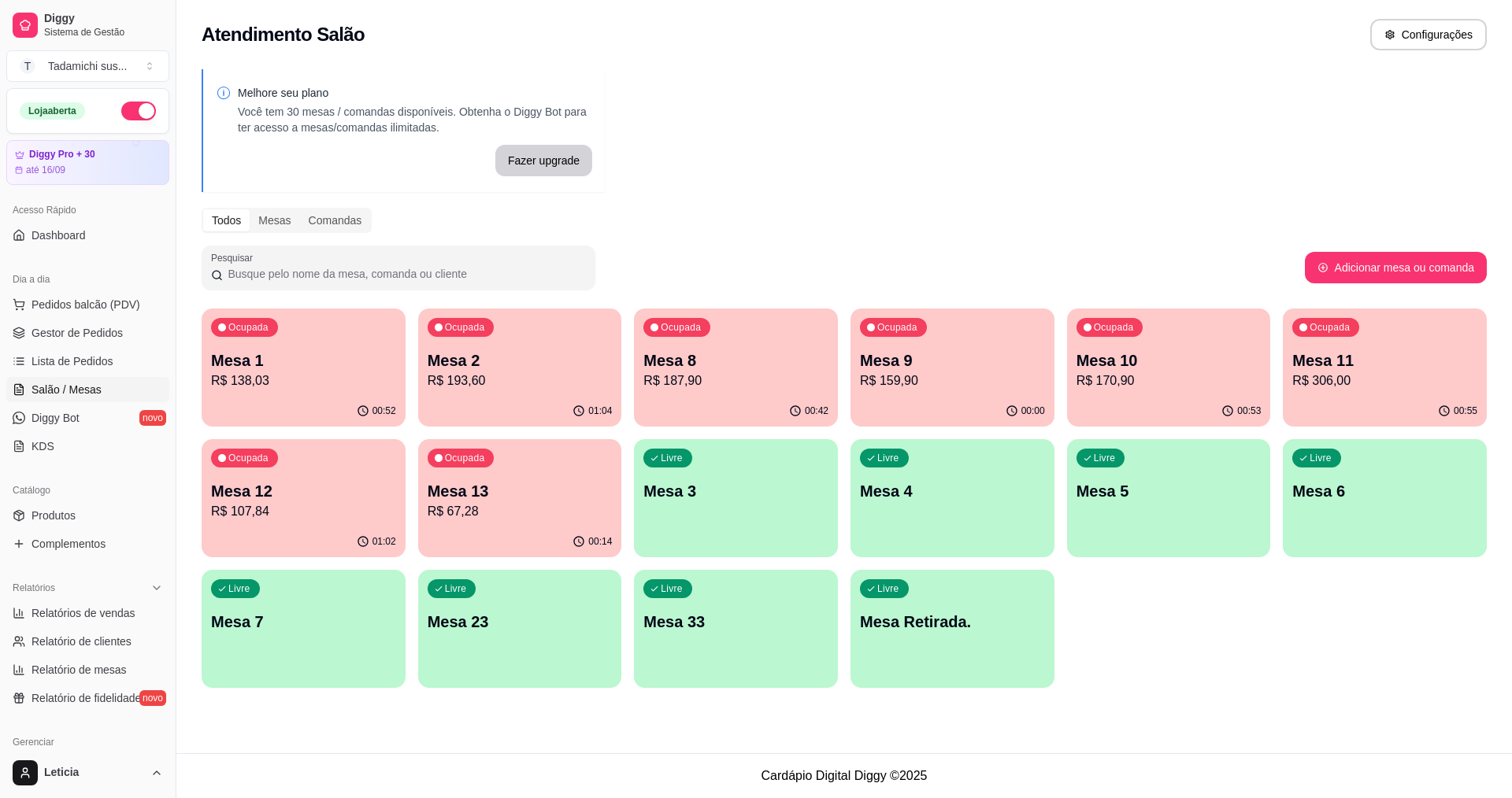
click at [965, 396] on div "00:00" at bounding box center [952, 411] width 204 height 31
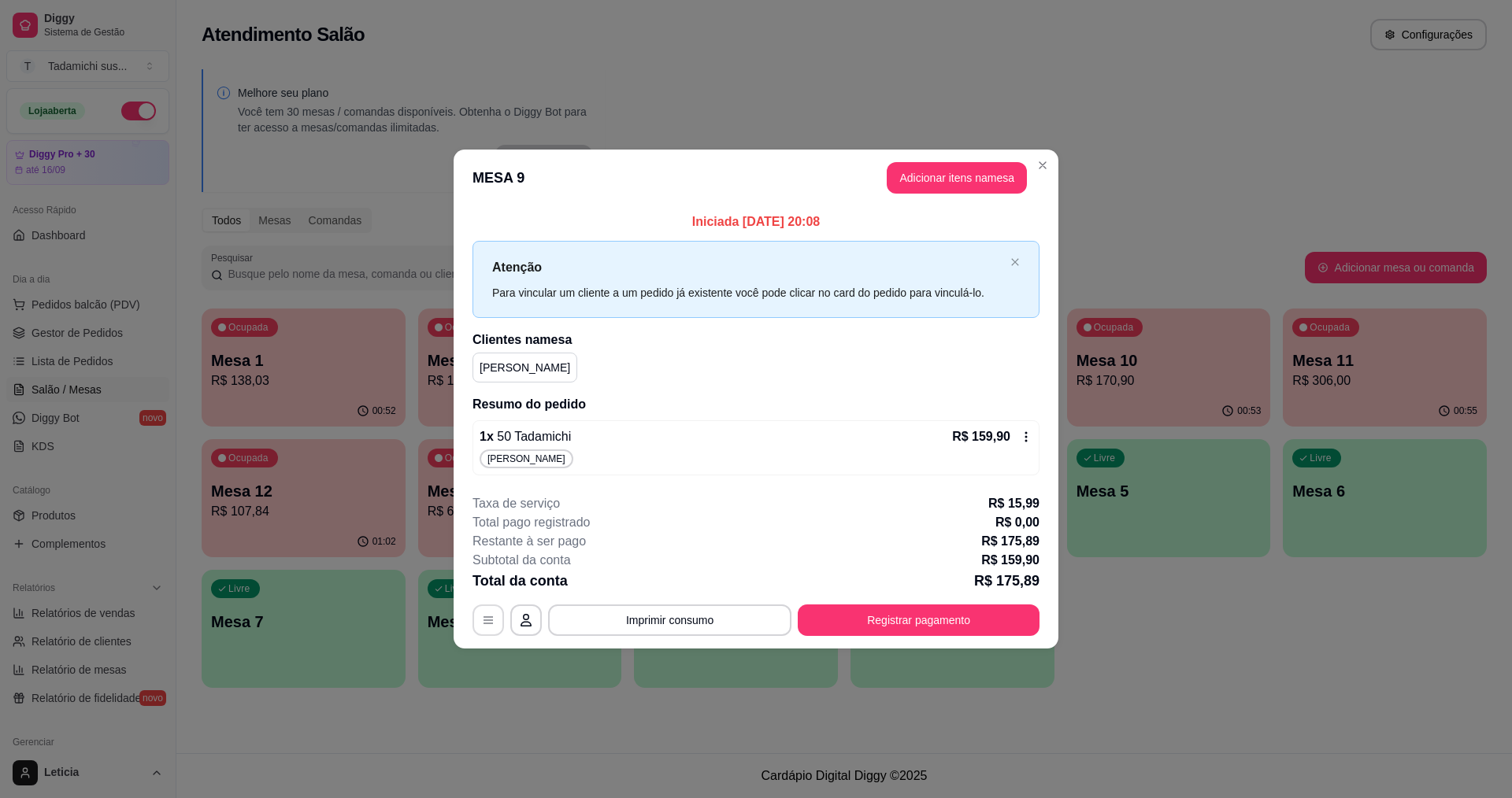
click at [487, 619] on icon "button" at bounding box center [488, 620] width 13 height 13
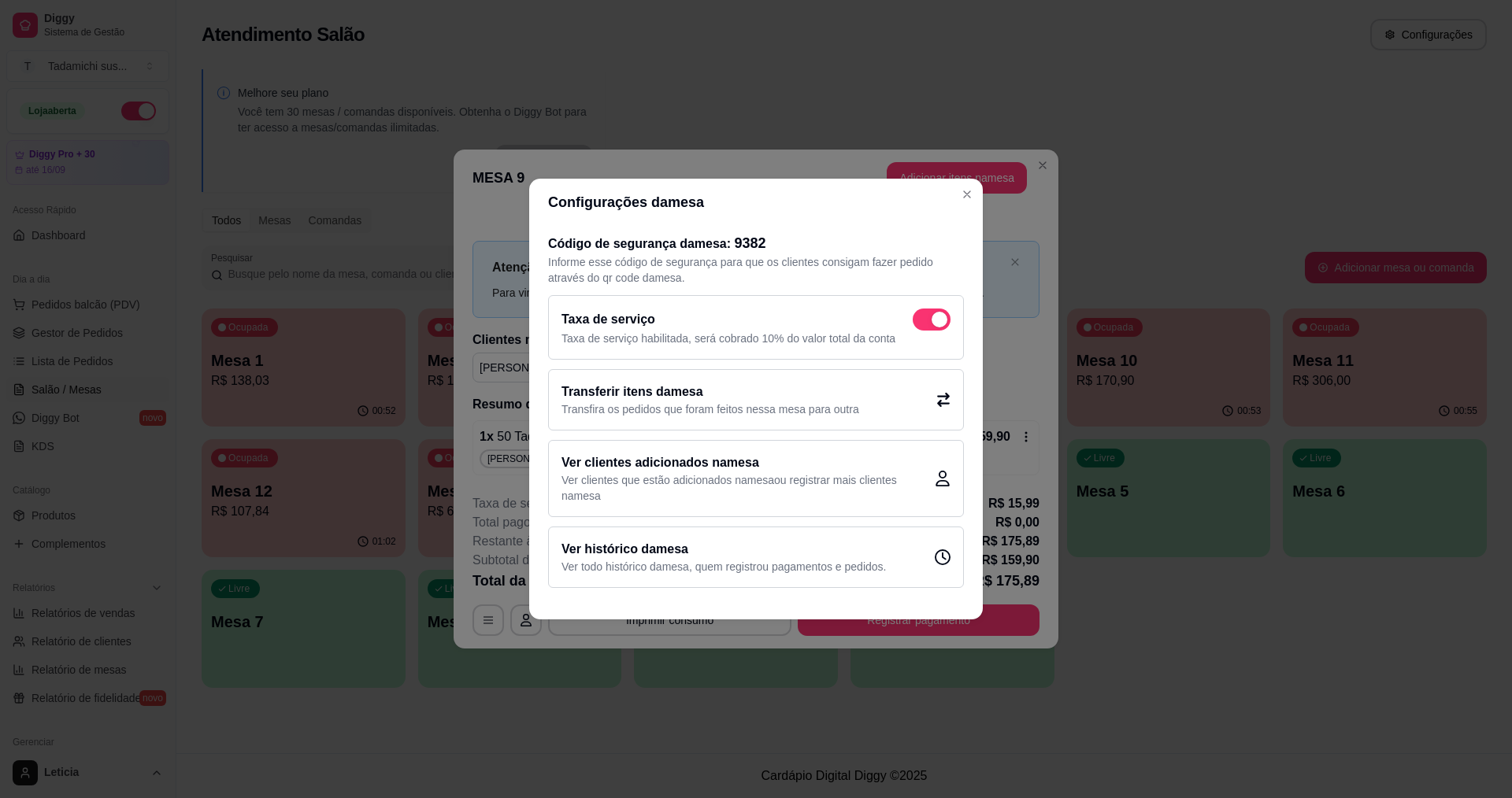
click at [765, 392] on h2 "Transferir itens da mesa" at bounding box center [710, 392] width 298 height 19
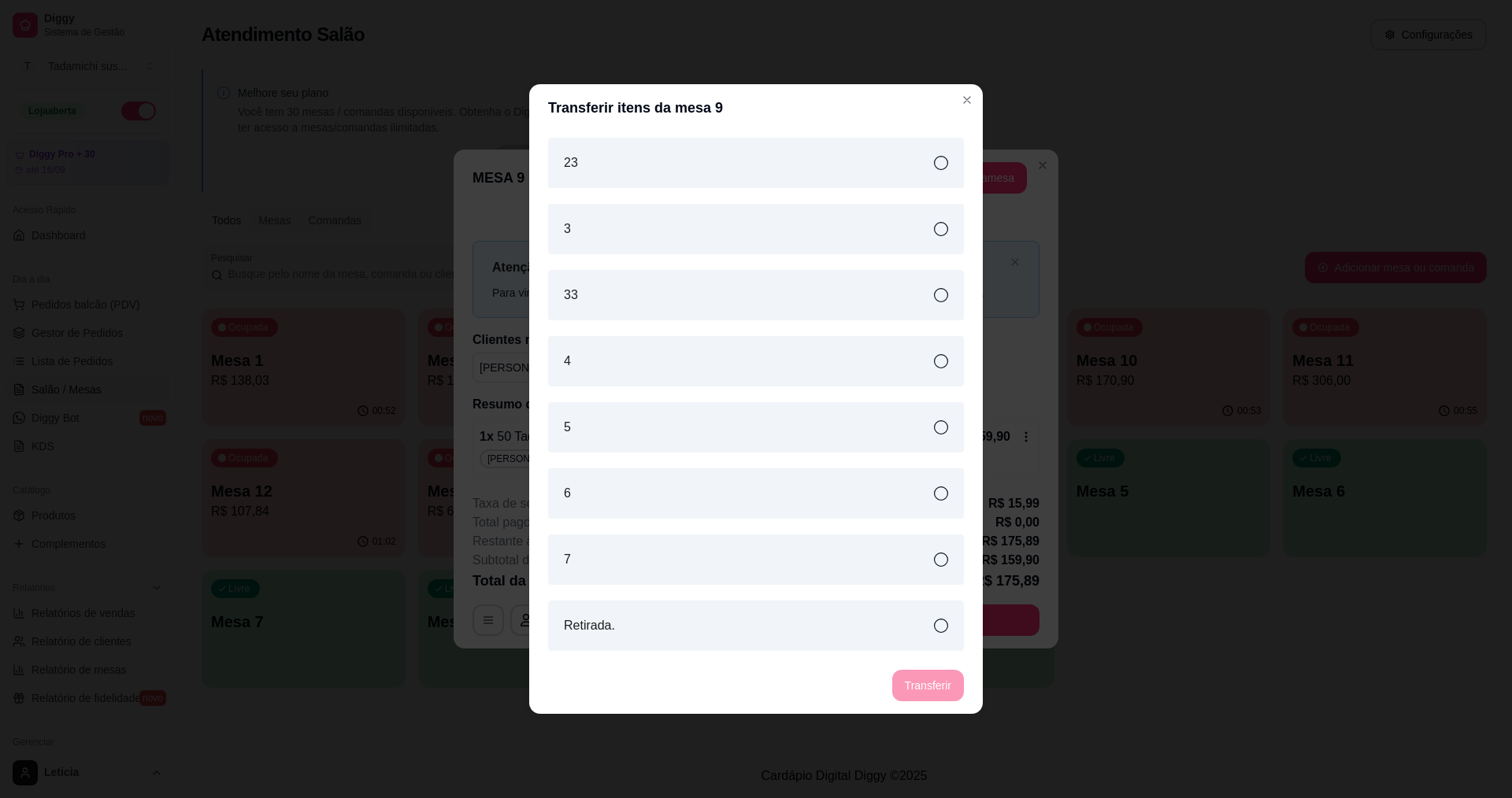
click at [881, 496] on div "6" at bounding box center [756, 493] width 416 height 51
click at [943, 684] on button "Transferir" at bounding box center [928, 686] width 70 height 31
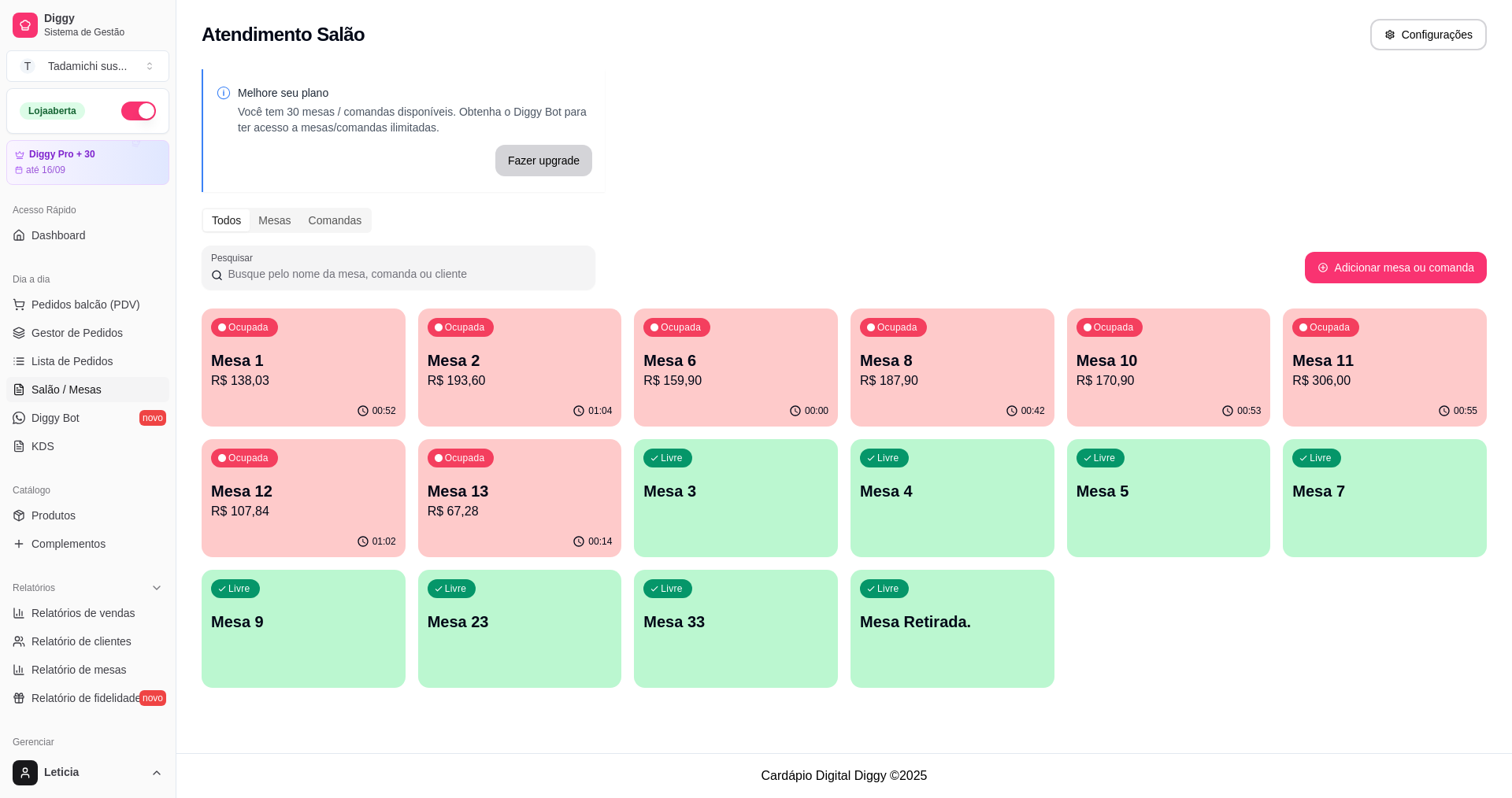
click at [460, 388] on p "R$ 193,60" at bounding box center [520, 381] width 185 height 19
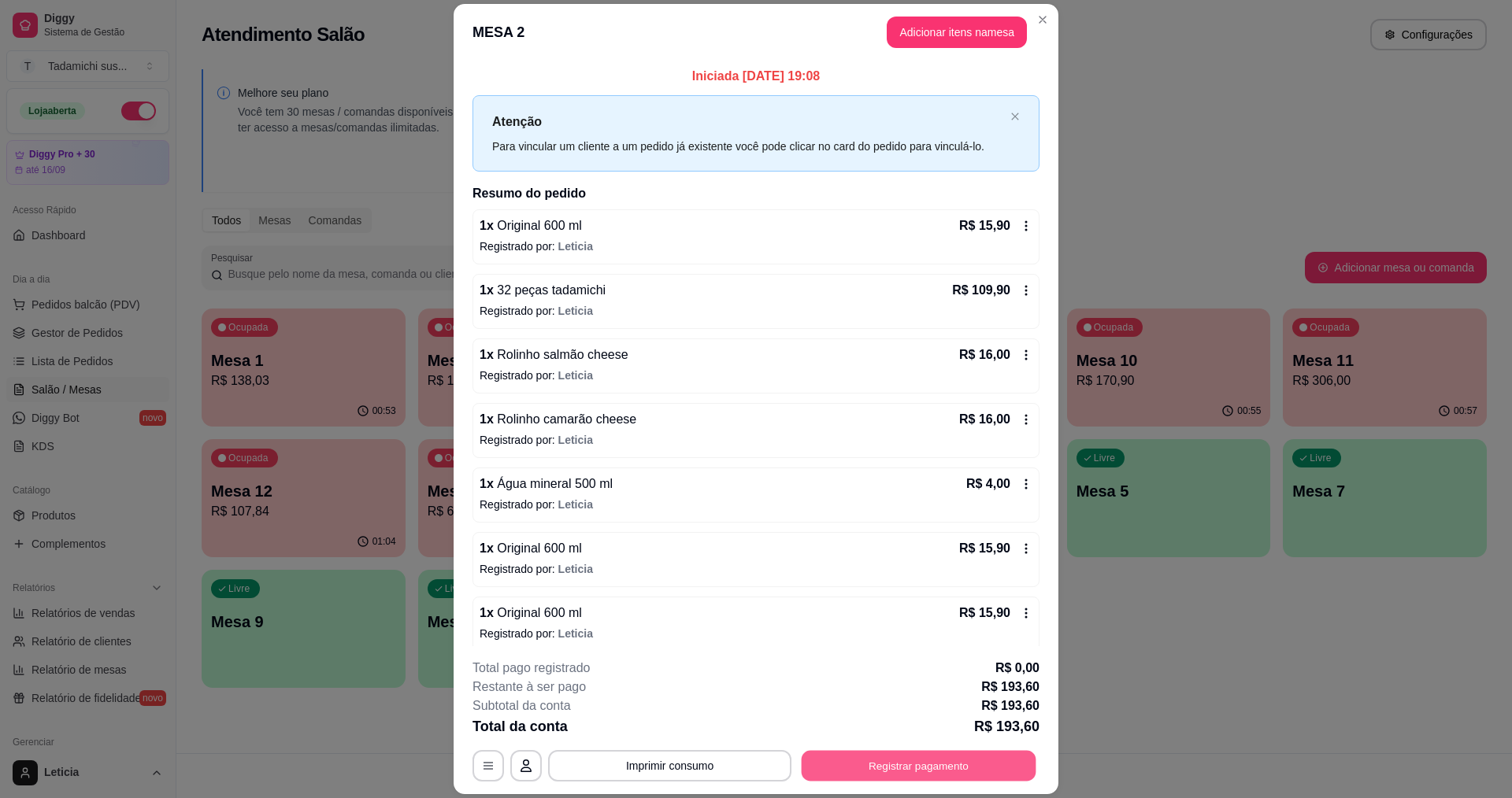
click at [820, 764] on button "Registrar pagamento" at bounding box center [918, 766] width 234 height 31
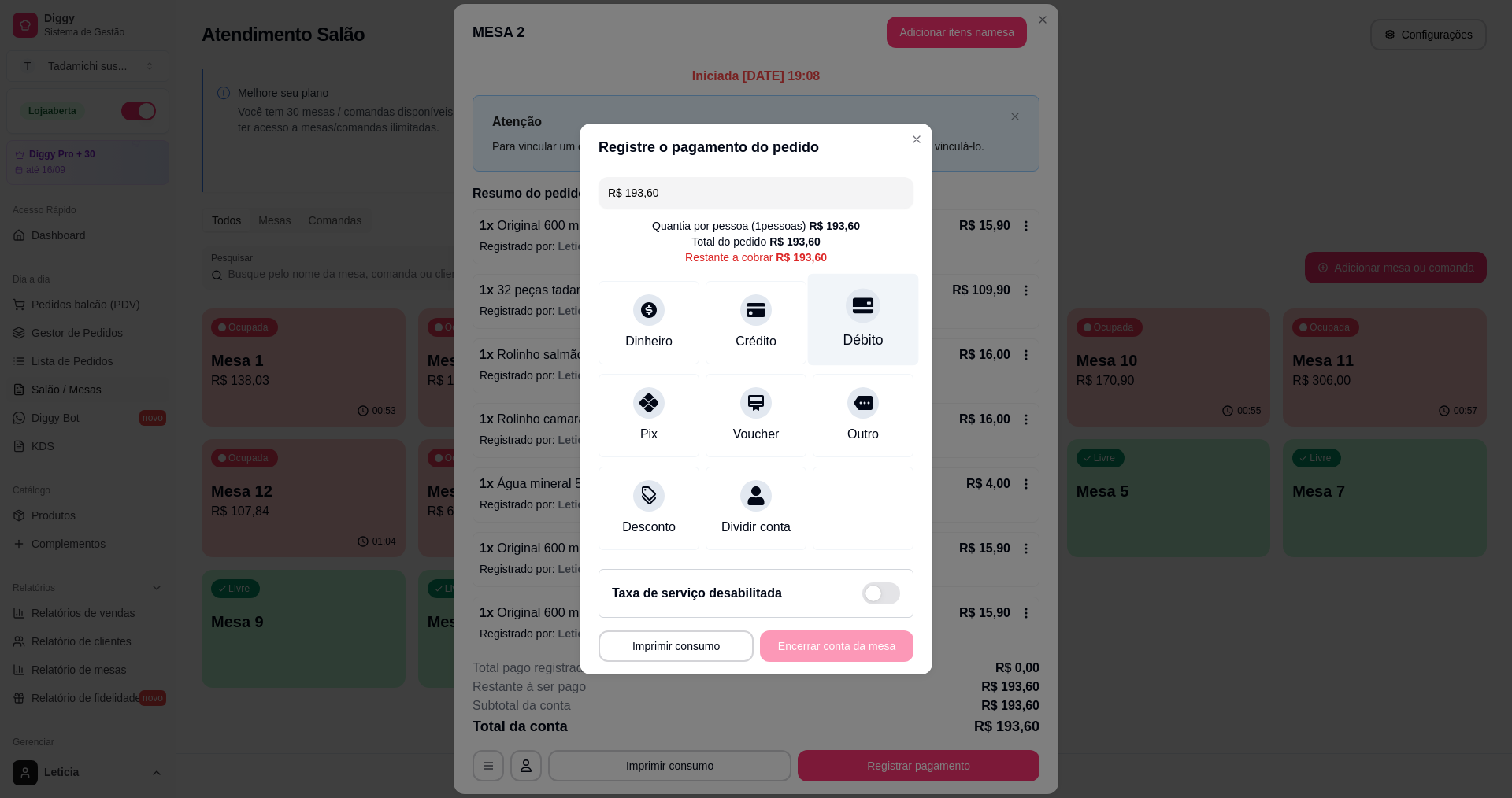
click at [846, 313] on div "Débito" at bounding box center [863, 320] width 111 height 92
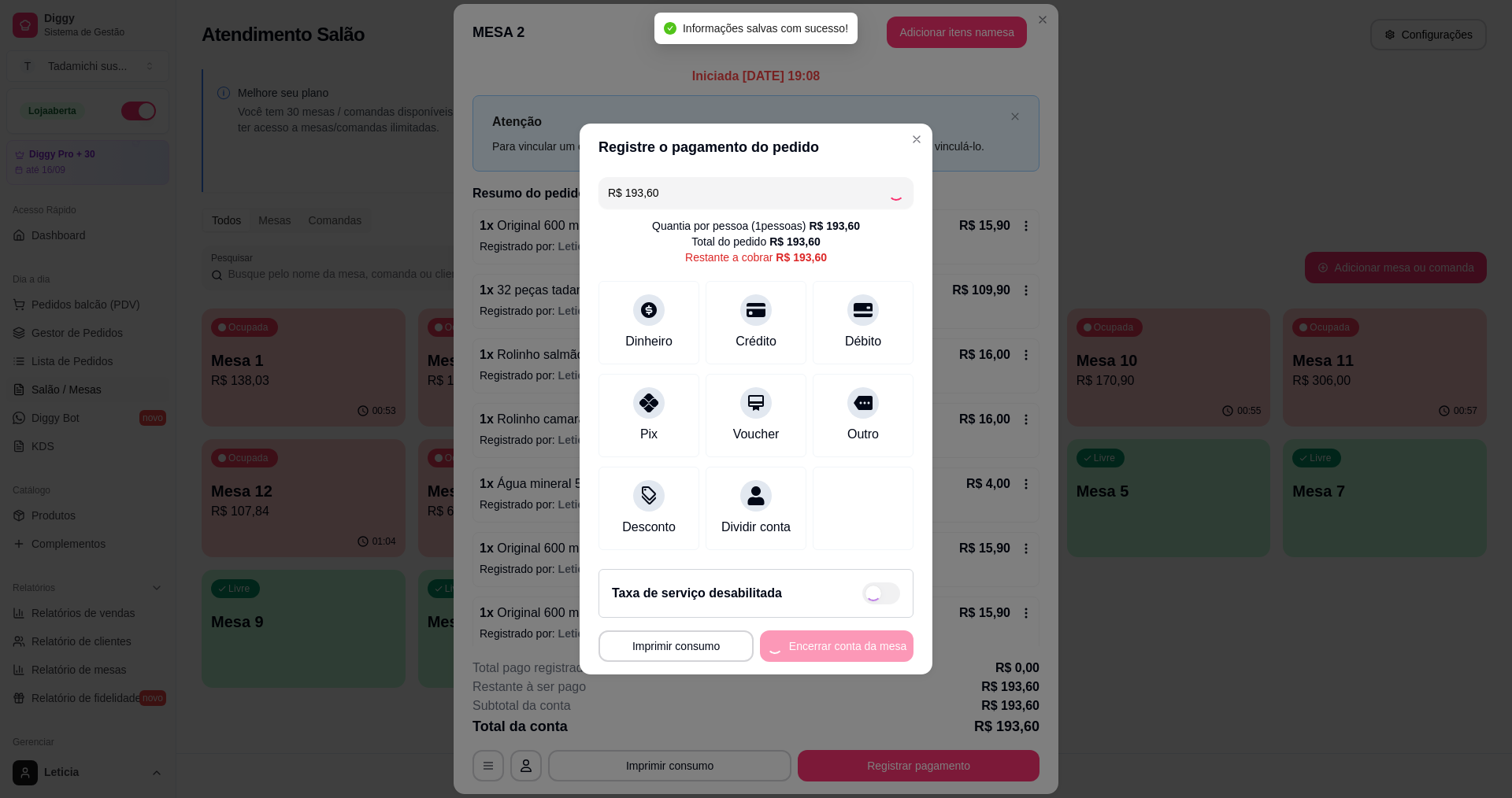
type input "R$ 0,00"
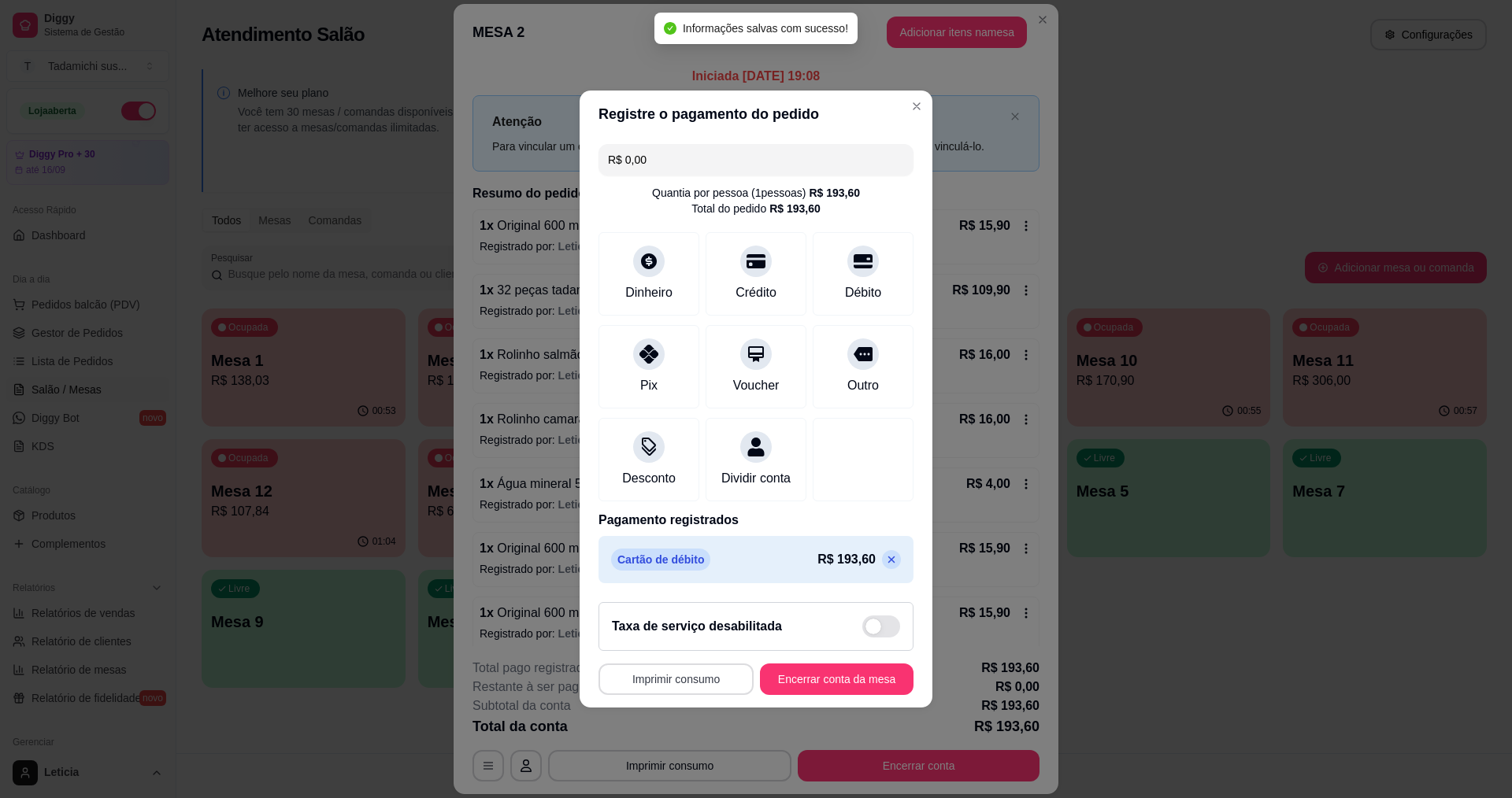
click at [685, 688] on button "Imprimir consumo" at bounding box center [676, 680] width 155 height 32
click at [686, 627] on button "IMPRESSORA" at bounding box center [677, 621] width 122 height 25
click at [673, 693] on button "Imprimir consumo" at bounding box center [676, 680] width 155 height 32
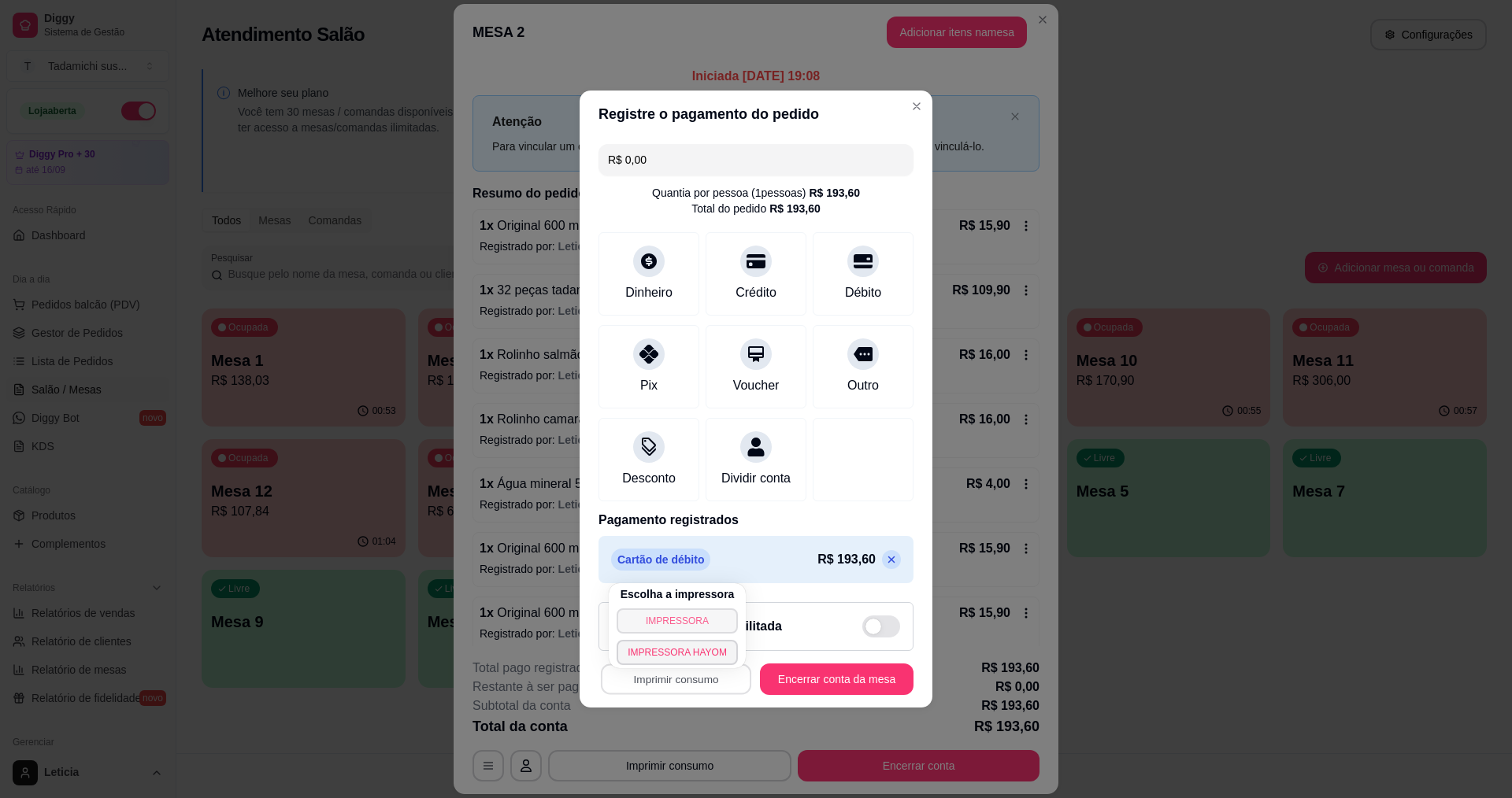
click at [681, 622] on button "IMPRESSORA" at bounding box center [677, 621] width 122 height 25
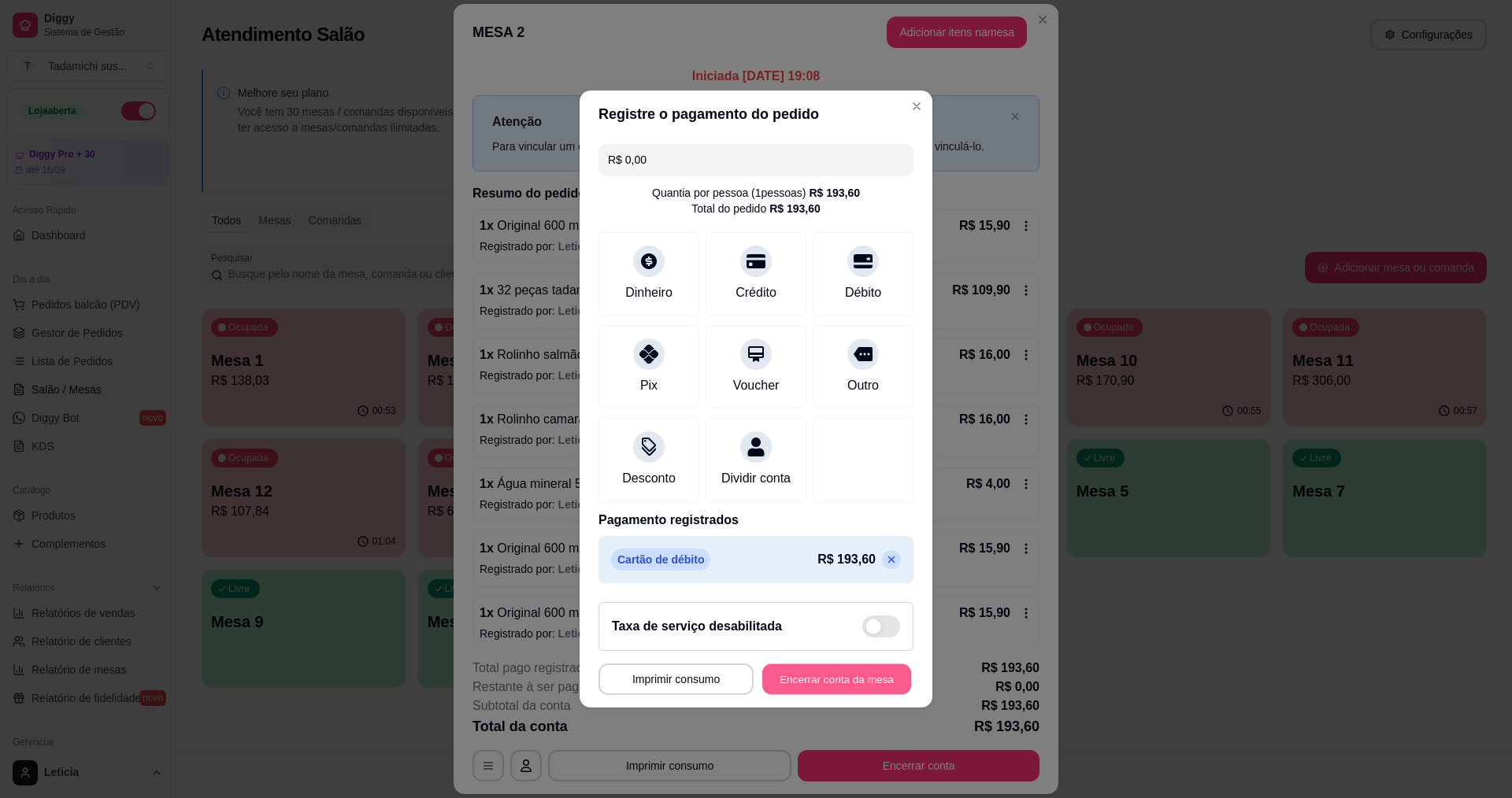
click at [777, 687] on button "Encerrar conta da mesa" at bounding box center [836, 680] width 148 height 31
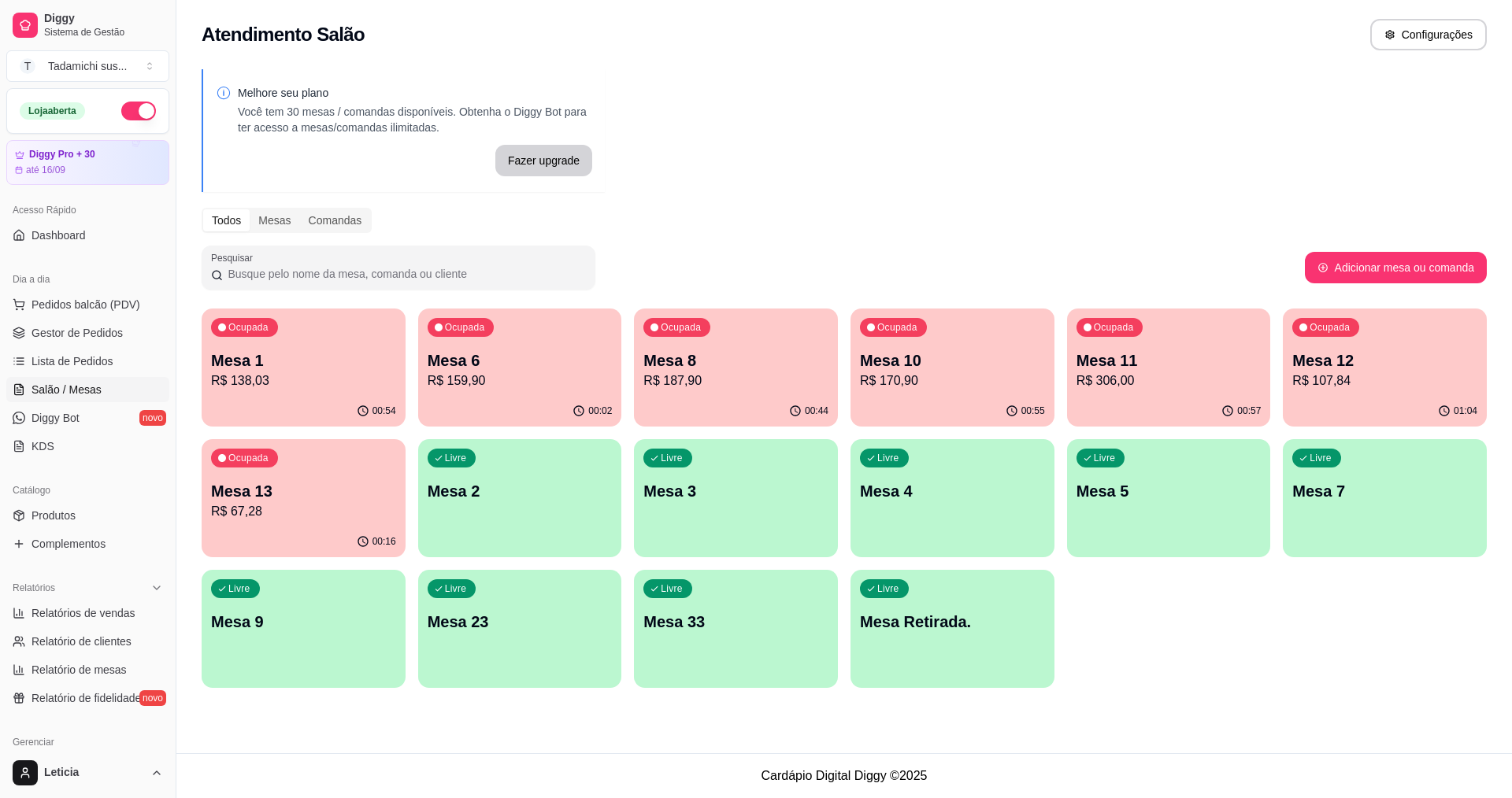
click at [368, 359] on p "Mesa 1" at bounding box center [303, 361] width 185 height 22
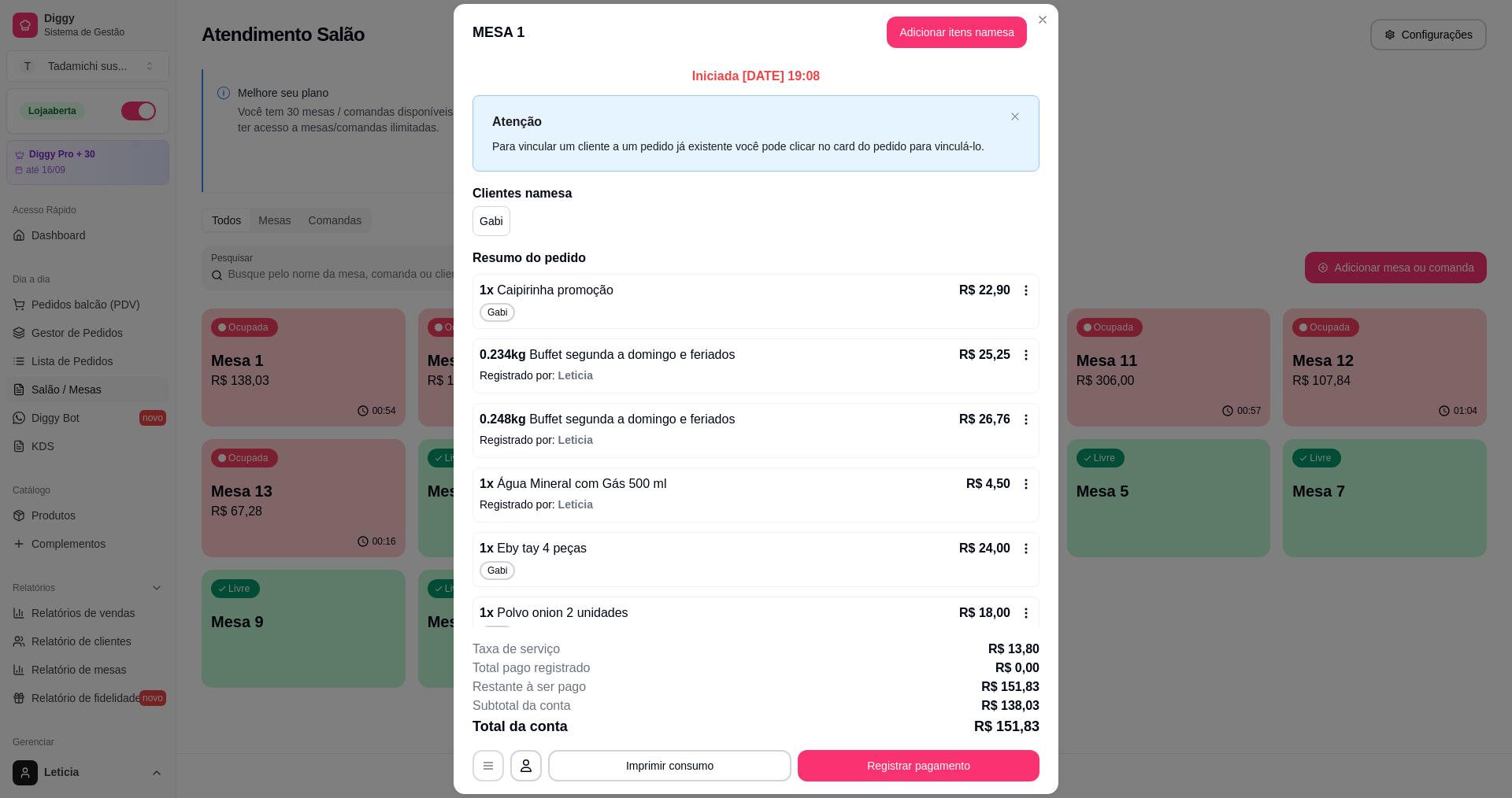
click at [489, 760] on button "button" at bounding box center [488, 766] width 32 height 32
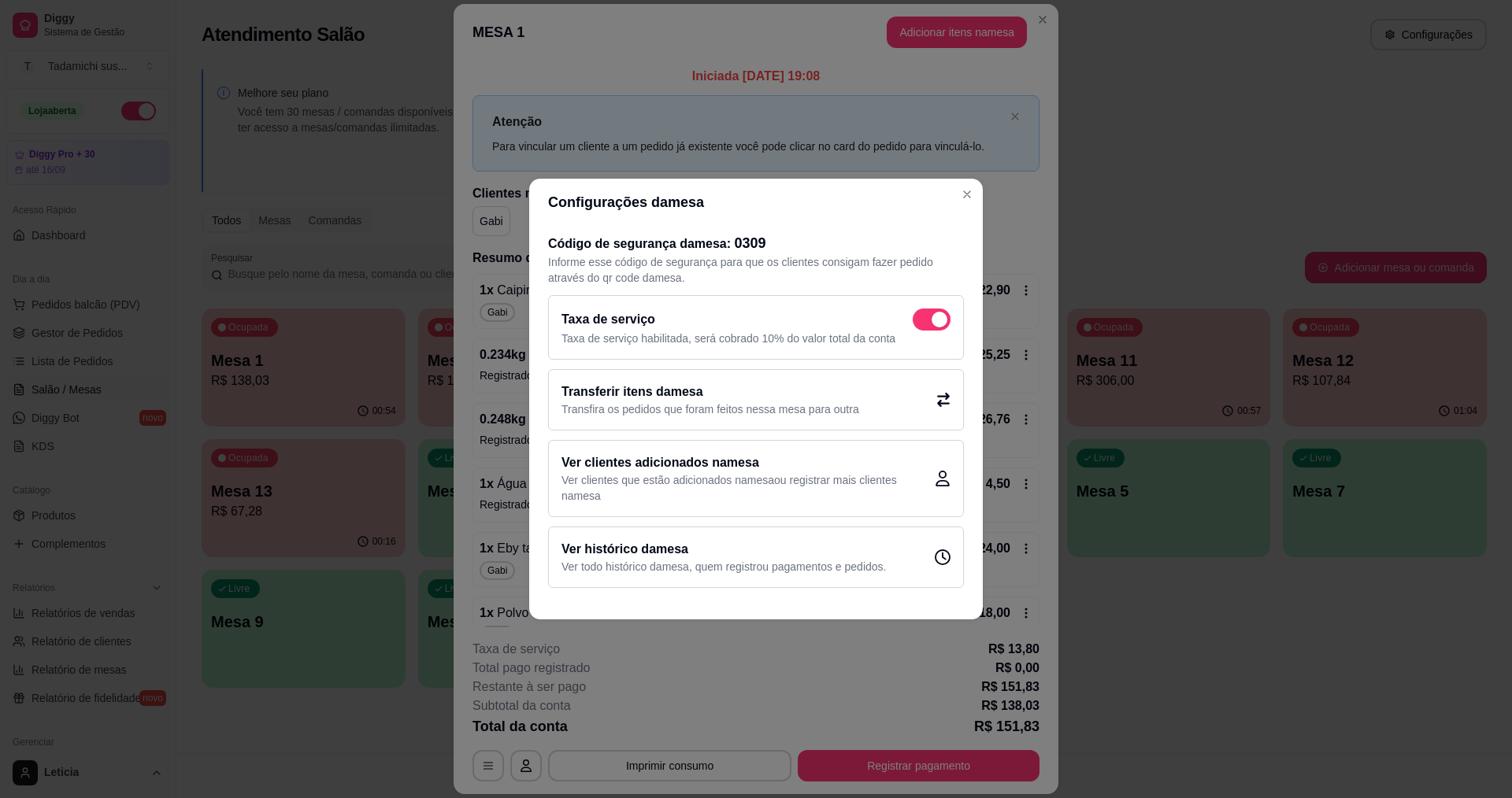
click at [936, 320] on span at bounding box center [940, 320] width 16 height 16
click at [922, 323] on input "checkbox" at bounding box center [917, 328] width 10 height 10
checkbox input "false"
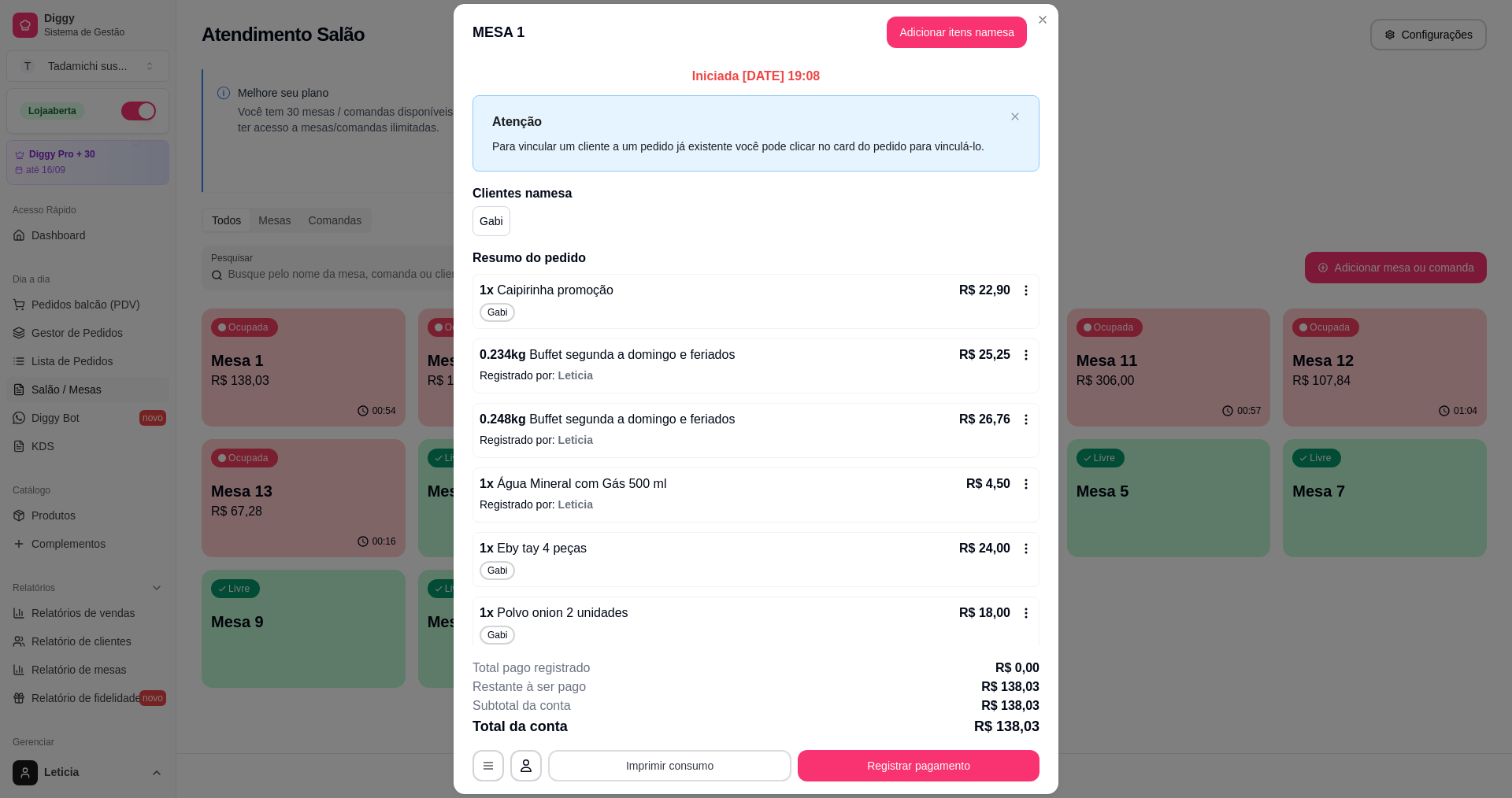
click at [682, 759] on button "Imprimir consumo" at bounding box center [670, 766] width 243 height 32
click at [682, 691] on button "IMPRESSORA" at bounding box center [668, 698] width 118 height 24
click at [820, 765] on button "Registrar pagamento" at bounding box center [918, 766] width 242 height 32
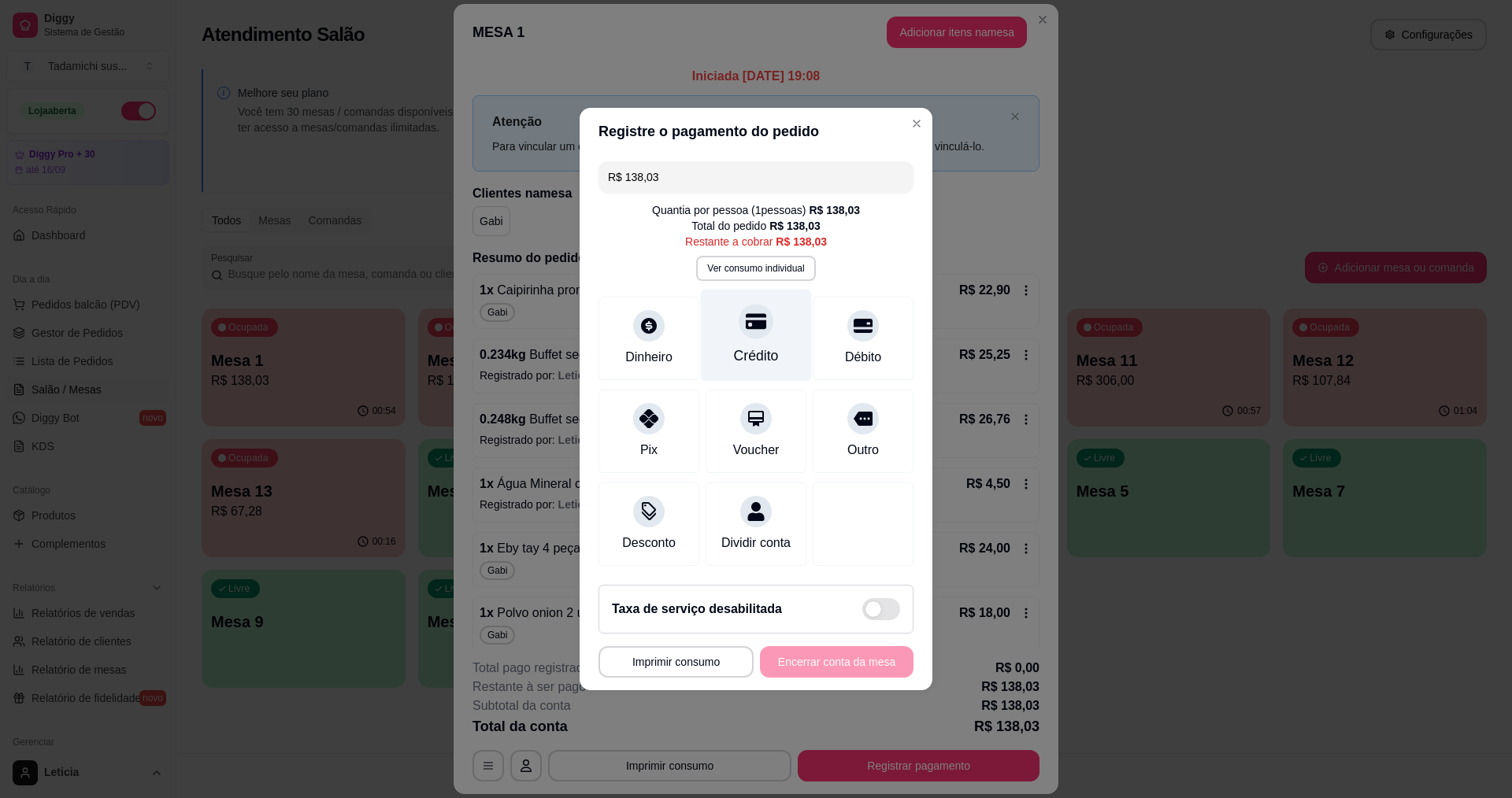
click at [751, 346] on div "Crédito" at bounding box center [756, 356] width 45 height 21
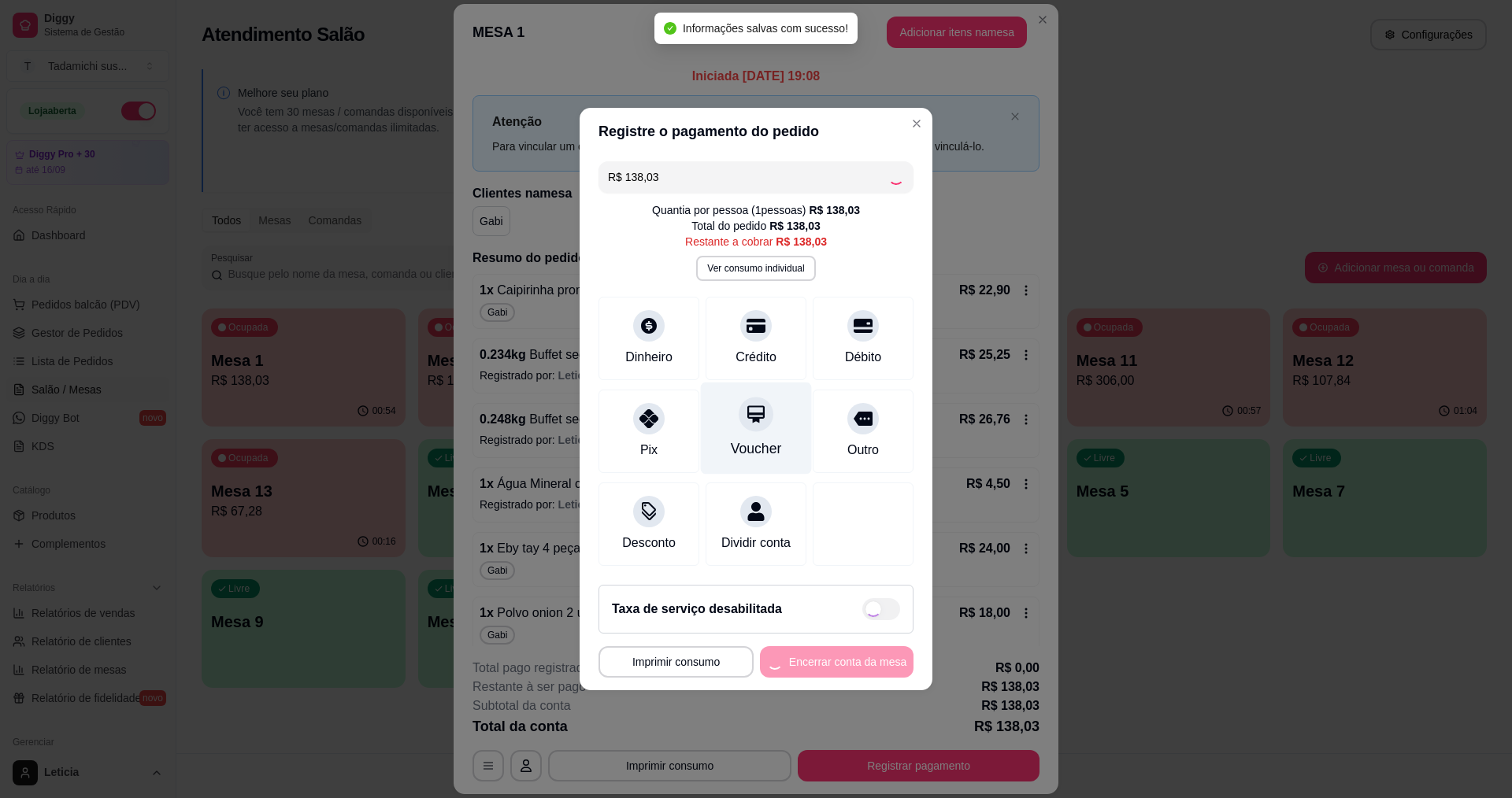
type input "R$ 0,00"
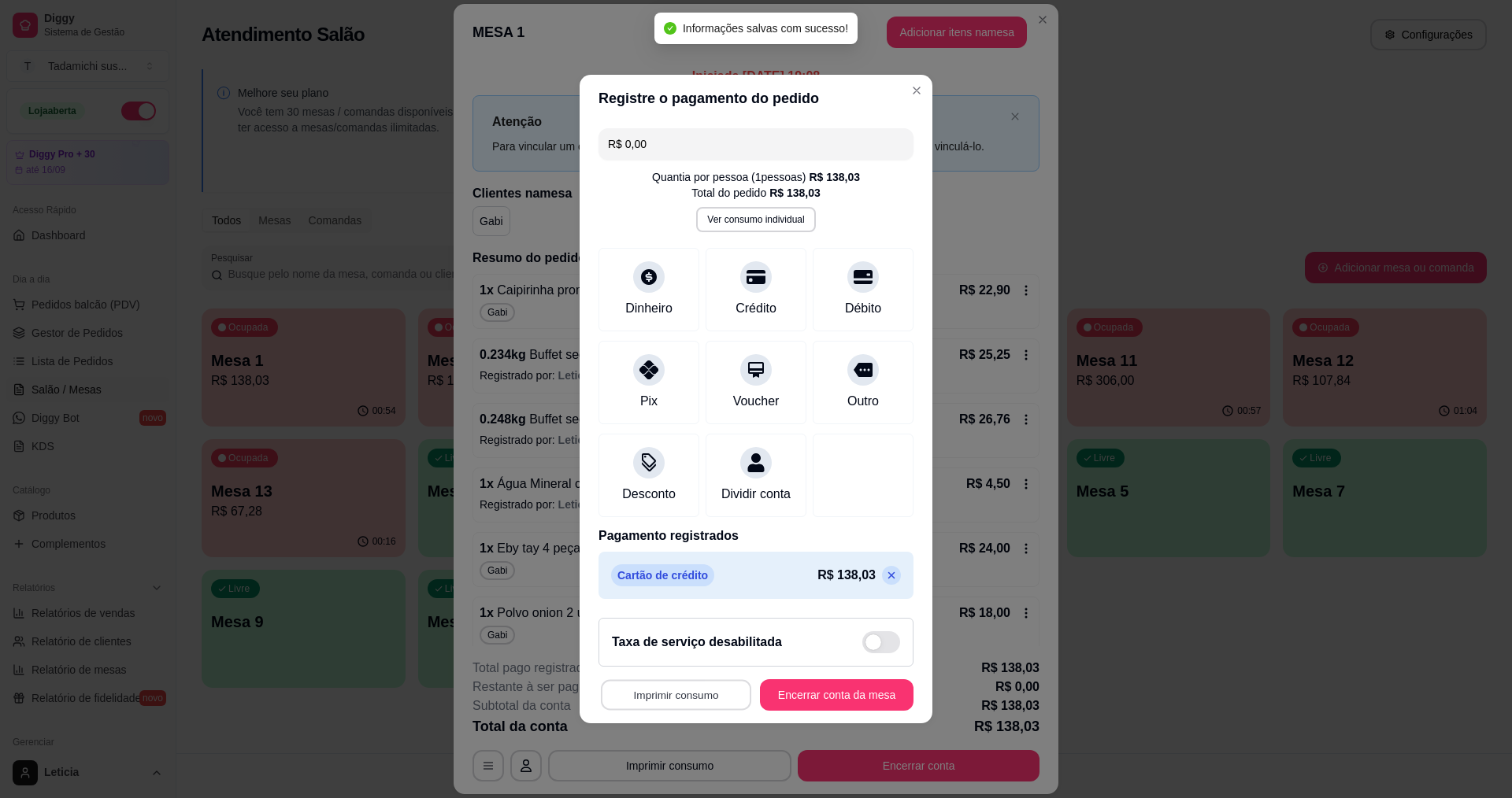
click at [673, 703] on button "Imprimir consumo" at bounding box center [676, 695] width 150 height 31
click at [657, 631] on button "IMPRESSORA" at bounding box center [677, 637] width 122 height 25
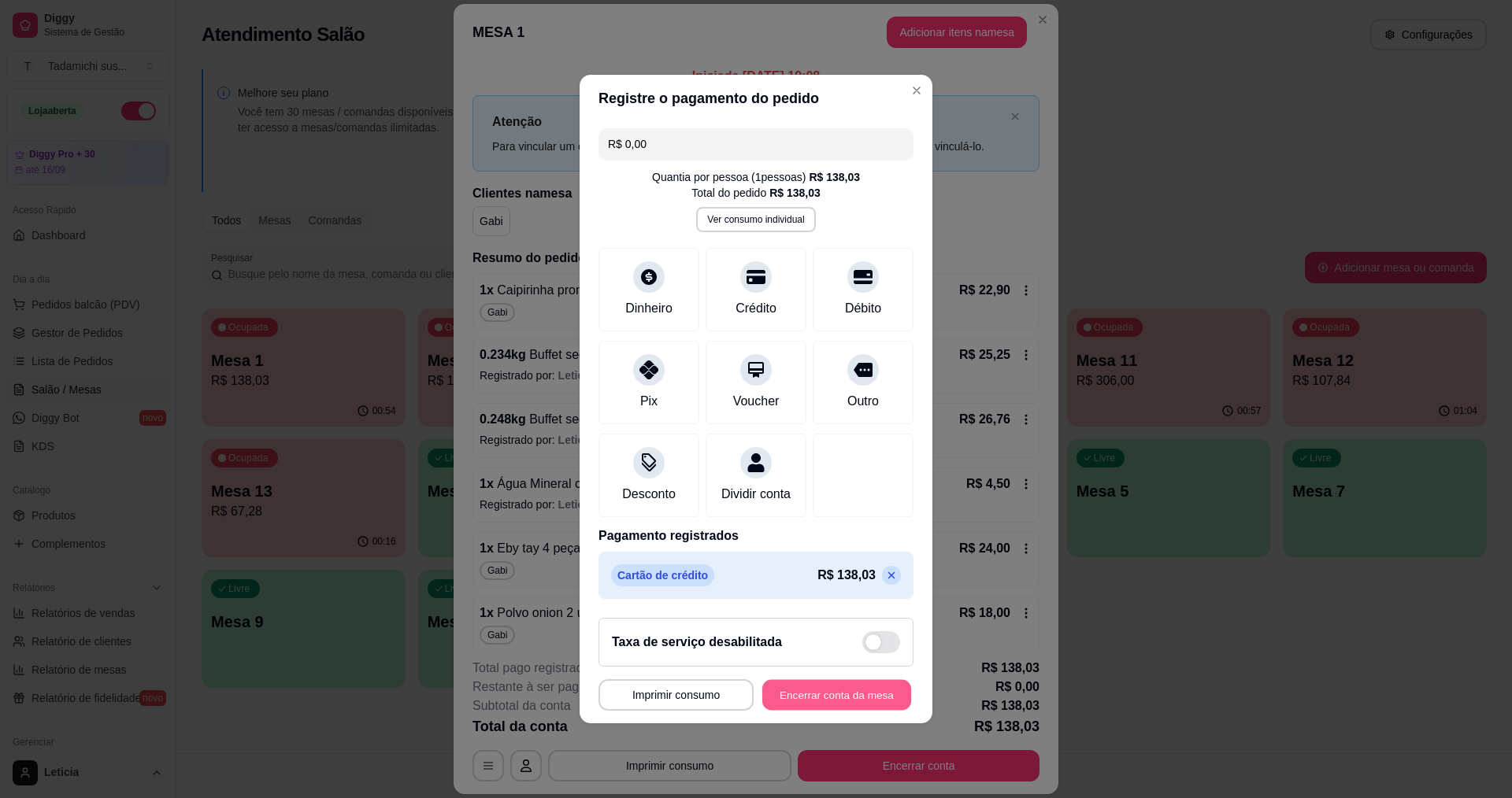
click at [774, 705] on button "Encerrar conta da mesa" at bounding box center [836, 695] width 148 height 31
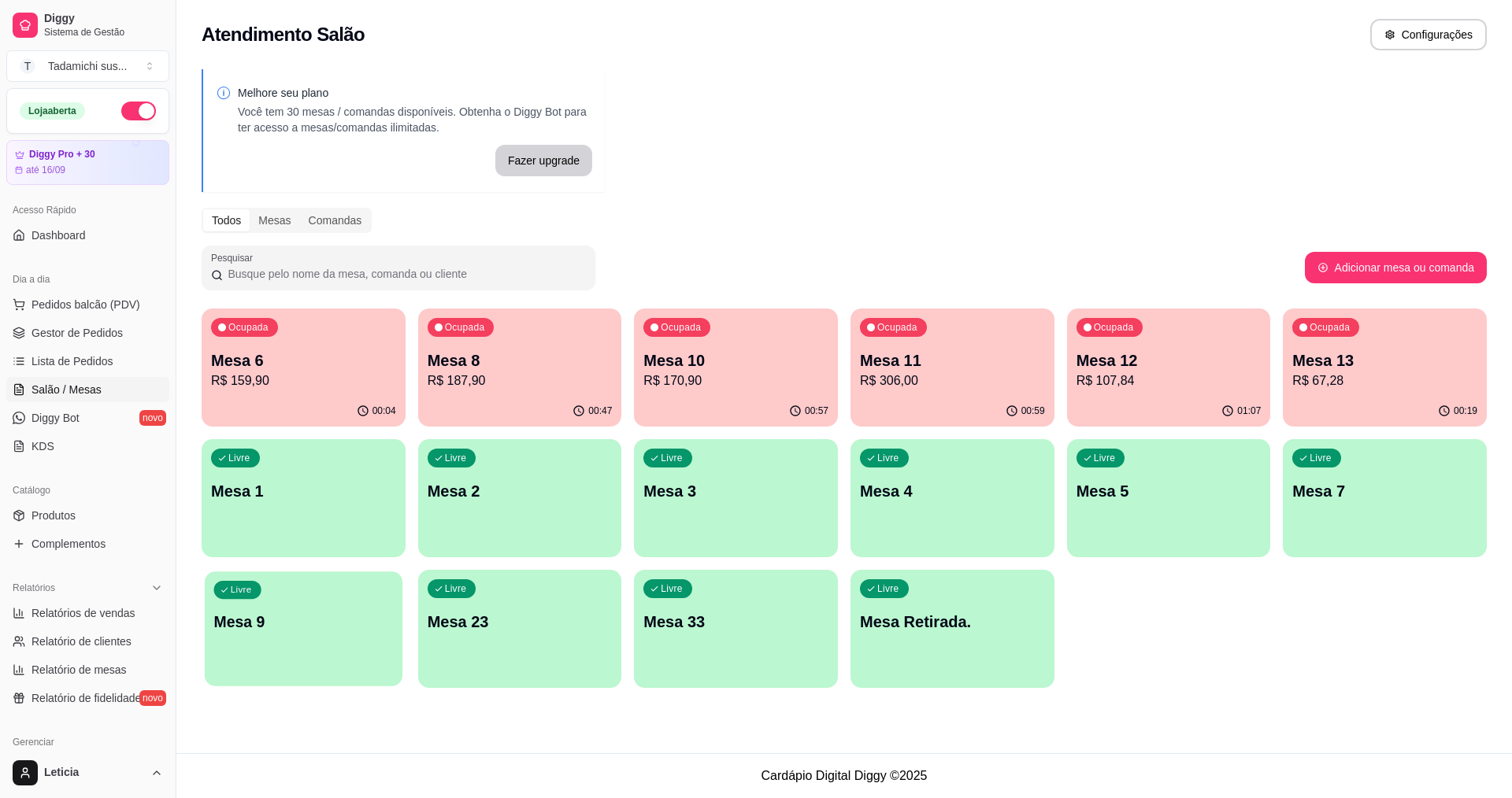
click at [355, 615] on p "Mesa 9" at bounding box center [303, 622] width 179 height 21
click at [304, 613] on p "Mesa 9" at bounding box center [303, 622] width 185 height 22
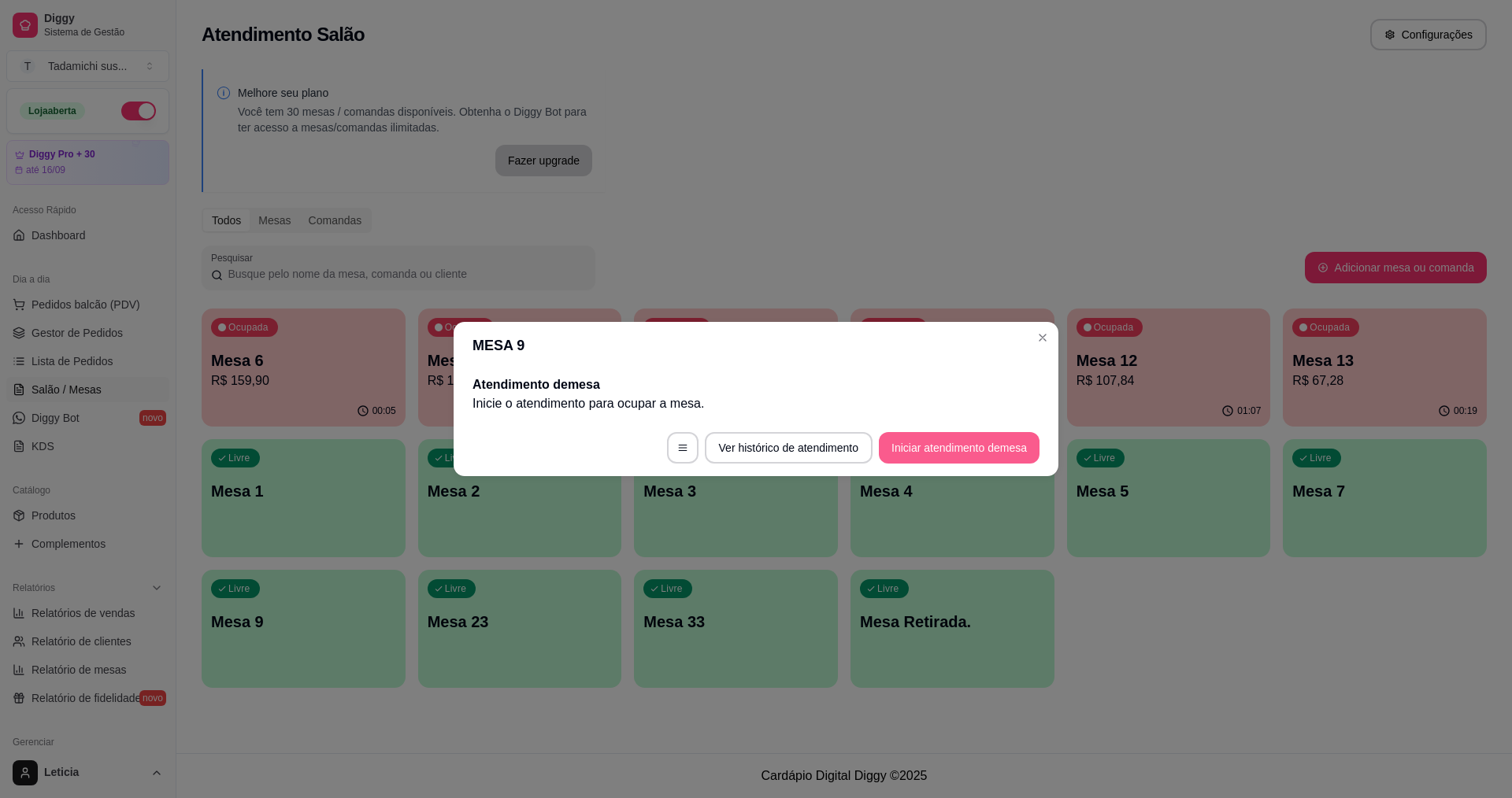
click at [899, 444] on button "Iniciar atendimento de mesa" at bounding box center [959, 448] width 160 height 32
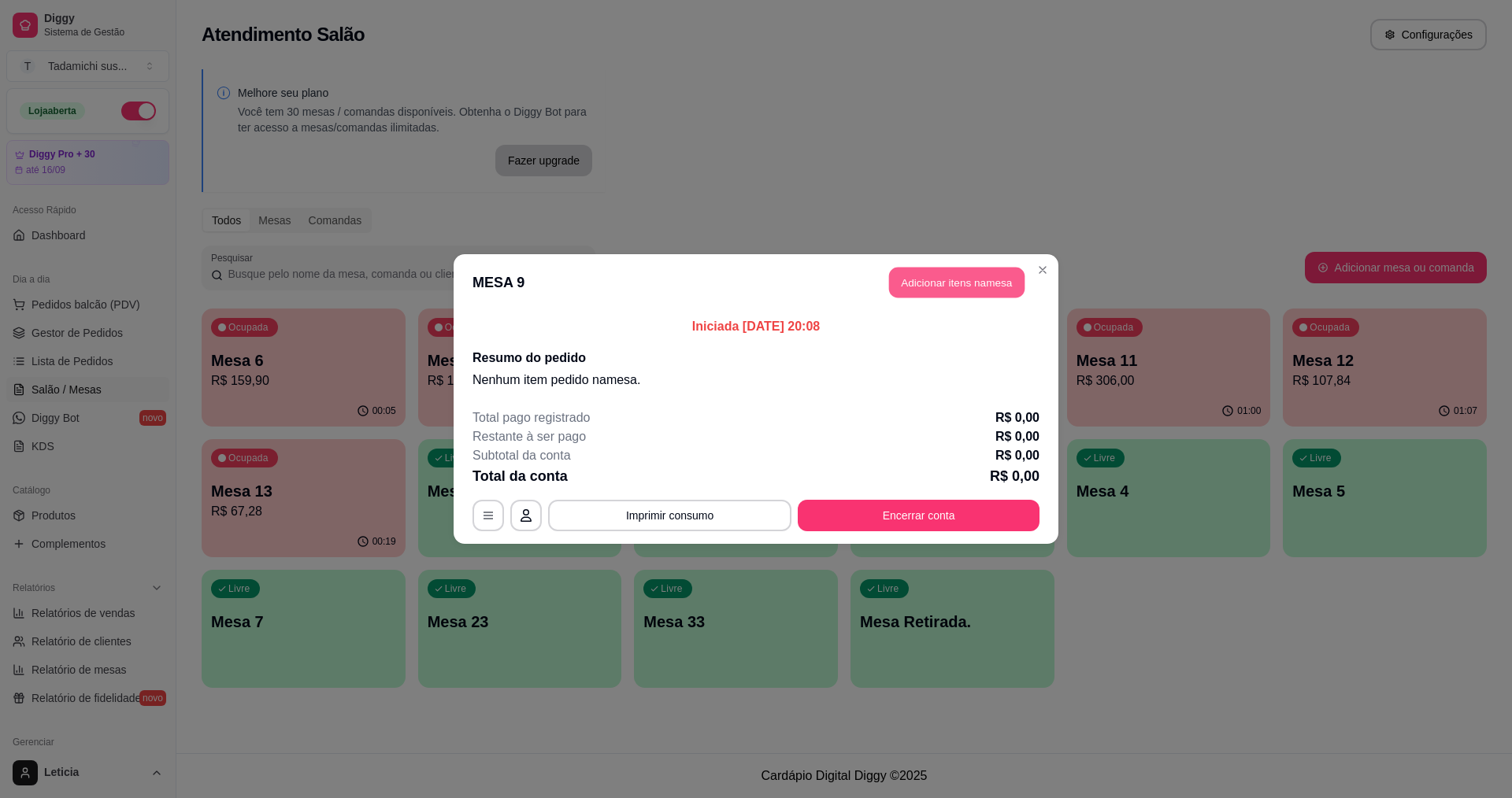
click at [930, 276] on button "Adicionar itens na mesa" at bounding box center [957, 283] width 136 height 31
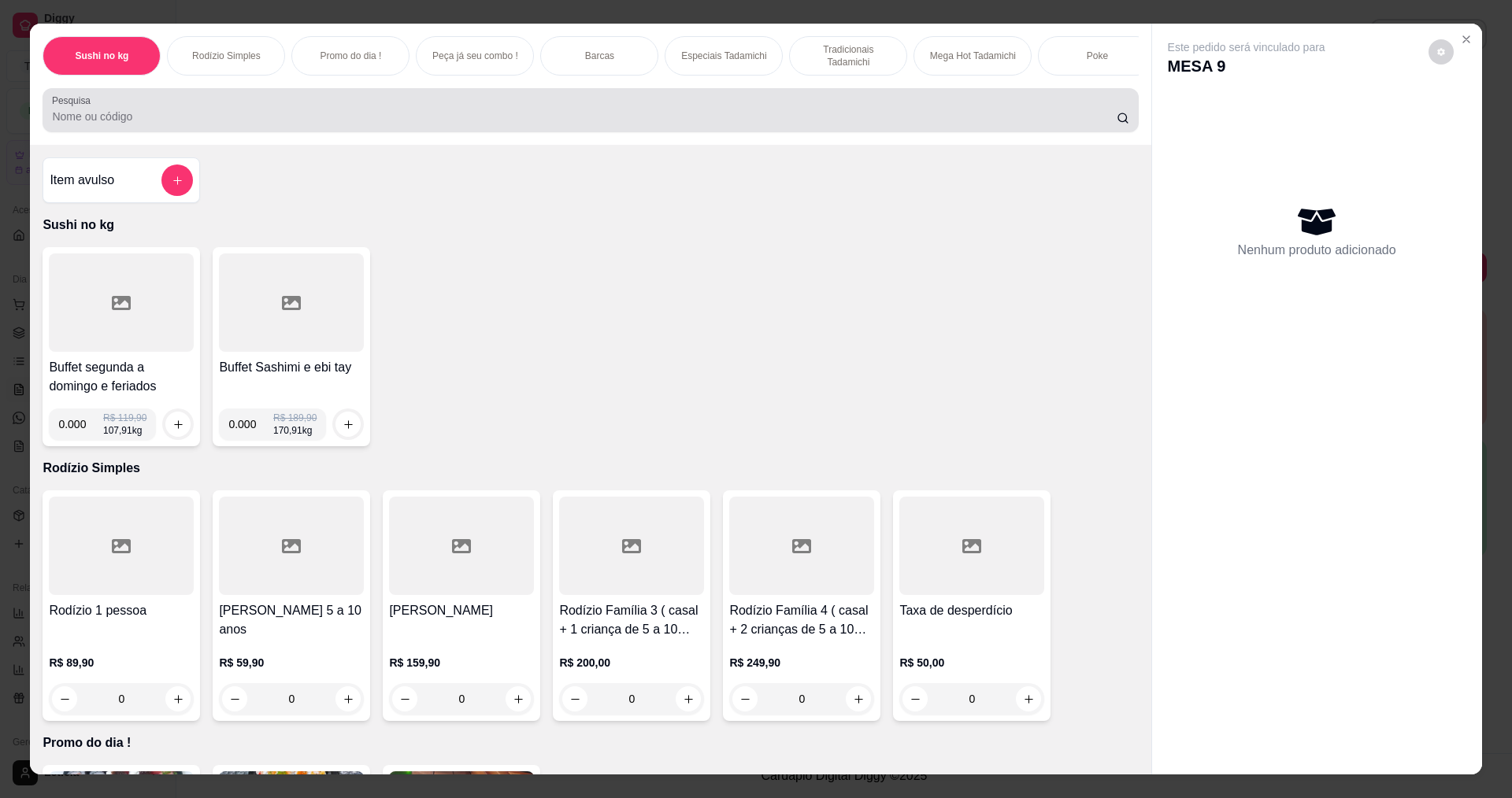
click at [575, 118] on div at bounding box center [590, 111] width 1076 height 32
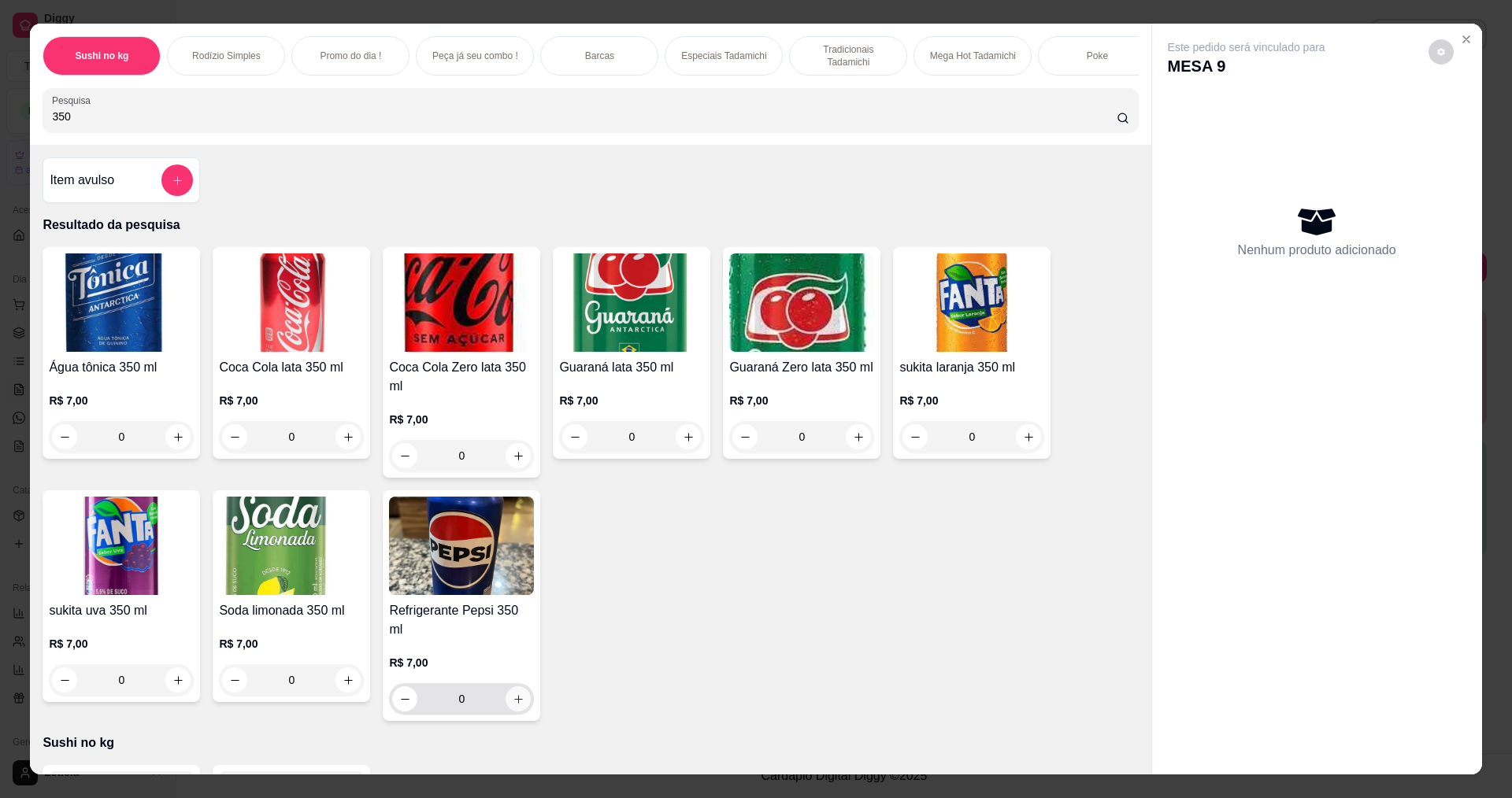
type input "350"
click at [512, 687] on button "increase-product-quantity" at bounding box center [518, 699] width 24 height 24
type input "1"
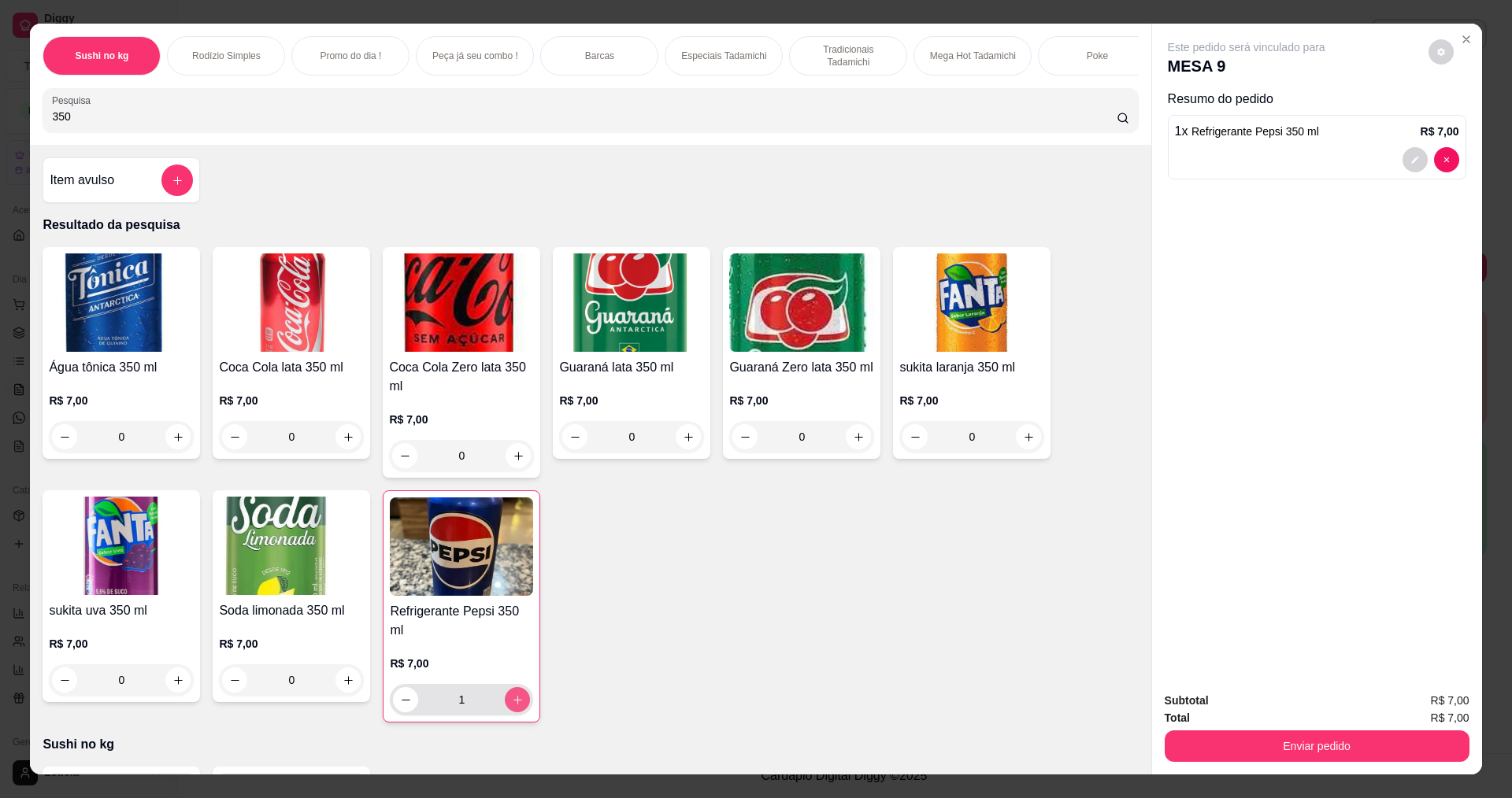
click at [514, 695] on icon "increase-product-quantity" at bounding box center [517, 700] width 12 height 12
type input "2"
click at [418, 124] on input "350" at bounding box center [583, 117] width 1064 height 16
type input "3"
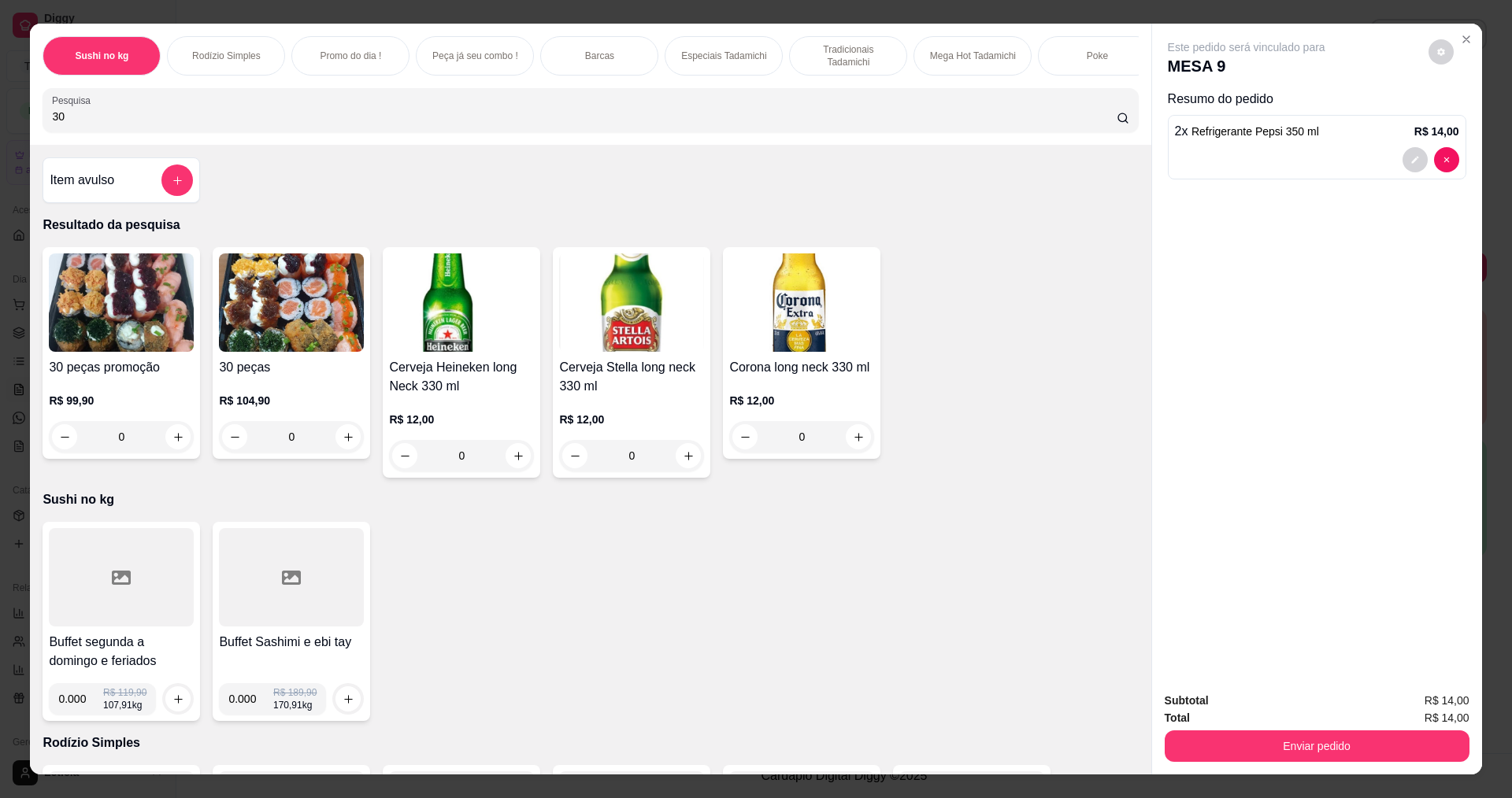
type input "3"
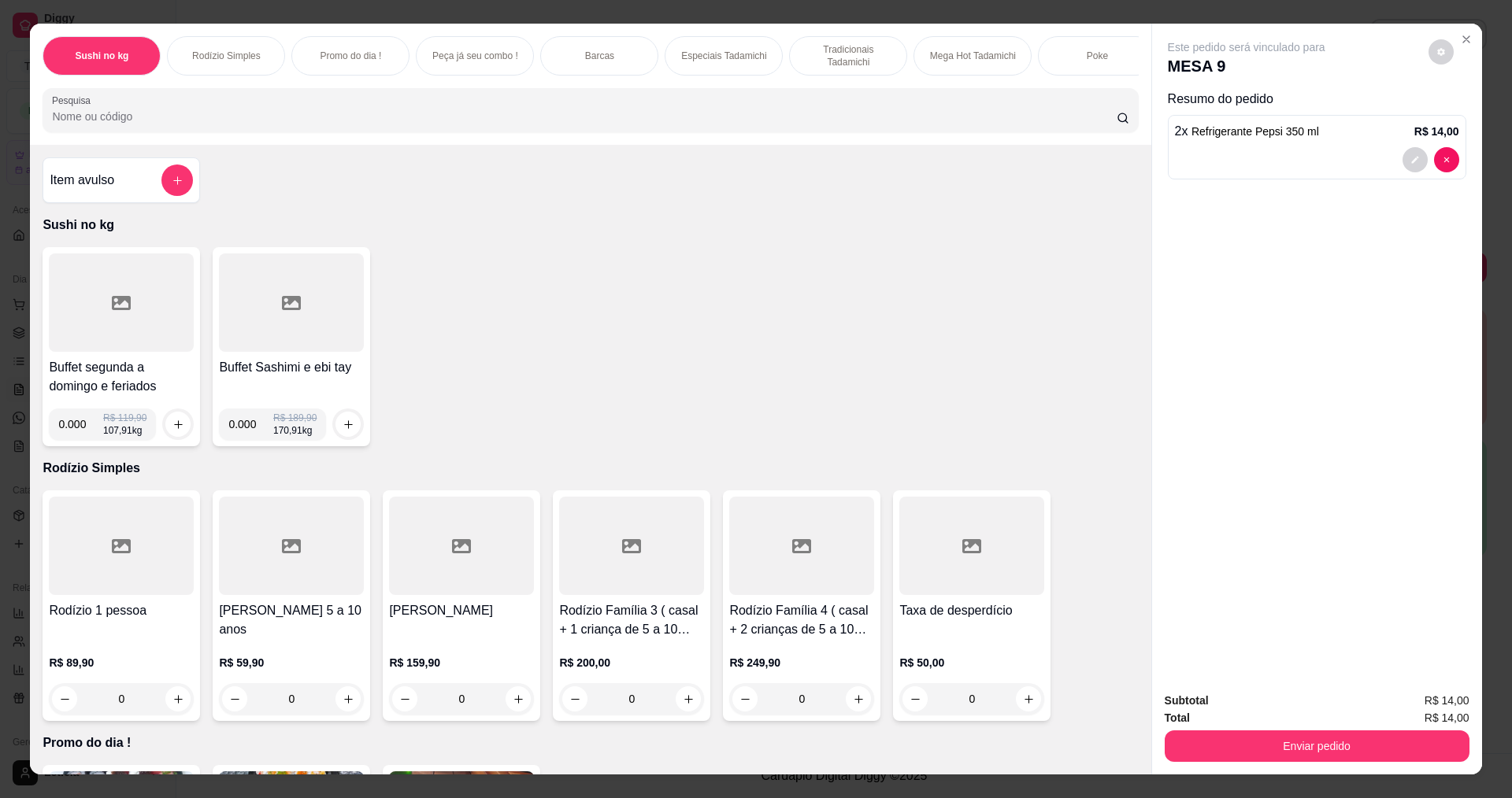
click at [77, 440] on input "0.000" at bounding box center [81, 425] width 45 height 32
type input "0.304"
click at [166, 435] on button "increase-product-quantity" at bounding box center [178, 425] width 24 height 24
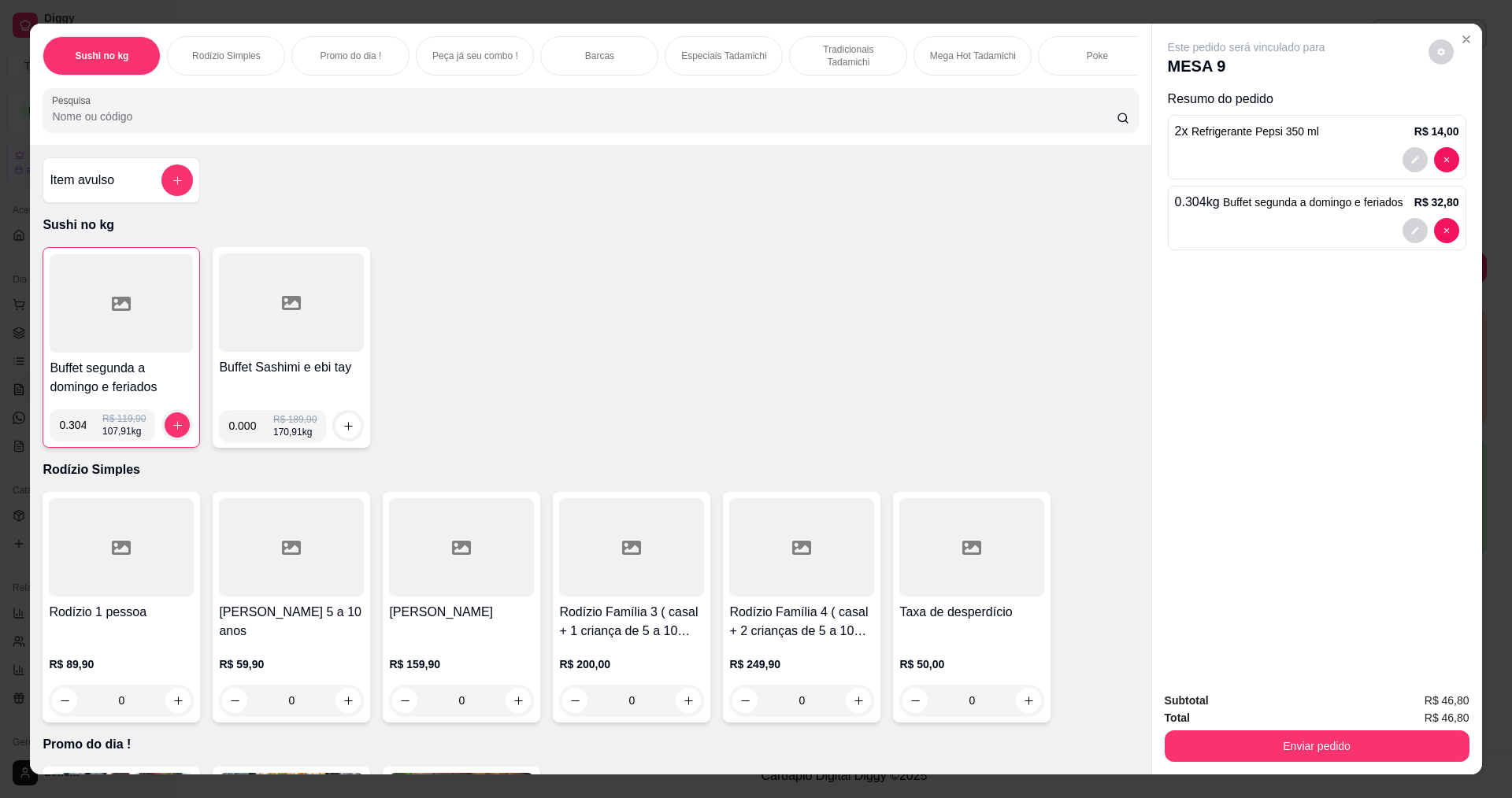
click at [1176, 763] on div "Subtotal R$ 46,80 Total R$ 46,80 Enviar pedido" at bounding box center [1317, 727] width 330 height 96
click at [1178, 751] on button "Enviar pedido" at bounding box center [1316, 745] width 295 height 31
click at [1206, 699] on button "Não registrar e enviar pedido" at bounding box center [1264, 706] width 159 height 29
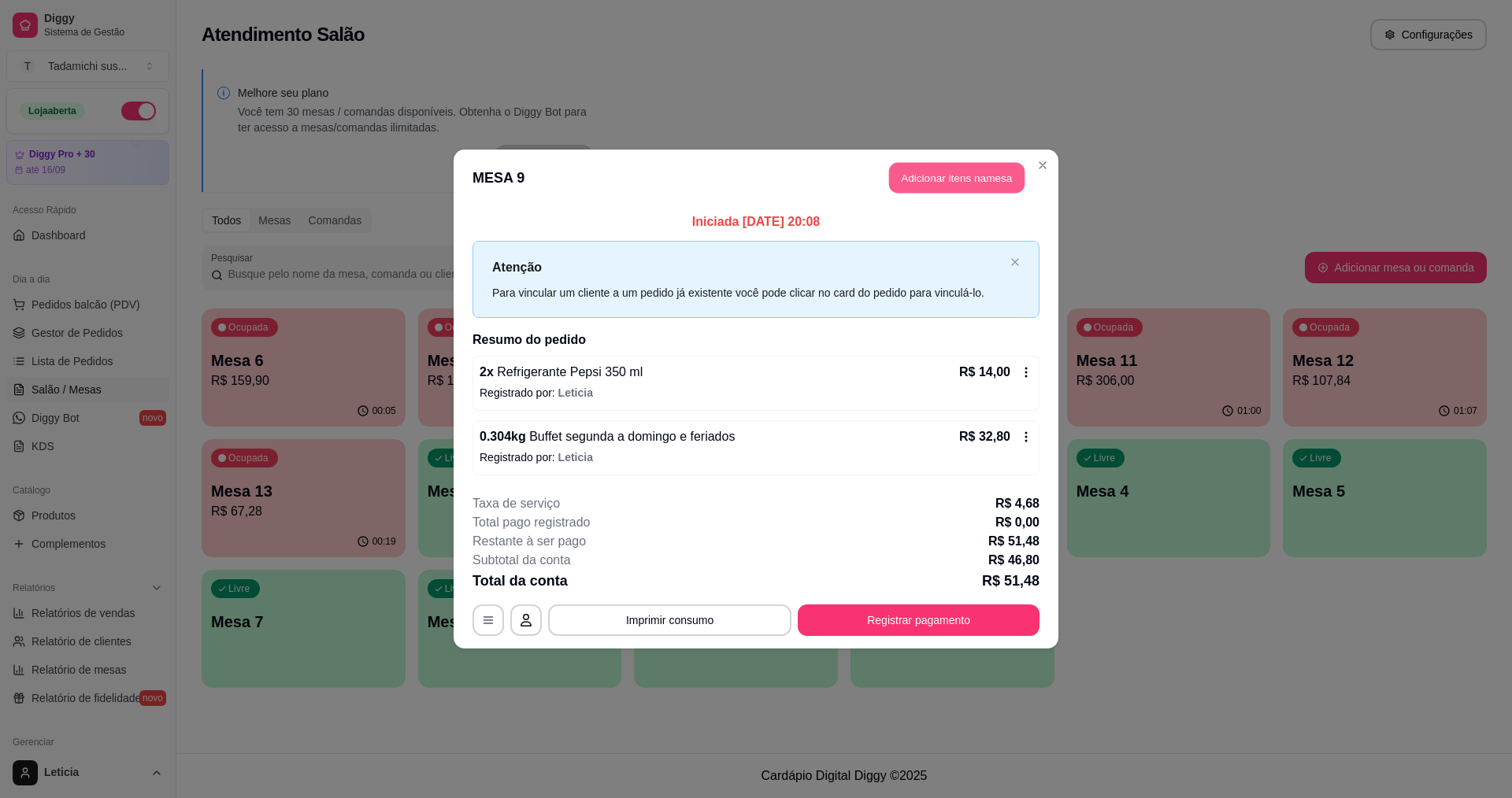
click at [1008, 185] on button "Adicionar itens na mesa" at bounding box center [957, 178] width 136 height 31
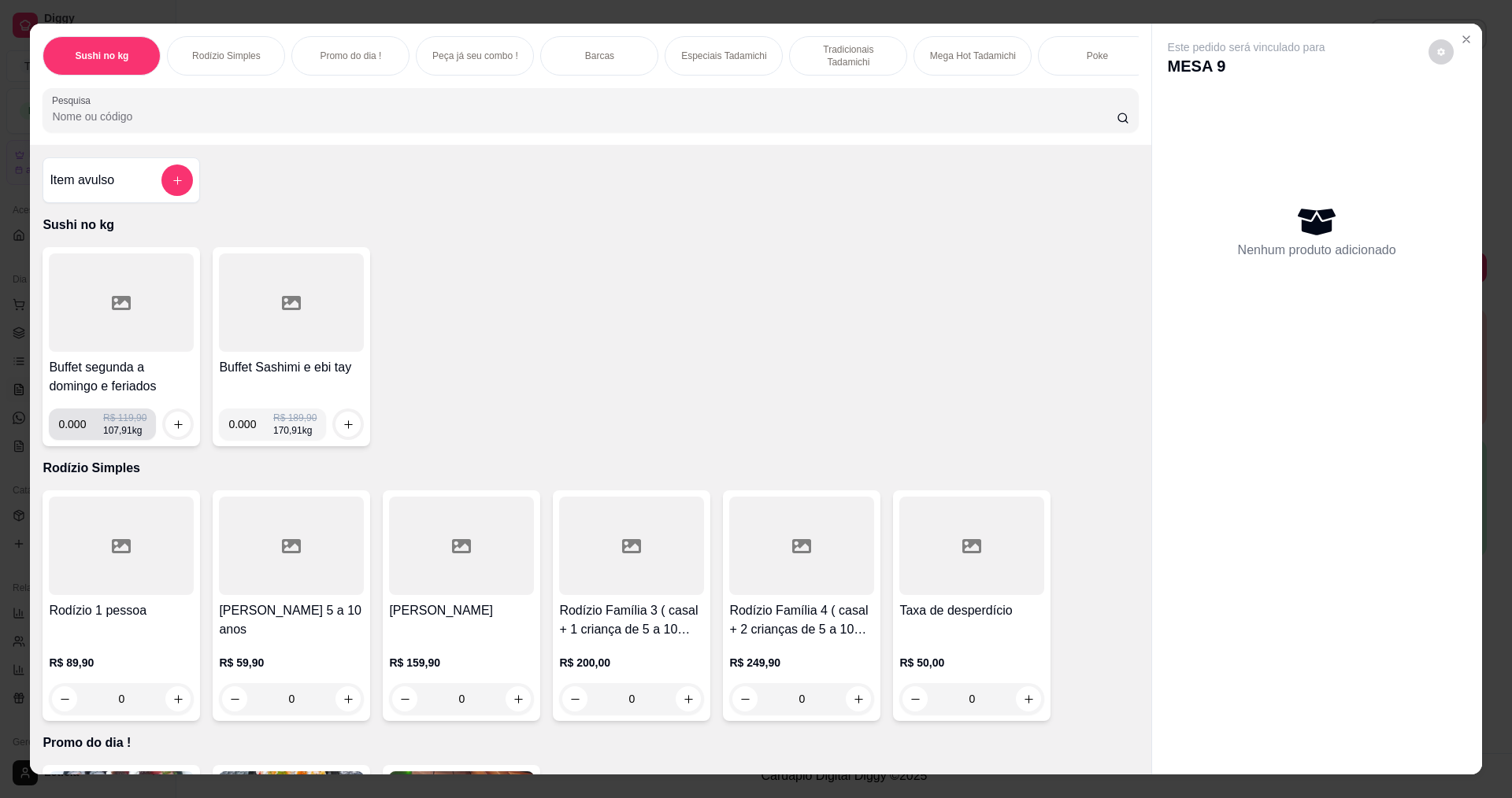
click at [78, 434] on input "0.000" at bounding box center [81, 425] width 45 height 32
type input "0.226"
click at [172, 430] on icon "increase-product-quantity" at bounding box center [178, 424] width 12 height 12
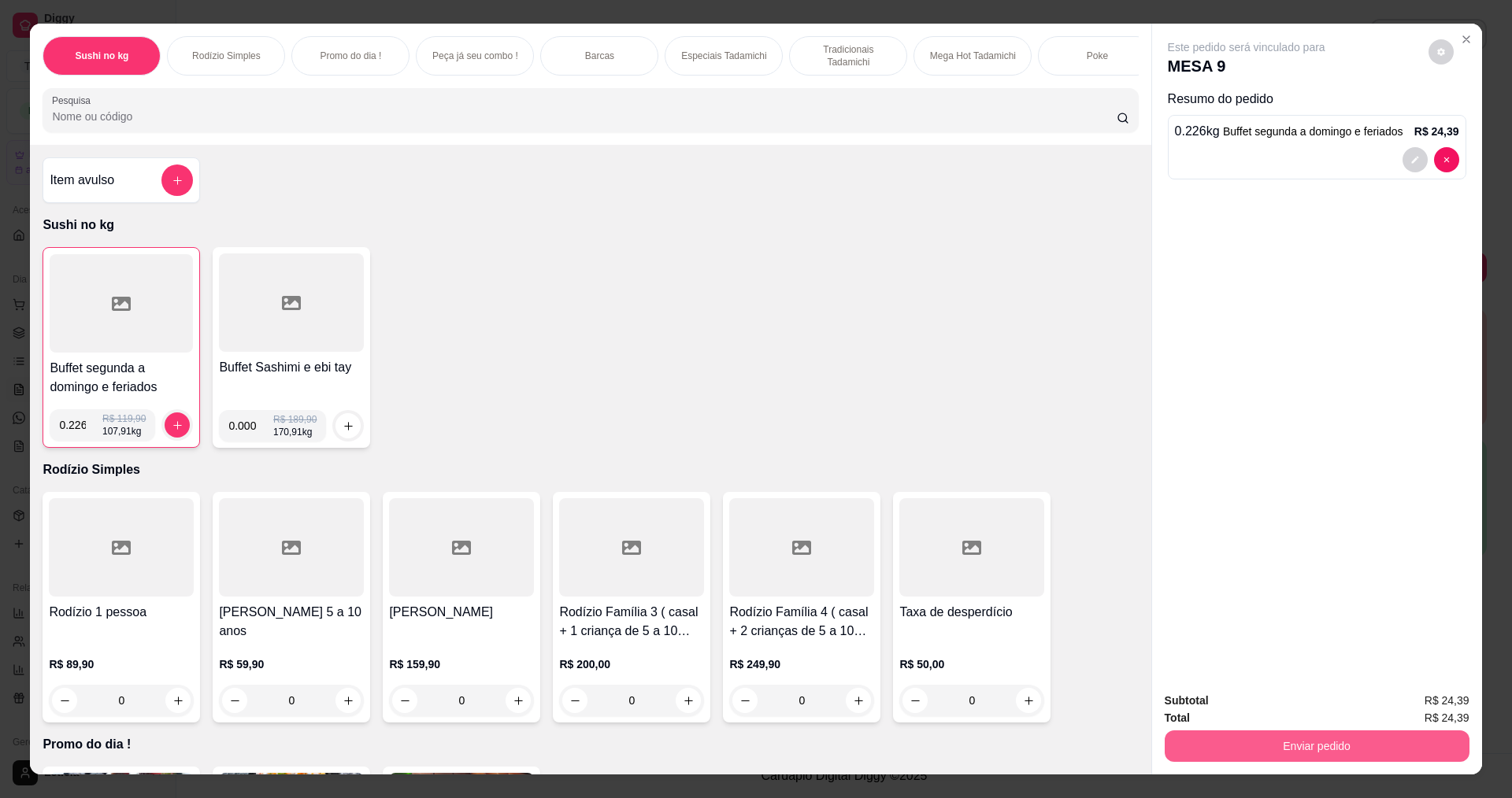
click at [1268, 739] on button "Enviar pedido" at bounding box center [1317, 746] width 305 height 32
click at [1263, 703] on button "Não registrar e enviar pedido" at bounding box center [1264, 707] width 163 height 30
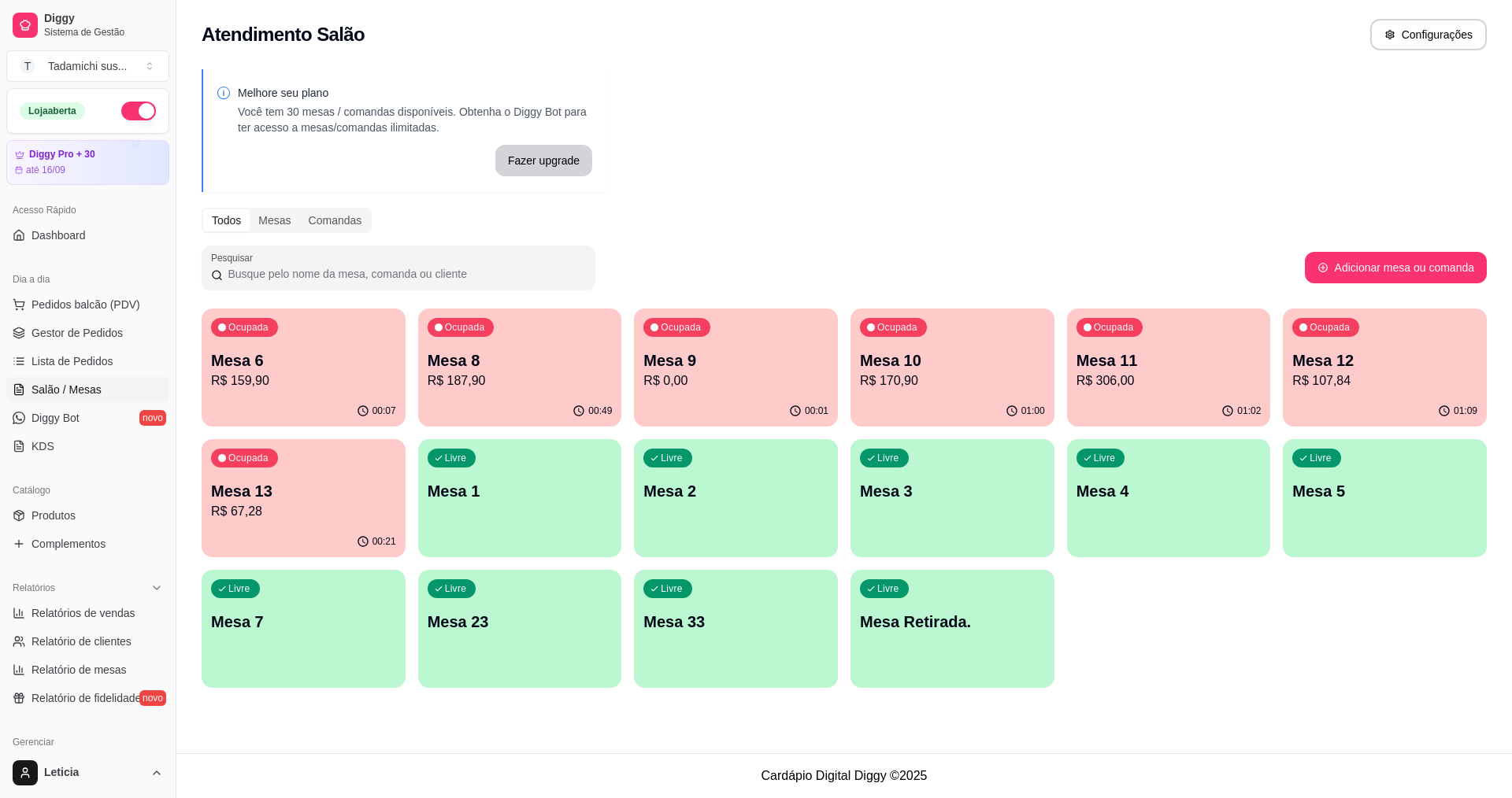
click at [782, 484] on p "Mesa 2" at bounding box center [736, 491] width 185 height 22
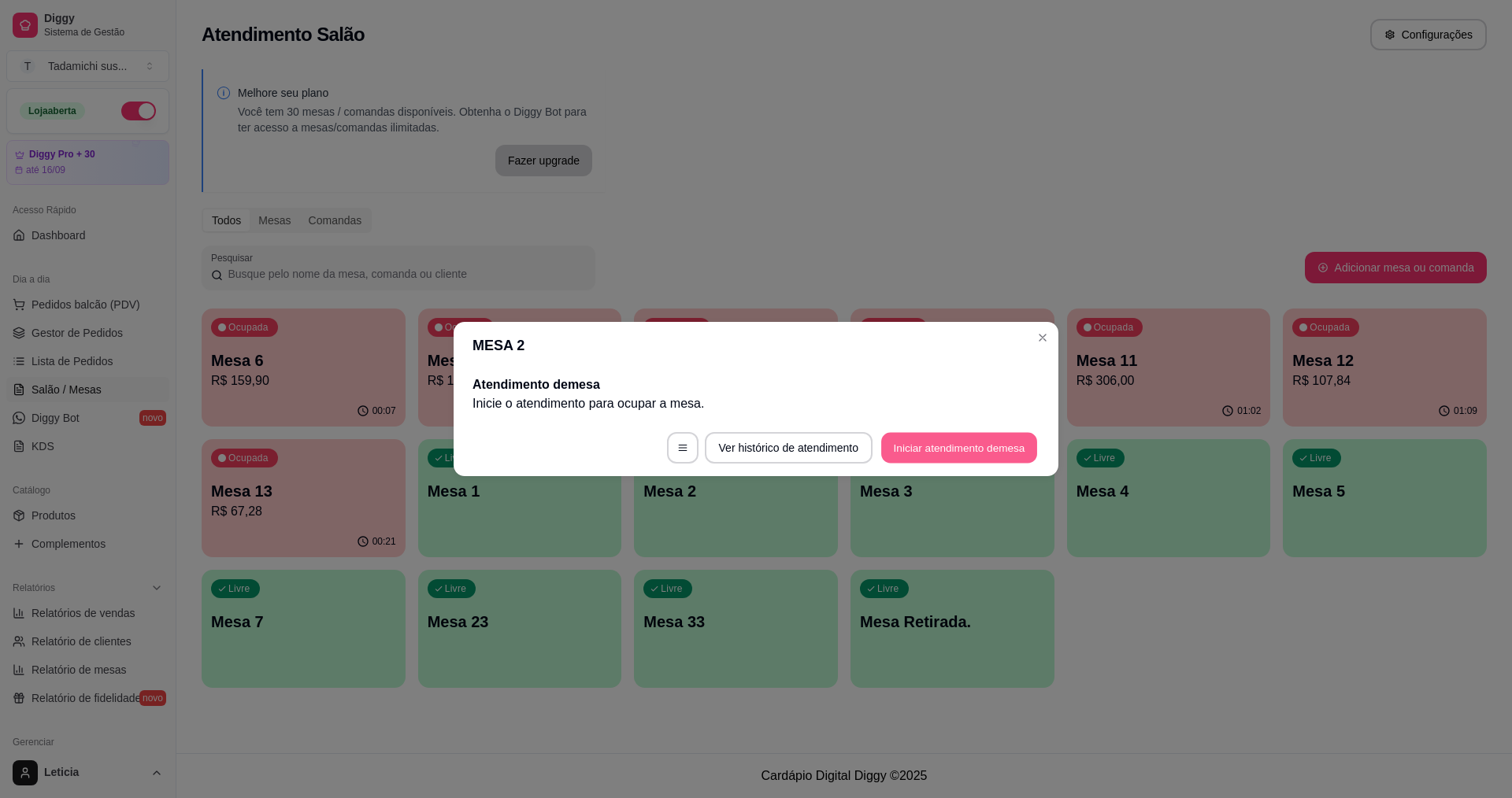
click at [927, 449] on button "Iniciar atendimento de mesa" at bounding box center [959, 448] width 156 height 31
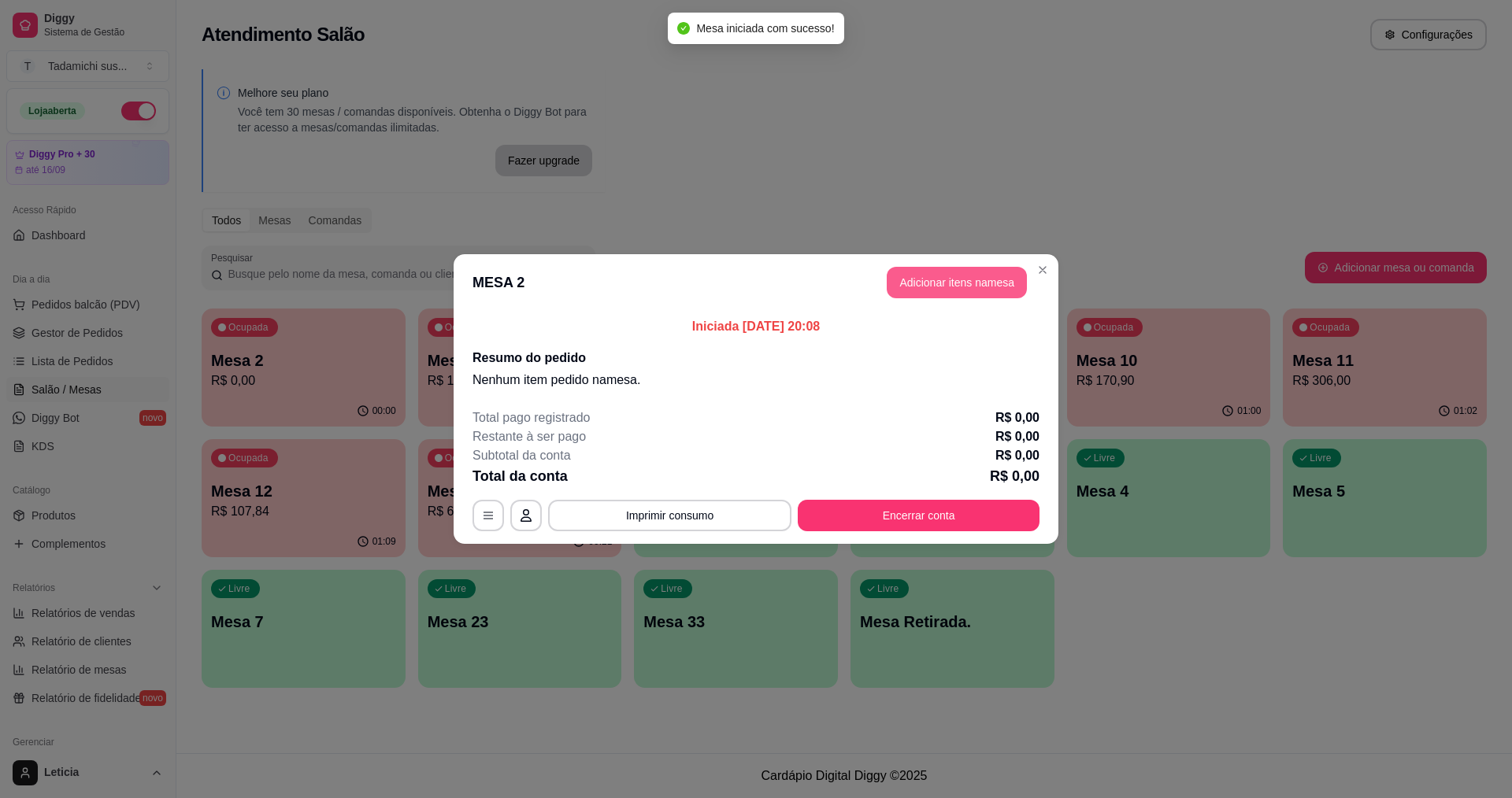
click at [902, 288] on button "Adicionar itens na mesa" at bounding box center [956, 283] width 140 height 32
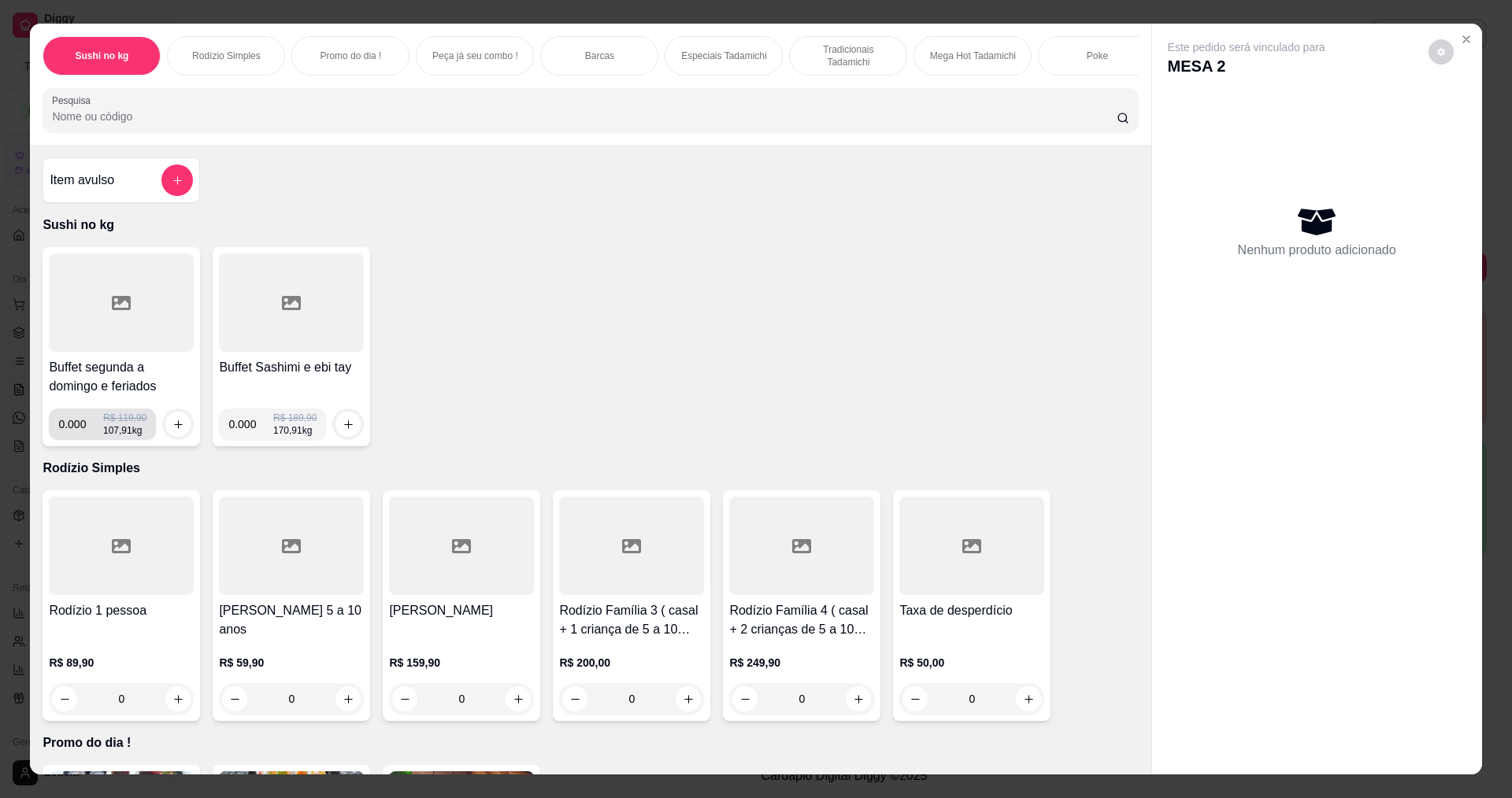
click at [81, 440] on input "0.000" at bounding box center [81, 425] width 45 height 32
type input "0.320"
click at [172, 430] on icon "increase-product-quantity" at bounding box center [178, 424] width 12 height 12
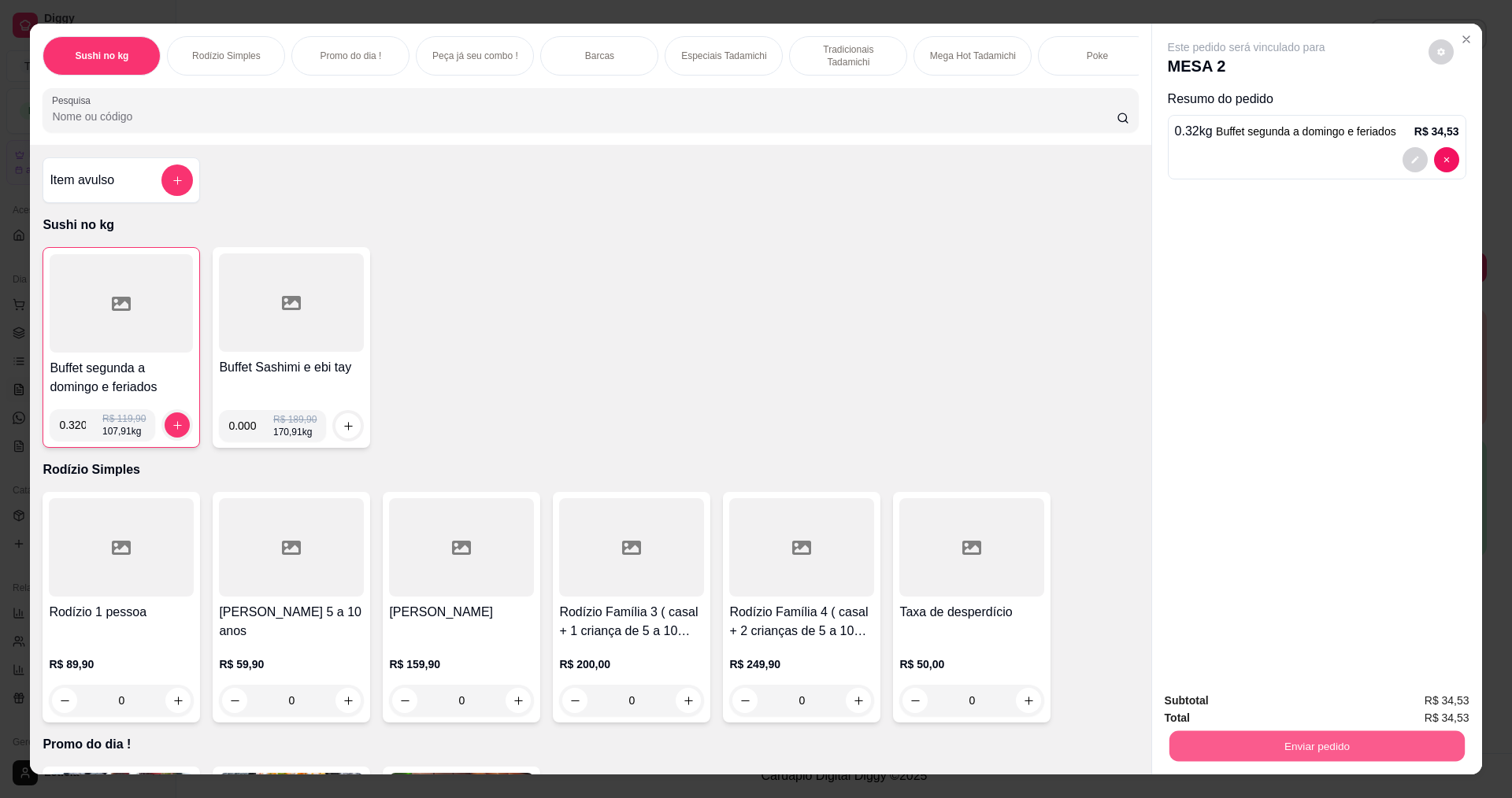
click at [1223, 750] on button "Enviar pedido" at bounding box center [1316, 745] width 295 height 31
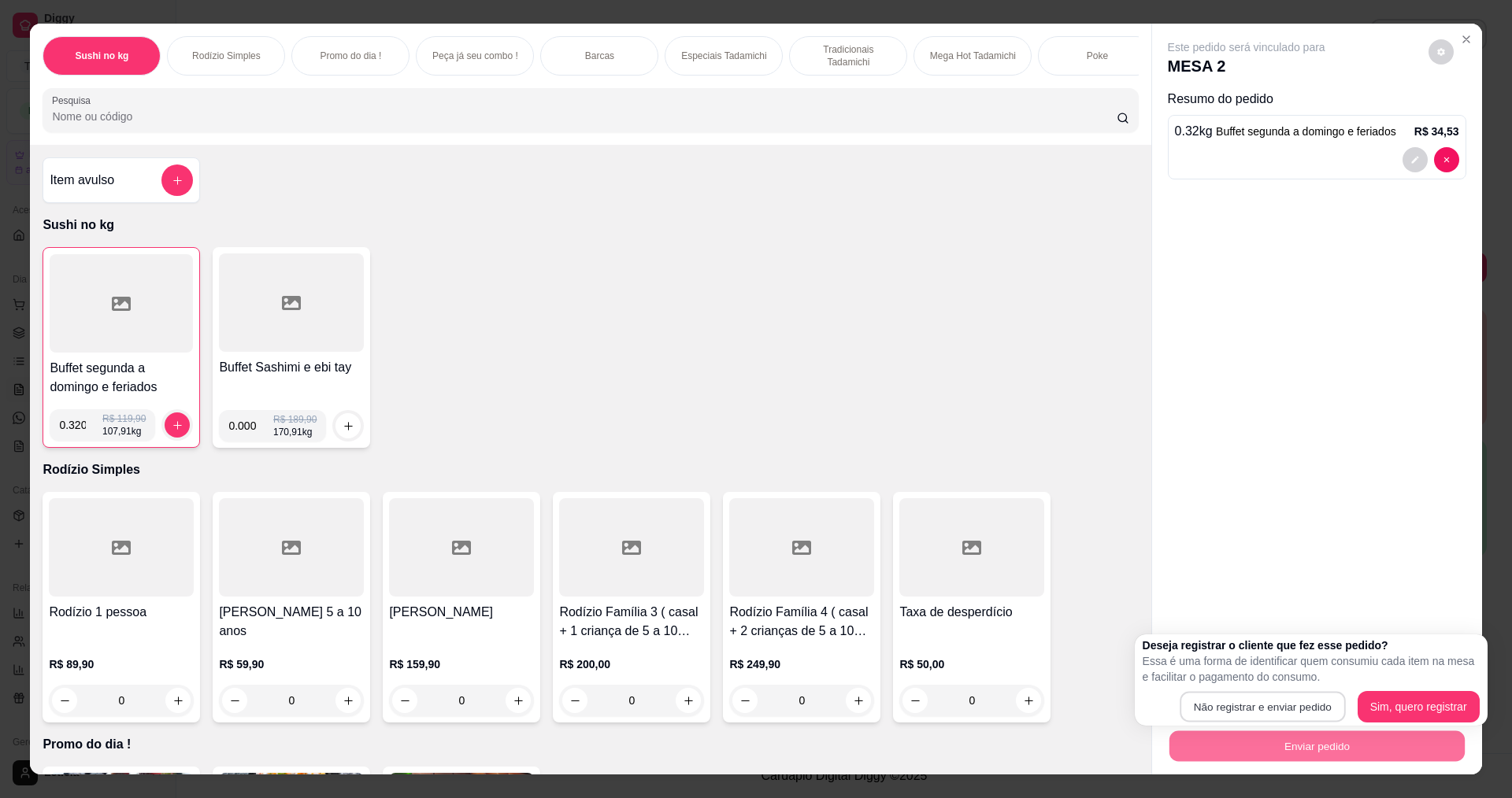
click at [1212, 710] on button "Não registrar e enviar pedido" at bounding box center [1262, 707] width 165 height 31
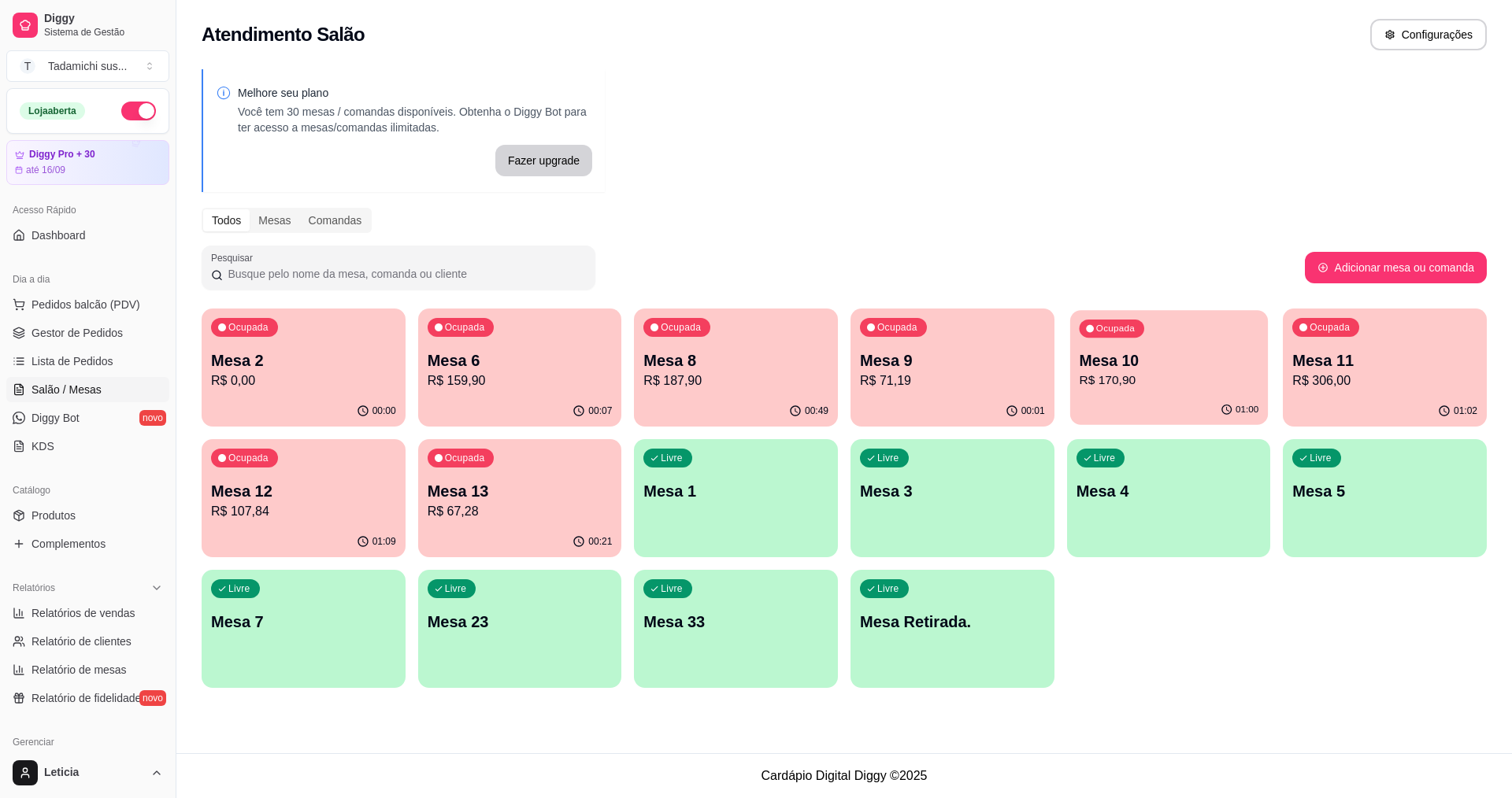
click at [1112, 383] on p "R$ 170,90" at bounding box center [1168, 380] width 179 height 18
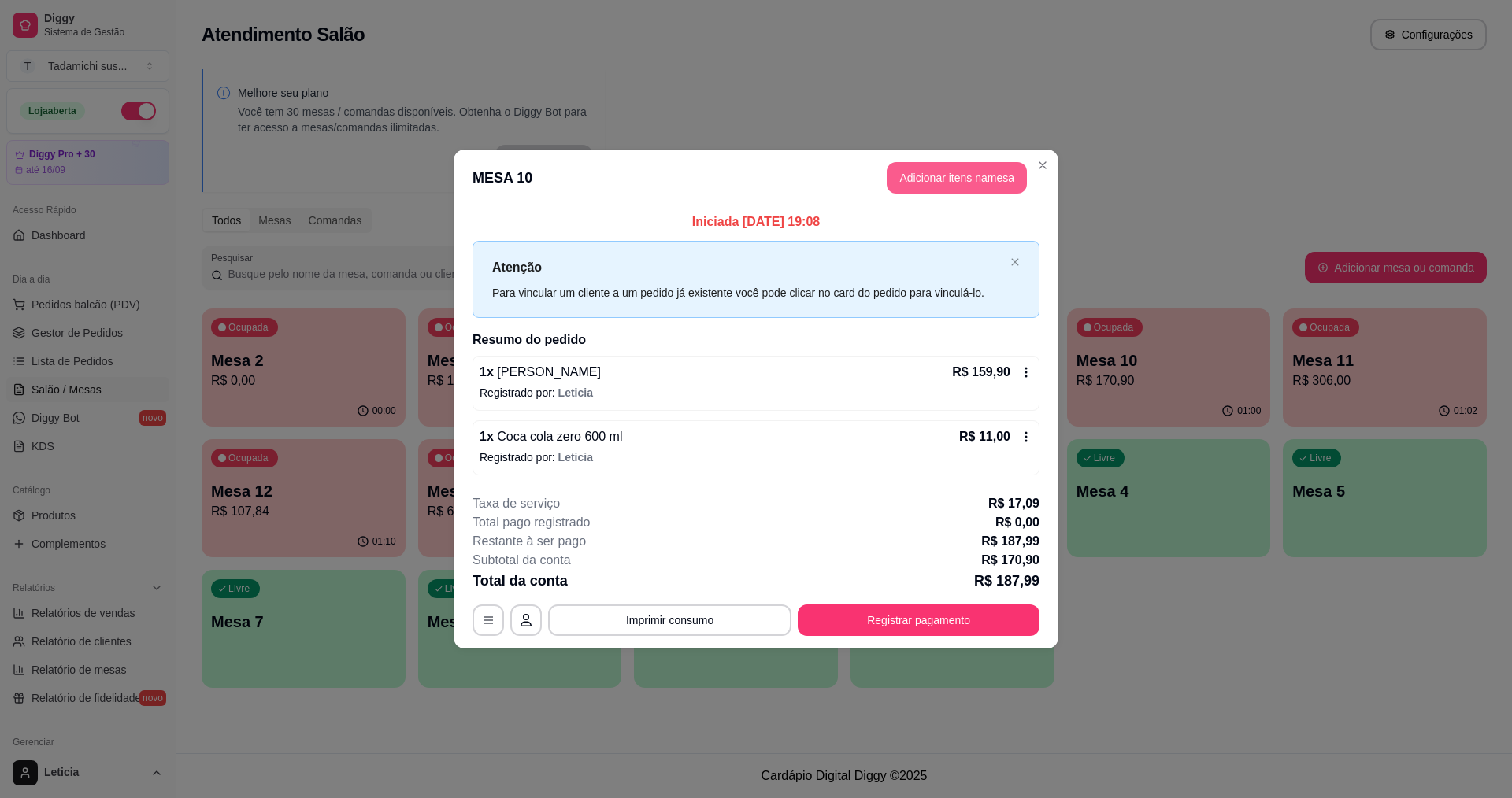
click at [982, 170] on button "Adicionar itens na mesa" at bounding box center [956, 178] width 140 height 32
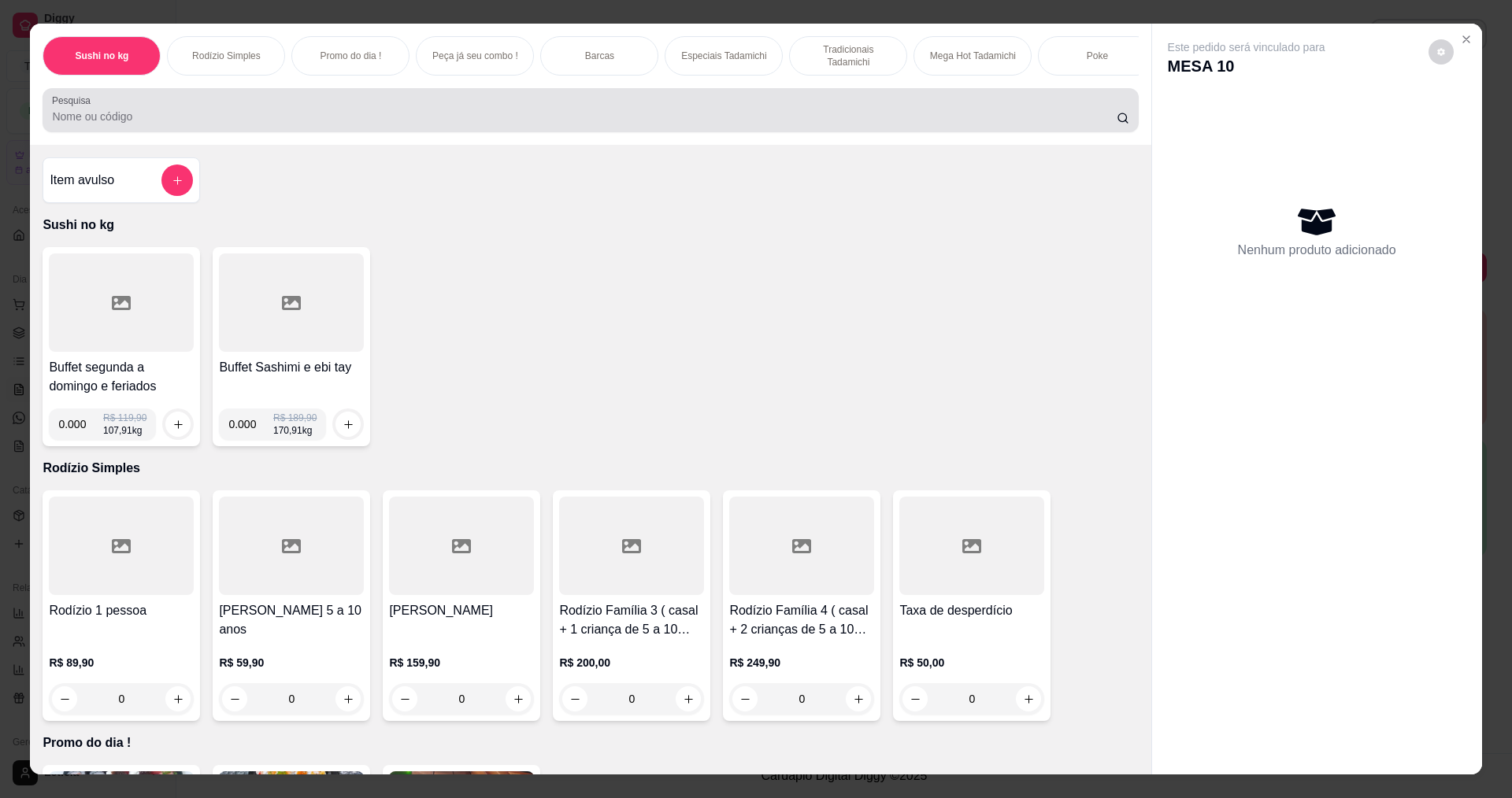
click at [739, 118] on div at bounding box center [590, 111] width 1076 height 32
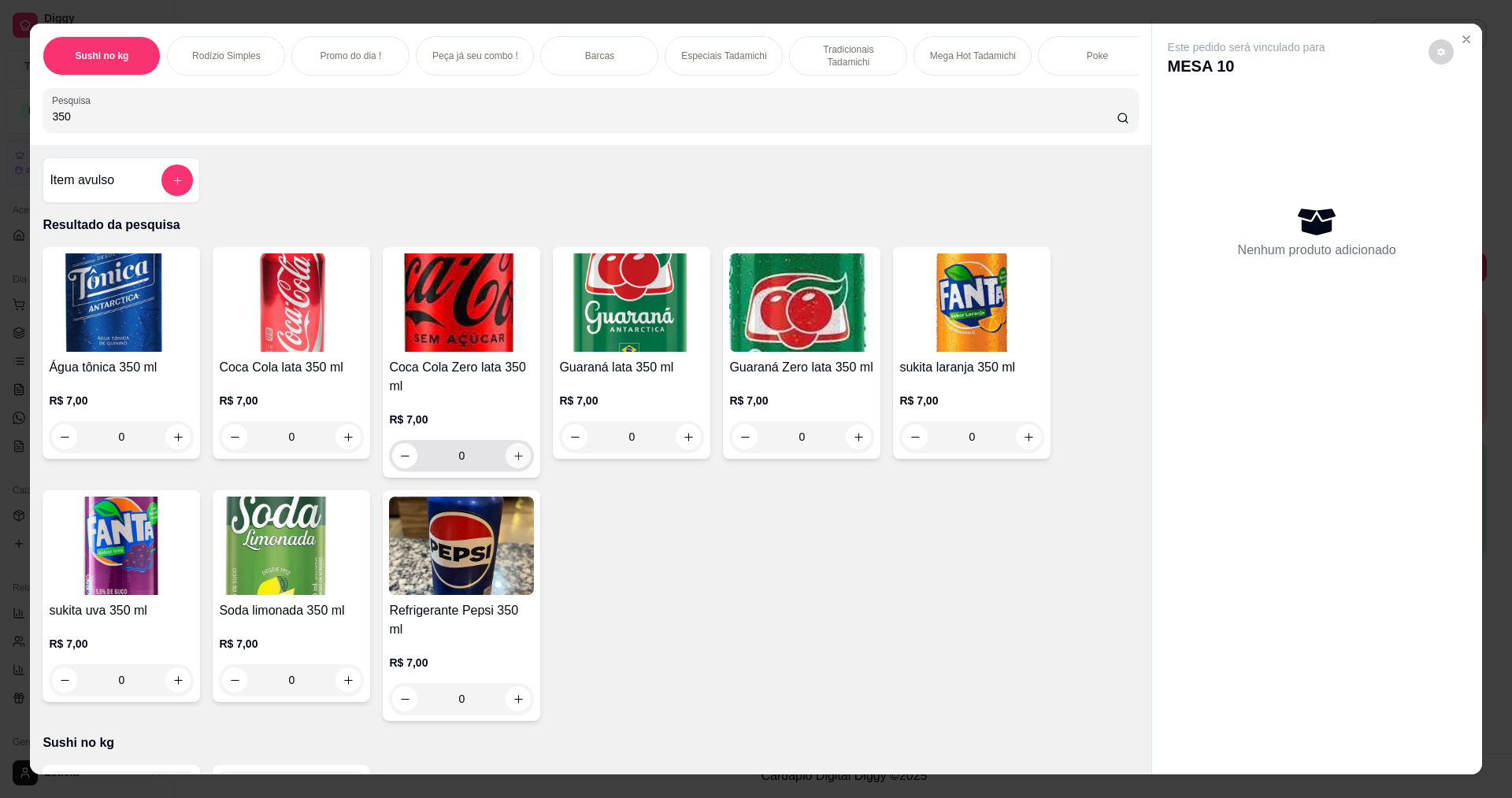
type input "350"
click at [520, 467] on button "increase-product-quantity" at bounding box center [518, 455] width 24 height 24
type input "1"
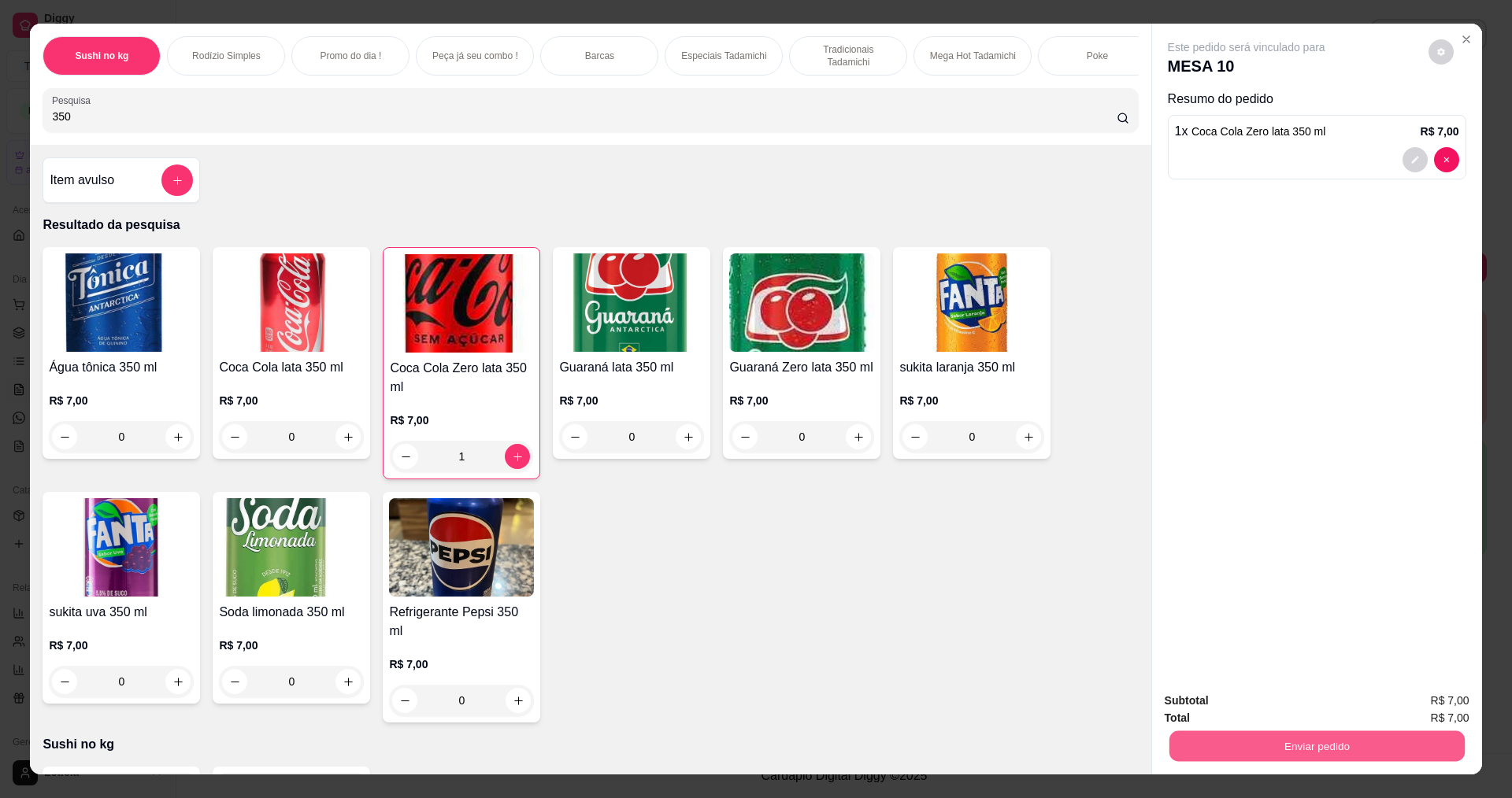
click at [1210, 740] on button "Enviar pedido" at bounding box center [1316, 745] width 295 height 31
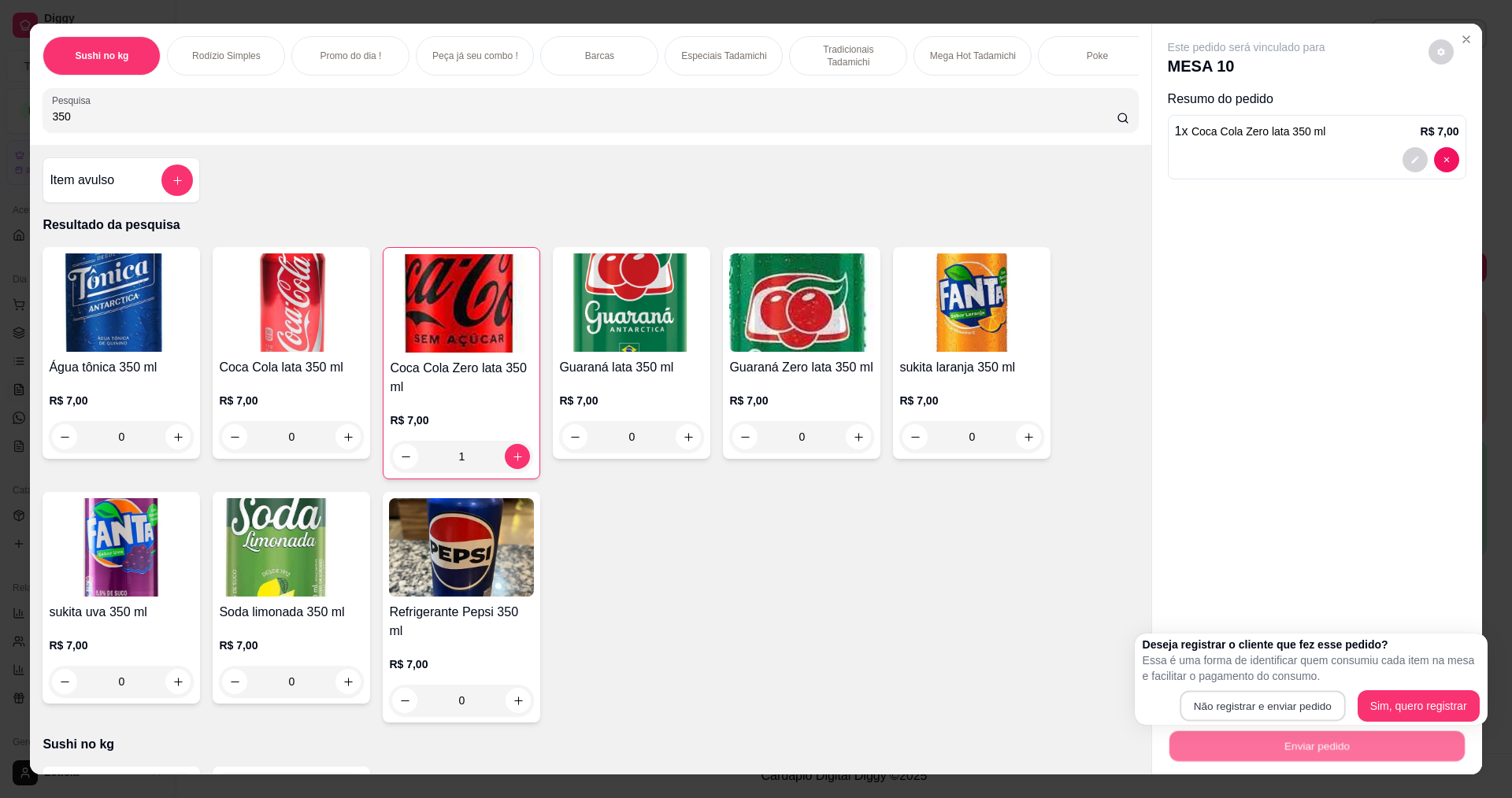
click at [1209, 711] on button "Não registrar e enviar pedido" at bounding box center [1262, 706] width 165 height 31
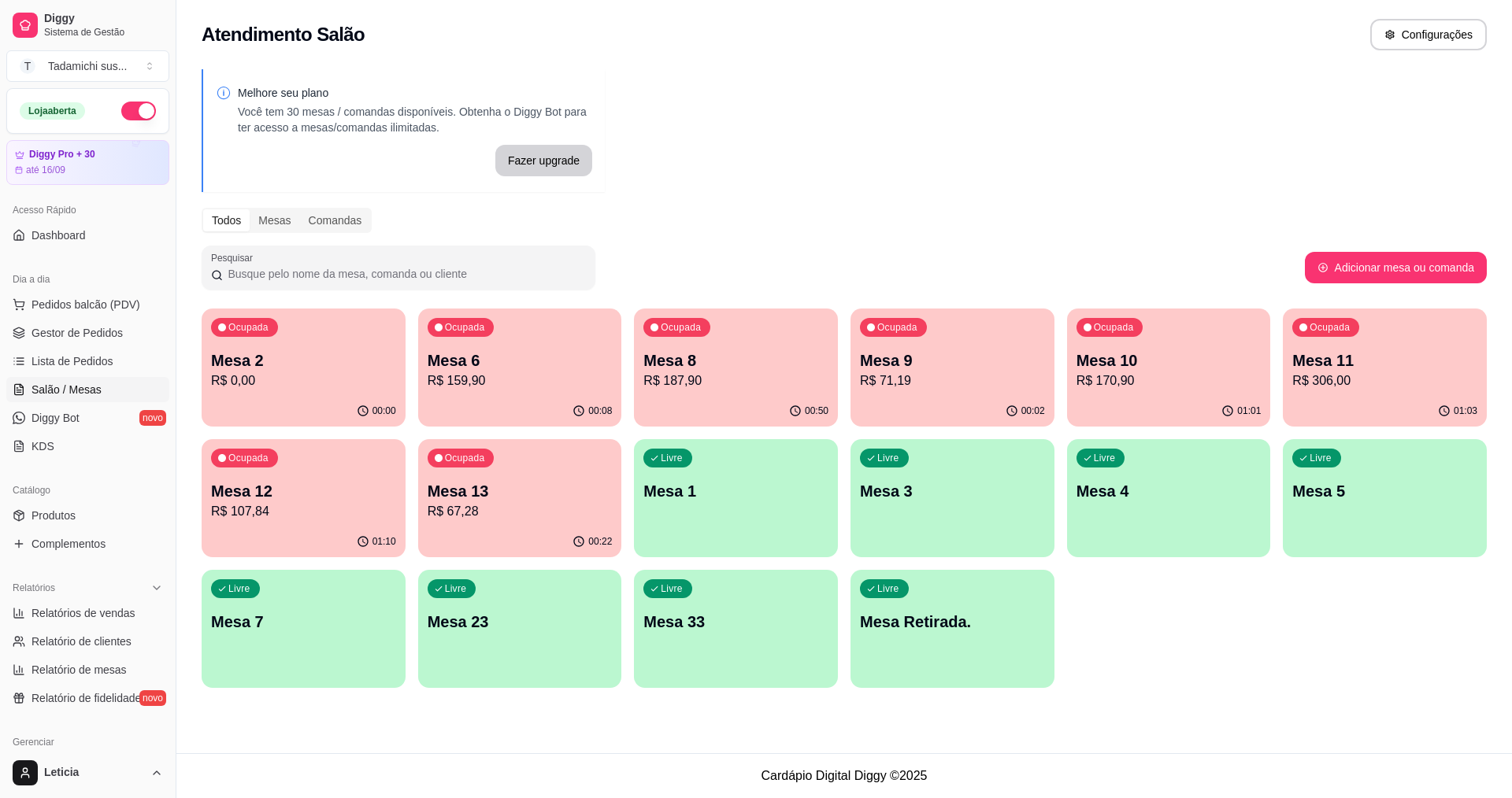
click at [227, 391] on div "Ocupada Mesa 2 R$ 0,00" at bounding box center [303, 352] width 204 height 88
click at [518, 481] on p "Mesa 13" at bounding box center [520, 491] width 185 height 22
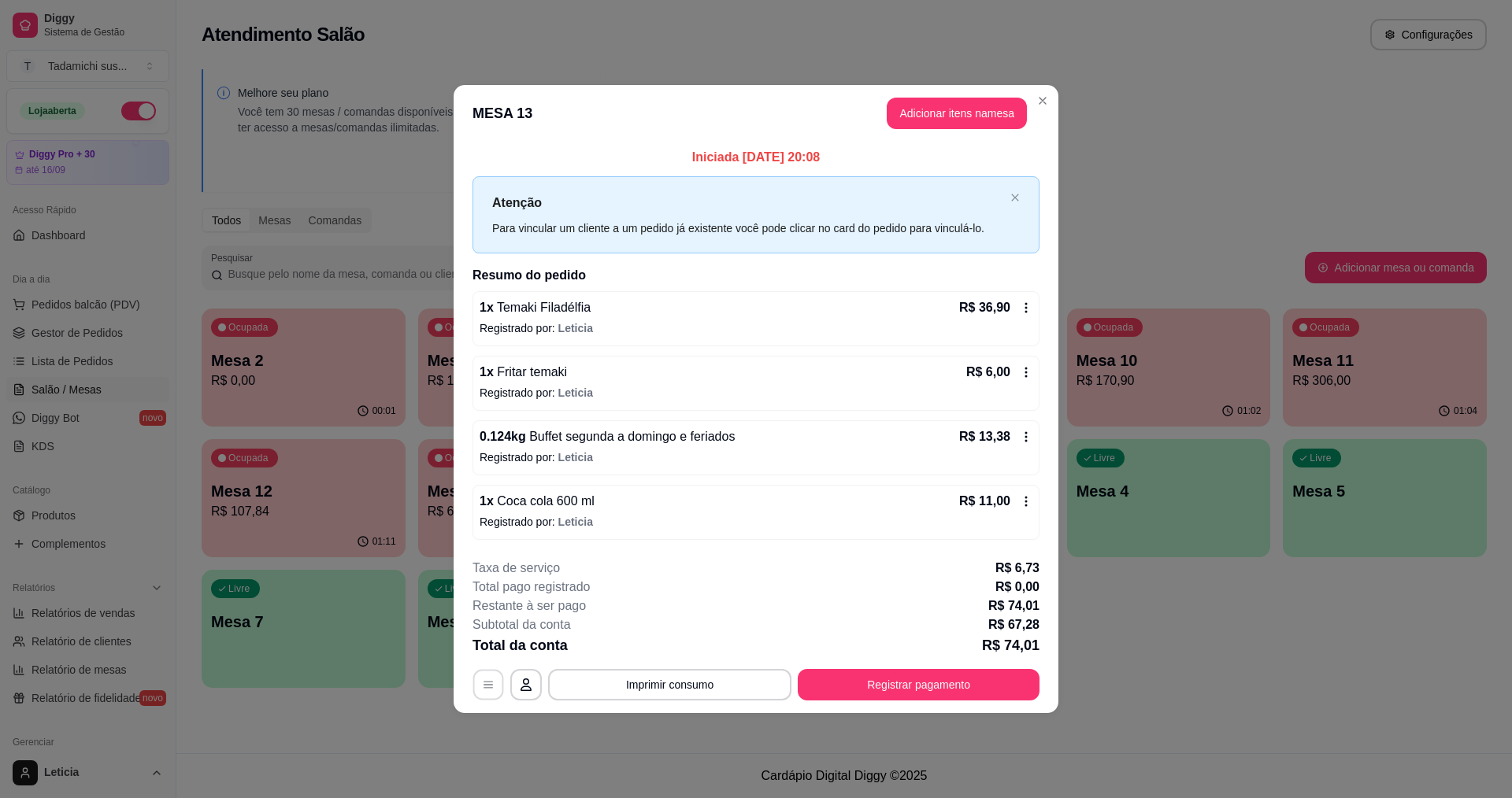
click at [479, 685] on button "button" at bounding box center [488, 684] width 31 height 31
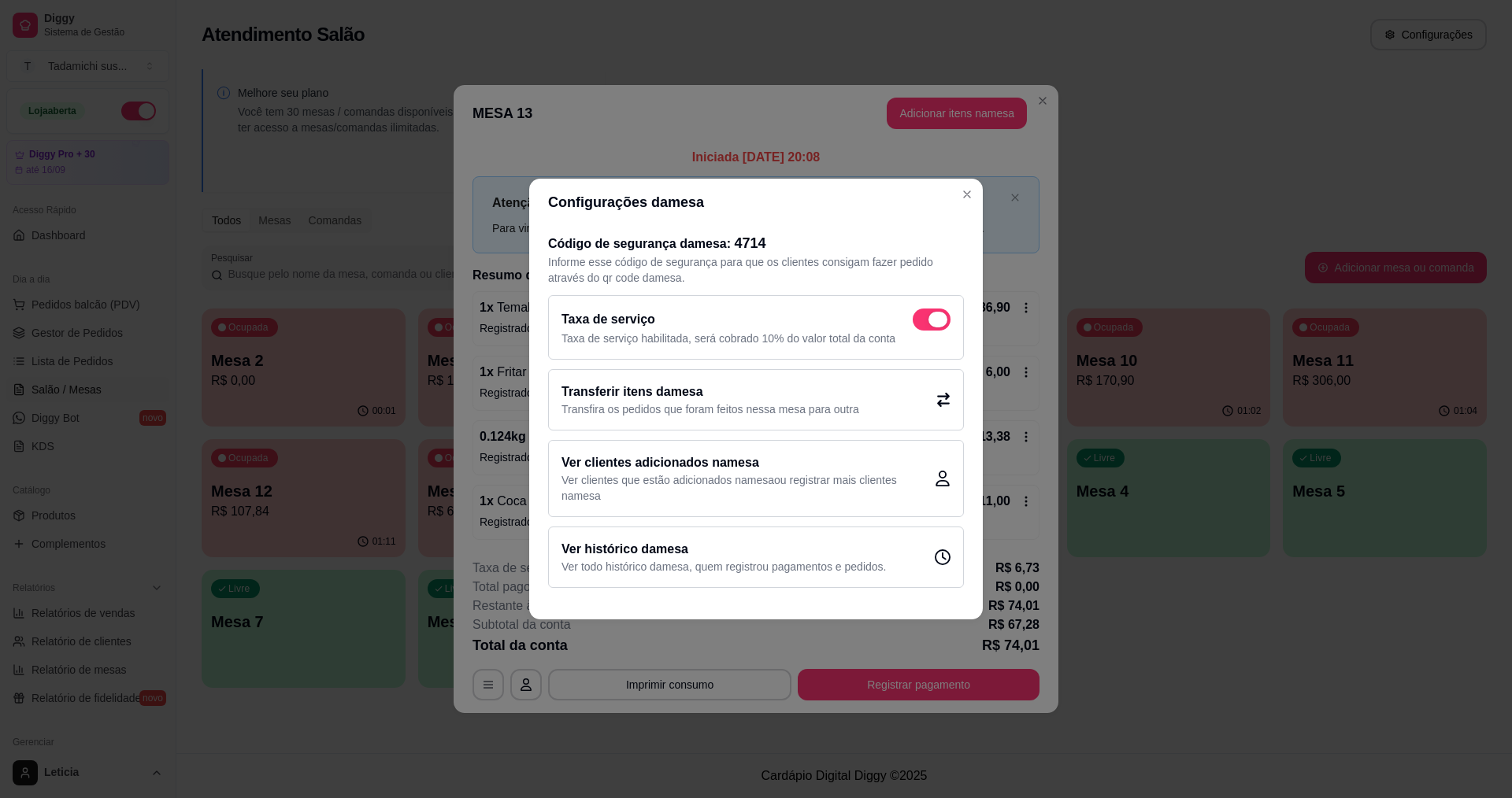
click at [944, 313] on span at bounding box center [938, 320] width 19 height 16
click at [922, 323] on input "checkbox" at bounding box center [917, 328] width 10 height 10
checkbox input "false"
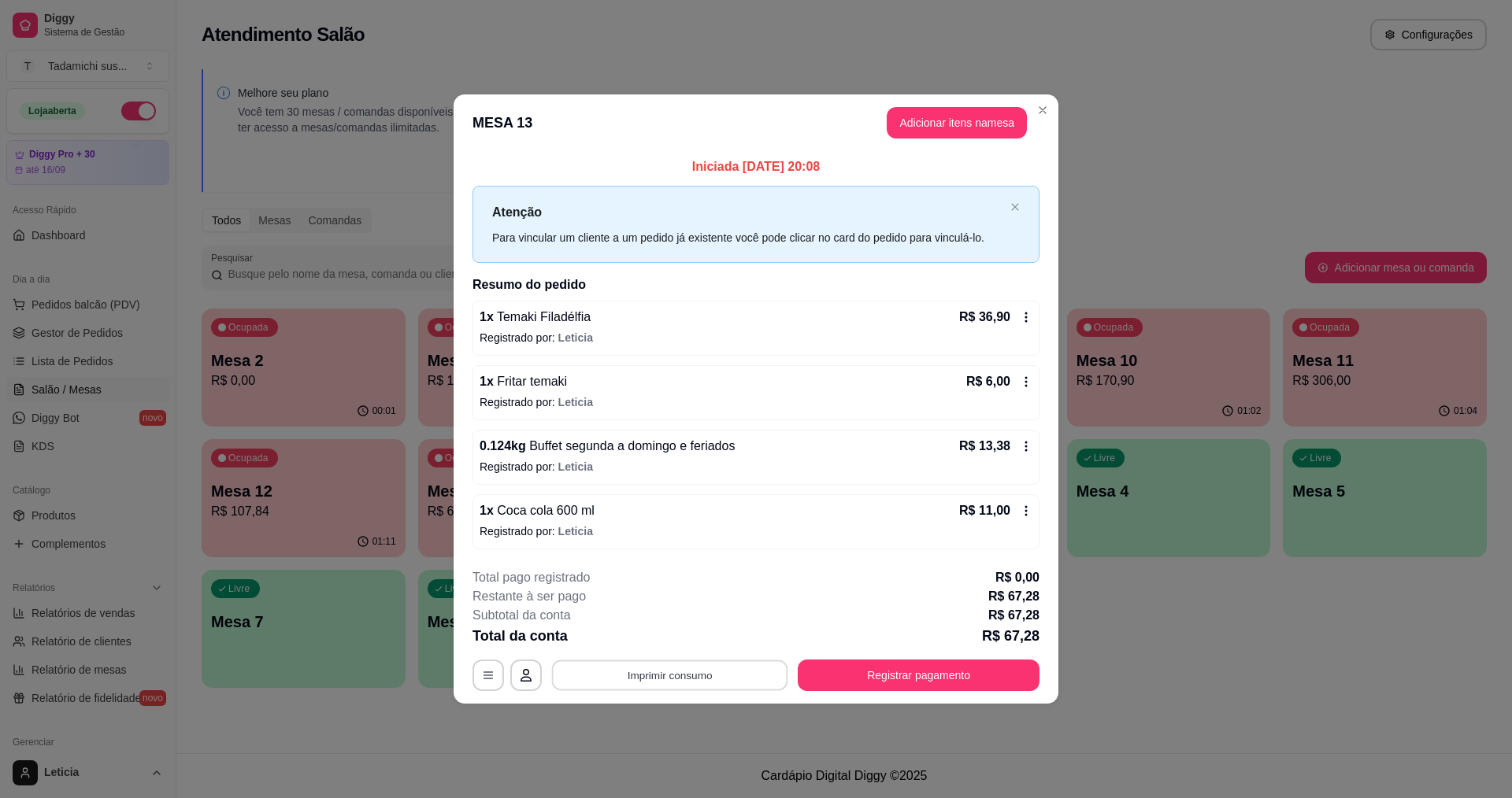
click at [706, 665] on button "Imprimir consumo" at bounding box center [670, 675] width 236 height 31
click at [693, 609] on button "IMPRESSORA" at bounding box center [674, 608] width 122 height 25
click at [865, 681] on button "Registrar pagamento" at bounding box center [918, 675] width 234 height 31
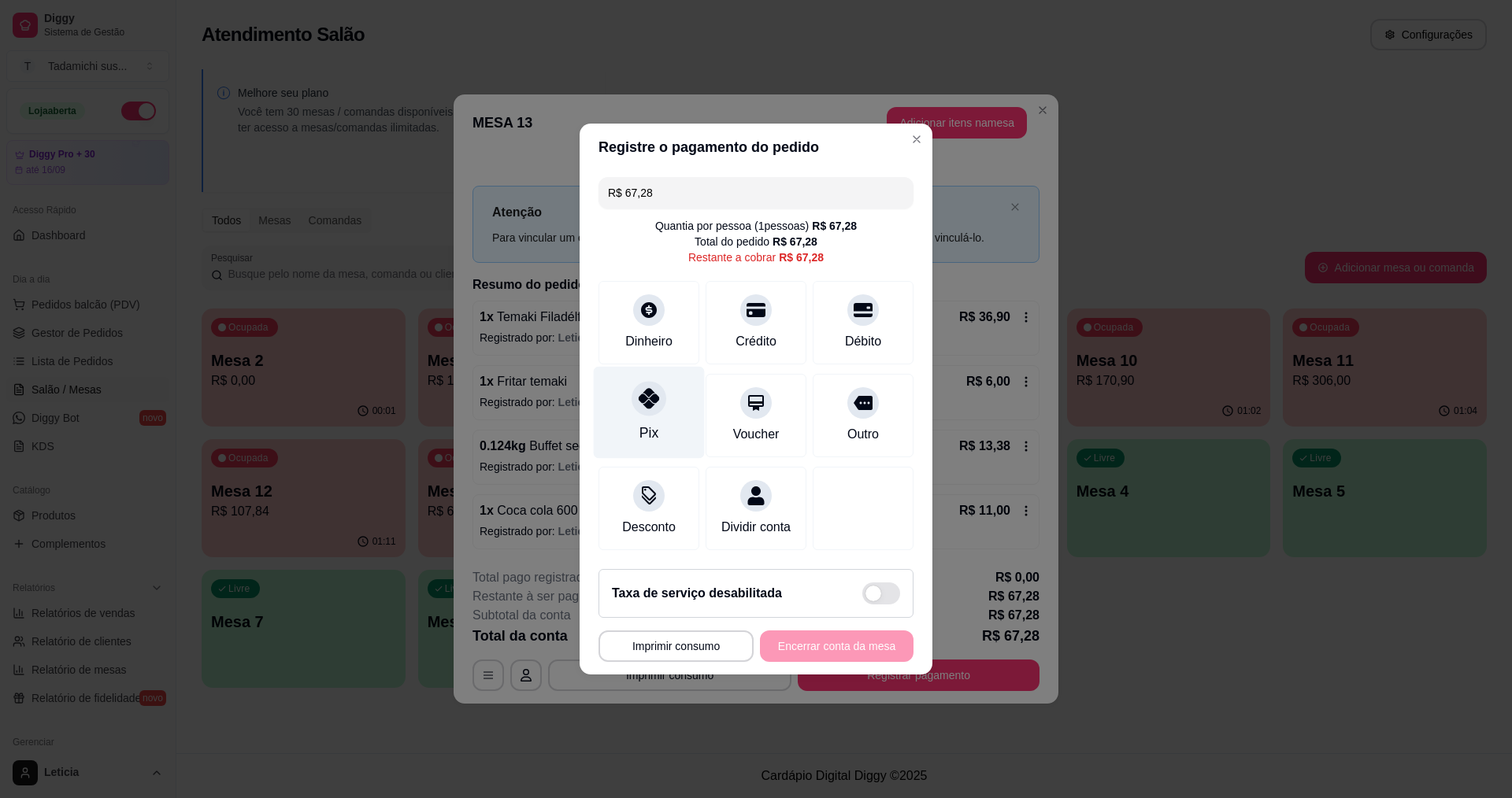
click at [643, 409] on div "Pix" at bounding box center [649, 413] width 111 height 92
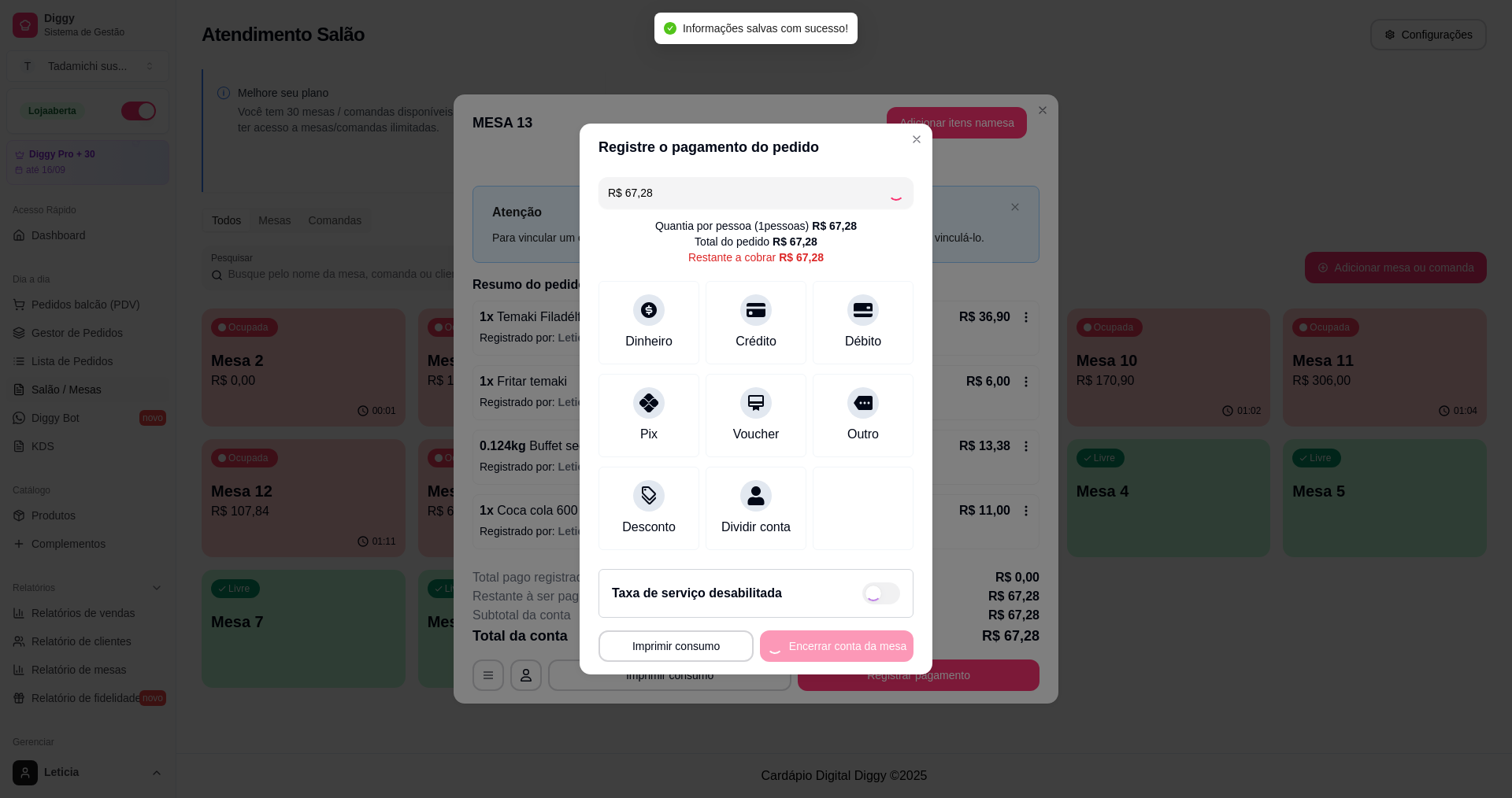
type input "R$ 0,00"
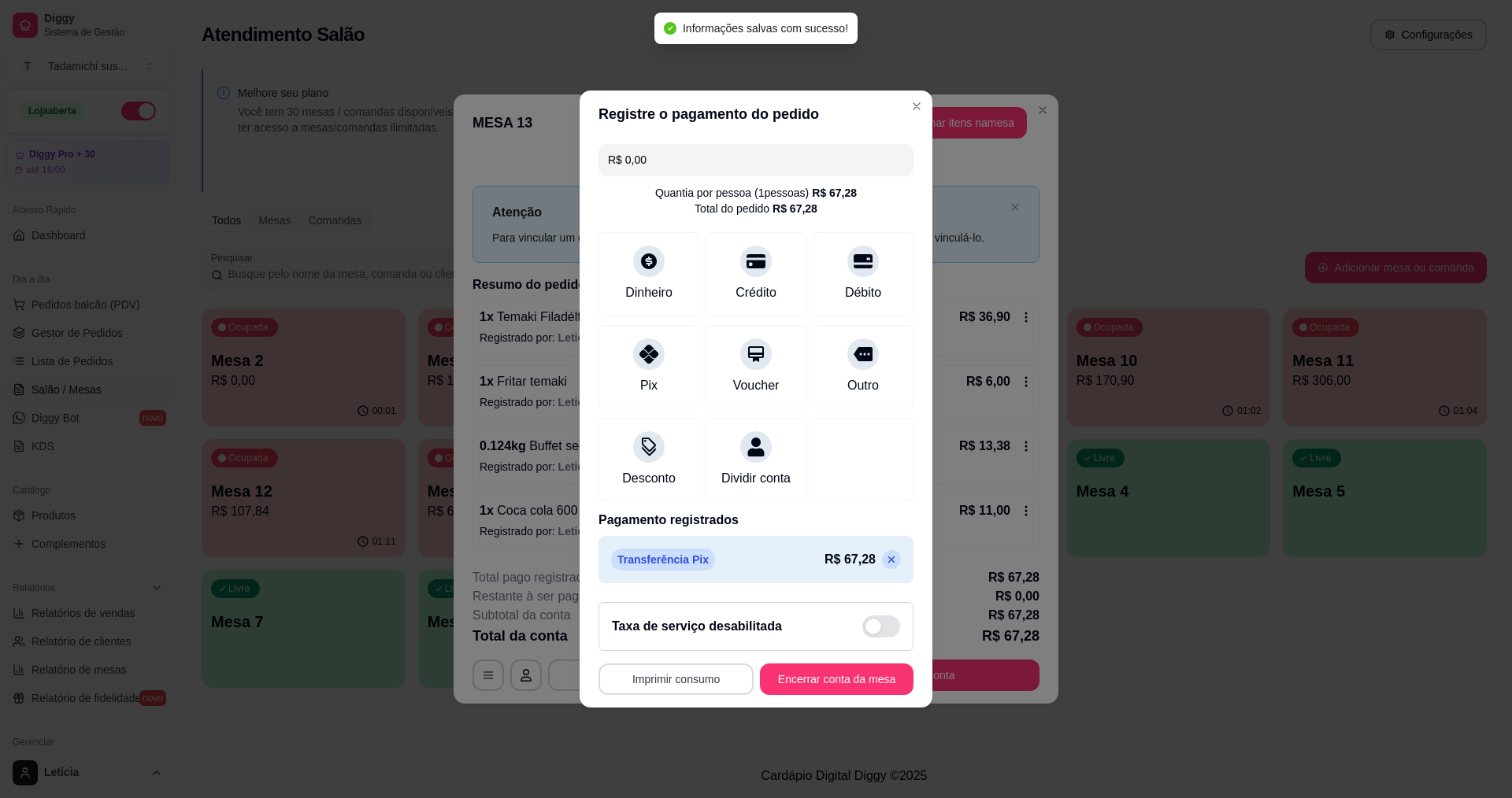
click at [684, 687] on button "Imprimir consumo" at bounding box center [676, 680] width 155 height 32
click at [685, 616] on button "IMPRESSORA" at bounding box center [677, 621] width 122 height 25
click at [787, 693] on button "Encerrar conta da mesa" at bounding box center [836, 680] width 153 height 32
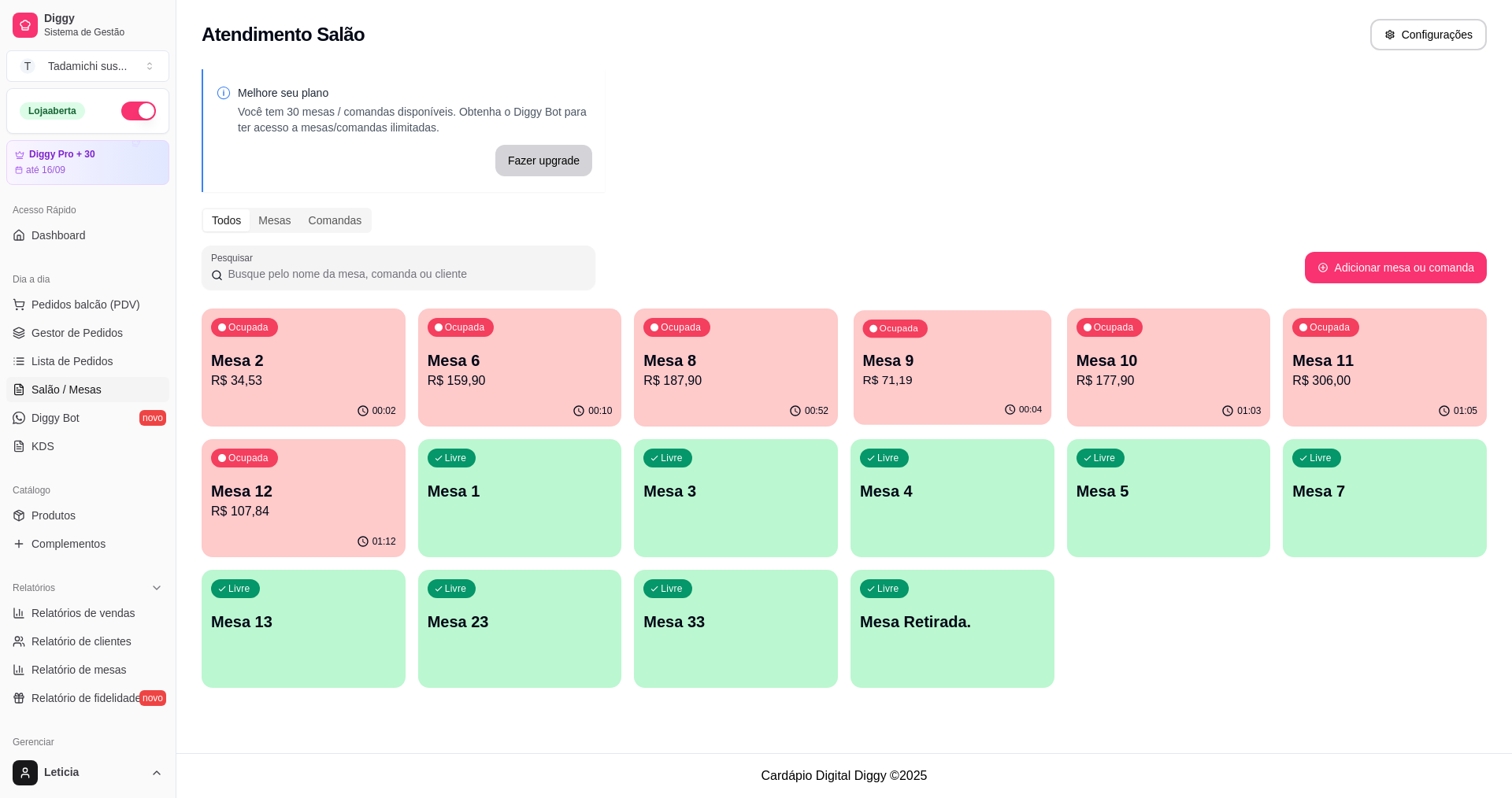
click at [877, 373] on p "R$ 71,19" at bounding box center [952, 380] width 179 height 18
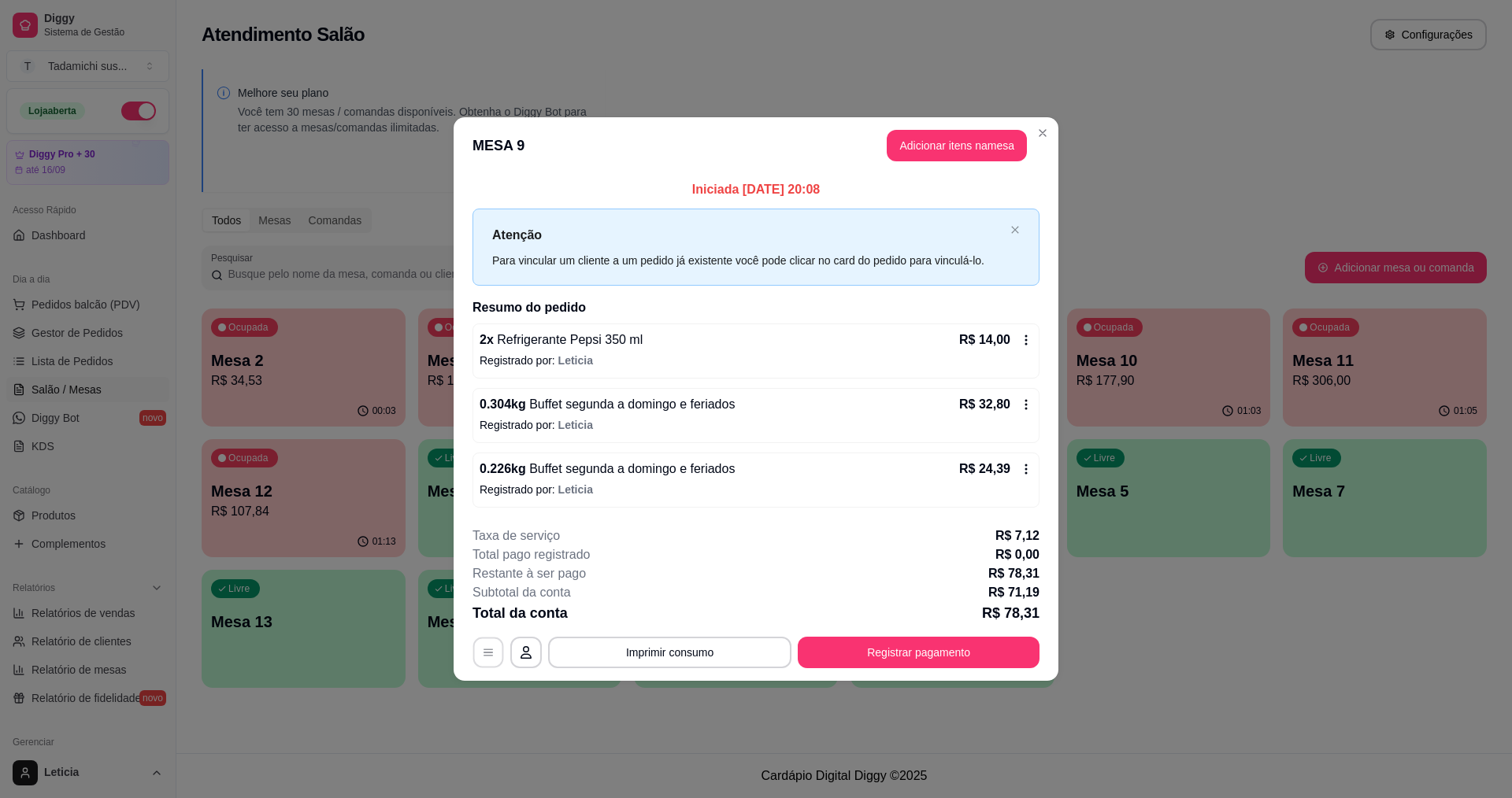
click at [490, 645] on button "button" at bounding box center [488, 652] width 31 height 31
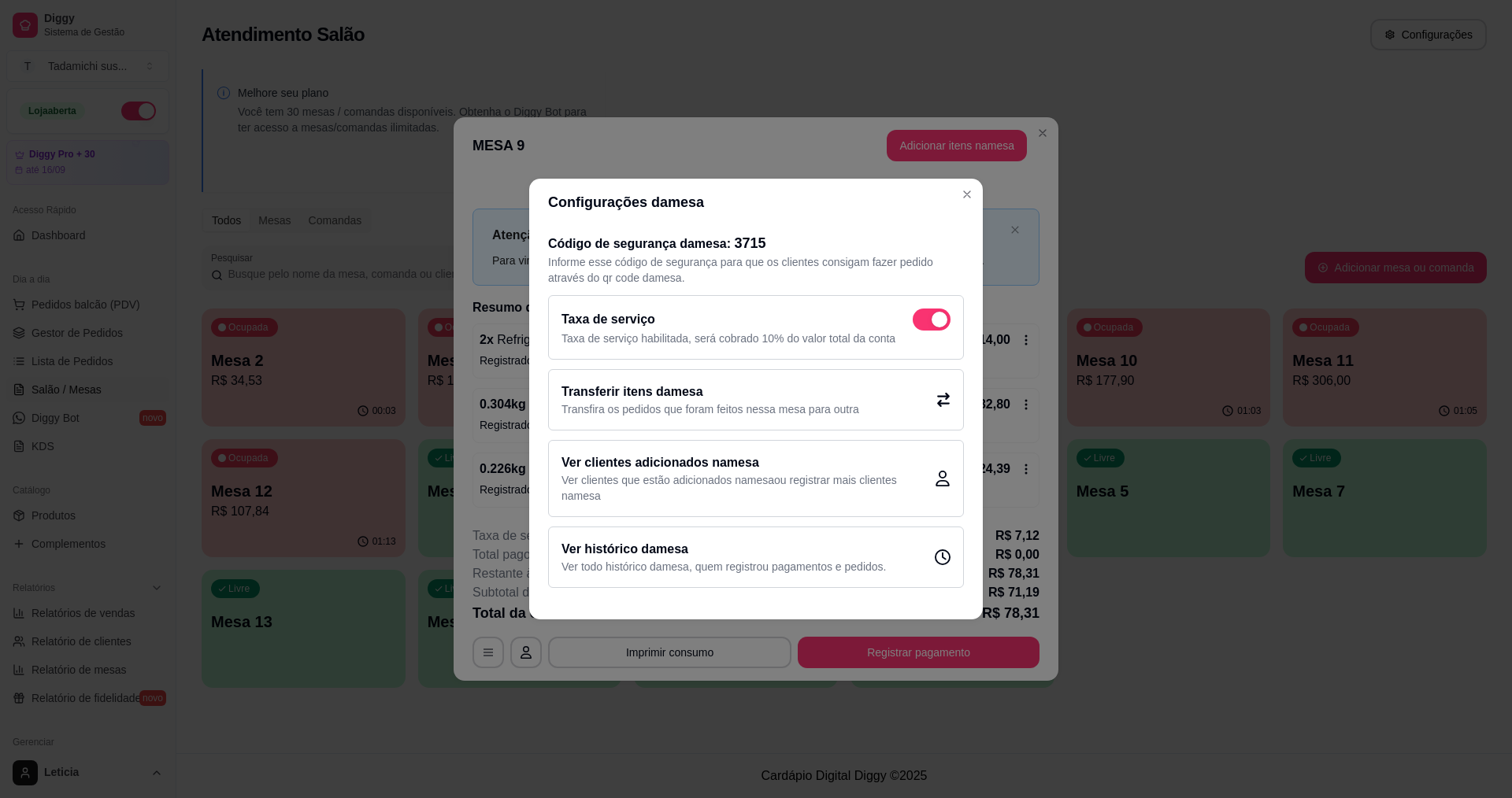
click at [746, 420] on div "Transferir itens da mesa Transfira os pedidos que foram feitos nessa mesa para …" at bounding box center [756, 400] width 416 height 62
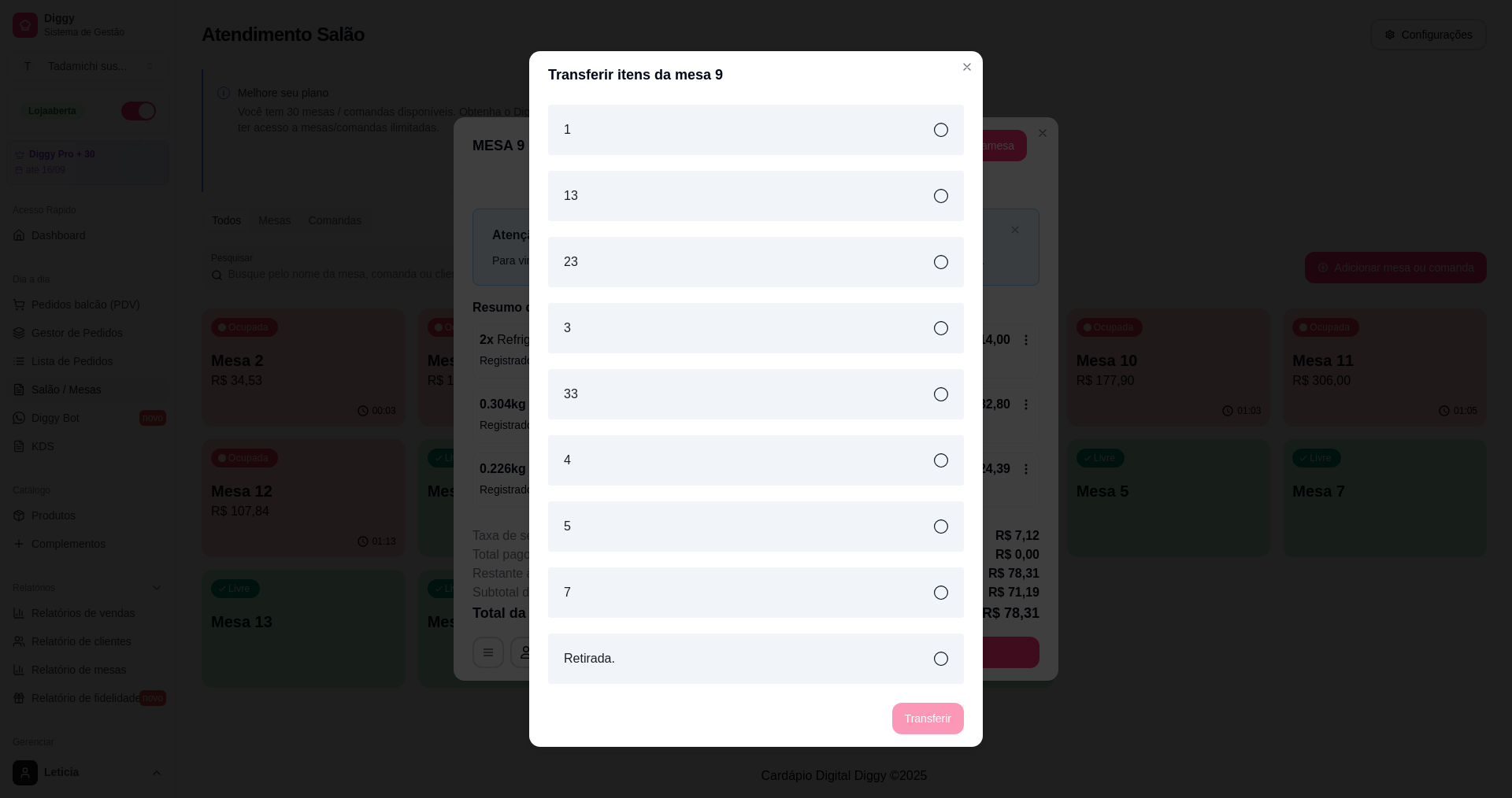
click at [707, 200] on div "13" at bounding box center [756, 196] width 416 height 51
click at [914, 723] on button "Transferir" at bounding box center [928, 718] width 70 height 31
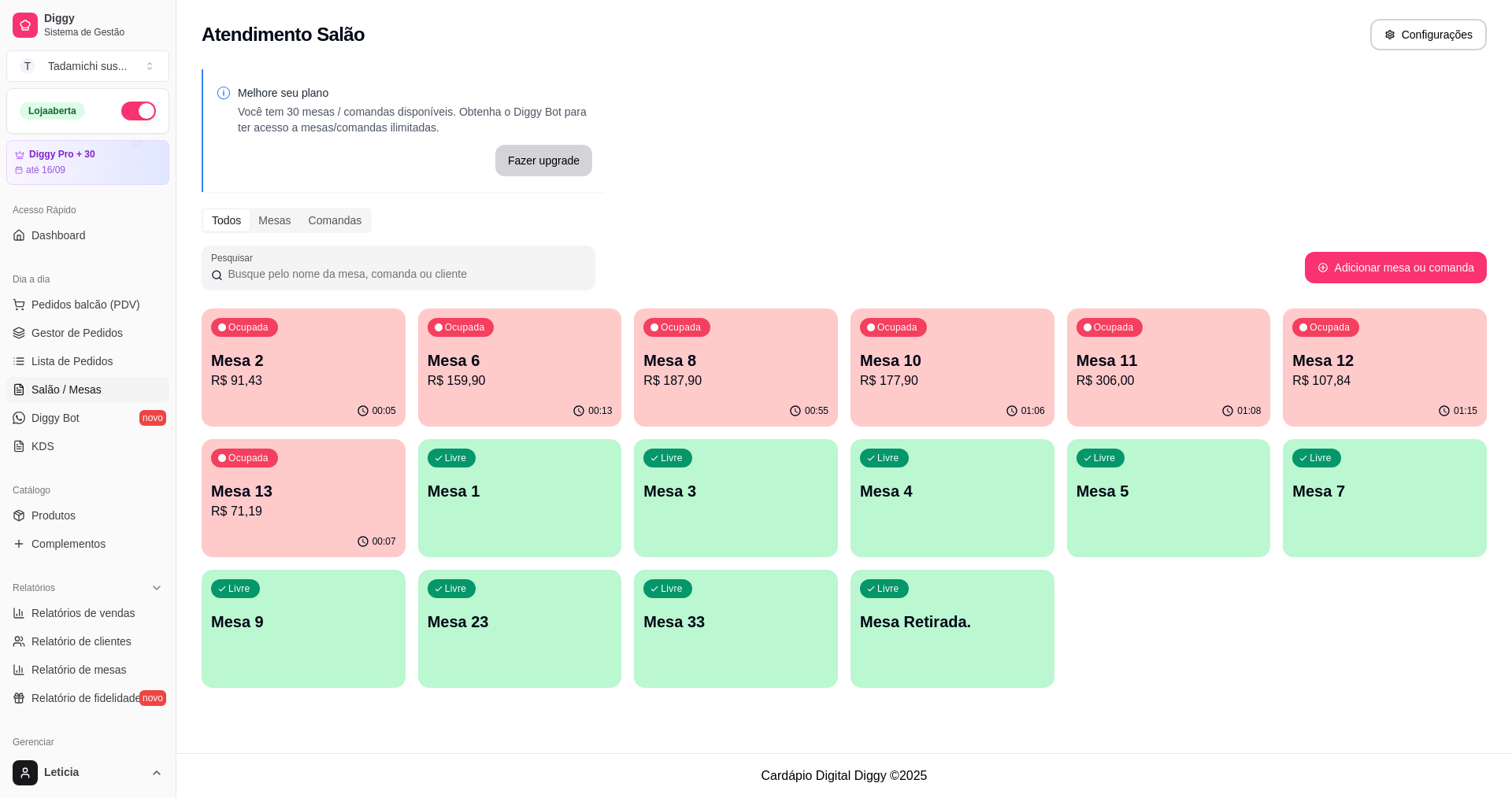
click at [306, 493] on p "Mesa 13" at bounding box center [303, 491] width 185 height 22
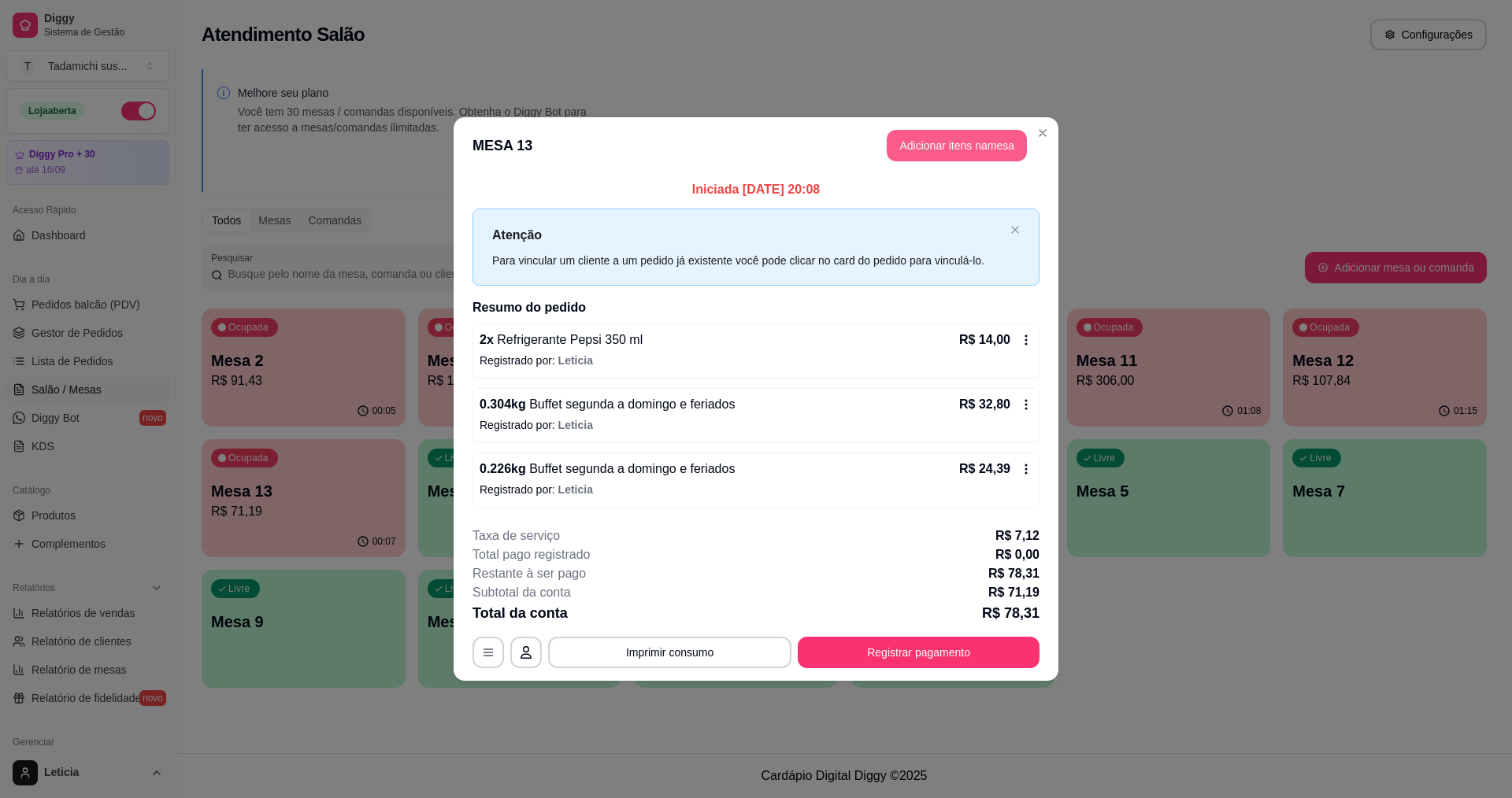
click at [948, 135] on button "Adicionar itens na mesa" at bounding box center [956, 146] width 140 height 32
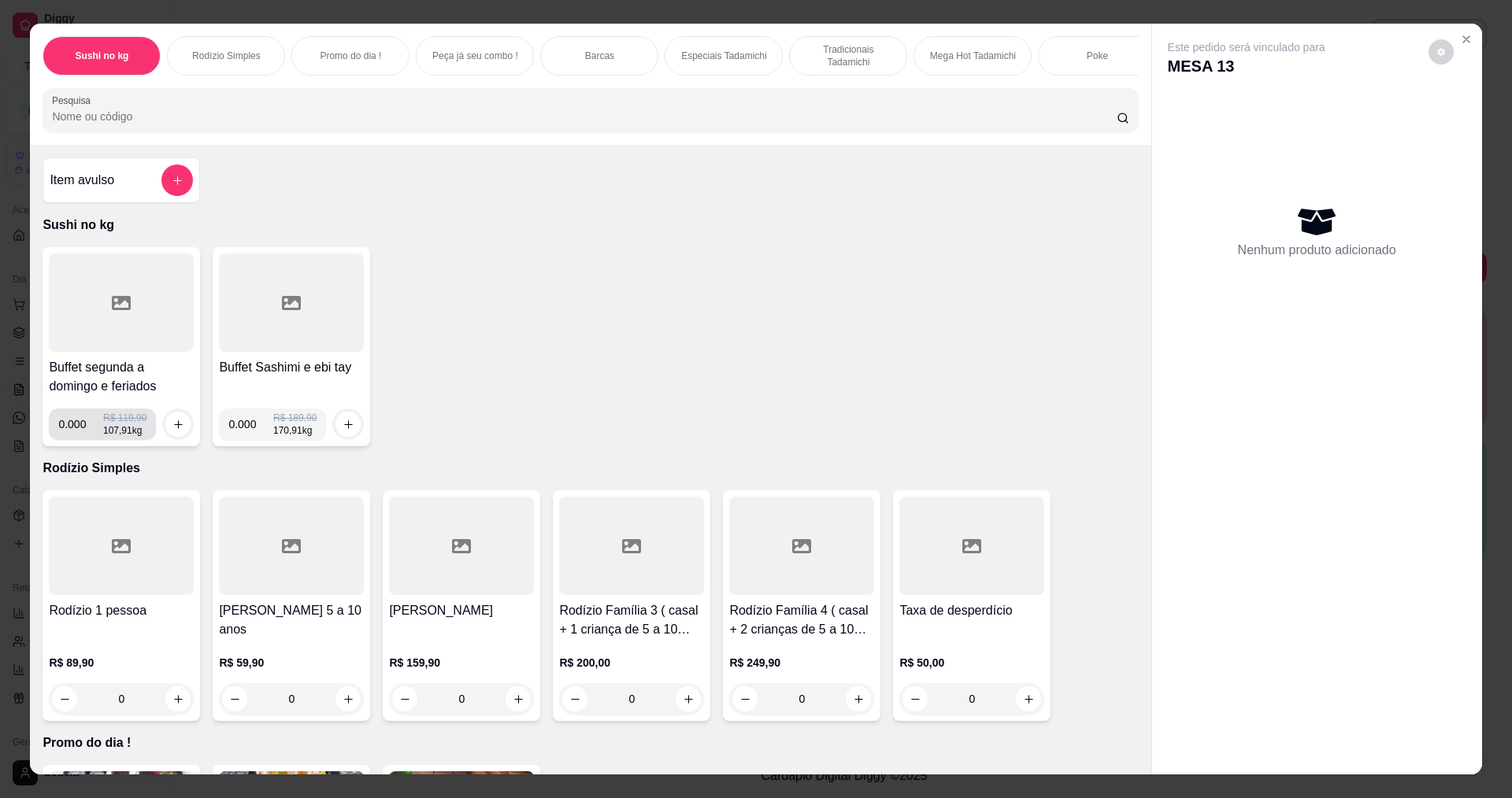
click at [77, 440] on input "0.000" at bounding box center [81, 425] width 45 height 32
type input "0.320"
click at [166, 436] on button "increase-product-quantity" at bounding box center [178, 425] width 24 height 24
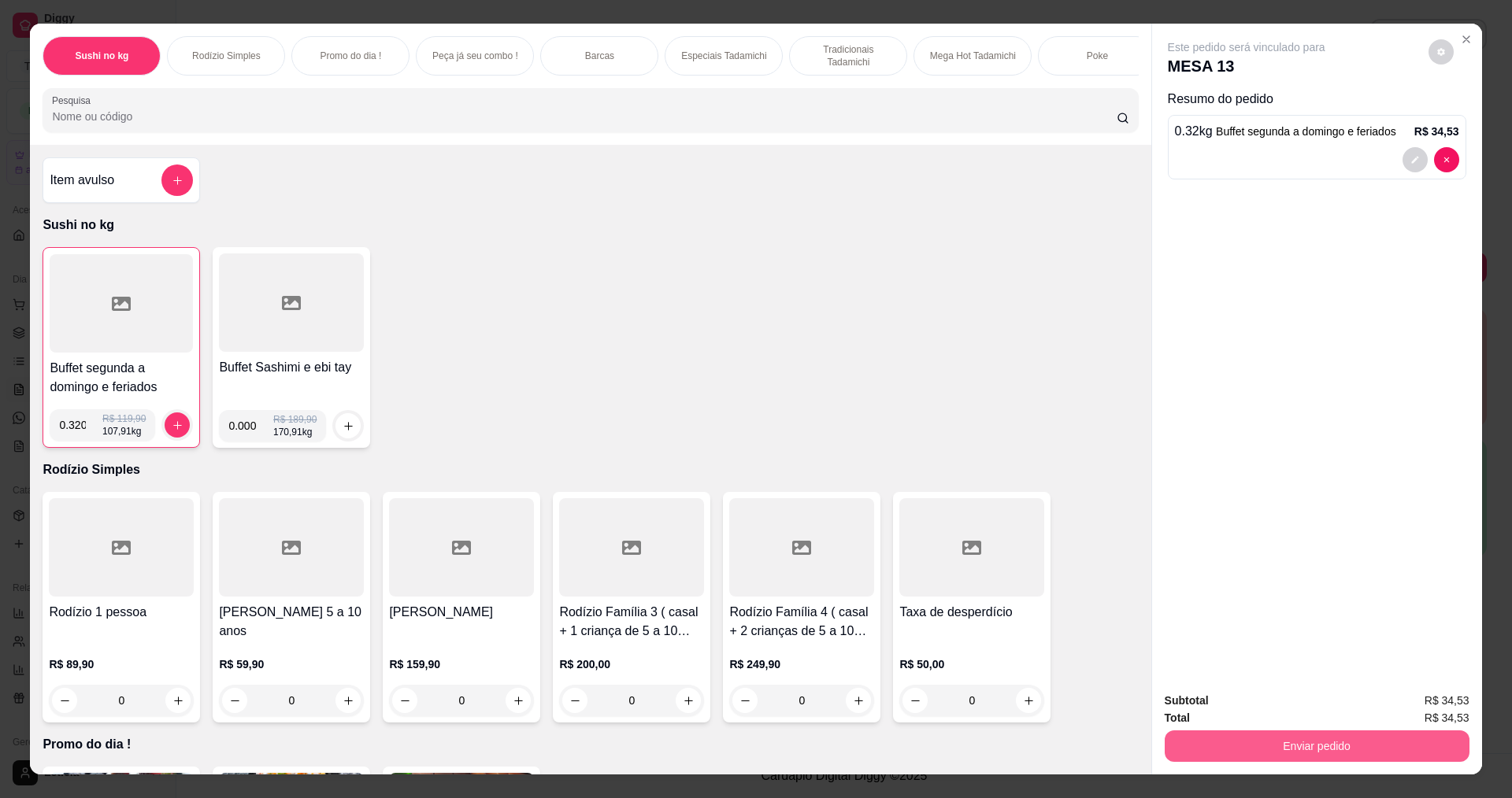
click at [1215, 753] on button "Enviar pedido" at bounding box center [1317, 746] width 305 height 32
click at [1224, 702] on button "Não registrar e enviar pedido" at bounding box center [1264, 706] width 159 height 29
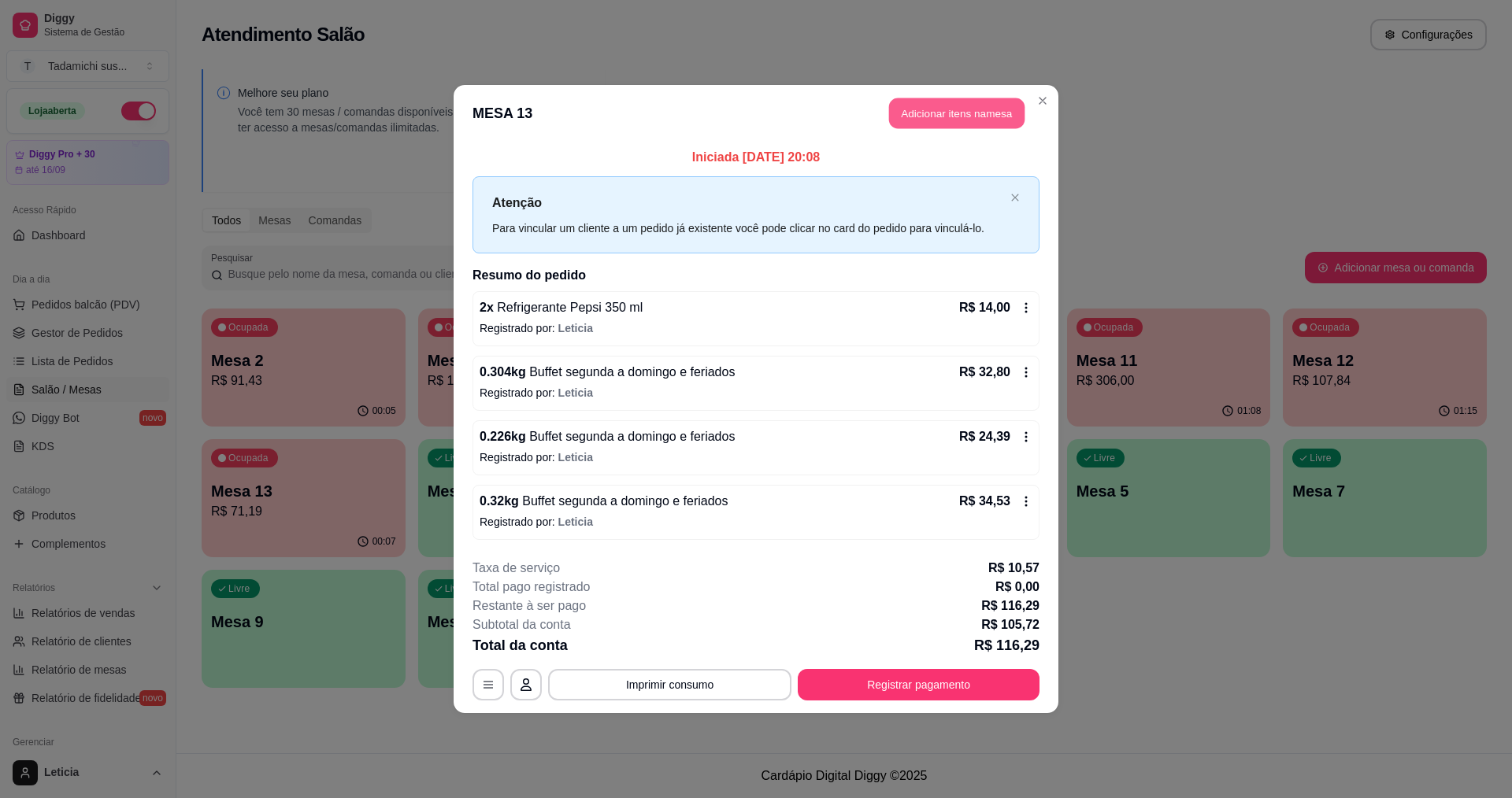
click at [964, 107] on button "Adicionar itens na mesa" at bounding box center [957, 114] width 136 height 31
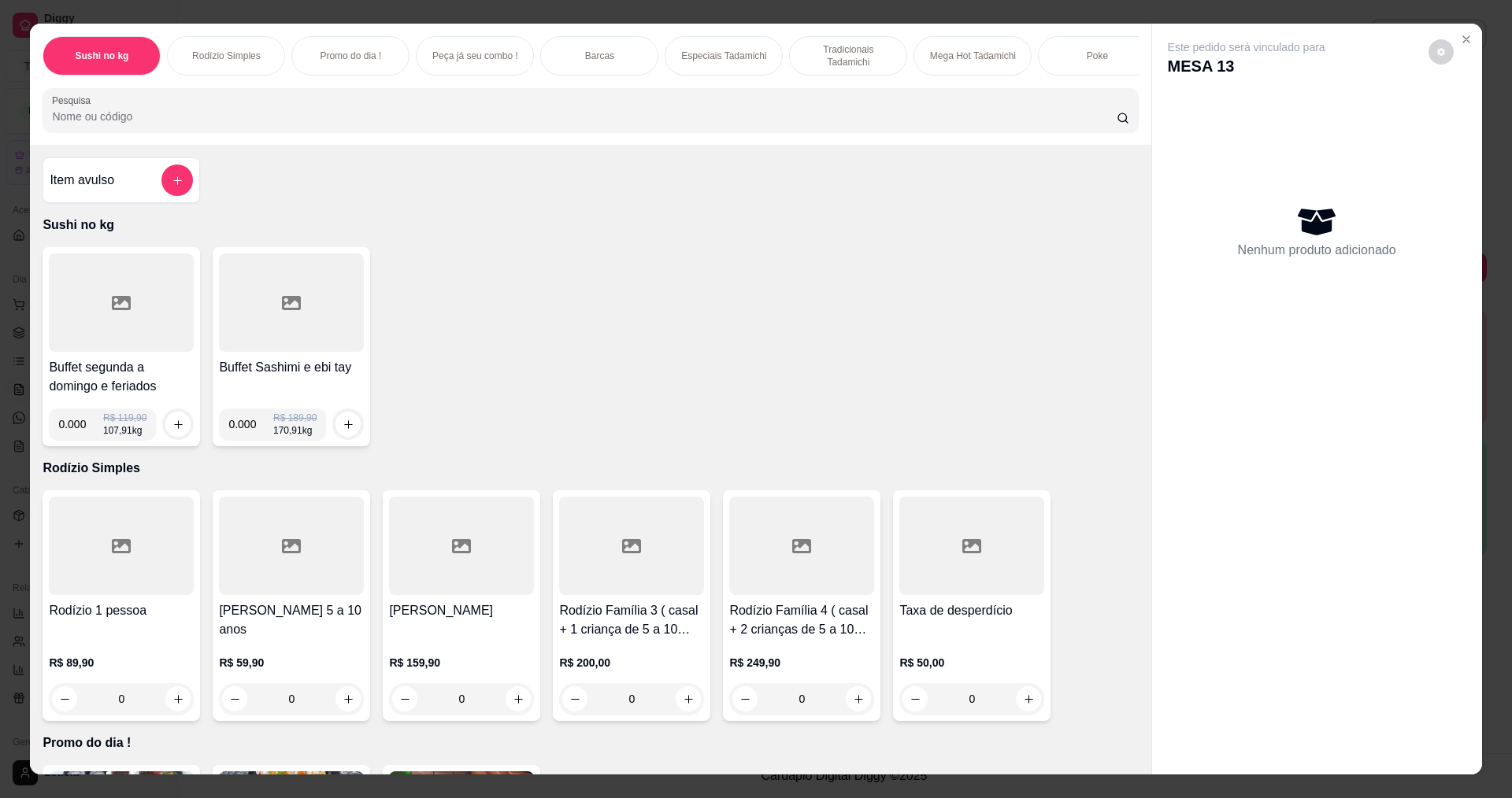
click at [78, 435] on input "0.000" at bounding box center [81, 425] width 45 height 32
type input "0.168"
click at [162, 436] on div at bounding box center [178, 425] width 32 height 32
click at [175, 429] on icon "increase-product-quantity" at bounding box center [178, 424] width 12 height 12
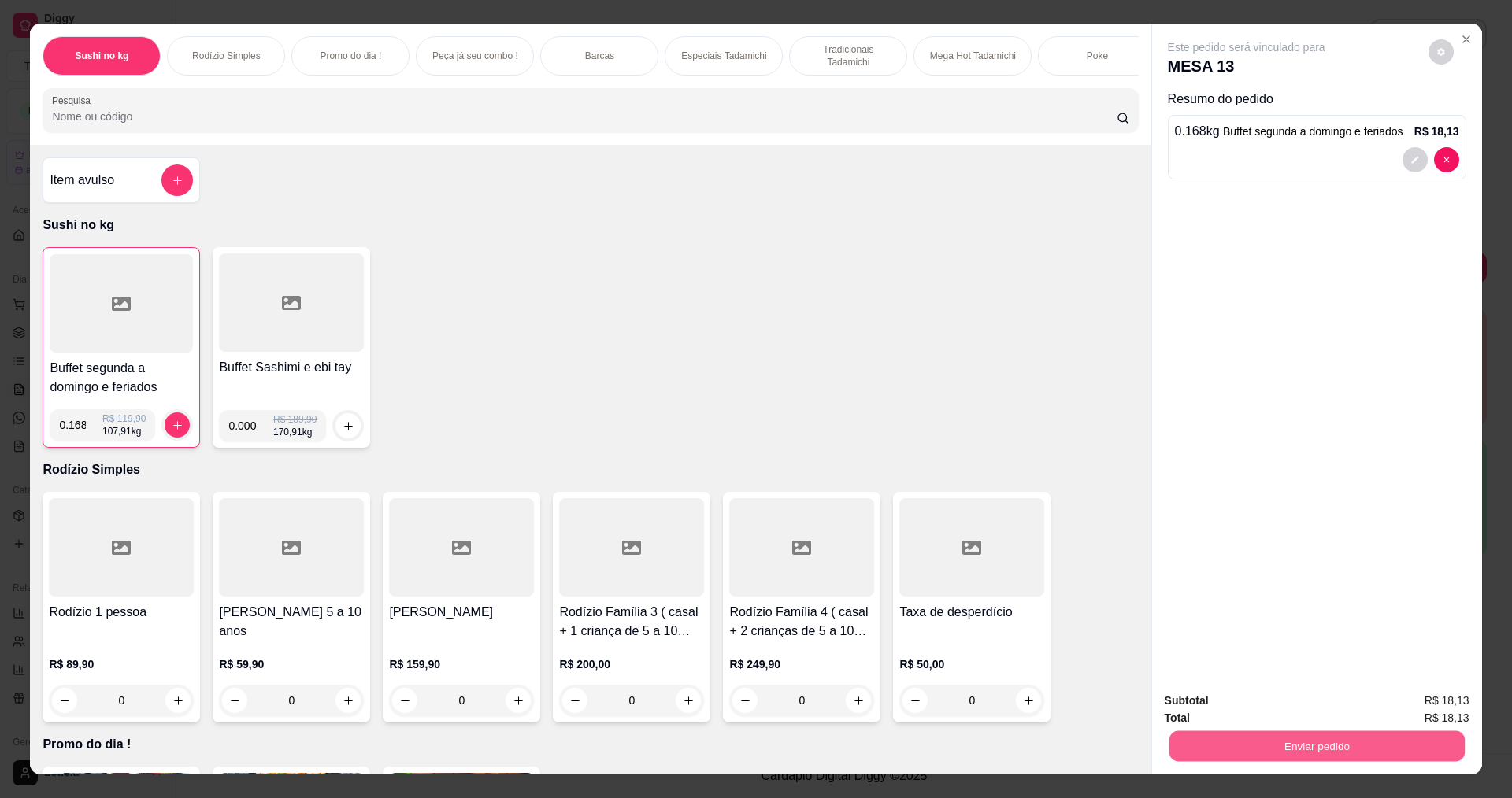
click at [1175, 753] on button "Enviar pedido" at bounding box center [1316, 745] width 295 height 31
click at [1216, 703] on button "Não registrar e enviar pedido" at bounding box center [1263, 707] width 171 height 32
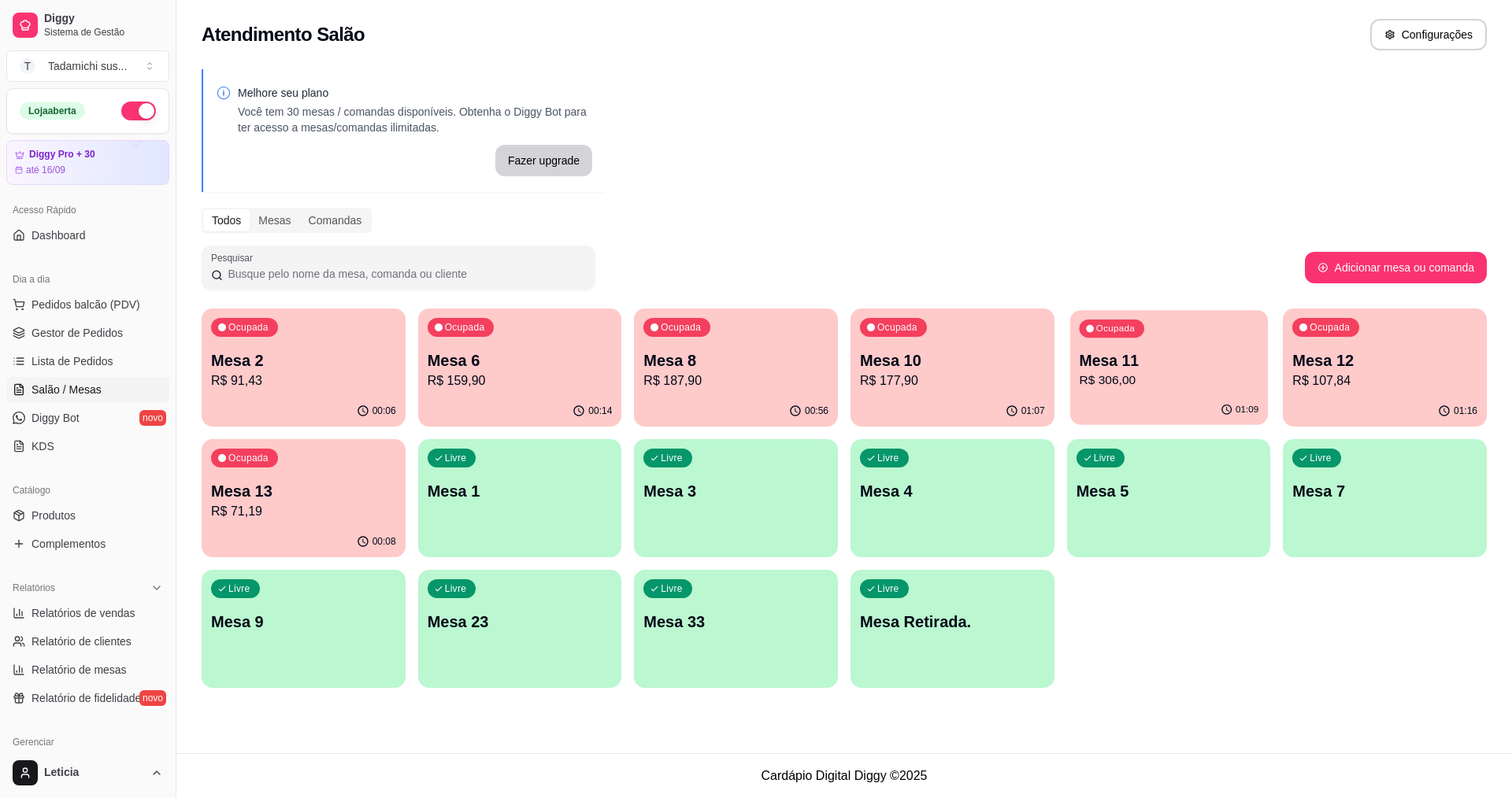
click at [1178, 392] on div "Ocupada Mesa 11 R$ 306,00" at bounding box center [1169, 353] width 197 height 85
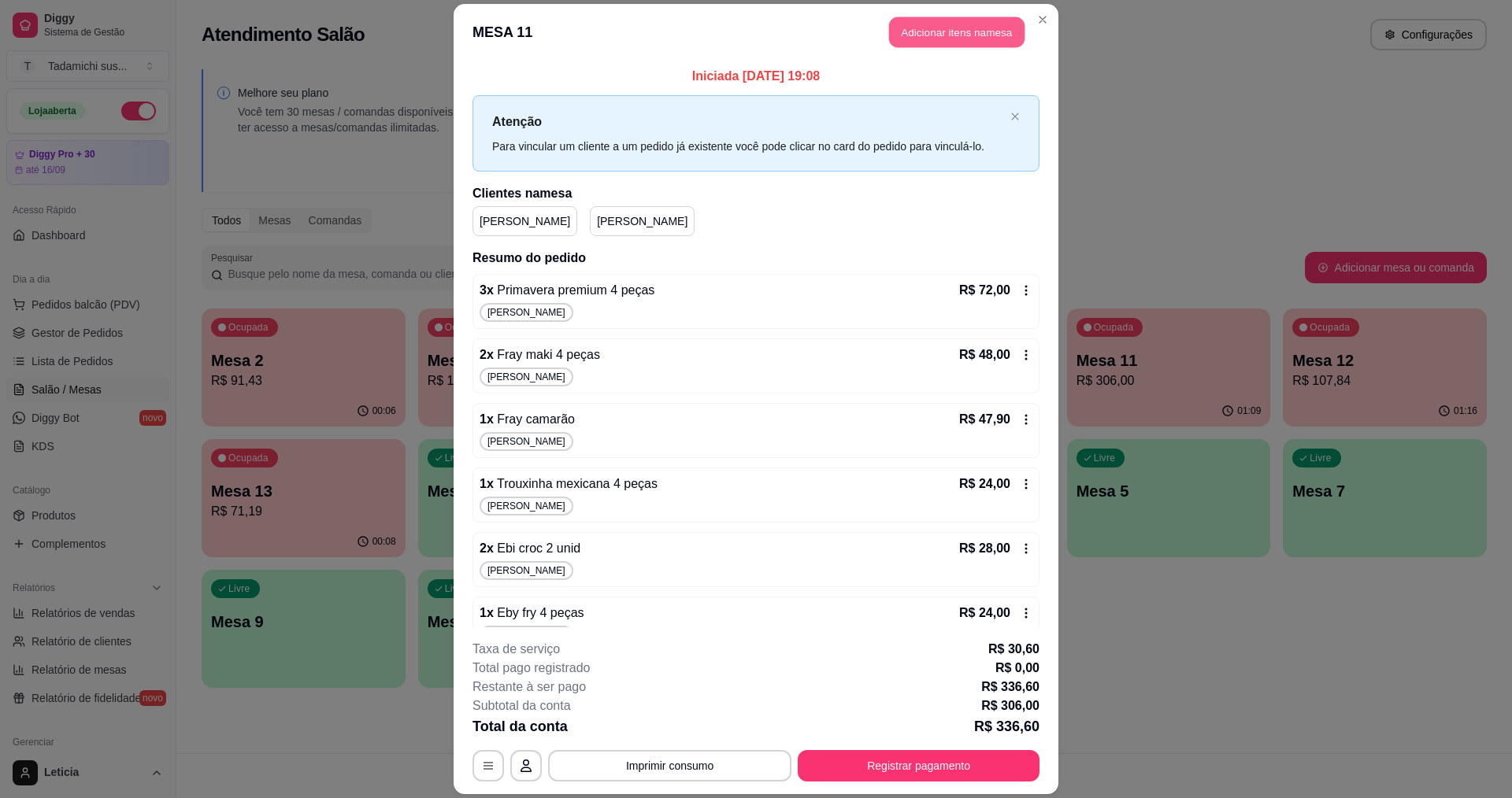
click at [958, 43] on button "Adicionar itens na mesa" at bounding box center [957, 32] width 136 height 31
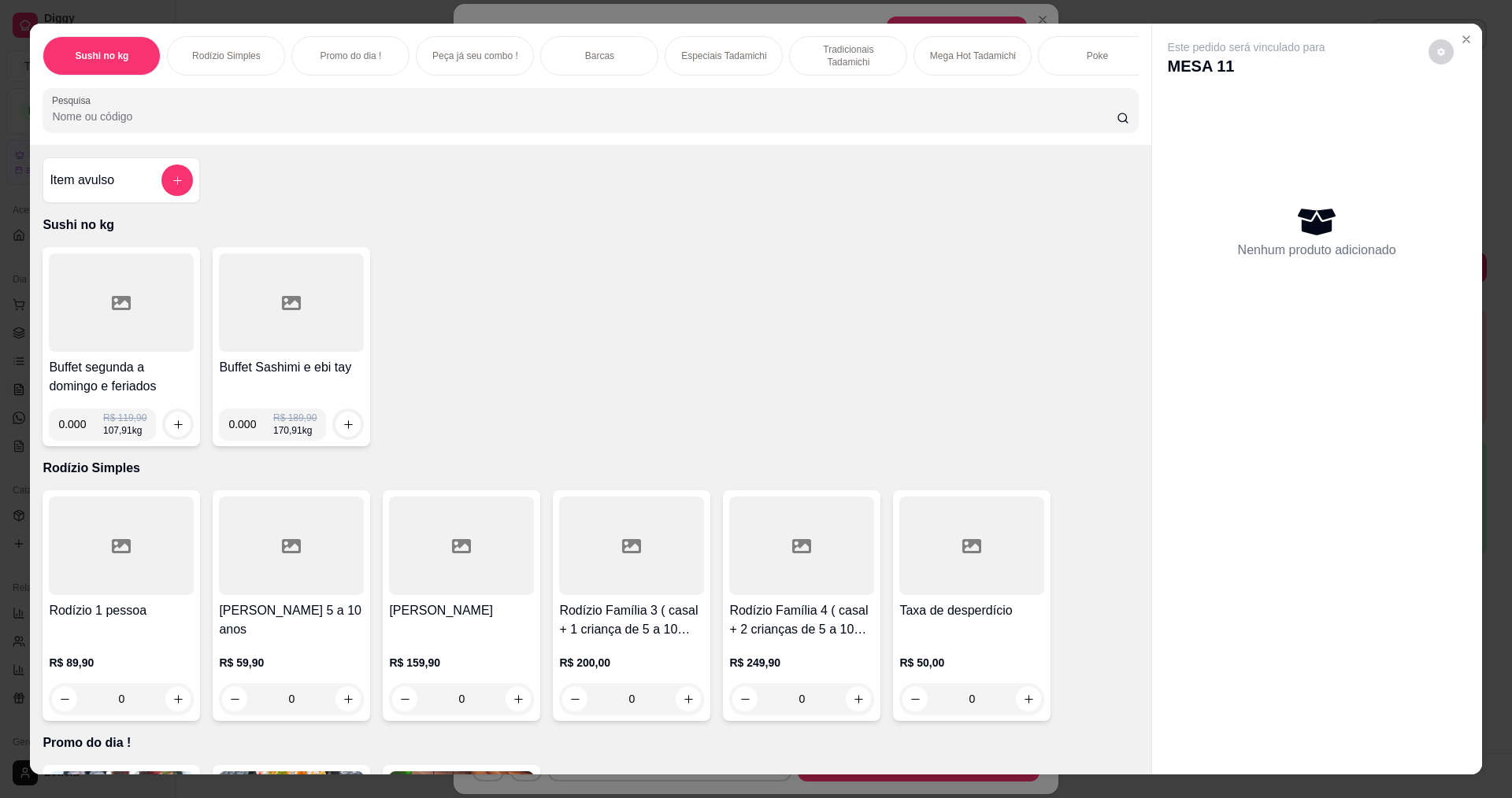
click at [536, 122] on input "Pesquisa" at bounding box center [583, 117] width 1064 height 16
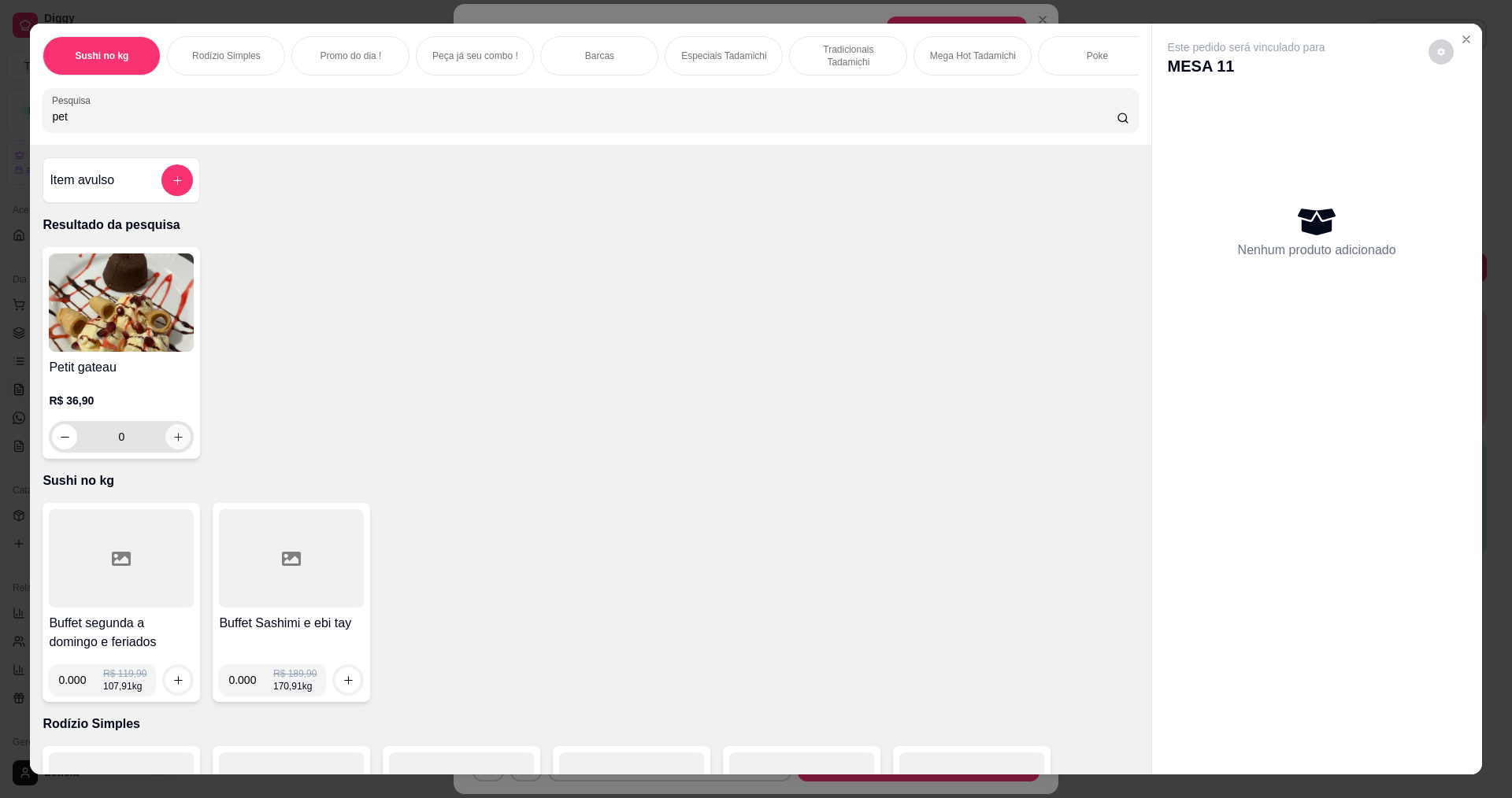
type input "pet"
click at [172, 443] on icon "increase-product-quantity" at bounding box center [178, 436] width 12 height 12
type input "1"
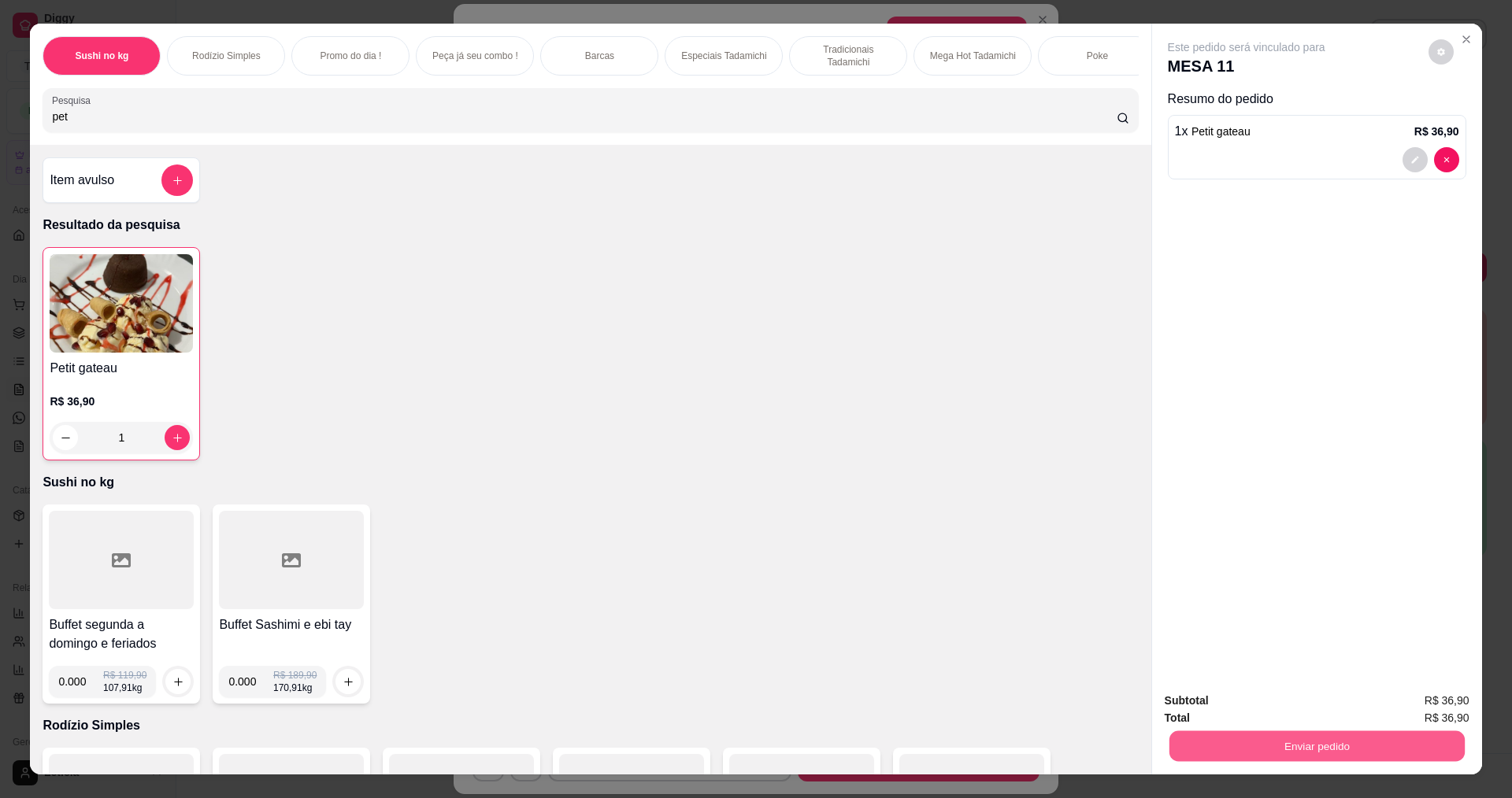
click at [1367, 756] on button "Enviar pedido" at bounding box center [1316, 745] width 295 height 31
click at [1323, 706] on button "Não registrar e enviar pedido" at bounding box center [1264, 707] width 159 height 29
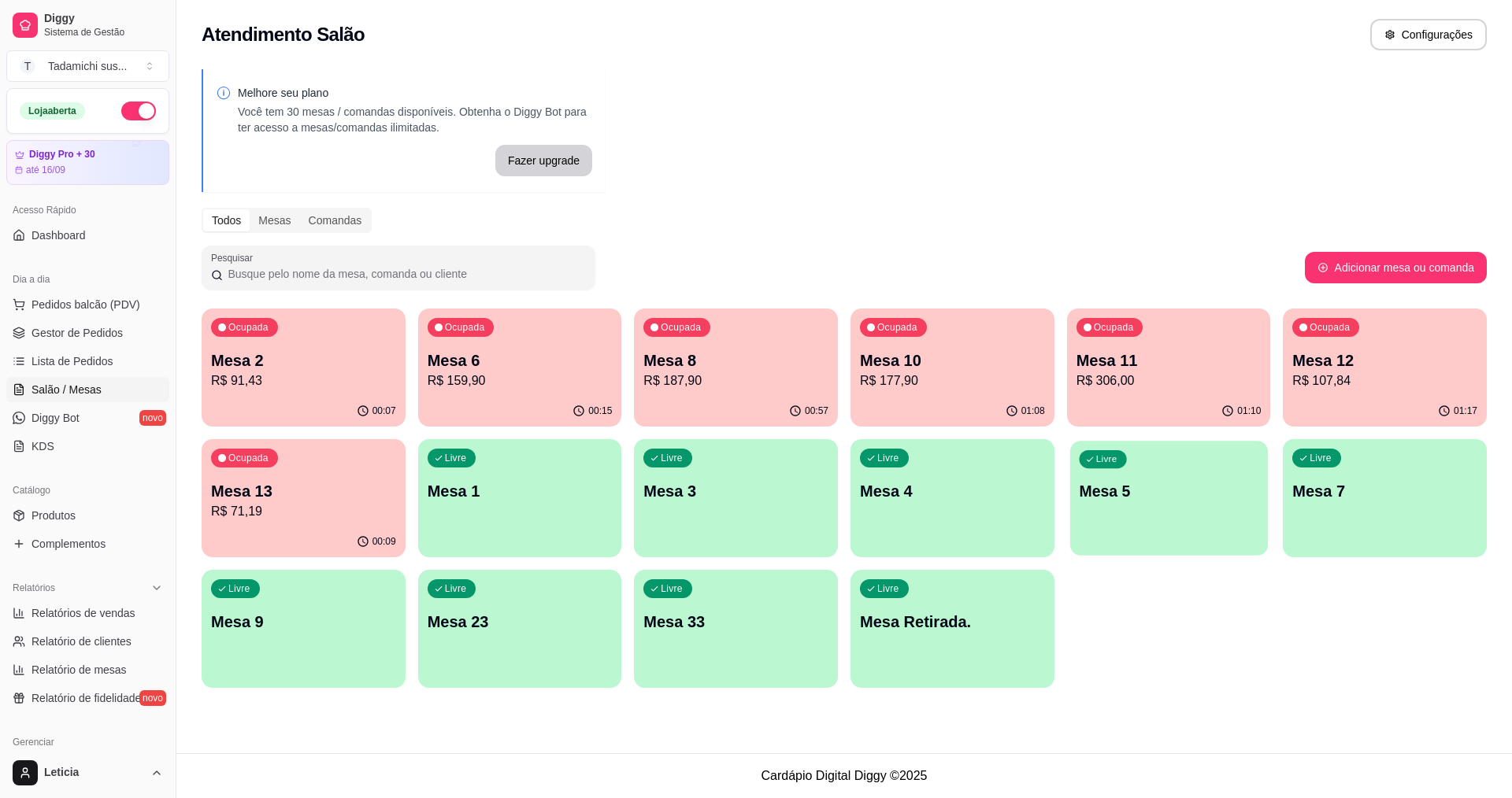
click at [1148, 511] on div "Livre Mesa 5" at bounding box center [1169, 489] width 197 height 96
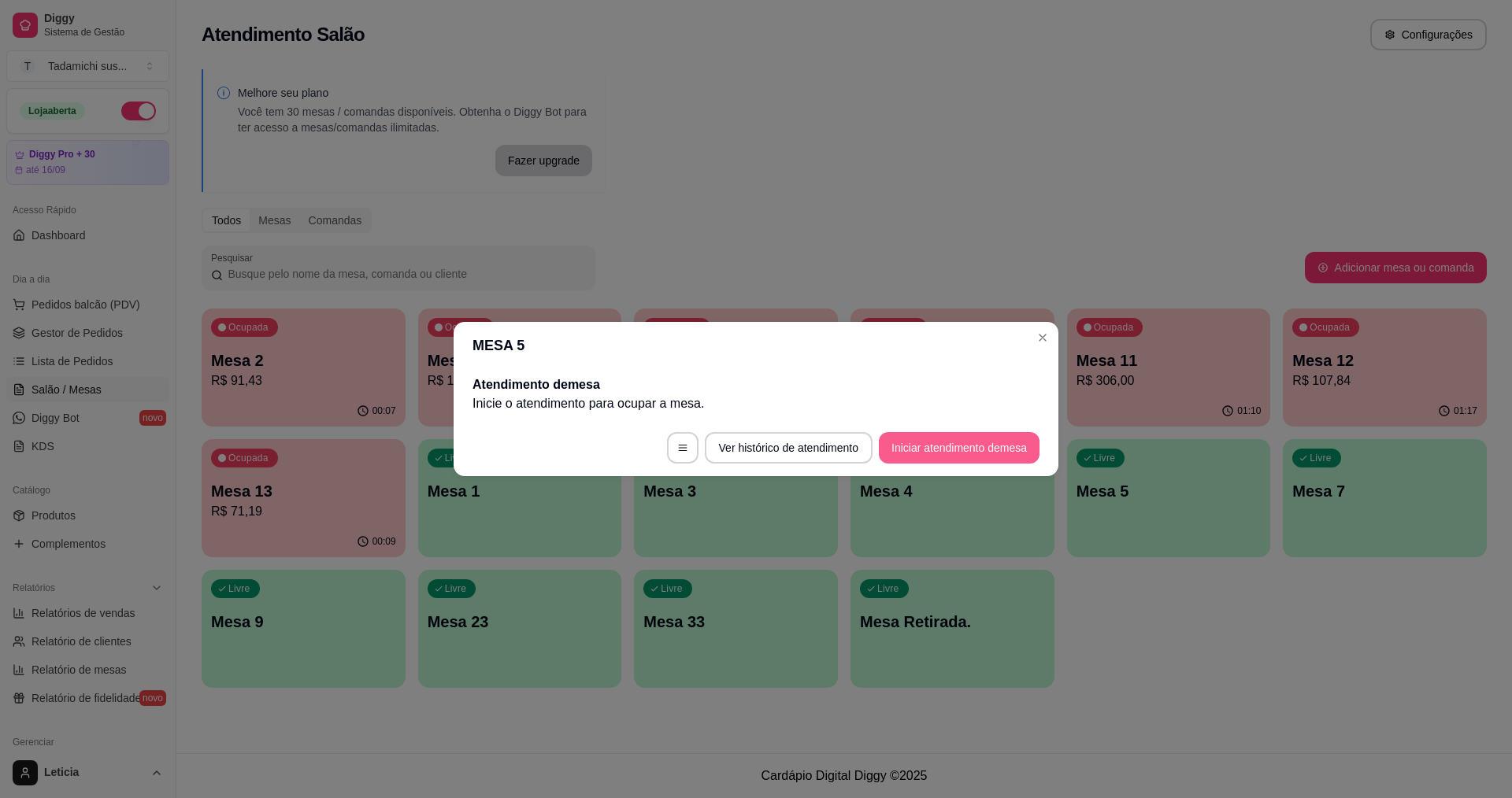
click at [981, 444] on button "Iniciar atendimento de mesa" at bounding box center [959, 448] width 160 height 32
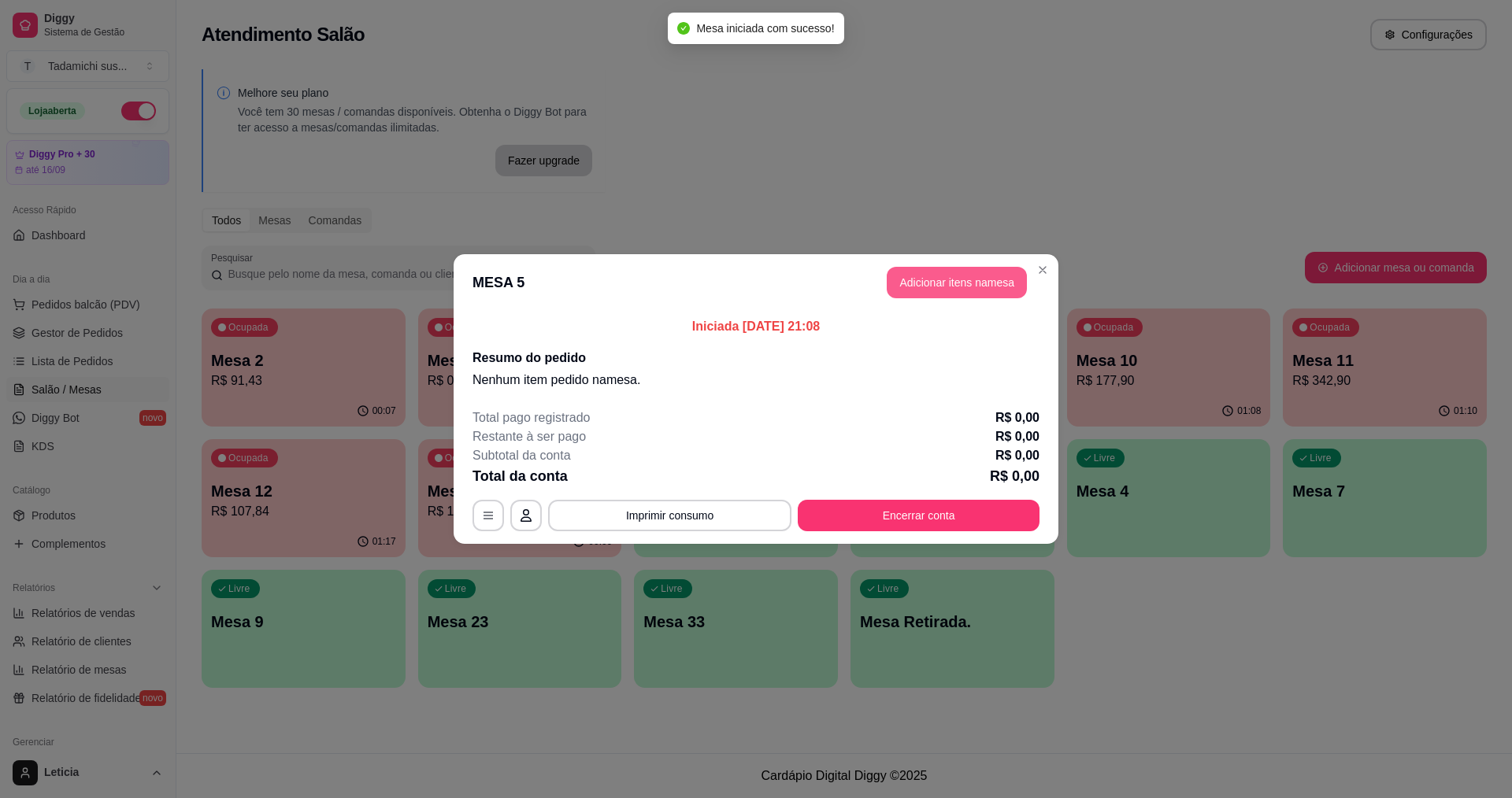
click at [927, 274] on button "Adicionar itens na mesa" at bounding box center [956, 283] width 140 height 32
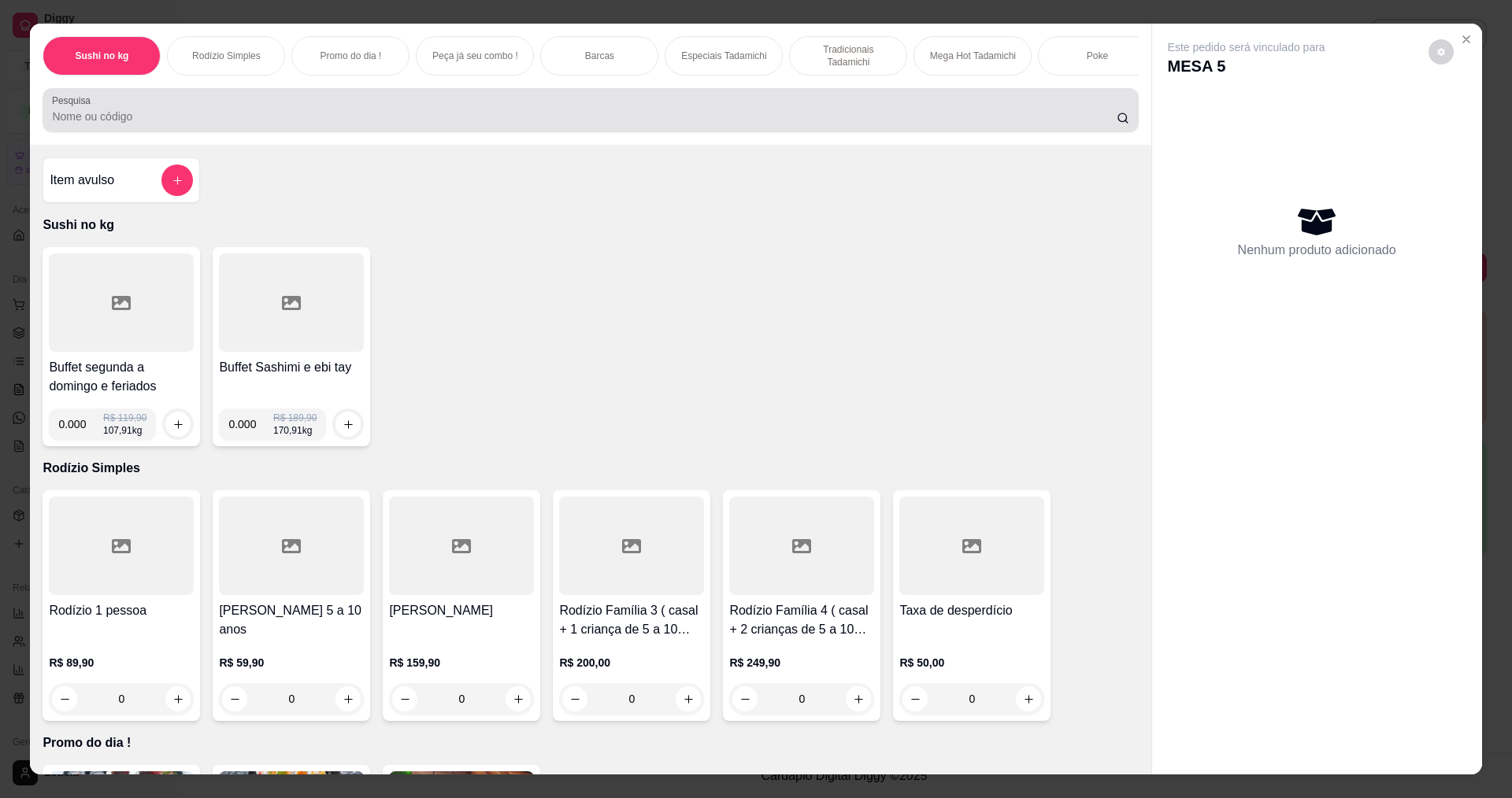
click at [722, 105] on div "Pesquisa" at bounding box center [590, 111] width 1095 height 44
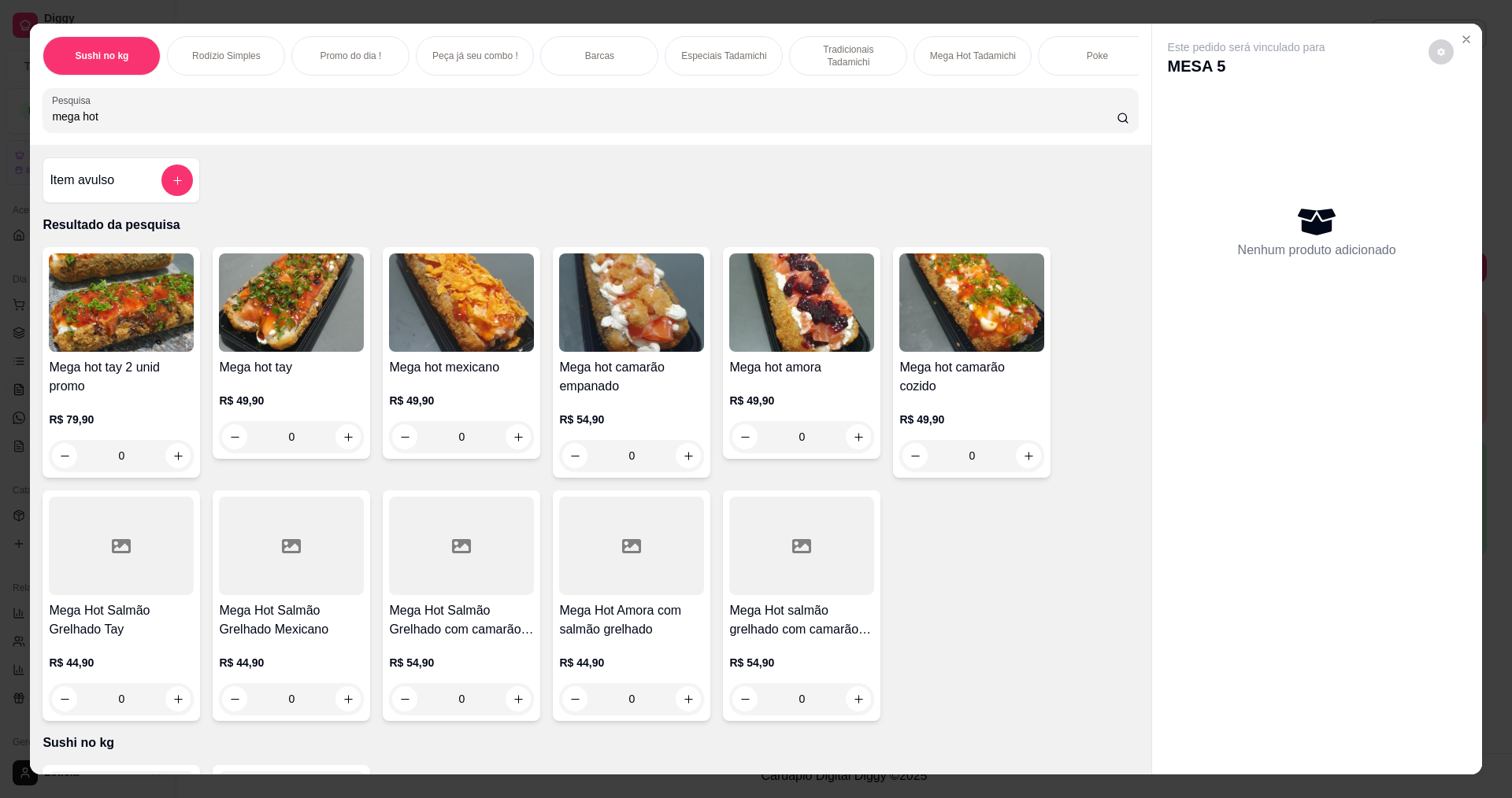
type input "mega hot"
click at [683, 462] on div "0" at bounding box center [631, 455] width 144 height 32
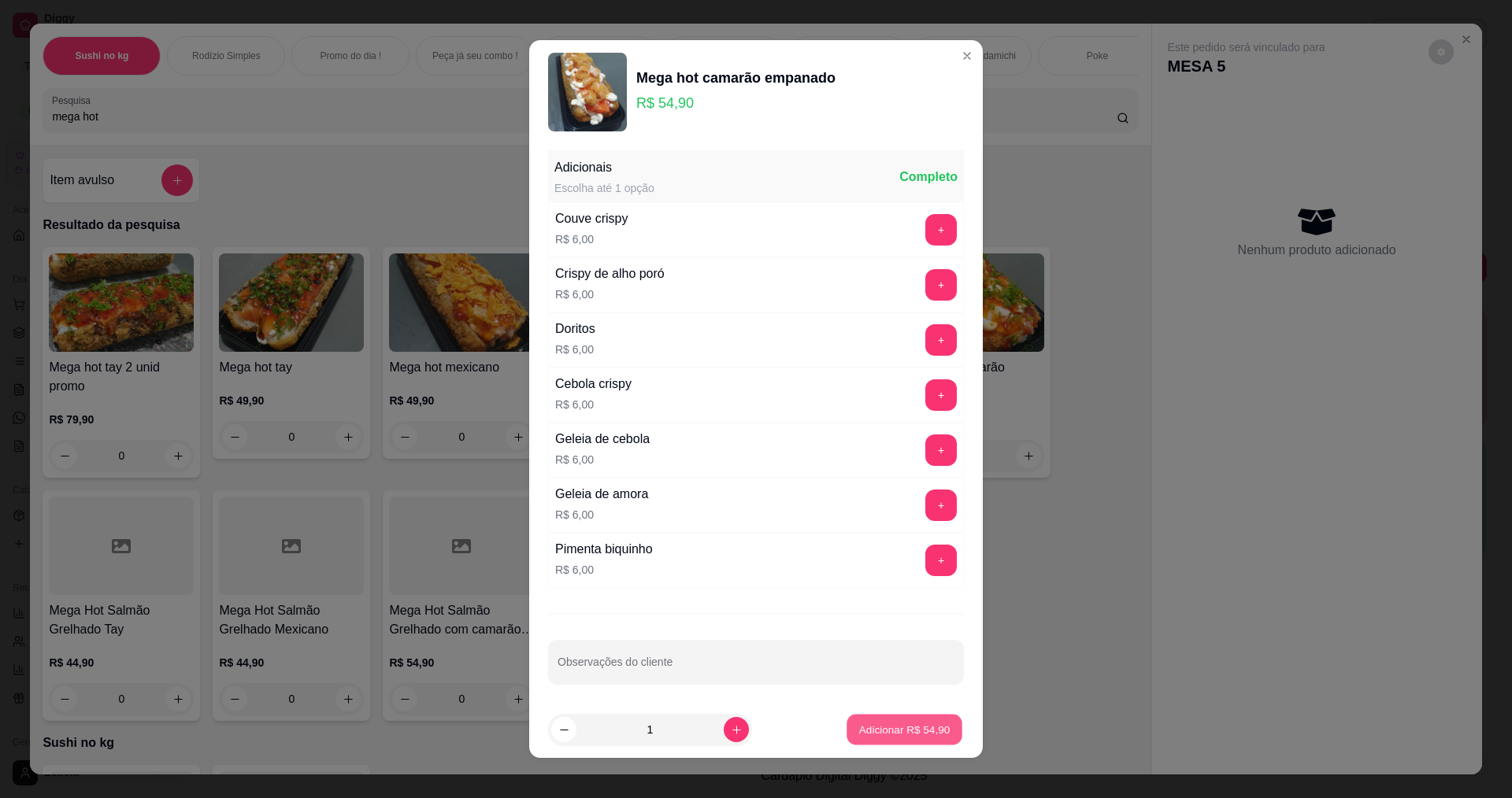
click at [899, 731] on p "Adicionar R$ 54,90" at bounding box center [905, 729] width 92 height 15
type input "1"
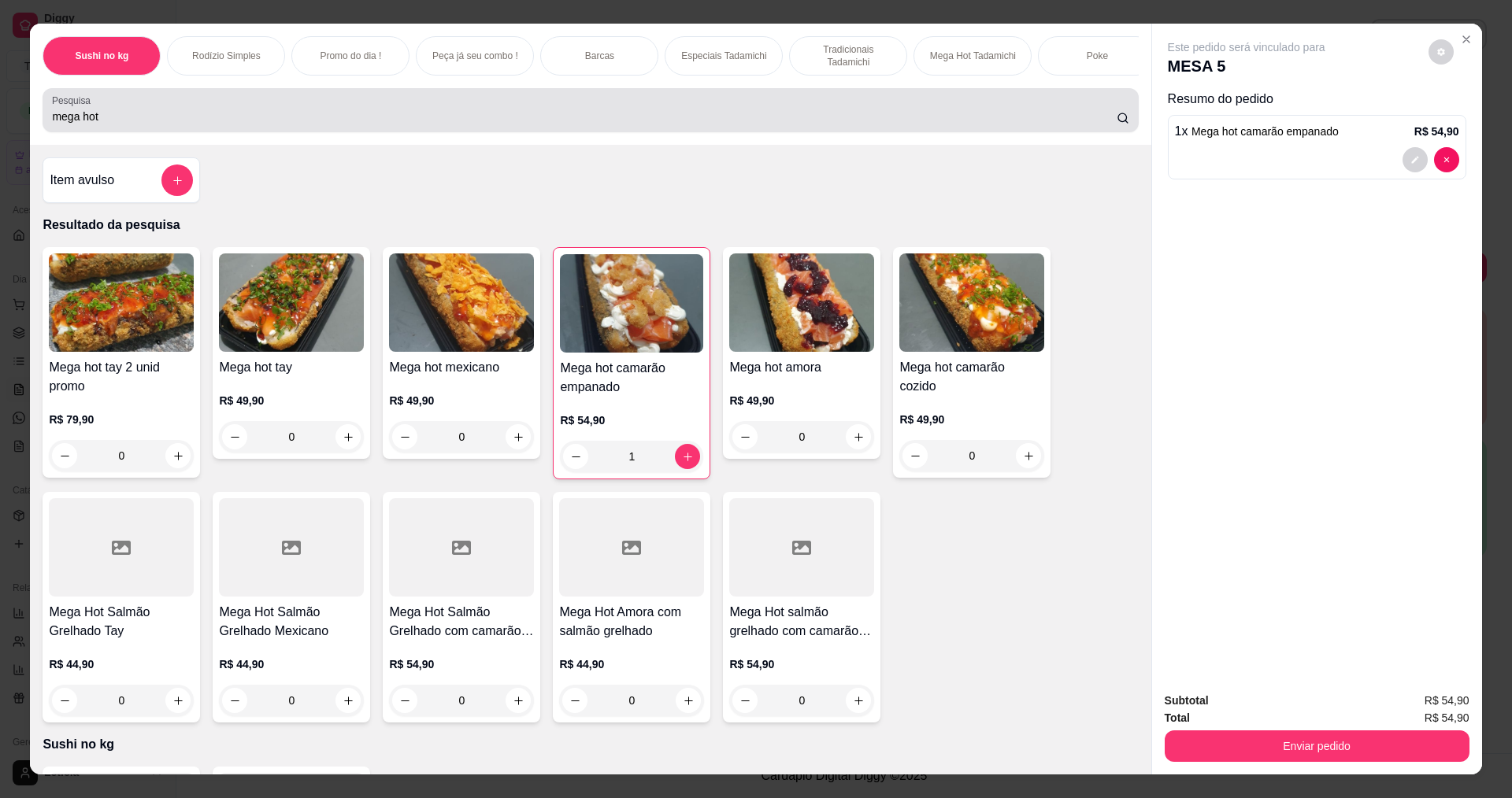
click at [569, 111] on div "mega hot" at bounding box center [590, 111] width 1076 height 32
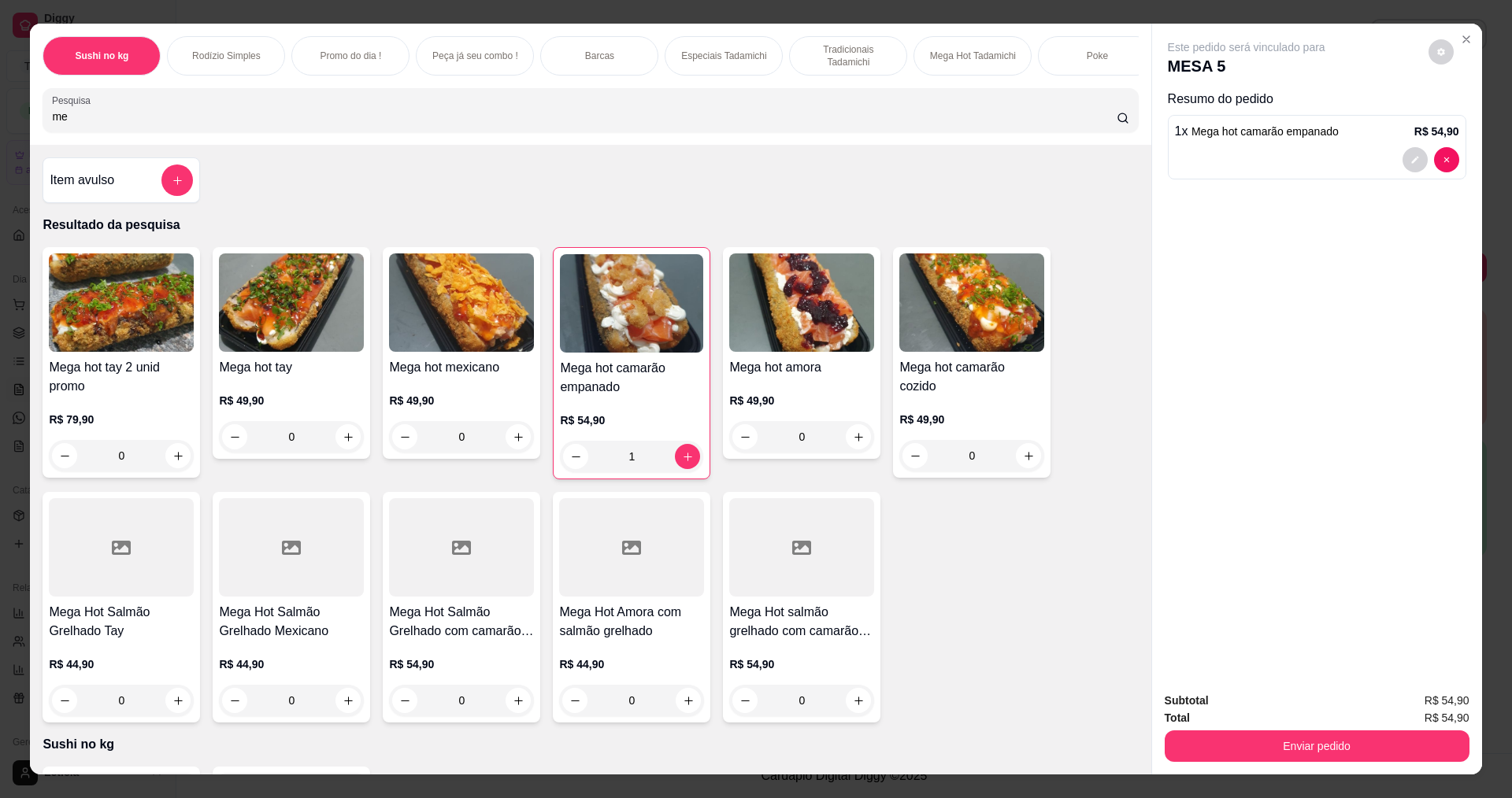
type input "m"
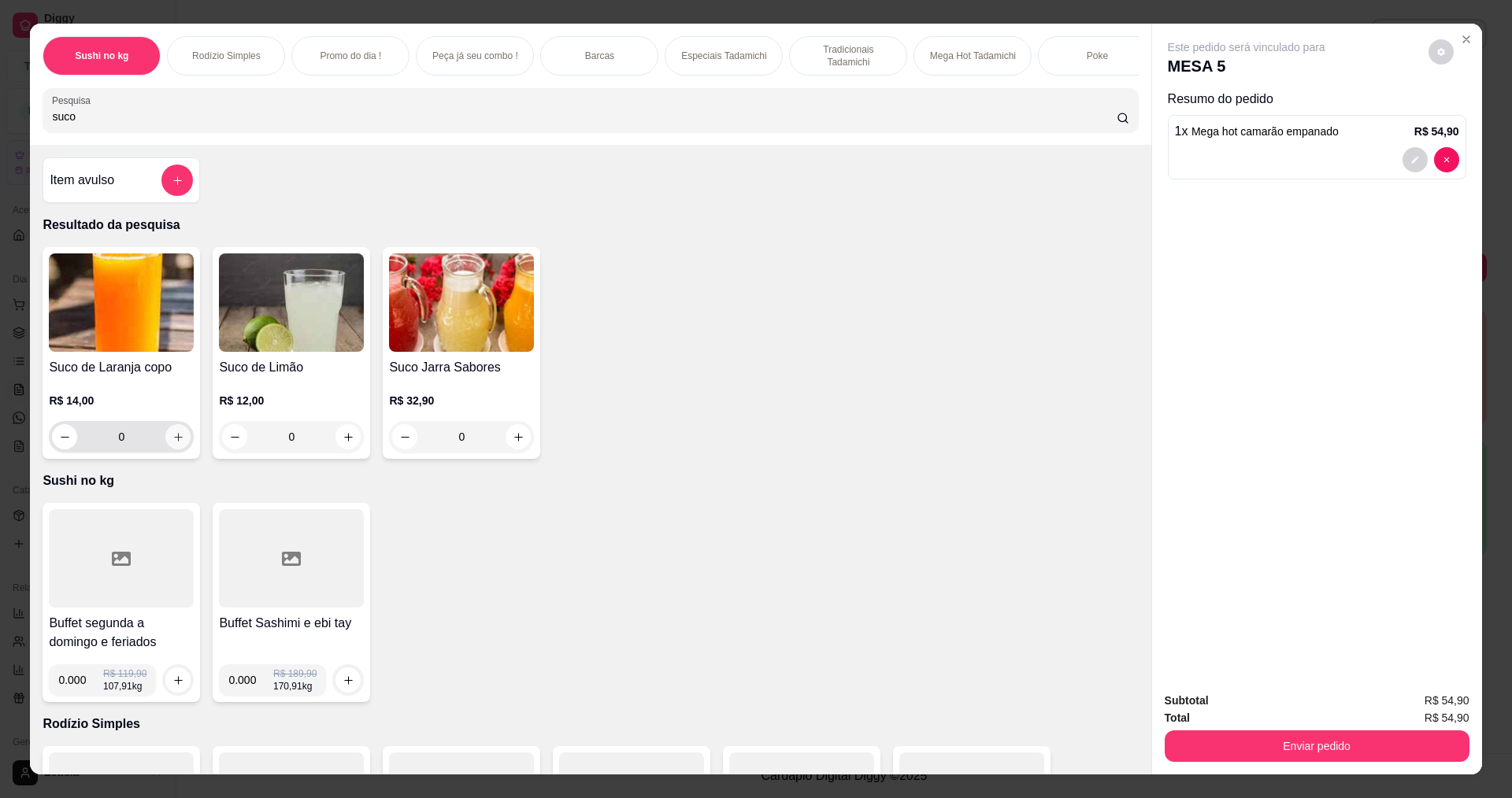
type input "suco"
click at [172, 443] on icon "increase-product-quantity" at bounding box center [178, 436] width 12 height 12
type input "1"
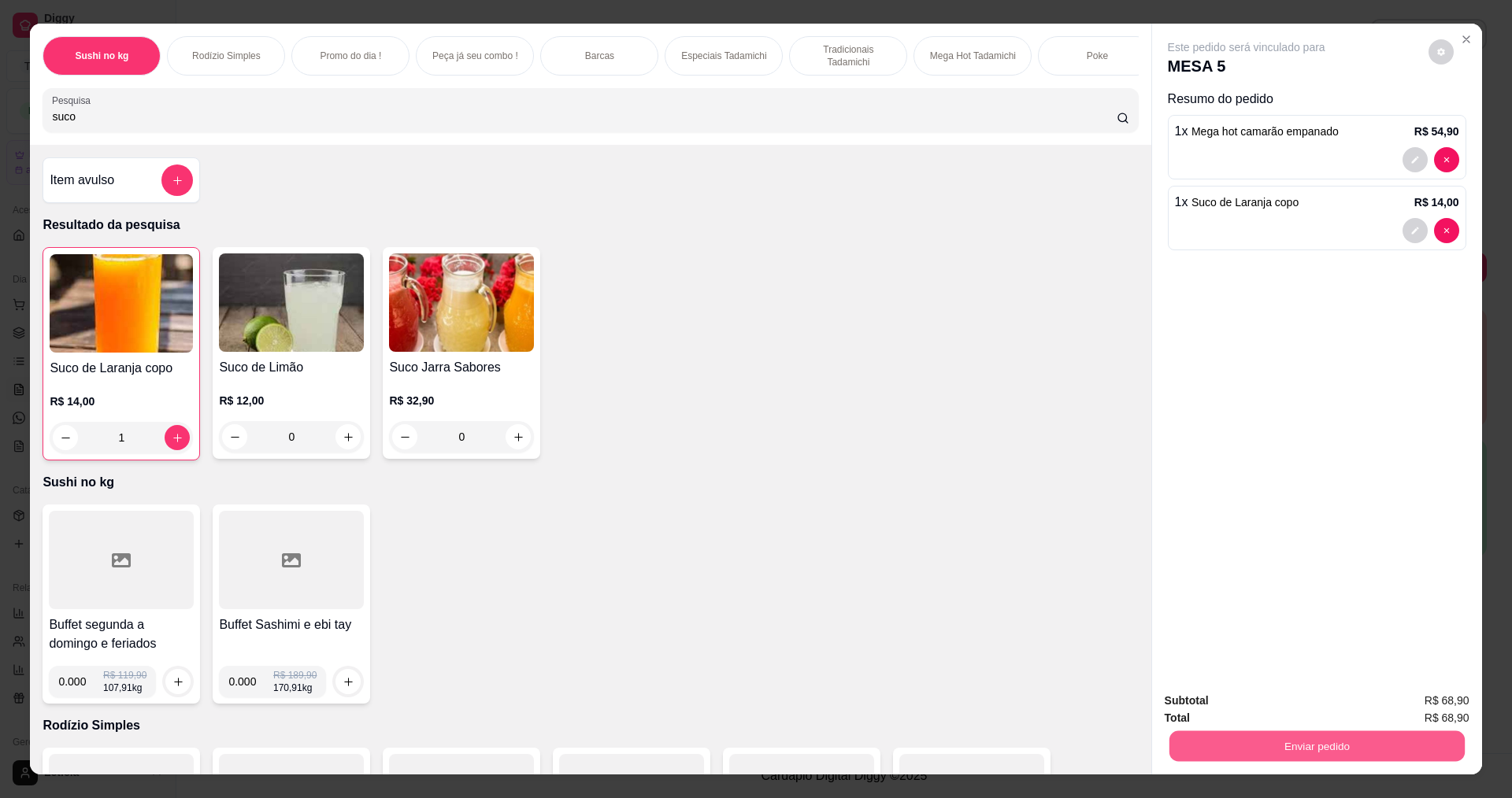
click at [1193, 740] on button "Enviar pedido" at bounding box center [1316, 745] width 295 height 31
click at [1204, 706] on button "Não registrar e enviar pedido" at bounding box center [1264, 708] width 163 height 30
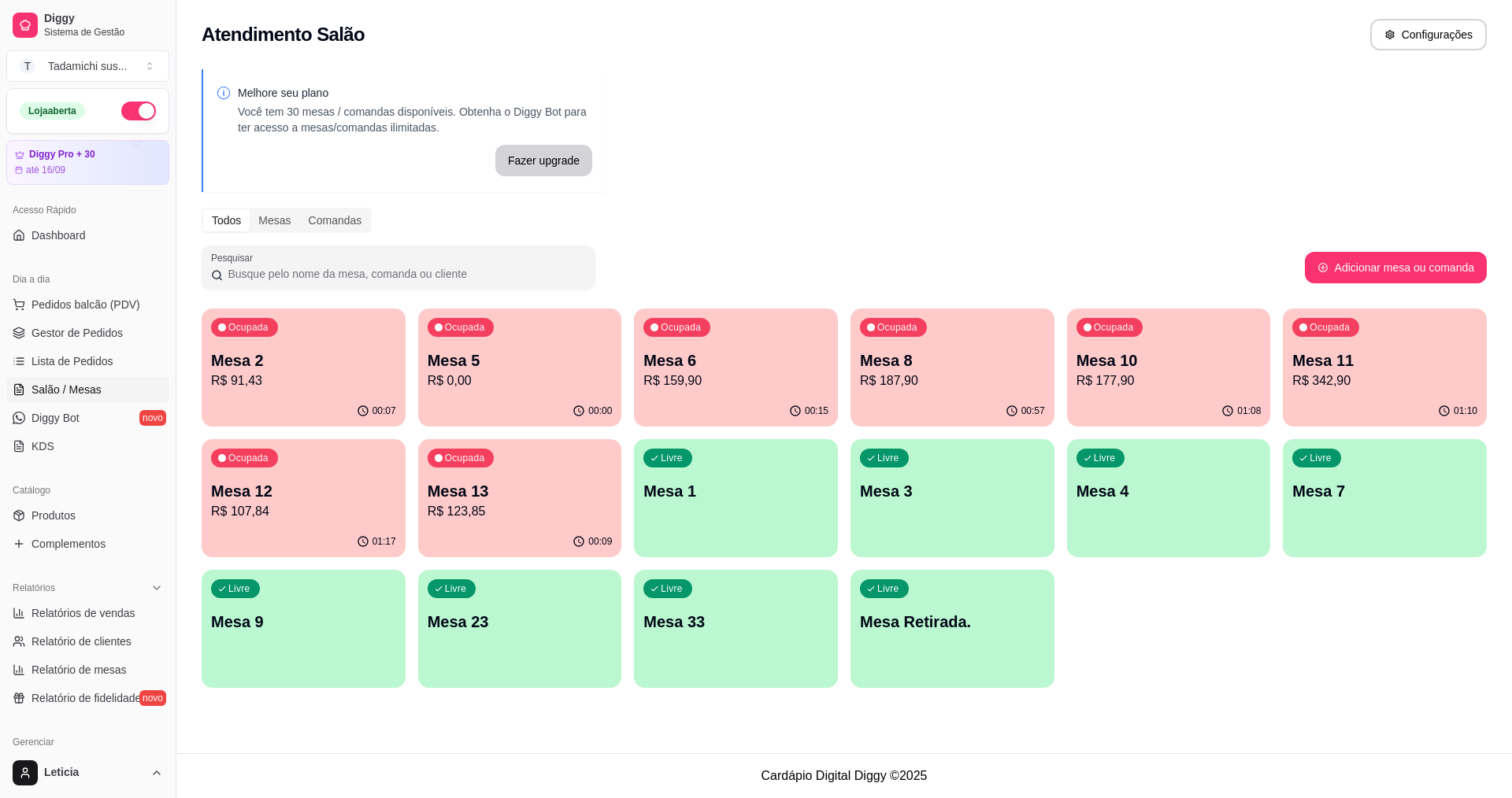
click at [1377, 363] on p "Mesa 11" at bounding box center [1384, 361] width 185 height 22
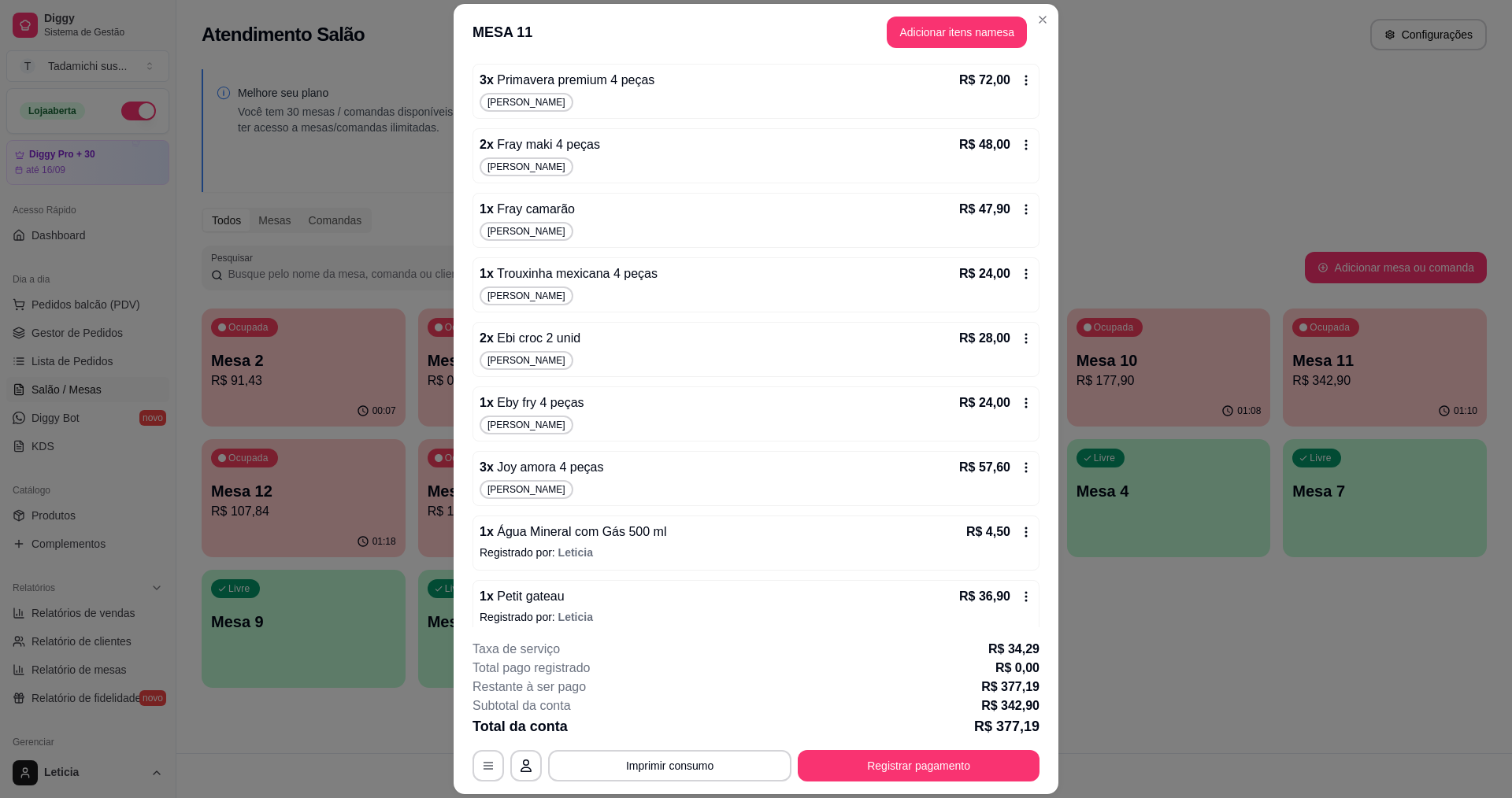
scroll to position [224, 0]
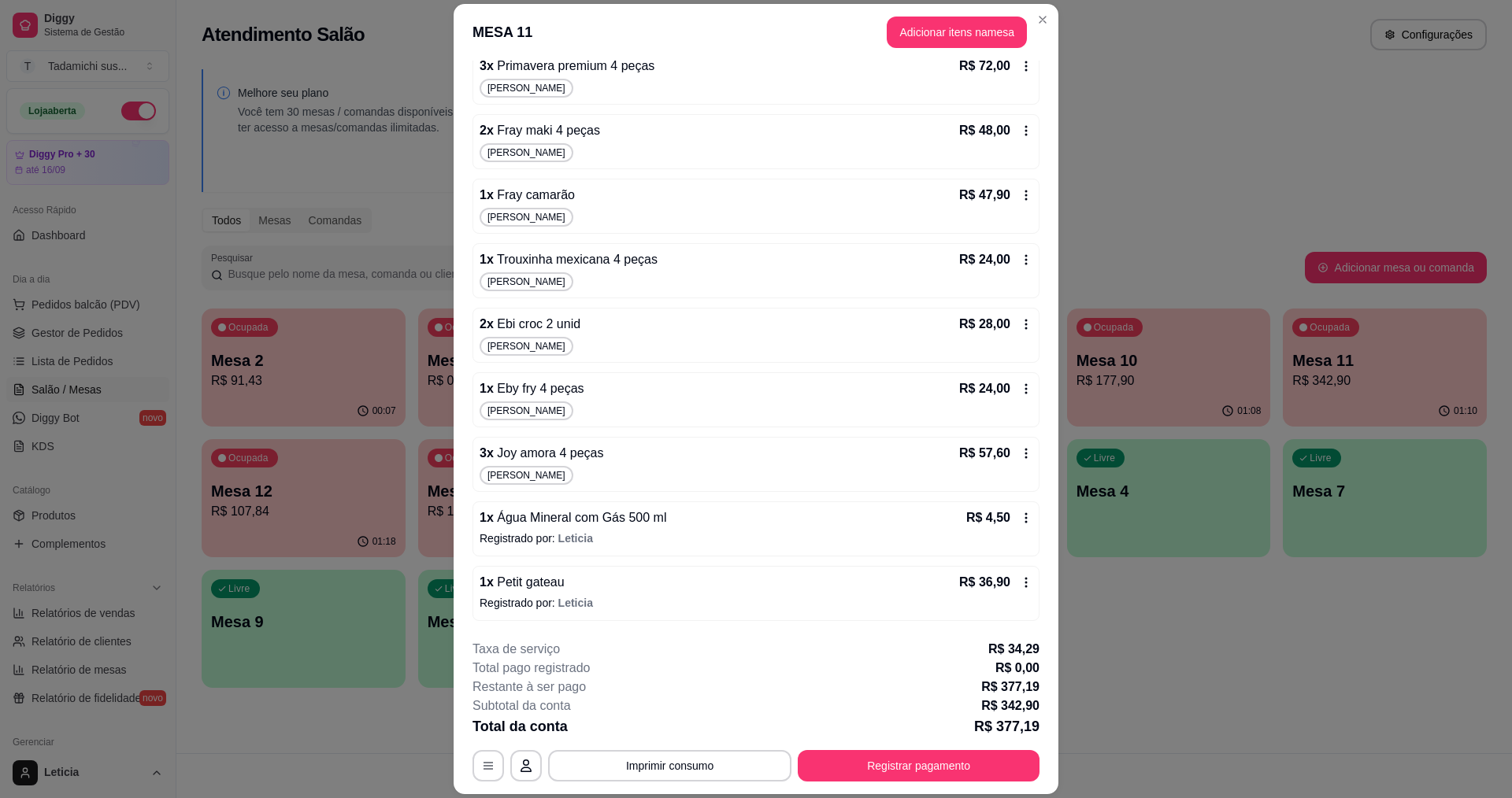
click at [1019, 582] on icon at bounding box center [1026, 583] width 13 height 13
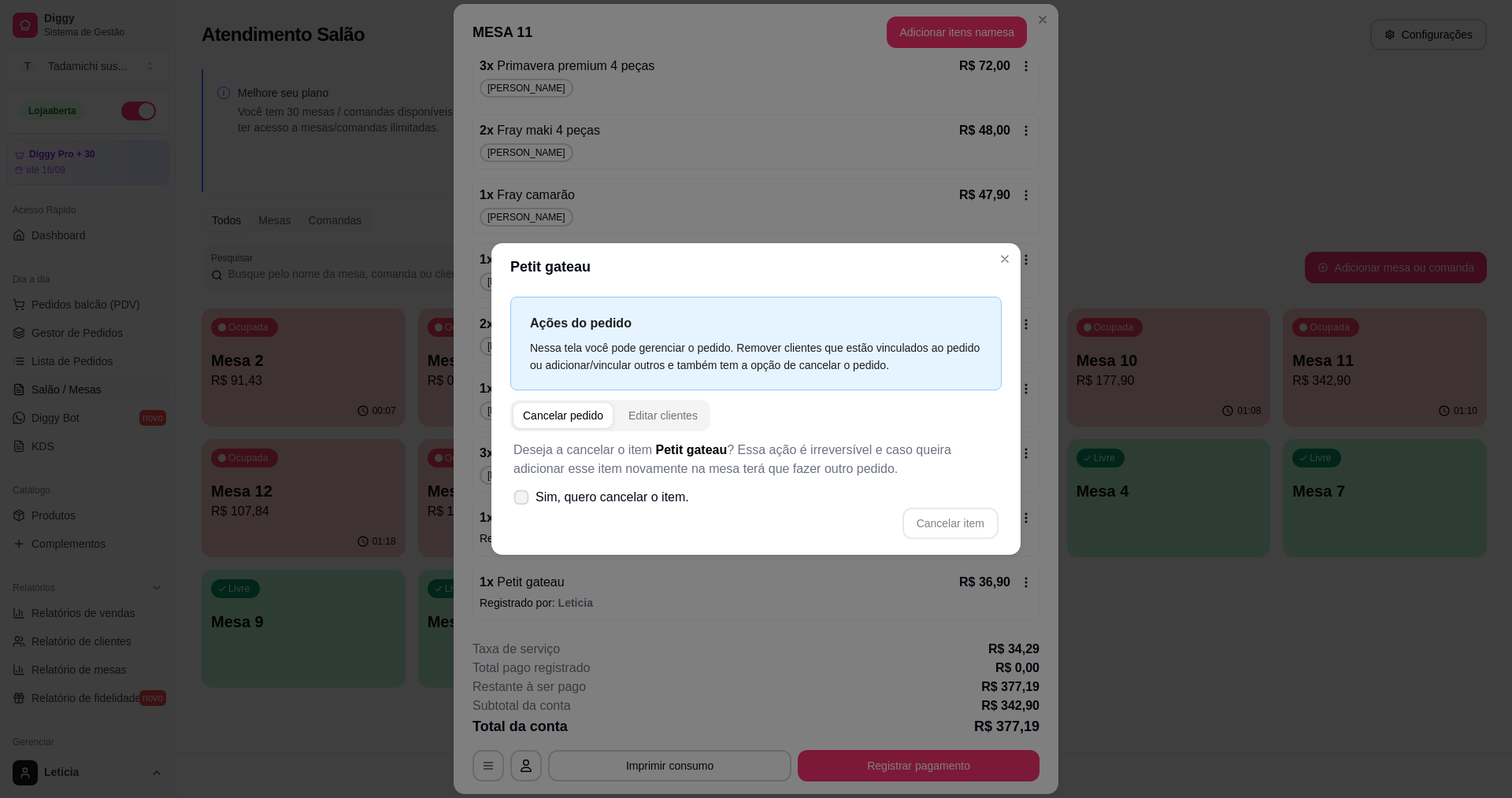
click at [535, 496] on label "Sim, quero cancelar o item." at bounding box center [601, 497] width 188 height 32
click at [523, 500] on input "Sim, quero cancelar o item." at bounding box center [517, 505] width 10 height 10
checkbox input "true"
click at [932, 527] on button "Cancelar item" at bounding box center [950, 523] width 94 height 31
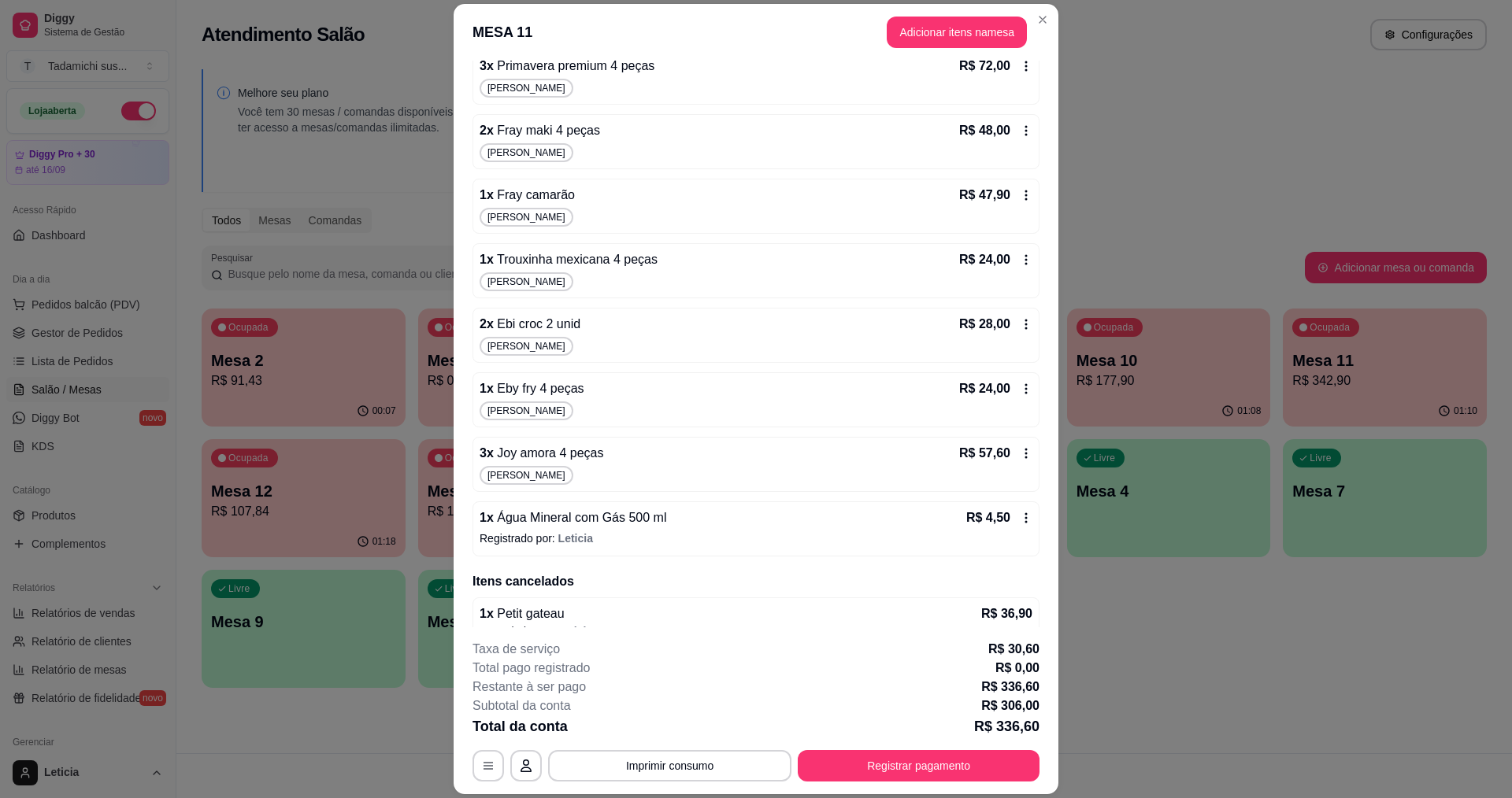
click at [1019, 450] on icon at bounding box center [1026, 453] width 13 height 13
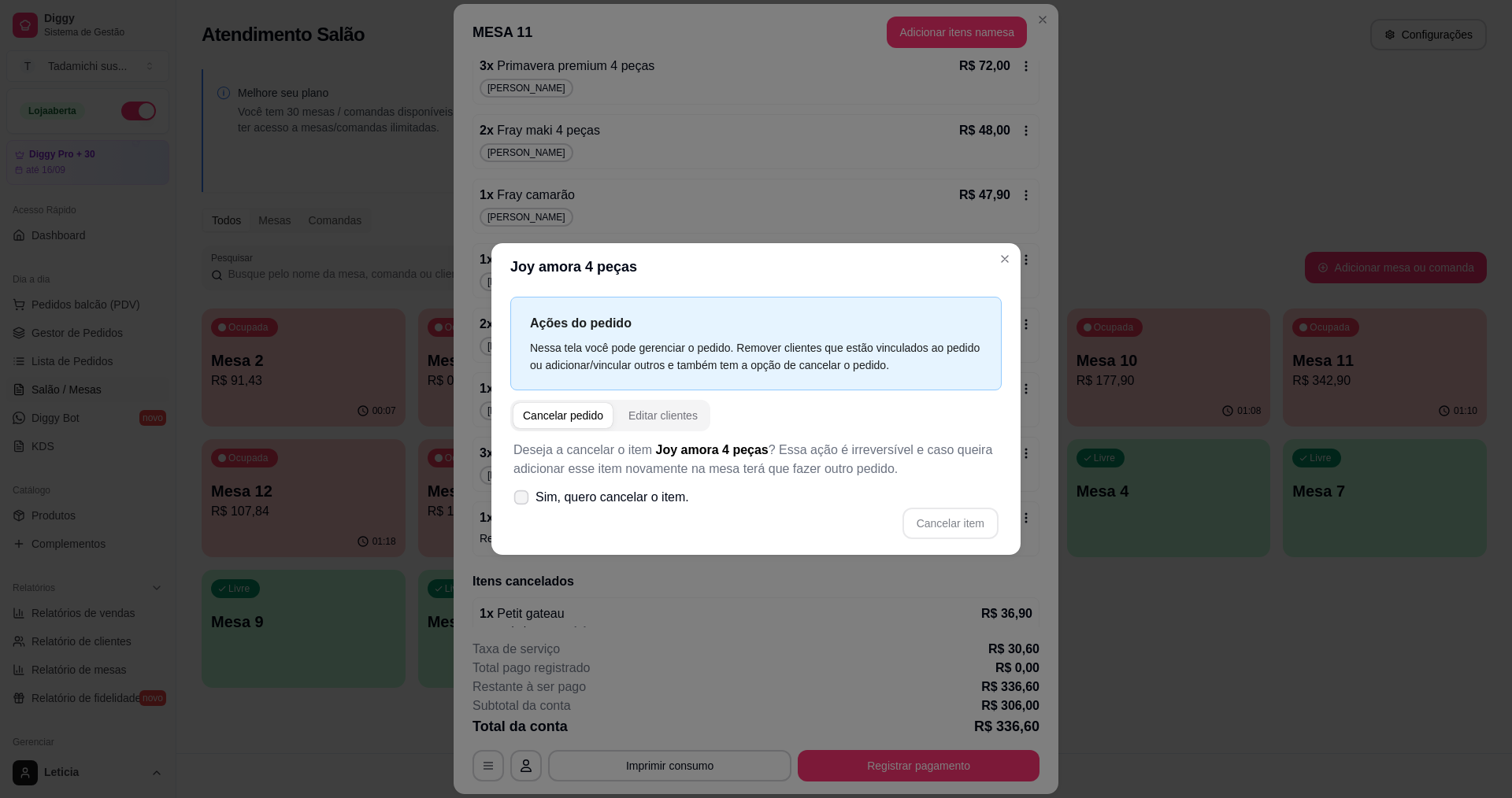
click at [667, 500] on span "Sim, quero cancelar o item." at bounding box center [612, 497] width 153 height 19
click at [523, 500] on input "Sim, quero cancelar o item." at bounding box center [517, 505] width 10 height 10
checkbox input "true"
click at [950, 528] on button "Cancelar item" at bounding box center [950, 523] width 94 height 31
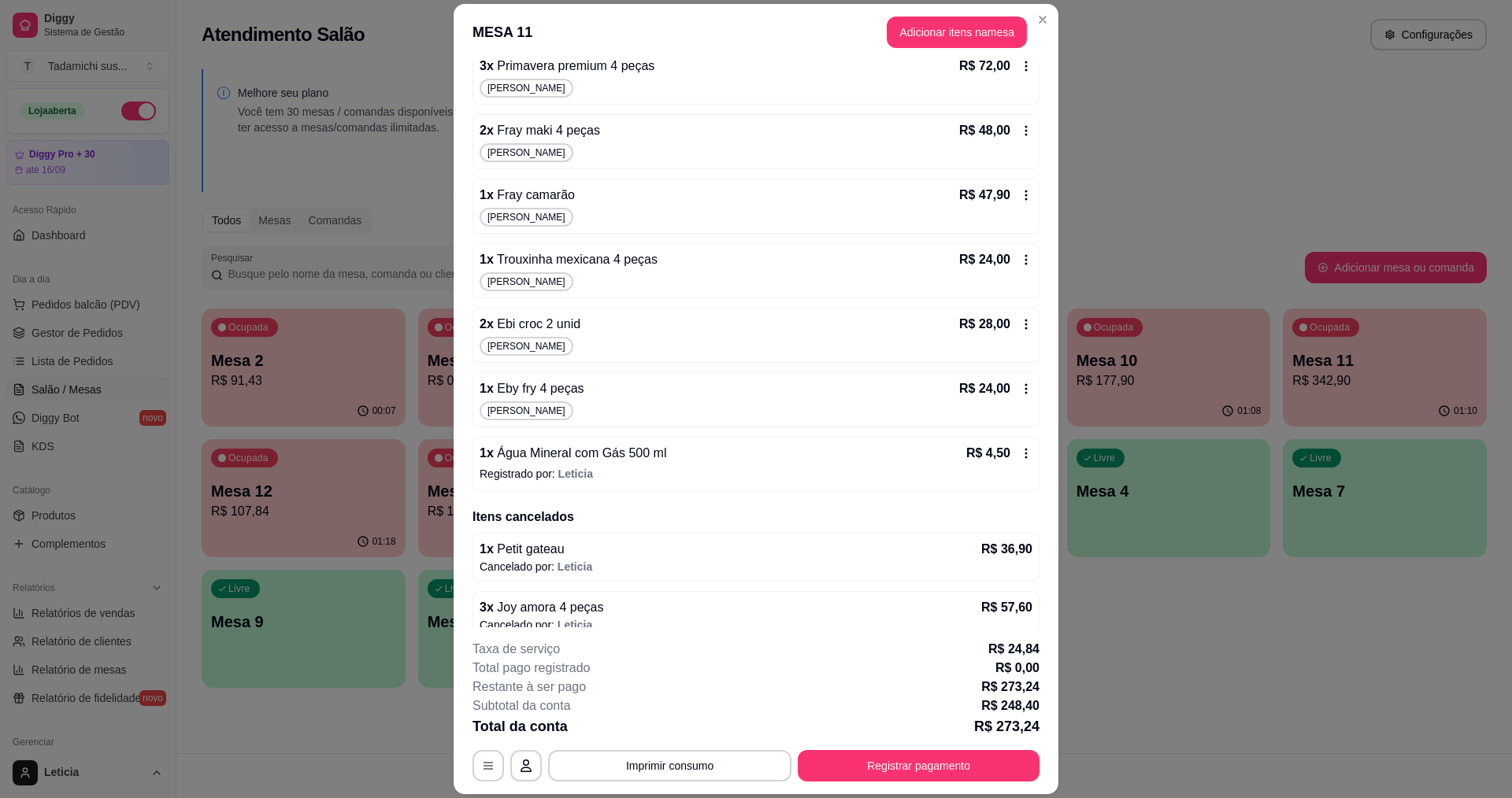
click at [1007, 374] on div "1 x Eby fry 4 peças R$ 24,00 Reginaldo" at bounding box center [756, 400] width 567 height 55
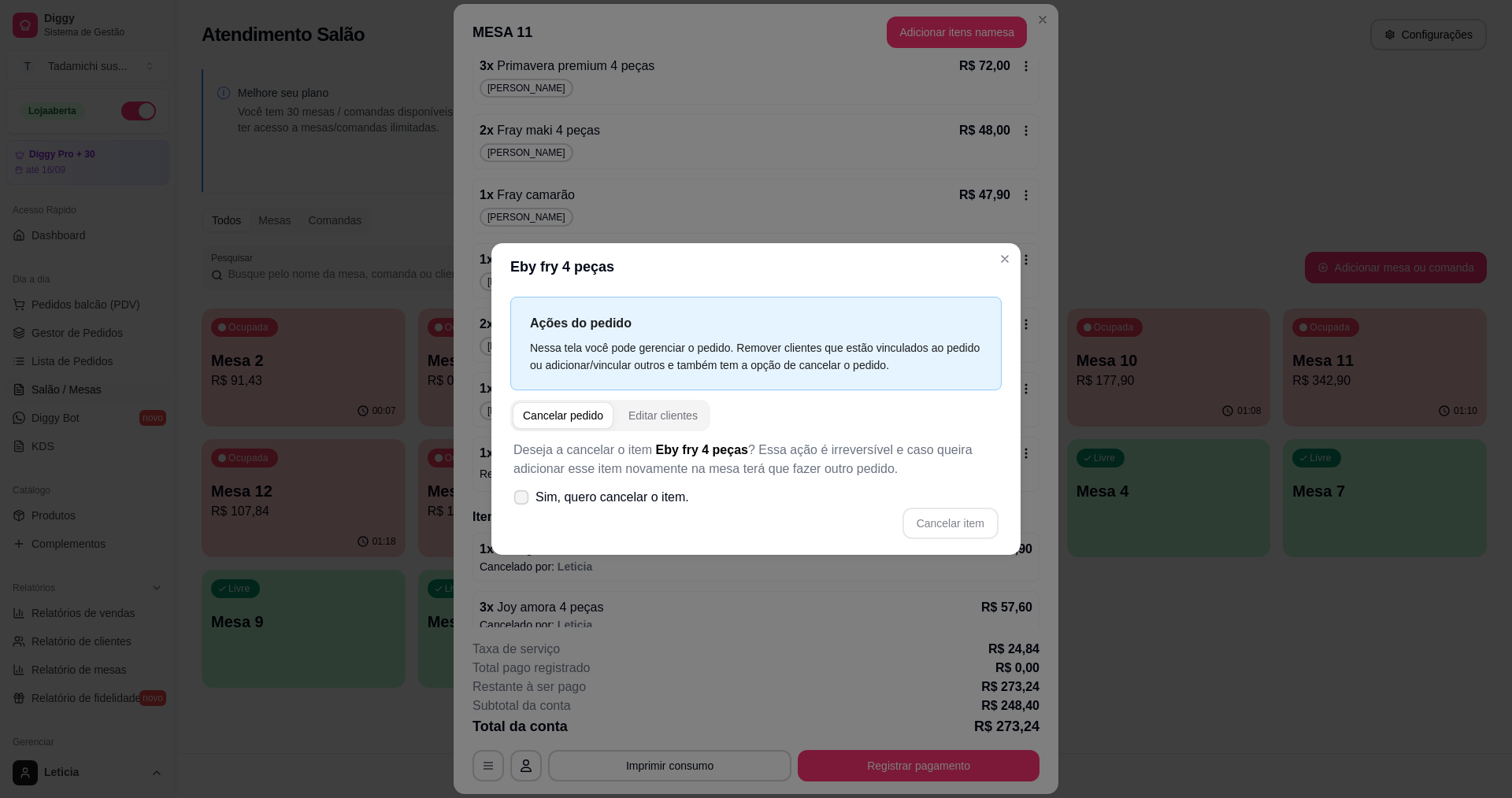
click at [670, 500] on span "Sim, quero cancelar o item." at bounding box center [612, 497] width 153 height 19
click at [523, 500] on input "Sim, quero cancelar o item." at bounding box center [517, 505] width 10 height 10
checkbox input "true"
click at [959, 527] on button "Cancelar item" at bounding box center [951, 523] width 96 height 32
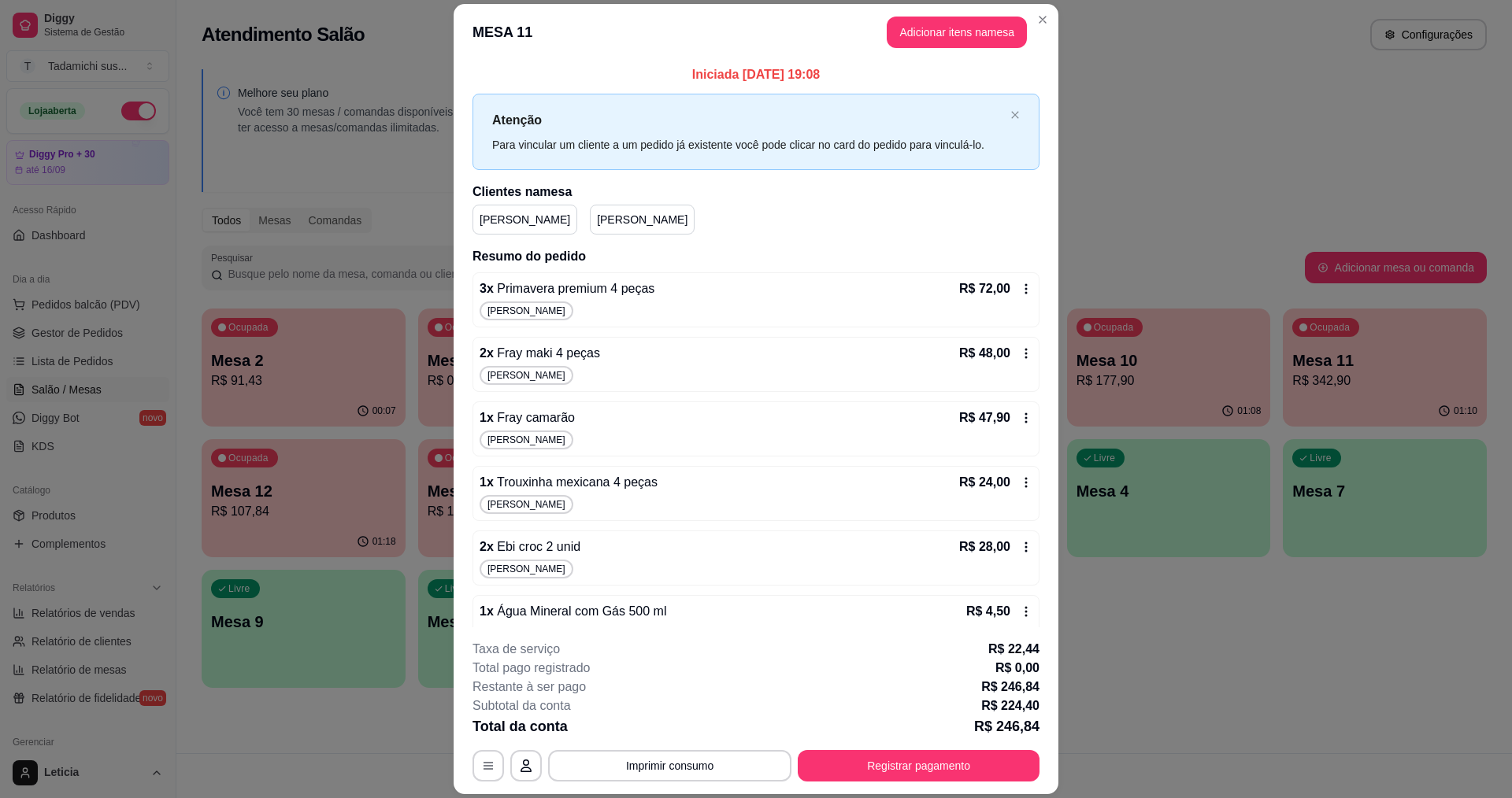
scroll to position [0, 0]
click at [1019, 294] on icon at bounding box center [1026, 290] width 13 height 13
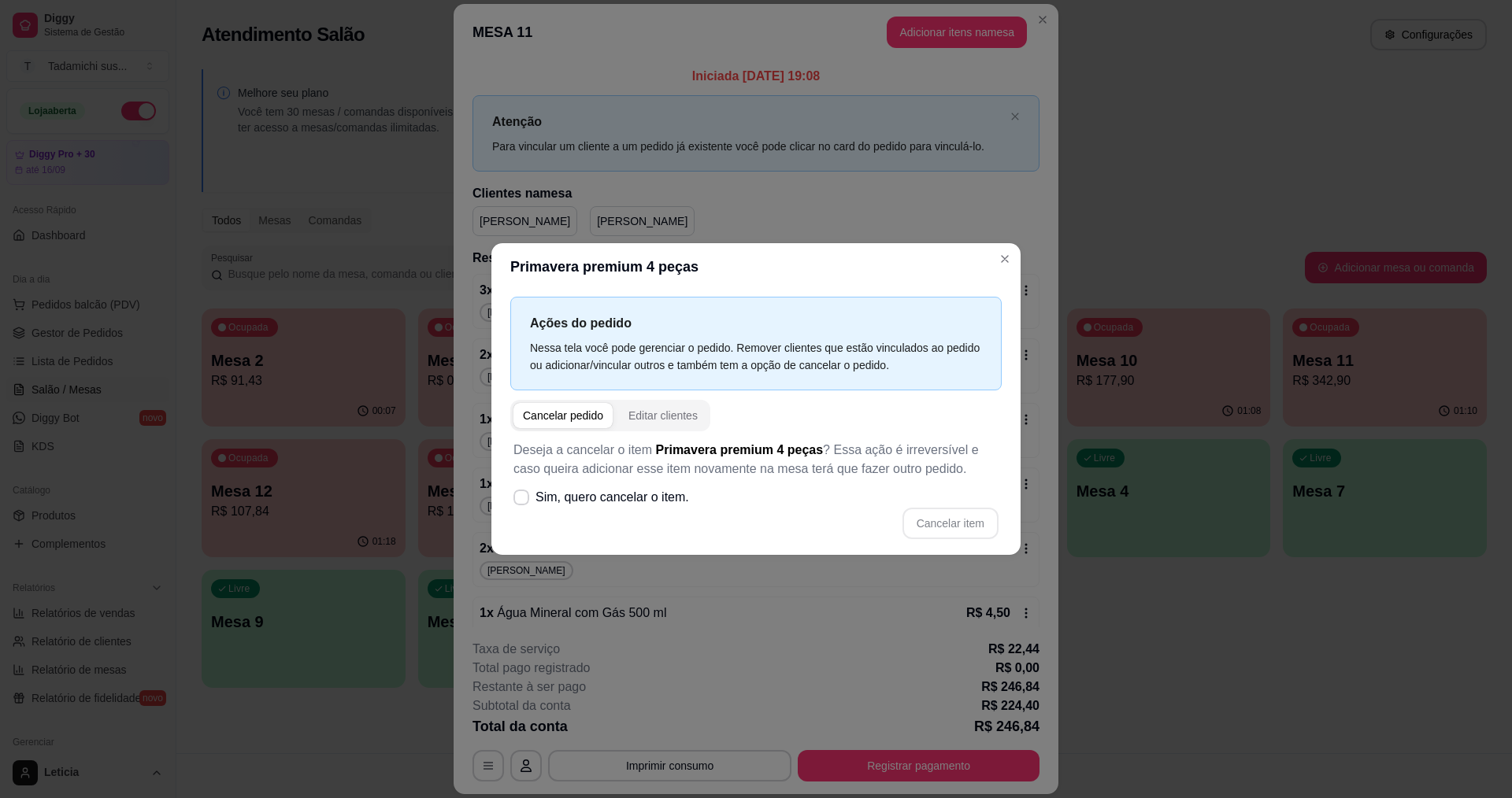
click at [707, 493] on div "Deseja a cancelar o item Primavera premium 4 peças ? Essa ação é irreversível e…" at bounding box center [756, 489] width 491 height 118
click at [685, 502] on span "Sim, quero cancelar o item." at bounding box center [612, 497] width 153 height 19
click at [523, 502] on input "Sim, quero cancelar o item." at bounding box center [517, 505] width 10 height 10
checkbox input "true"
click at [914, 535] on button "Cancelar item" at bounding box center [950, 523] width 94 height 31
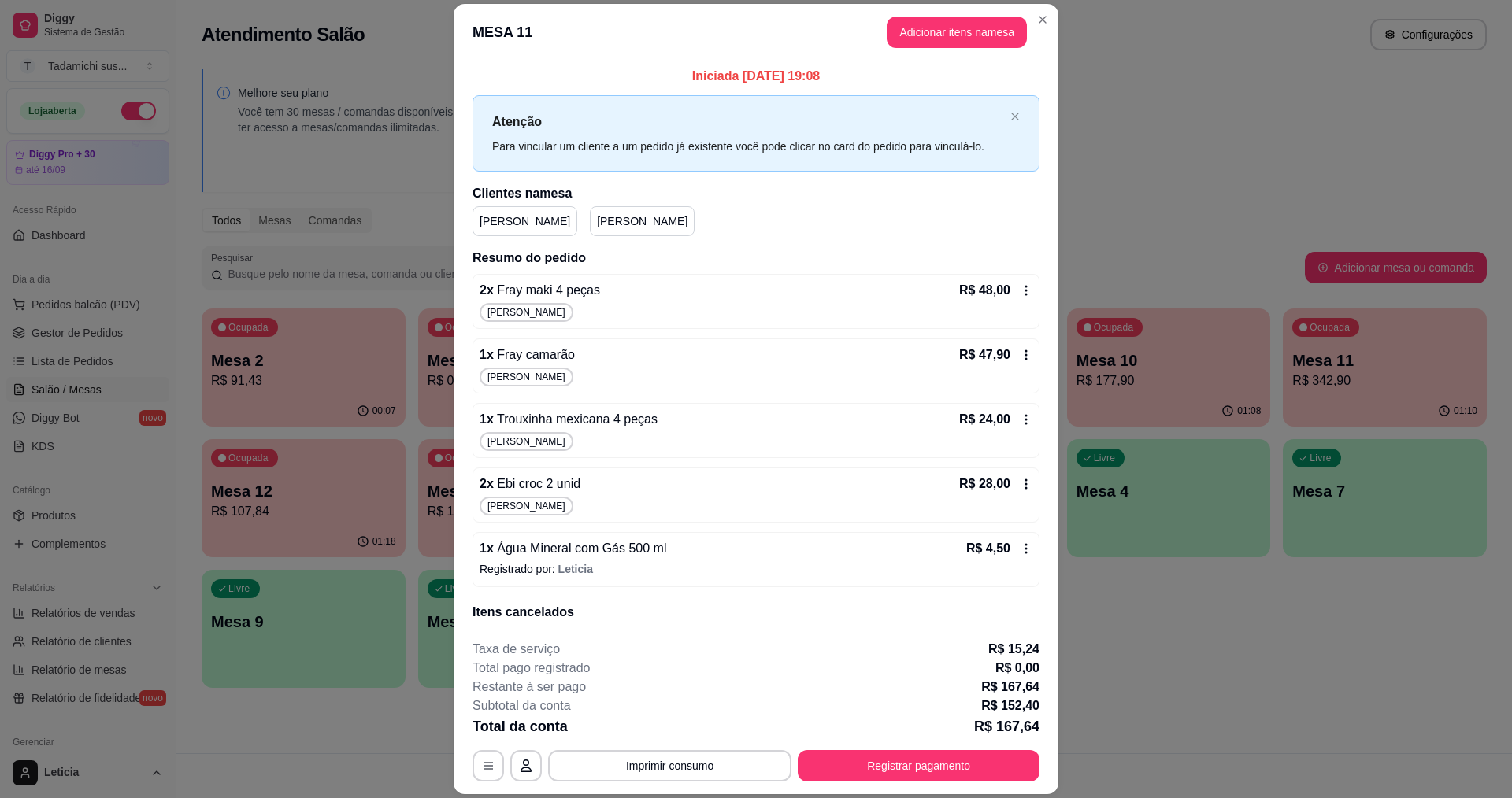
click at [1019, 289] on icon at bounding box center [1026, 290] width 13 height 13
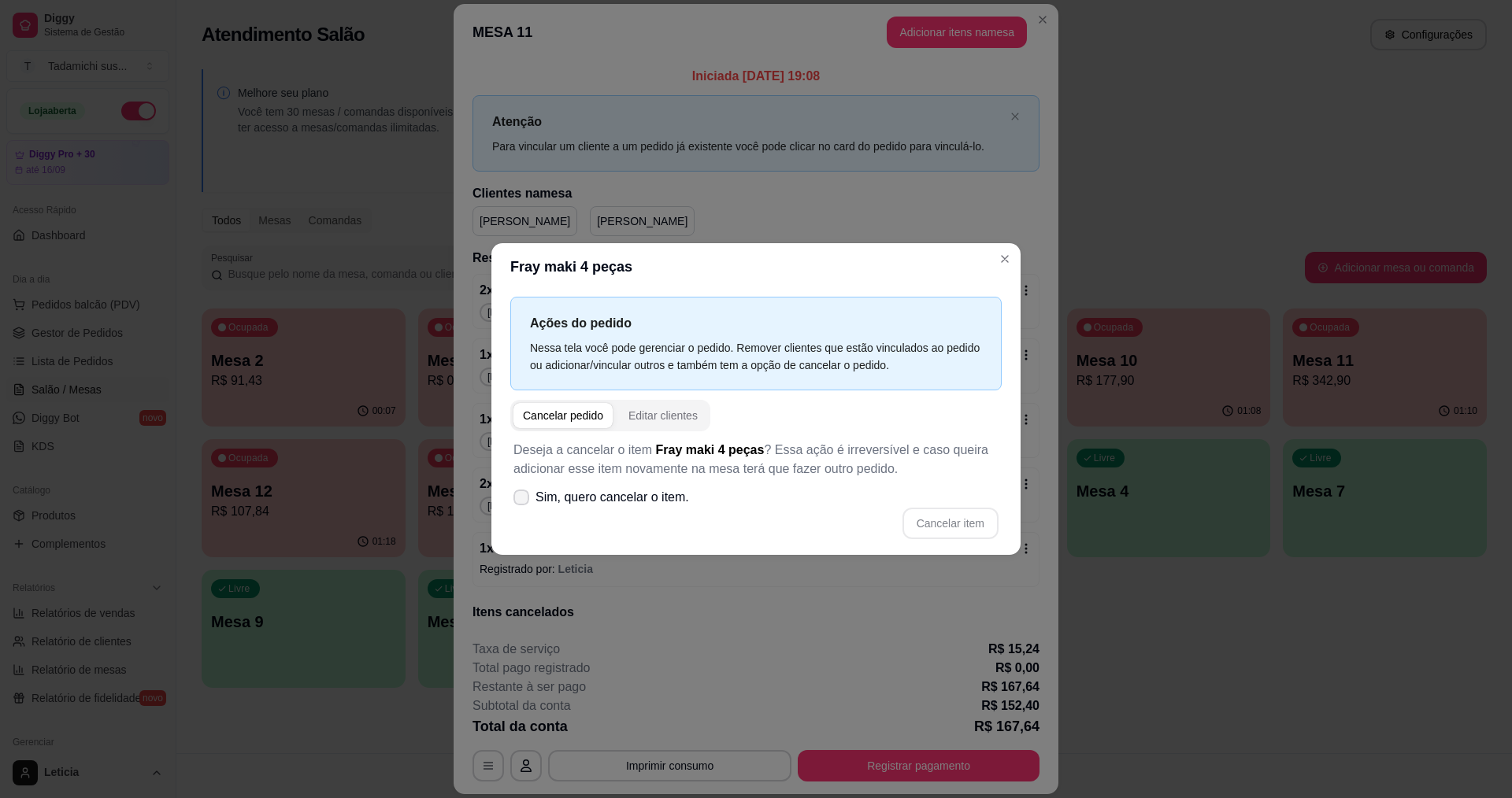
click at [655, 493] on span "Sim, quero cancelar o item." at bounding box center [612, 497] width 153 height 19
click at [523, 500] on input "Sim, quero cancelar o item." at bounding box center [517, 505] width 10 height 10
checkbox input "true"
click at [942, 519] on button "Cancelar item" at bounding box center [951, 523] width 96 height 32
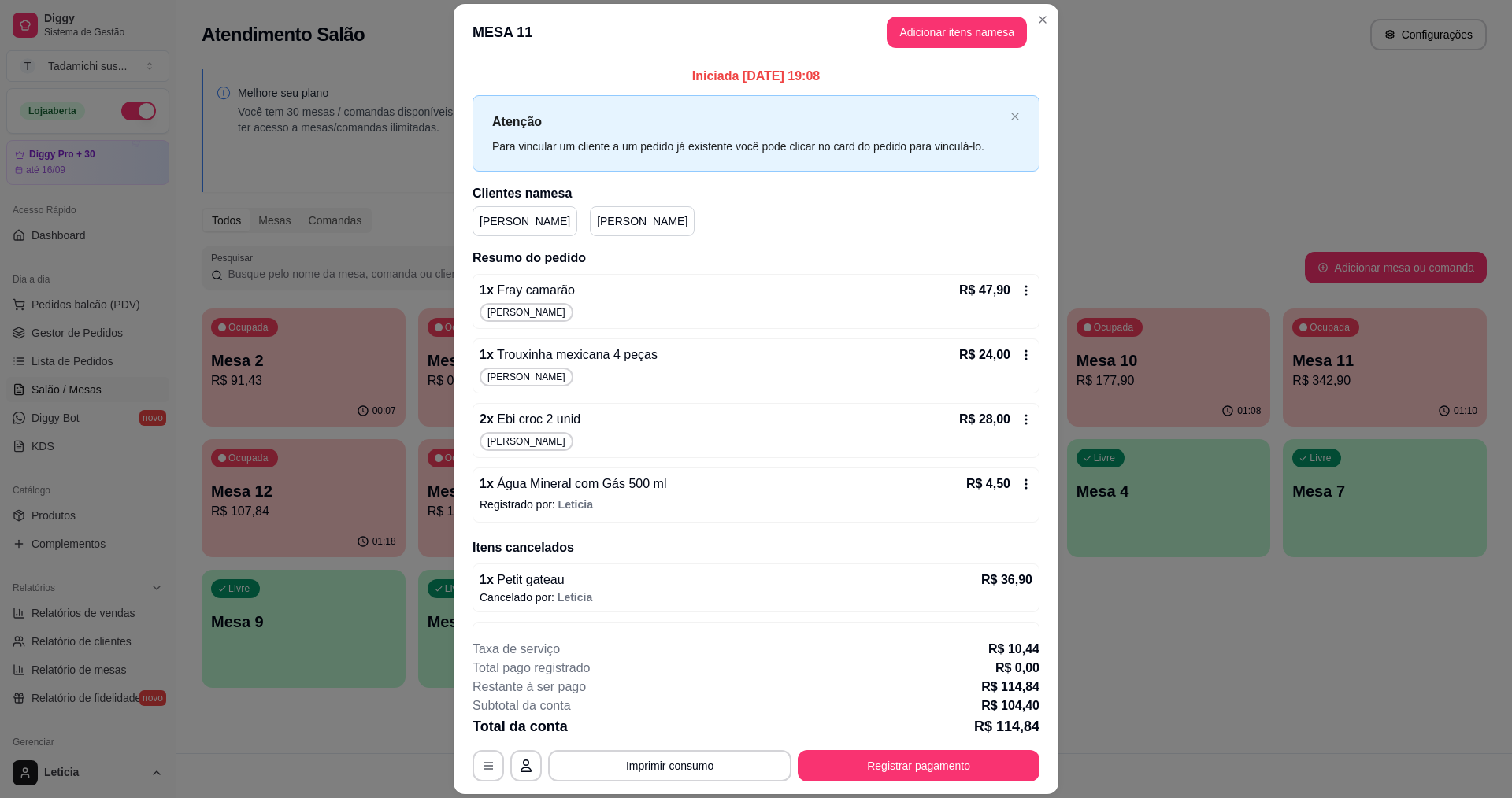
click at [1003, 300] on div "R$ 47,90" at bounding box center [996, 290] width 73 height 19
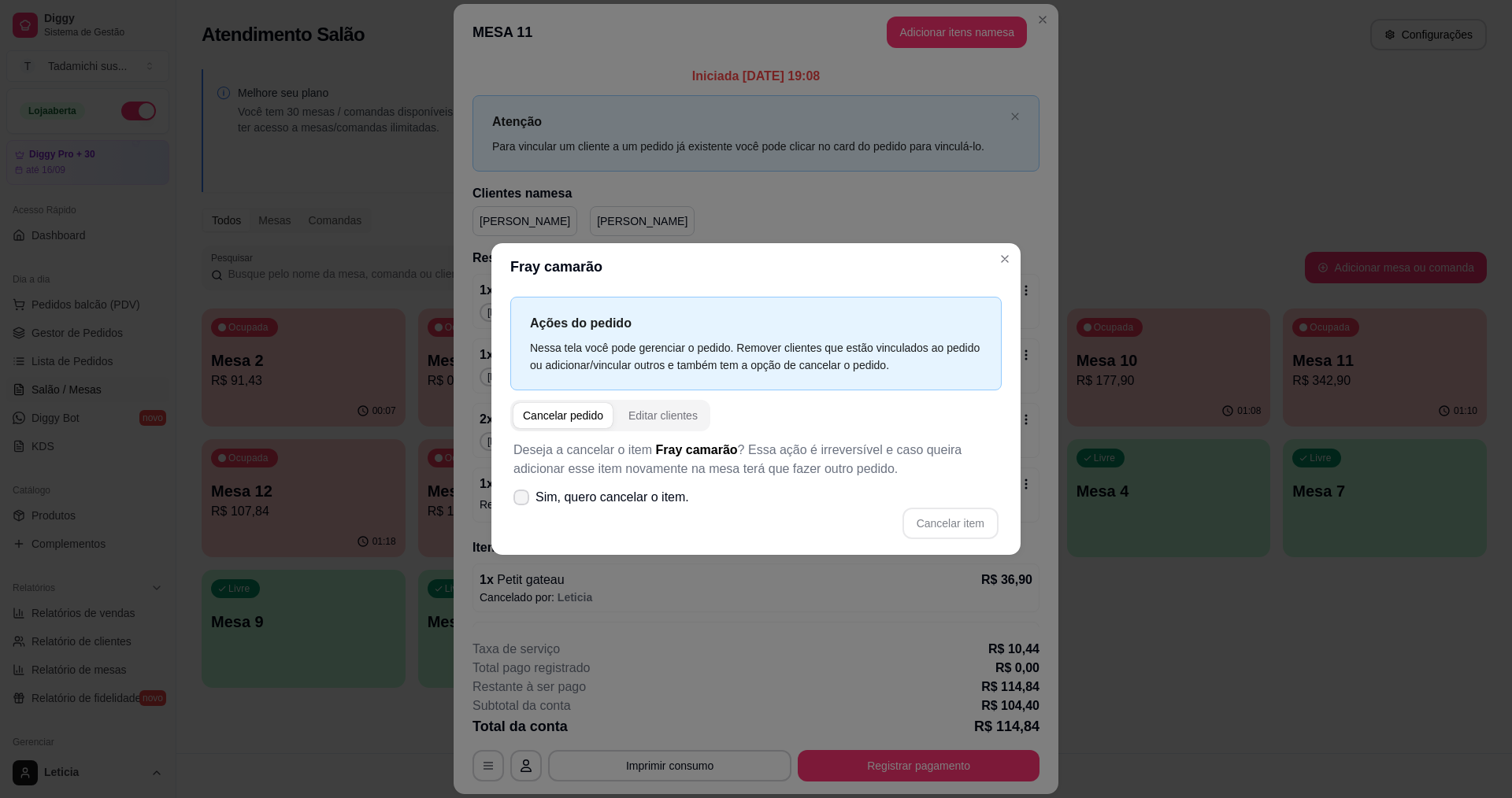
click at [675, 493] on span "Sim, quero cancelar o item." at bounding box center [612, 497] width 153 height 19
click at [523, 500] on input "Sim, quero cancelar o item." at bounding box center [517, 505] width 10 height 10
checkbox input "true"
click at [953, 513] on button "Cancelar item" at bounding box center [951, 523] width 96 height 32
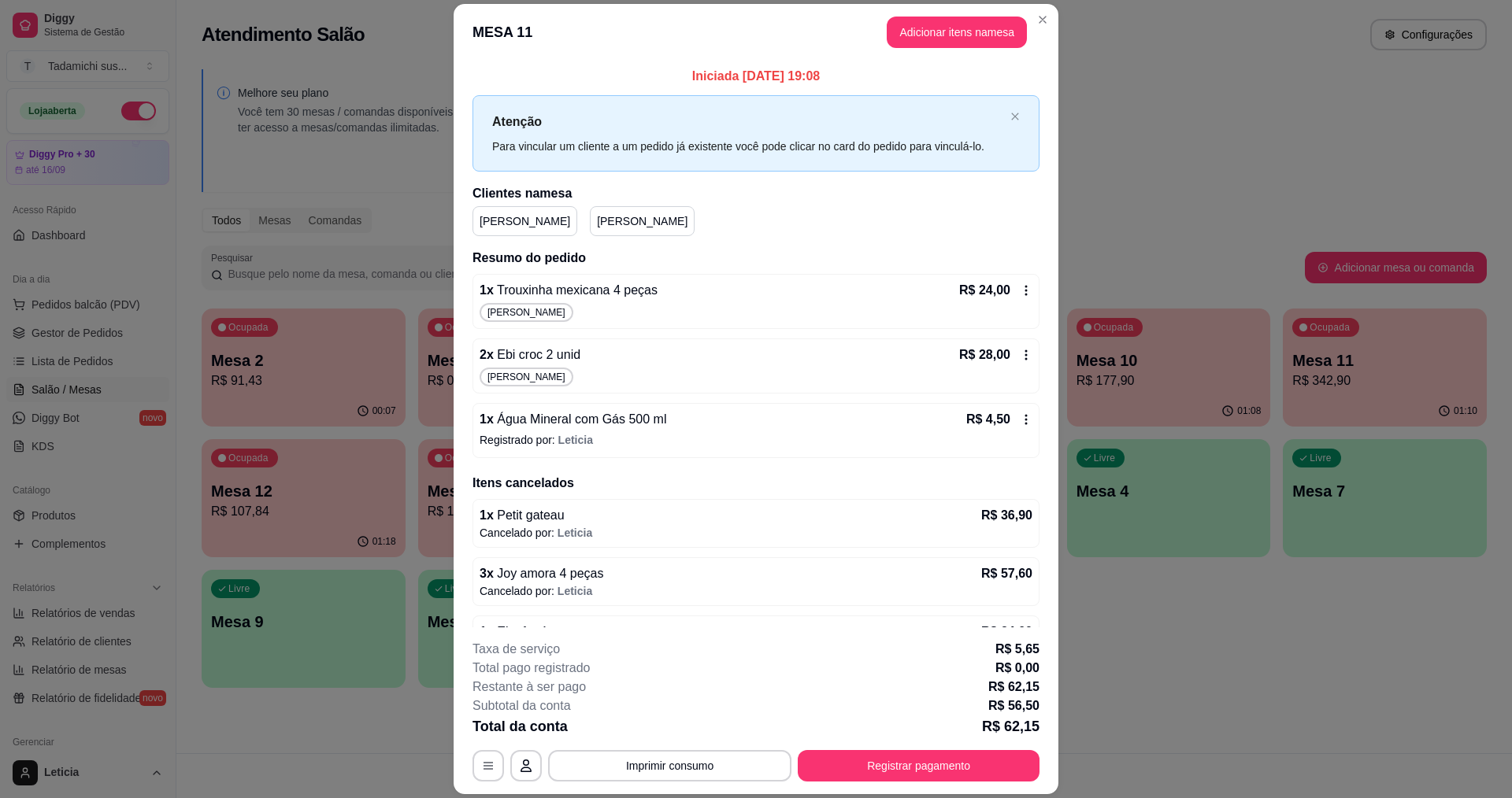
click at [1019, 285] on icon at bounding box center [1026, 290] width 13 height 13
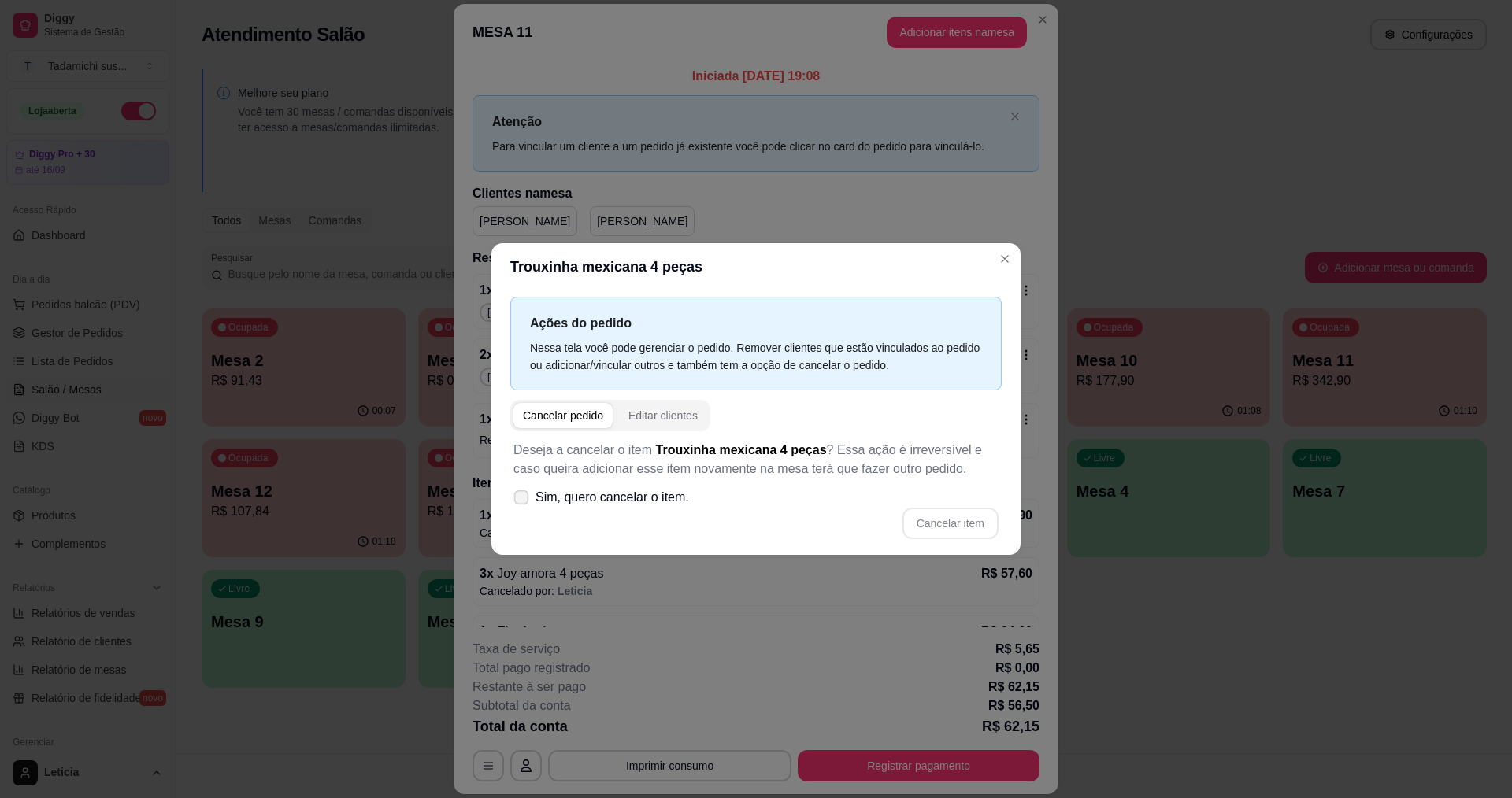
click at [677, 500] on span "Sim, quero cancelar o item." at bounding box center [612, 497] width 153 height 19
click at [523, 500] on input "Sim, quero cancelar o item." at bounding box center [517, 505] width 10 height 10
checkbox input "true"
click at [925, 523] on button "Cancelar item" at bounding box center [950, 523] width 94 height 31
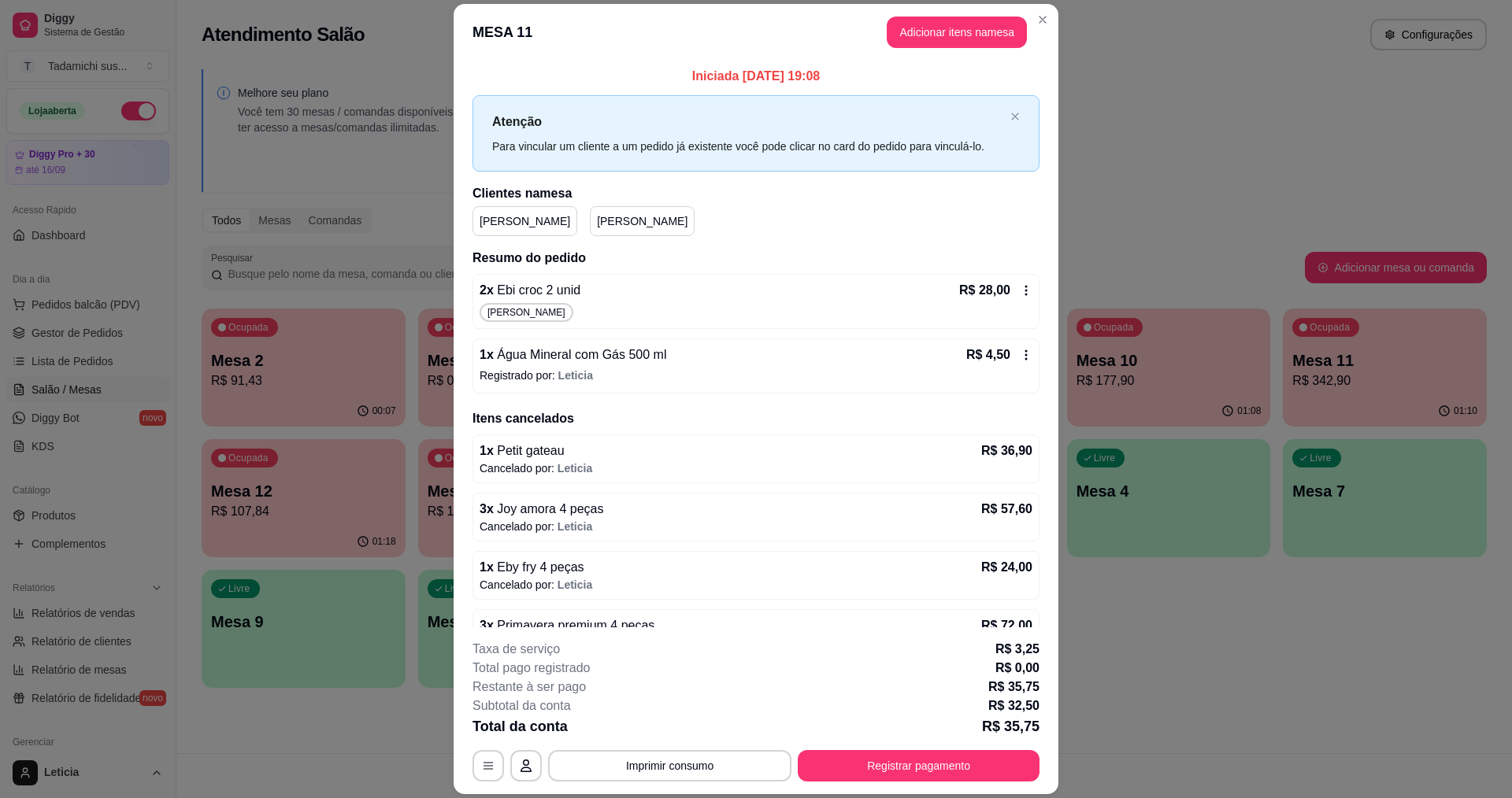
click at [1015, 296] on div "2 x Ebi croc 2 unid R$ 28,00 Reginaldo" at bounding box center [756, 302] width 567 height 55
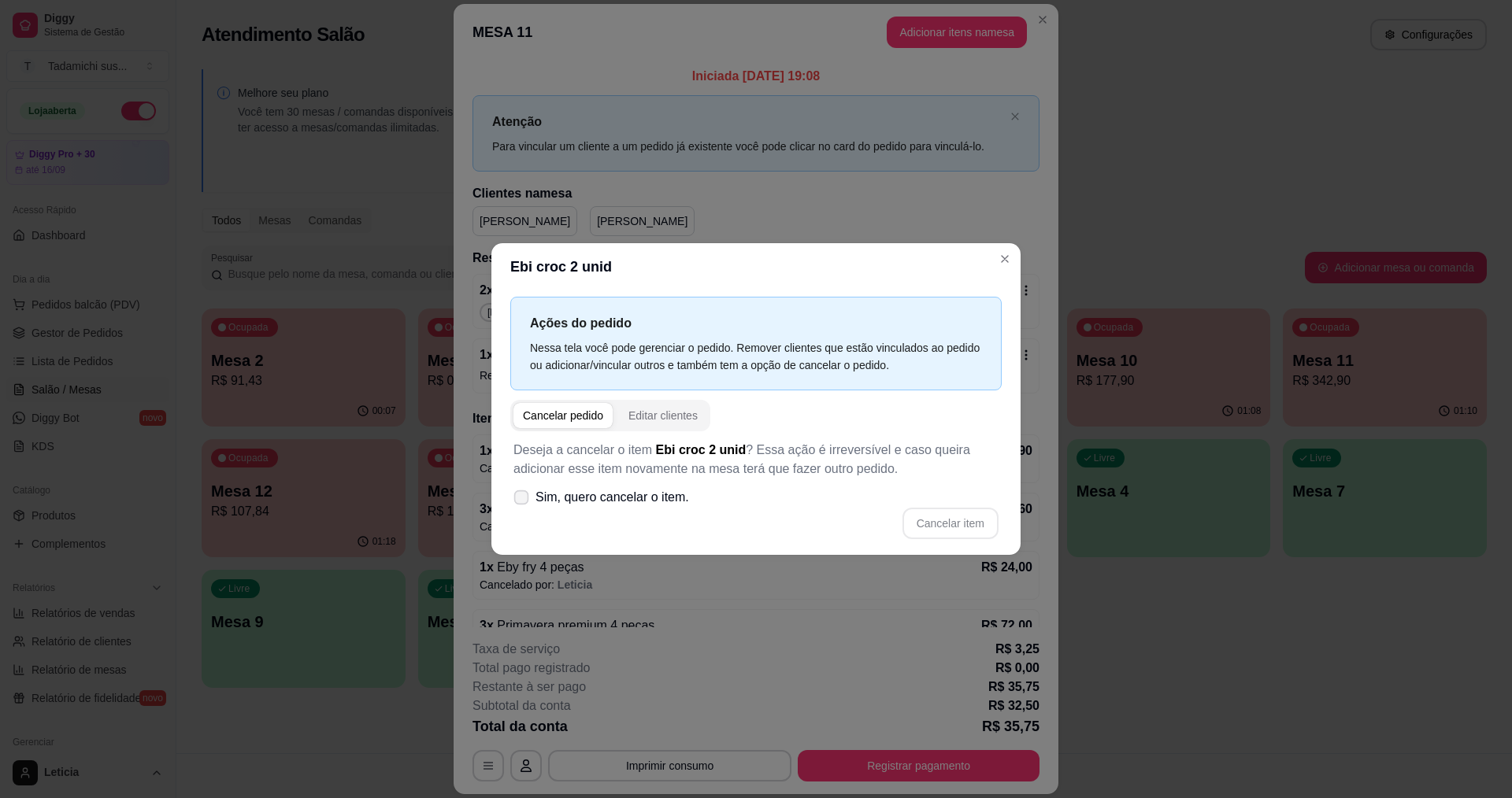
click at [683, 493] on span "Sim, quero cancelar o item." at bounding box center [612, 497] width 153 height 19
click at [523, 500] on input "Sim, quero cancelar o item." at bounding box center [517, 505] width 10 height 10
checkbox input "true"
click at [927, 525] on button "Cancelar item" at bounding box center [950, 523] width 94 height 31
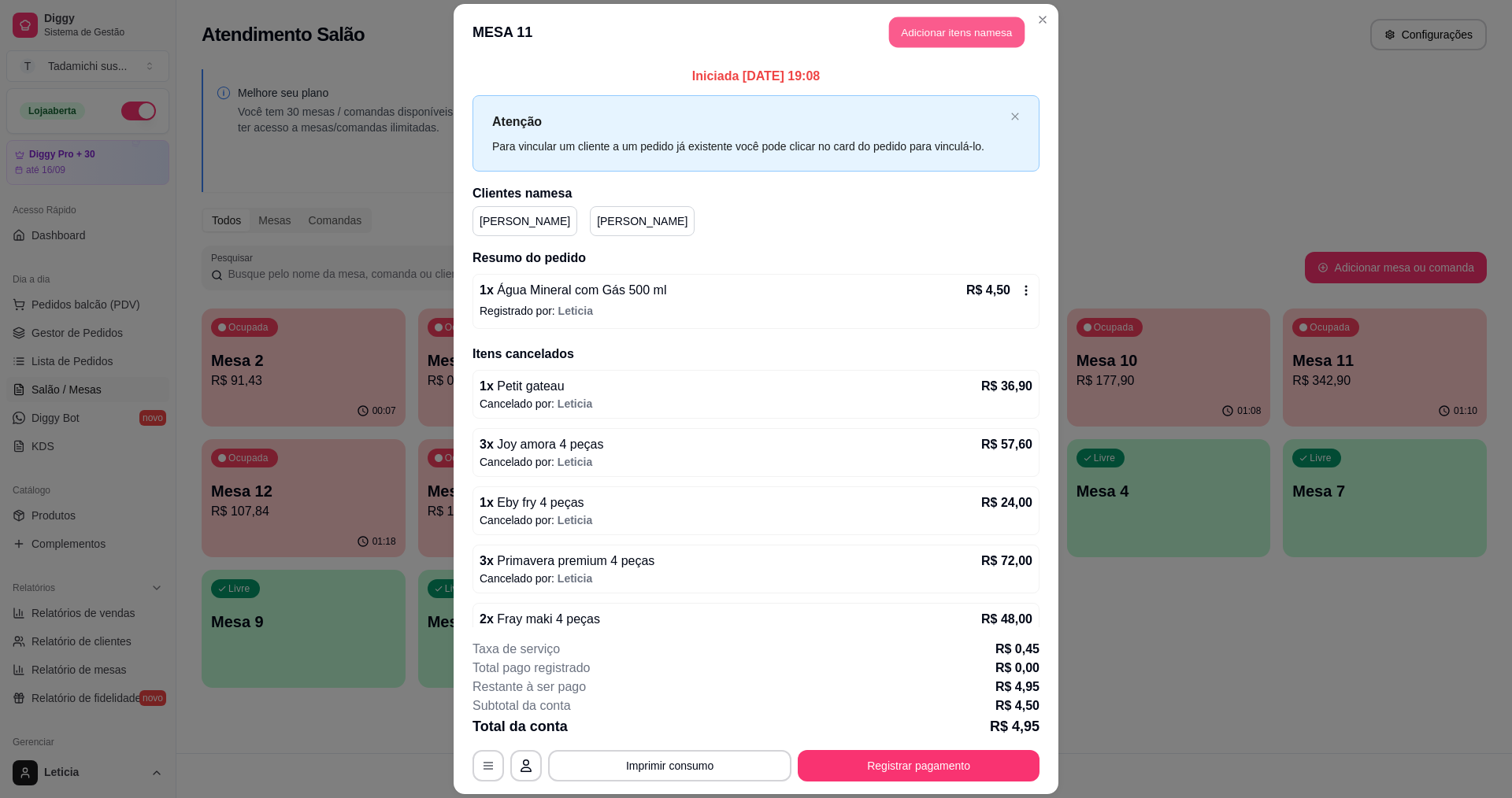
click at [918, 37] on button "Adicionar itens na mesa" at bounding box center [957, 32] width 136 height 31
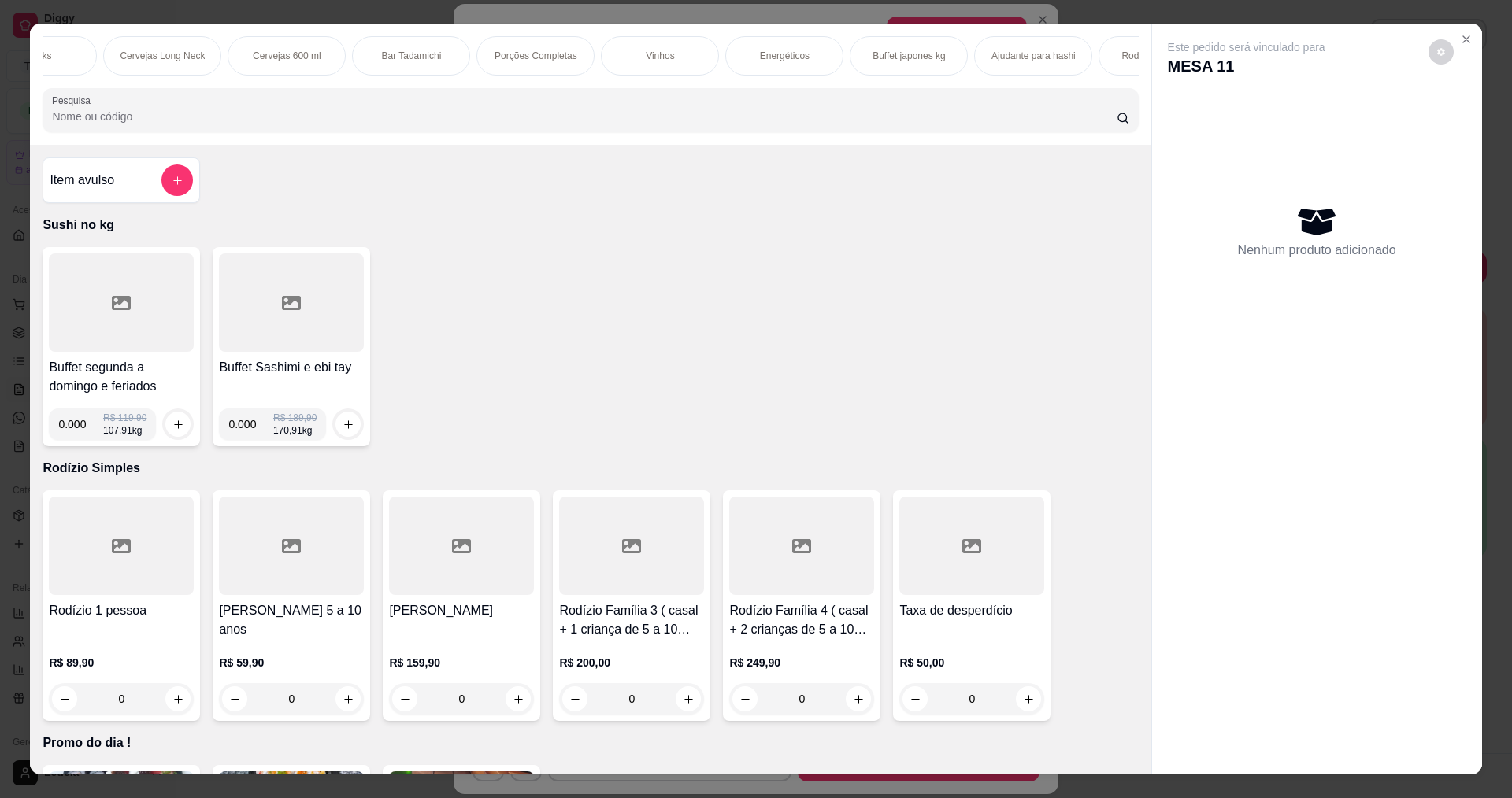
scroll to position [0, 2880]
click at [1090, 62] on p "Rodízio Premium" at bounding box center [1079, 56] width 73 height 13
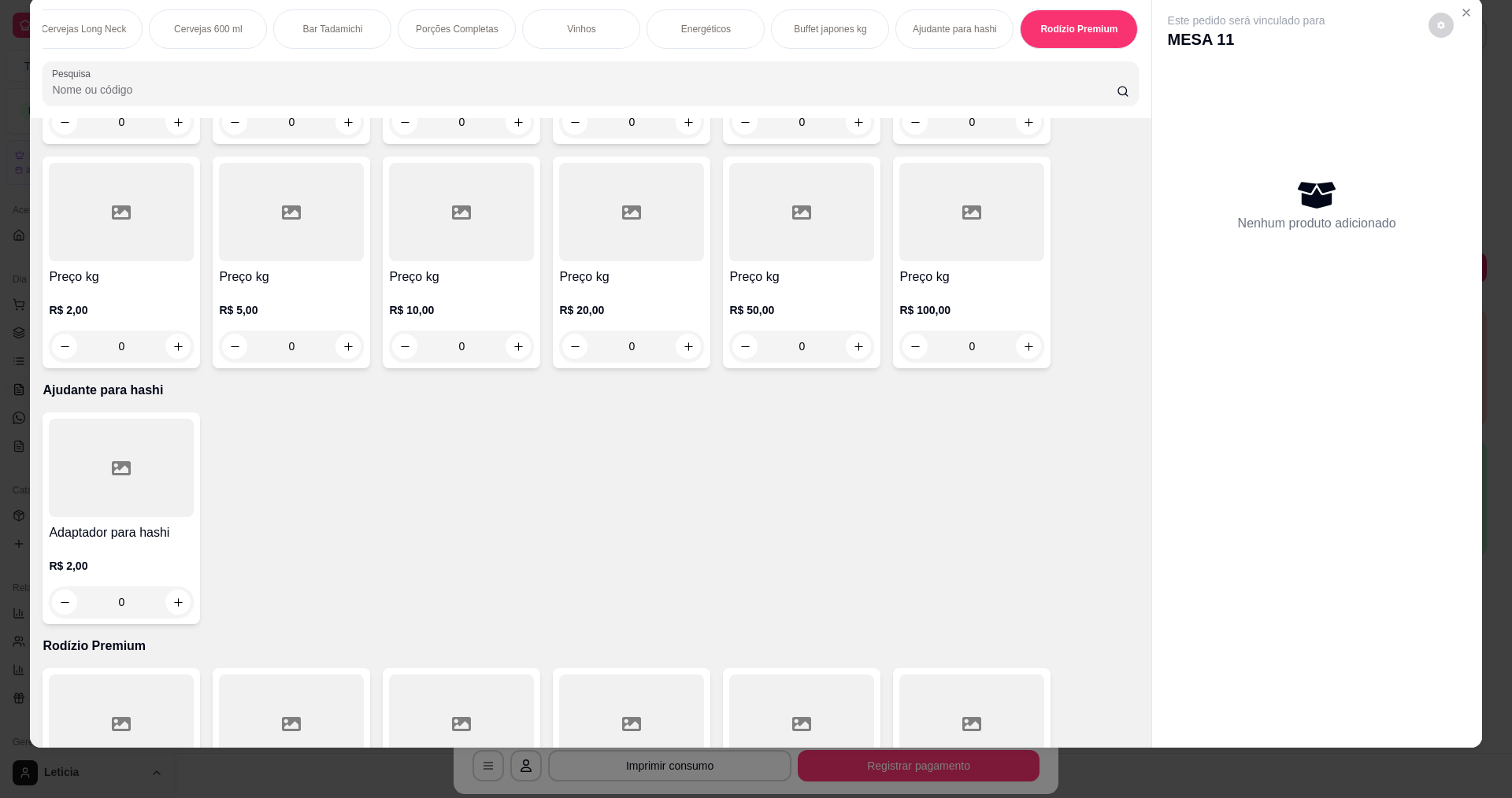
scroll to position [15532, 0]
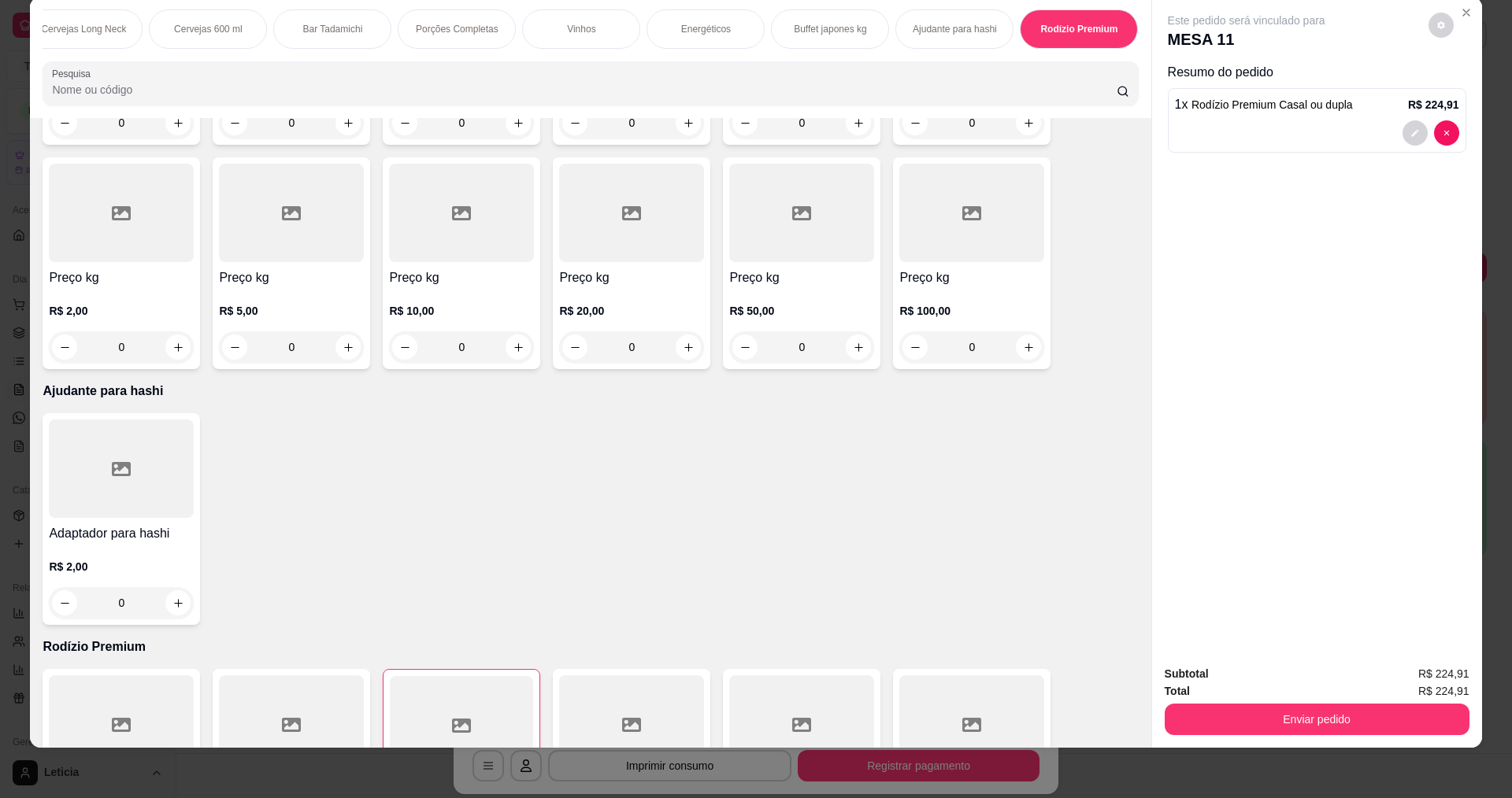
type input "1"
click at [1195, 724] on button "Enviar pedido" at bounding box center [1317, 719] width 305 height 32
click at [1221, 683] on button "Não registrar e enviar pedido" at bounding box center [1264, 681] width 163 height 30
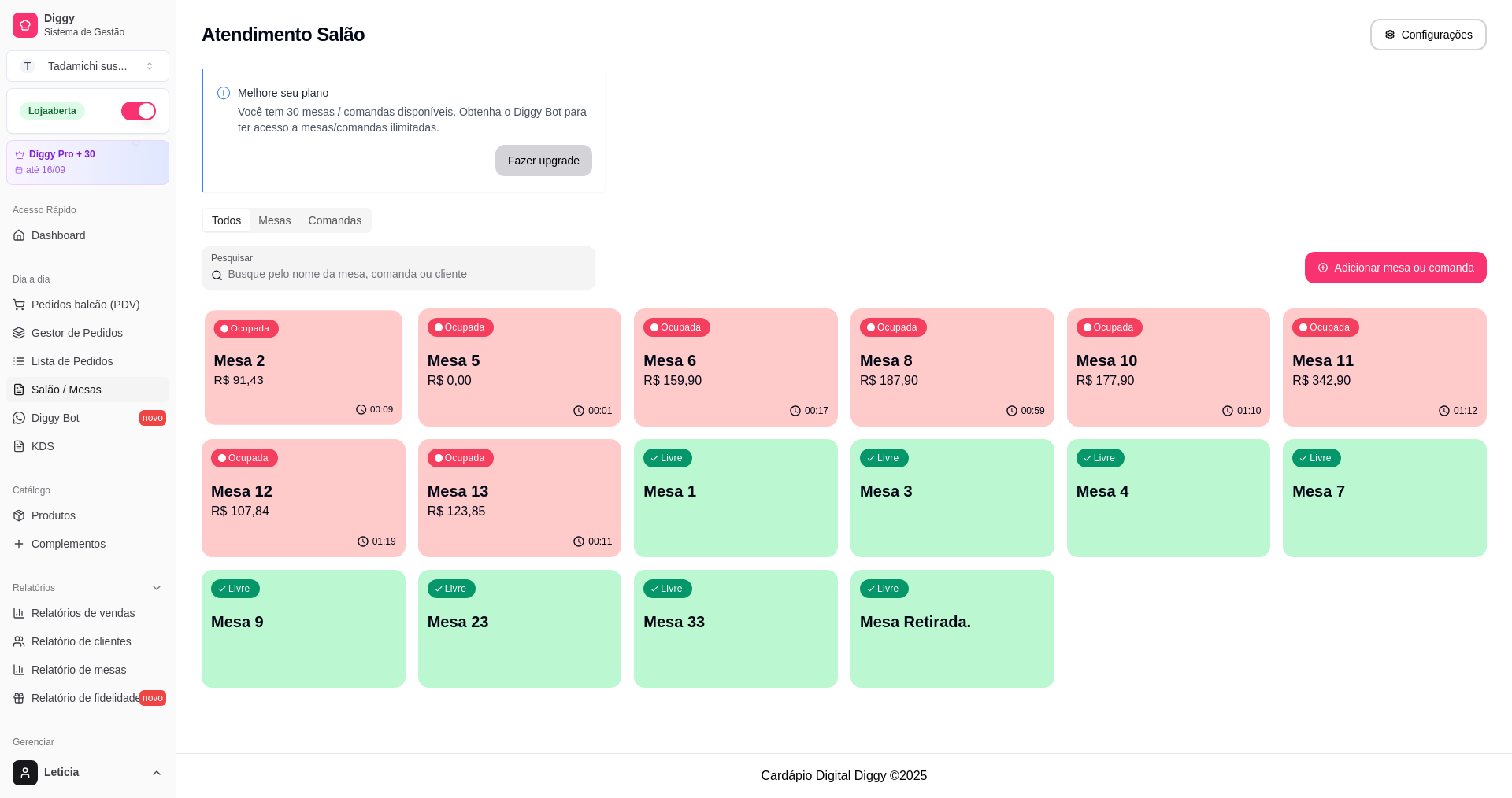
click at [313, 350] on p "Mesa 2" at bounding box center [303, 361] width 179 height 21
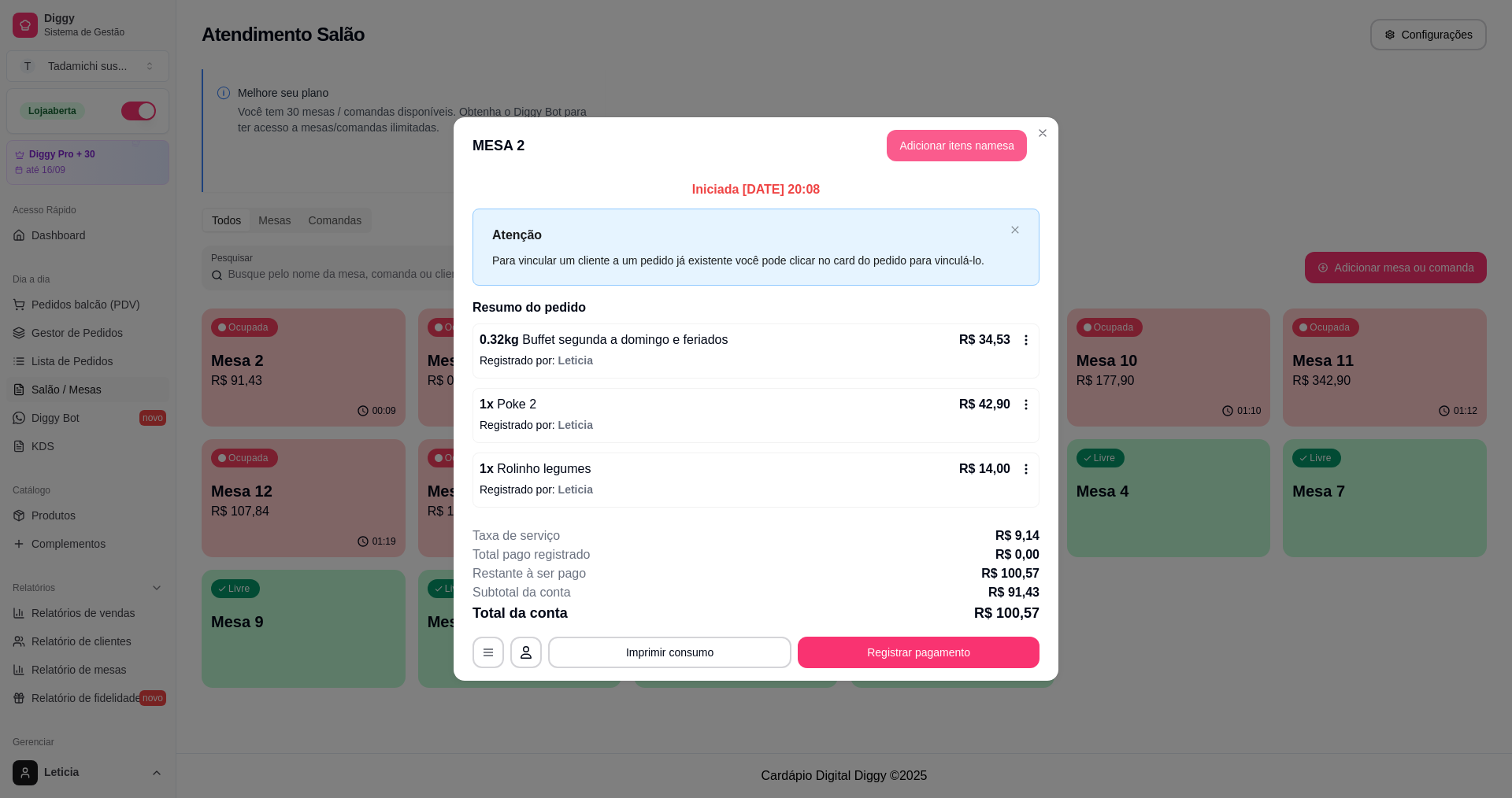
click at [965, 140] on button "Adicionar itens na mesa" at bounding box center [956, 146] width 140 height 32
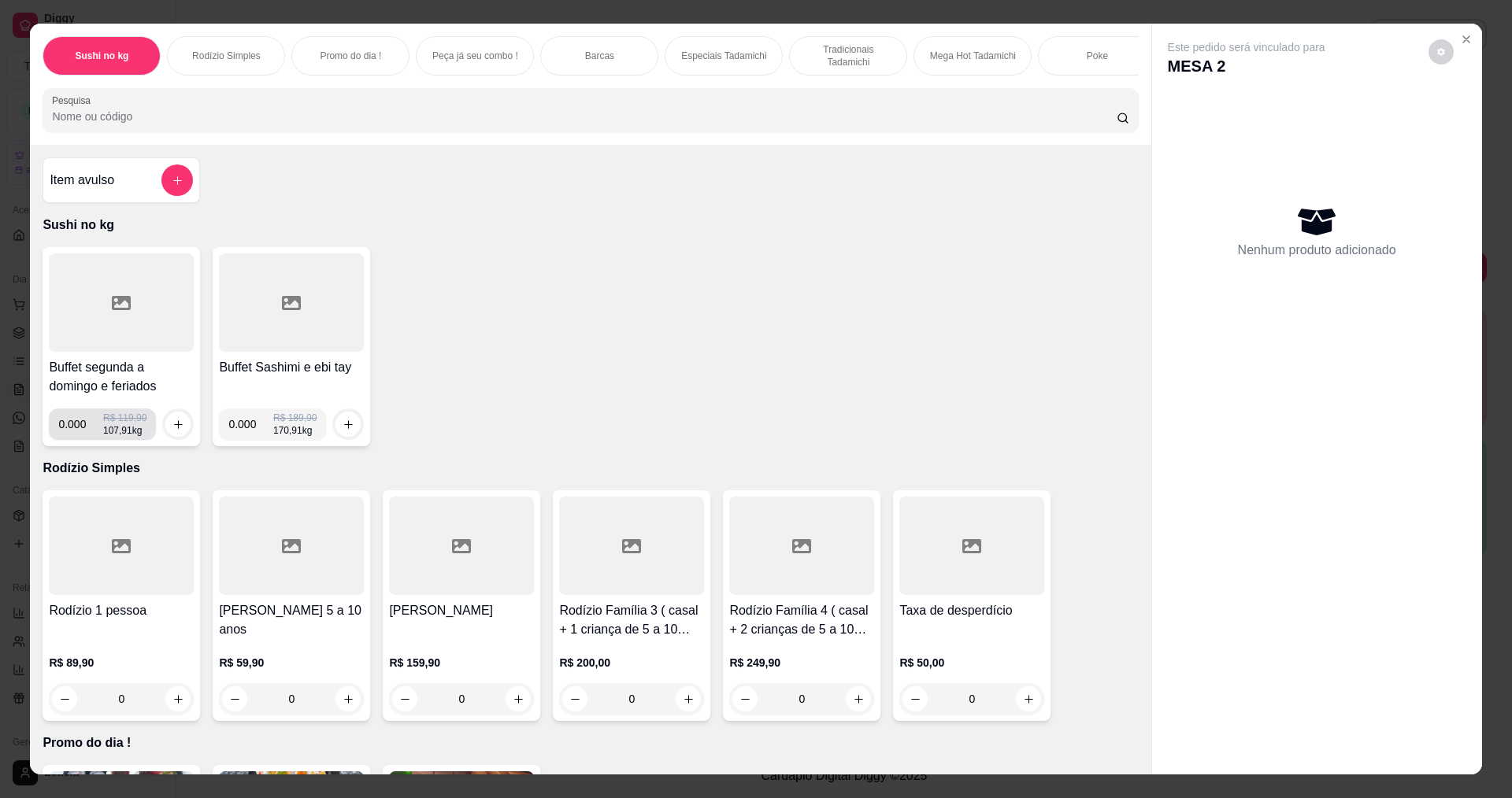
click at [81, 435] on input "0.000" at bounding box center [81, 425] width 45 height 32
type input "0.322"
click at [166, 428] on button "increase-product-quantity" at bounding box center [178, 425] width 25 height 25
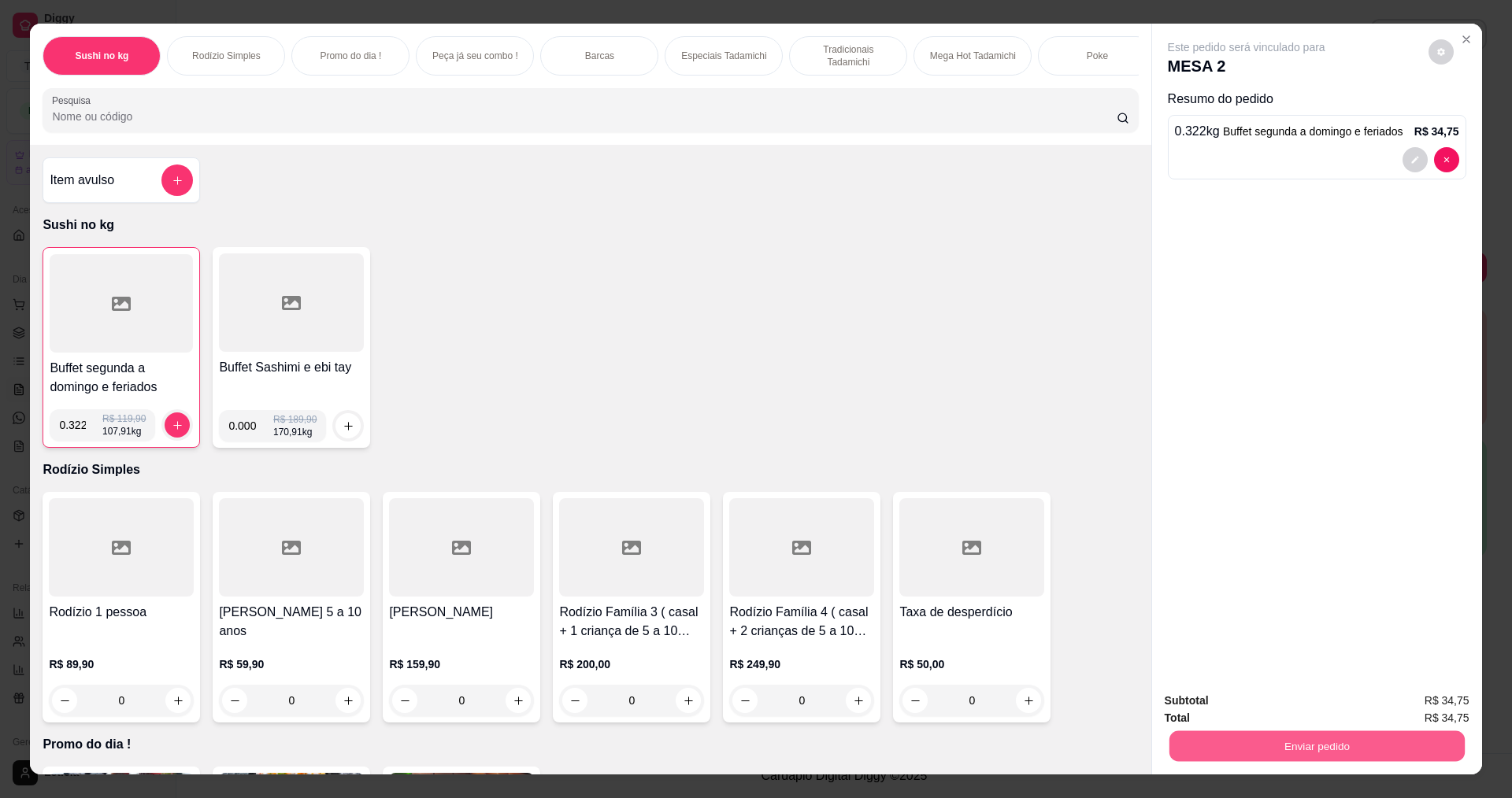
click at [1335, 755] on button "Enviar pedido" at bounding box center [1316, 745] width 295 height 31
click at [1285, 711] on button "Não registrar e enviar pedido" at bounding box center [1264, 708] width 163 height 30
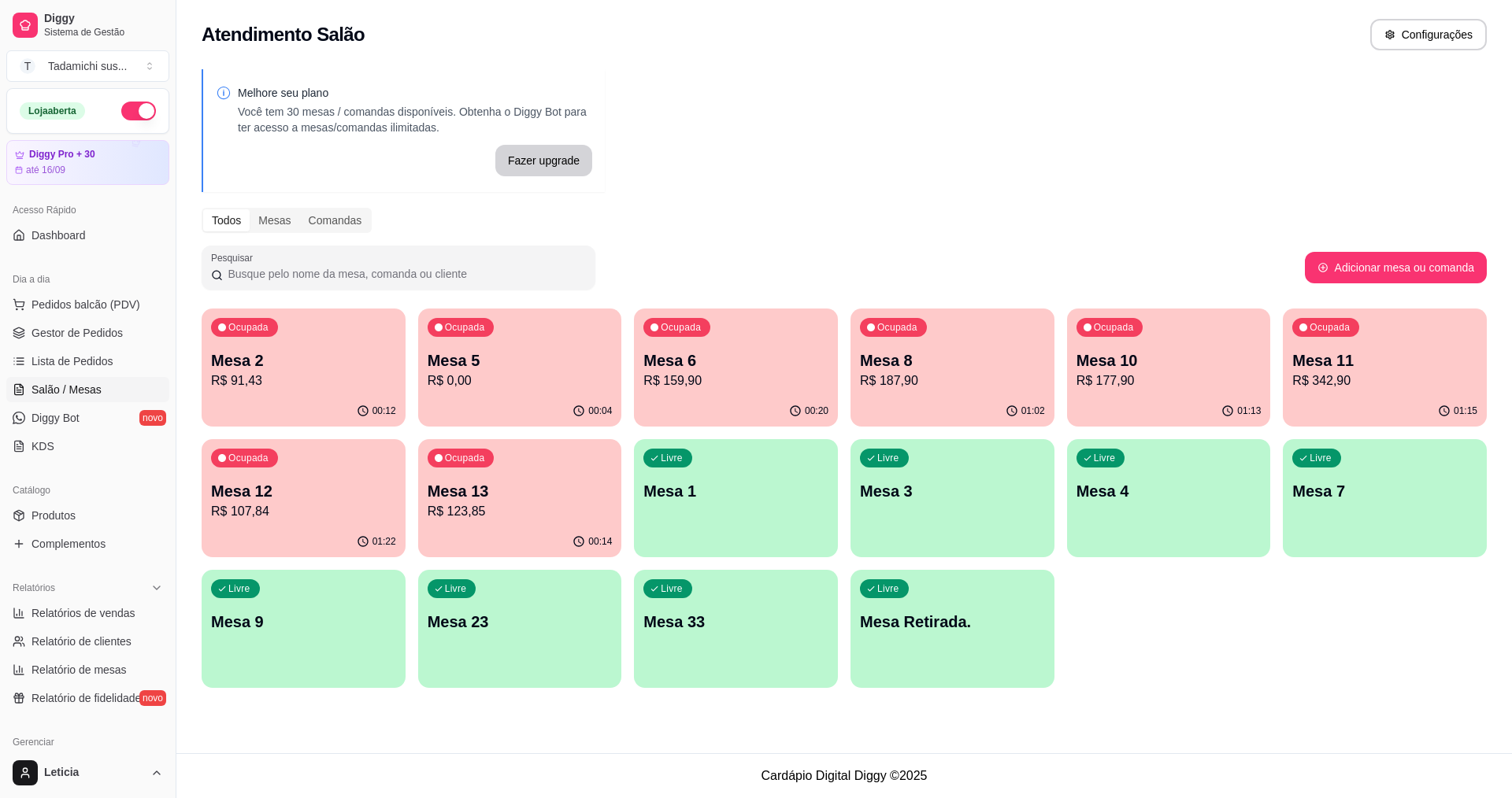
click at [265, 535] on div "01:22" at bounding box center [303, 541] width 204 height 31
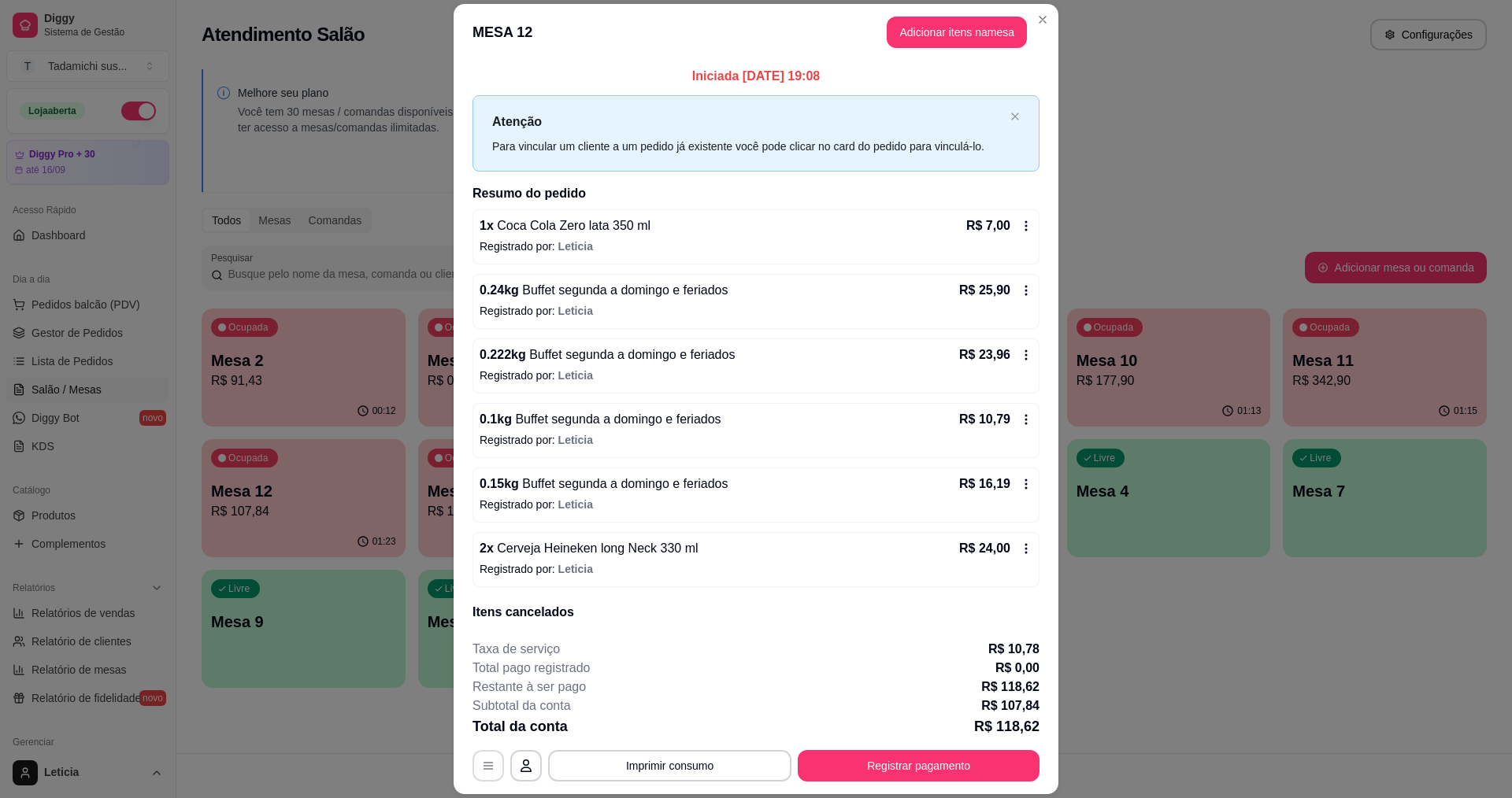
click at [486, 761] on icon "button" at bounding box center [488, 766] width 13 height 13
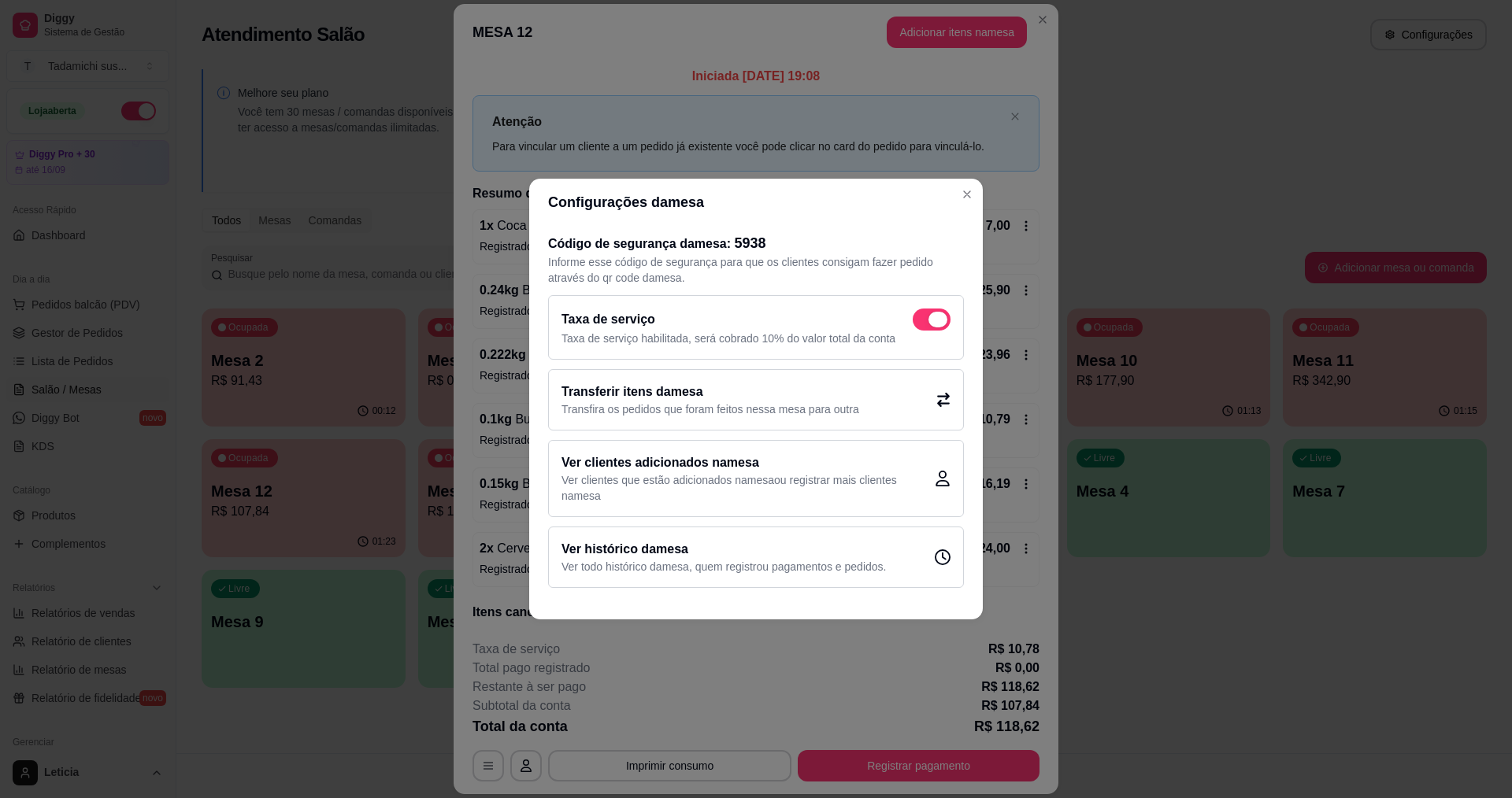
click at [944, 320] on span at bounding box center [938, 320] width 19 height 16
click at [922, 323] on input "checkbox" at bounding box center [917, 328] width 10 height 10
checkbox input "false"
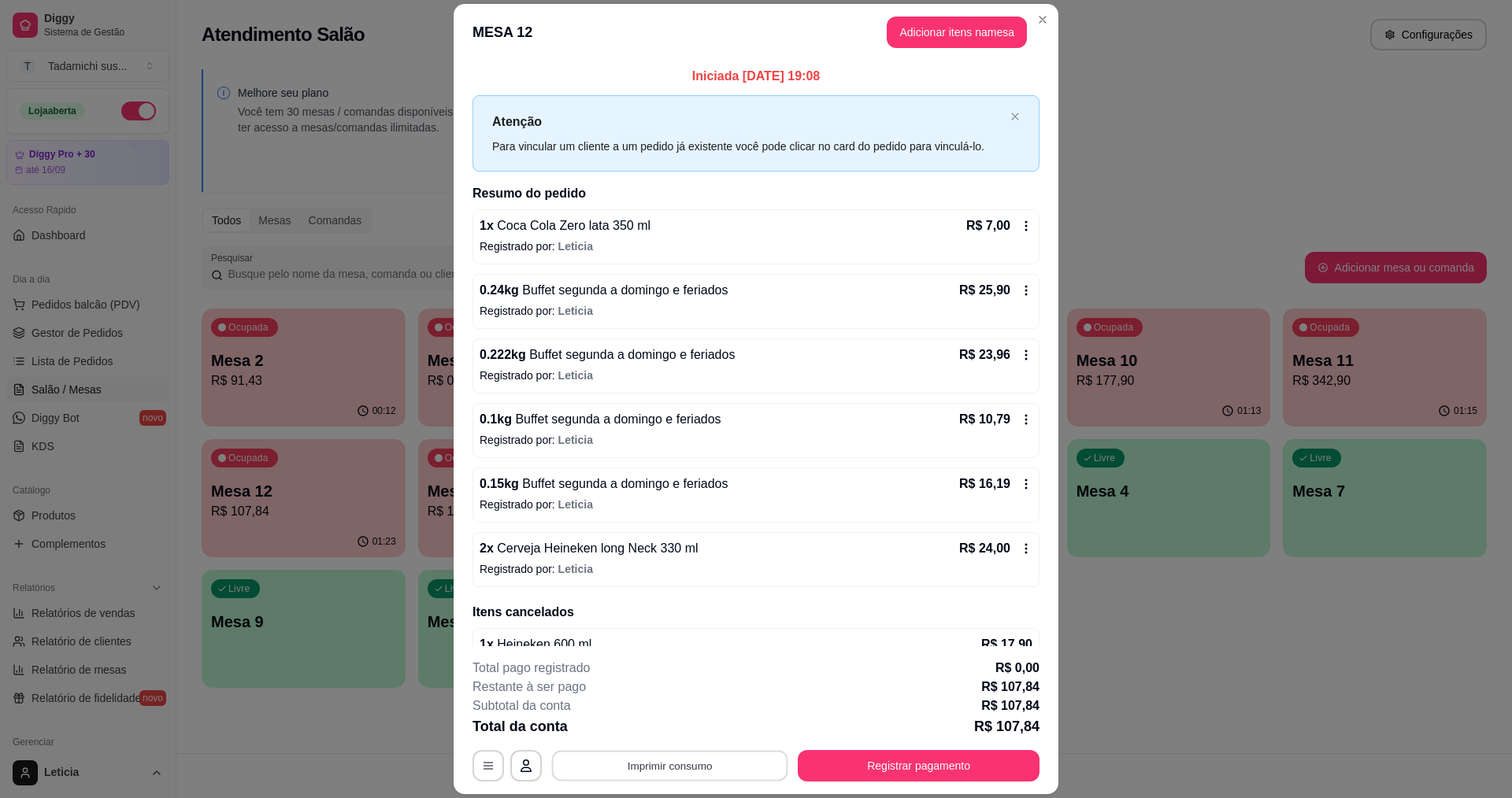
click at [710, 755] on button "Imprimir consumo" at bounding box center [670, 766] width 236 height 31
click at [684, 697] on button "IMPRESSORA" at bounding box center [668, 698] width 118 height 24
click at [816, 758] on button "Registrar pagamento" at bounding box center [918, 766] width 234 height 31
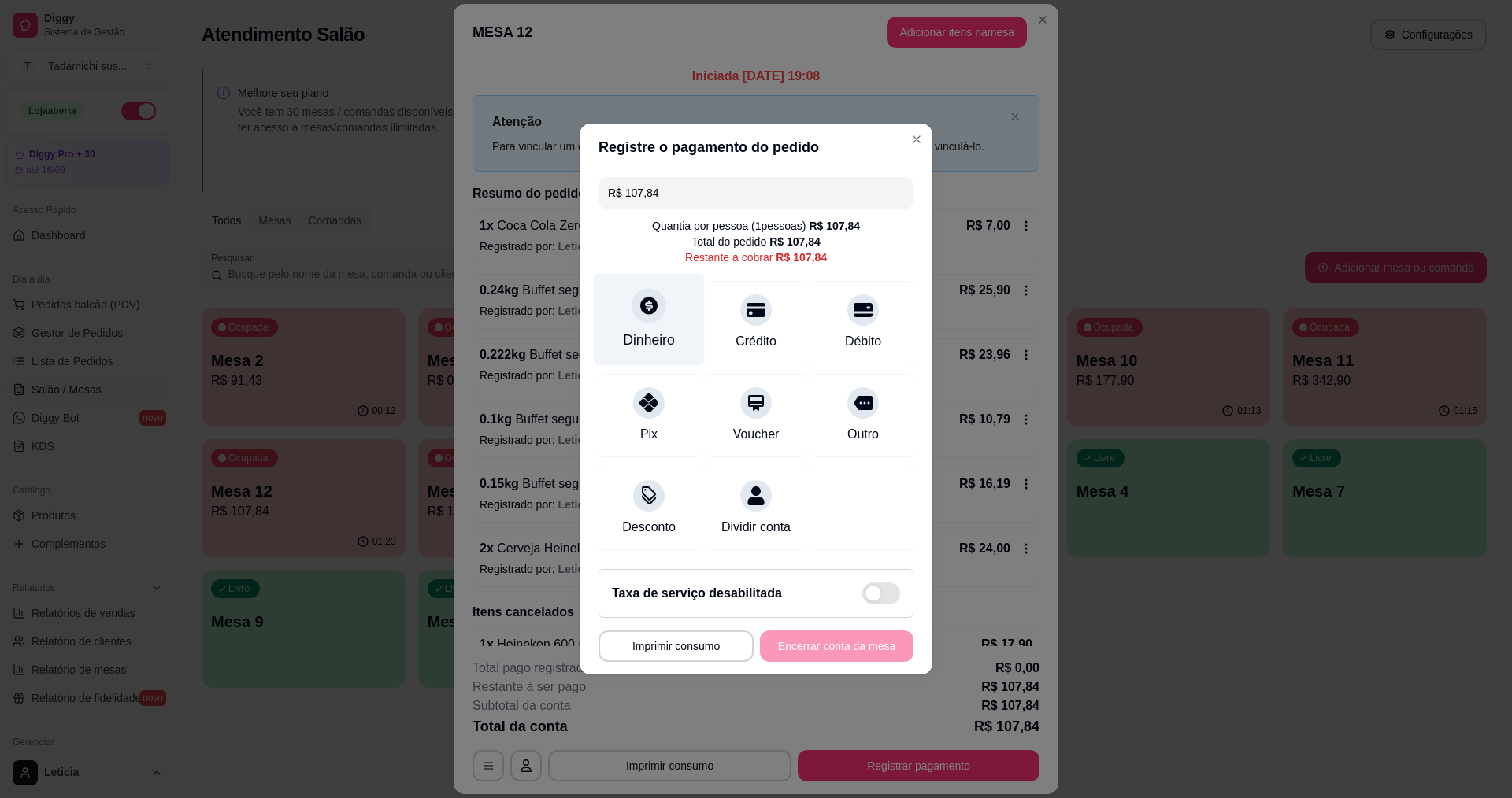
click at [642, 320] on div "Dinheiro" at bounding box center [649, 320] width 111 height 92
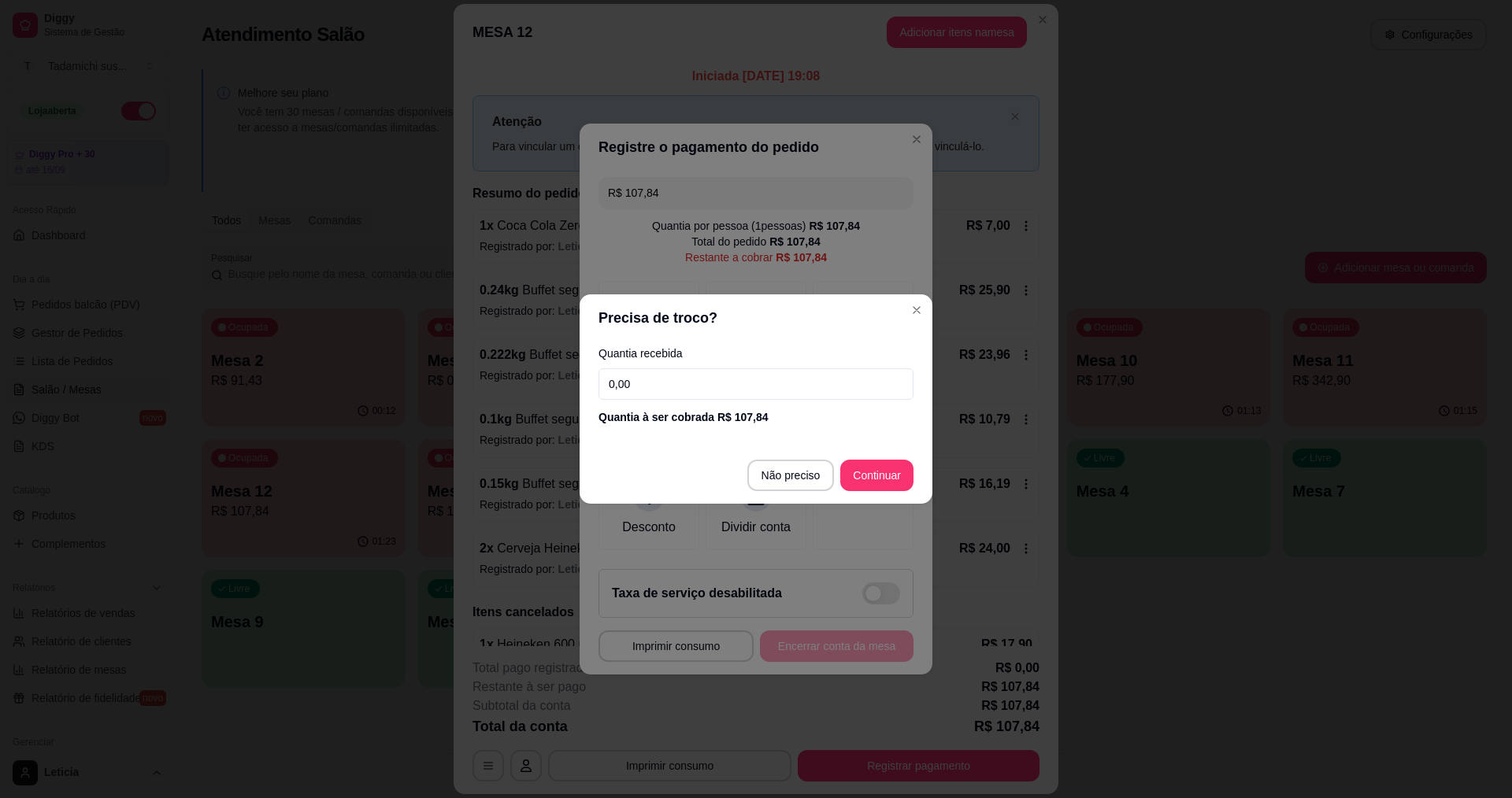
click at [733, 392] on input "0,00" at bounding box center [756, 384] width 315 height 32
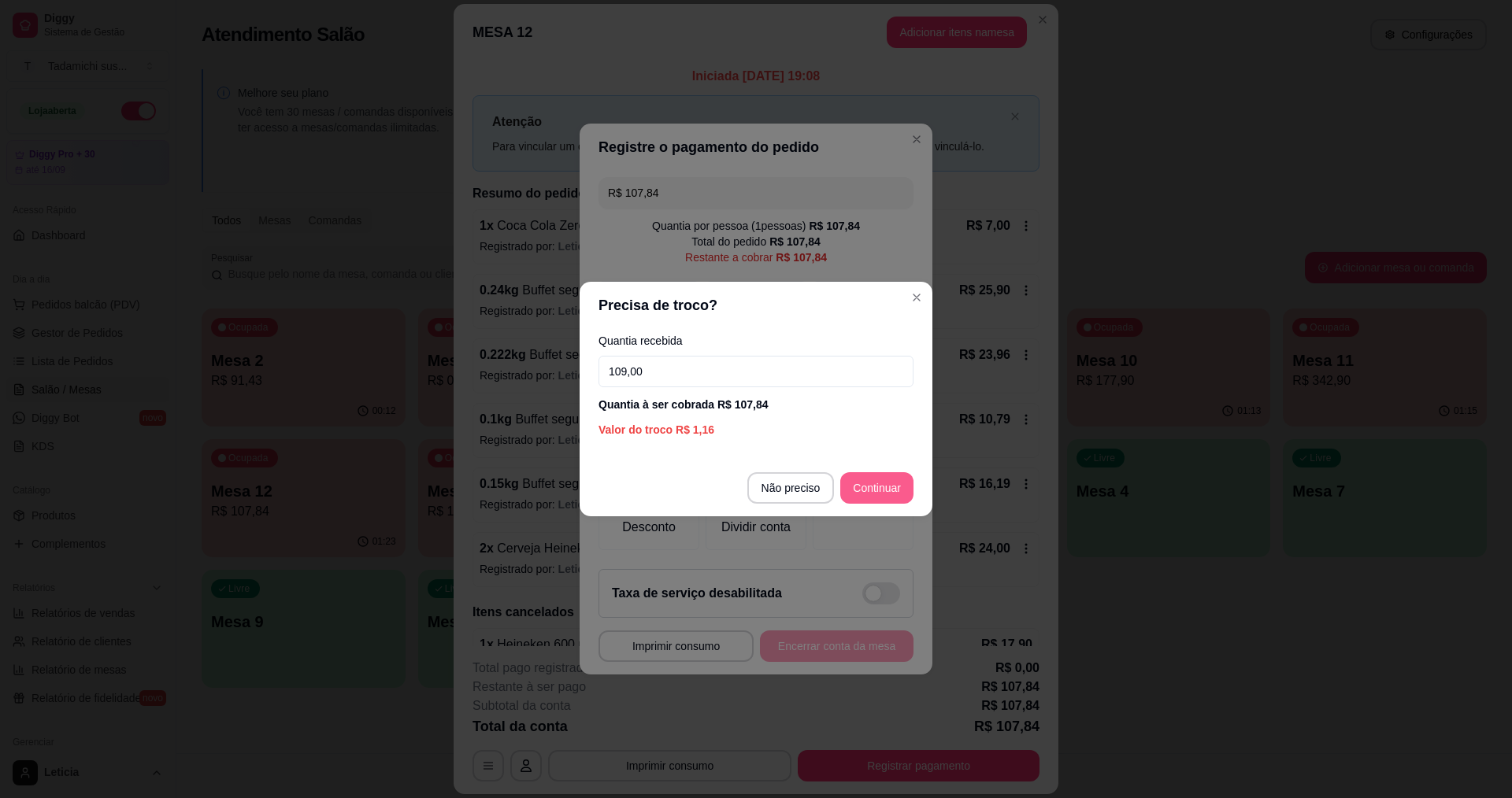
type input "109,00"
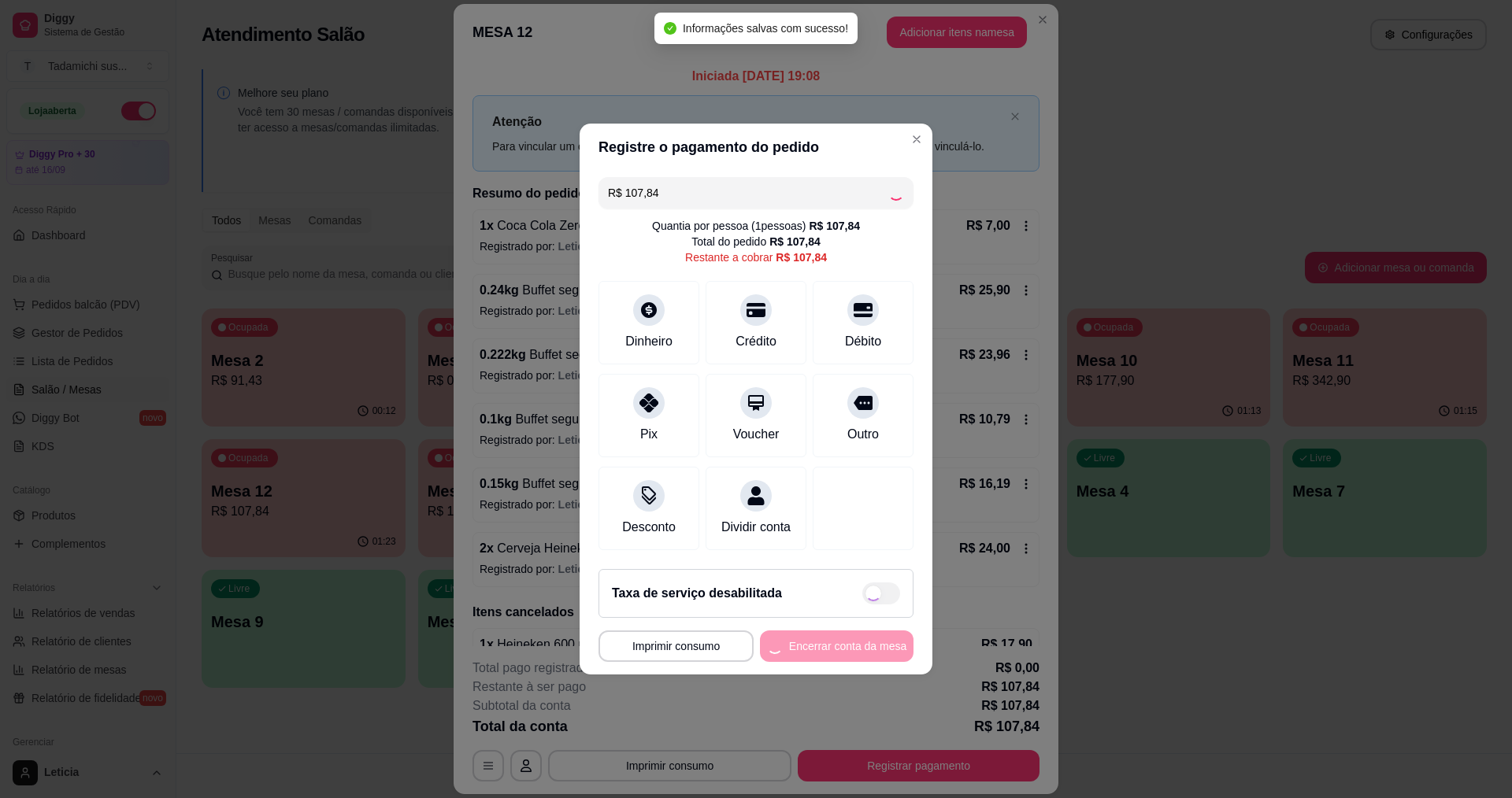
type input "R$ 0,00"
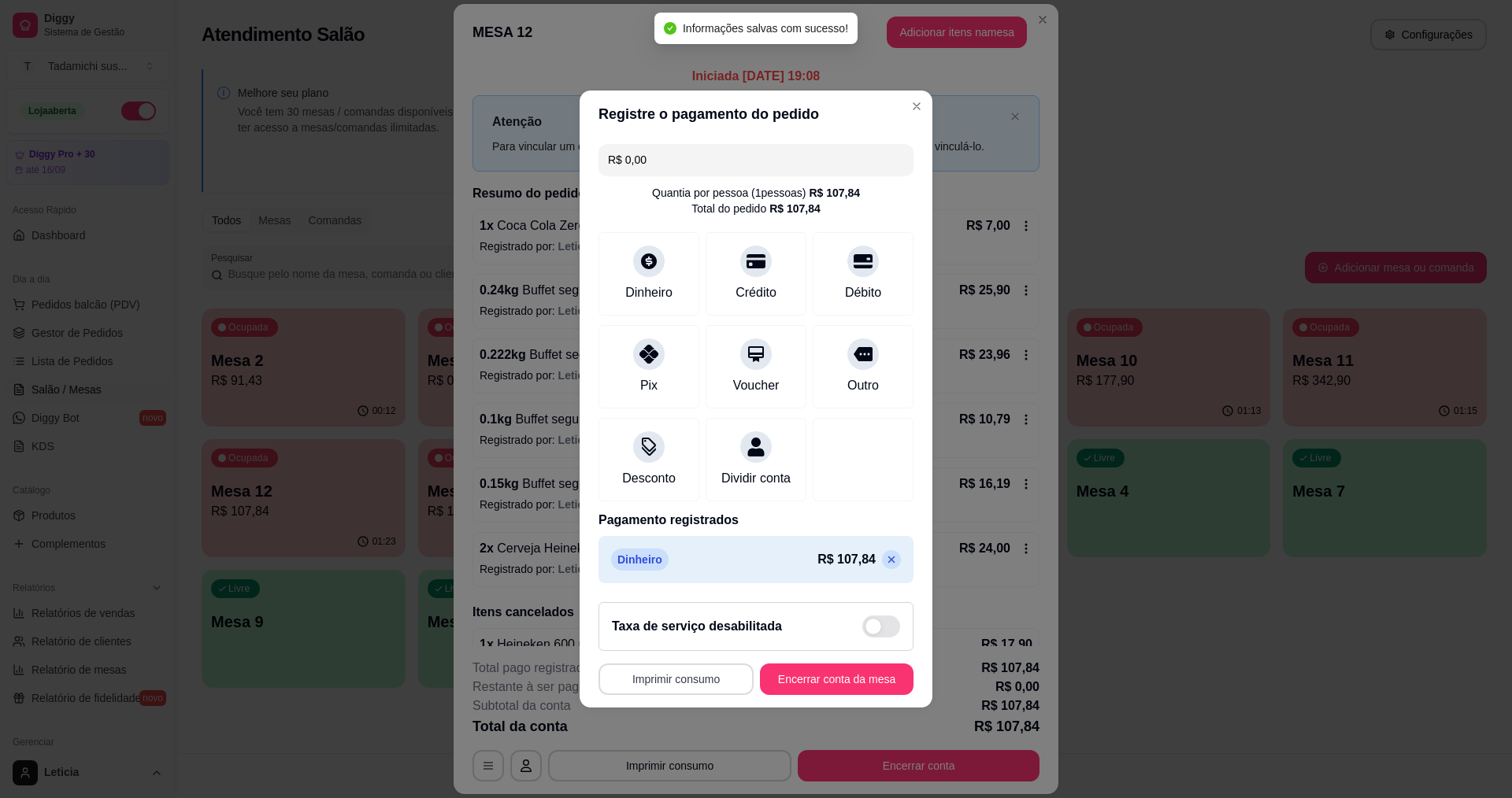
click at [665, 686] on button "Imprimir consumo" at bounding box center [676, 680] width 155 height 32
click at [653, 620] on button "IMPRESSORA" at bounding box center [677, 621] width 122 height 25
click at [772, 695] on button "Encerrar conta da mesa" at bounding box center [836, 680] width 153 height 32
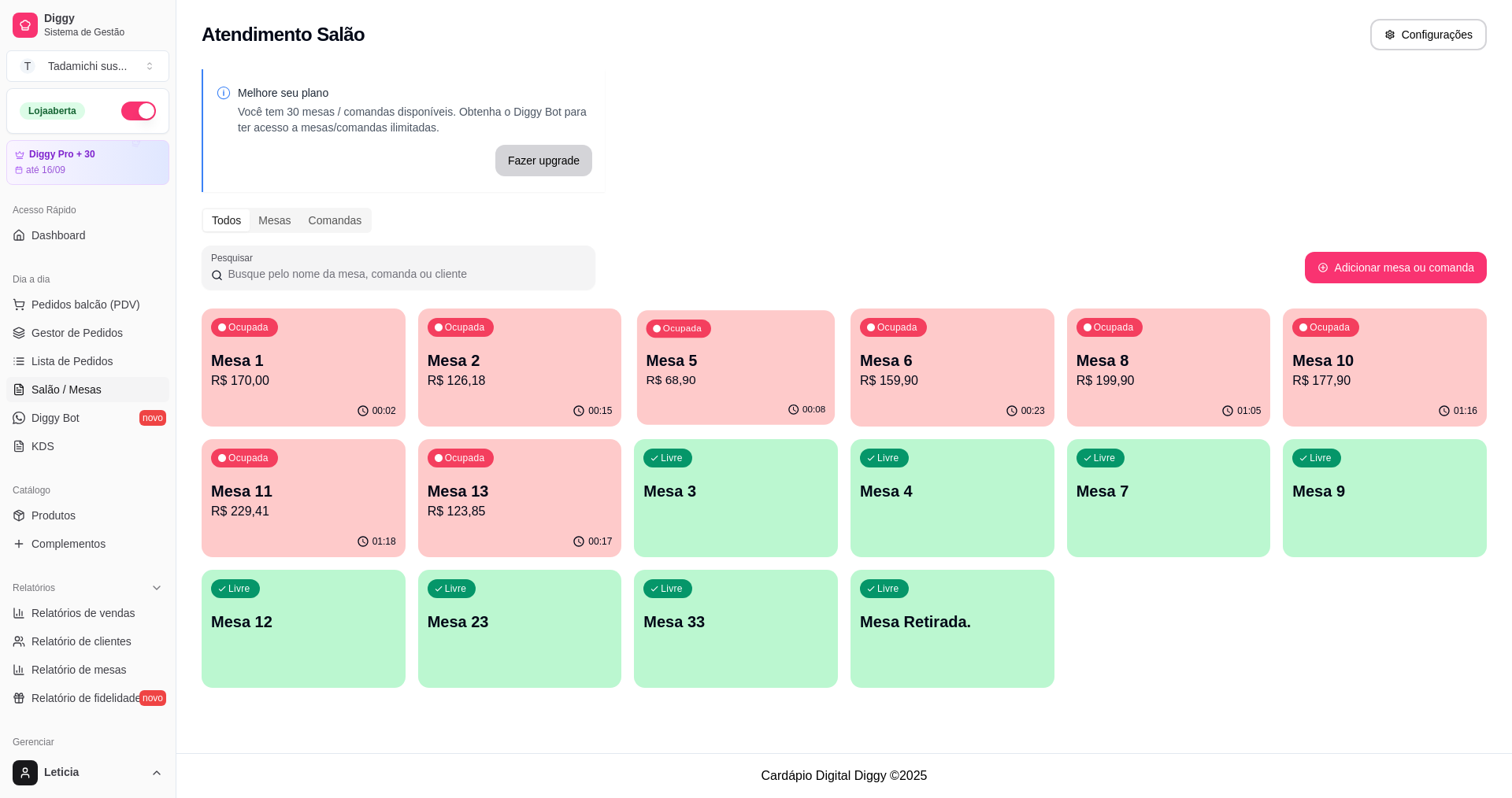
click at [749, 339] on div "Ocupada Mesa 5 R$ 68,90" at bounding box center [736, 353] width 197 height 85
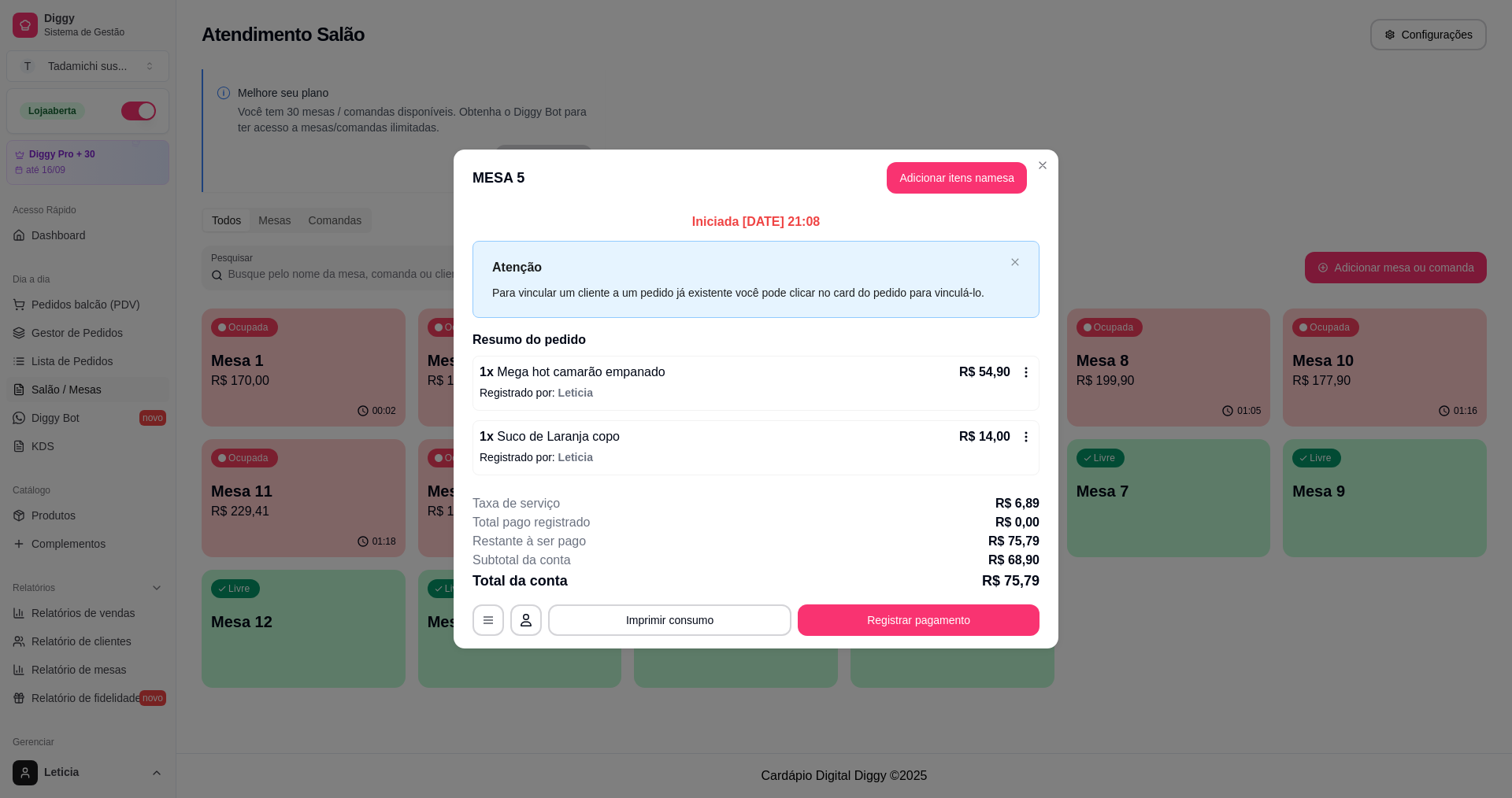
click at [1024, 432] on icon at bounding box center [1026, 436] width 13 height 13
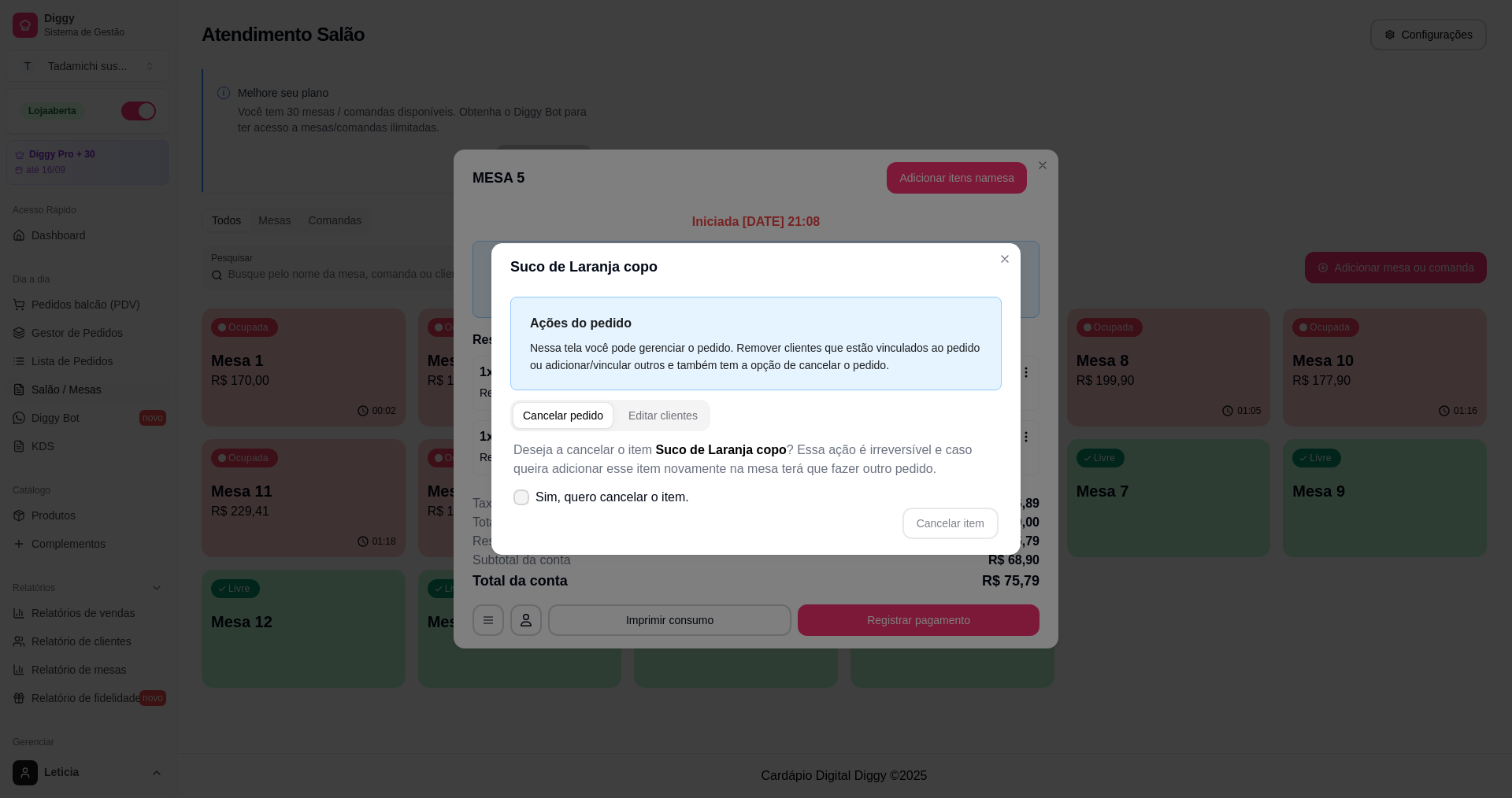
click at [597, 492] on span "Sim, quero cancelar o item." at bounding box center [612, 497] width 153 height 19
click at [523, 500] on input "Sim, quero cancelar o item." at bounding box center [517, 505] width 10 height 10
checkbox input "true"
click at [920, 518] on button "Cancelar item" at bounding box center [951, 523] width 96 height 32
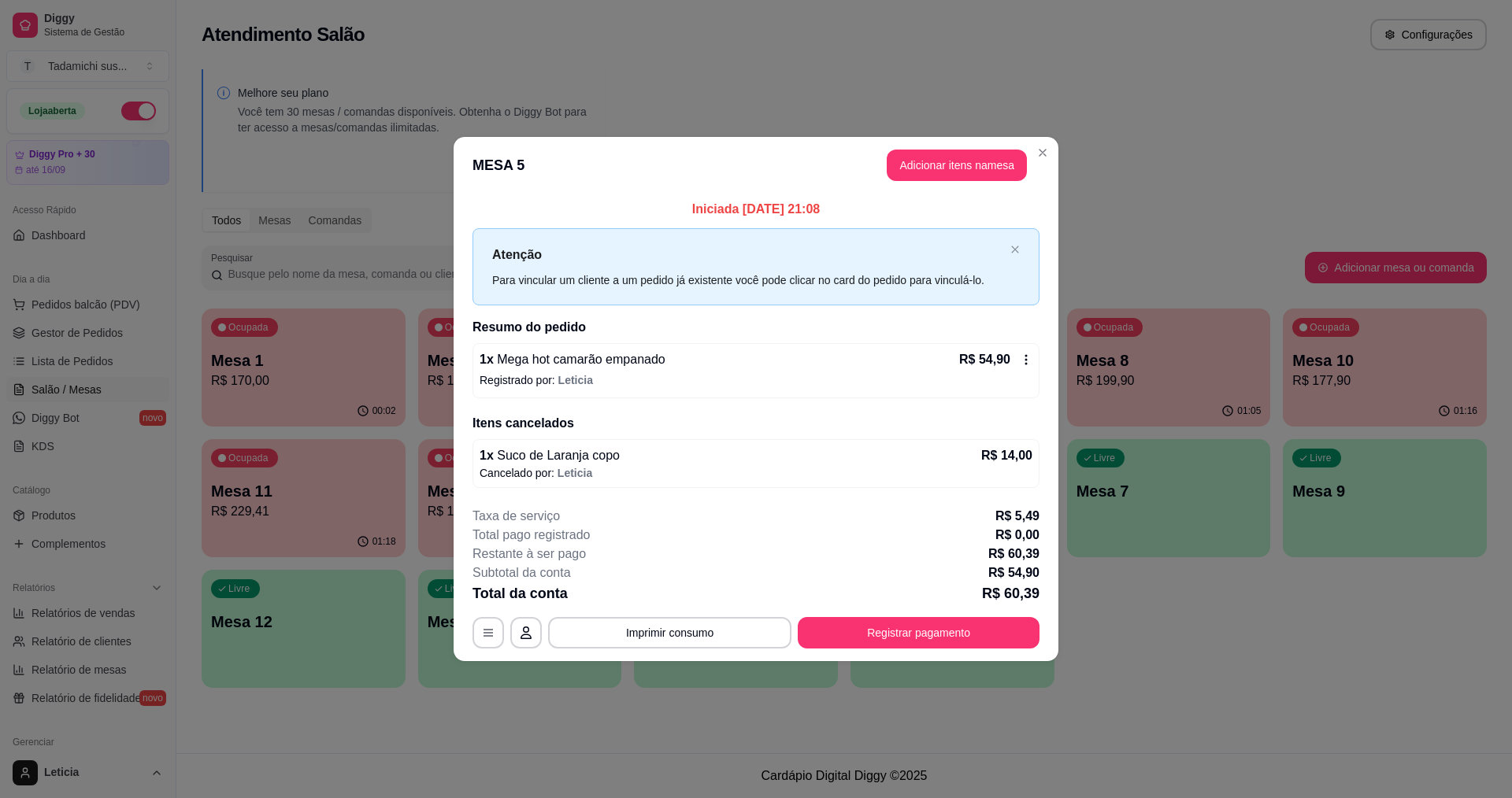
click at [1012, 260] on div "Atenção Para vincular um cliente a um pedido já existente você pode clicar no c…" at bounding box center [756, 266] width 567 height 77
click at [947, 159] on button "Adicionar itens na mesa" at bounding box center [957, 165] width 136 height 31
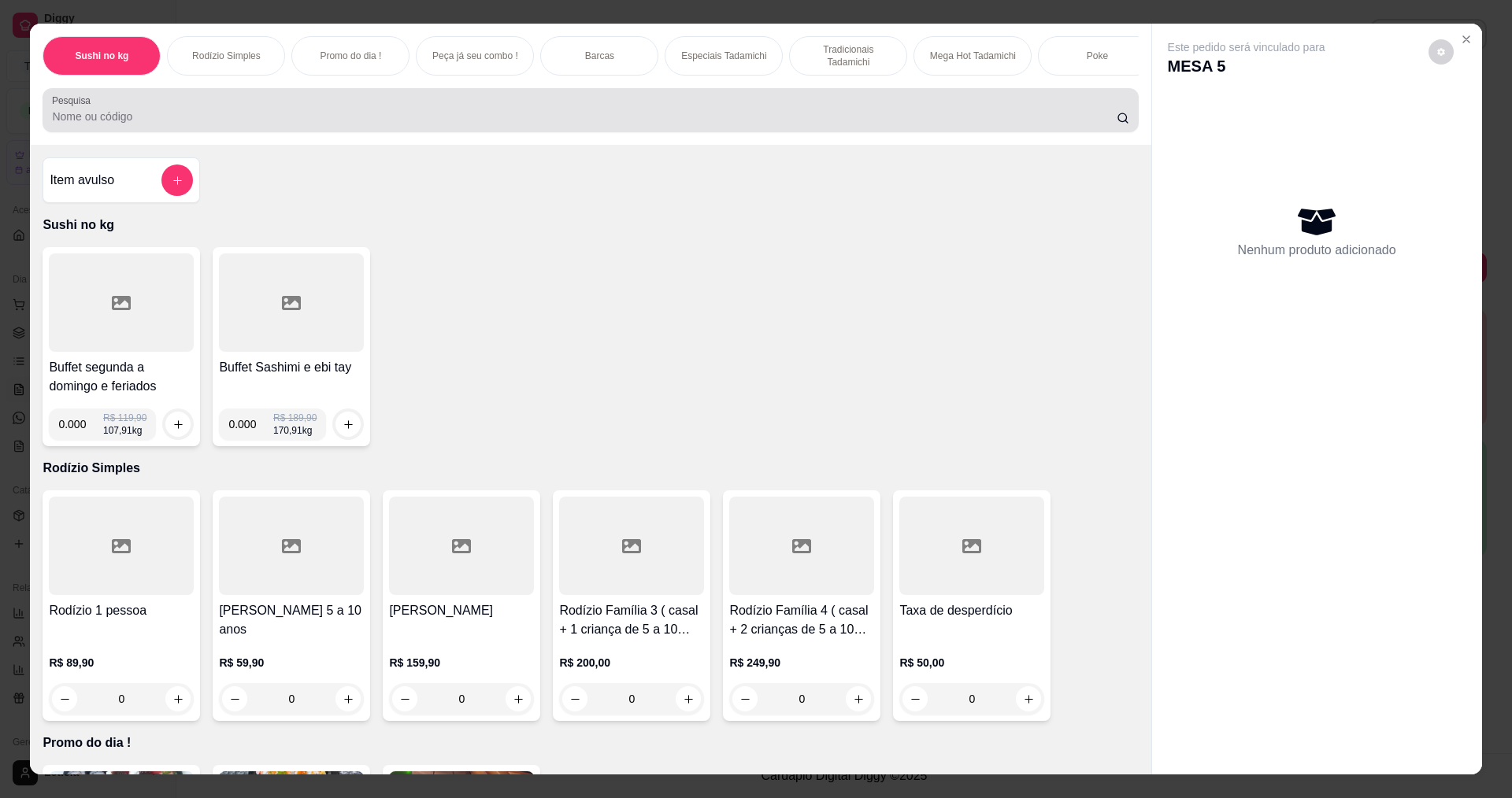
click at [540, 123] on input "Pesquisa" at bounding box center [583, 117] width 1064 height 16
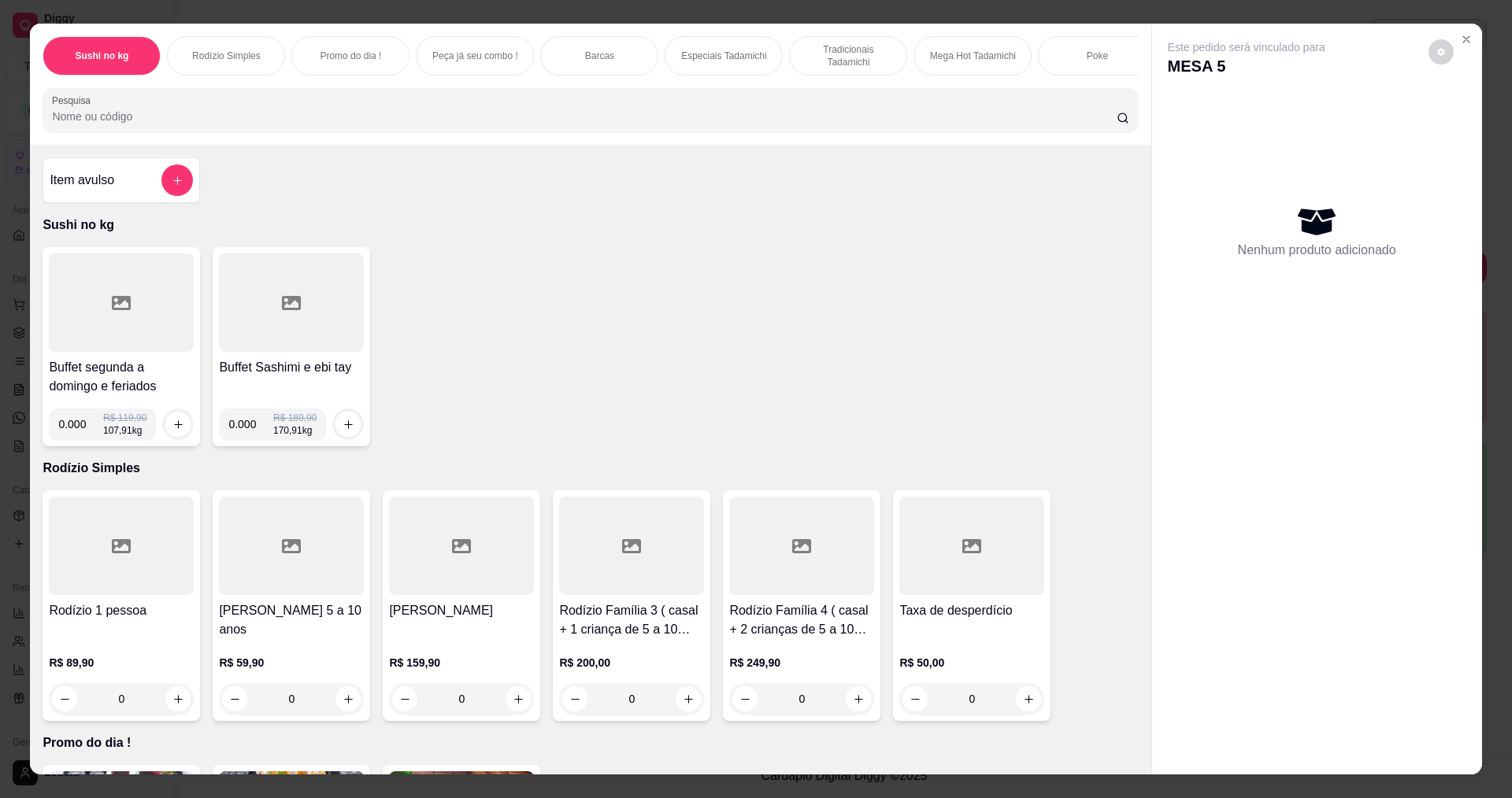
click at [467, 122] on input "Pesquisa" at bounding box center [583, 117] width 1064 height 16
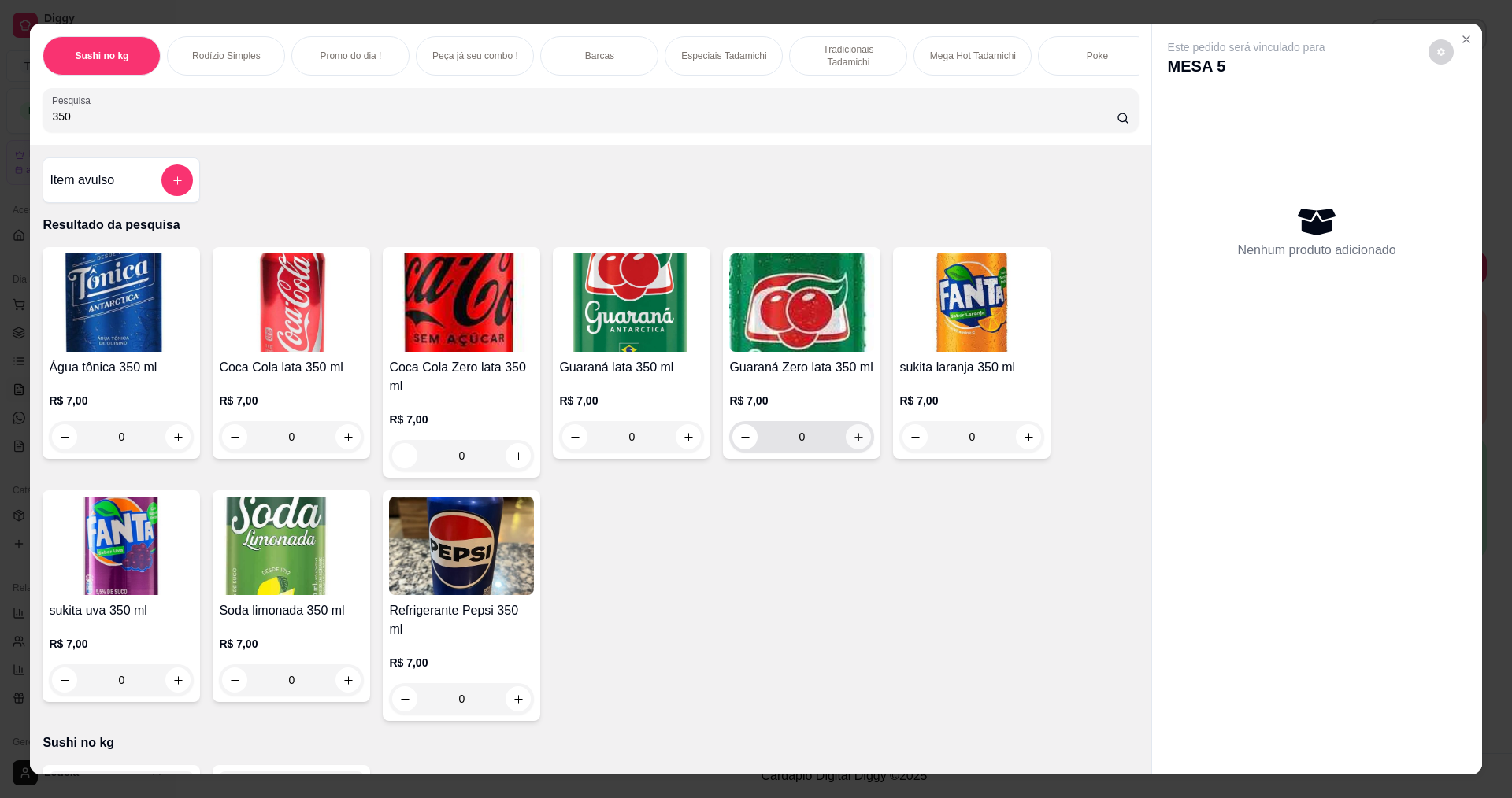
type input "350"
click at [861, 440] on button "increase-product-quantity" at bounding box center [858, 436] width 24 height 24
type input "1"
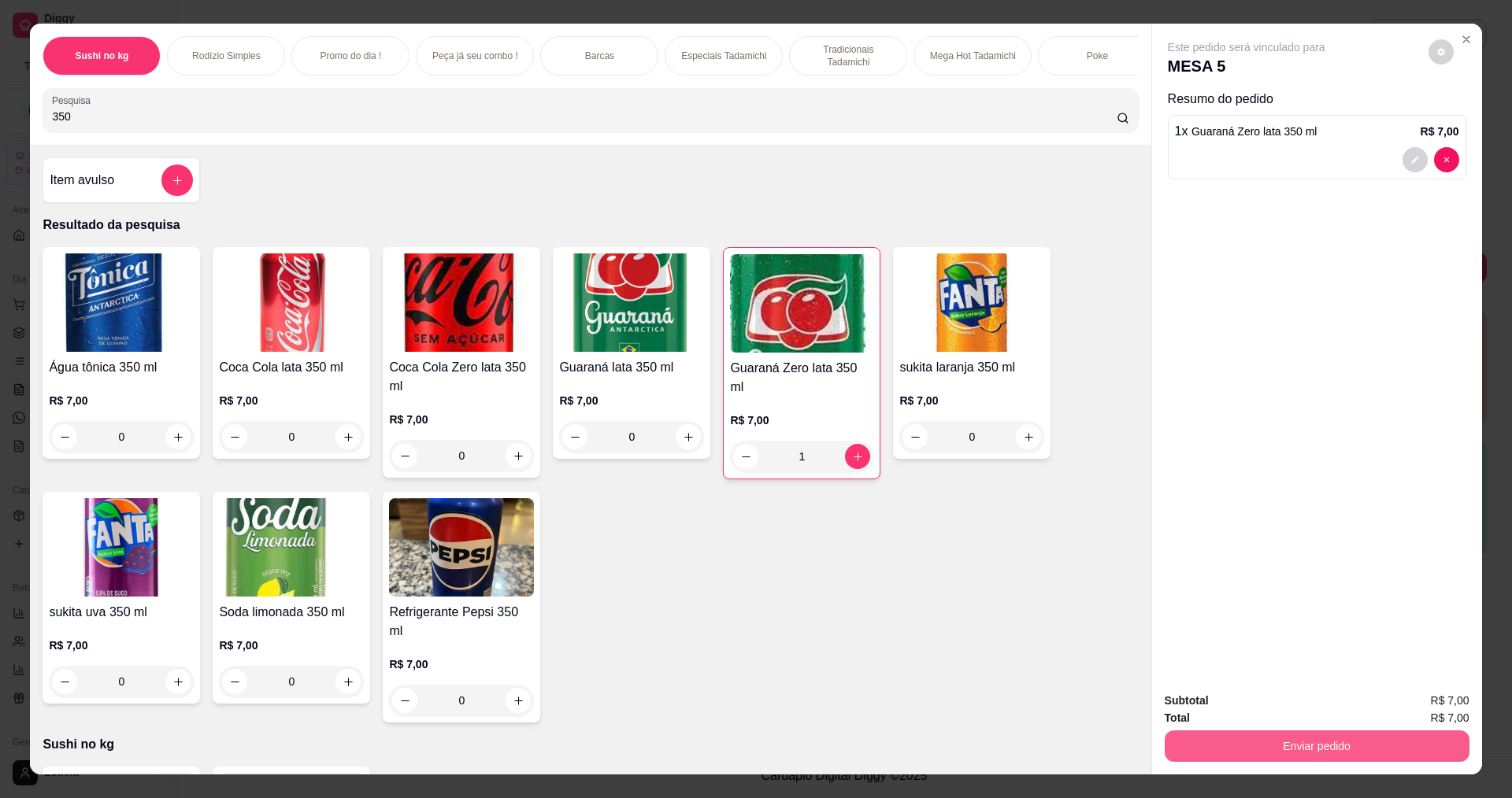
click at [1187, 743] on button "Enviar pedido" at bounding box center [1317, 746] width 305 height 32
click at [1190, 711] on button "Não registrar e enviar pedido" at bounding box center [1262, 707] width 165 height 31
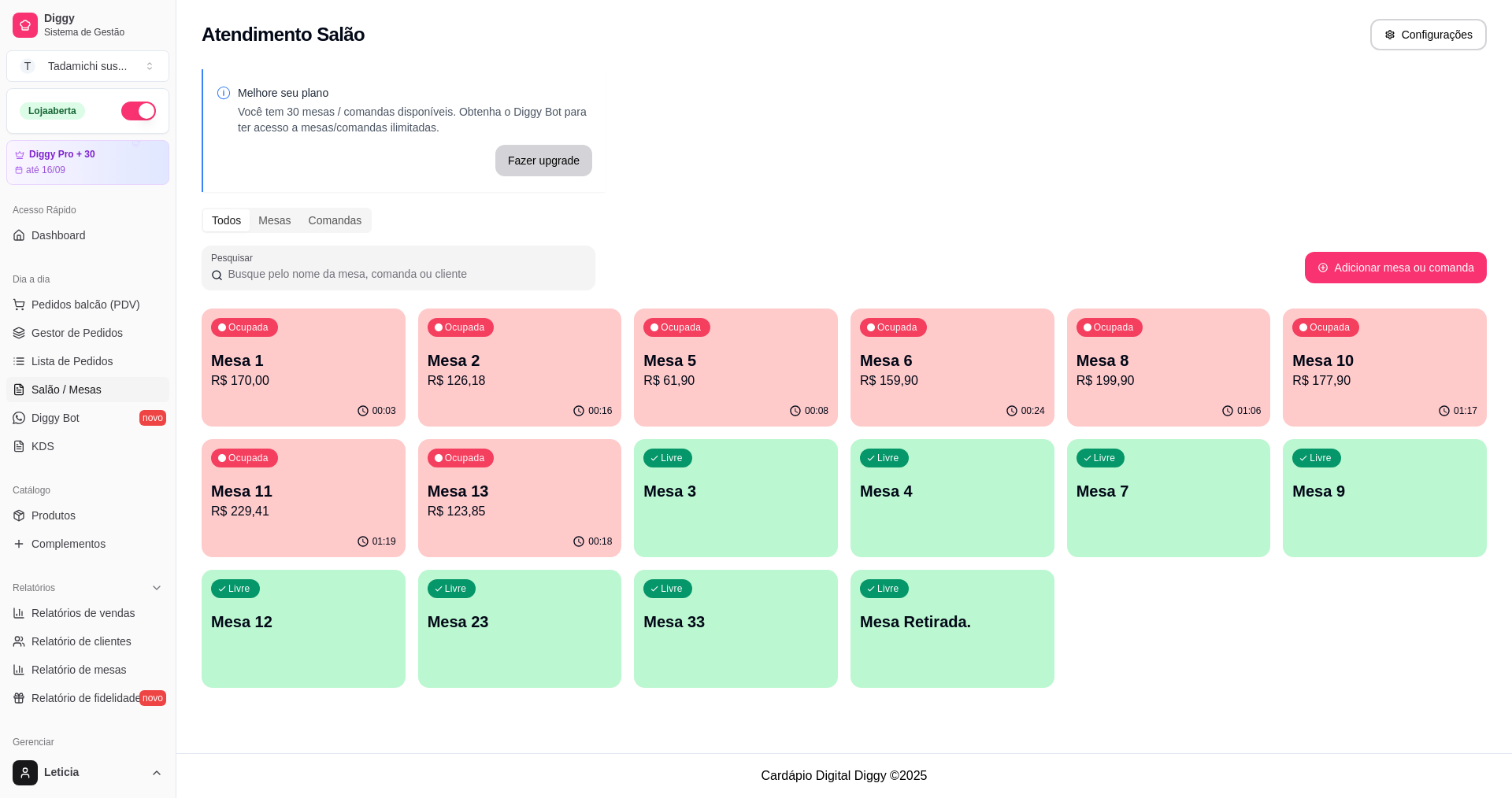
click at [302, 399] on div "00:03" at bounding box center [303, 411] width 204 height 31
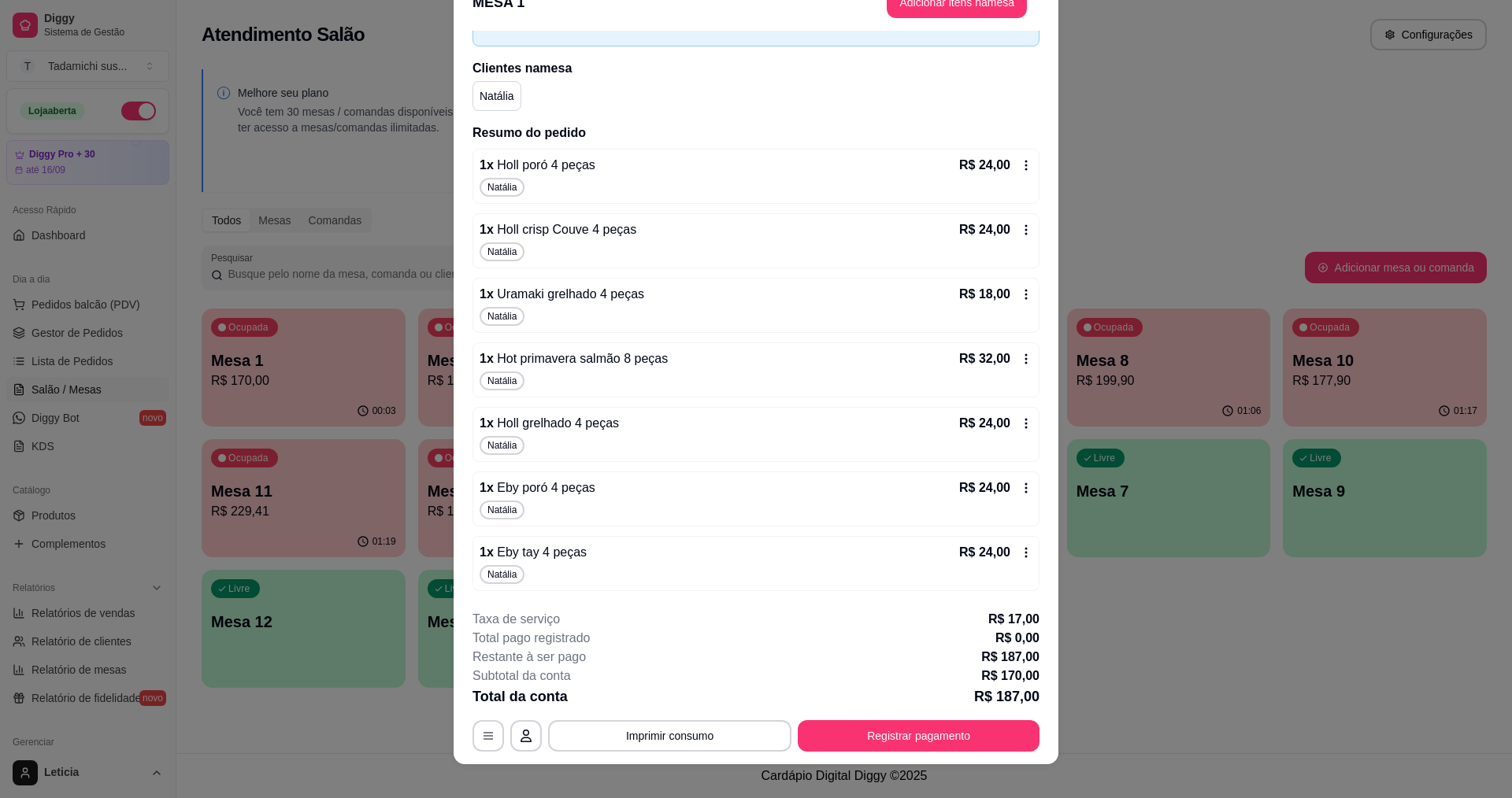
scroll to position [47, 0]
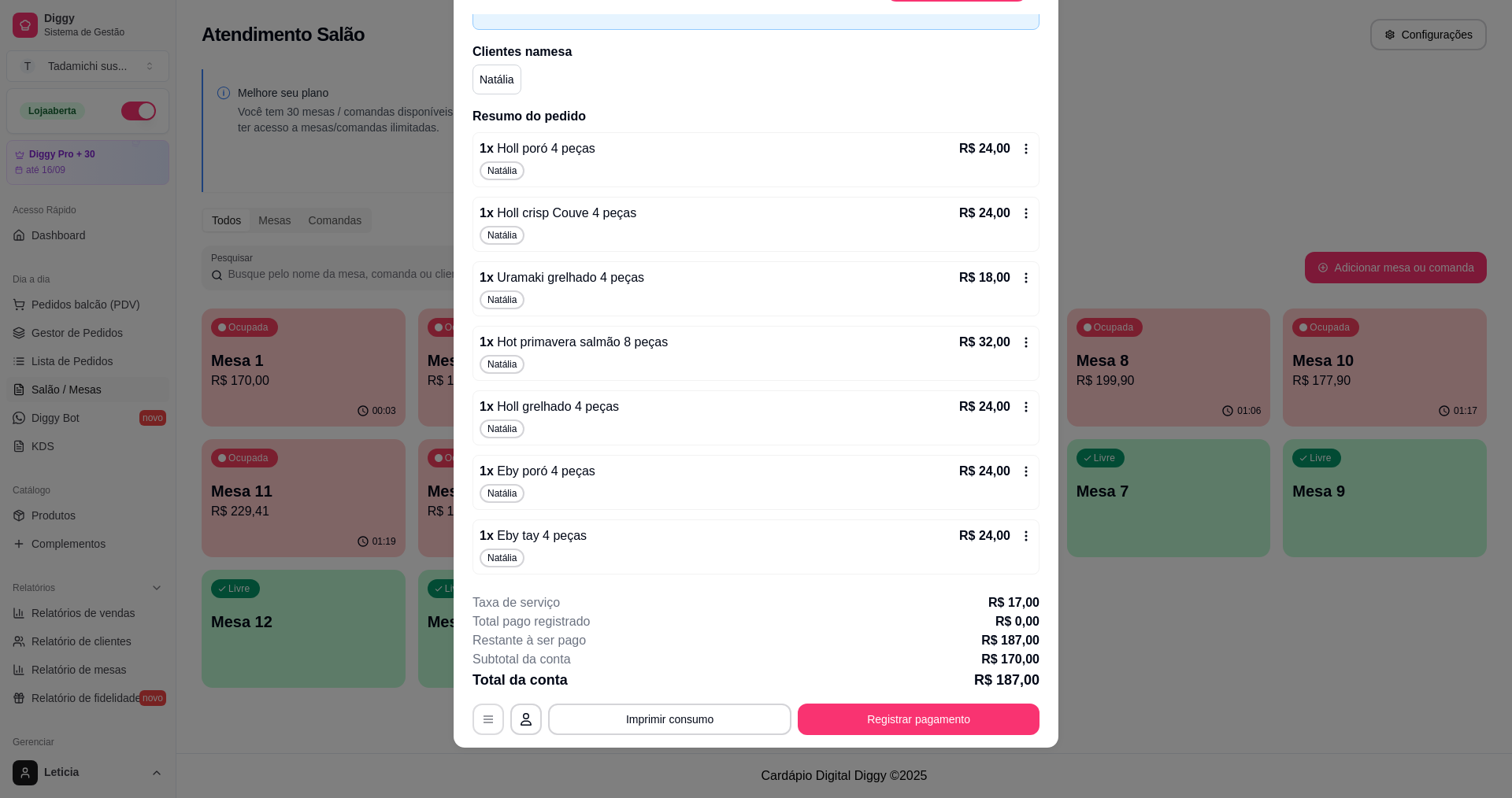
click at [475, 717] on button "button" at bounding box center [488, 719] width 32 height 32
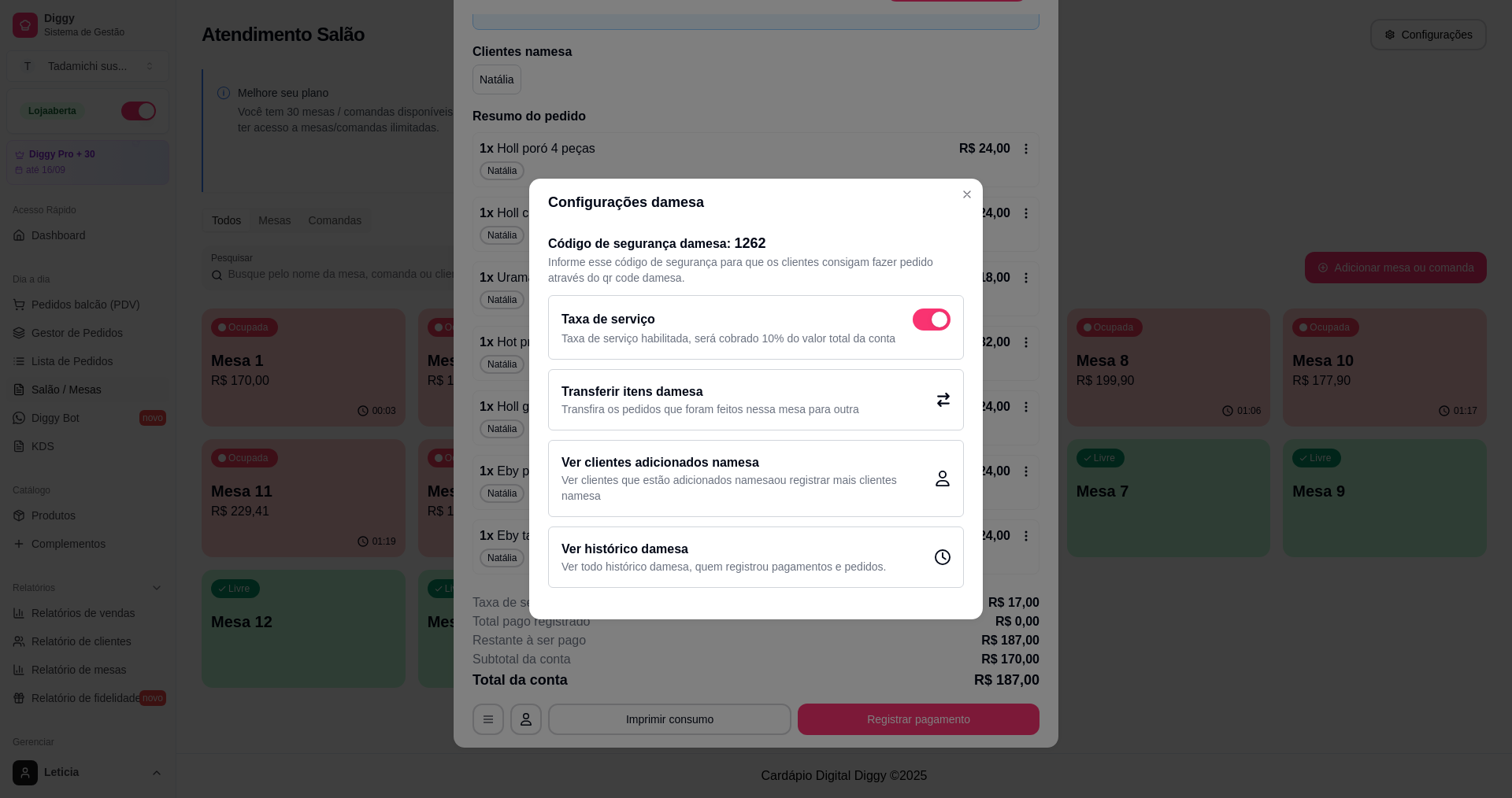
click at [926, 318] on span at bounding box center [932, 320] width 38 height 22
click at [922, 323] on input "checkbox" at bounding box center [917, 328] width 10 height 10
checkbox input "false"
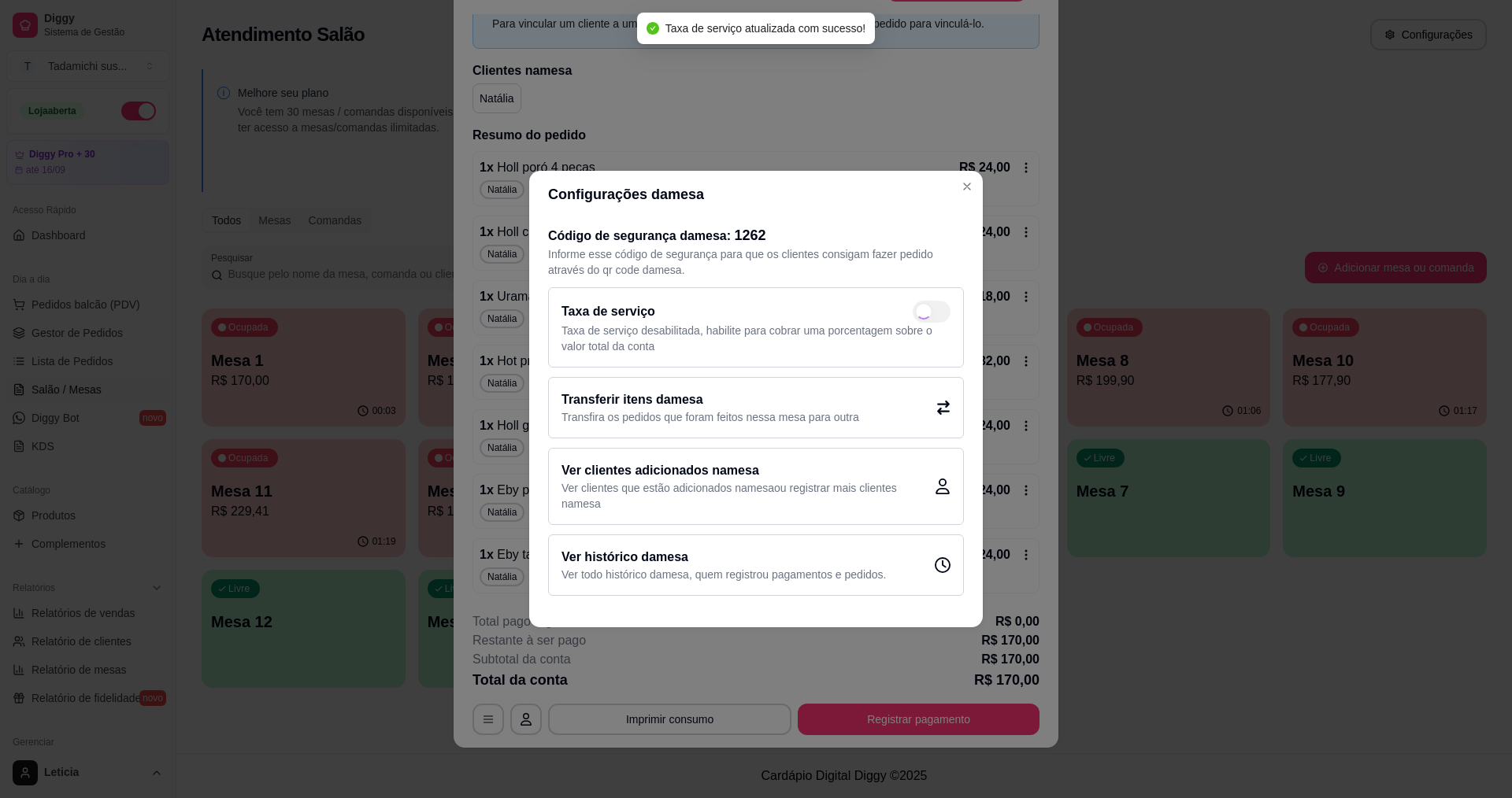
scroll to position [77, 0]
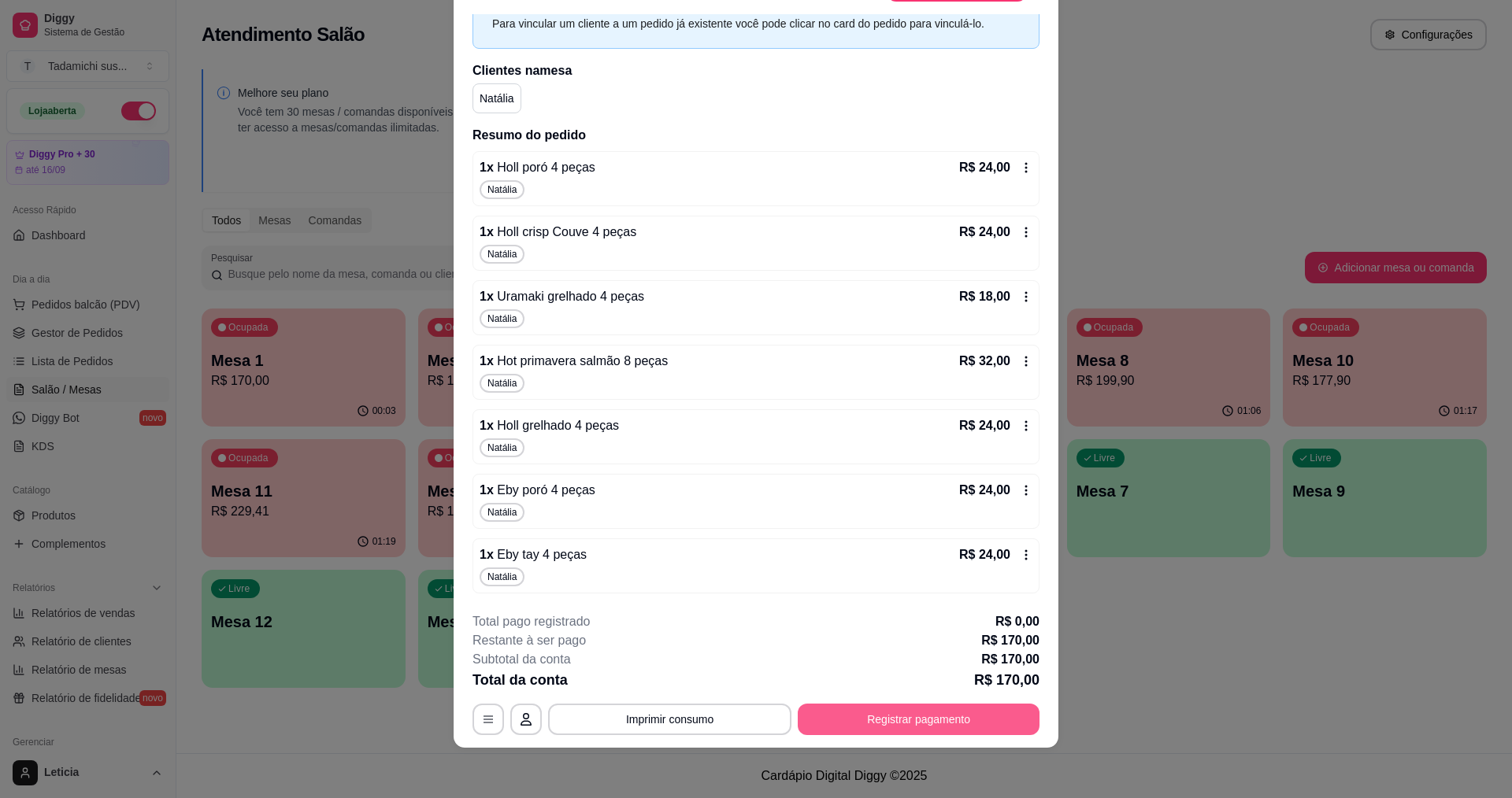
click at [823, 715] on button "Registrar pagamento" at bounding box center [918, 719] width 242 height 32
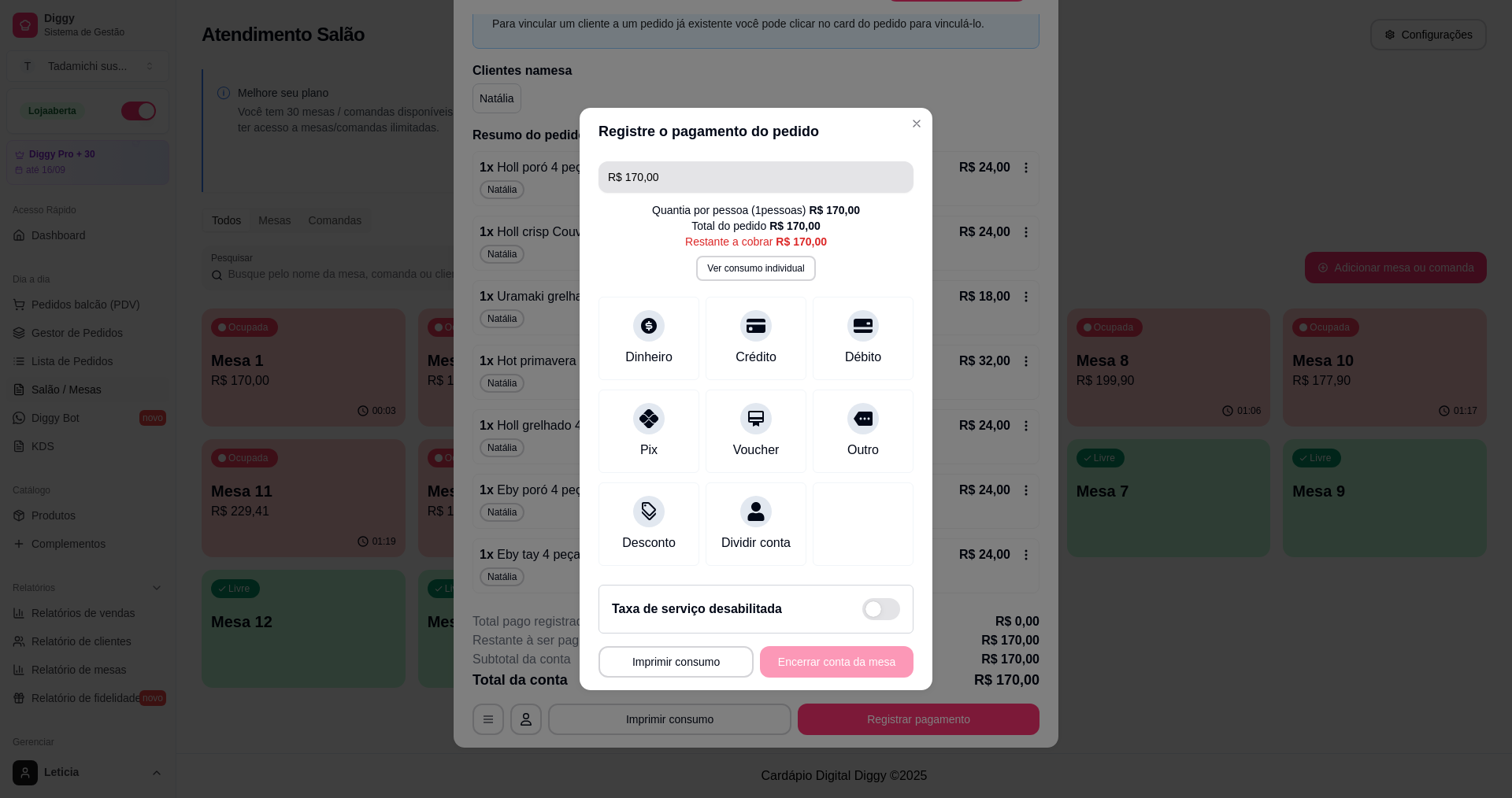
click at [680, 161] on input "R$ 170,00" at bounding box center [756, 177] width 296 height 32
click at [648, 438] on div "Pix" at bounding box center [649, 448] width 19 height 21
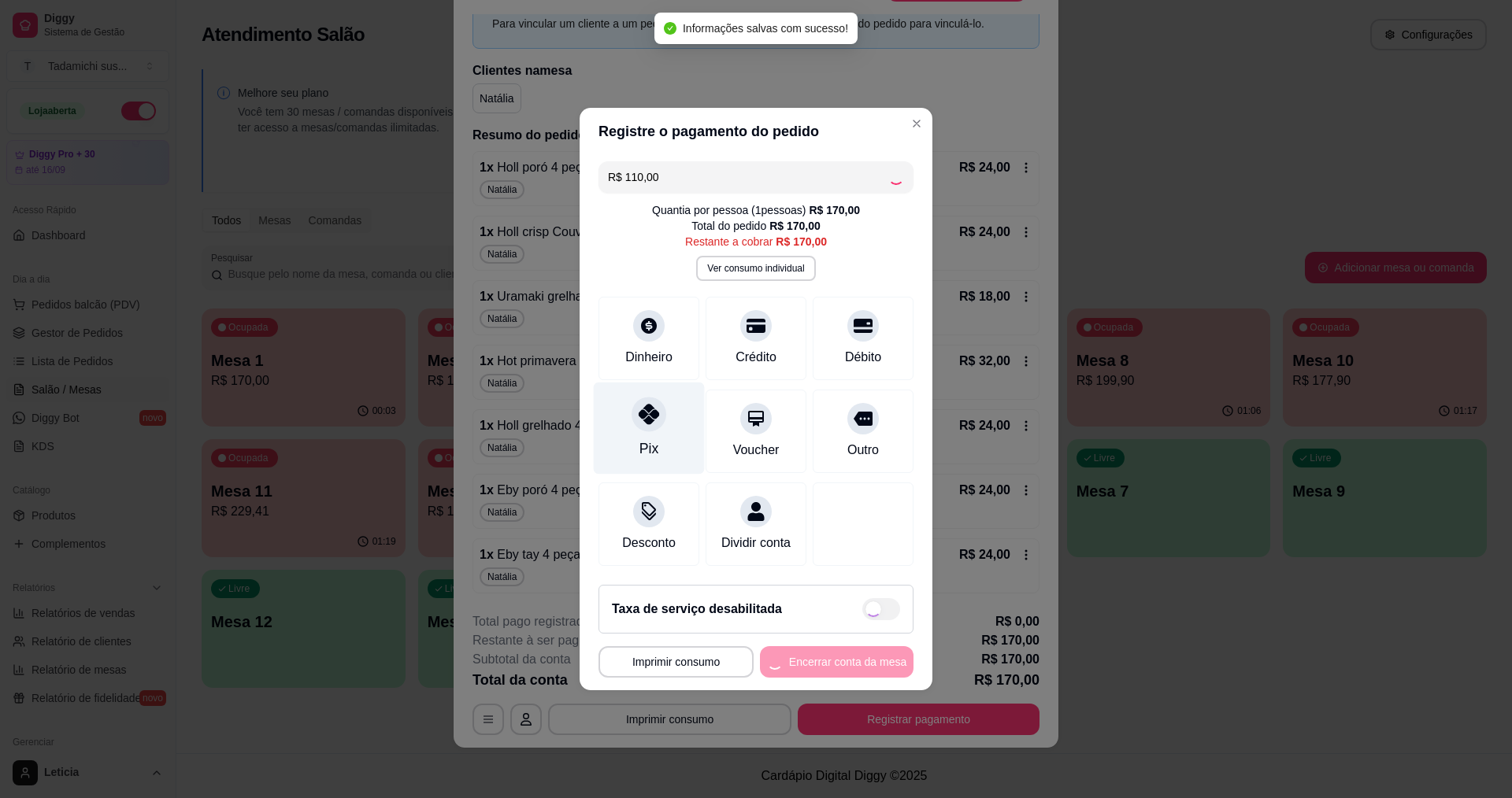
type input "R$ 60,00"
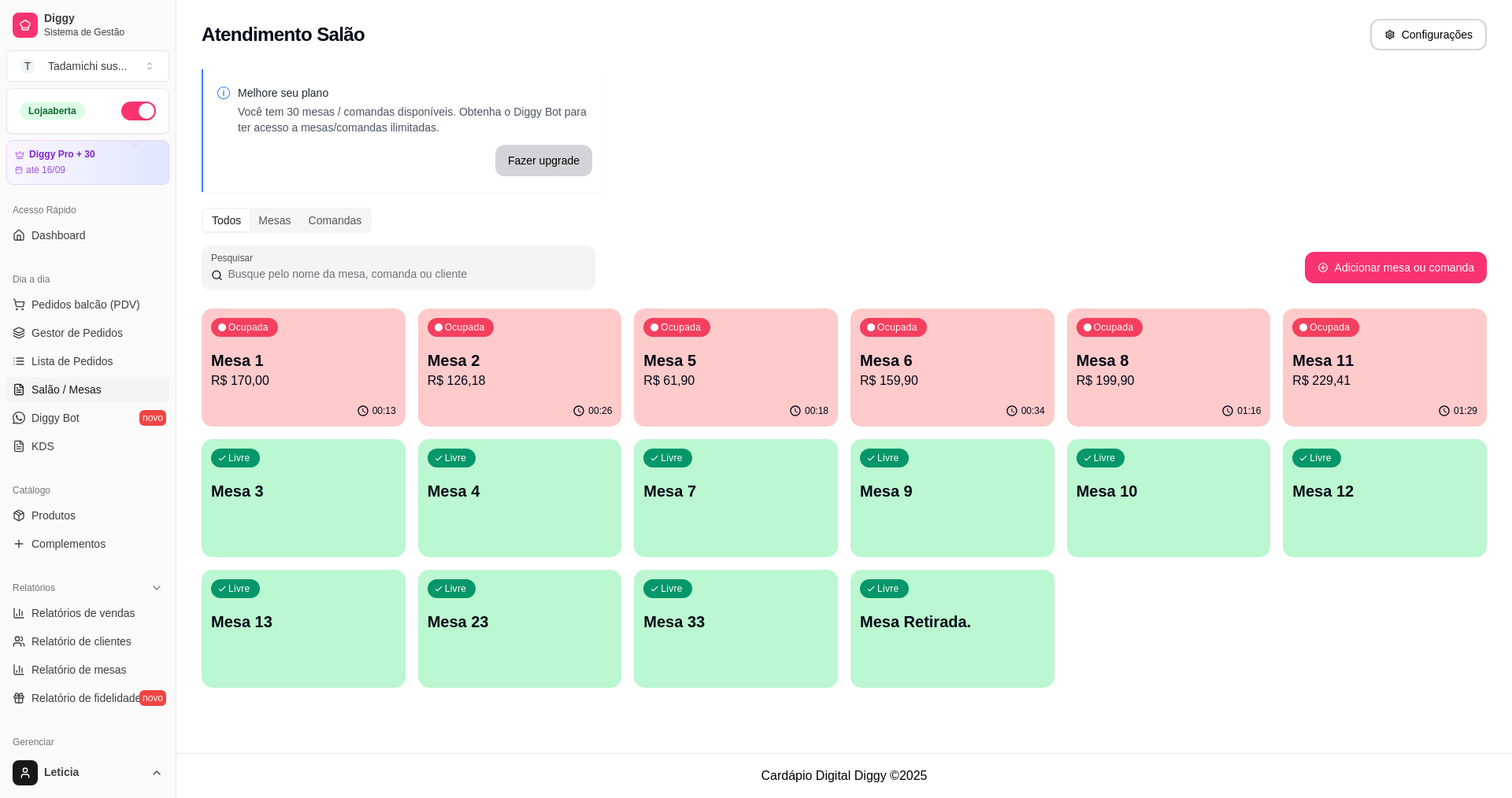
click at [1349, 384] on p "R$ 229,41" at bounding box center [1384, 381] width 185 height 19
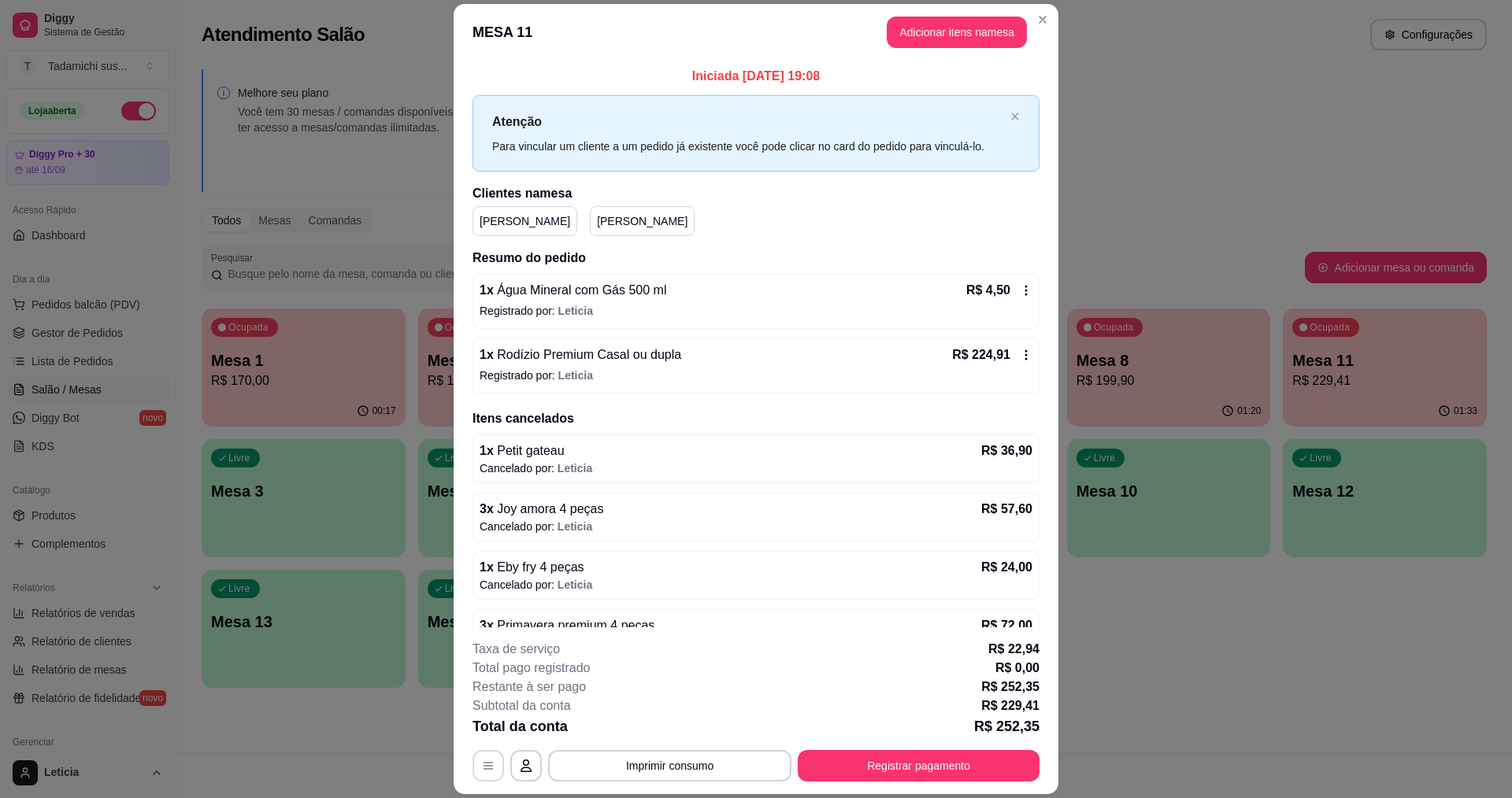
click at [490, 766] on button "button" at bounding box center [488, 766] width 32 height 32
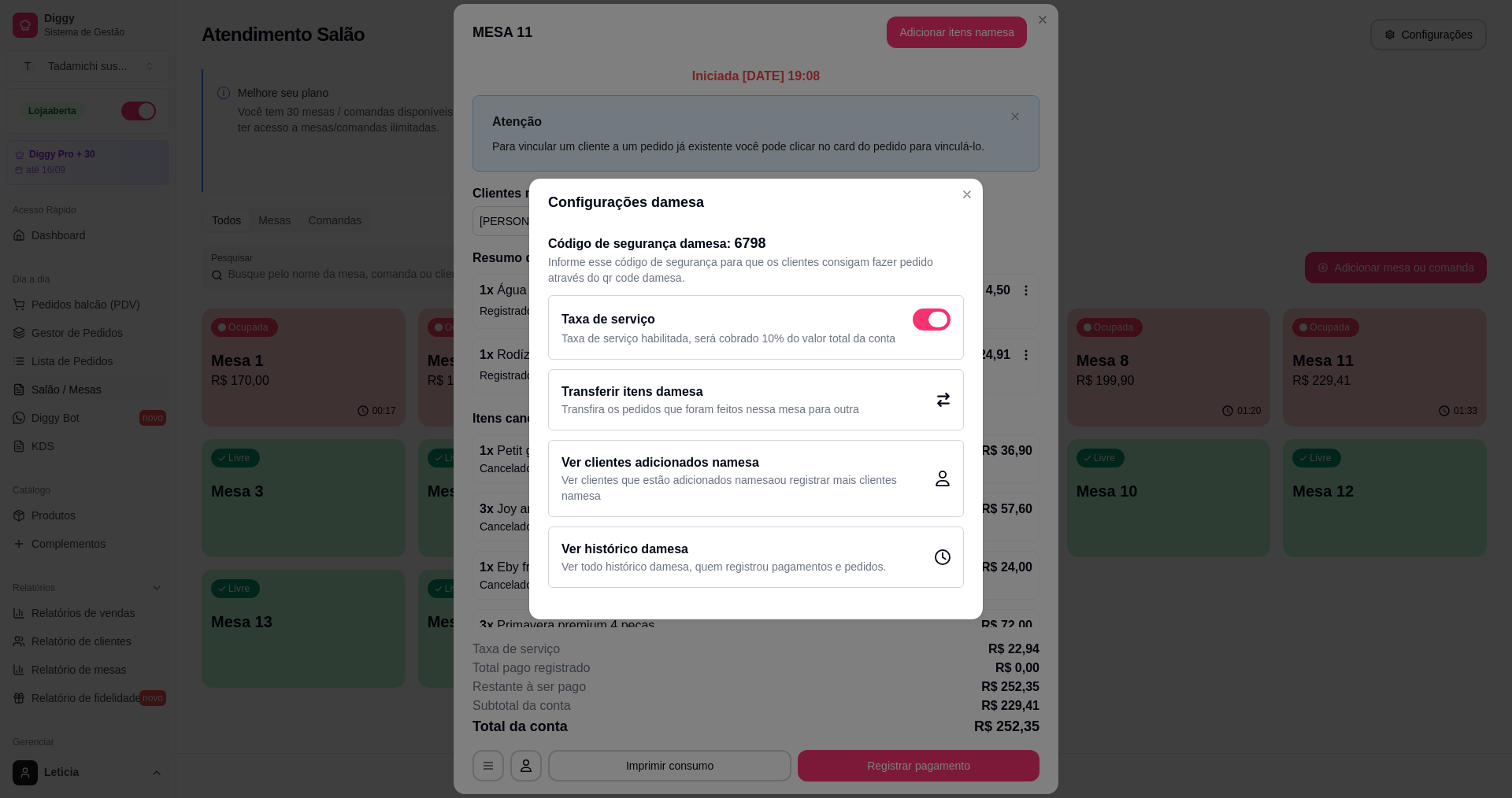
click at [935, 323] on span at bounding box center [938, 320] width 19 height 16
click at [922, 323] on input "checkbox" at bounding box center [917, 328] width 10 height 10
checkbox input "false"
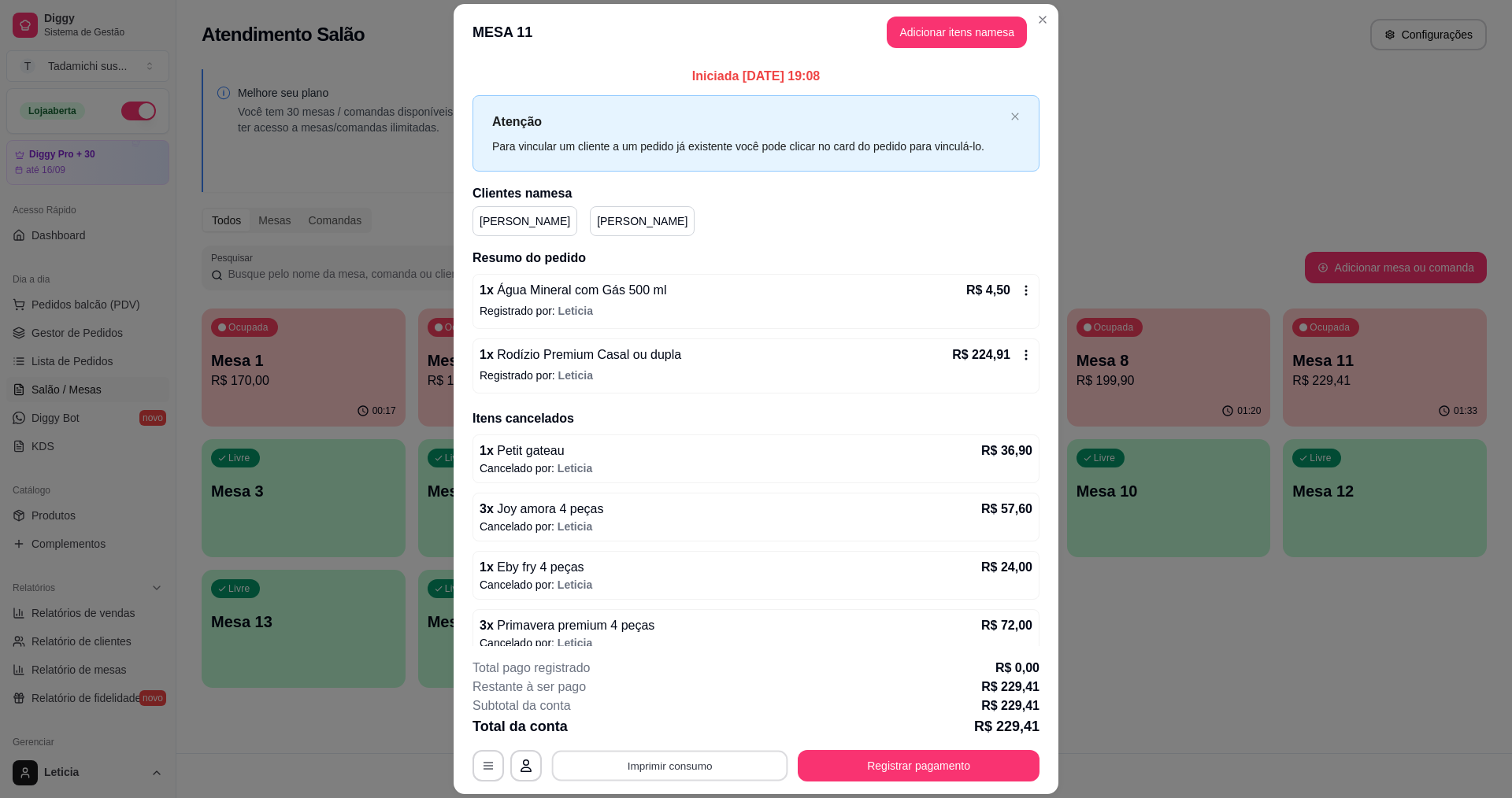
click at [676, 770] on button "Imprimir consumo" at bounding box center [670, 766] width 236 height 31
click at [685, 700] on button "IMPRESSORA" at bounding box center [668, 698] width 118 height 24
click at [674, 760] on button "Imprimir consumo" at bounding box center [670, 766] width 236 height 31
click at [684, 732] on button "IMPRESSORA HAYOM" at bounding box center [668, 729] width 118 height 24
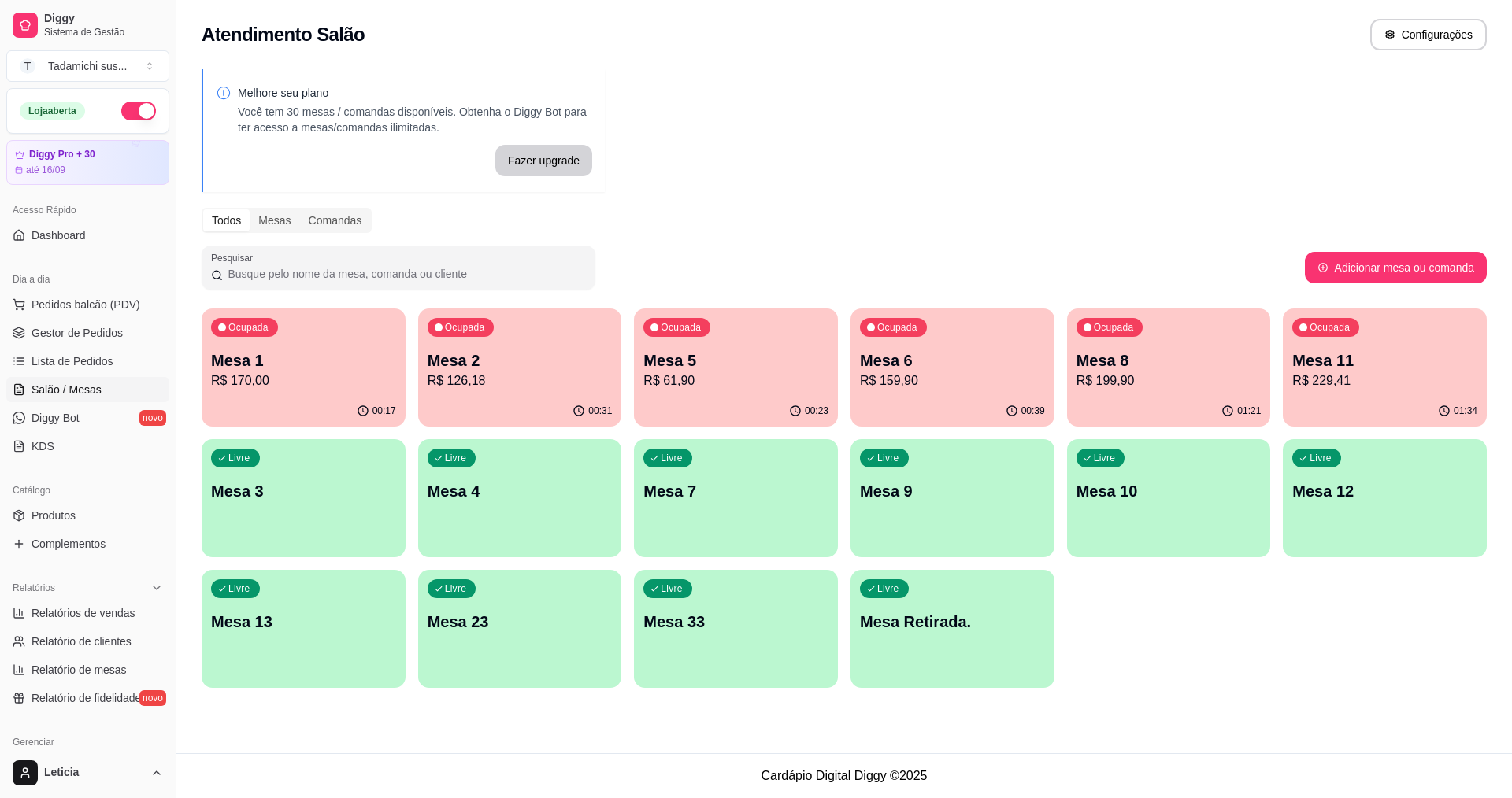
click at [284, 362] on p "Mesa 1" at bounding box center [303, 361] width 185 height 22
click at [516, 380] on p "R$ 126,18" at bounding box center [520, 381] width 185 height 19
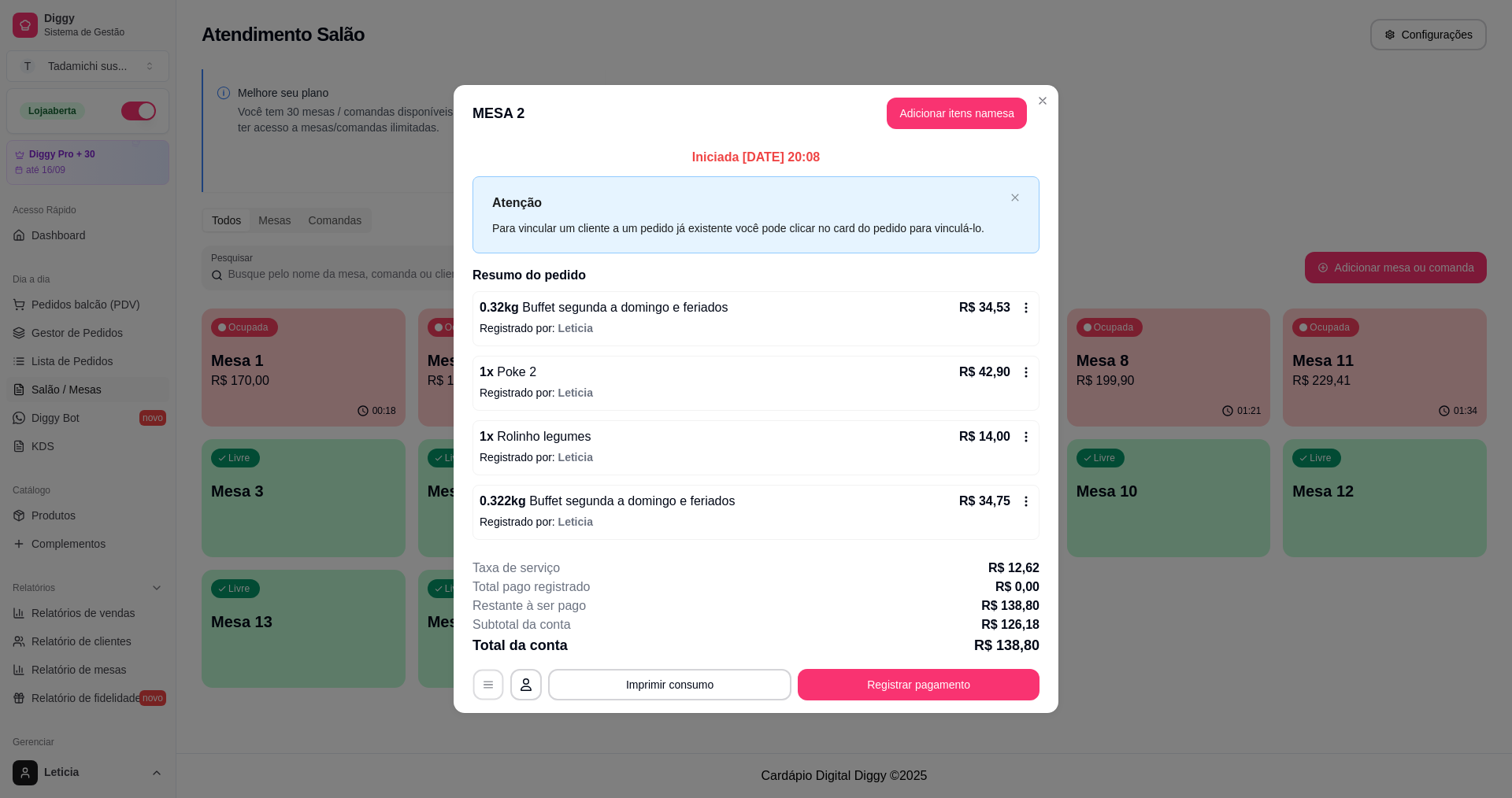
click at [491, 670] on button "button" at bounding box center [488, 684] width 31 height 31
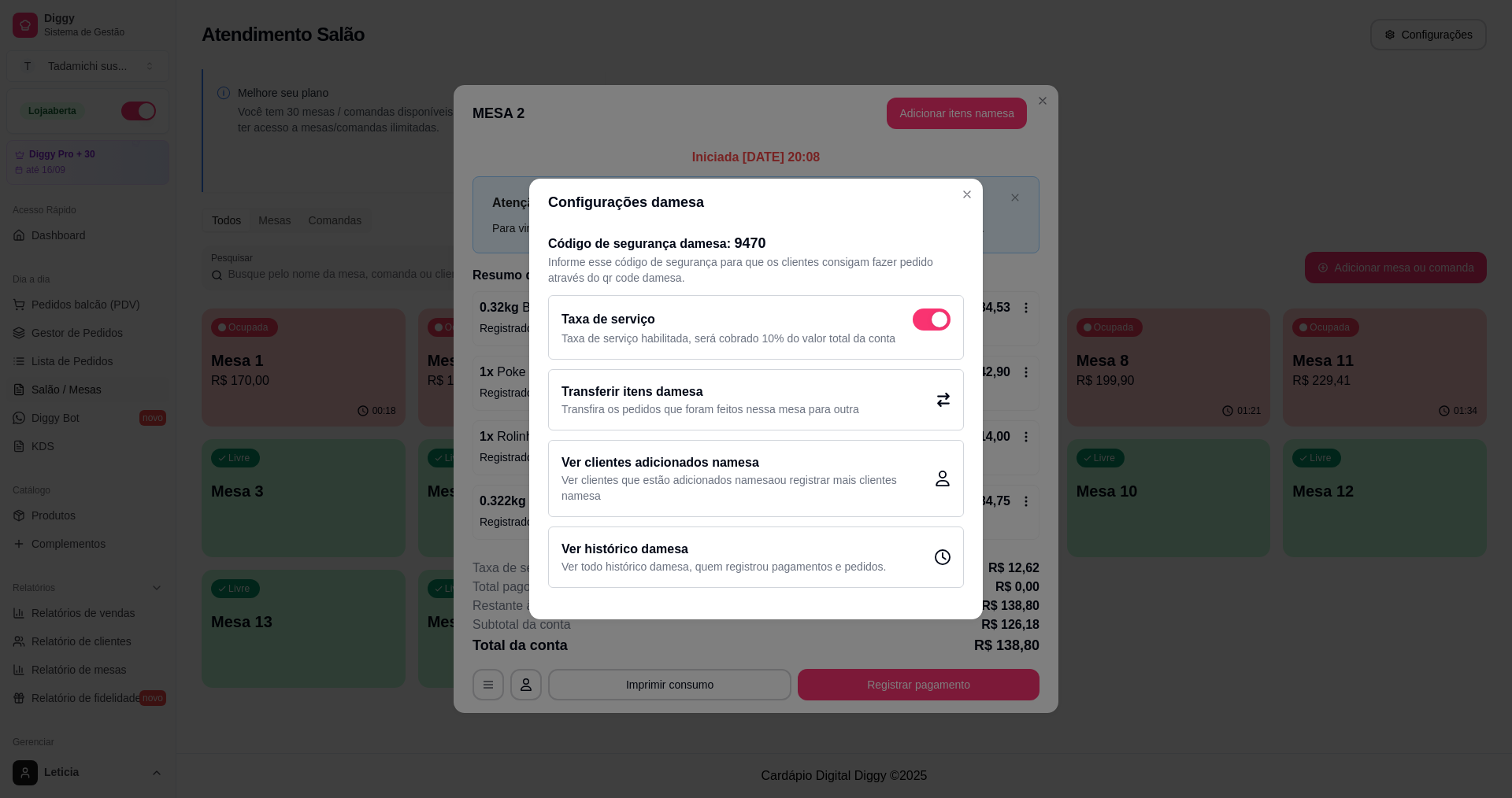
click at [941, 319] on span at bounding box center [940, 320] width 16 height 16
click at [922, 323] on input "checkbox" at bounding box center [917, 328] width 10 height 10
checkbox input "false"
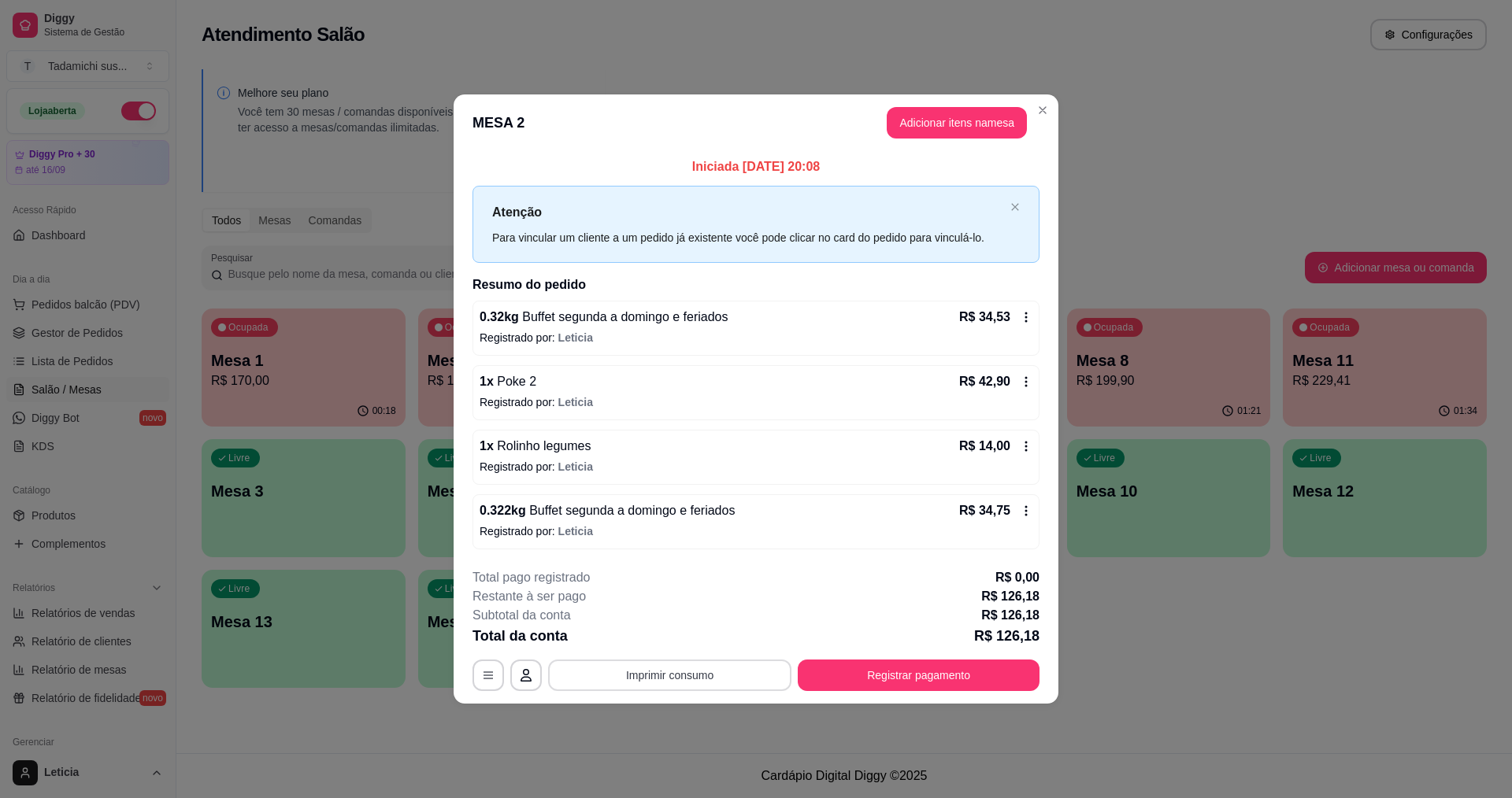
click at [728, 673] on button "Imprimir consumo" at bounding box center [670, 676] width 243 height 32
click at [697, 603] on button "IMPRESSORA" at bounding box center [673, 607] width 118 height 24
click at [685, 680] on button "Imprimir consumo" at bounding box center [670, 675] width 236 height 31
click at [694, 638] on button "IMPRESSORA HAYOM" at bounding box center [674, 639] width 122 height 25
click at [824, 668] on button "Registrar pagamento" at bounding box center [918, 676] width 242 height 32
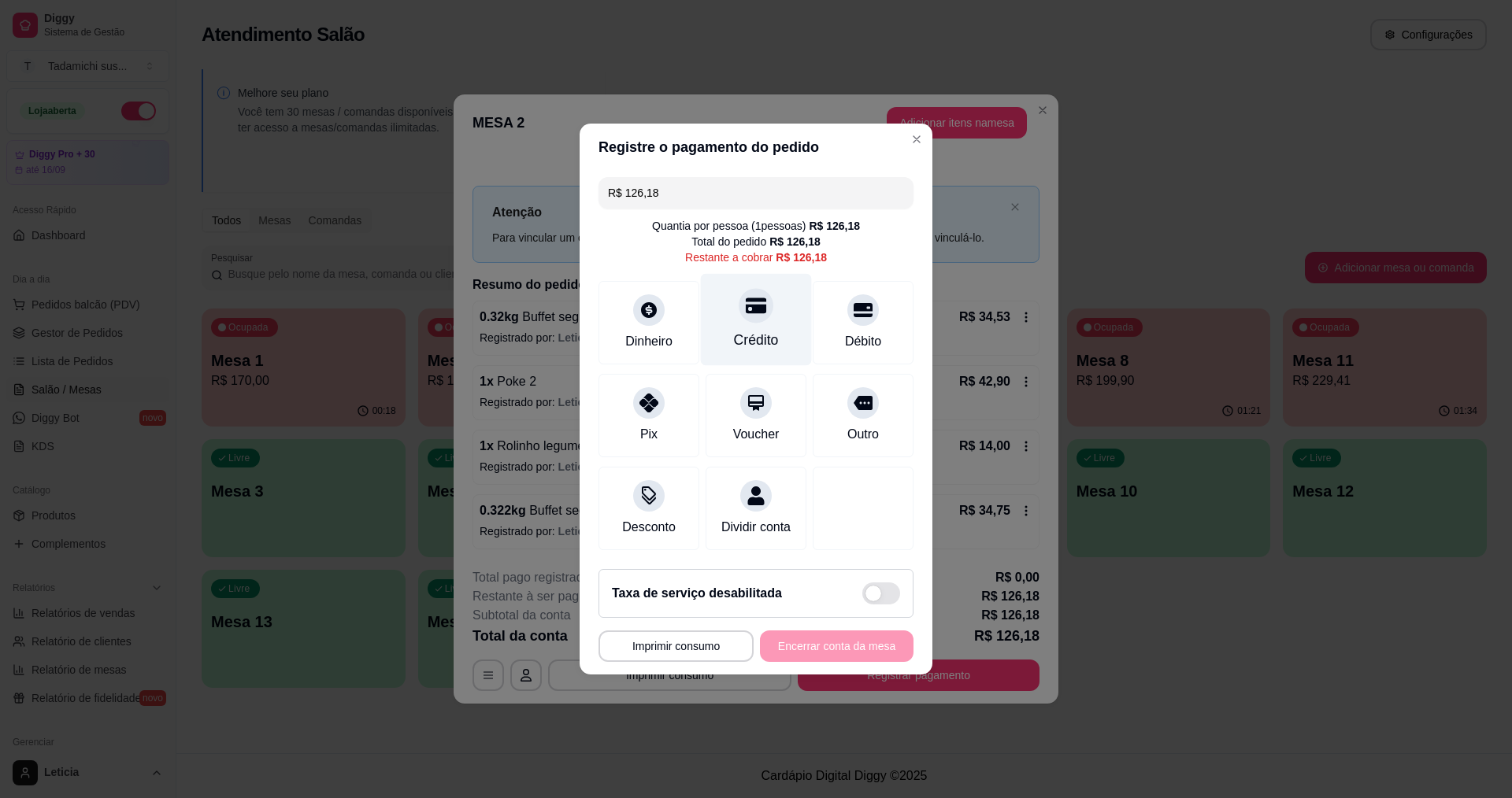
click at [733, 317] on div "Crédito" at bounding box center [756, 320] width 111 height 92
type input "R$ 0,00"
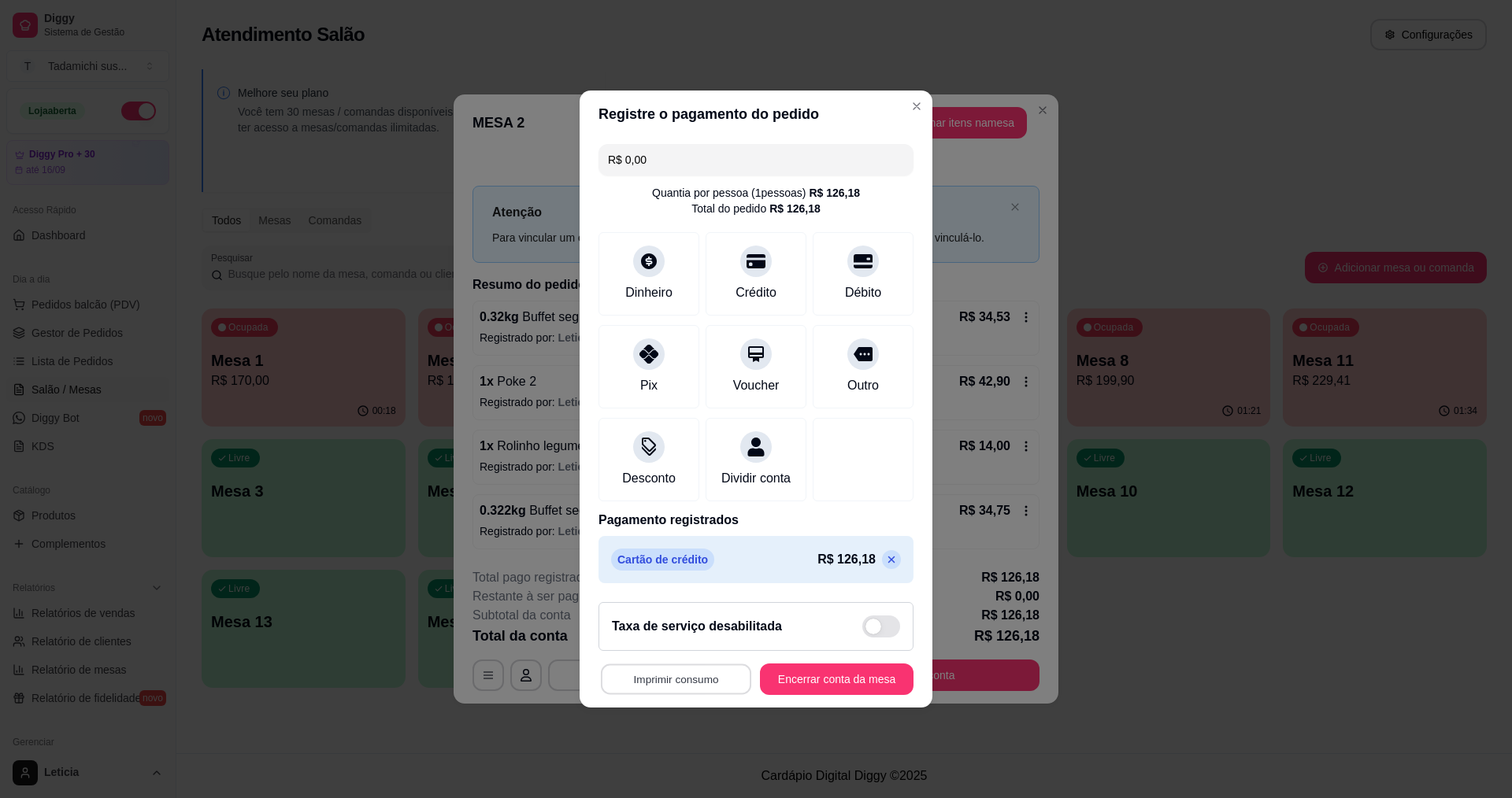
click at [682, 684] on button "Imprimir consumo" at bounding box center [676, 680] width 150 height 31
click at [697, 646] on button "IMPRESSORA HAYOM" at bounding box center [677, 653] width 122 height 25
click at [789, 688] on button "Encerrar conta da mesa" at bounding box center [836, 680] width 153 height 32
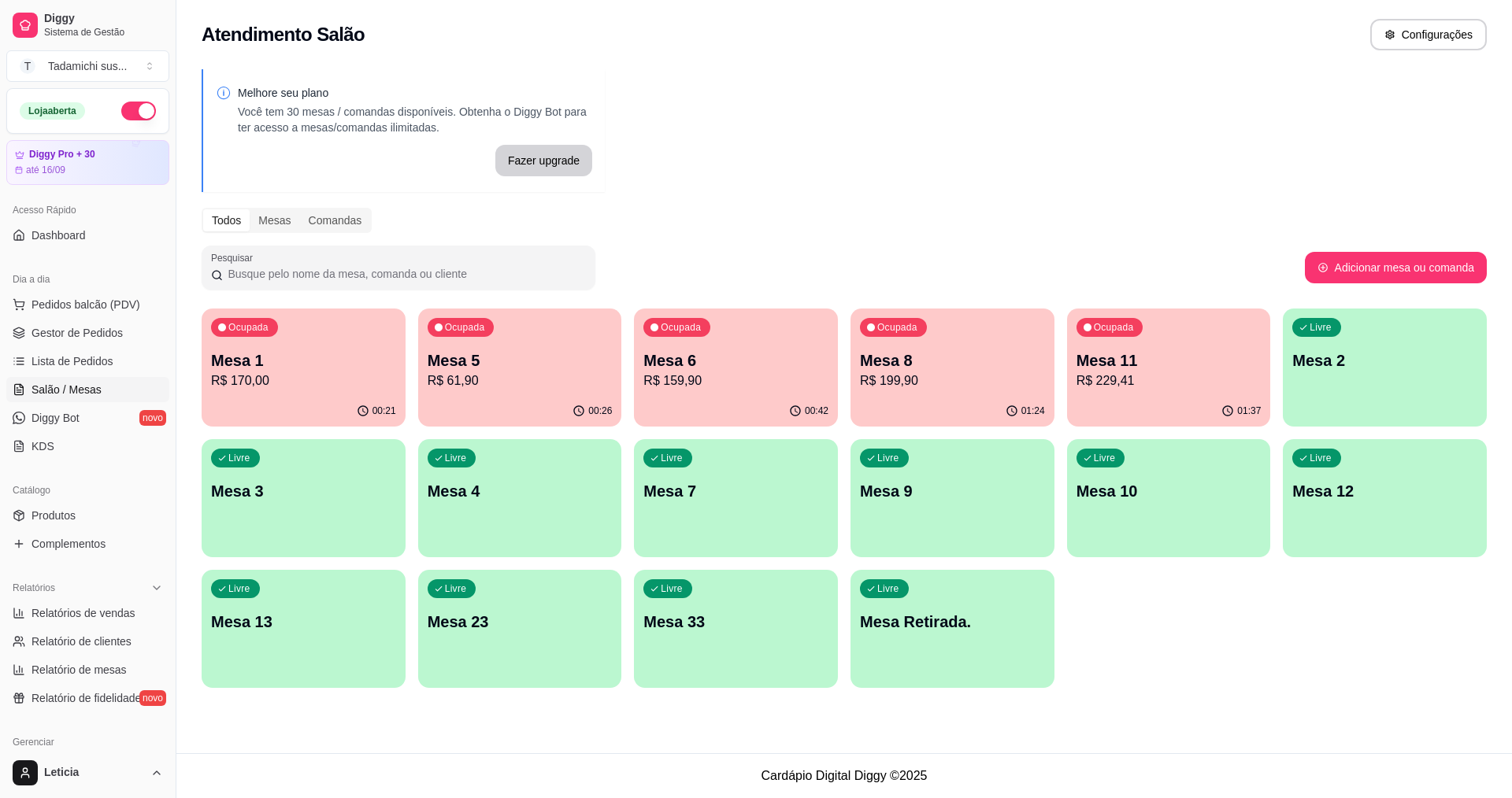
click at [544, 396] on div "00:26" at bounding box center [520, 411] width 204 height 31
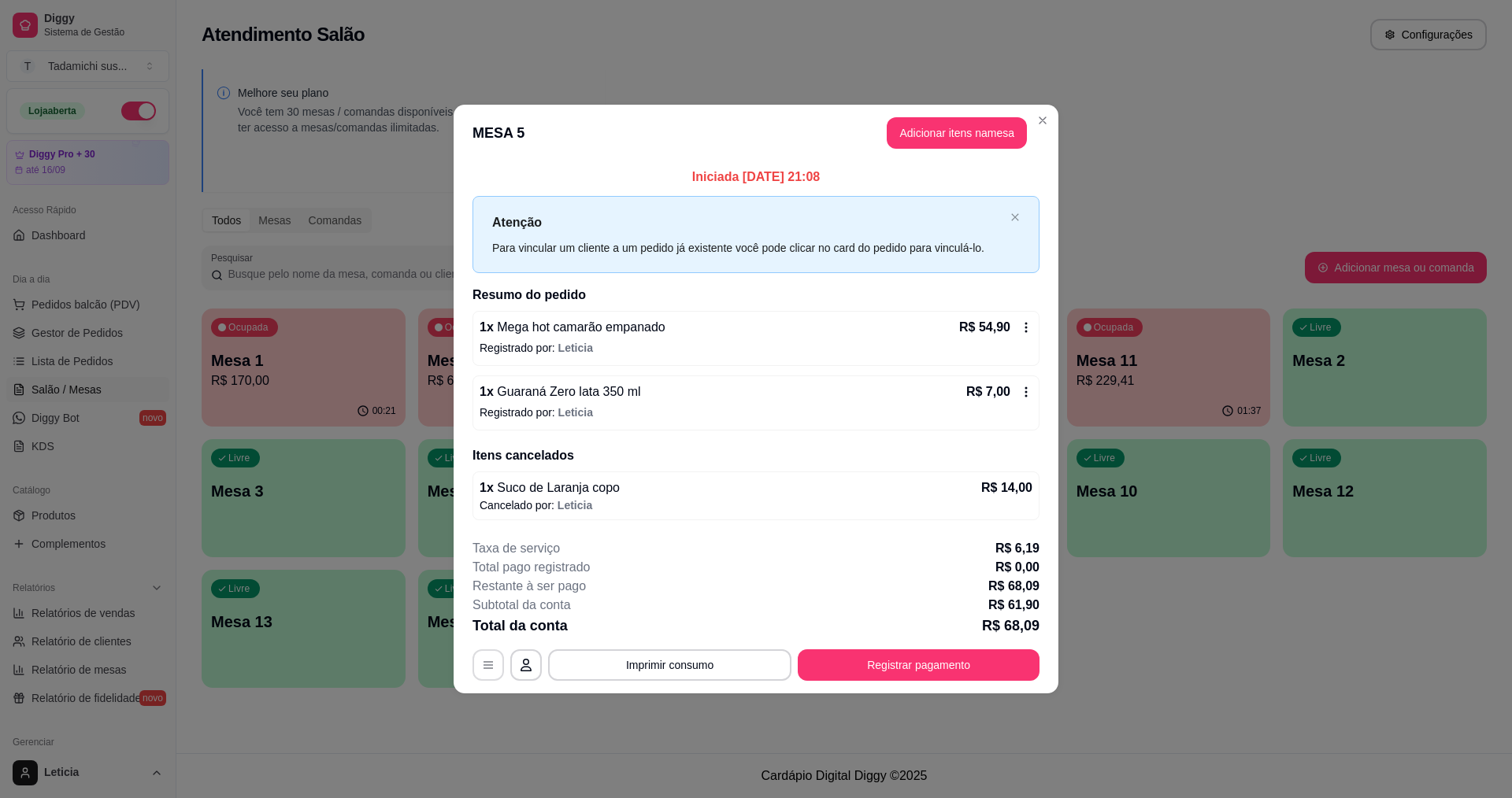
click at [493, 668] on icon "button" at bounding box center [488, 665] width 13 height 13
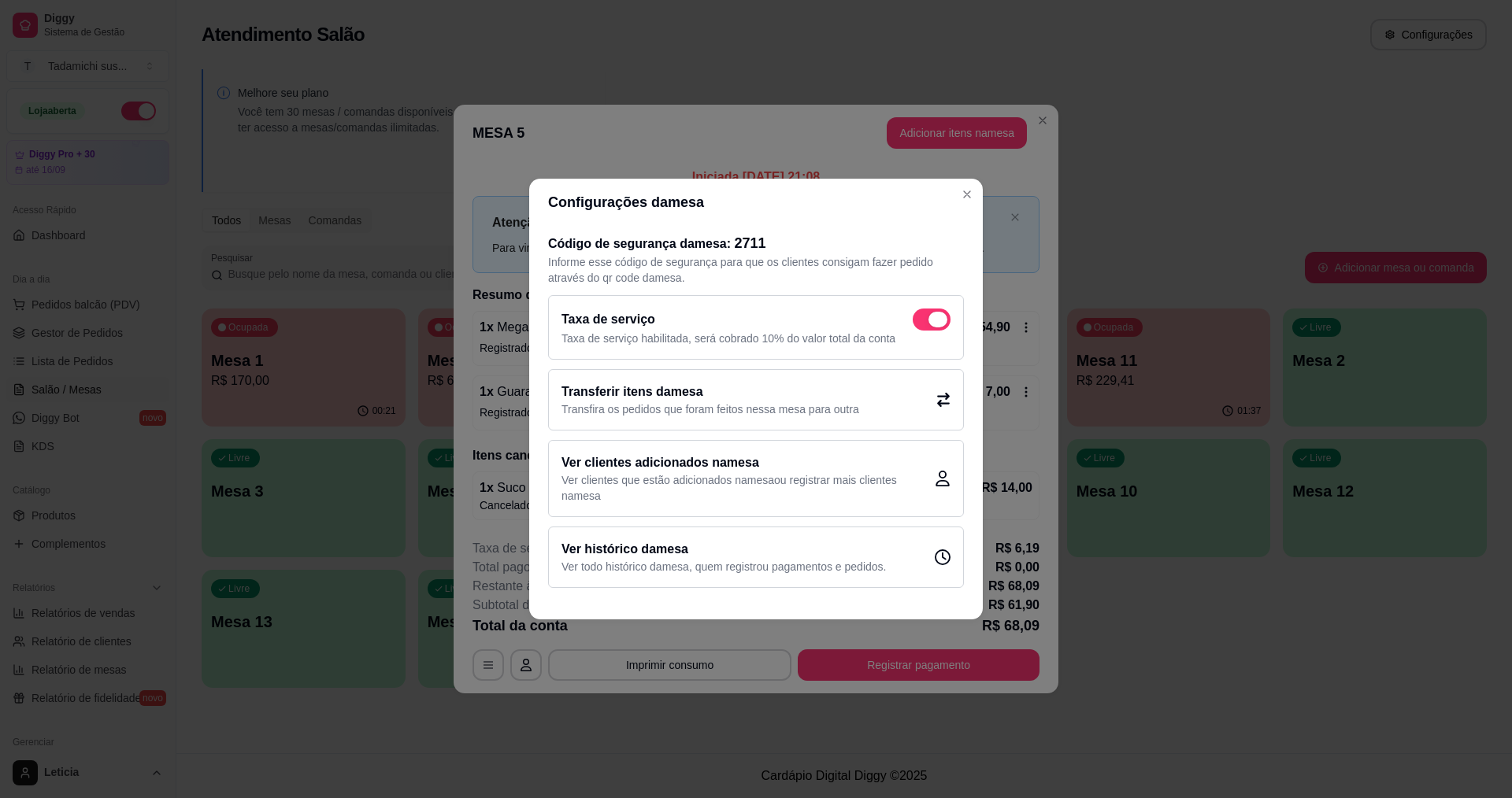
click at [921, 310] on span at bounding box center [932, 320] width 38 height 22
click at [921, 323] on input "checkbox" at bounding box center [917, 328] width 10 height 10
checkbox input "false"
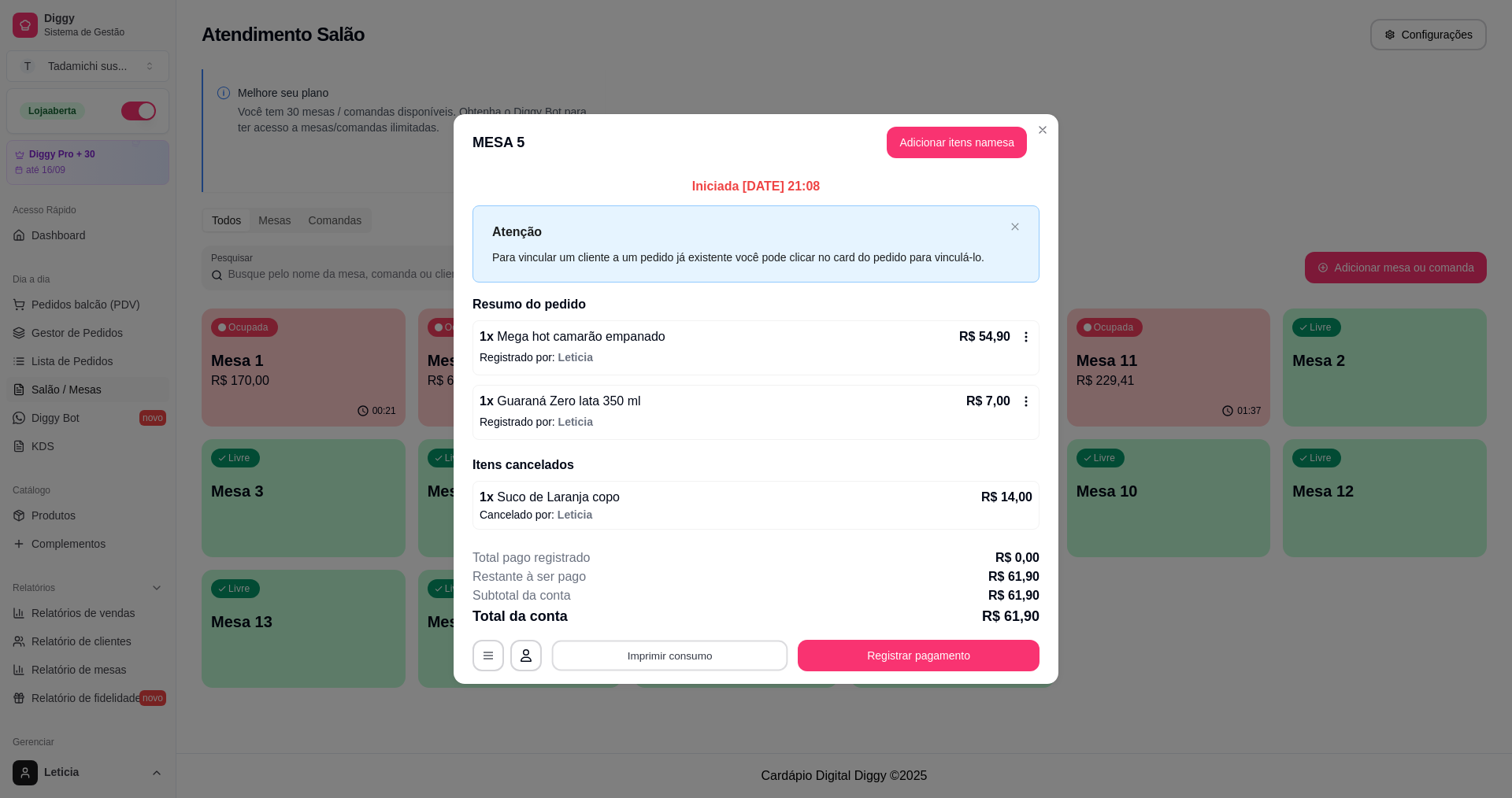
click at [738, 644] on button "Imprimir consumo" at bounding box center [670, 655] width 236 height 31
click at [710, 611] on button "IMPRESSORA HAYOM" at bounding box center [674, 619] width 122 height 25
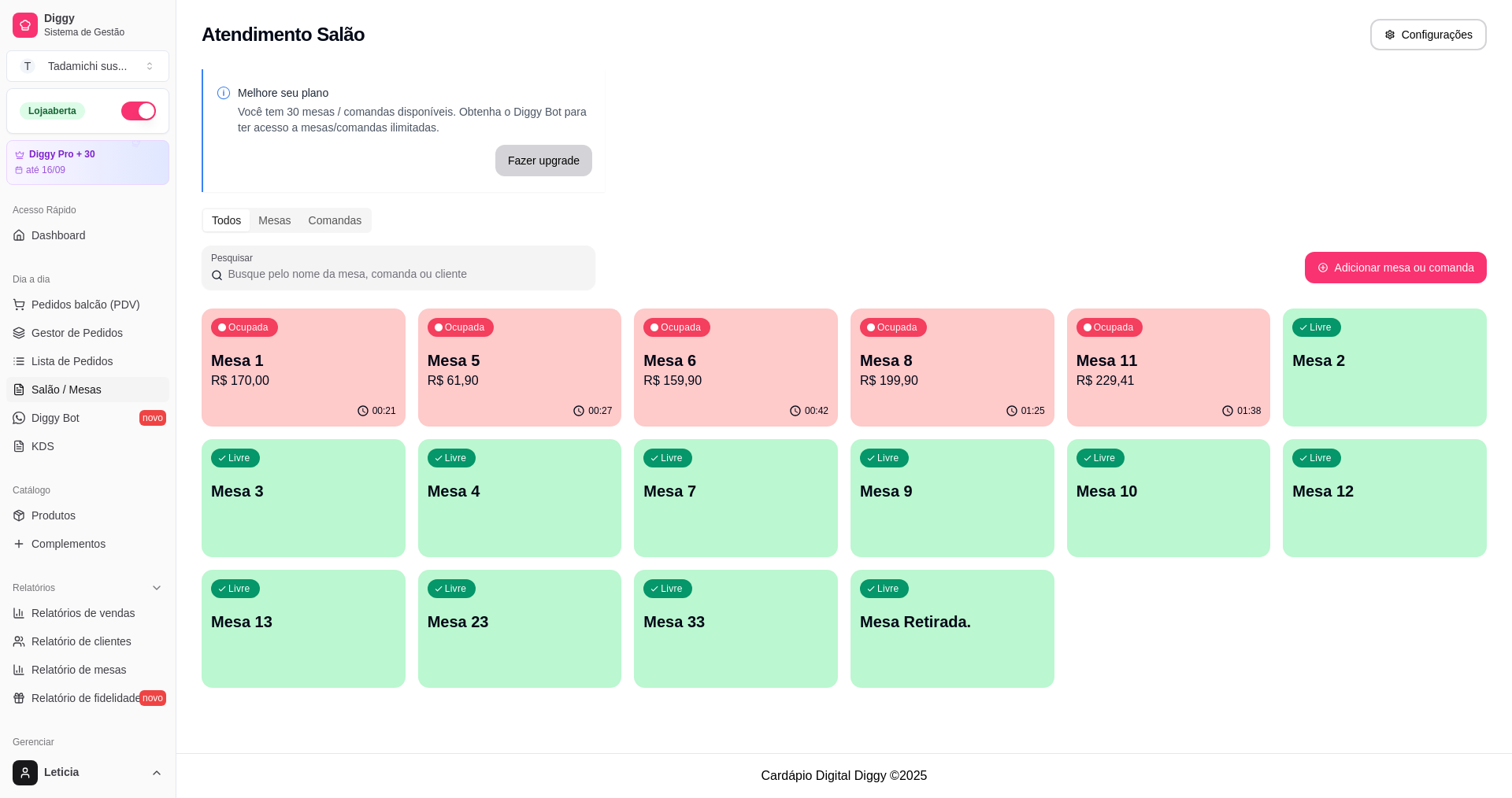
click at [1092, 359] on p "Mesa 11" at bounding box center [1169, 361] width 185 height 22
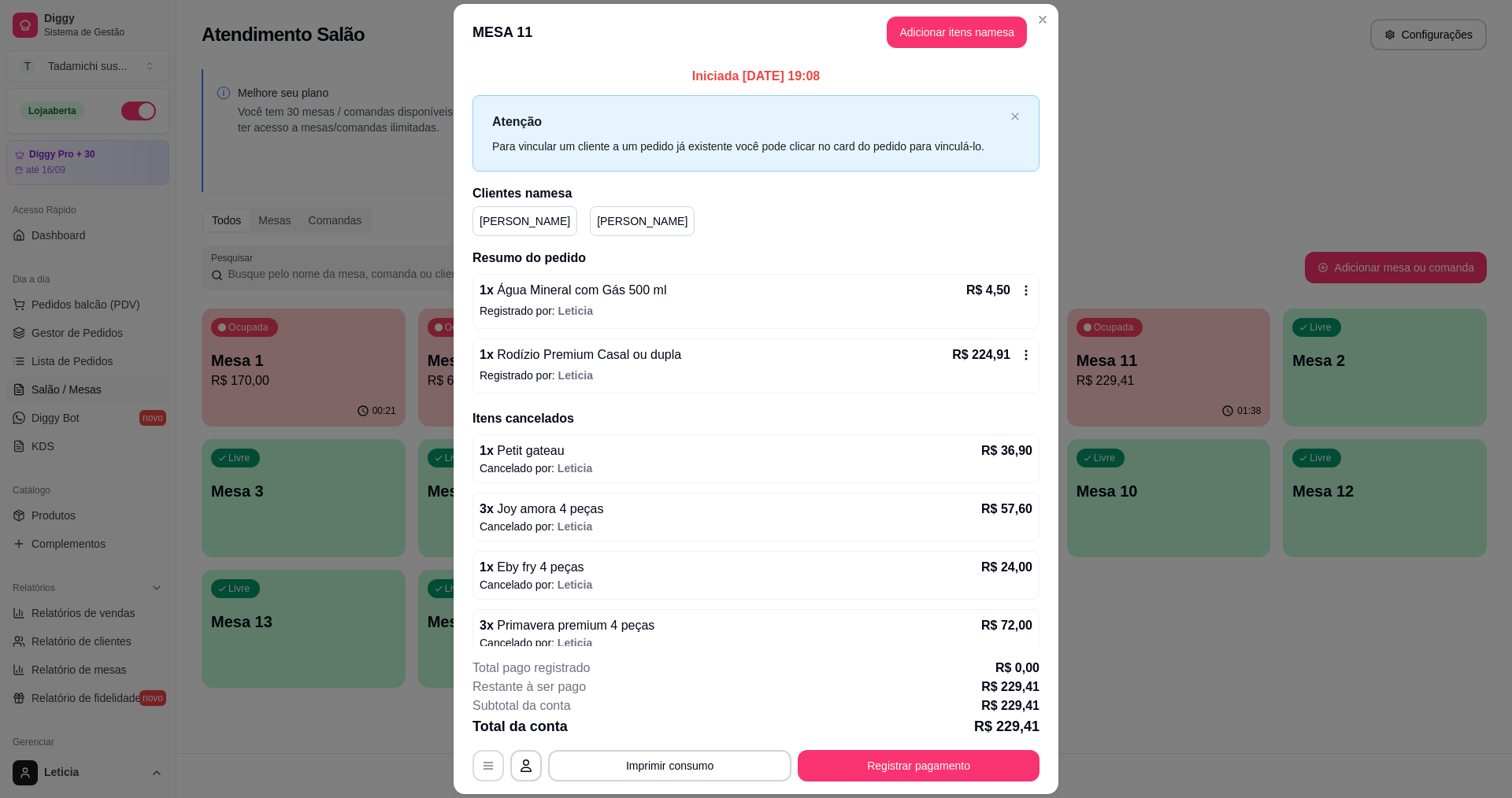
click at [478, 760] on button "button" at bounding box center [488, 766] width 32 height 32
click at [827, 754] on button "Registrar pagamento" at bounding box center [918, 766] width 242 height 32
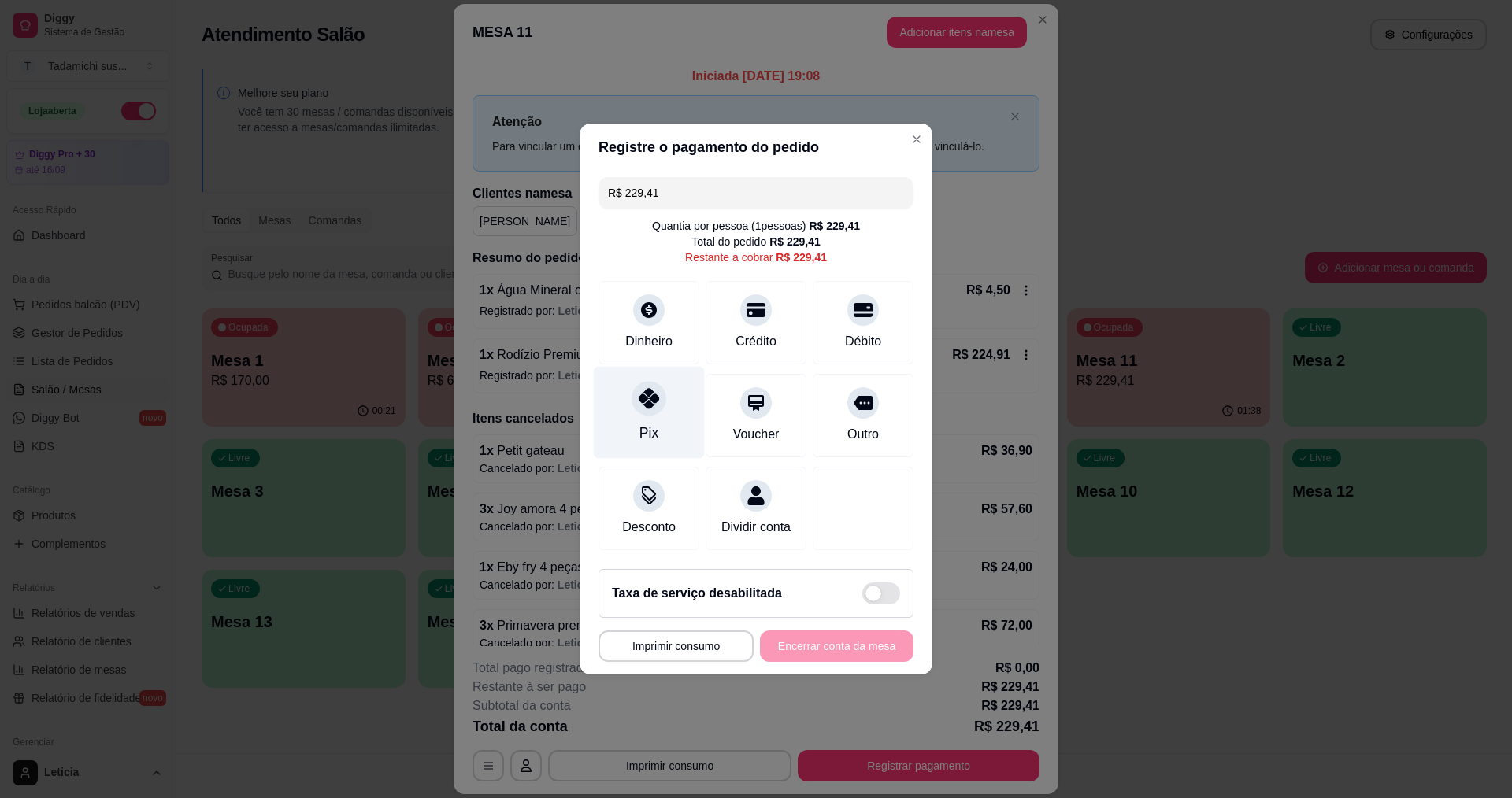
click at [639, 401] on div at bounding box center [649, 399] width 35 height 35
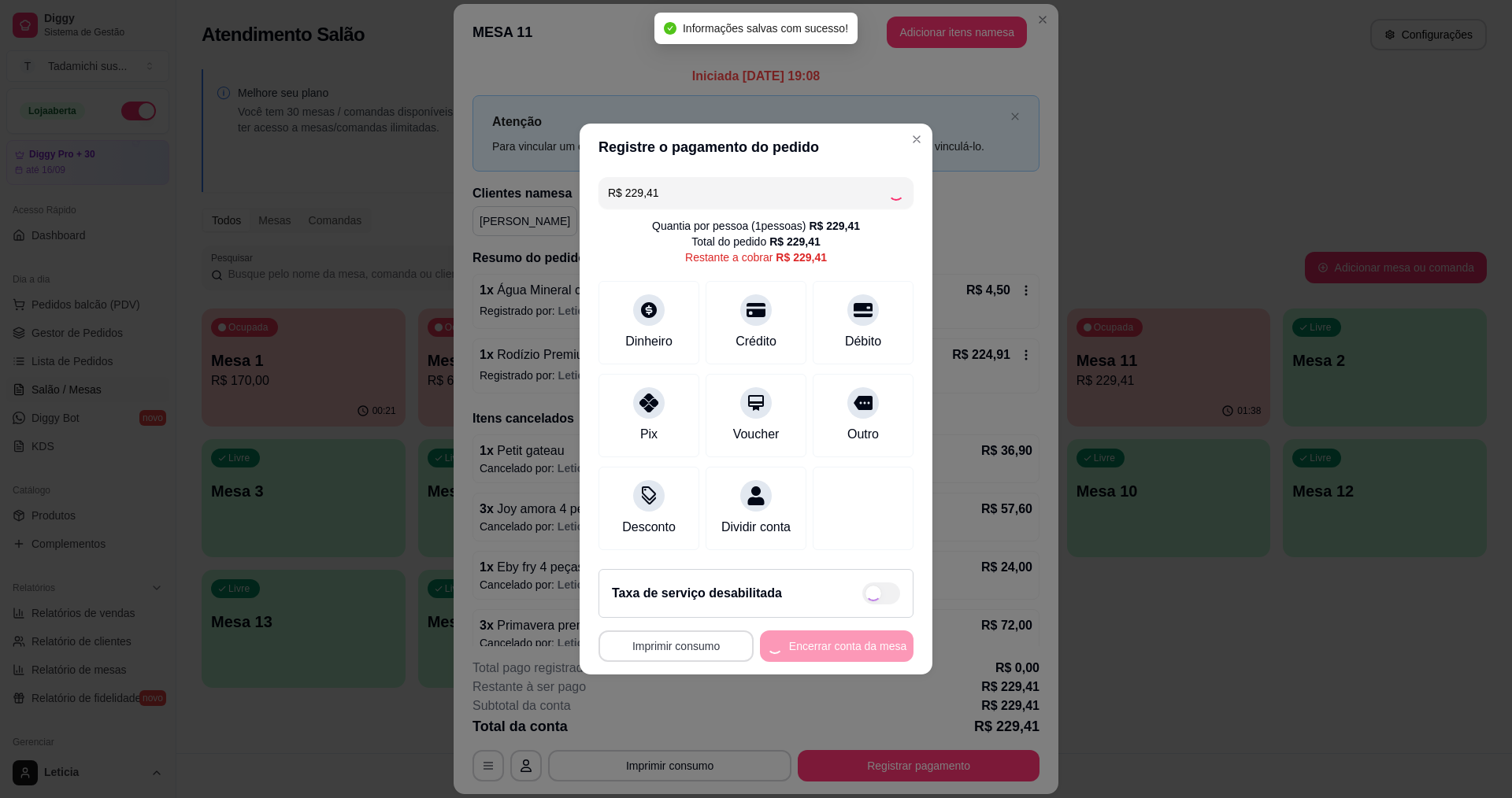
type input "R$ 0,00"
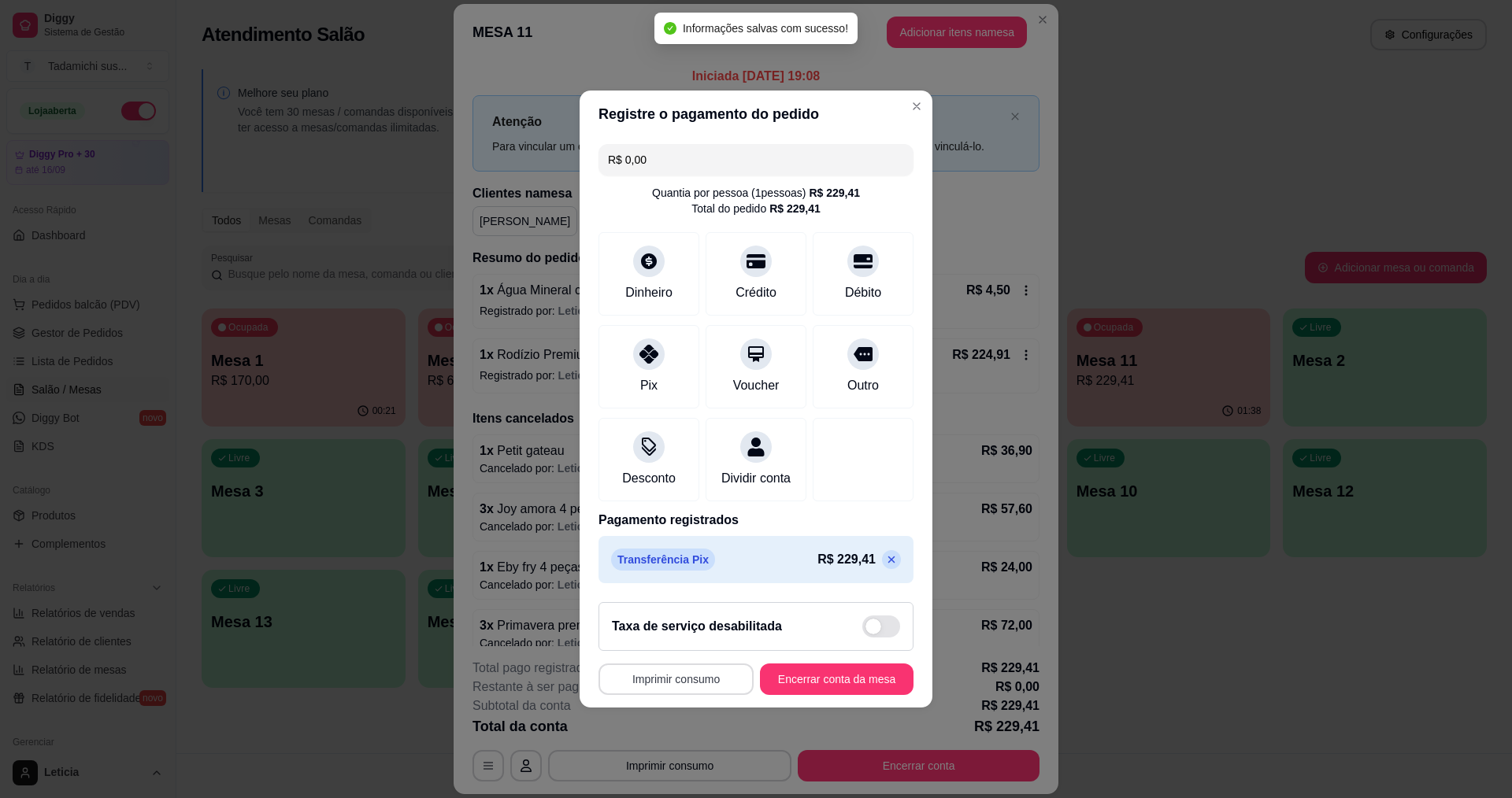
click at [700, 688] on button "Imprimir consumo" at bounding box center [676, 680] width 155 height 32
click at [703, 646] on button "IMPRESSORA HAYOM" at bounding box center [677, 652] width 118 height 24
click at [788, 684] on button "Encerrar conta da mesa" at bounding box center [836, 680] width 148 height 31
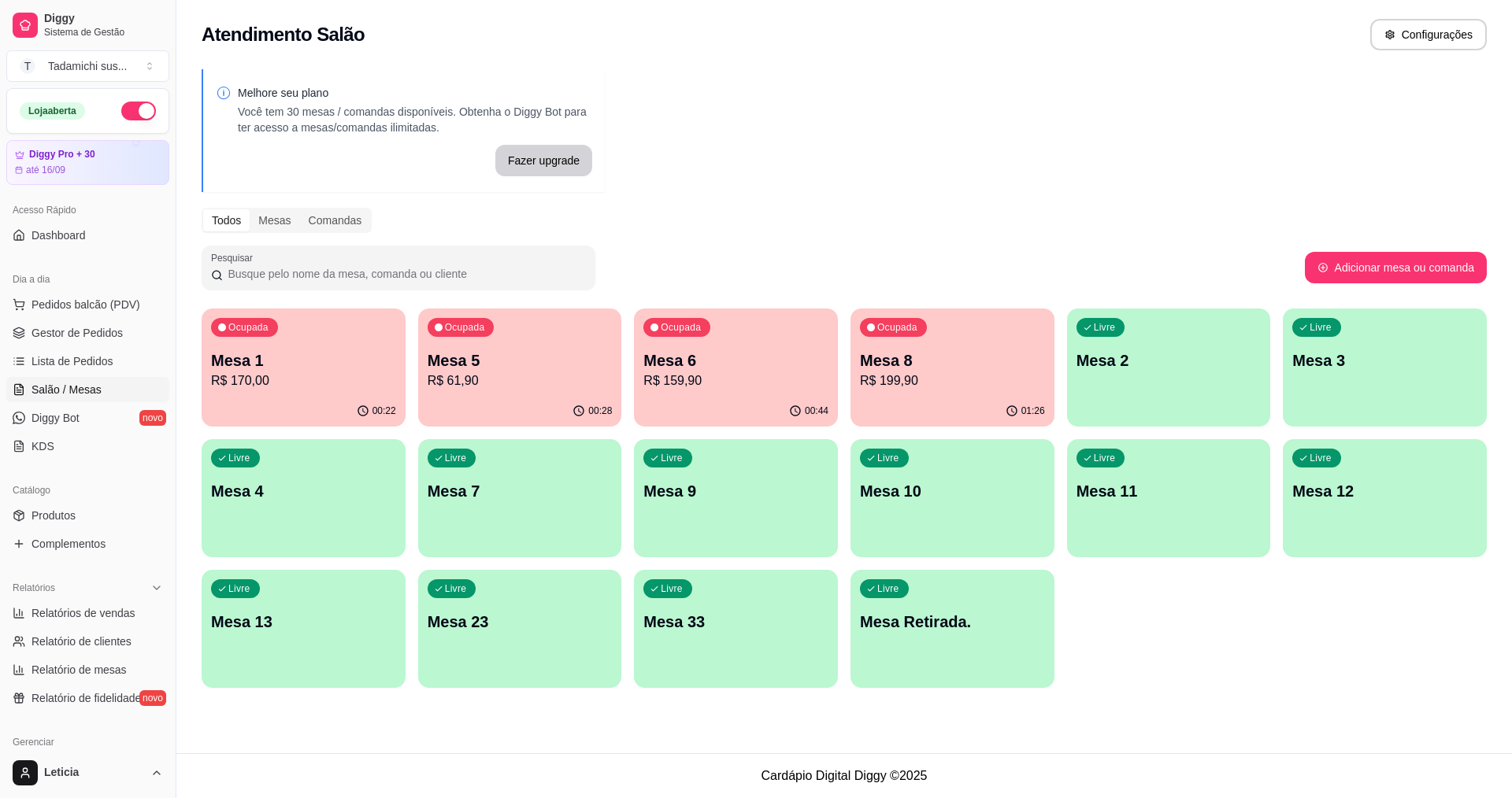
click at [506, 347] on div "Ocupada Mesa 5 R$ 61,90" at bounding box center [520, 352] width 204 height 88
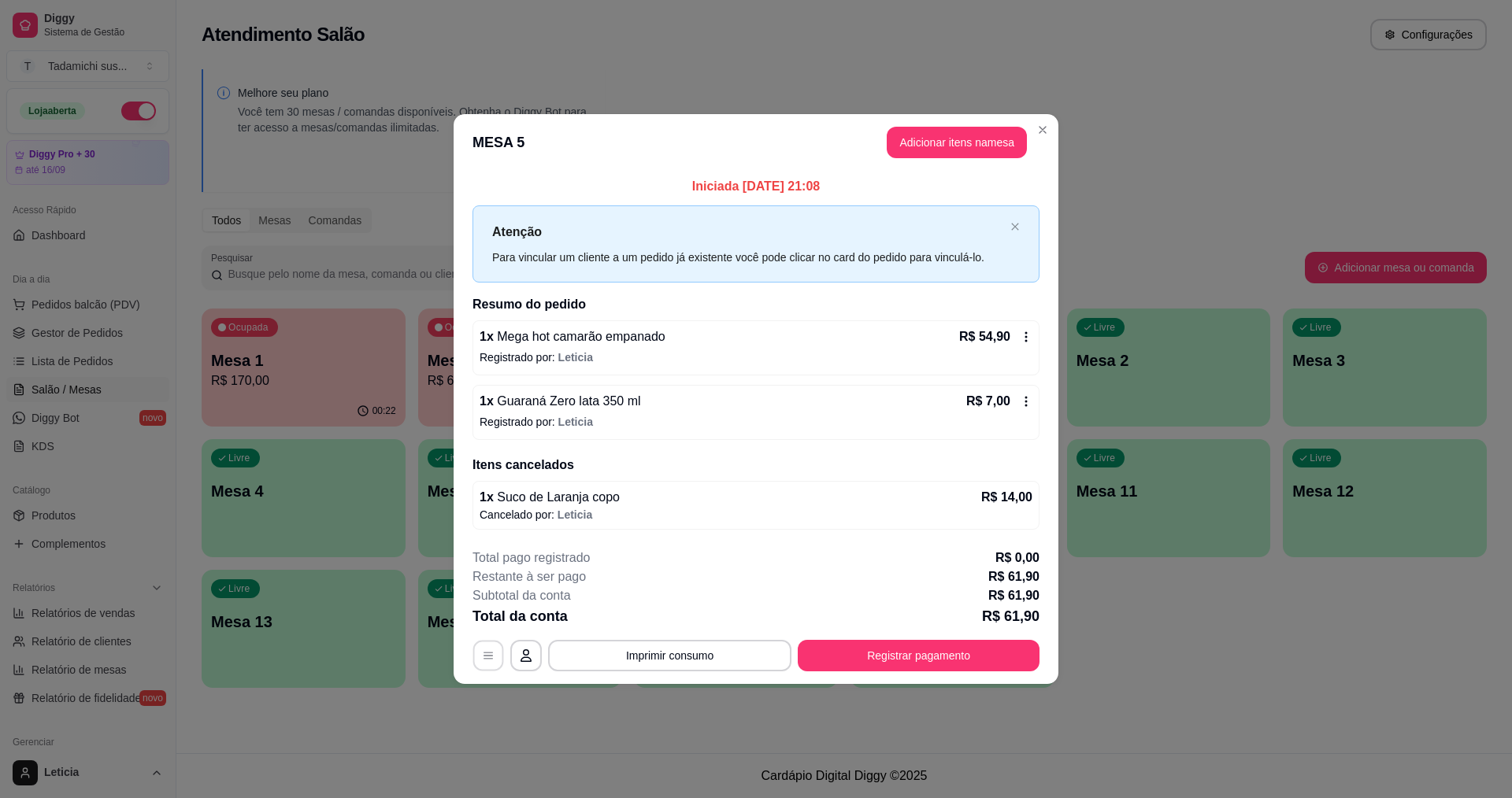
click at [481, 656] on button "button" at bounding box center [488, 655] width 31 height 31
click at [971, 647] on button "Registrar pagamento" at bounding box center [918, 655] width 234 height 31
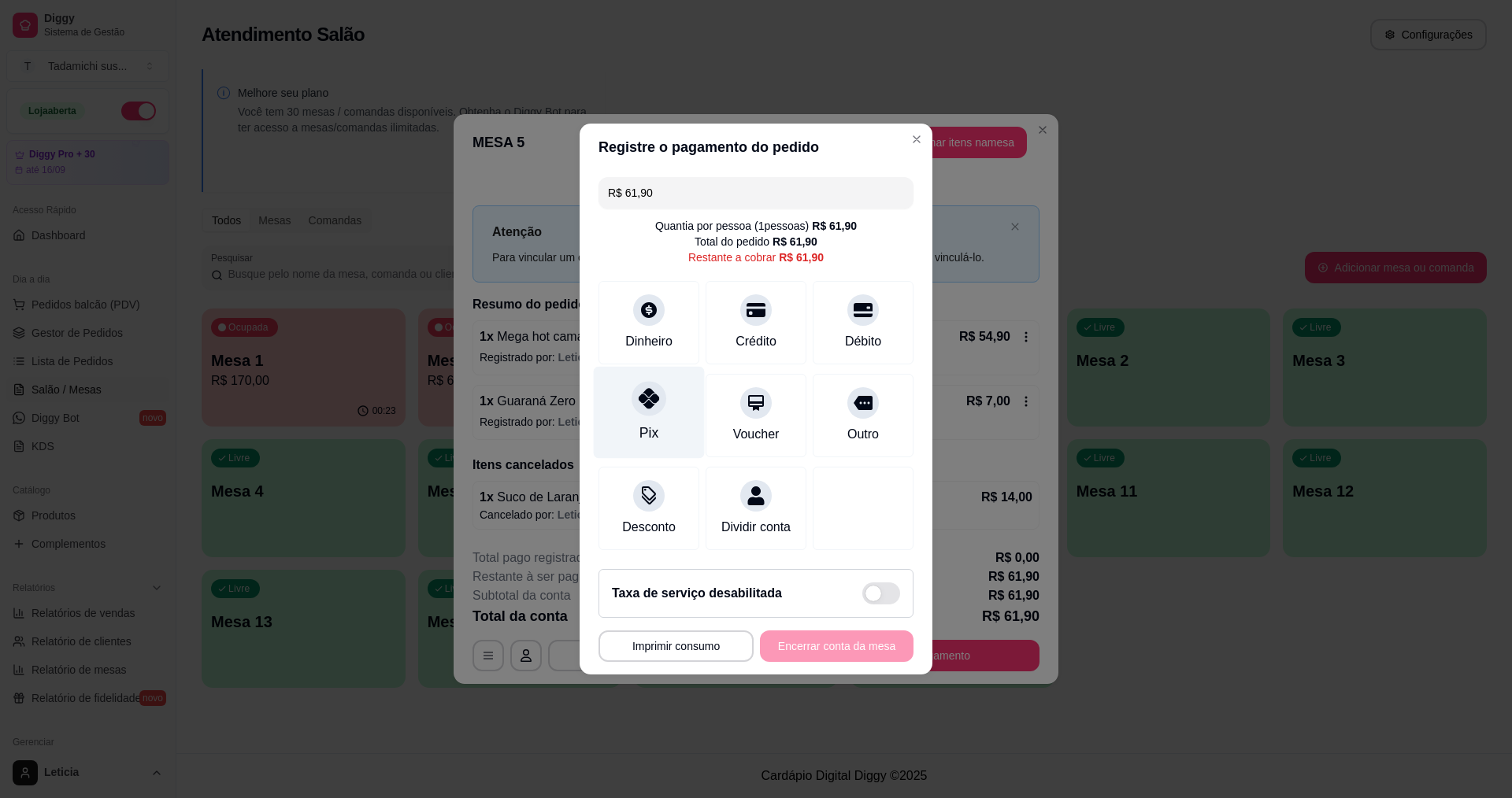
click at [639, 397] on icon at bounding box center [649, 399] width 21 height 21
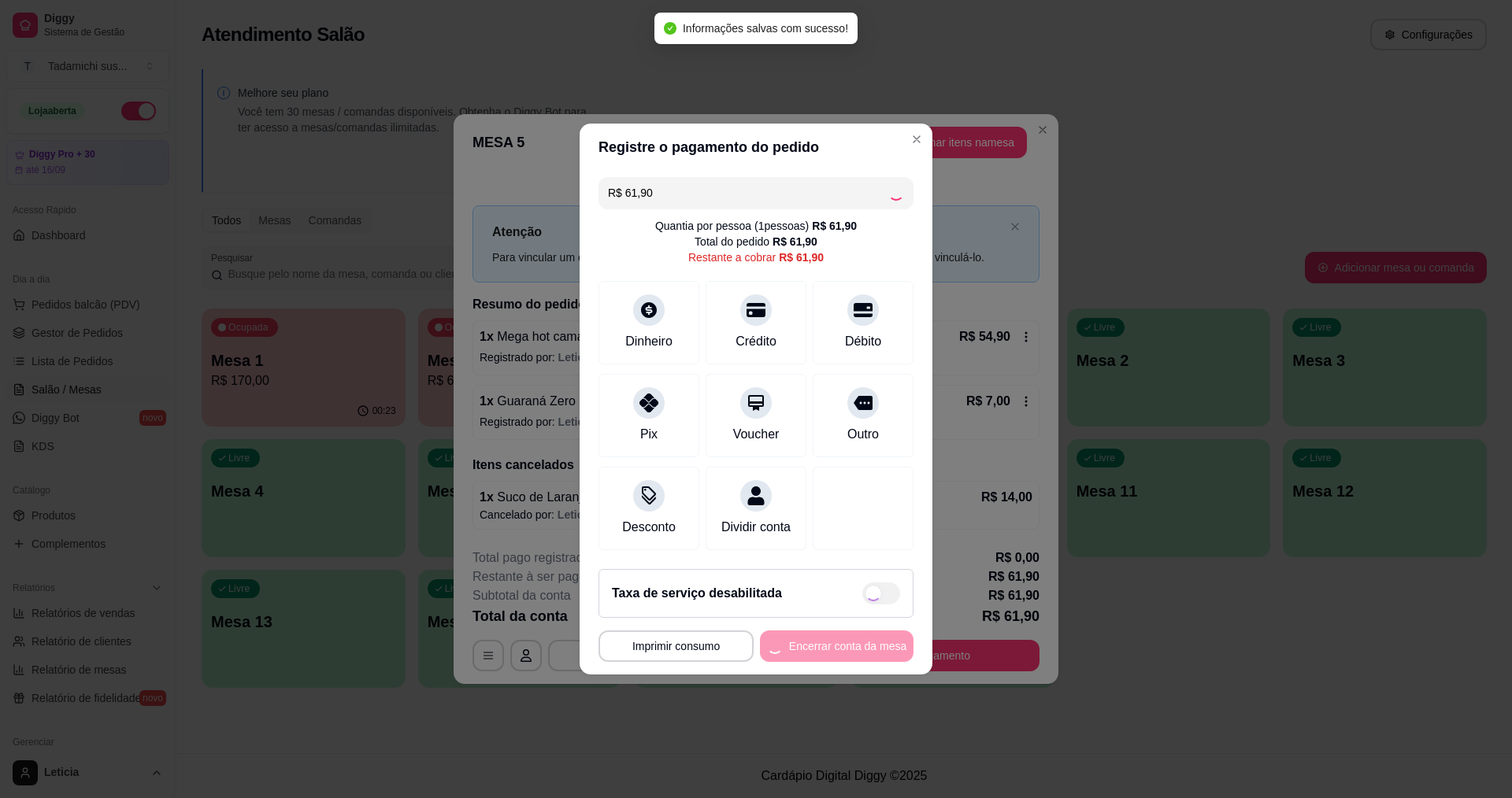
type input "R$ 0,00"
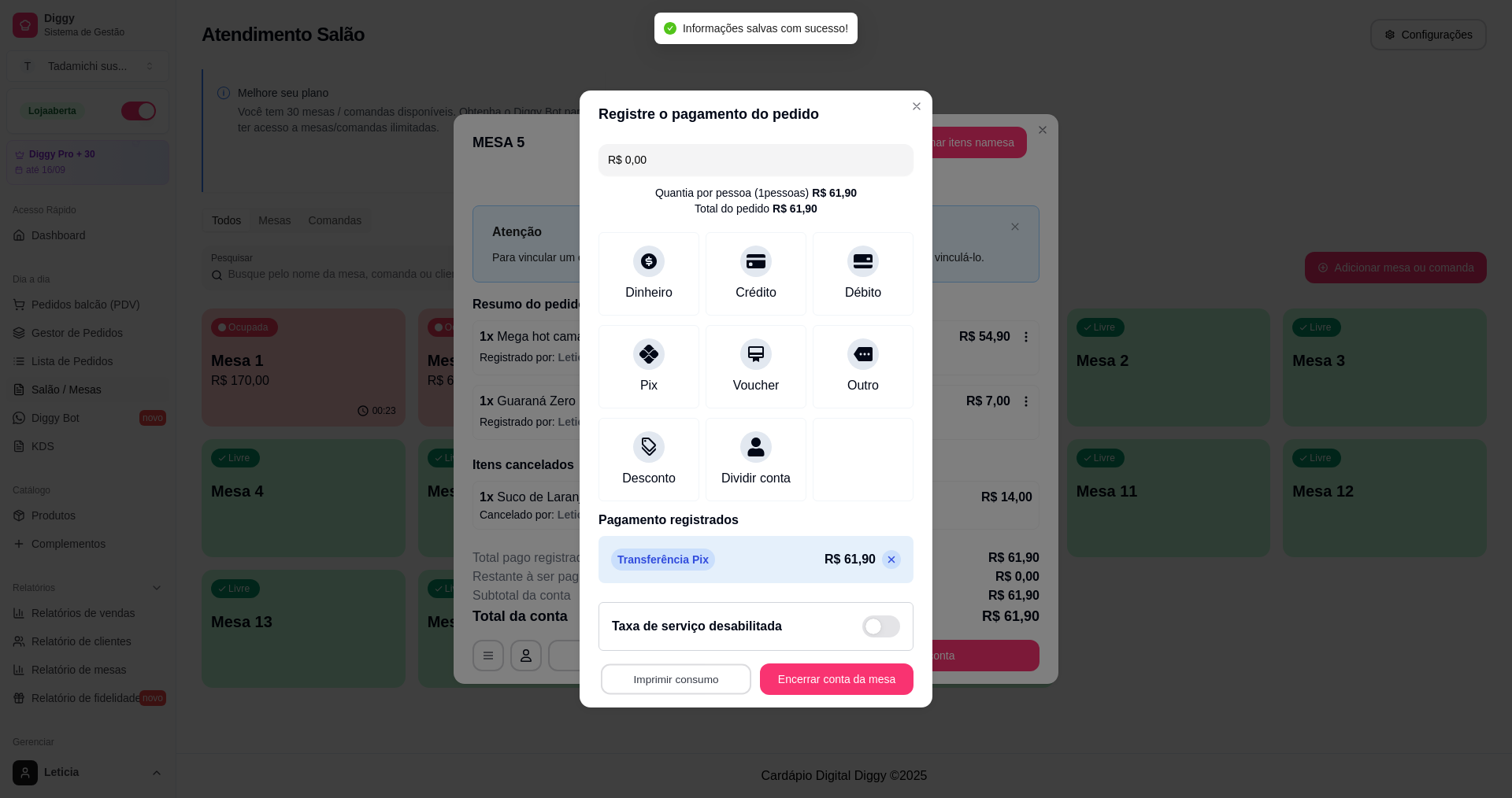
click at [680, 690] on button "Imprimir consumo" at bounding box center [676, 680] width 150 height 31
click at [685, 655] on button "IMPRESSORA HAYOM" at bounding box center [677, 653] width 122 height 25
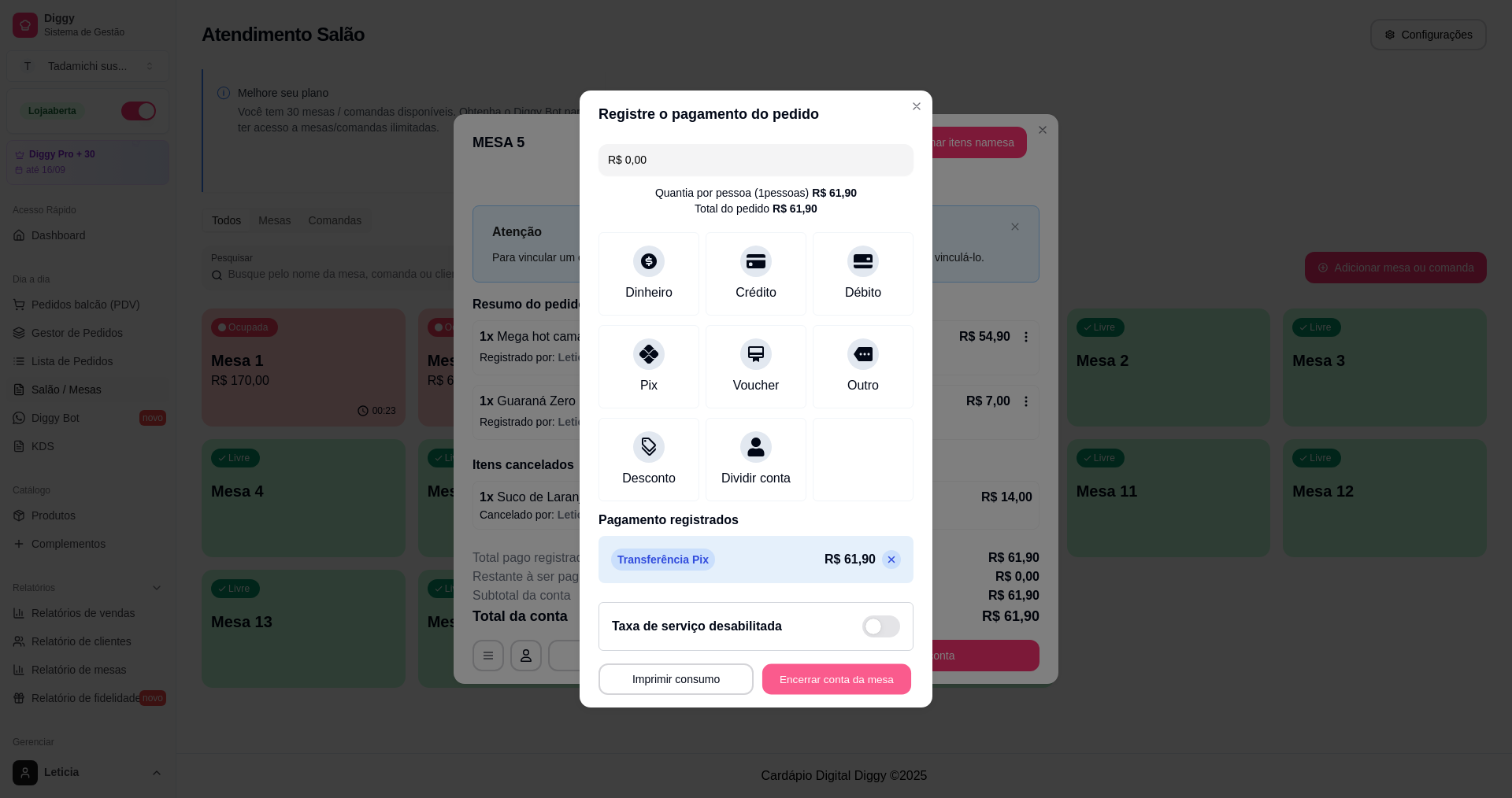
click at [774, 695] on button "Encerrar conta da mesa" at bounding box center [836, 680] width 148 height 31
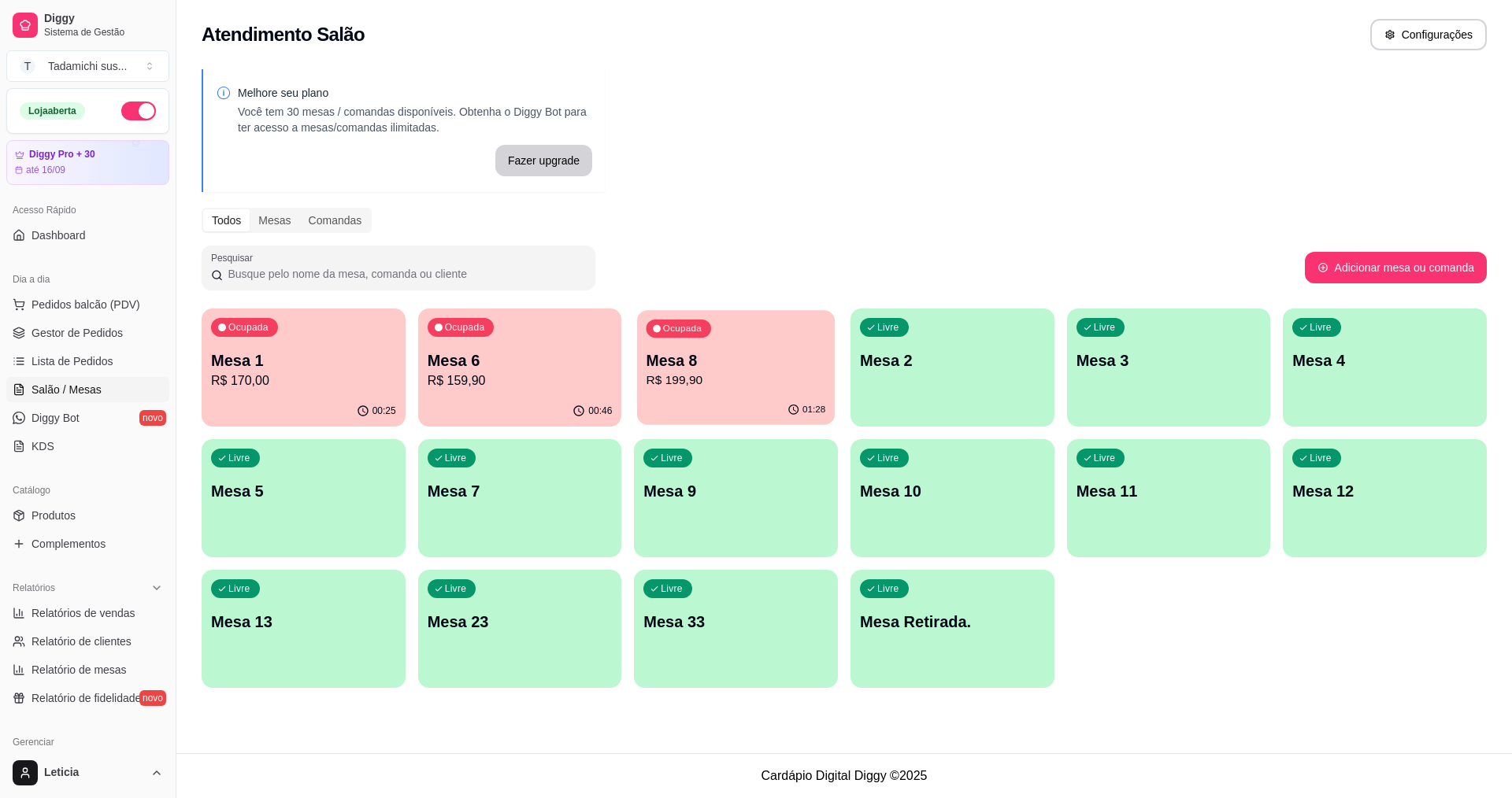
click at [704, 375] on p "R$ 199,90" at bounding box center [736, 380] width 179 height 18
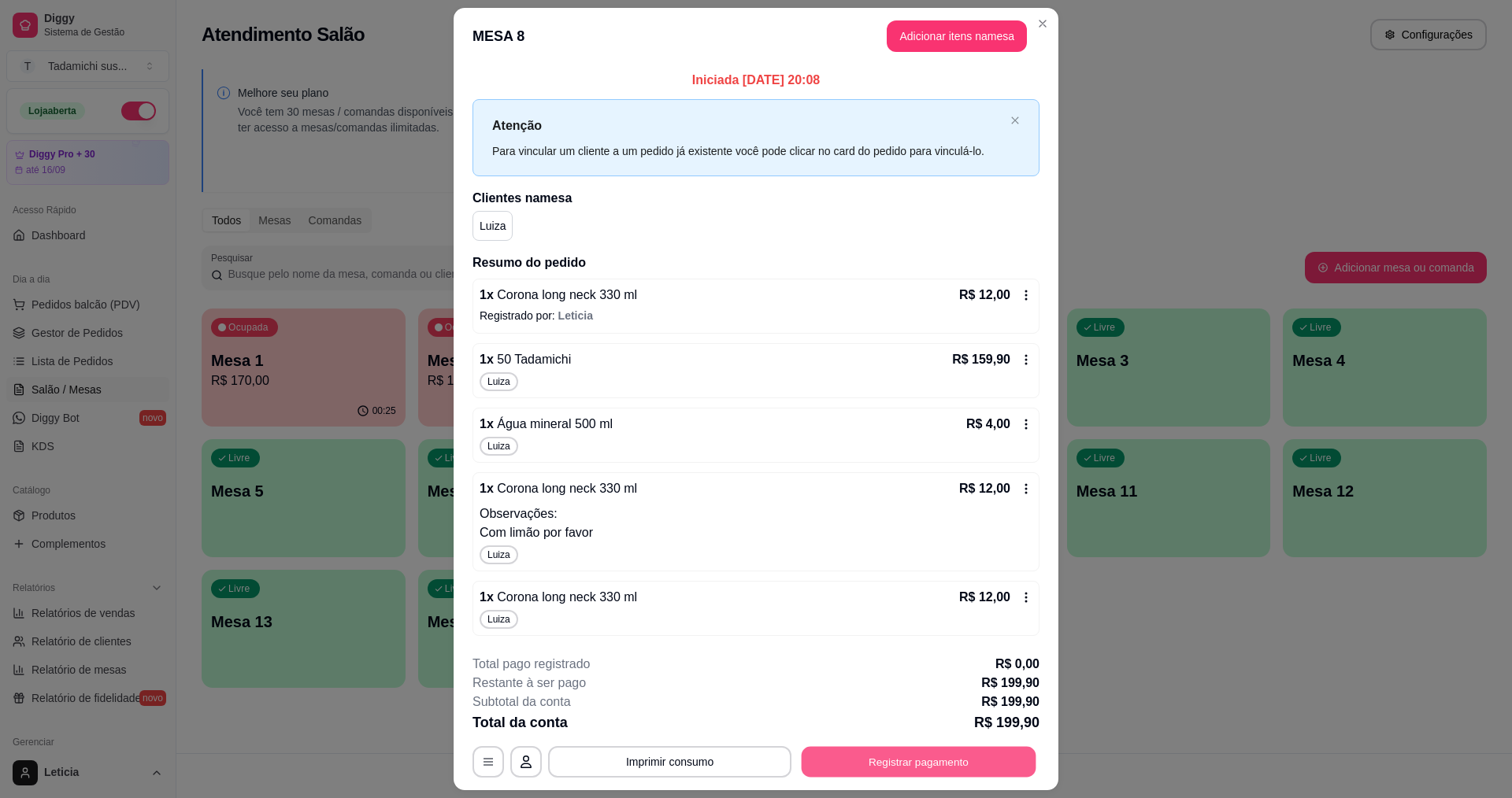
click at [847, 767] on button "Registrar pagamento" at bounding box center [918, 761] width 234 height 31
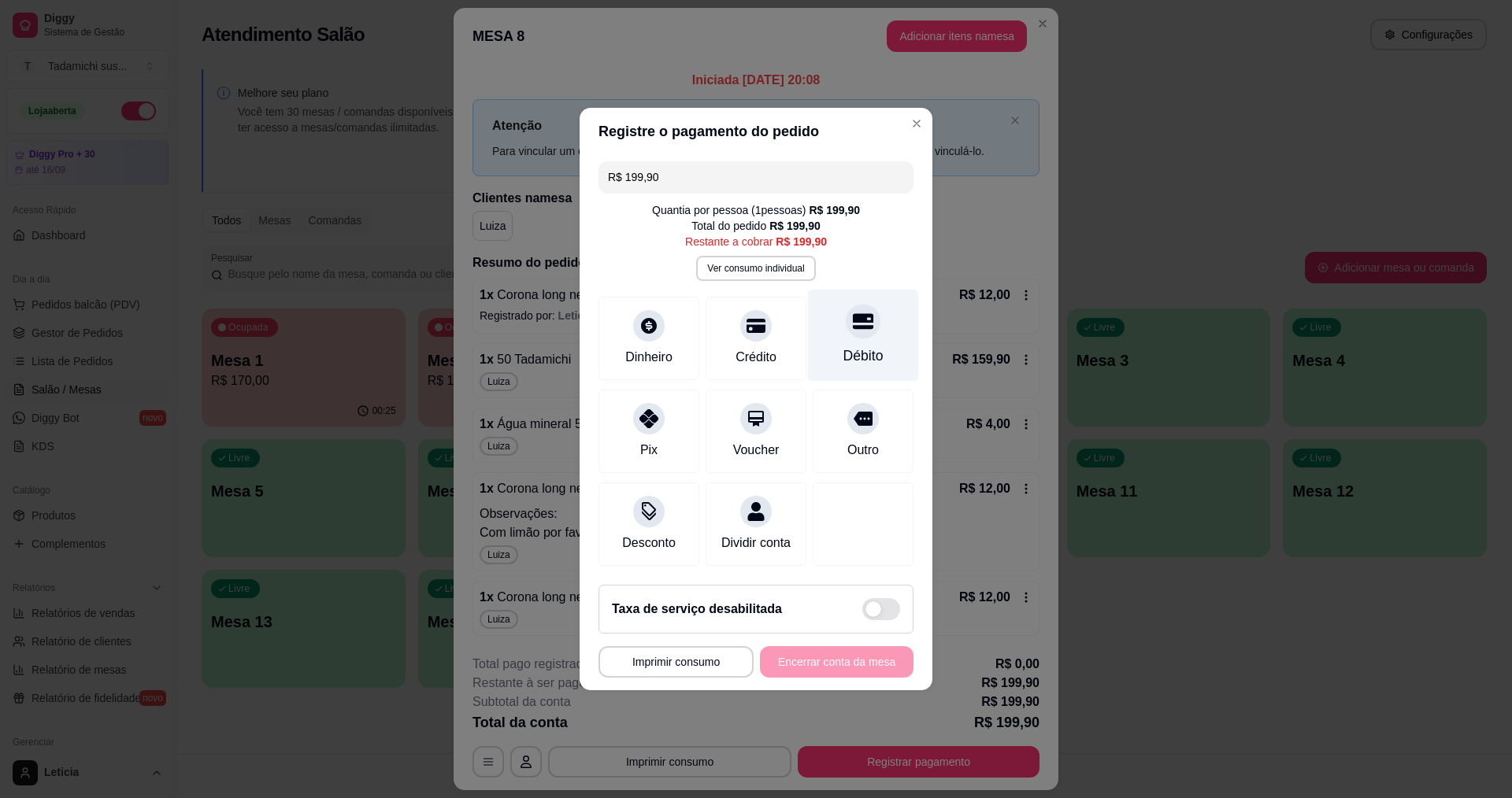
click at [874, 335] on div "Débito" at bounding box center [863, 335] width 111 height 92
type input "R$ 0,00"
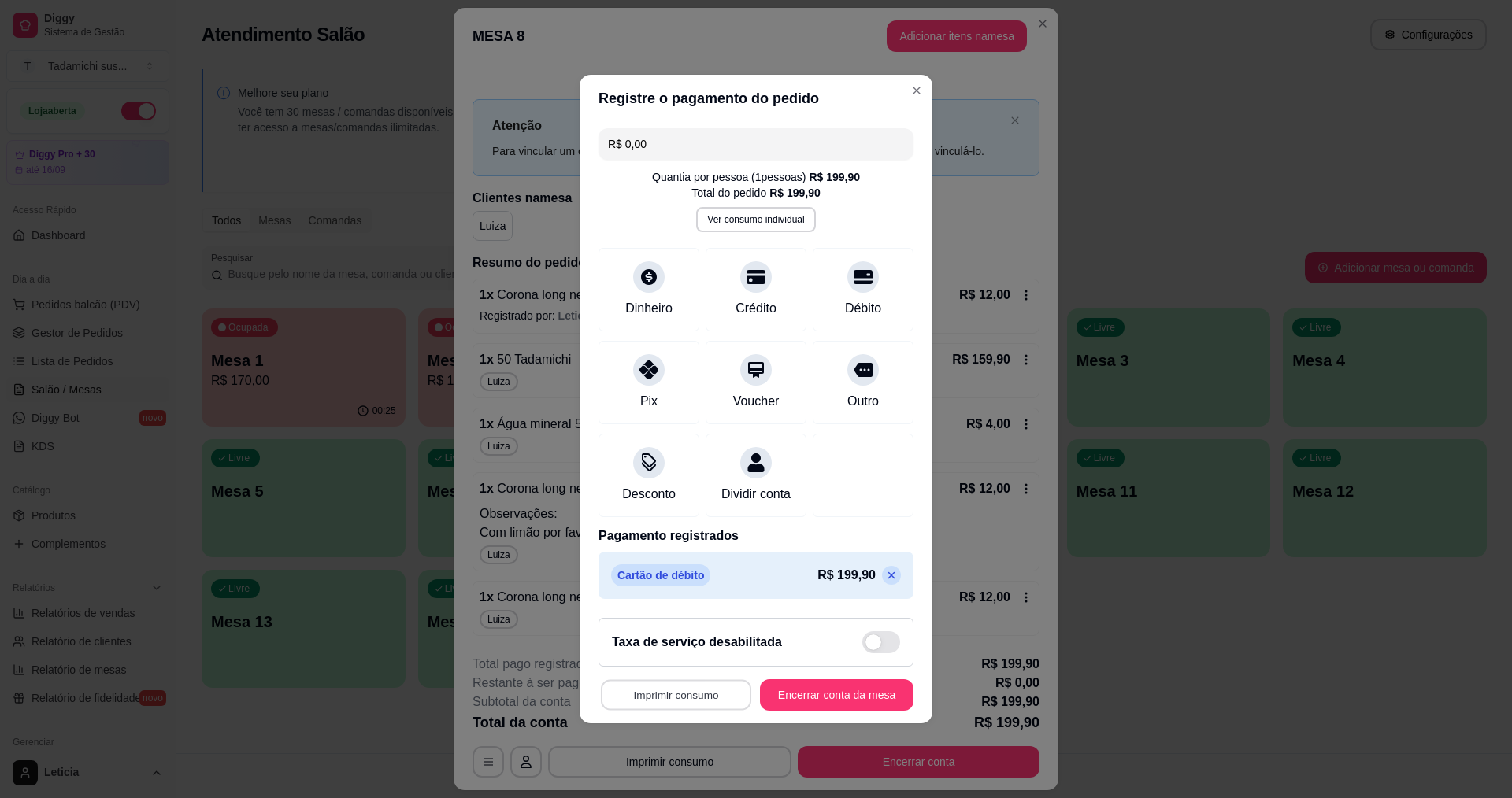
click at [696, 706] on button "Imprimir consumo" at bounding box center [676, 695] width 150 height 31
click at [681, 666] on button "IMPRESSORA HAYOM" at bounding box center [677, 668] width 118 height 24
click at [821, 702] on button "Encerrar conta da mesa" at bounding box center [836, 695] width 153 height 32
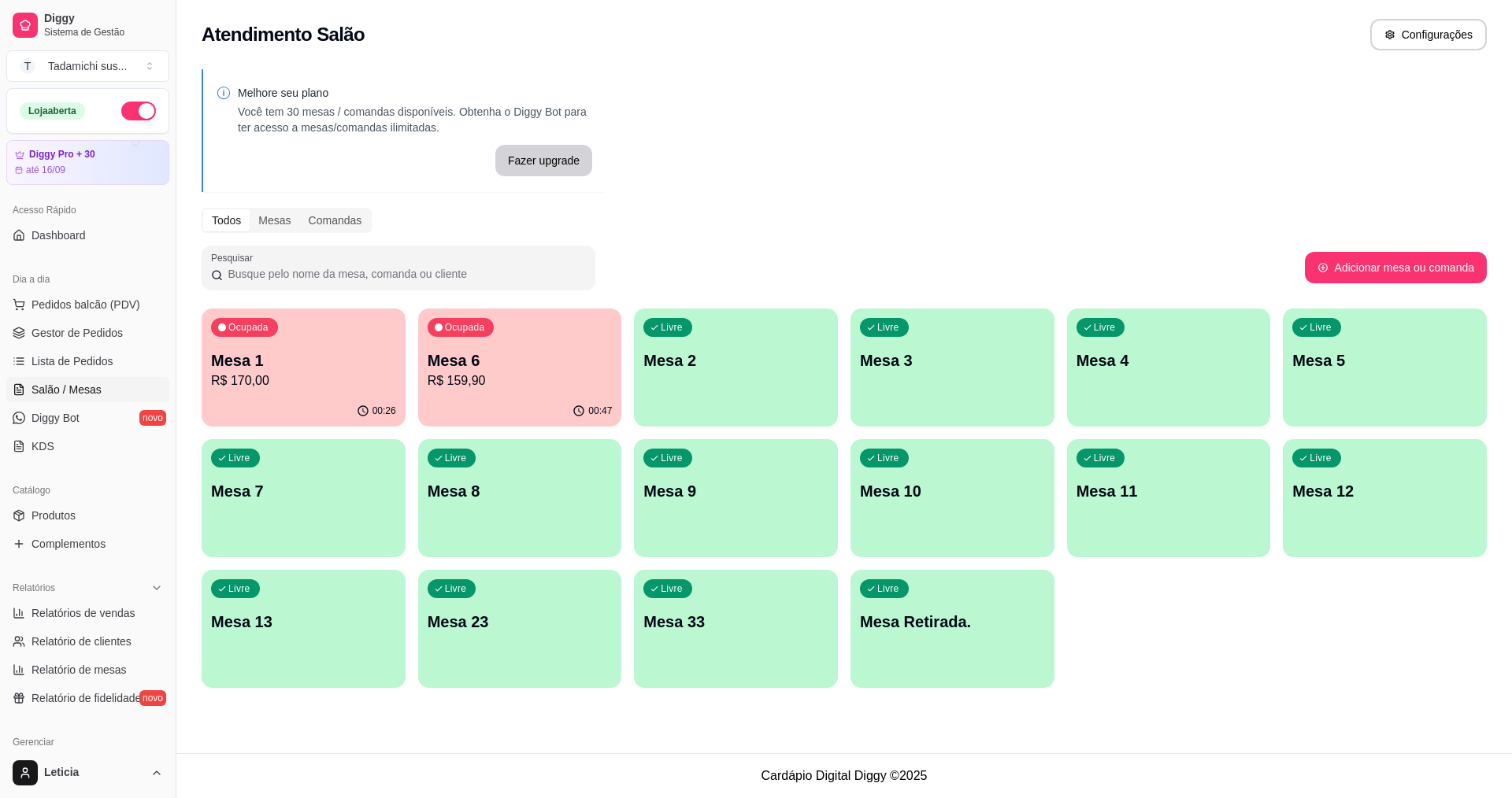
click at [343, 633] on div "Livre Mesa 13" at bounding box center [303, 620] width 204 height 99
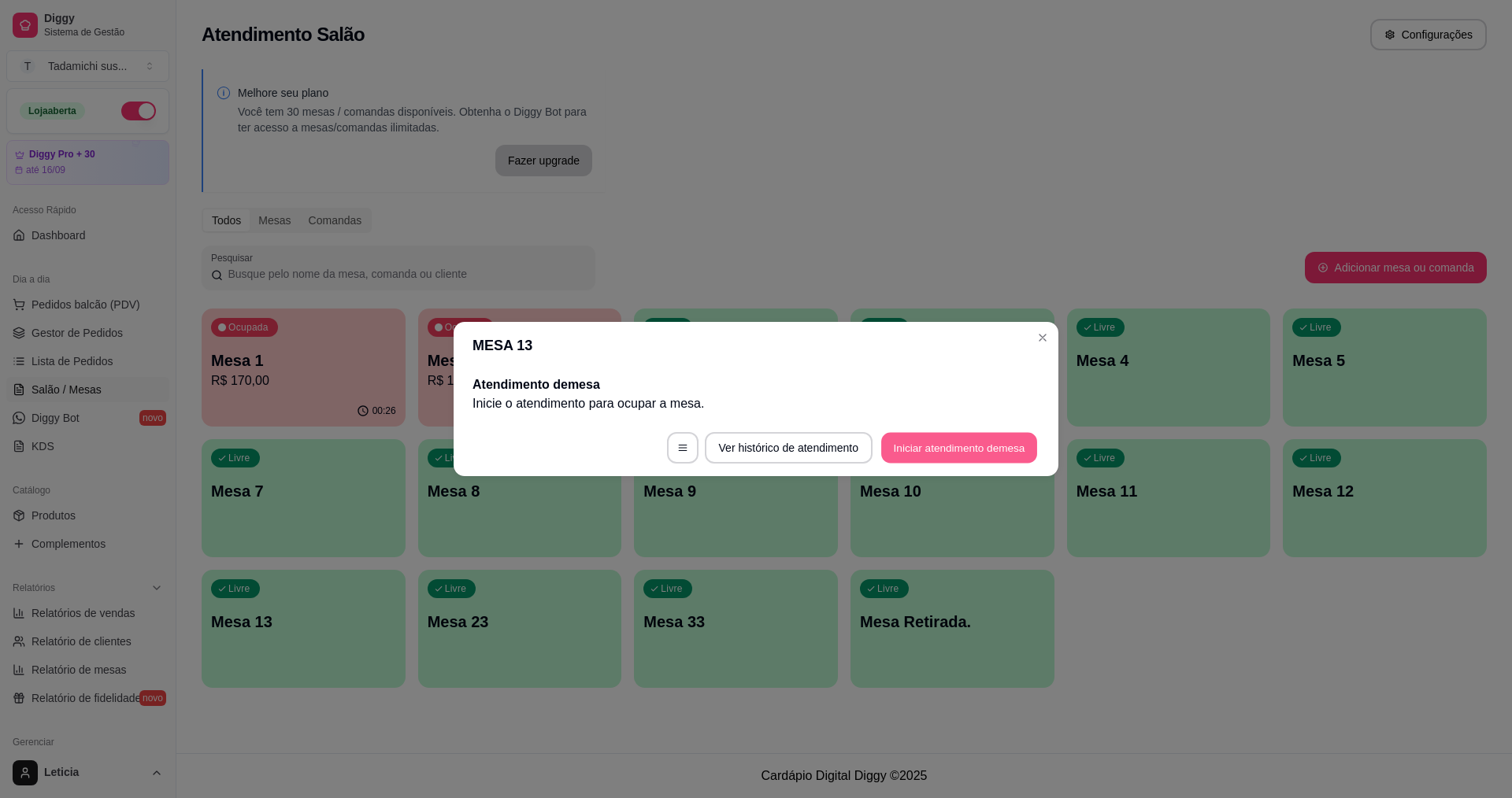
click at [898, 452] on button "Iniciar atendimento de mesa" at bounding box center [959, 448] width 156 height 31
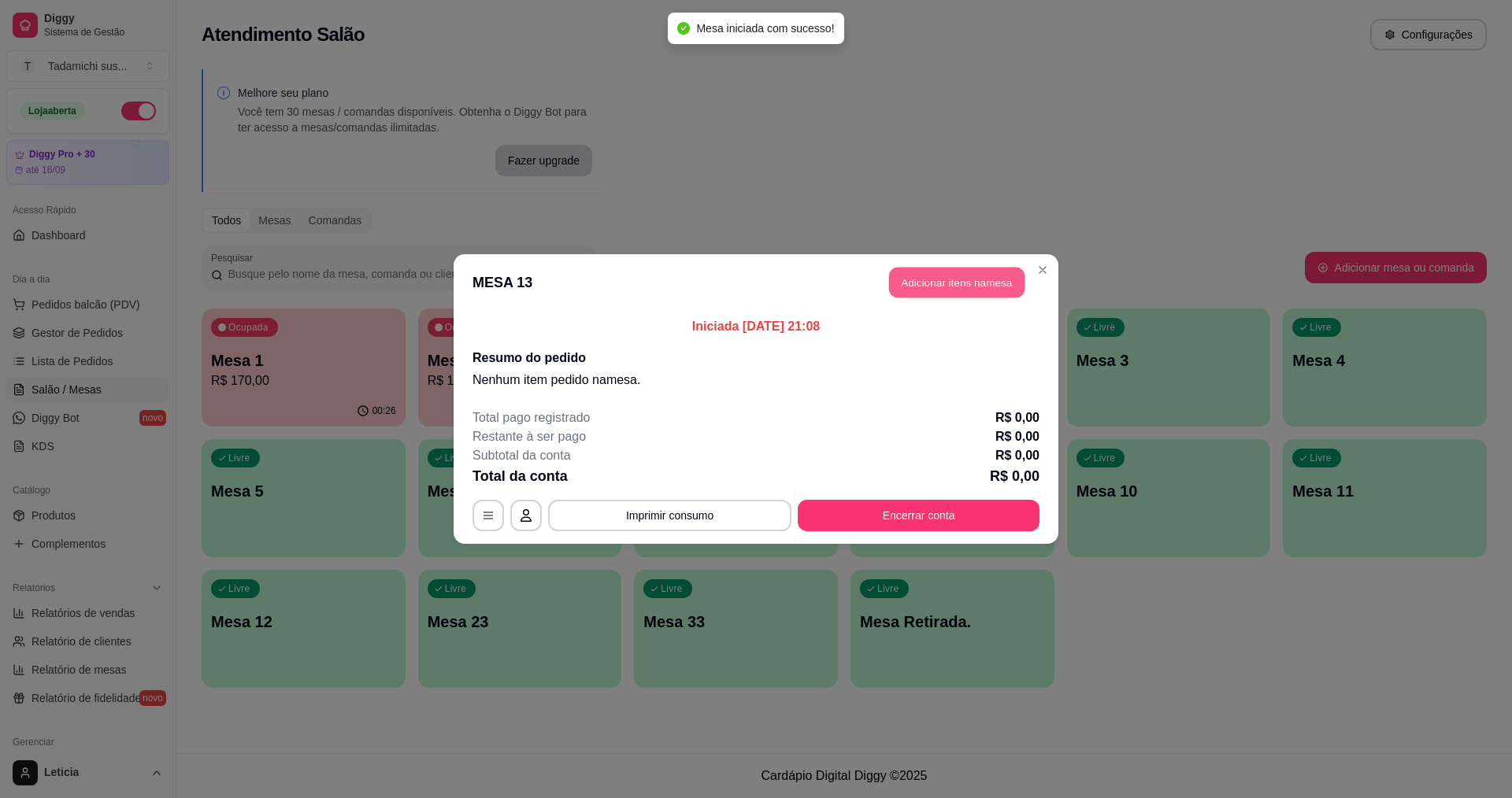
click at [908, 286] on button "Adicionar itens na mesa" at bounding box center [957, 283] width 136 height 31
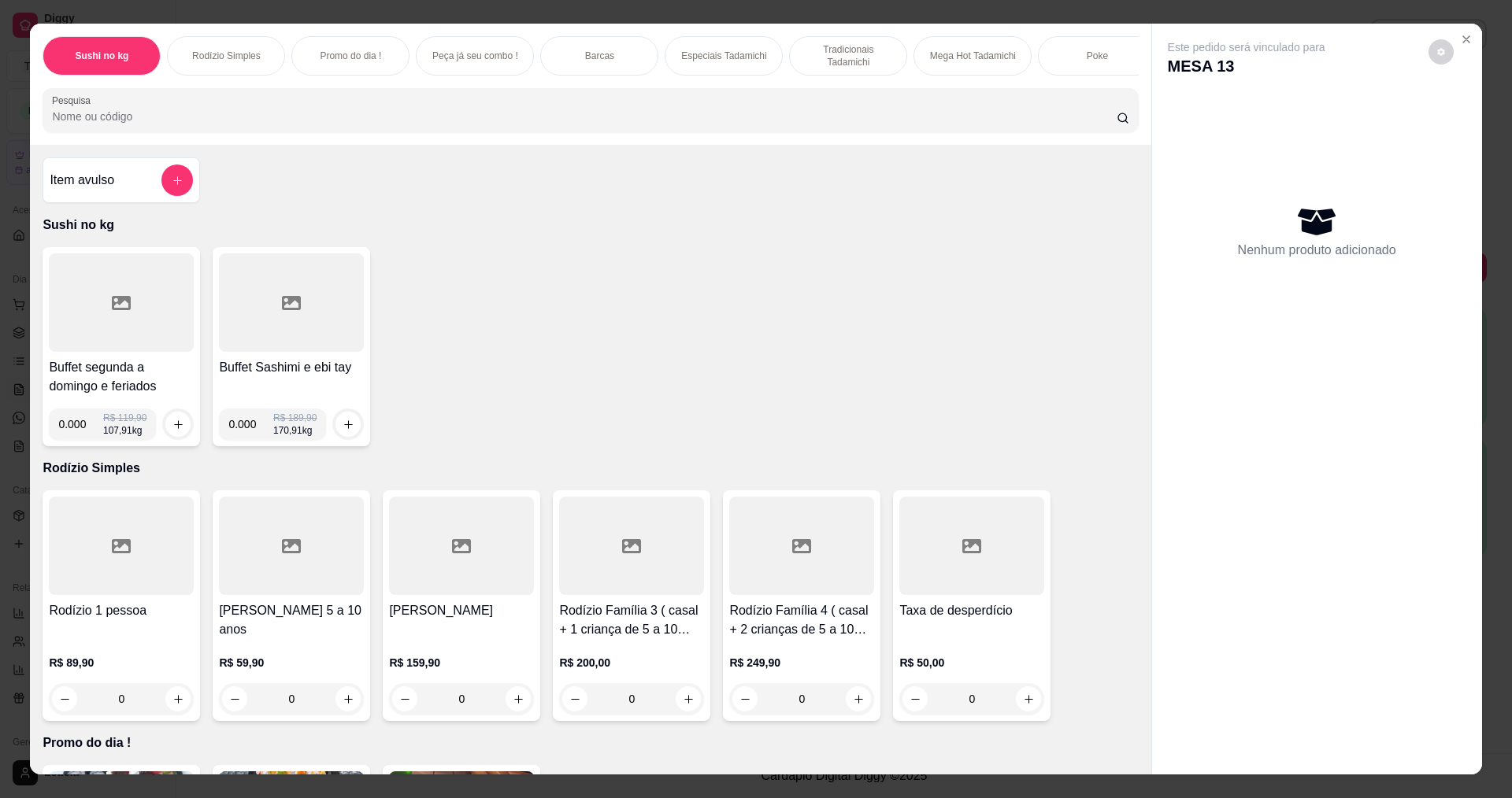
click at [80, 433] on input "0.000" at bounding box center [81, 425] width 45 height 32
type input "0.232"
click at [172, 430] on icon "increase-product-quantity" at bounding box center [178, 424] width 12 height 12
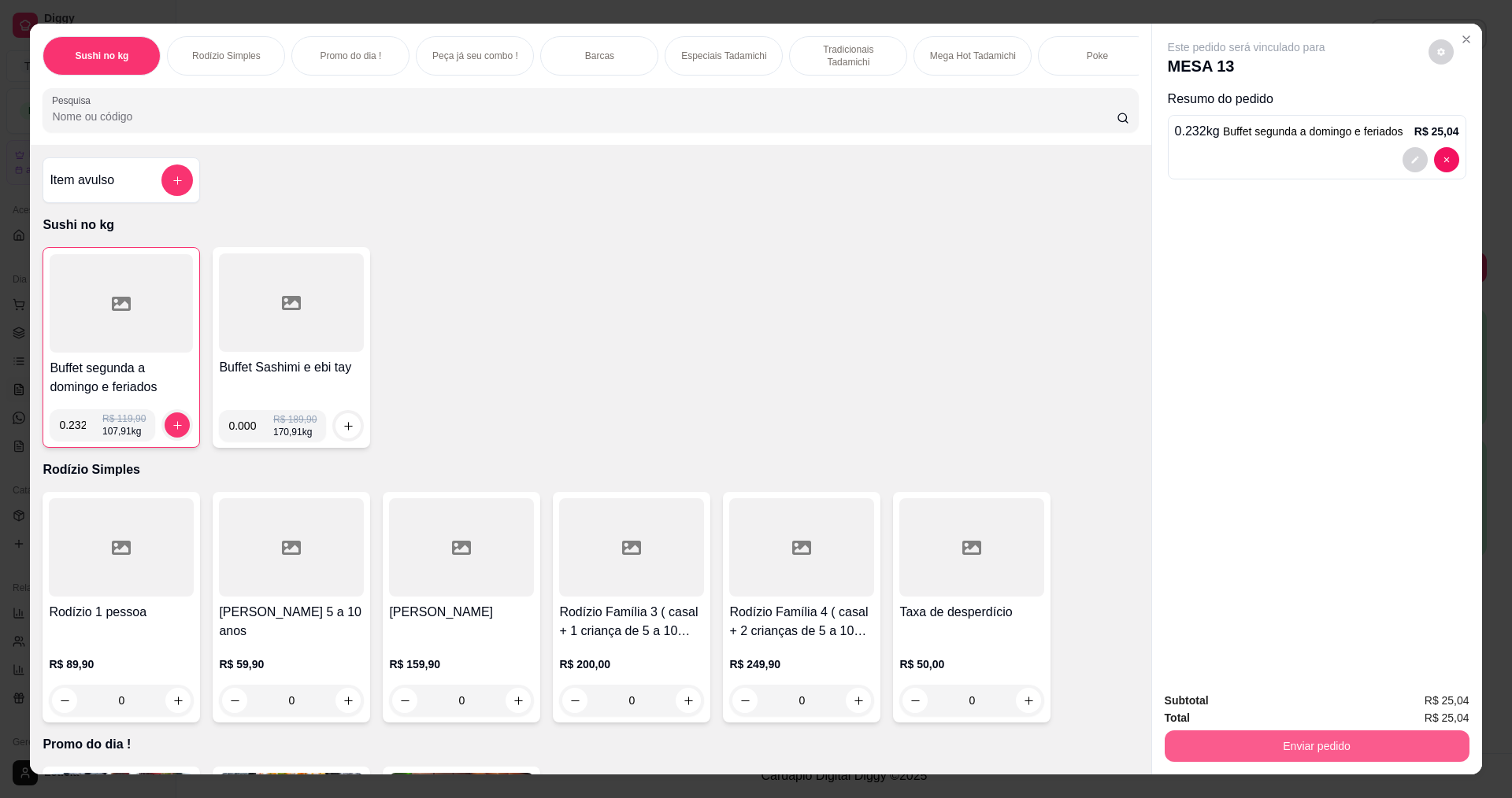
click at [1172, 746] on button "Enviar pedido" at bounding box center [1317, 746] width 305 height 32
click at [1310, 711] on button "Não registrar e enviar pedido" at bounding box center [1264, 707] width 163 height 30
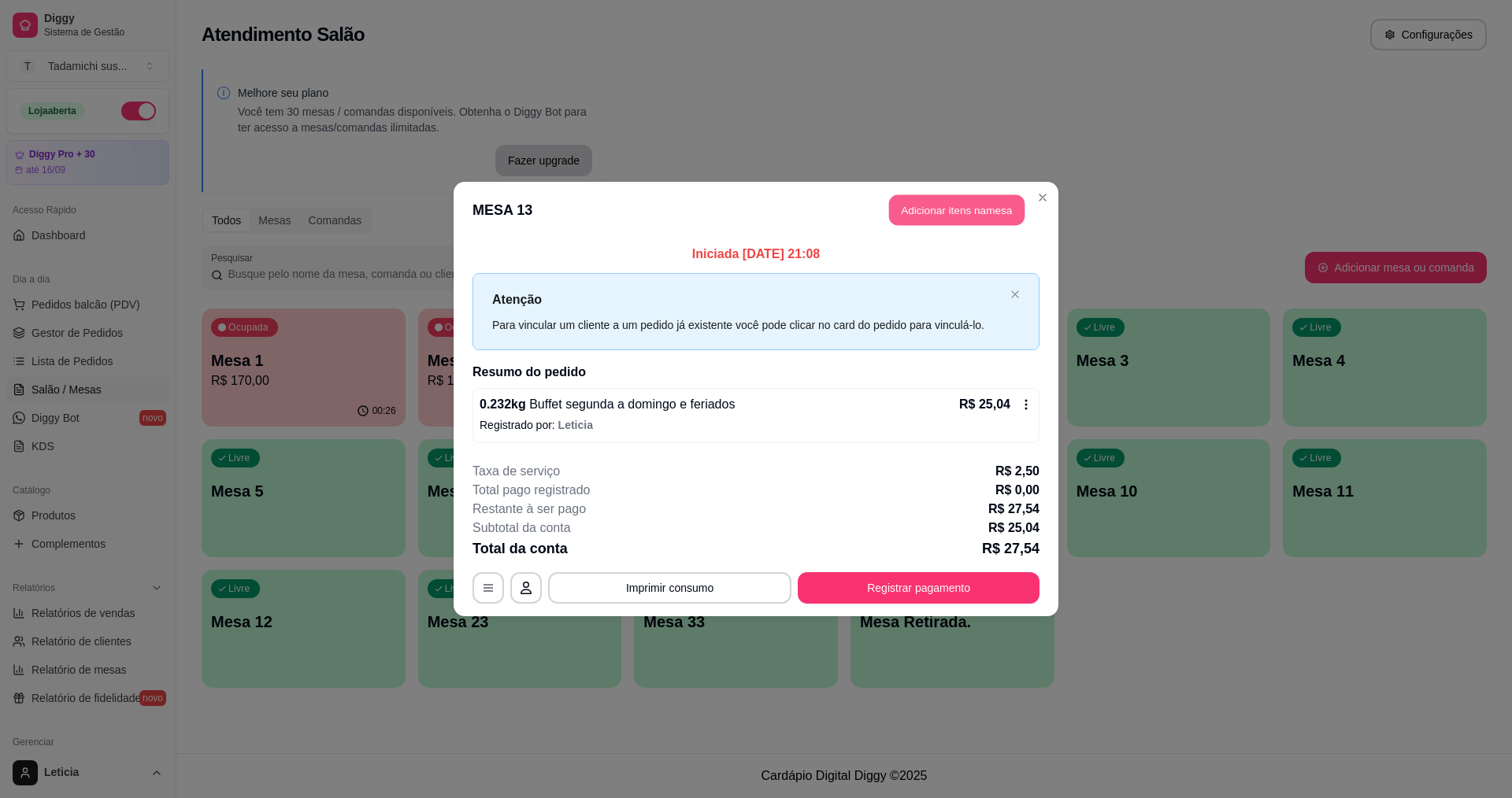
click at [969, 208] on button "Adicionar itens na mesa" at bounding box center [957, 210] width 136 height 31
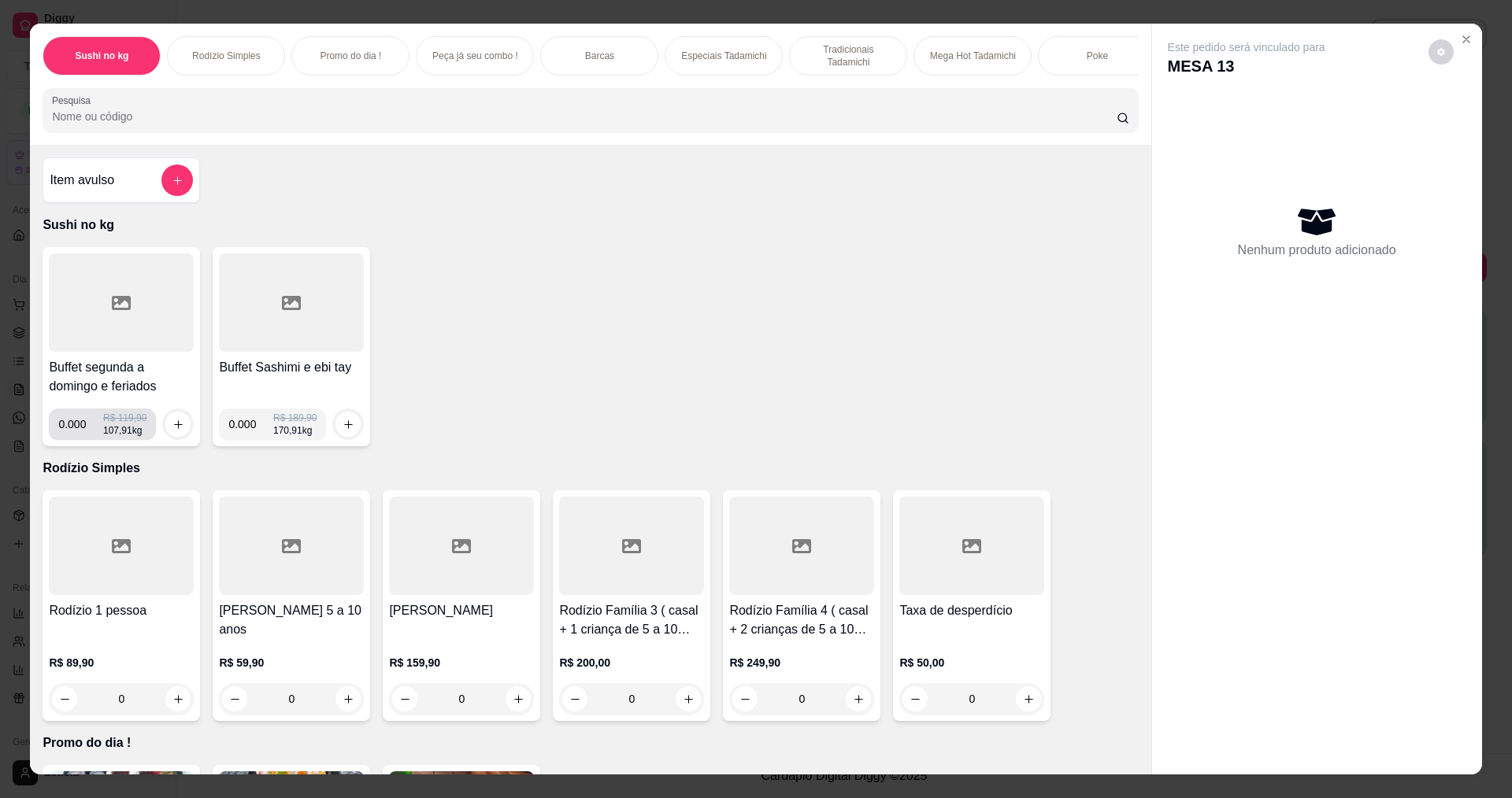
click at [78, 434] on input "0.000" at bounding box center [81, 425] width 45 height 32
type input "0.124"
click at [168, 436] on button "increase-product-quantity" at bounding box center [178, 425] width 24 height 24
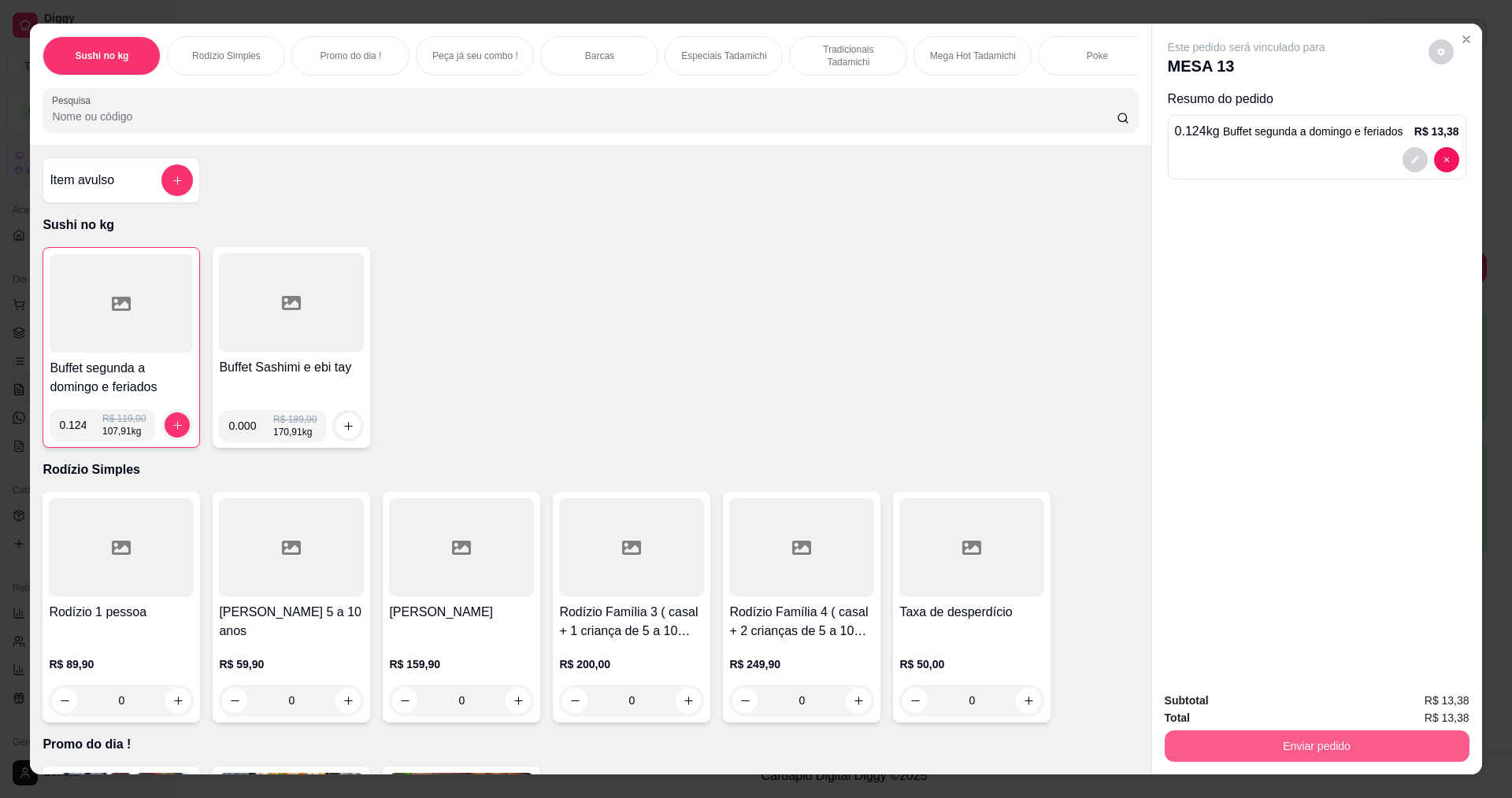
click at [1333, 759] on button "Enviar pedido" at bounding box center [1317, 746] width 305 height 32
click at [1275, 703] on button "Não registrar e enviar pedido" at bounding box center [1262, 706] width 165 height 31
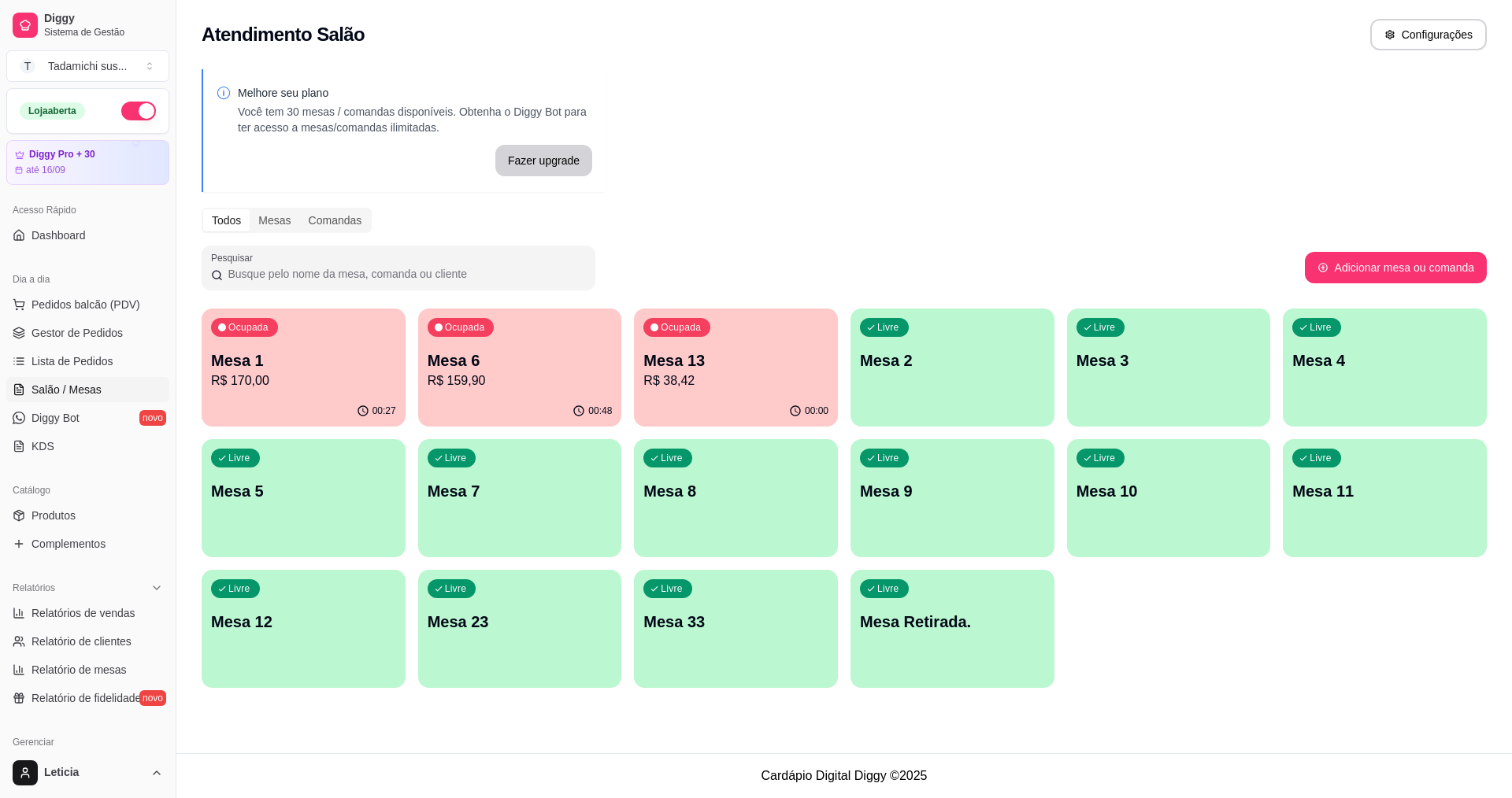
click at [479, 399] on div "00:48" at bounding box center [520, 411] width 204 height 31
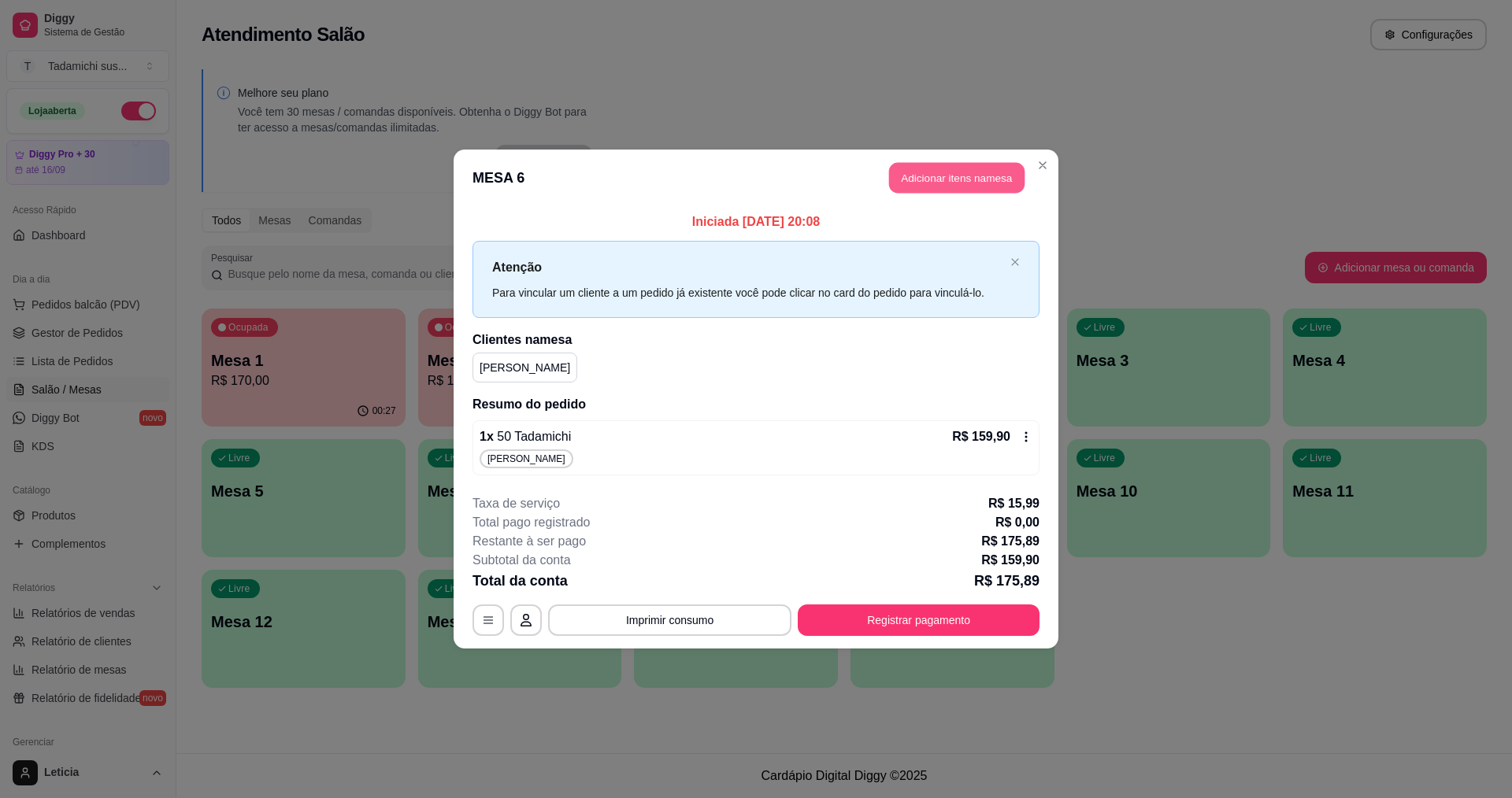
click at [924, 168] on button "Adicionar itens na mesa" at bounding box center [957, 178] width 136 height 31
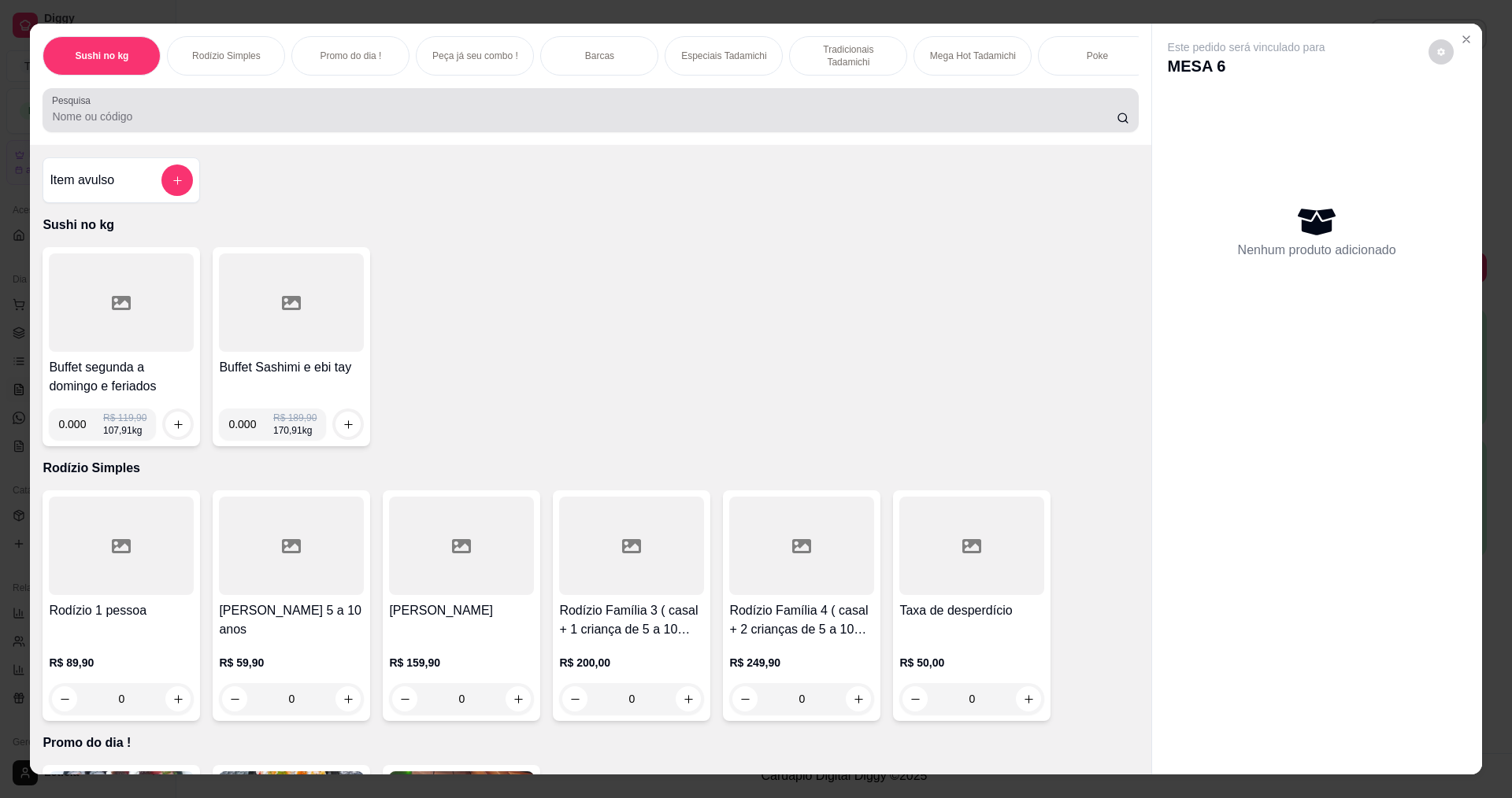
click at [765, 111] on div at bounding box center [590, 111] width 1076 height 32
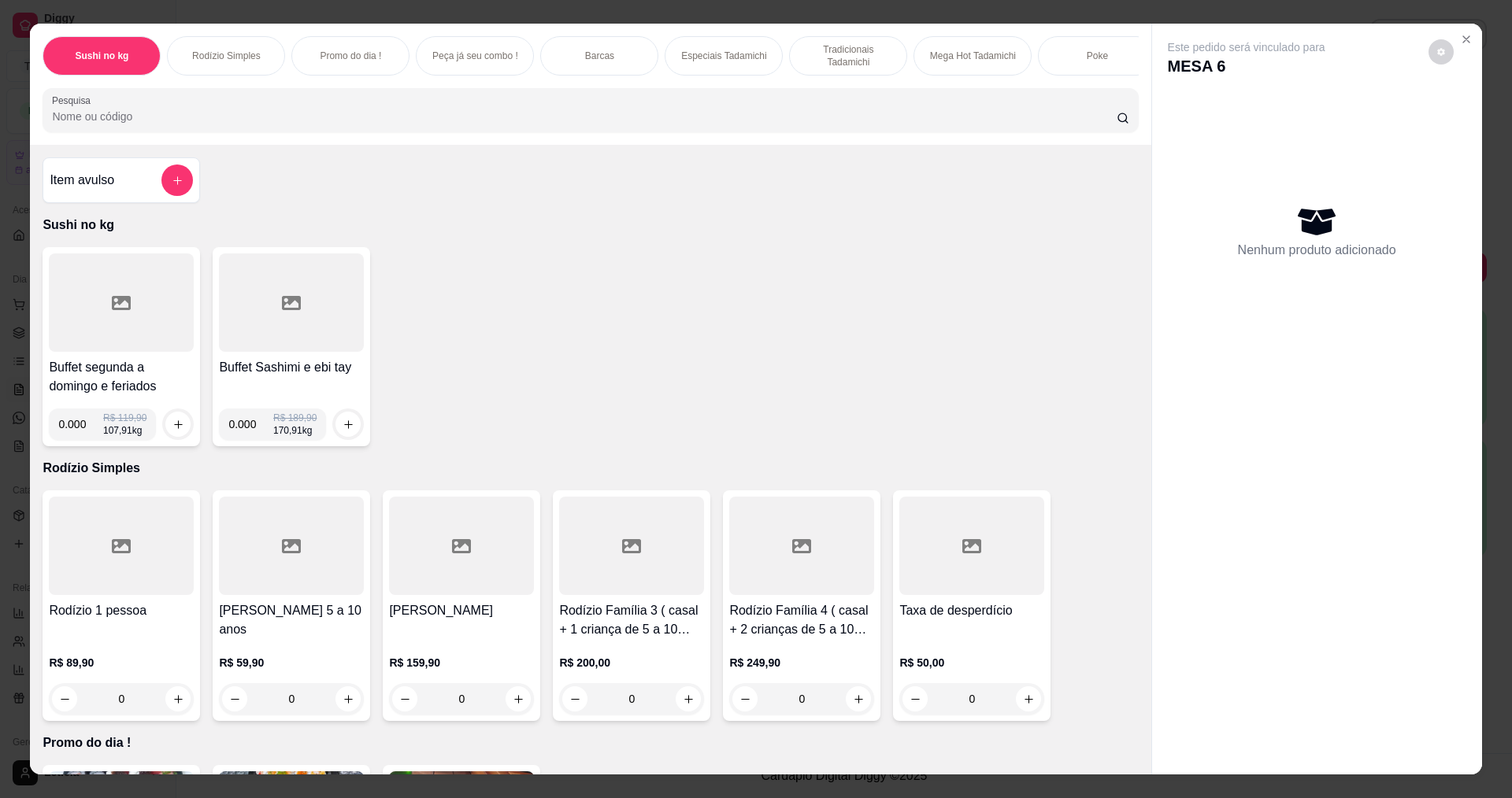
click at [753, 123] on input "Pesquisa" at bounding box center [583, 117] width 1064 height 16
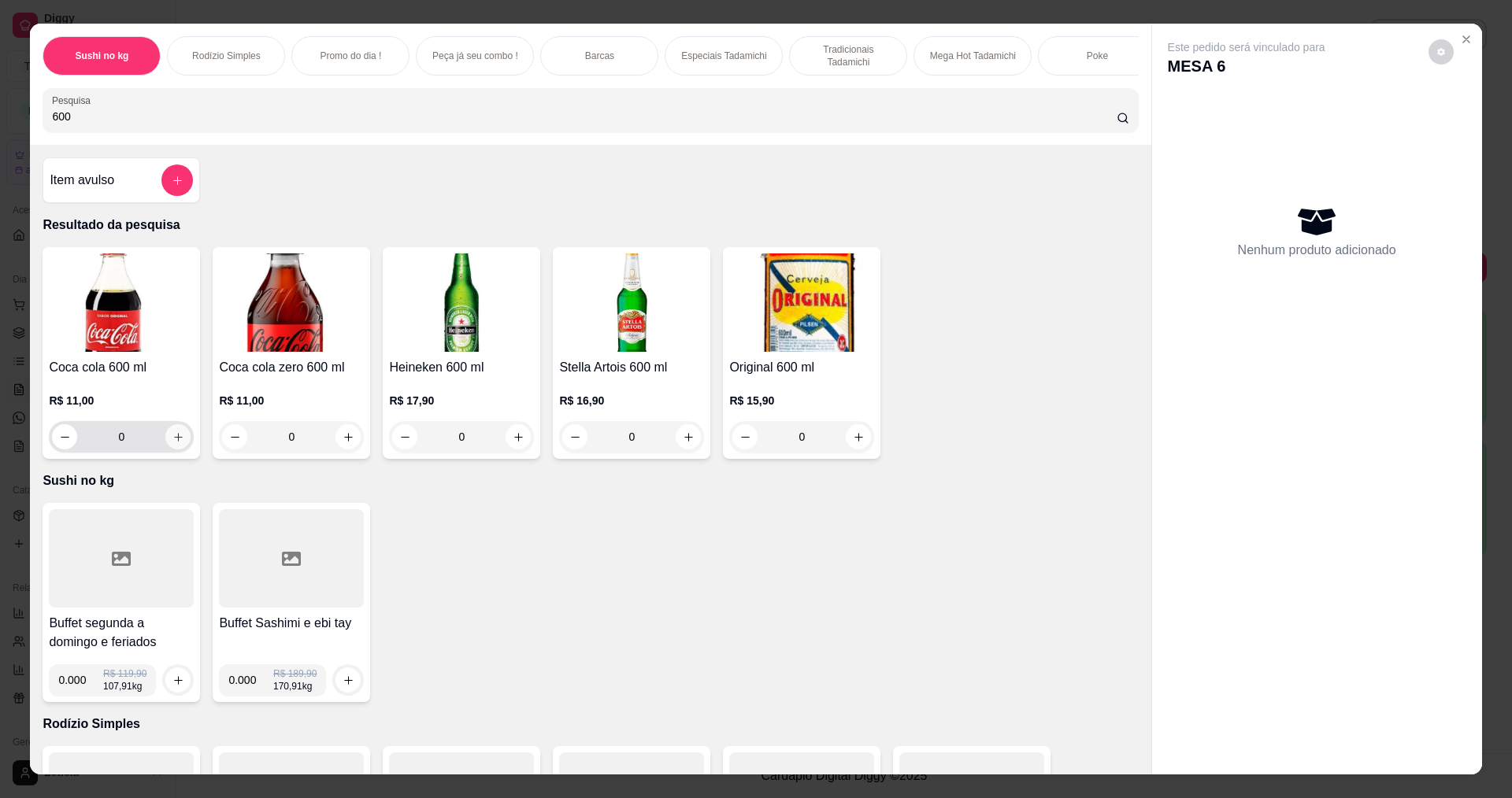
type input "600"
click at [172, 443] on icon "increase-product-quantity" at bounding box center [178, 436] width 12 height 12
type input "1"
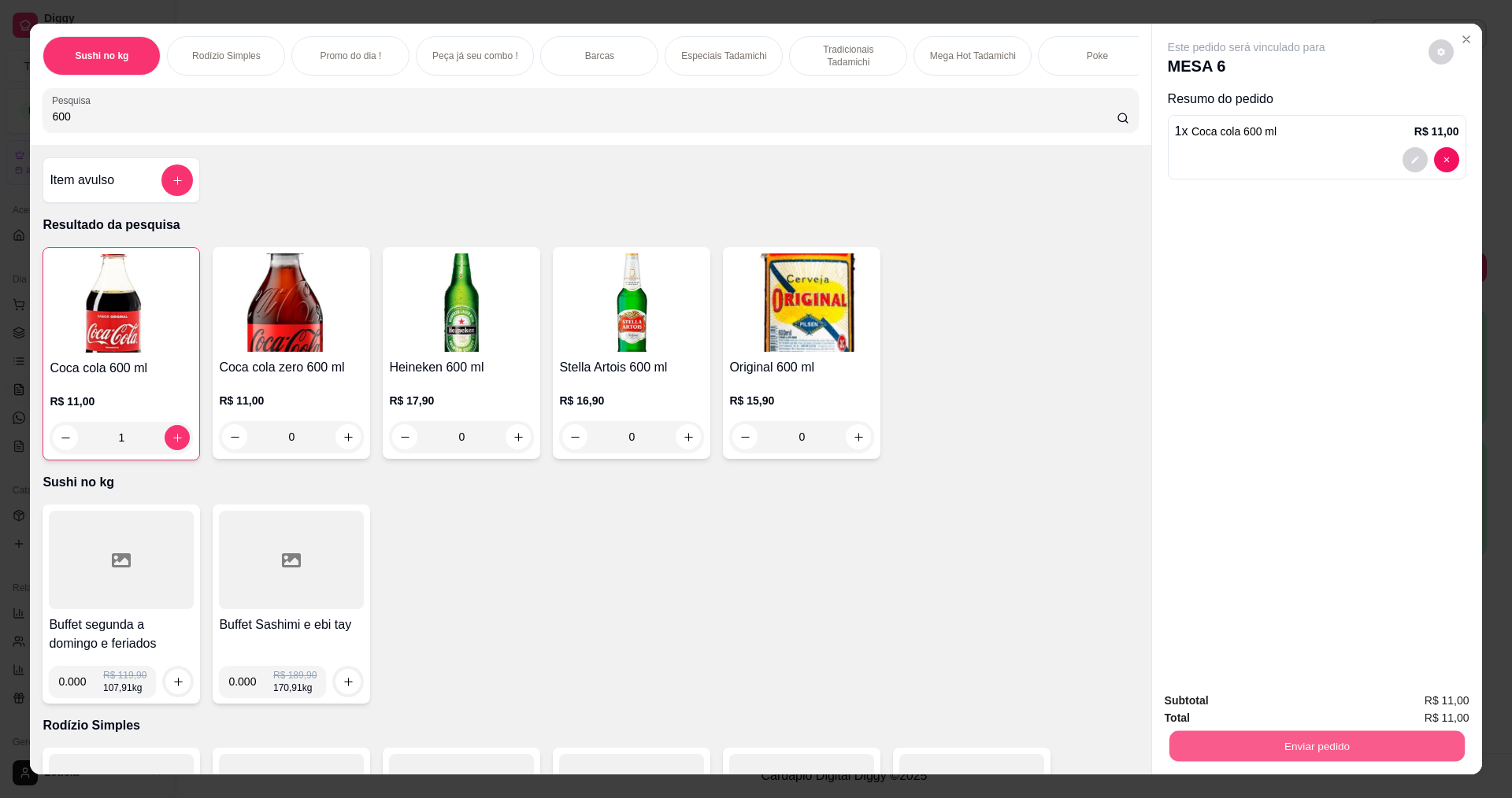
click at [1212, 737] on button "Enviar pedido" at bounding box center [1316, 745] width 295 height 31
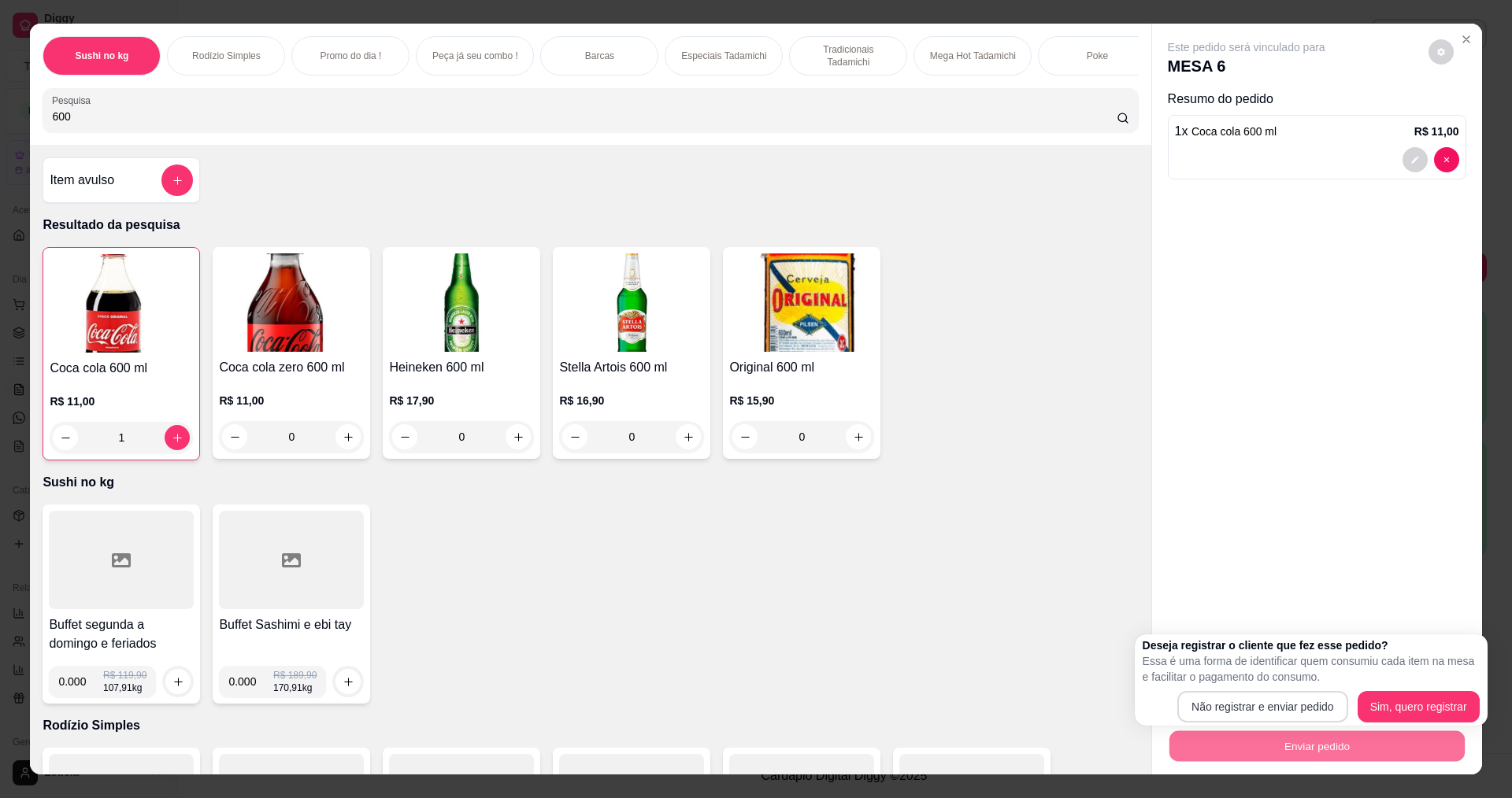
click at [1210, 706] on button "Não registrar e enviar pedido" at bounding box center [1263, 707] width 171 height 32
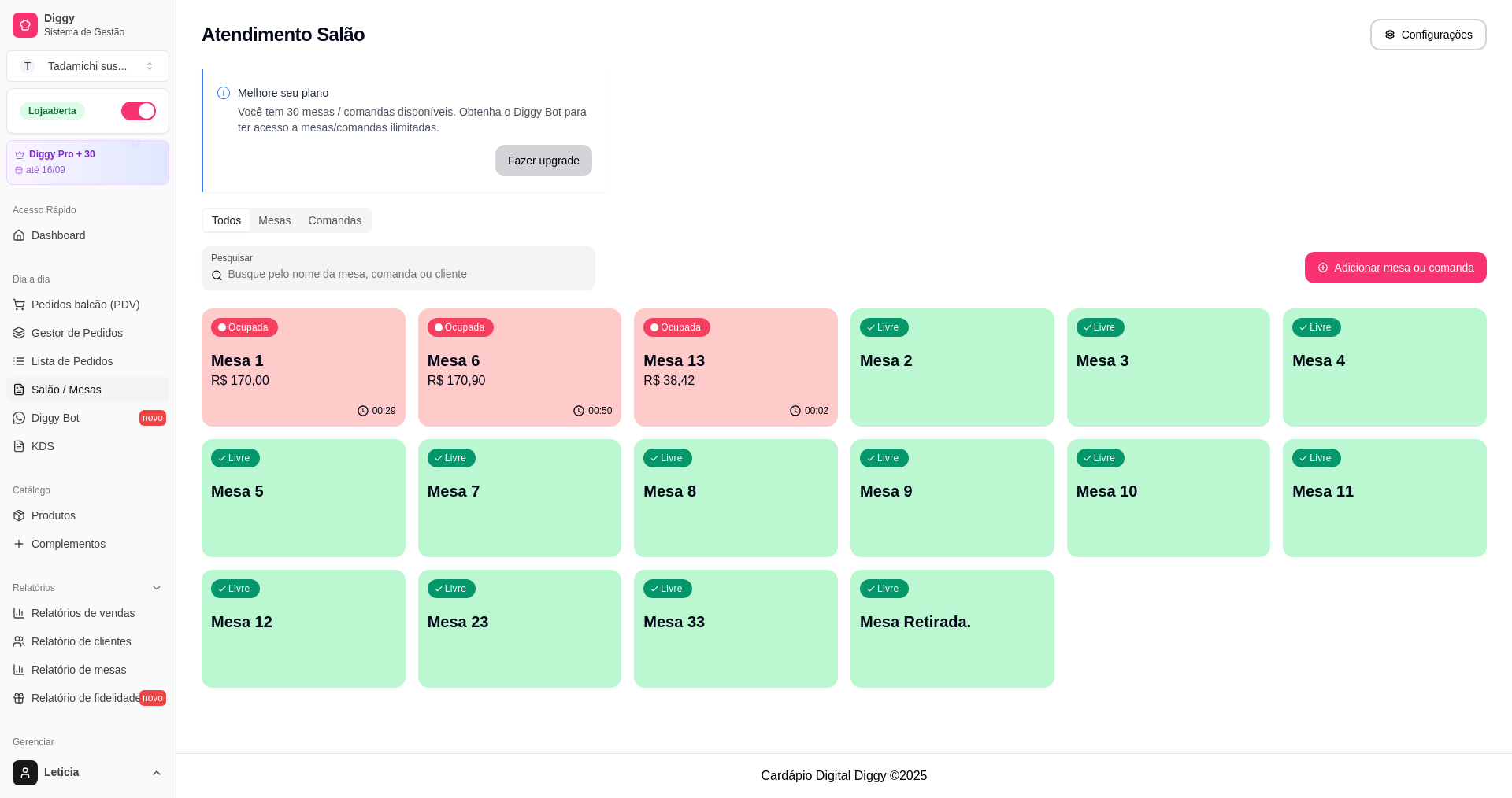
click at [442, 358] on p "Mesa 6" at bounding box center [520, 361] width 185 height 22
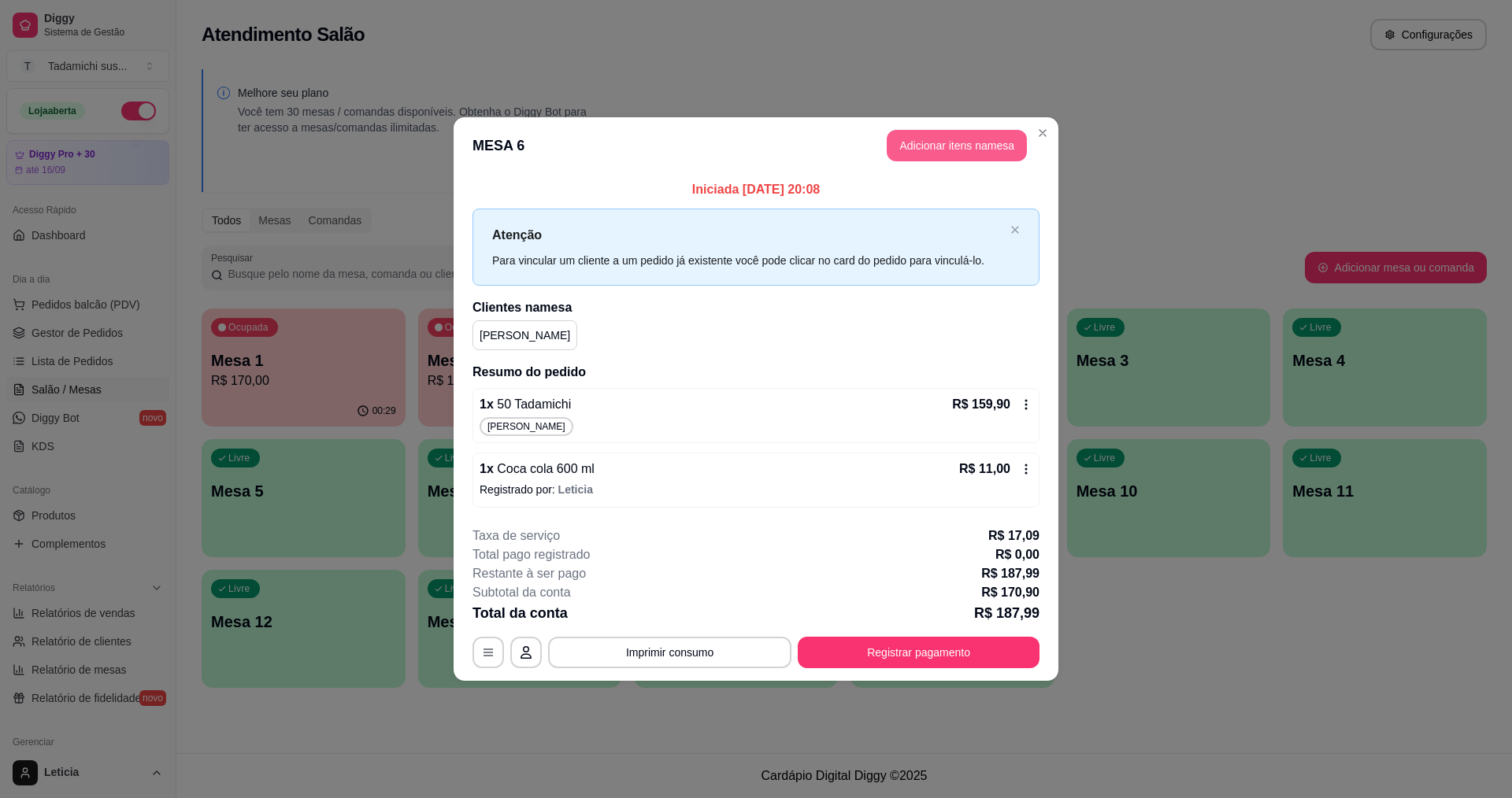
click at [941, 155] on button "Adicionar itens na mesa" at bounding box center [956, 146] width 140 height 32
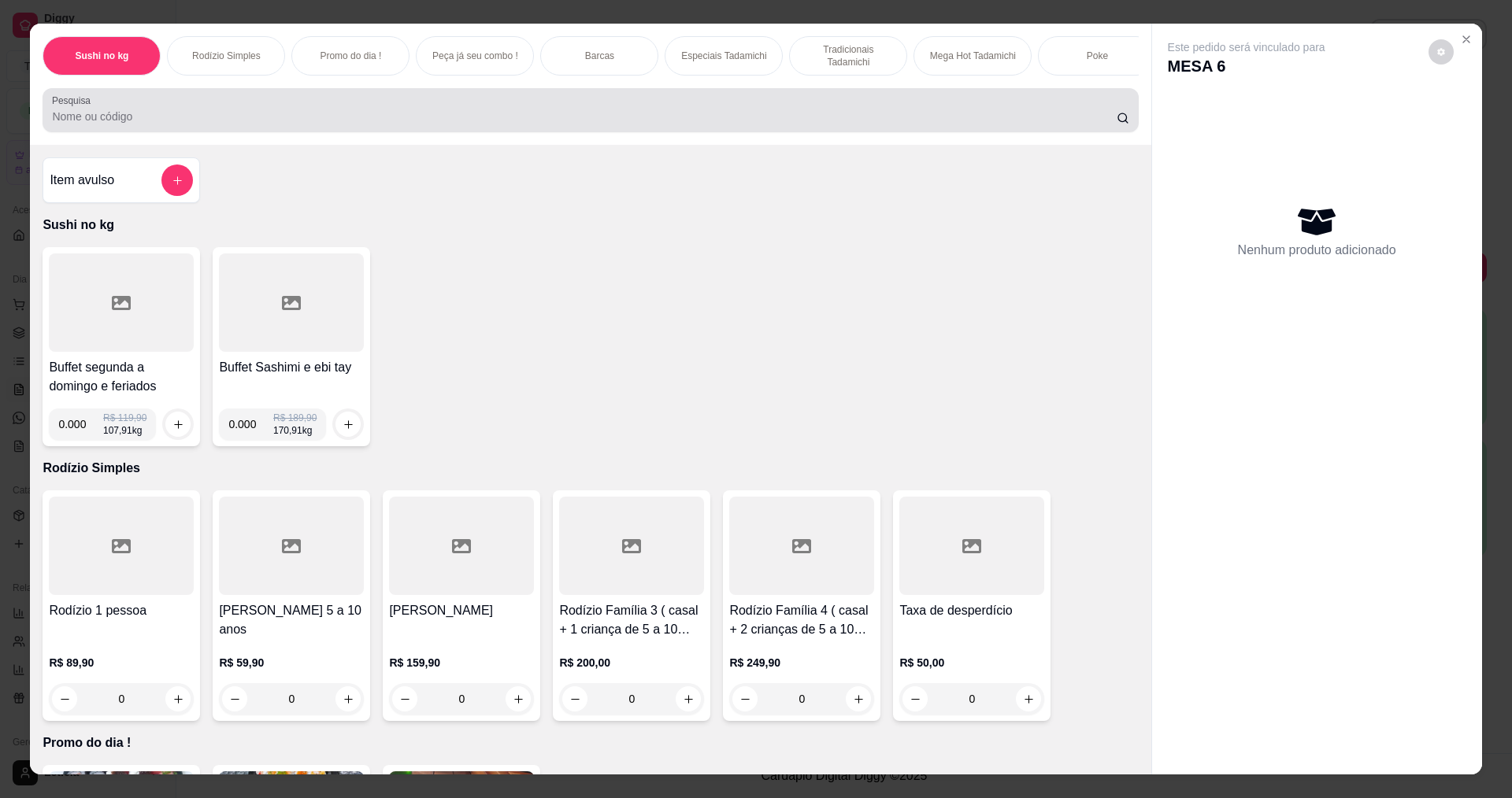
click at [830, 133] on div "Pesquisa" at bounding box center [590, 111] width 1095 height 44
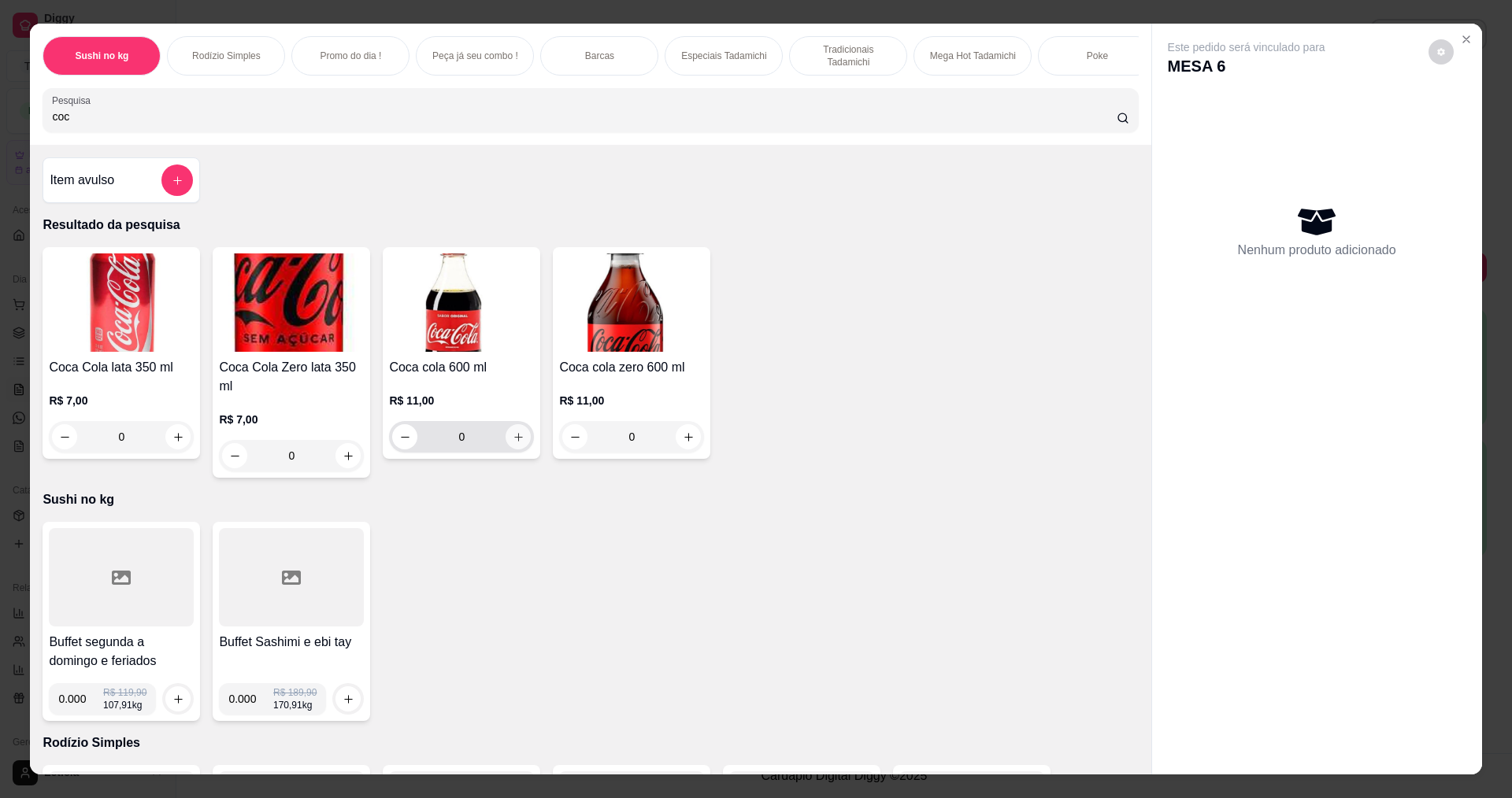
type input "coc"
click at [513, 443] on icon "increase-product-quantity" at bounding box center [518, 436] width 12 height 12
type input "1"
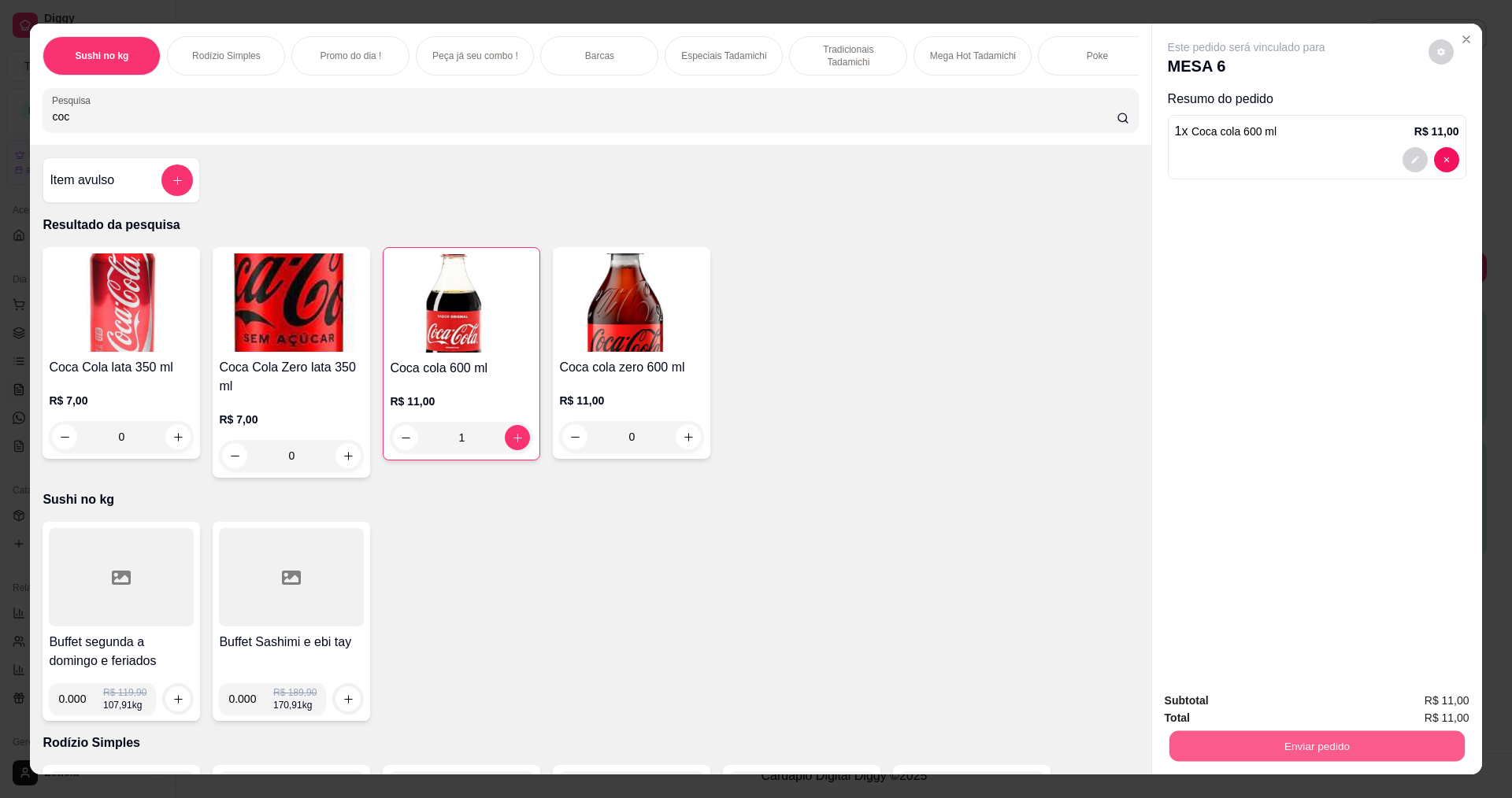
click at [1379, 734] on button "Enviar pedido" at bounding box center [1316, 745] width 295 height 31
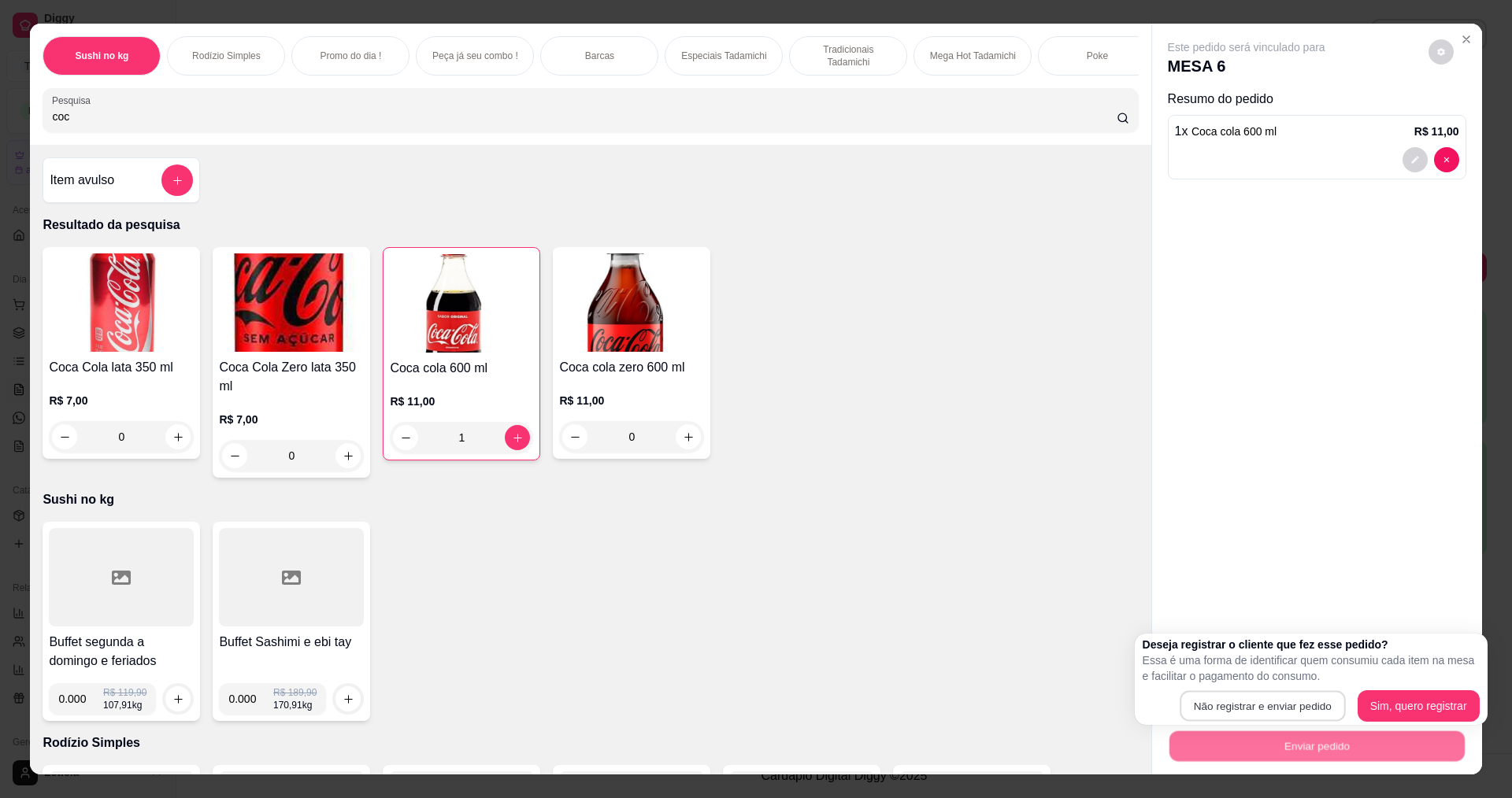
click at [1297, 706] on button "Não registrar e enviar pedido" at bounding box center [1262, 706] width 165 height 31
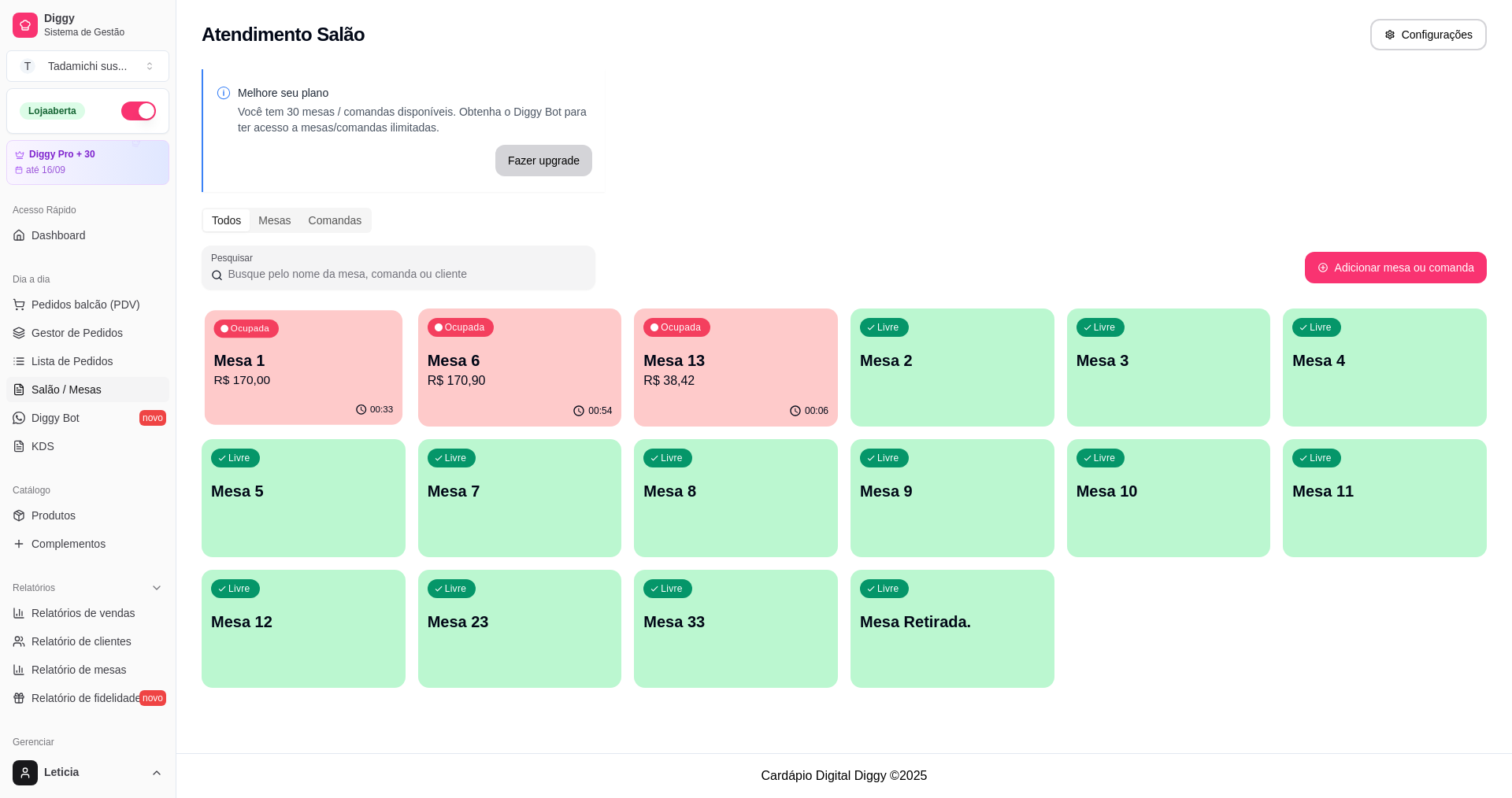
click at [338, 356] on p "Mesa 1" at bounding box center [303, 361] width 179 height 21
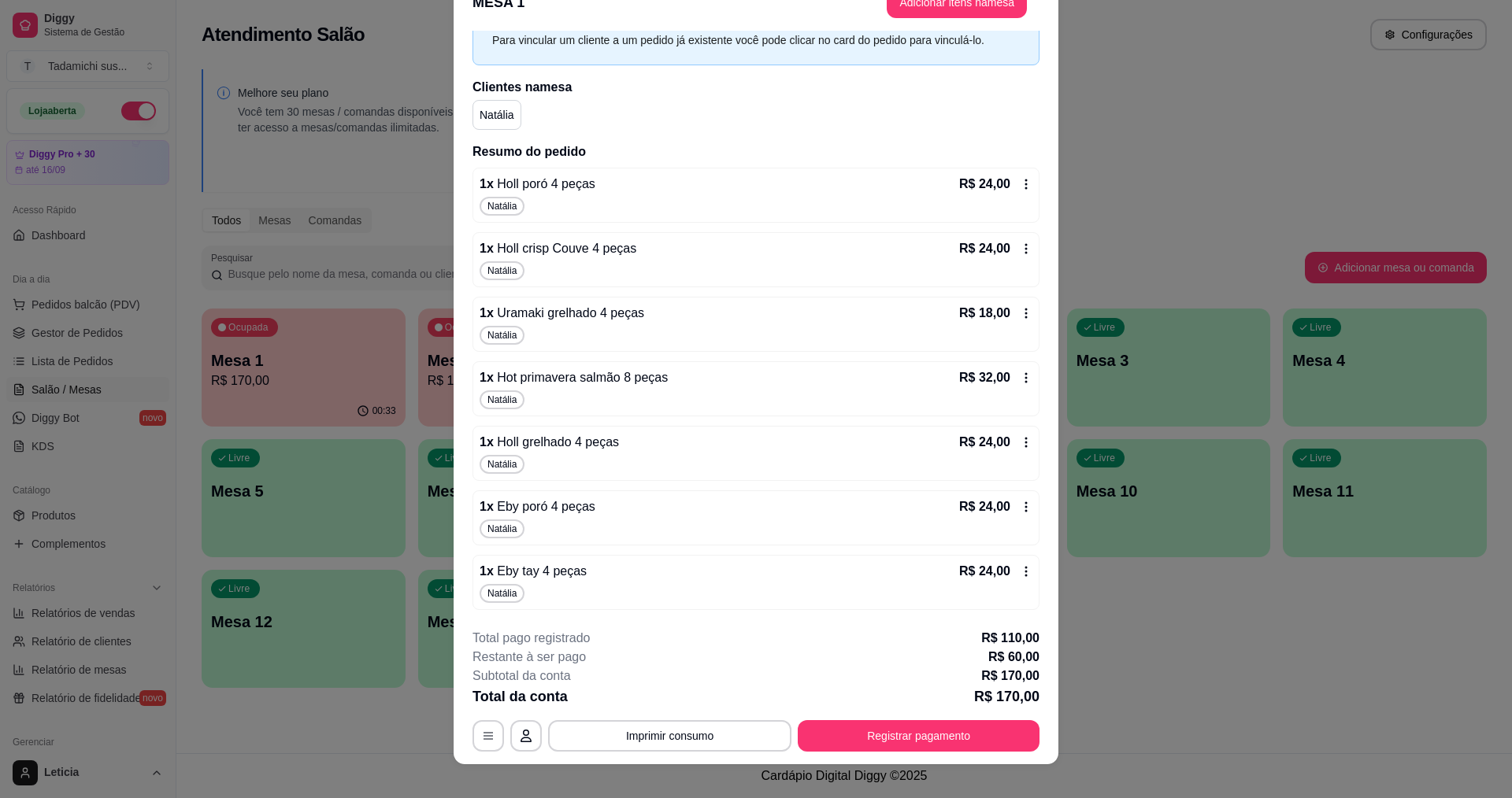
scroll to position [47, 0]
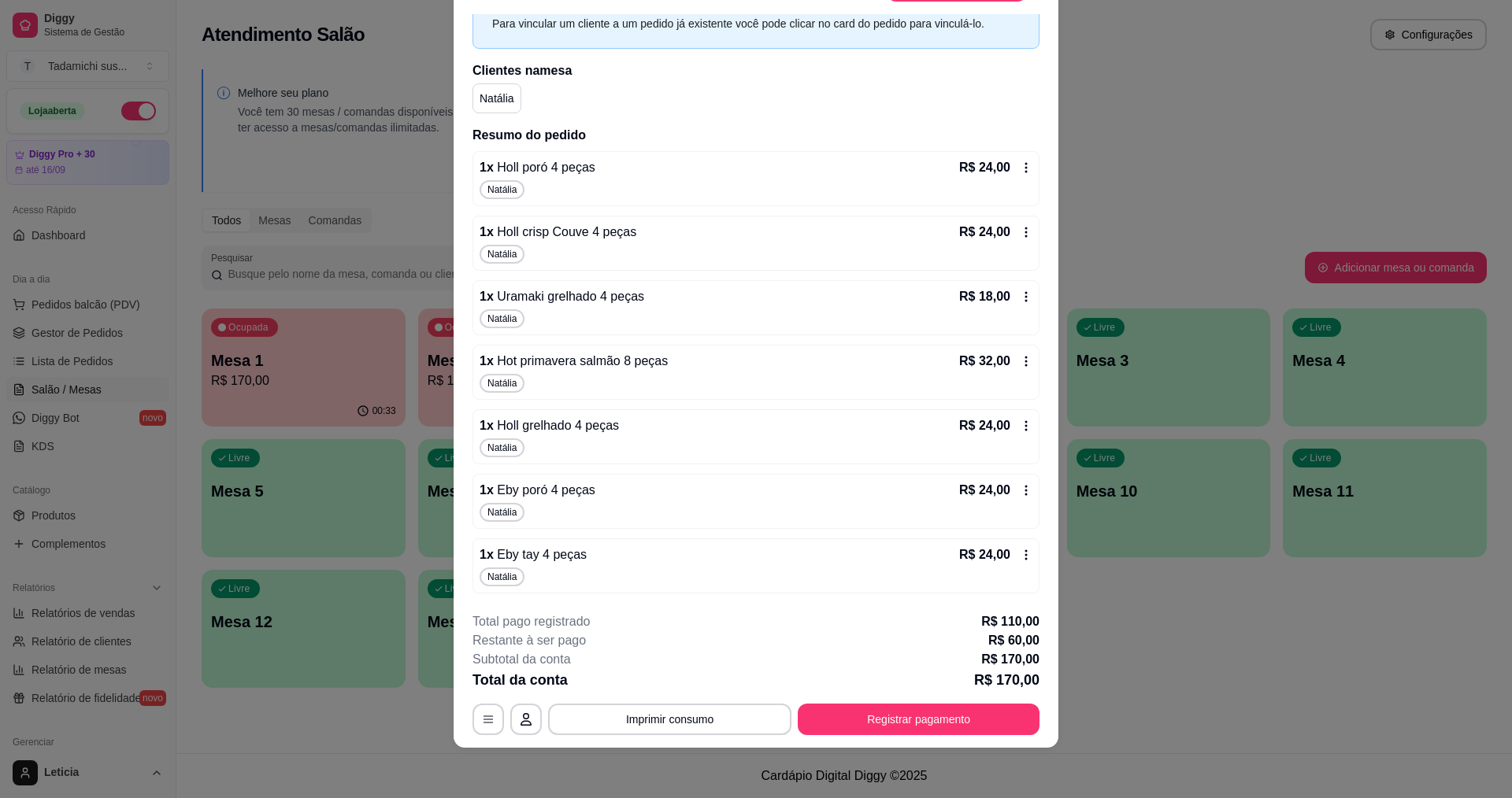
click at [1025, 556] on icon at bounding box center [1026, 555] width 2 height 10
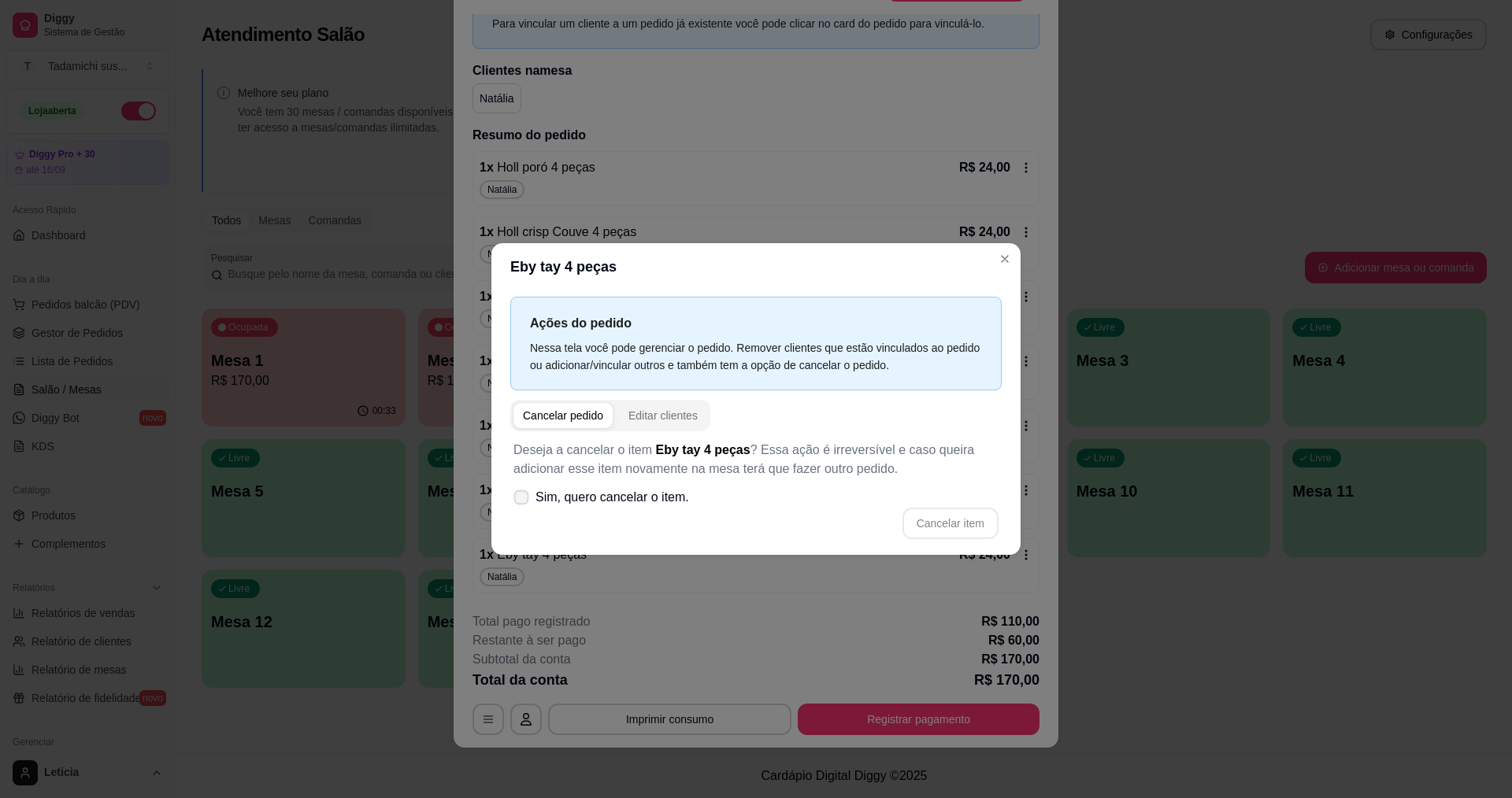
click at [524, 494] on icon at bounding box center [520, 496] width 12 height 9
click at [523, 500] on input "Sim, quero cancelar o item." at bounding box center [517, 505] width 10 height 10
checkbox input "true"
click at [930, 526] on button "Cancelar item" at bounding box center [951, 523] width 96 height 32
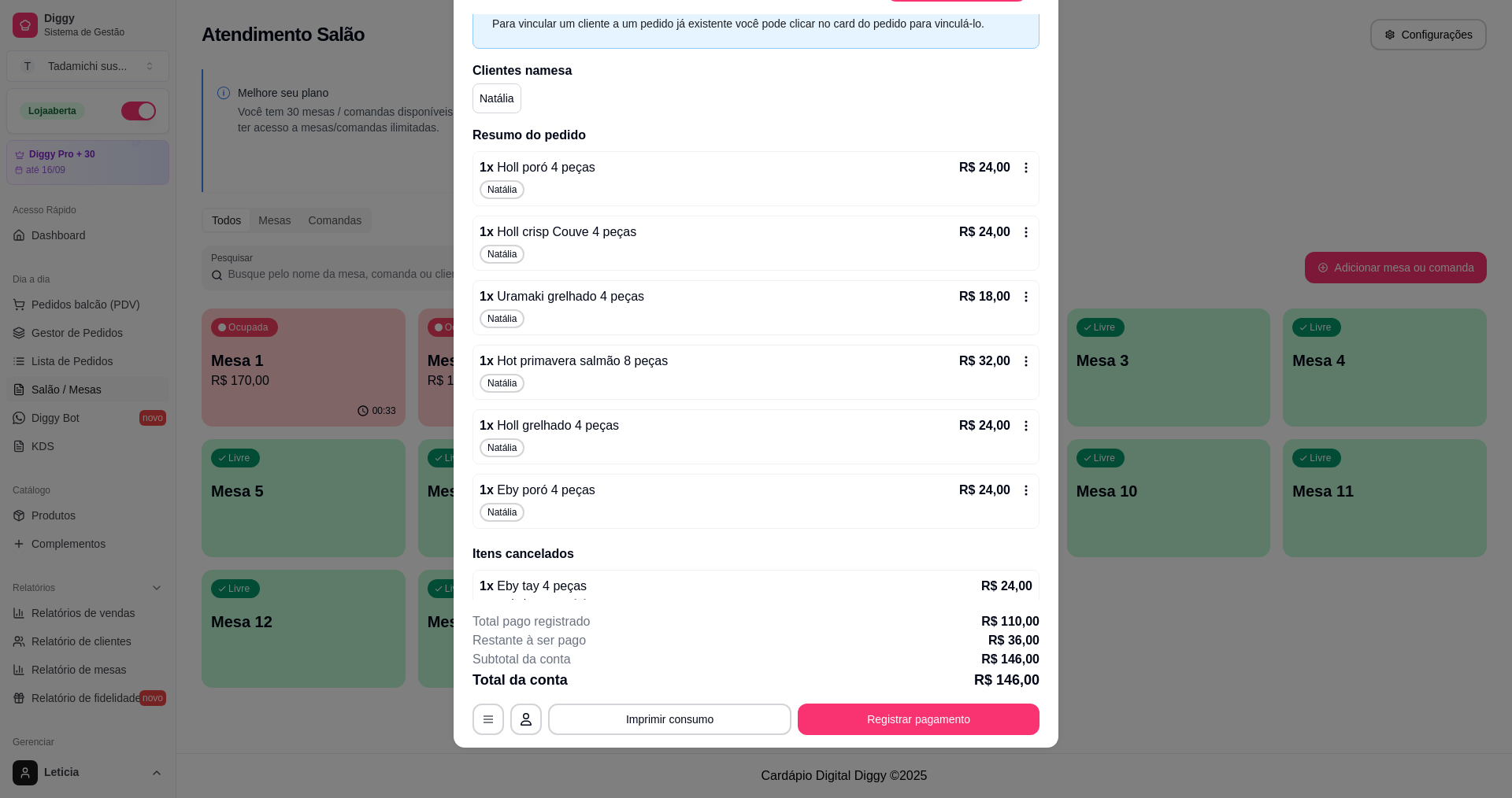
click at [1025, 300] on icon at bounding box center [1026, 297] width 2 height 10
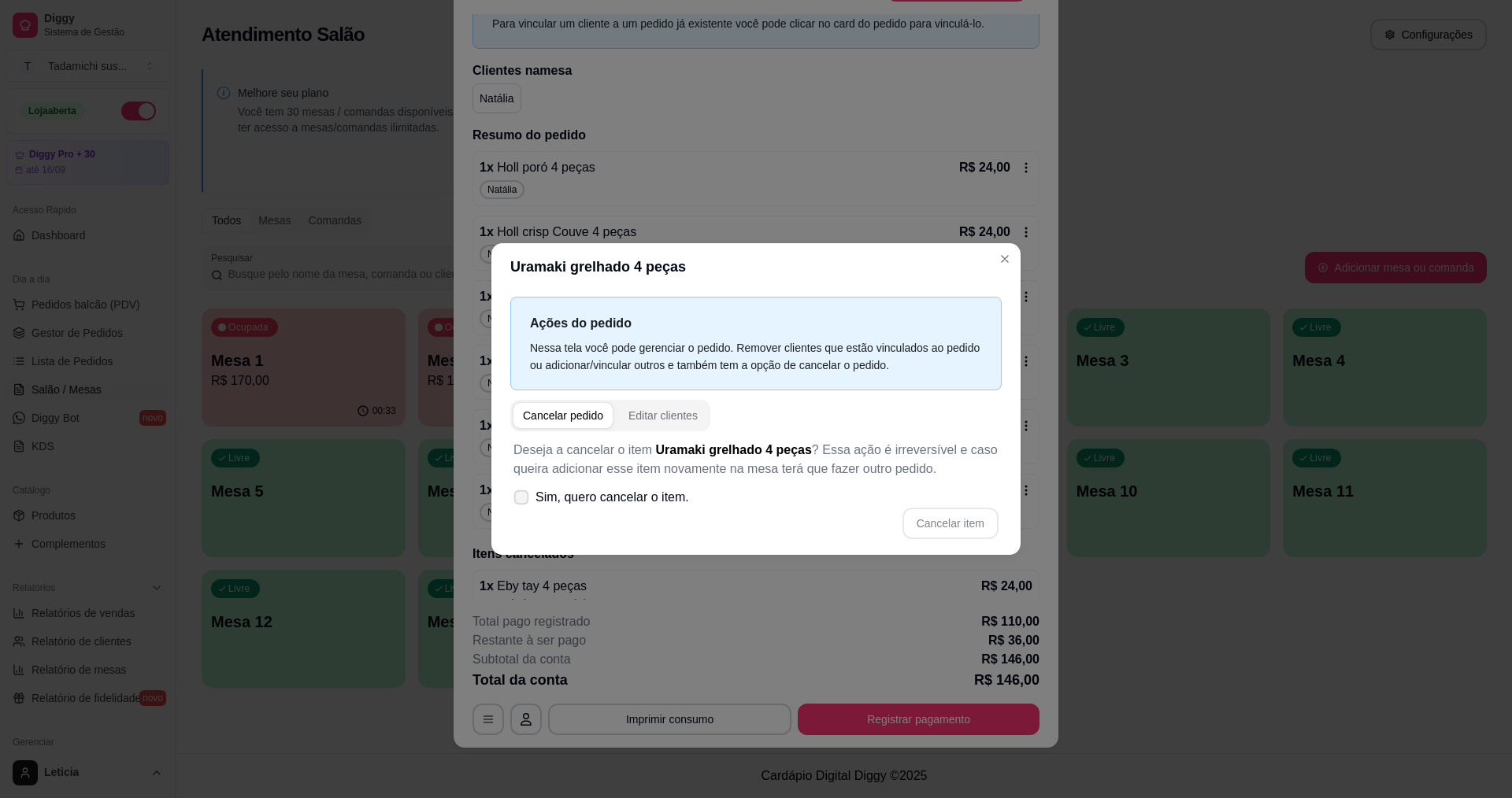
click at [670, 500] on span "Sim, quero cancelar o item." at bounding box center [612, 497] width 153 height 19
click at [523, 500] on input "Sim, quero cancelar o item." at bounding box center [517, 505] width 10 height 10
checkbox input "true"
click at [917, 523] on button "Cancelar item" at bounding box center [950, 523] width 94 height 31
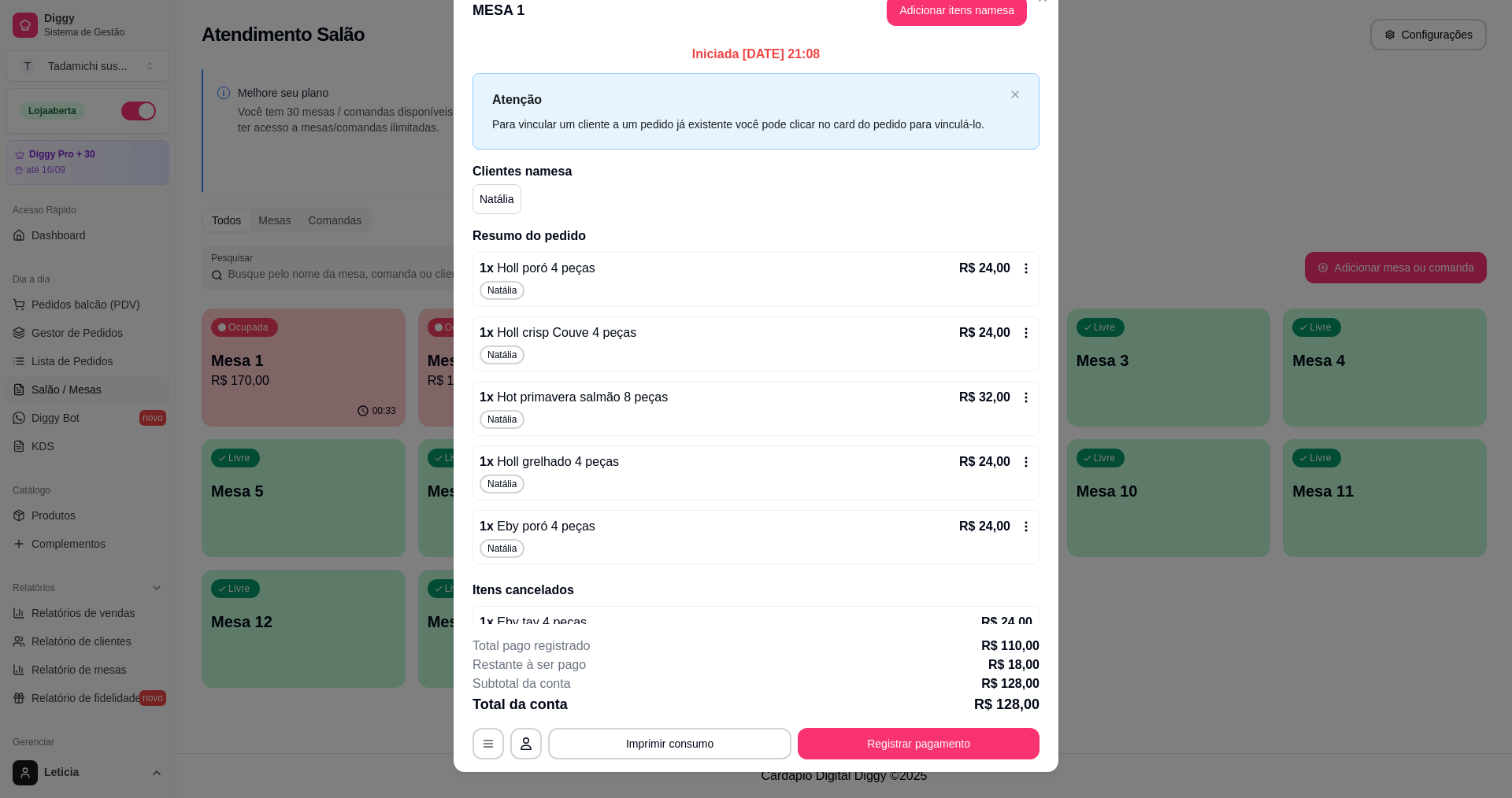
scroll to position [0, 0]
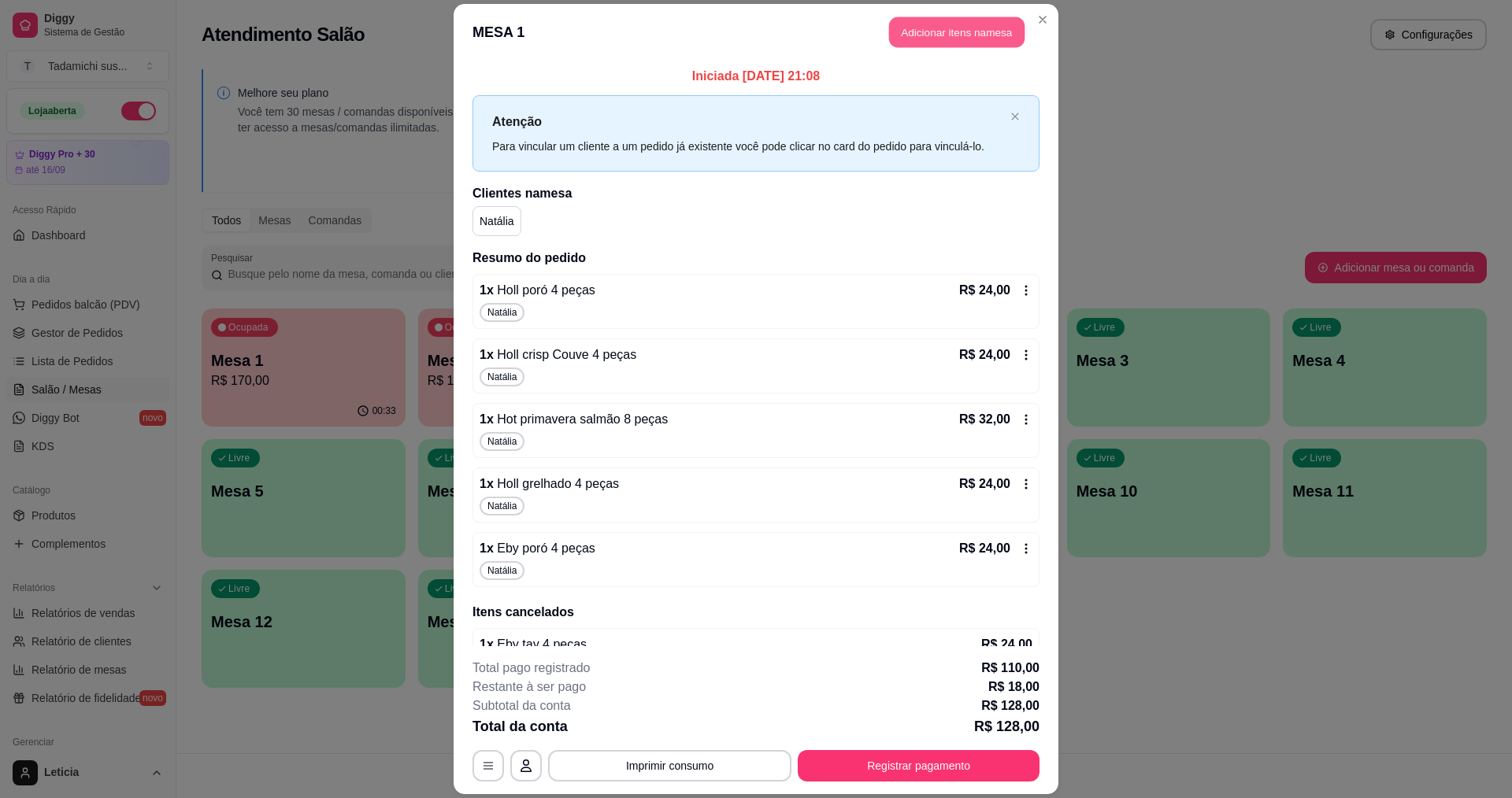
click at [954, 36] on button "Adicionar itens na mesa" at bounding box center [957, 32] width 136 height 31
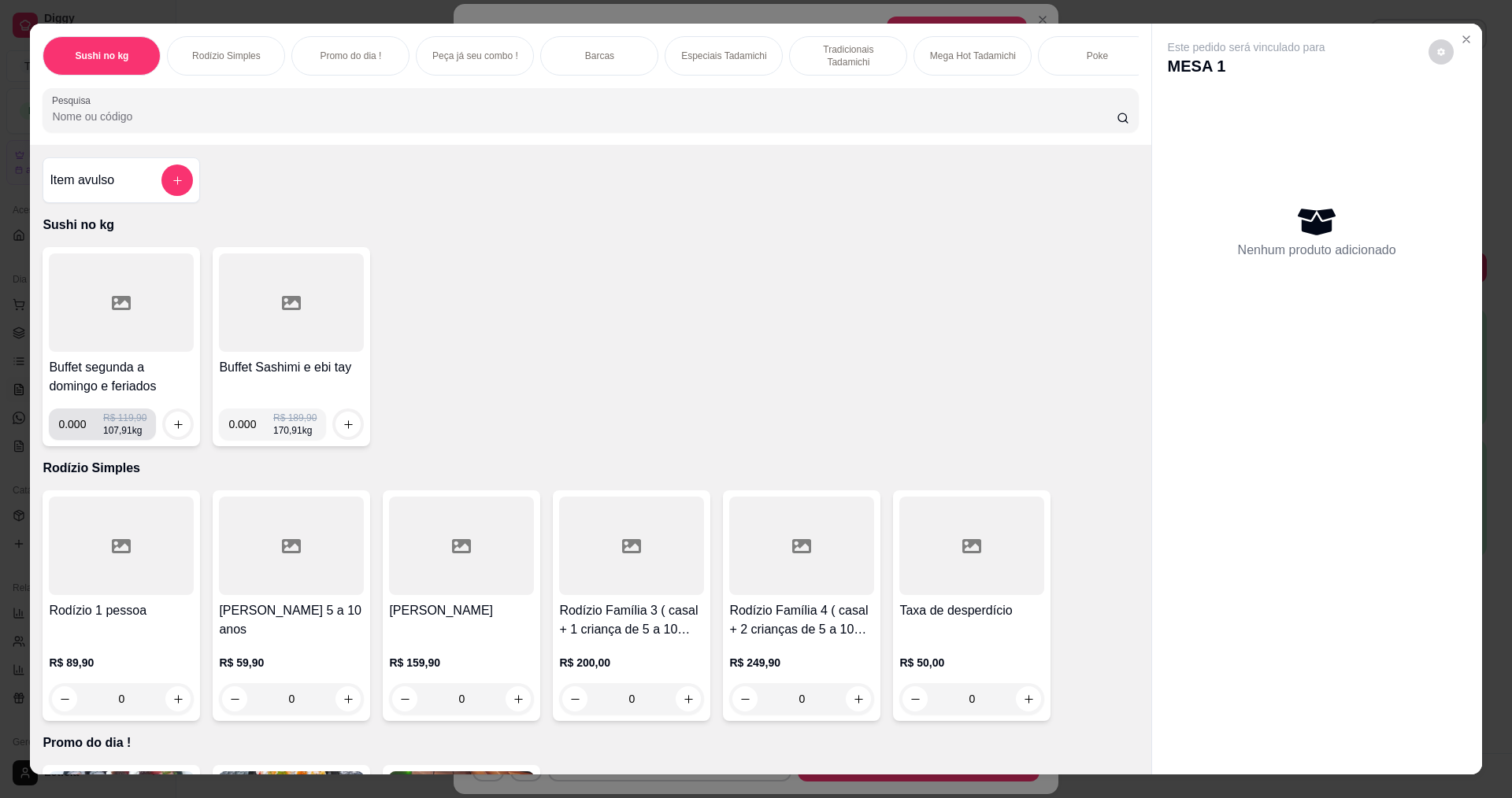
click at [77, 436] on input "0.000" at bounding box center [81, 425] width 45 height 32
type input "0.106"
click at [165, 436] on button "increase-product-quantity" at bounding box center [178, 425] width 25 height 25
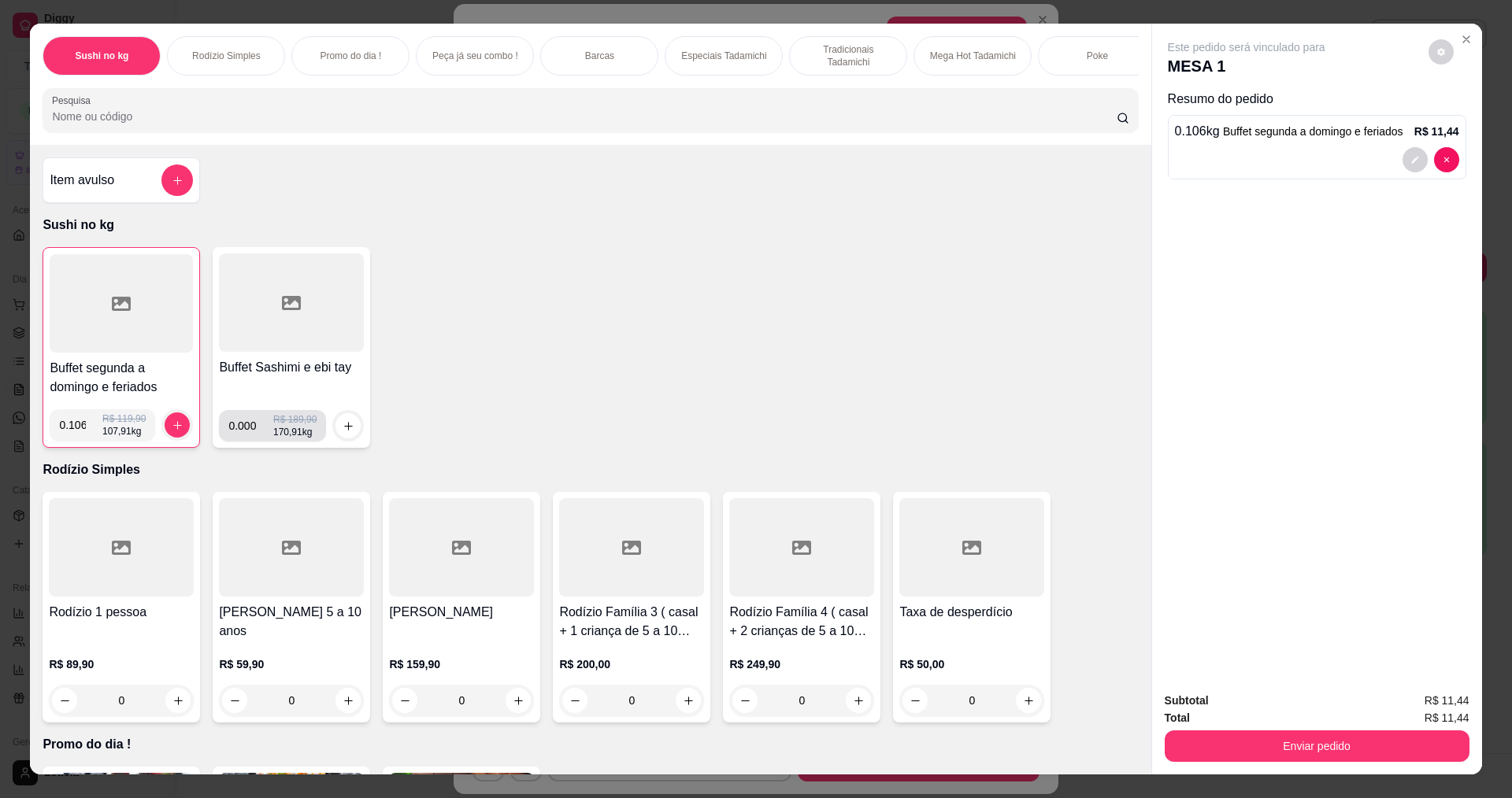
click at [248, 438] on input "0.000" at bounding box center [250, 426] width 45 height 32
type input "0.114"
click at [336, 430] on button "increase-product-quantity" at bounding box center [348, 426] width 25 height 25
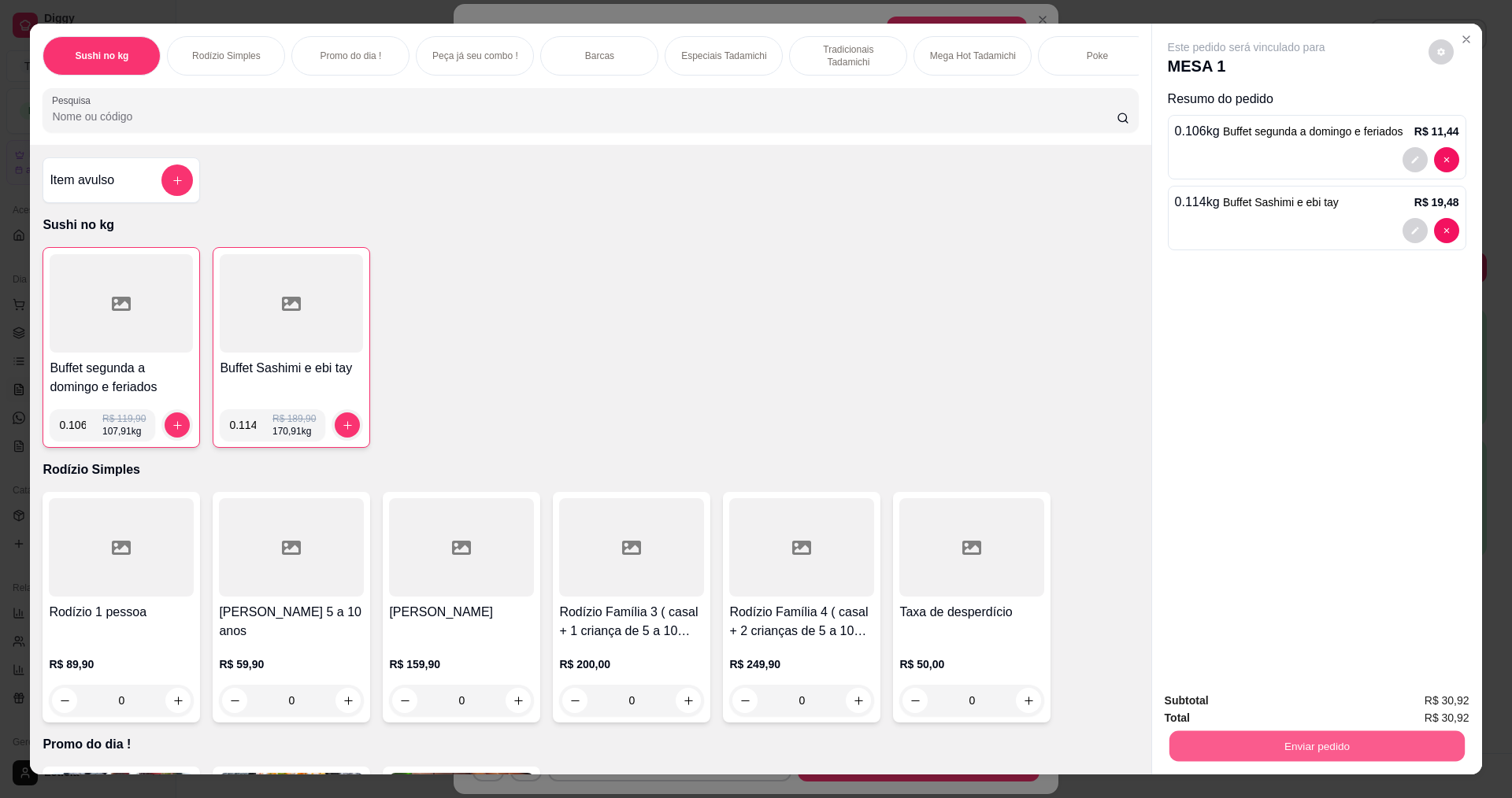
click at [1187, 736] on button "Enviar pedido" at bounding box center [1316, 745] width 295 height 31
click at [1221, 702] on button "Não registrar e enviar pedido" at bounding box center [1264, 708] width 163 height 30
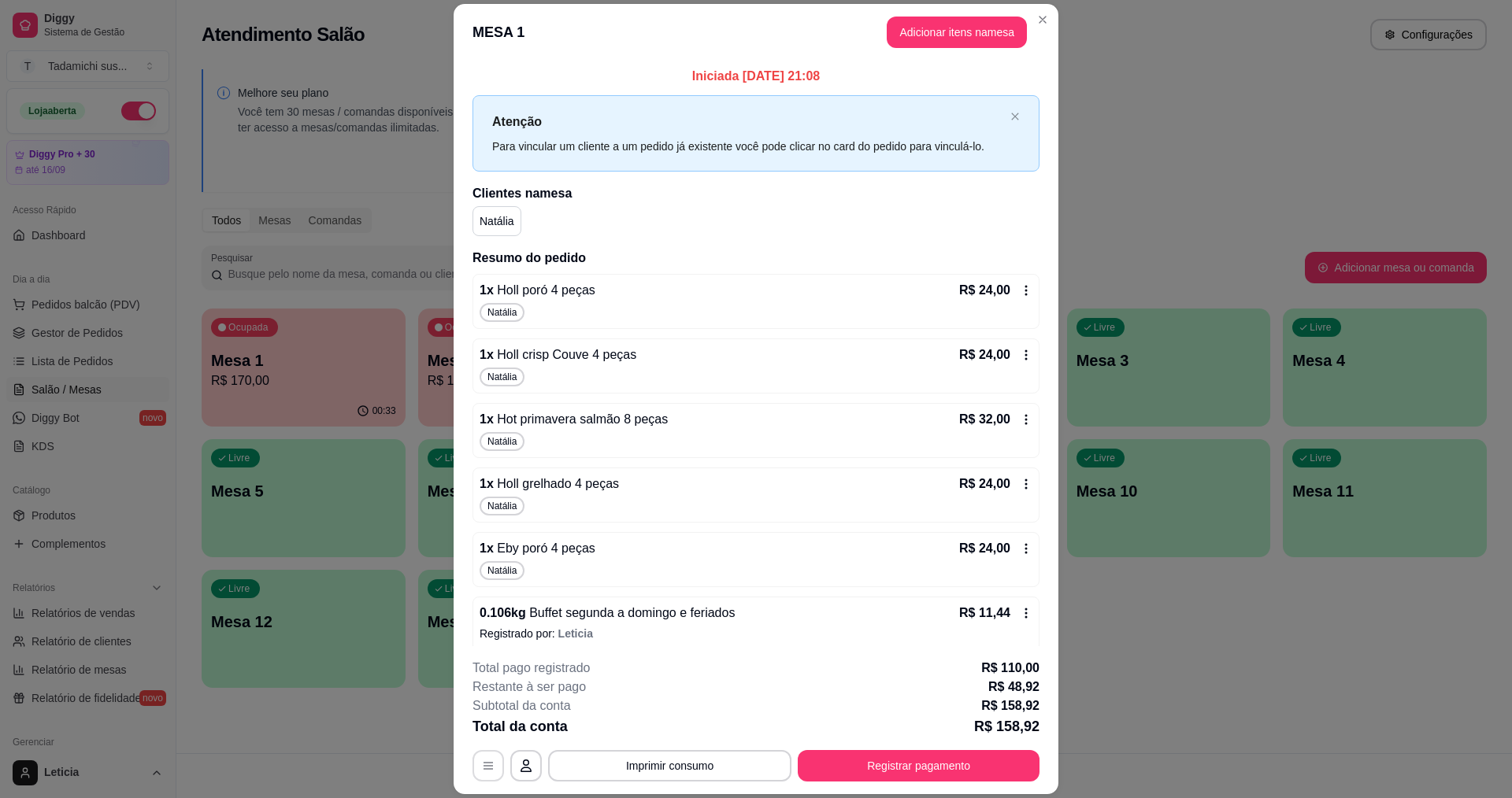
click at [478, 774] on button "button" at bounding box center [488, 766] width 32 height 32
click at [824, 758] on button "Registrar pagamento" at bounding box center [918, 766] width 242 height 32
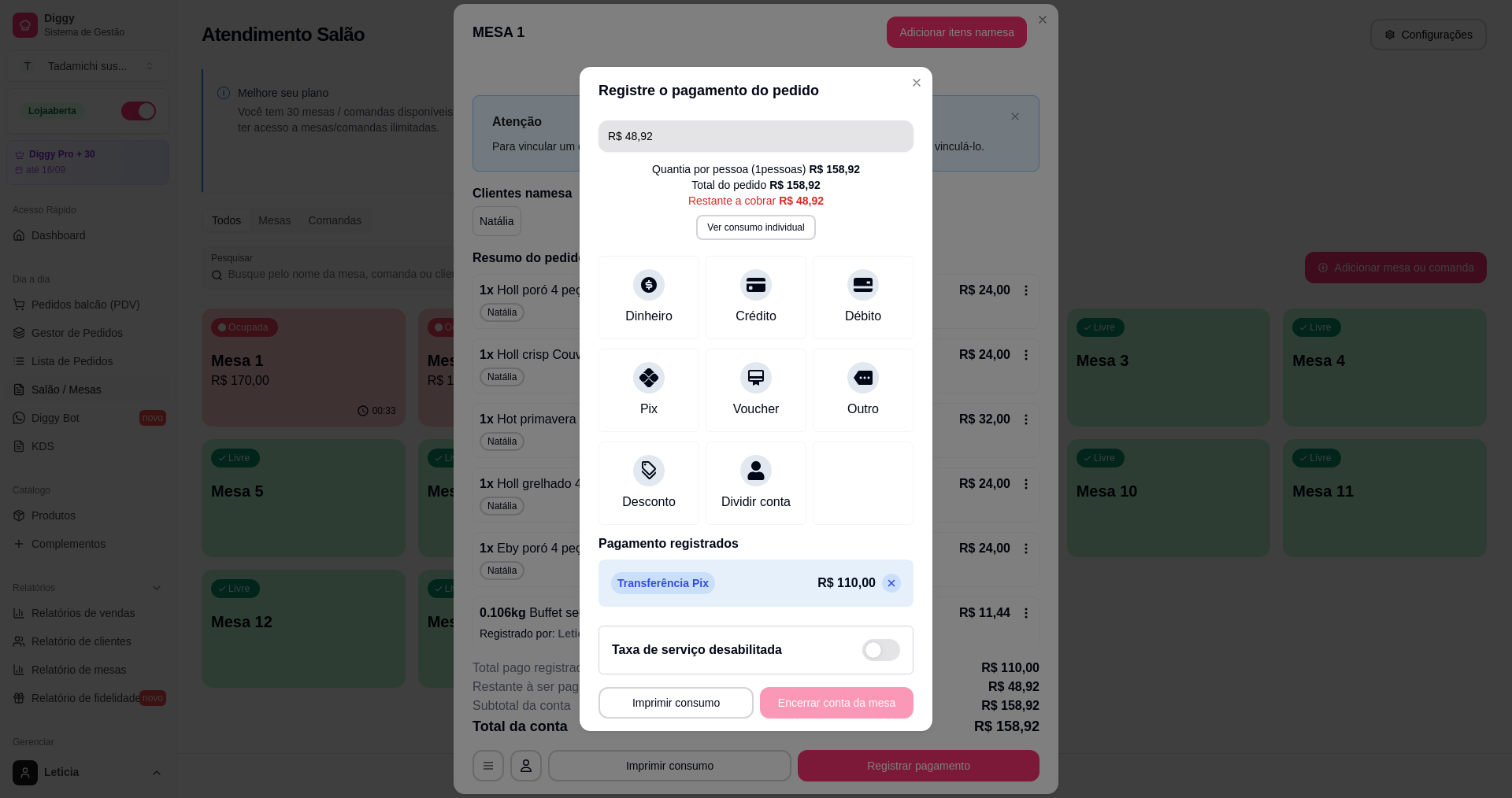
click at [678, 131] on input "R$ 48,92" at bounding box center [756, 137] width 296 height 32
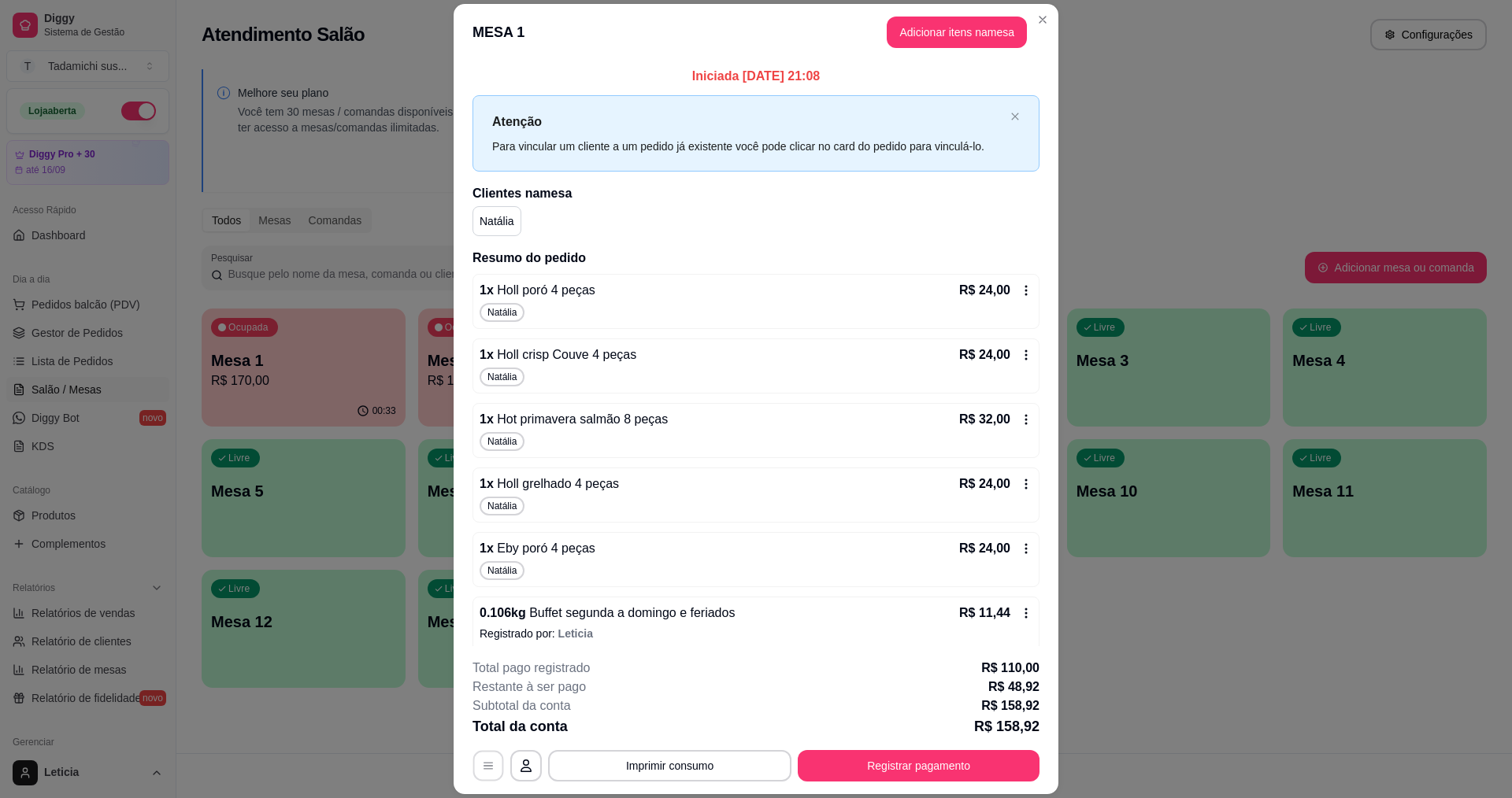
click at [482, 760] on icon "button" at bounding box center [488, 766] width 13 height 13
click at [988, 28] on button "Adicionar itens na mesa" at bounding box center [956, 32] width 140 height 32
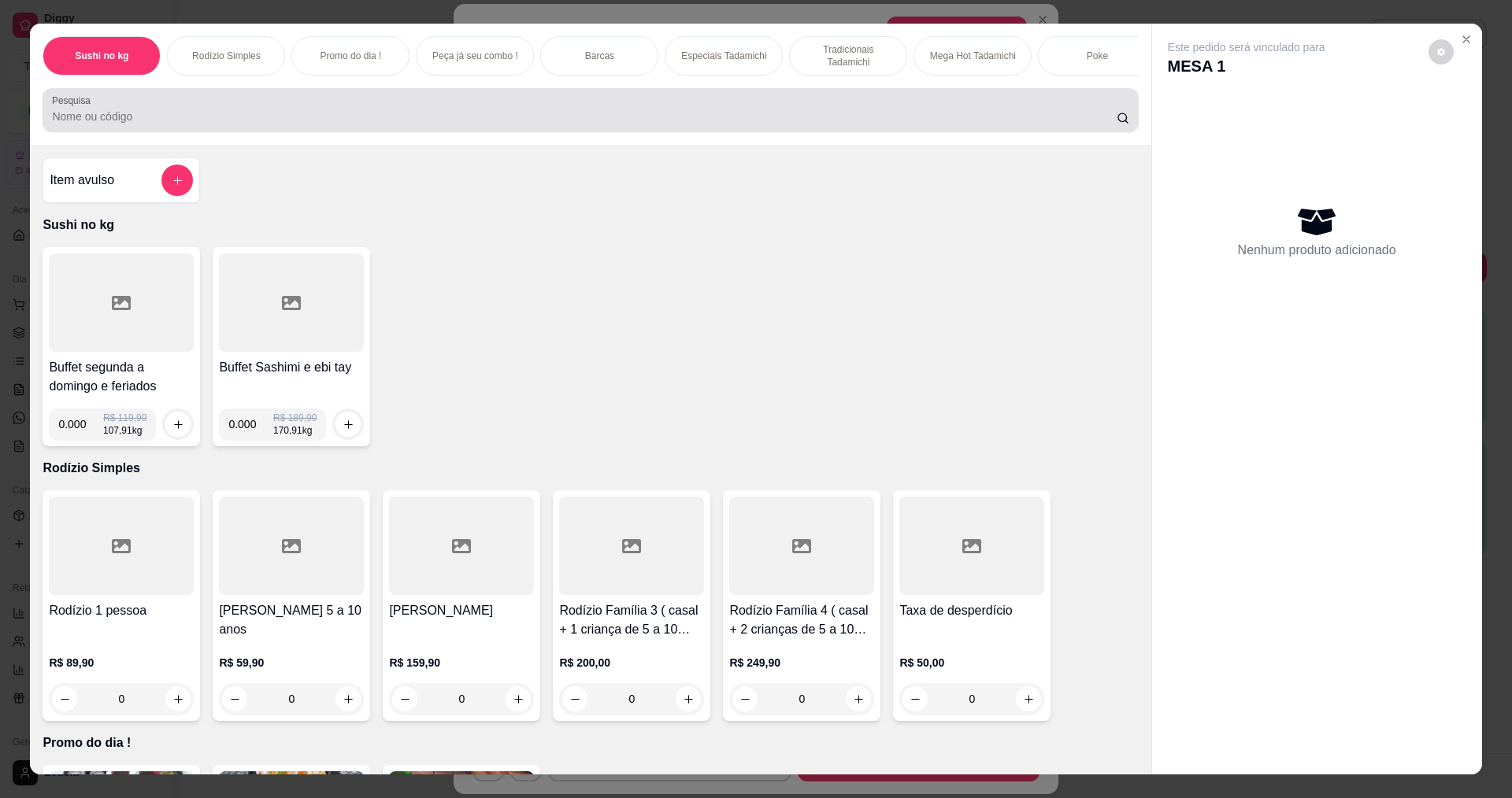
click at [407, 125] on input "Pesquisa" at bounding box center [583, 117] width 1064 height 16
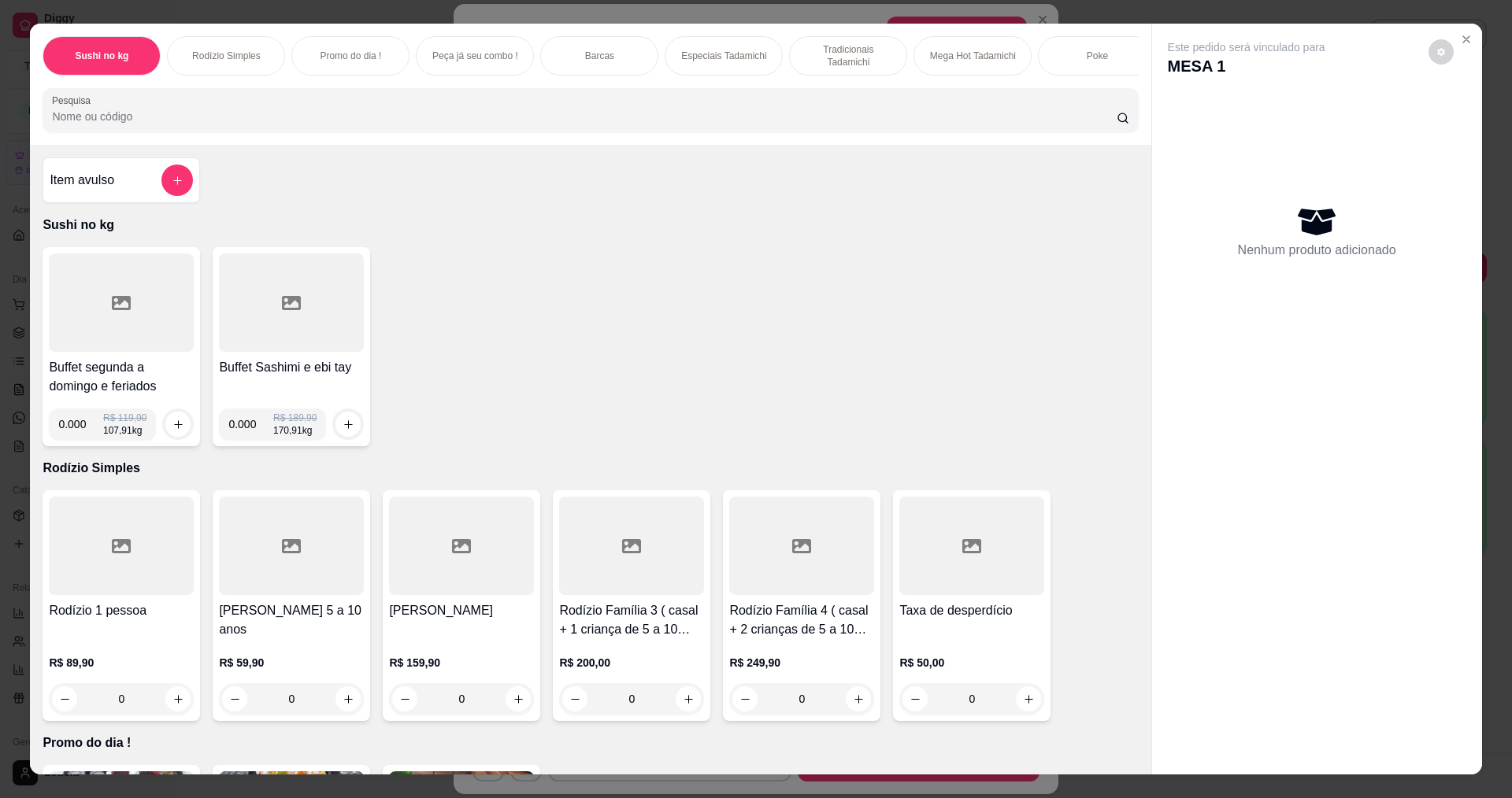
click at [437, 122] on input "Pesquisa" at bounding box center [583, 117] width 1064 height 16
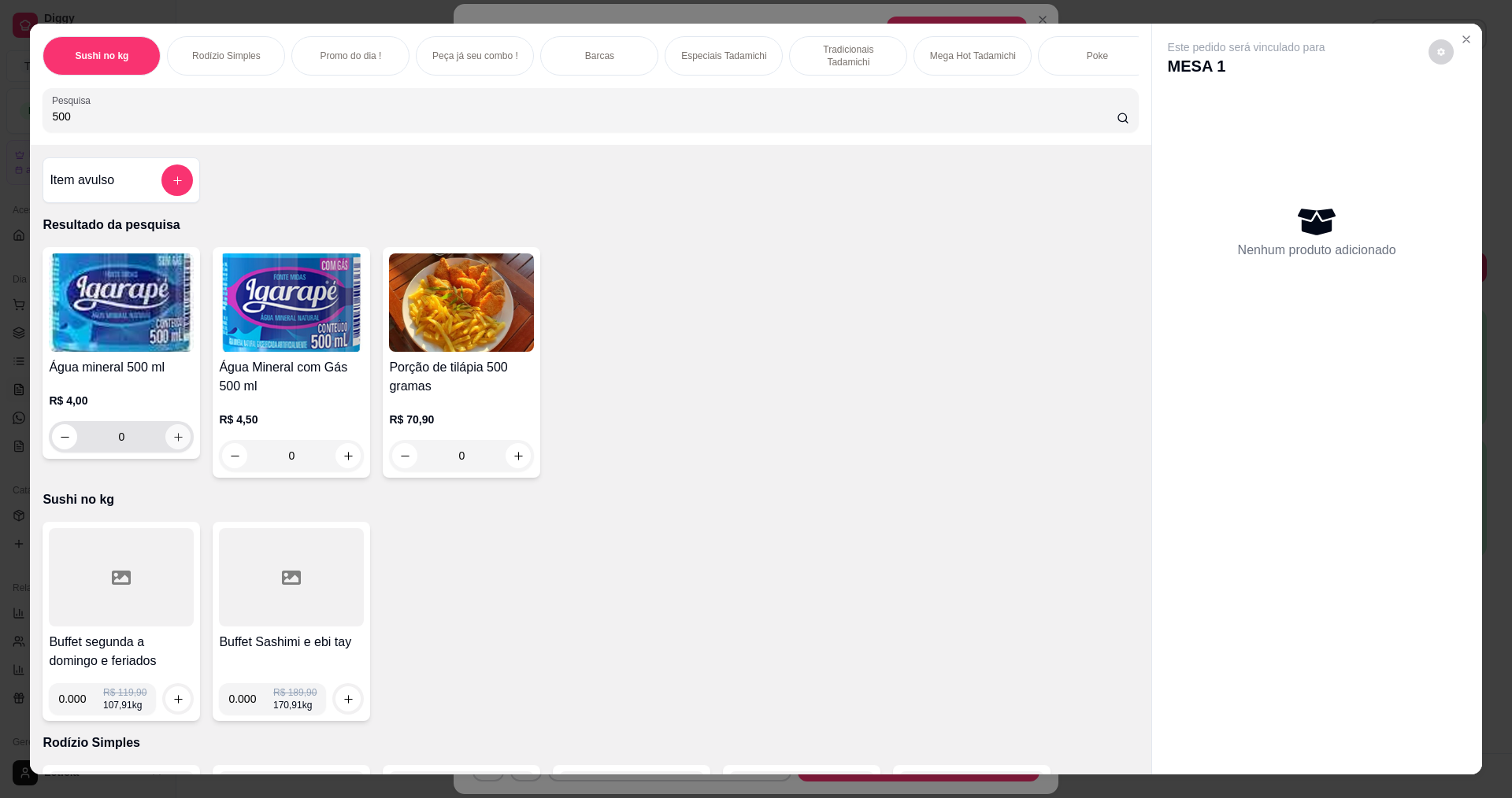
type input "500"
click at [172, 443] on icon "increase-product-quantity" at bounding box center [178, 436] width 12 height 12
type input "1"
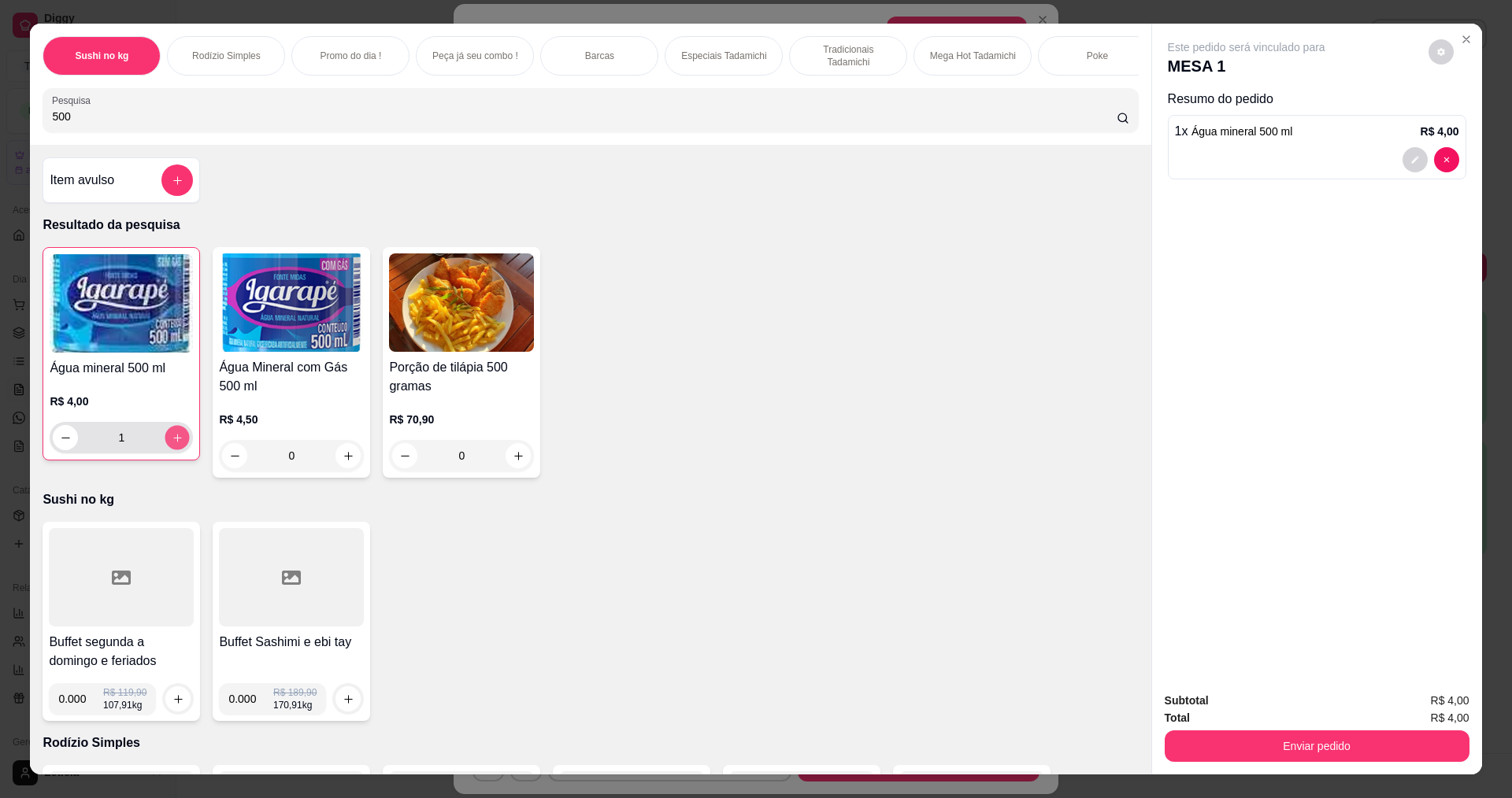
click at [171, 444] on icon "increase-product-quantity" at bounding box center [177, 437] width 12 height 12
type input "2"
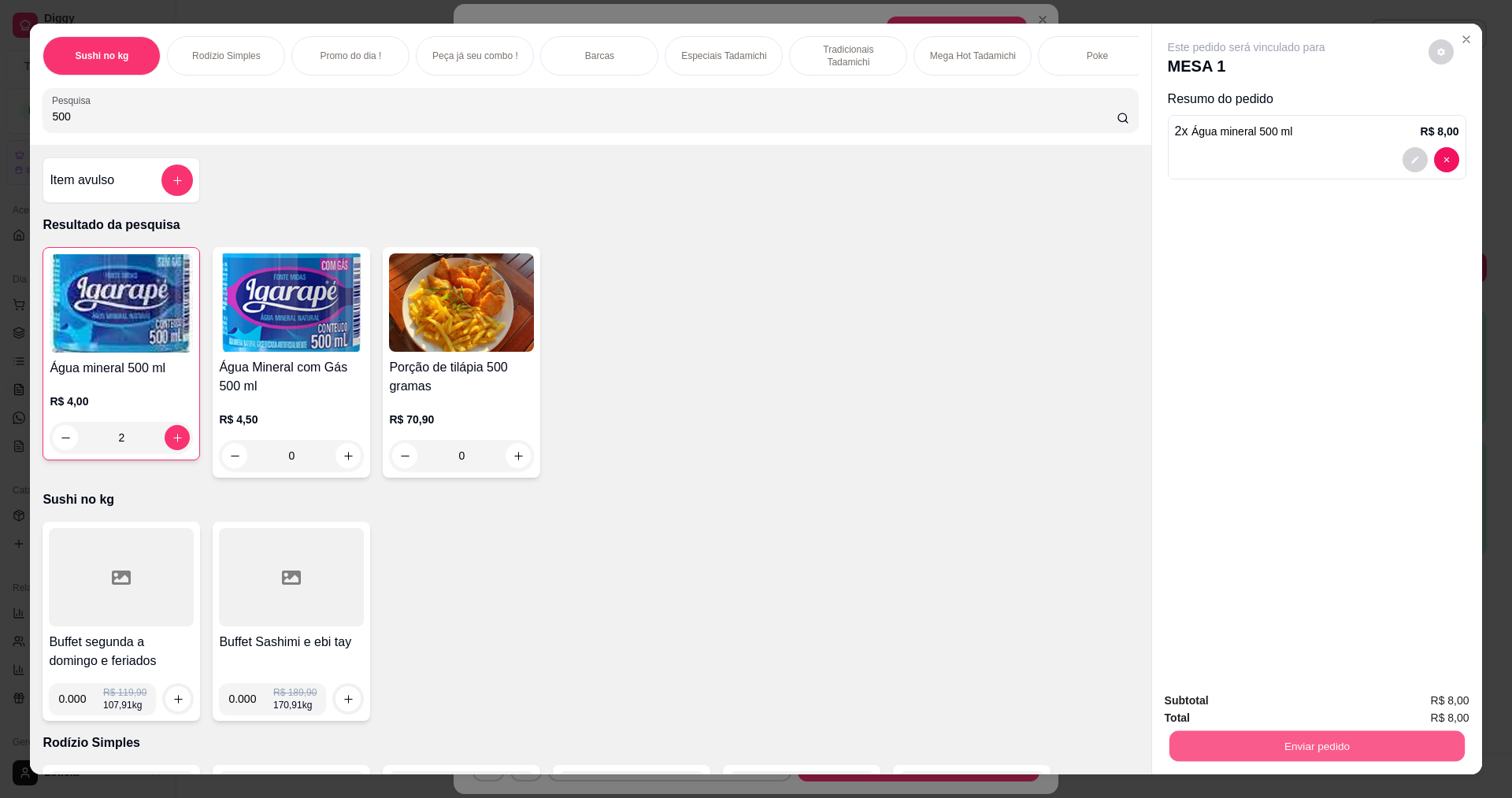
click at [1330, 744] on button "Enviar pedido" at bounding box center [1316, 745] width 295 height 31
click at [1261, 709] on button "Não registrar e enviar pedido" at bounding box center [1262, 707] width 165 height 31
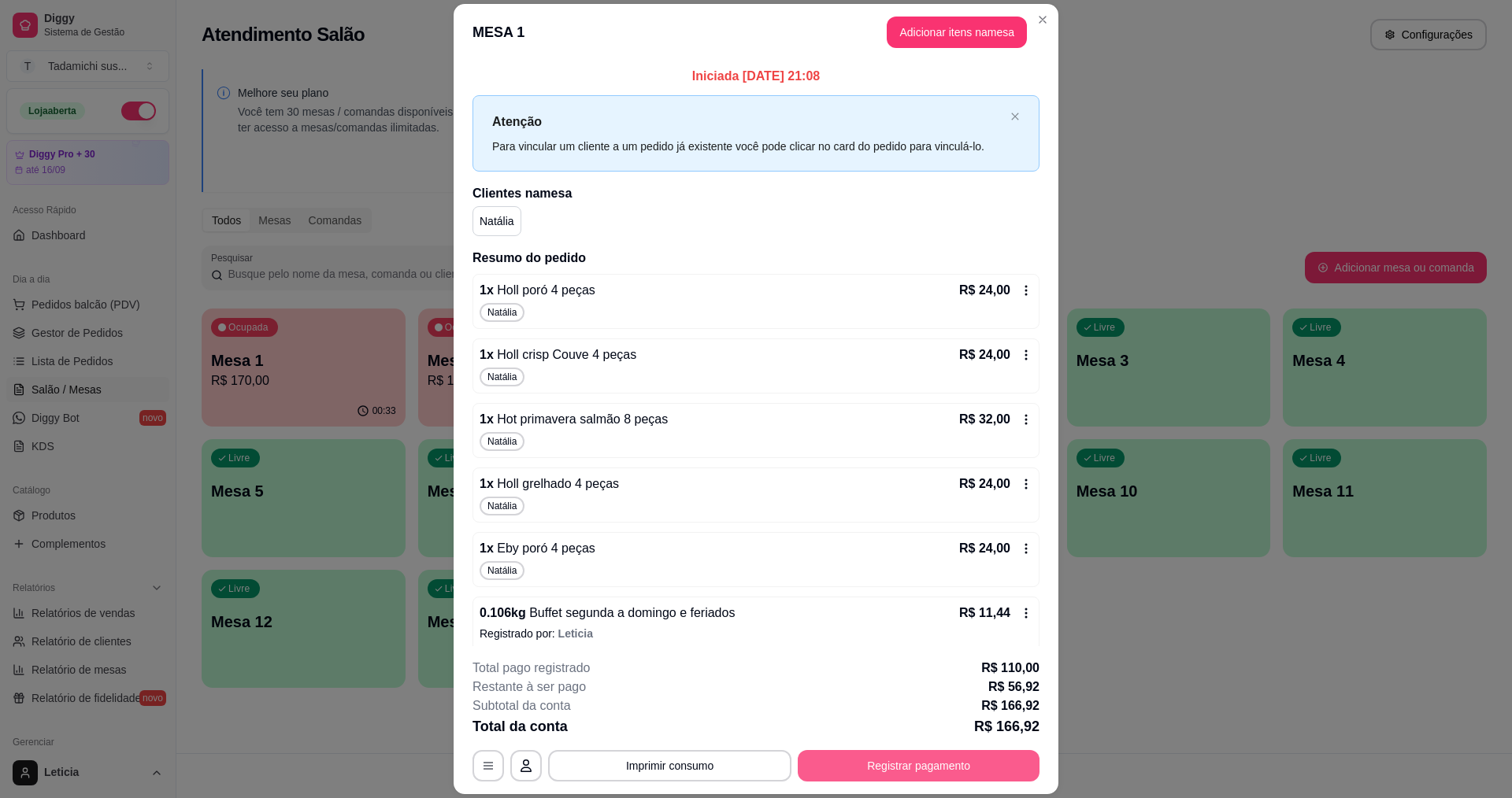
click at [822, 773] on button "Registrar pagamento" at bounding box center [918, 766] width 242 height 32
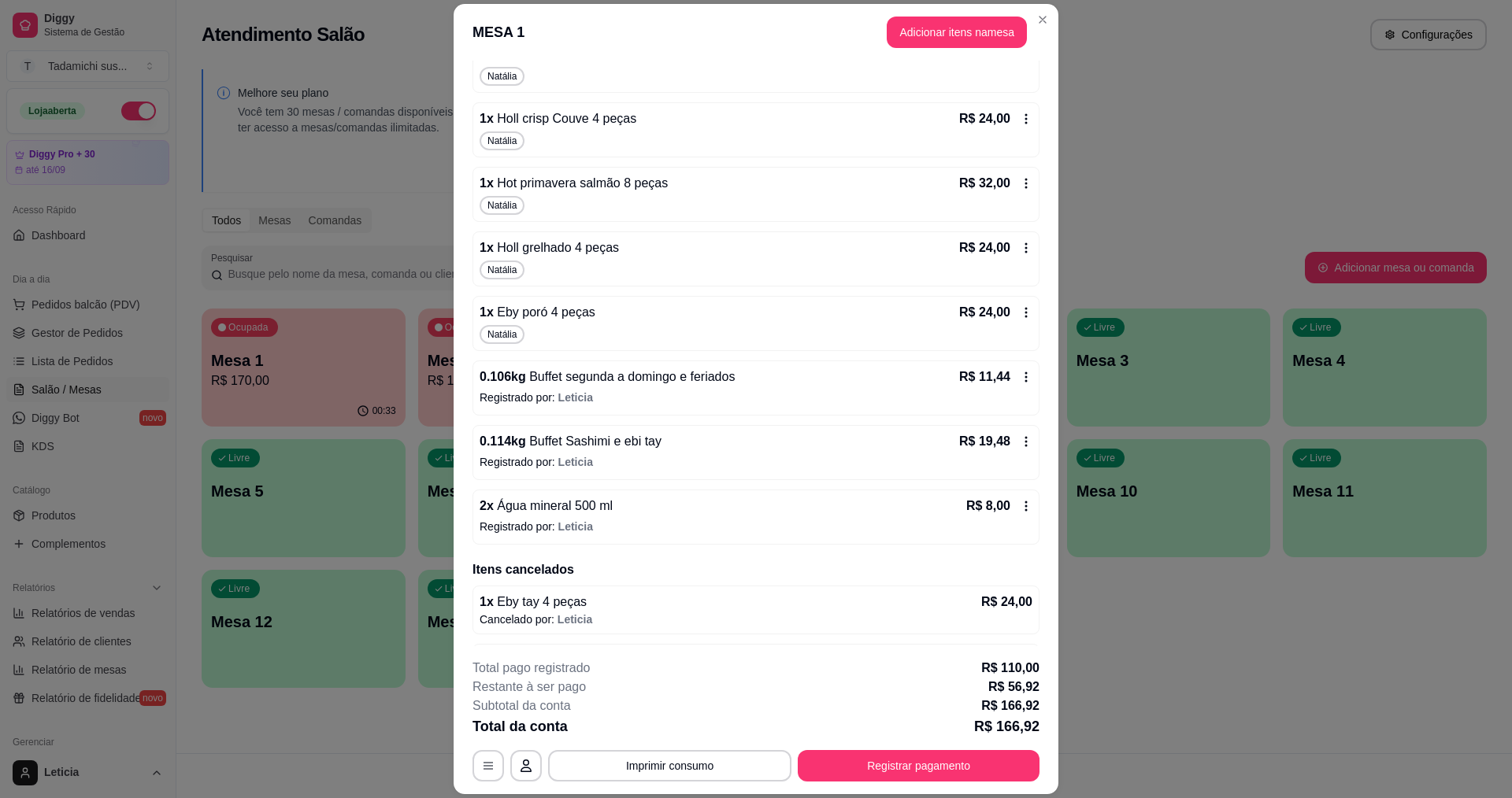
scroll to position [289, 0]
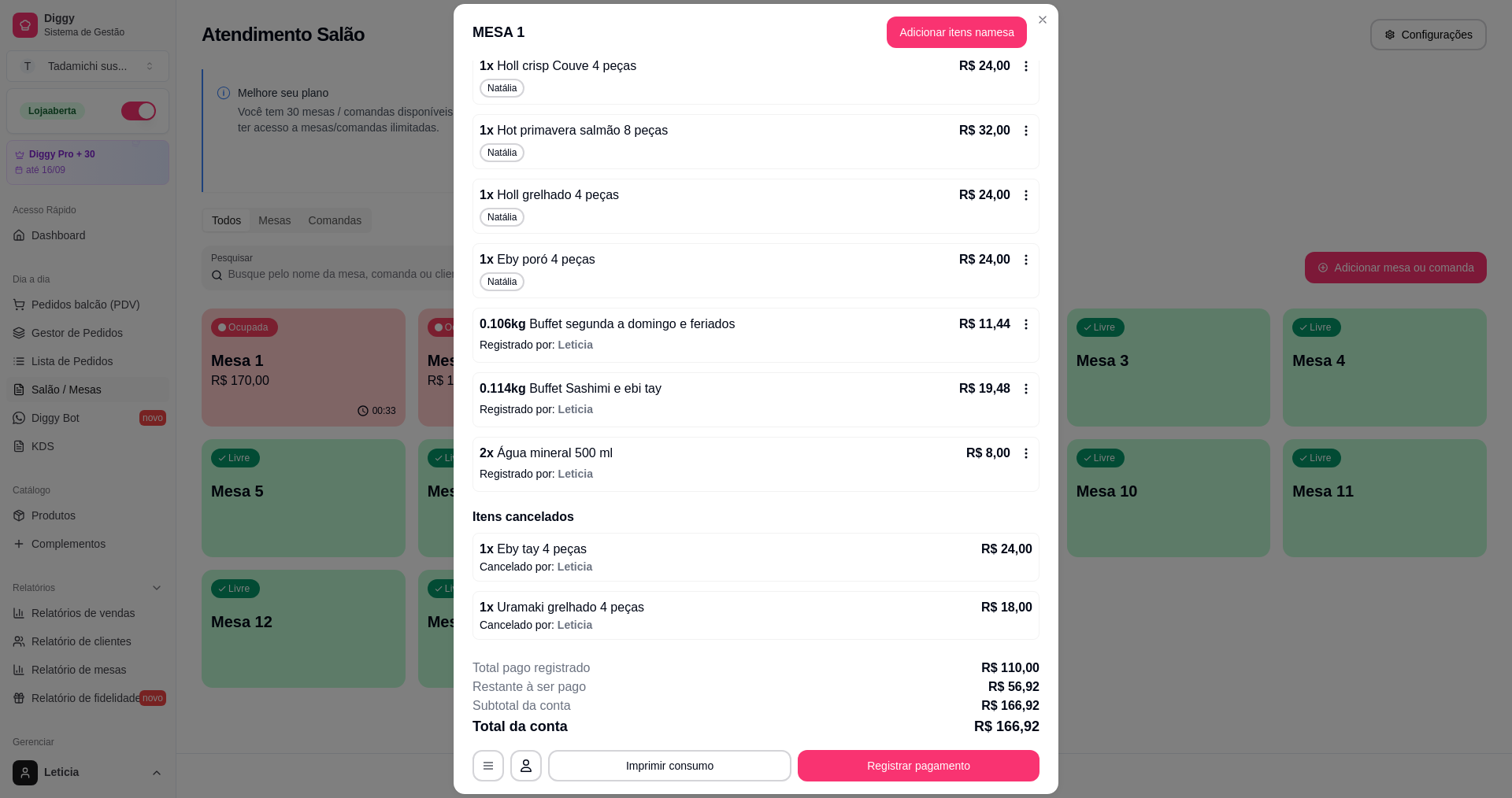
click at [1011, 445] on div "R$ 8,00" at bounding box center [1000, 453] width 66 height 19
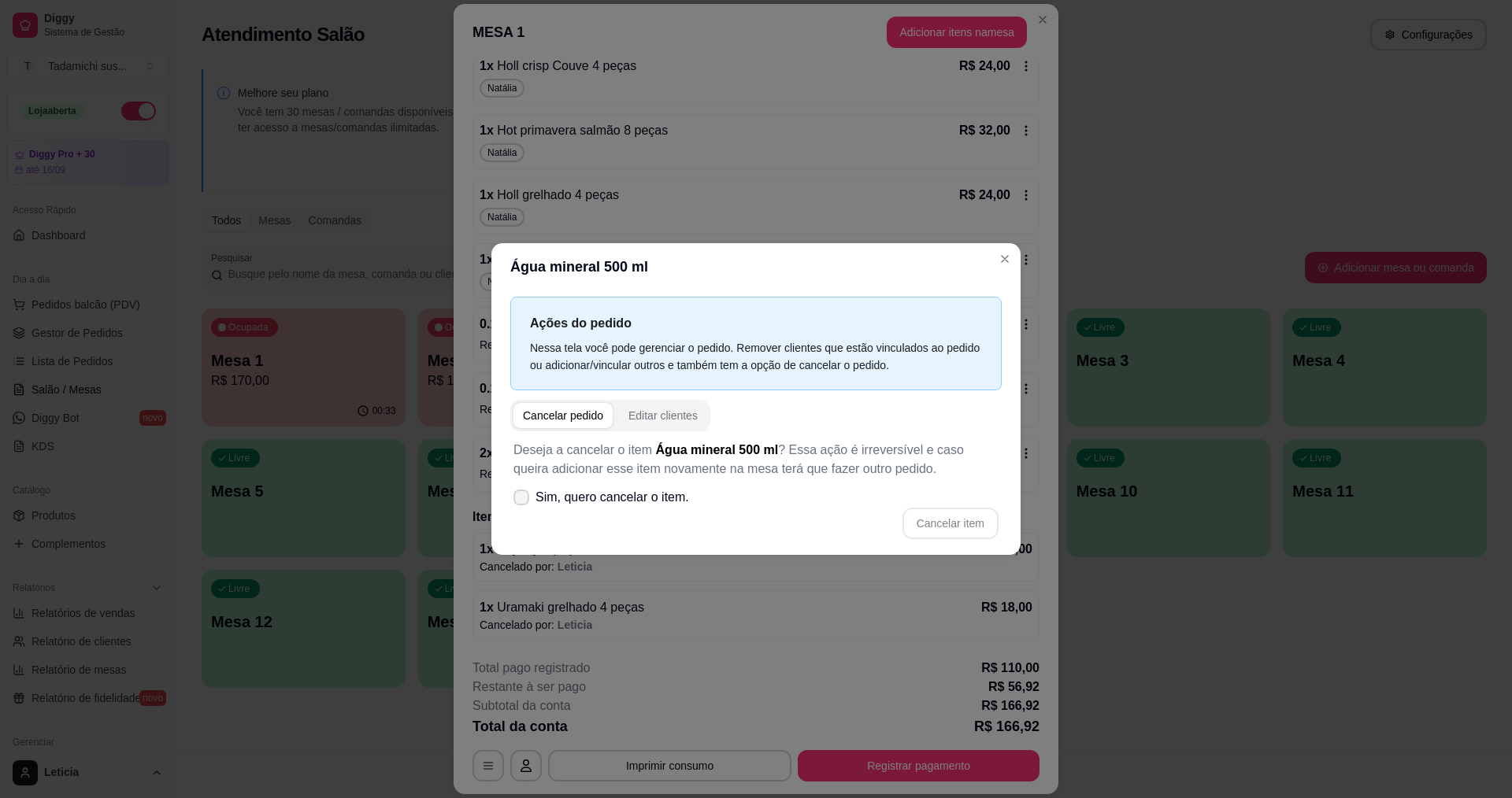
click at [618, 489] on span "Sim, quero cancelar o item." at bounding box center [612, 497] width 153 height 19
click at [523, 500] on input "Sim, quero cancelar o item." at bounding box center [517, 505] width 10 height 10
checkbox input "true"
click at [920, 523] on button "Cancelar item" at bounding box center [950, 523] width 94 height 31
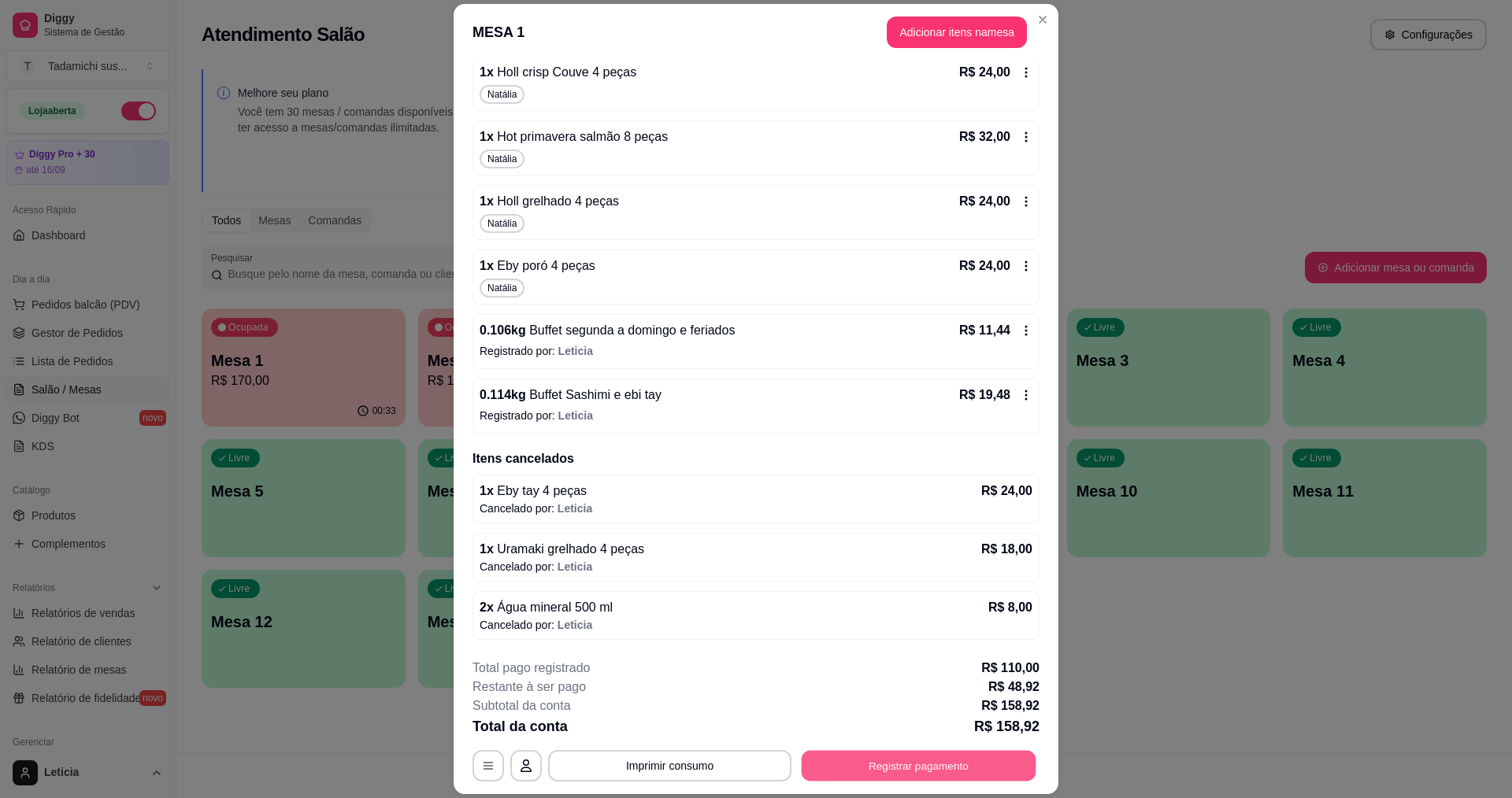
click at [840, 770] on button "Registrar pagamento" at bounding box center [918, 766] width 234 height 31
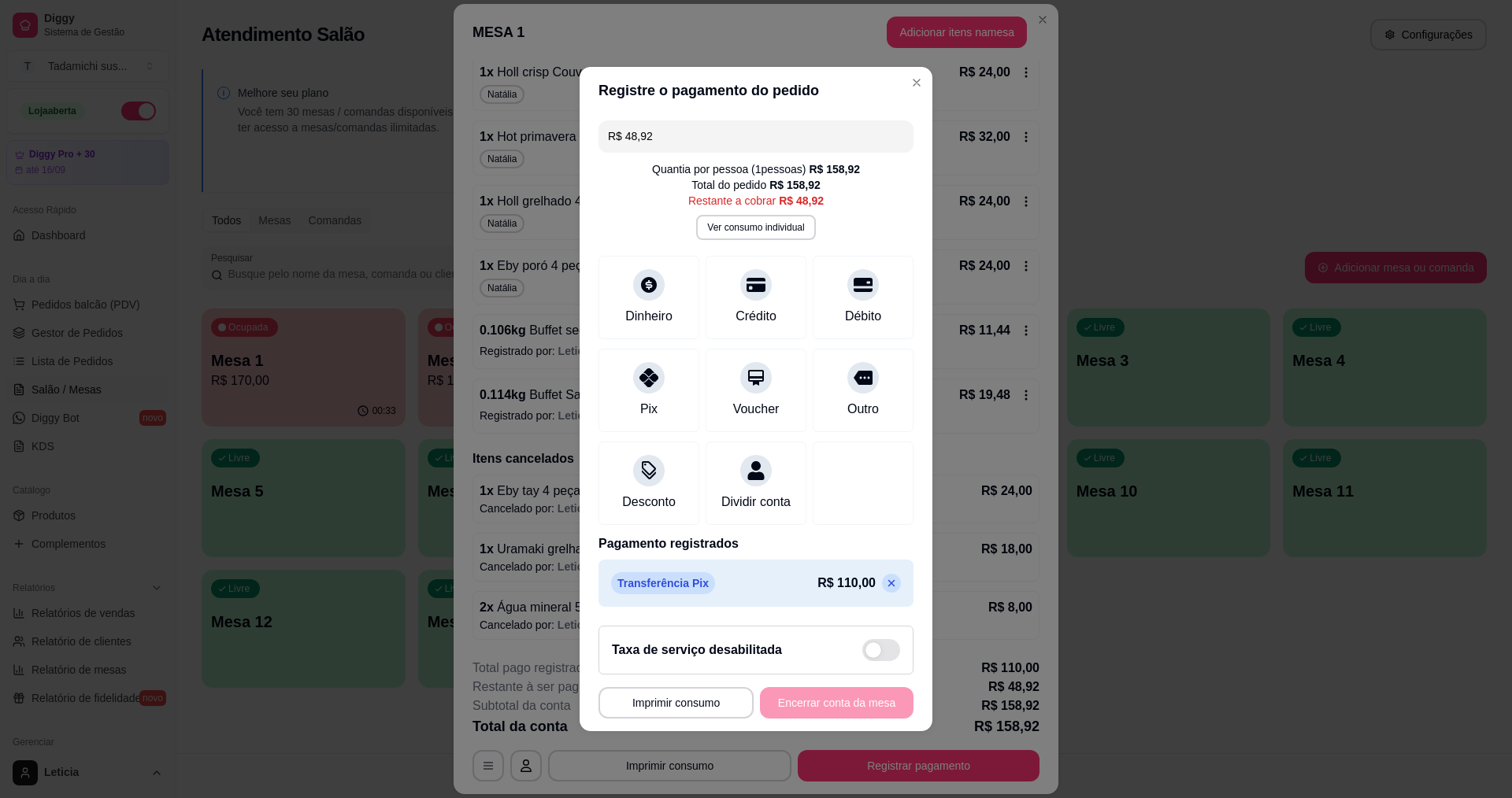
click at [725, 133] on input "R$ 48,92" at bounding box center [756, 137] width 296 height 32
click at [658, 384] on div "Pix" at bounding box center [649, 388] width 111 height 92
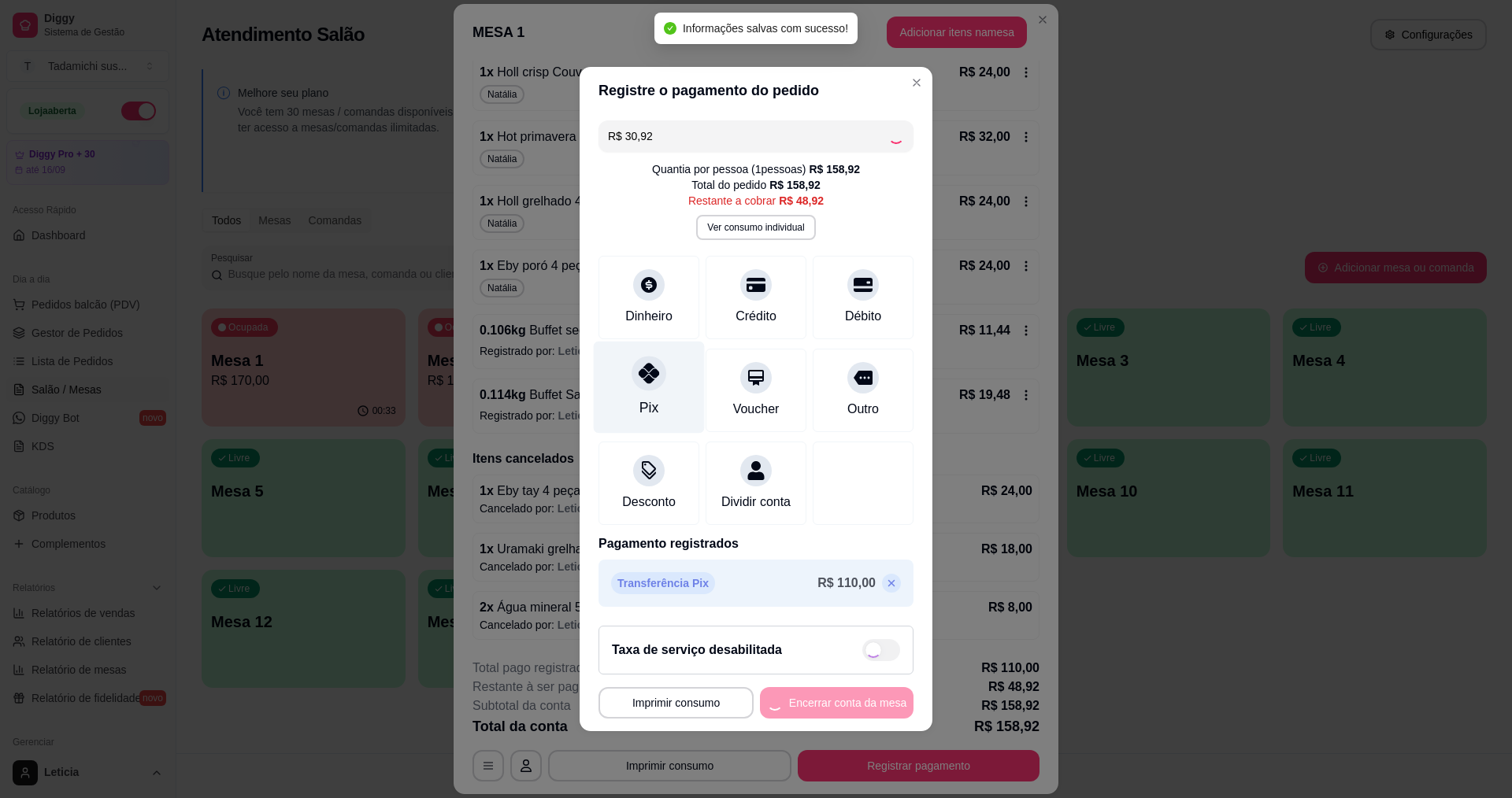
type input "R$ 18,00"
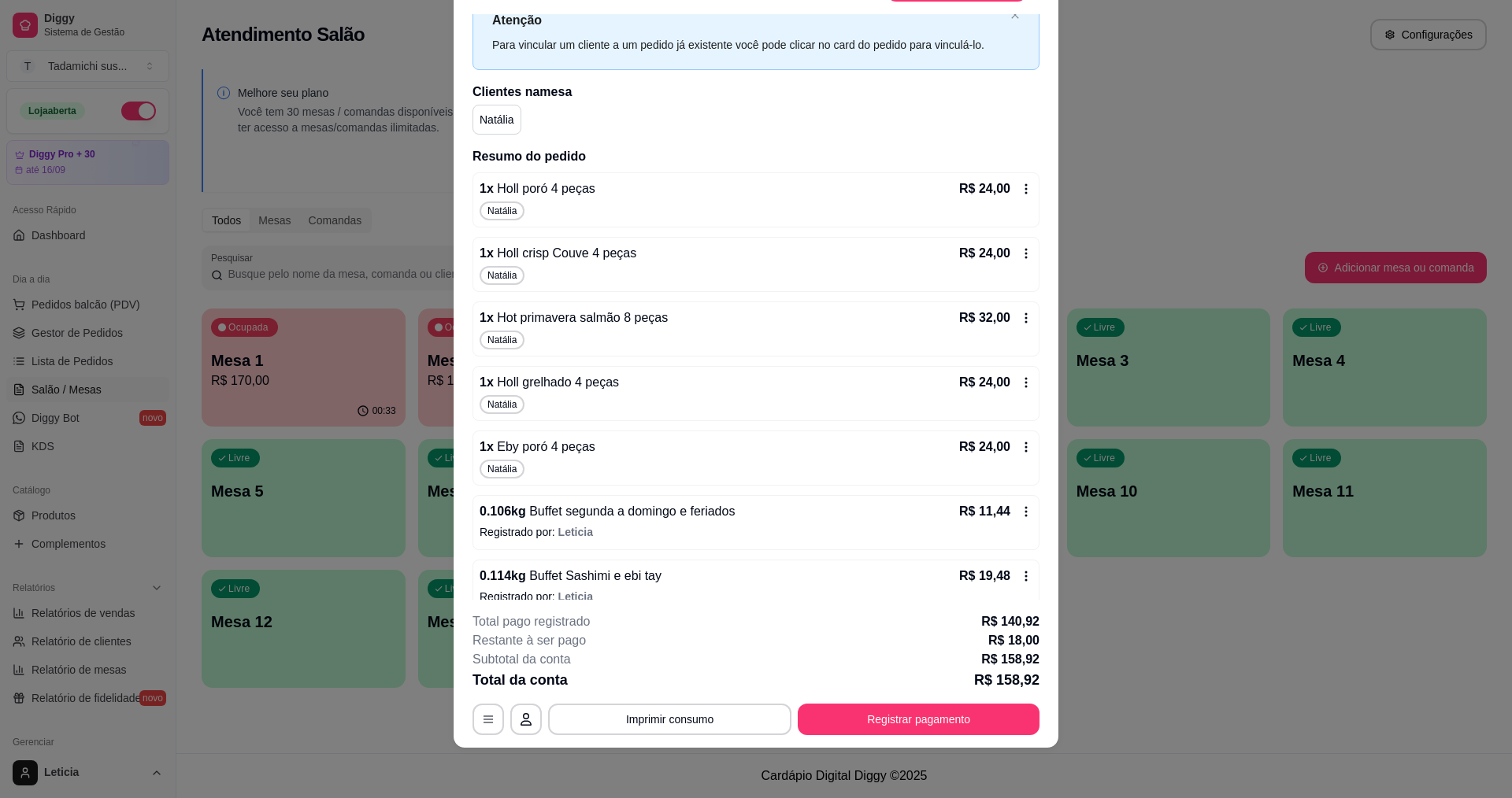
scroll to position [47, 0]
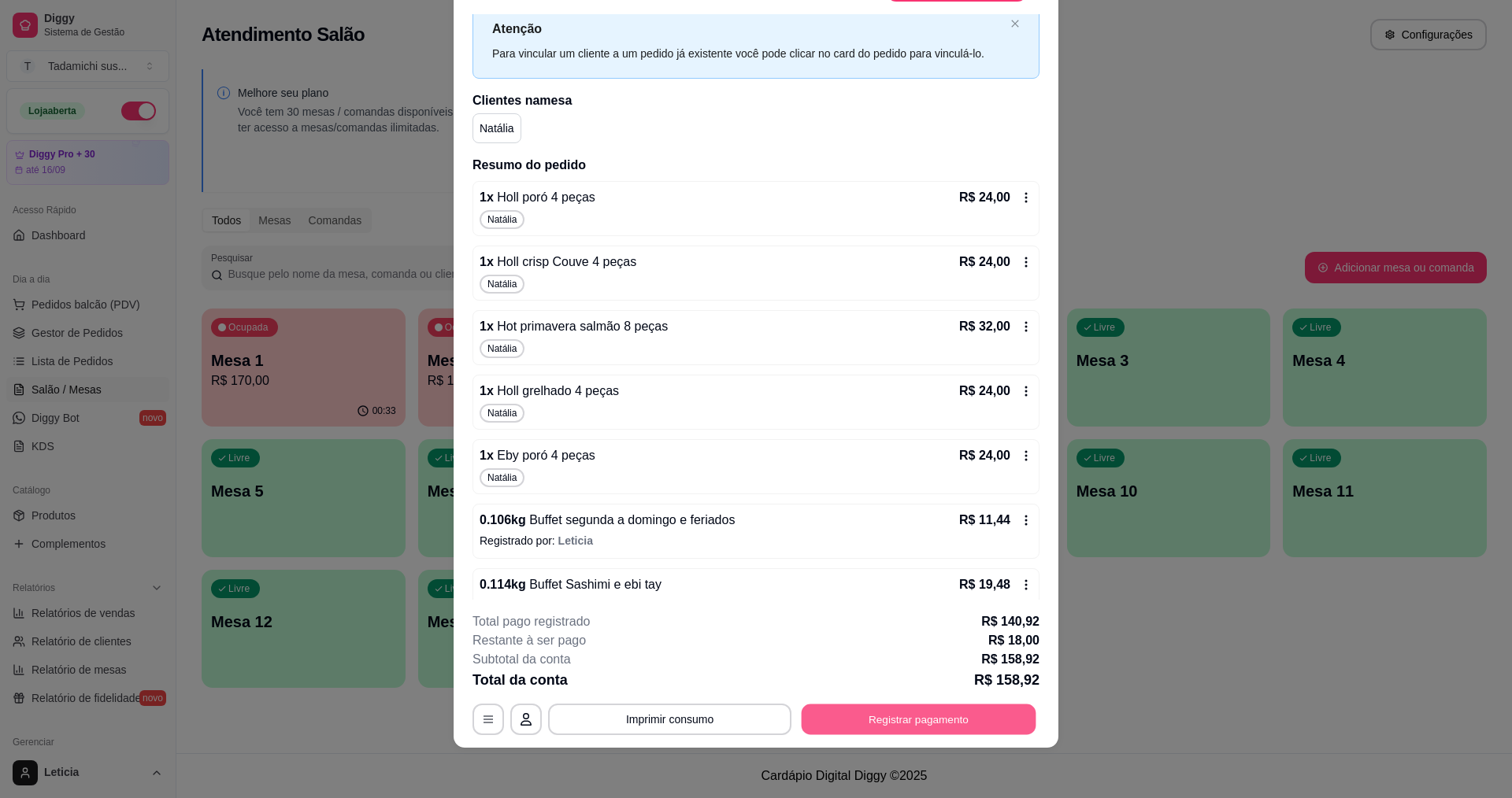
click at [834, 710] on button "Registrar pagamento" at bounding box center [918, 719] width 234 height 31
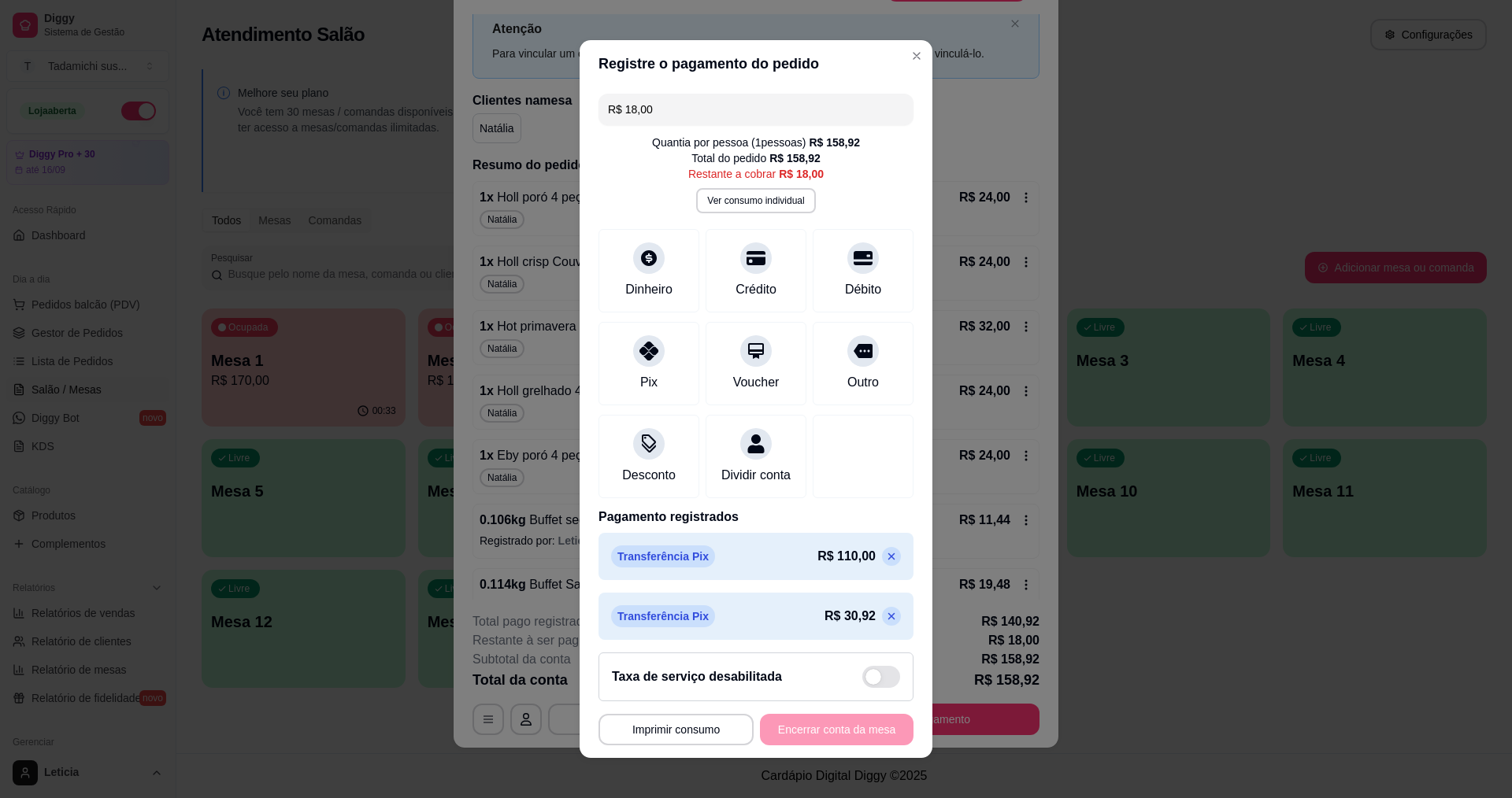
click at [885, 623] on icon at bounding box center [891, 616] width 13 height 13
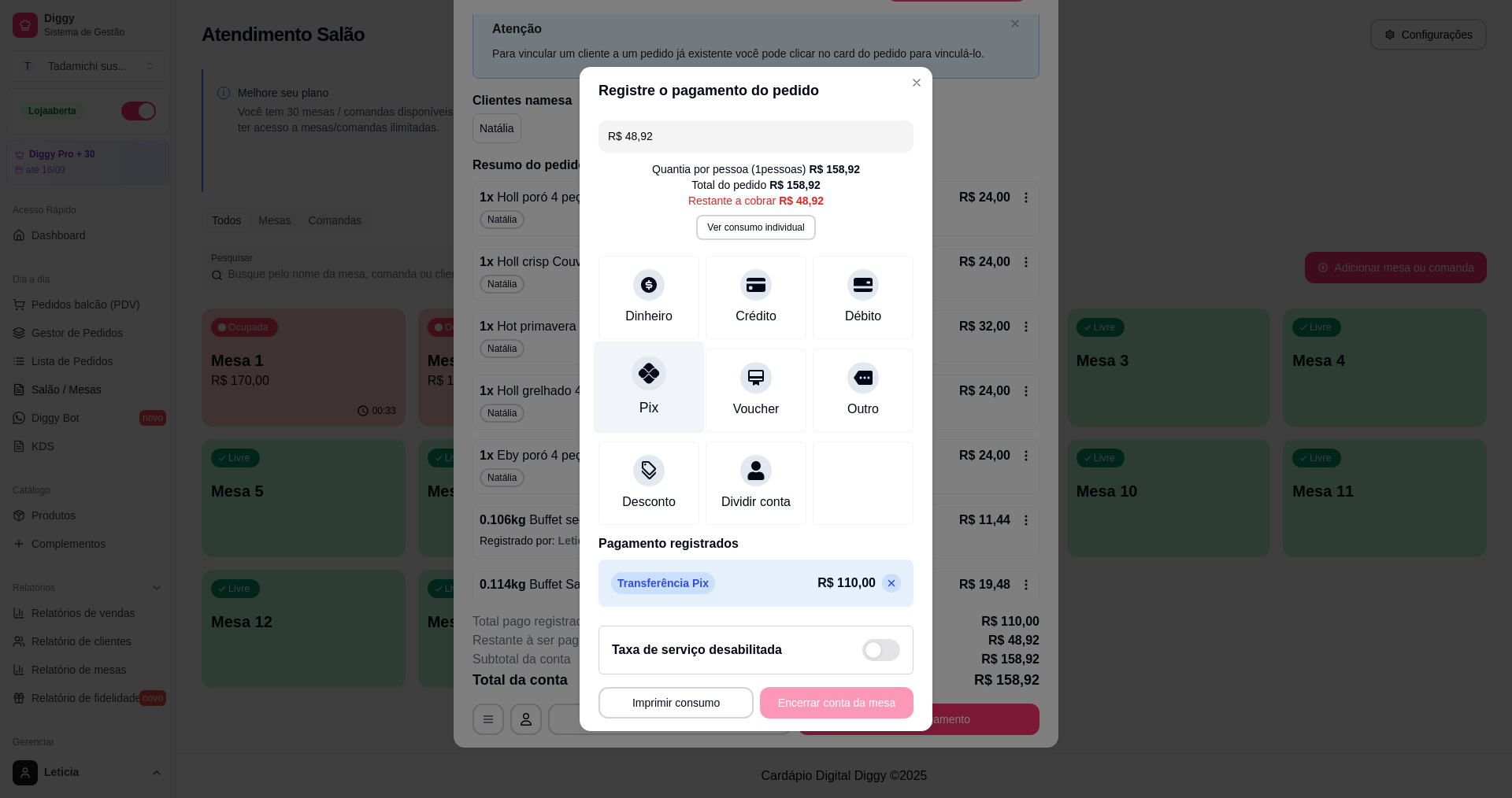
click at [636, 395] on div "Pix" at bounding box center [649, 388] width 111 height 92
type input "R$ 0,00"
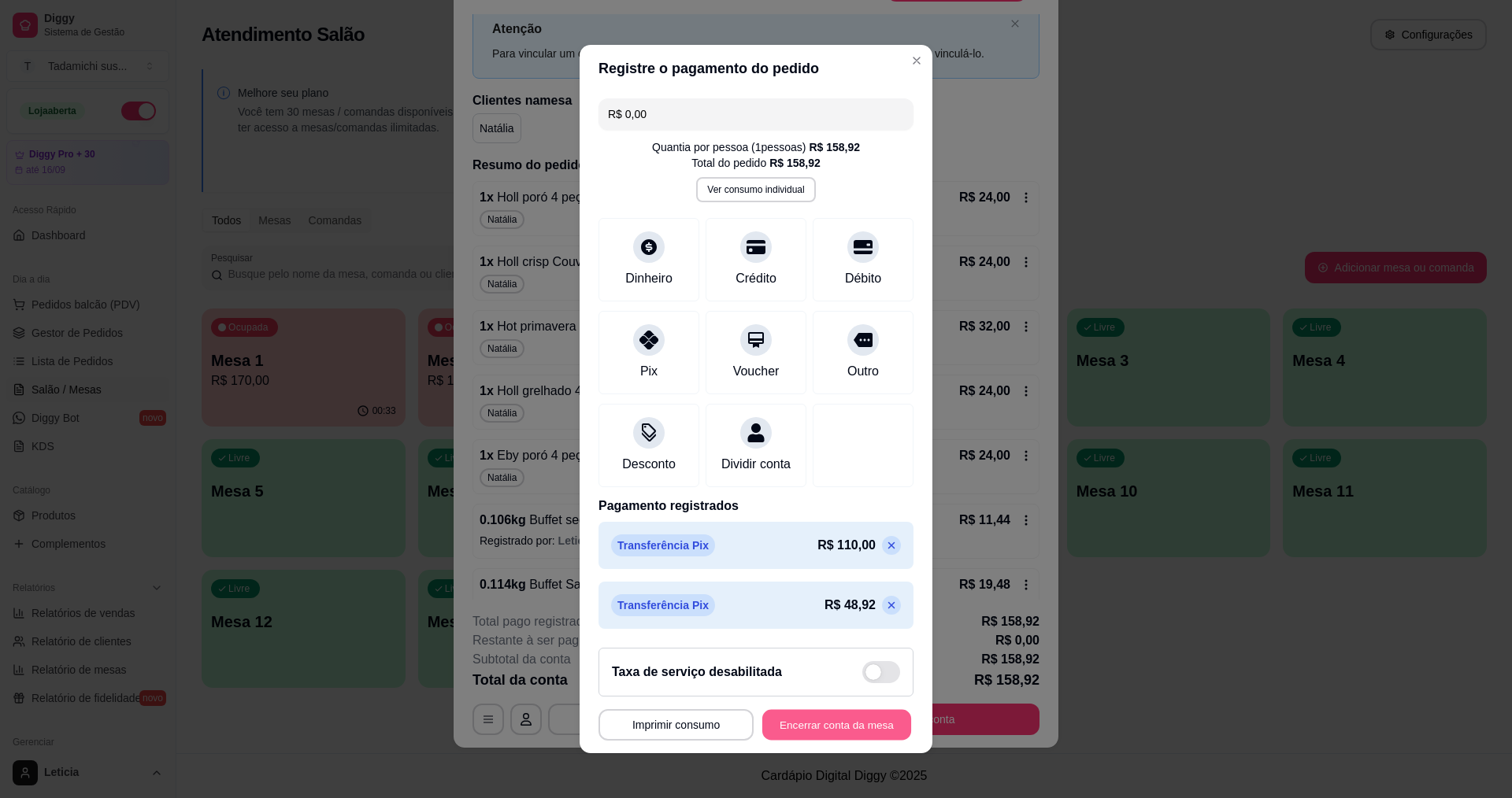
click at [786, 725] on button "Encerrar conta da mesa" at bounding box center [836, 725] width 148 height 31
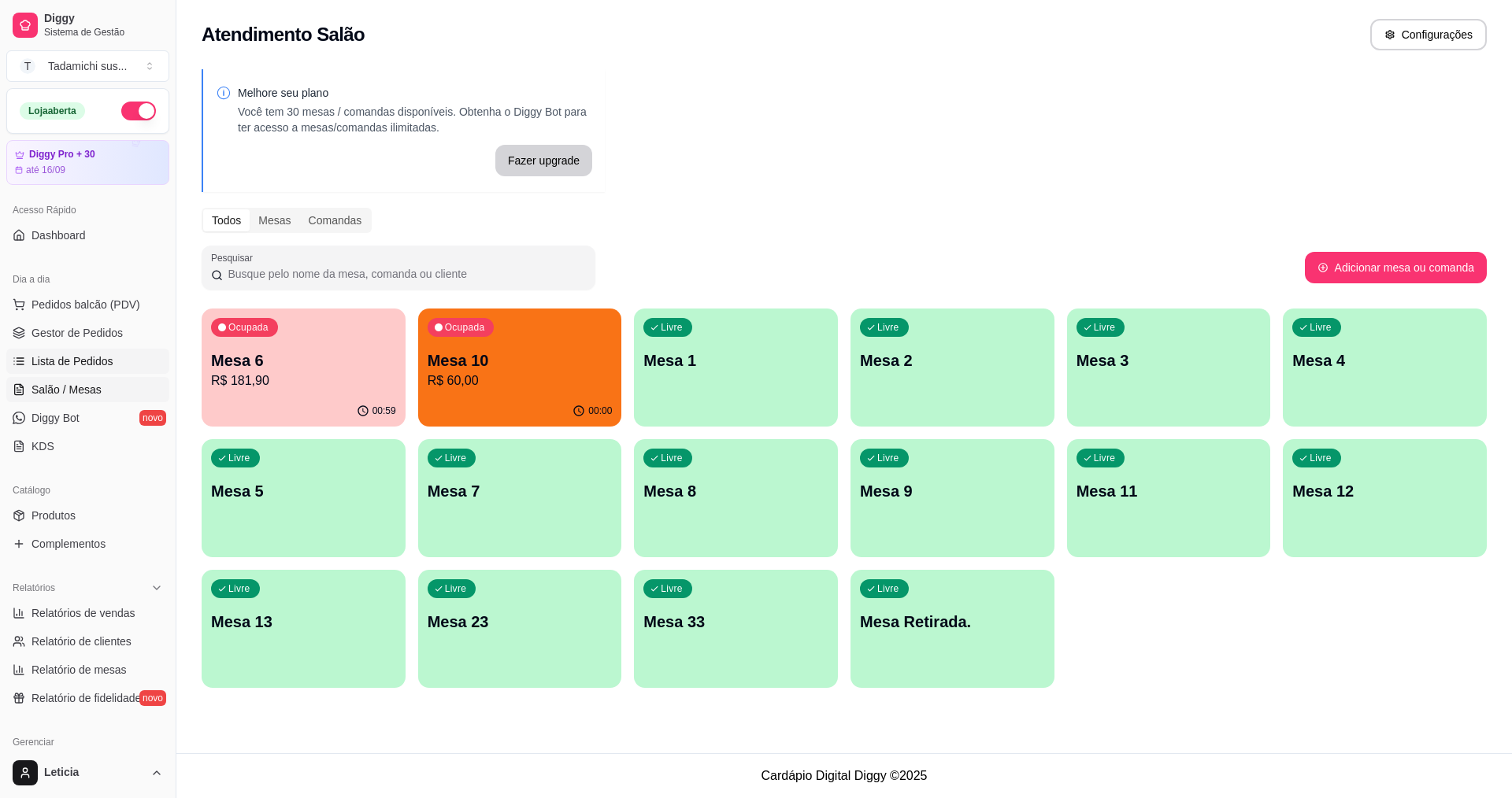
click at [130, 370] on link "Lista de Pedidos" at bounding box center [88, 362] width 163 height 25
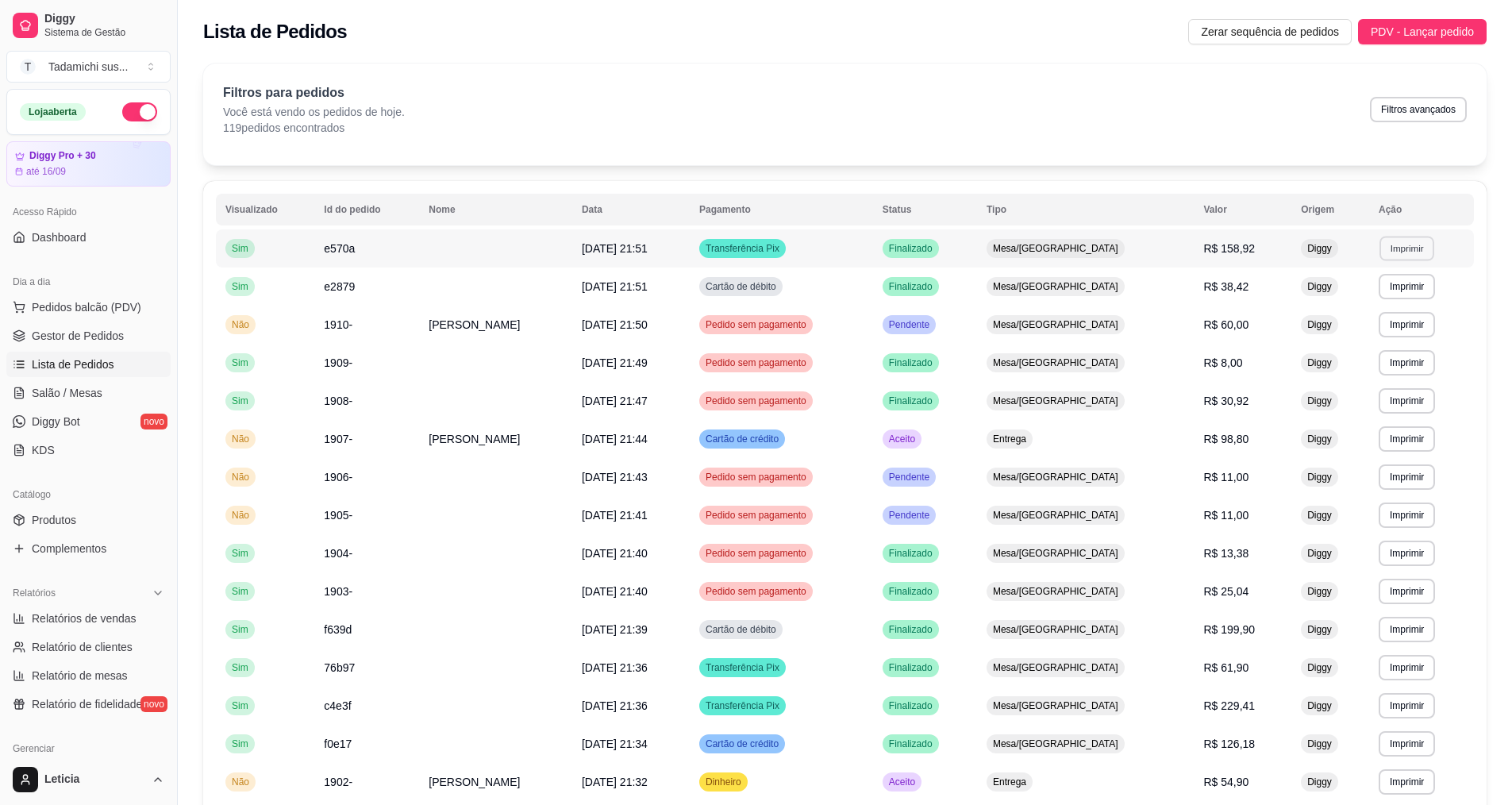
click at [1409, 247] on button "Imprimir" at bounding box center [1406, 248] width 55 height 25
click at [1387, 332] on button "IMPRESSORA HAYOM" at bounding box center [1368, 336] width 123 height 25
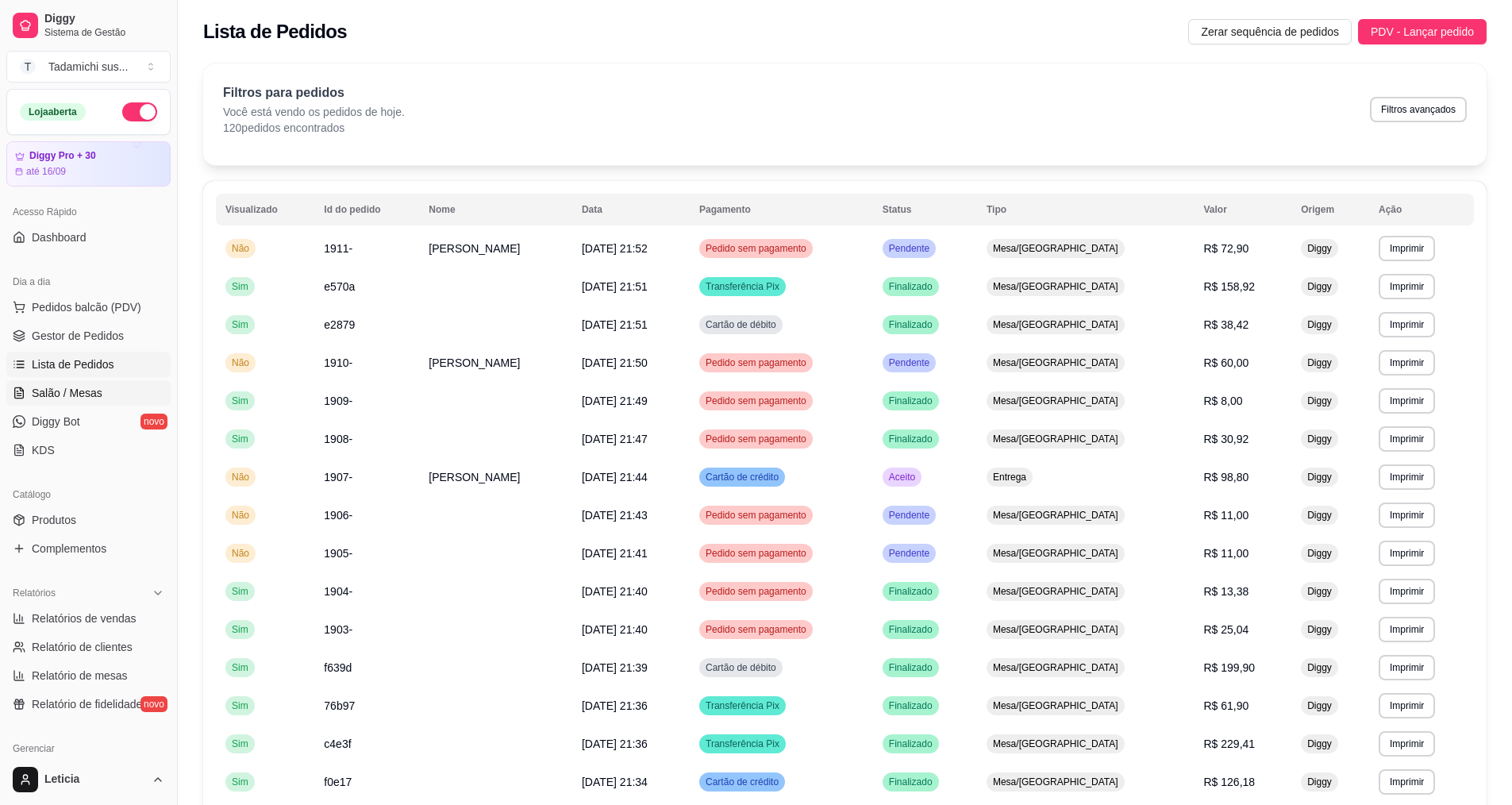
click at [72, 394] on span "Salão / Mesas" at bounding box center [67, 393] width 71 height 16
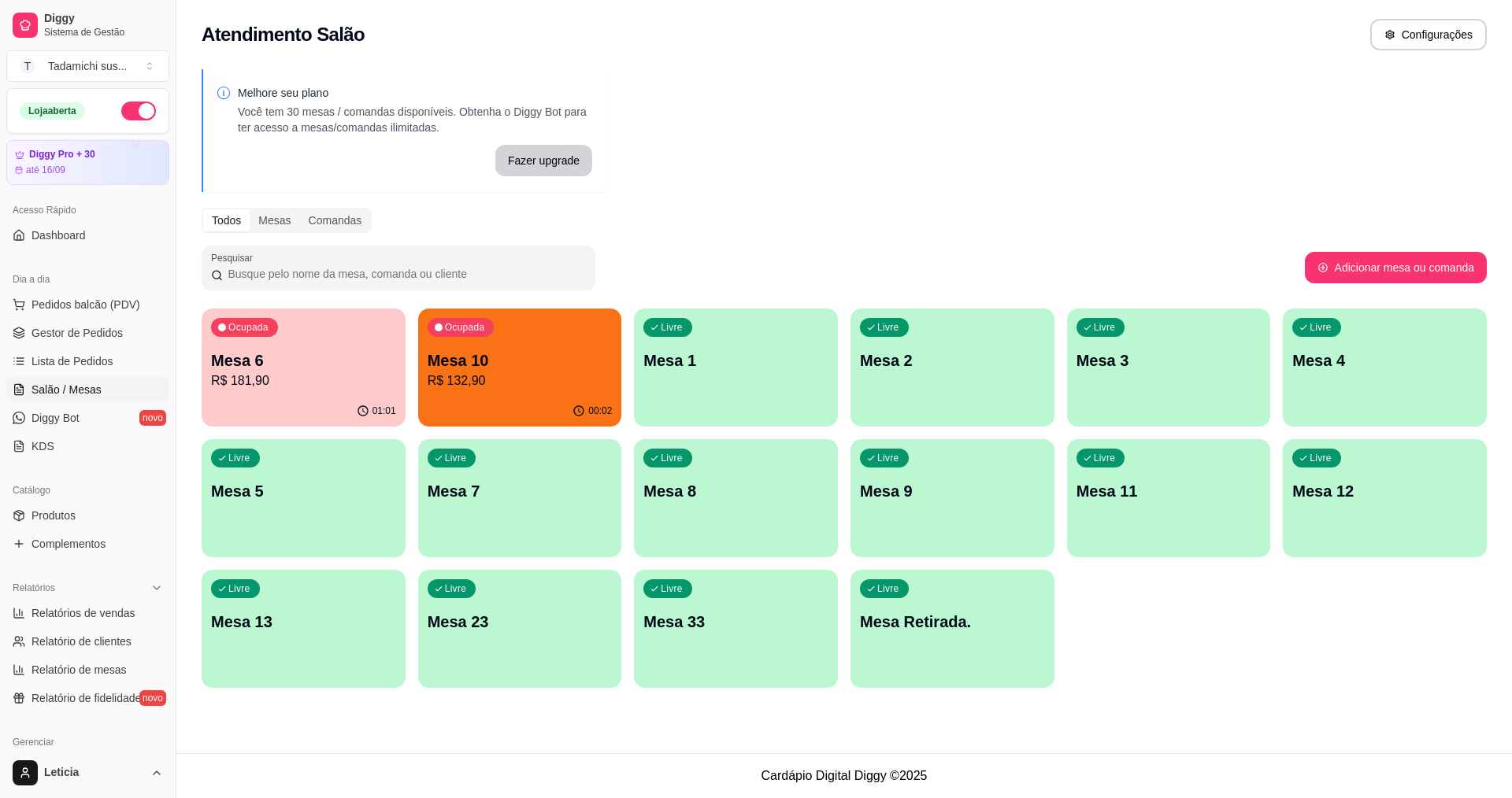
click at [470, 386] on p "R$ 132,90" at bounding box center [520, 381] width 185 height 19
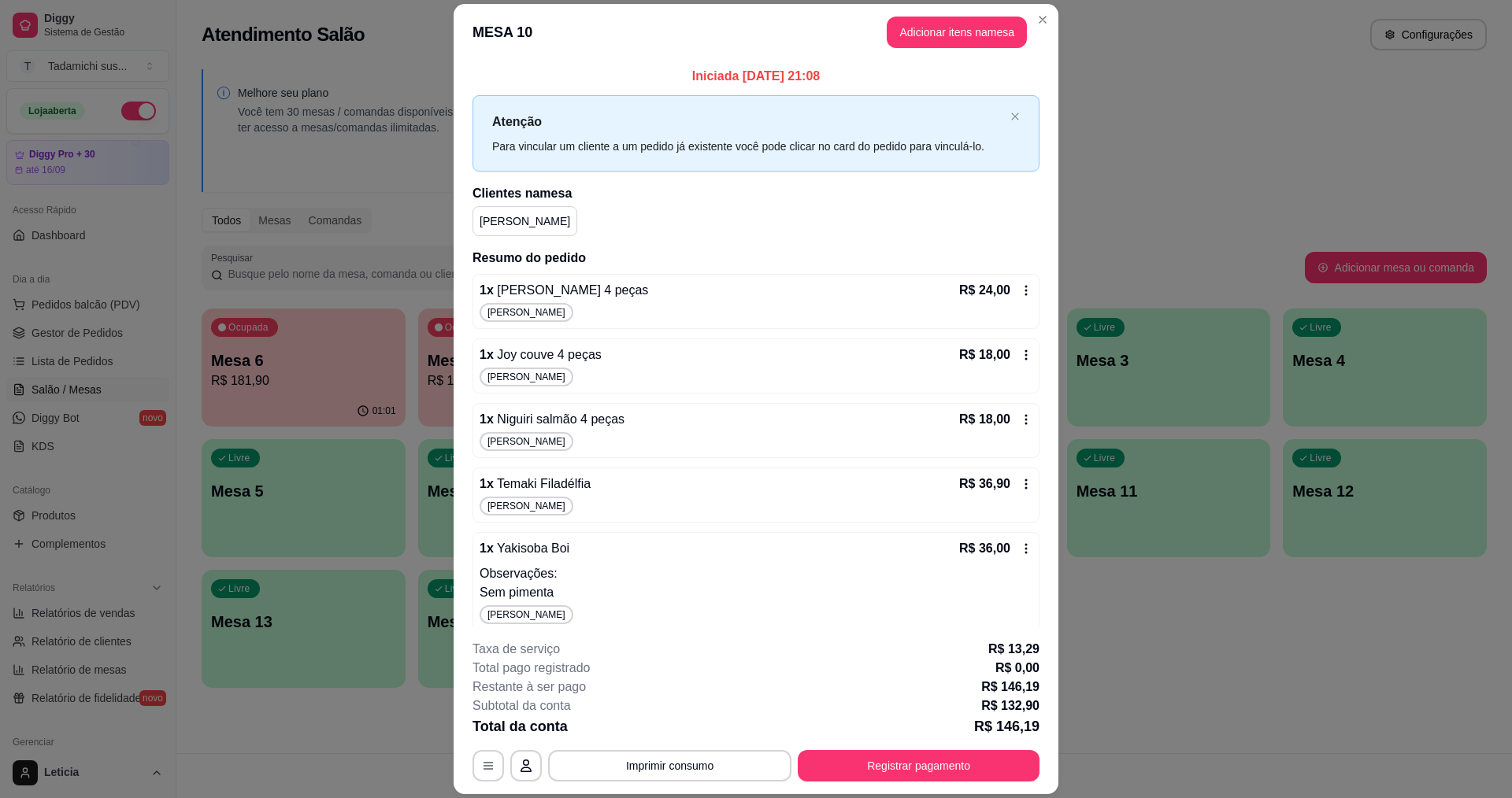
click at [1007, 537] on div "1 x Yakisoba Boi R$ 36,00 Observações: Sem pimenta Sabrina L." at bounding box center [756, 582] width 567 height 99
click at [1019, 291] on icon at bounding box center [1026, 290] width 13 height 13
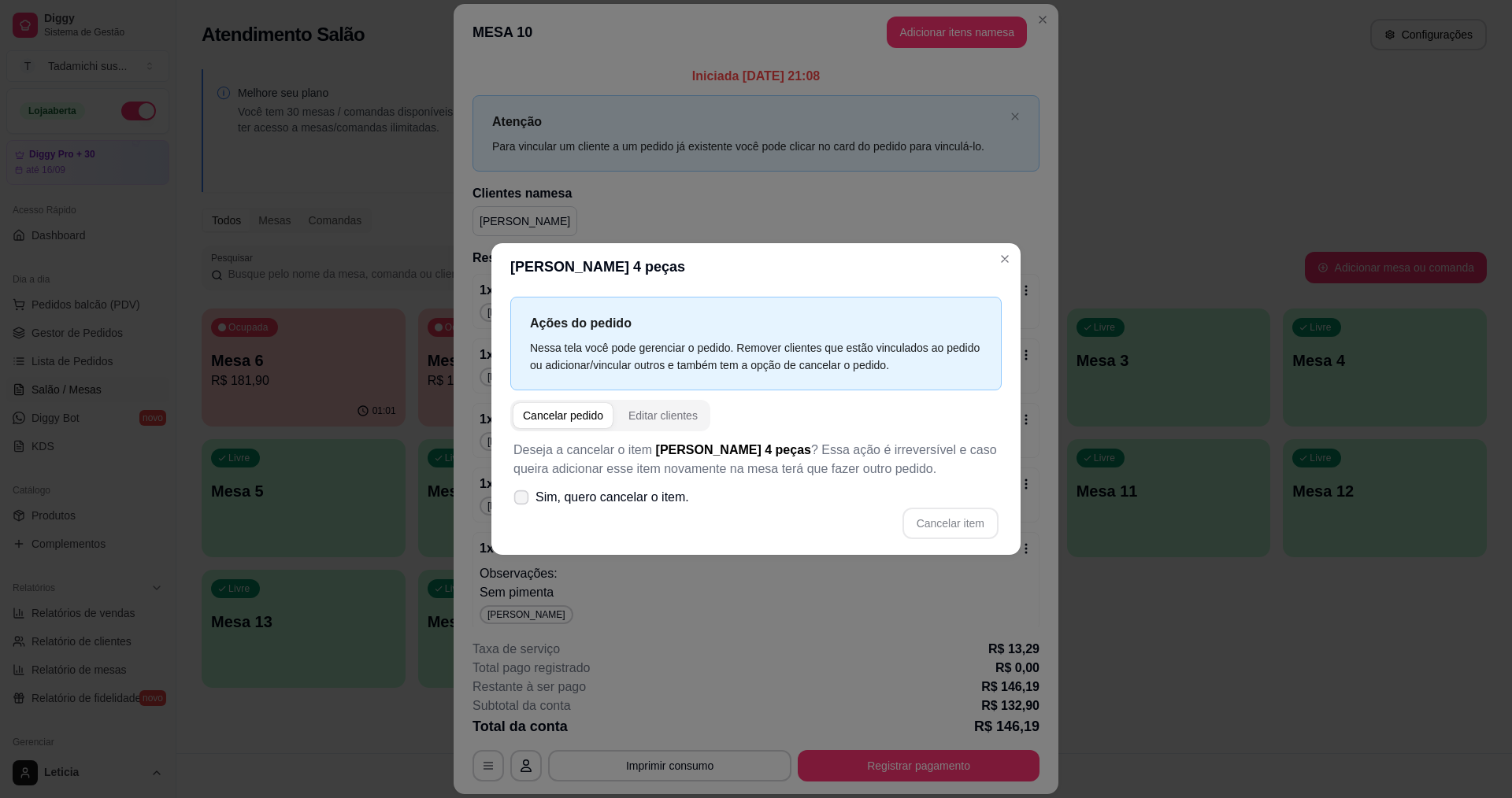
click at [682, 499] on span "Sim, quero cancelar o item." at bounding box center [612, 497] width 153 height 19
click at [523, 500] on input "Sim, quero cancelar o item." at bounding box center [517, 505] width 10 height 10
checkbox input "true"
click at [932, 531] on button "Cancelar item" at bounding box center [950, 523] width 94 height 31
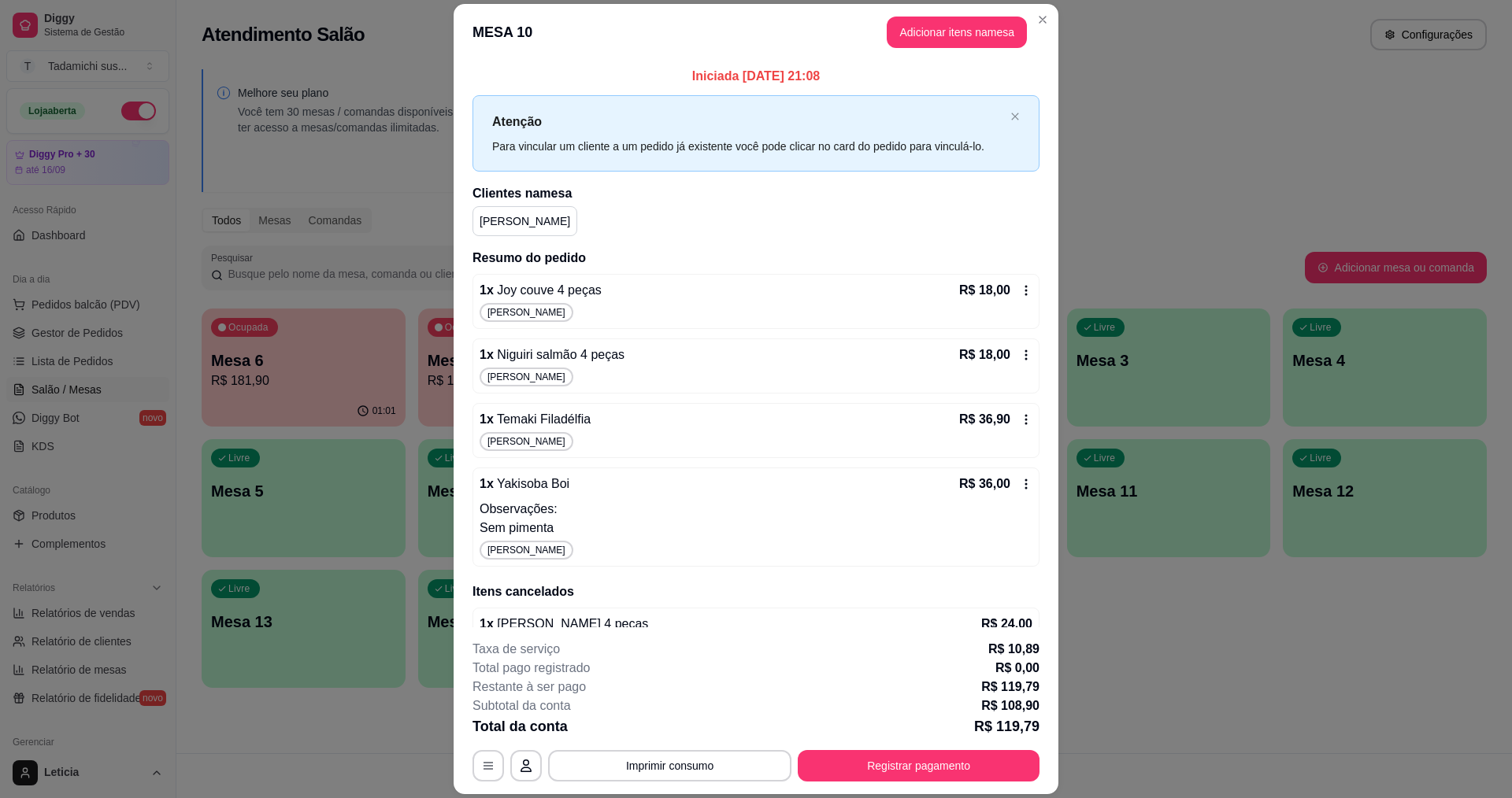
click at [1019, 285] on icon at bounding box center [1026, 290] width 13 height 13
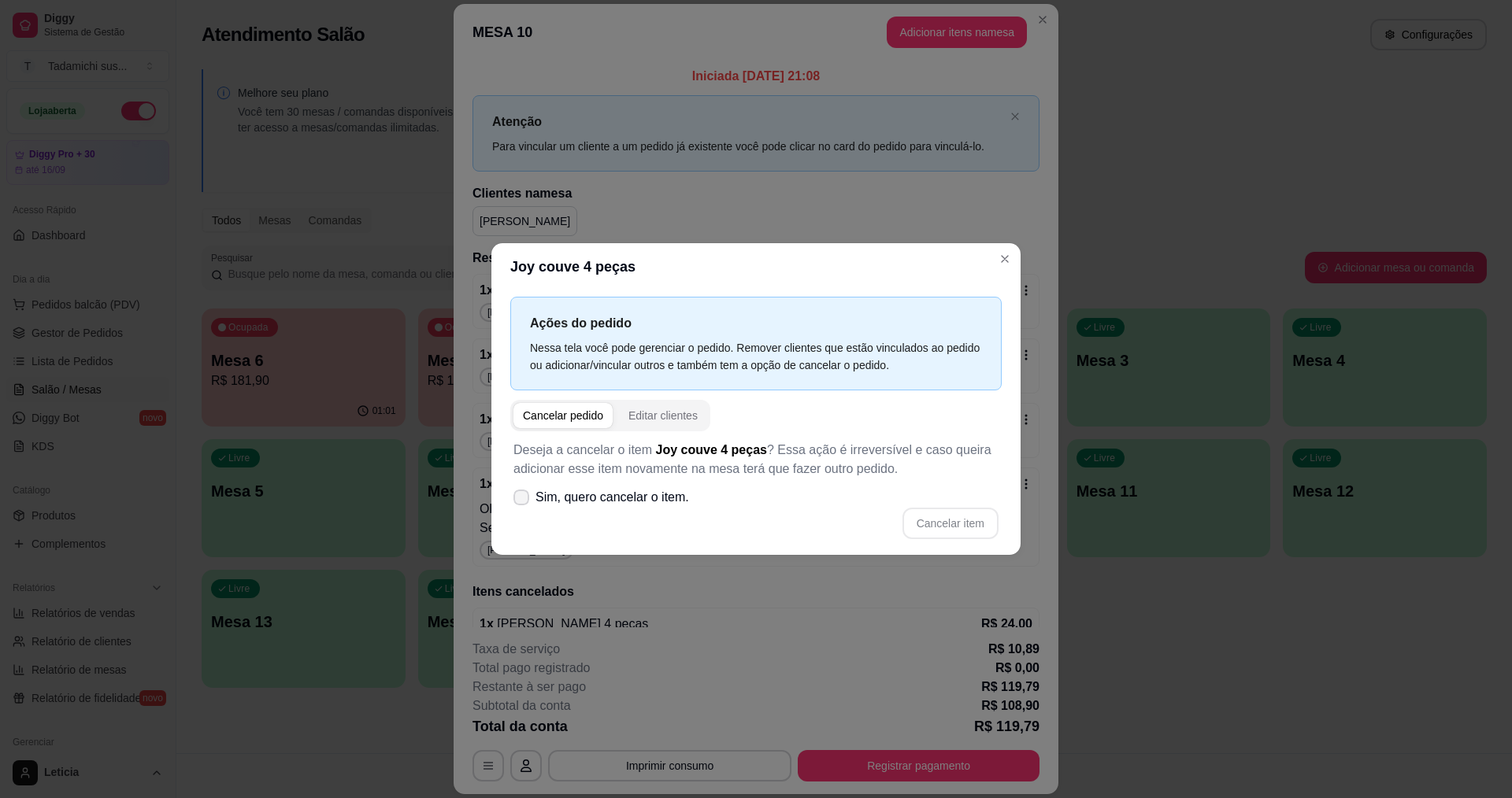
click at [670, 491] on span "Sim, quero cancelar o item." at bounding box center [612, 497] width 153 height 19
click at [523, 500] on input "Sim, quero cancelar o item." at bounding box center [517, 505] width 10 height 10
checkbox input "true"
click at [944, 518] on button "Cancelar item" at bounding box center [951, 523] width 96 height 32
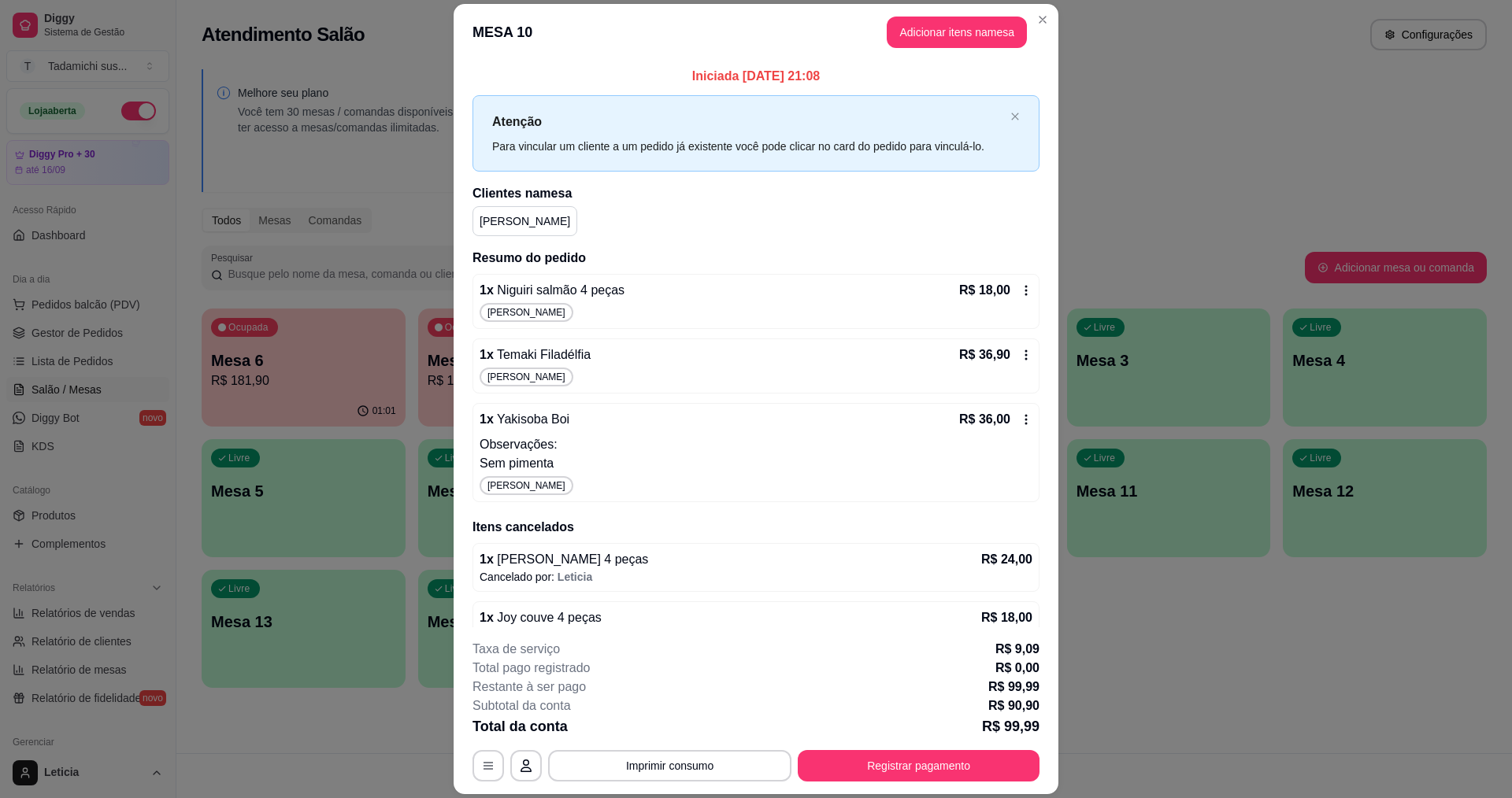
click at [1019, 294] on icon at bounding box center [1026, 290] width 13 height 13
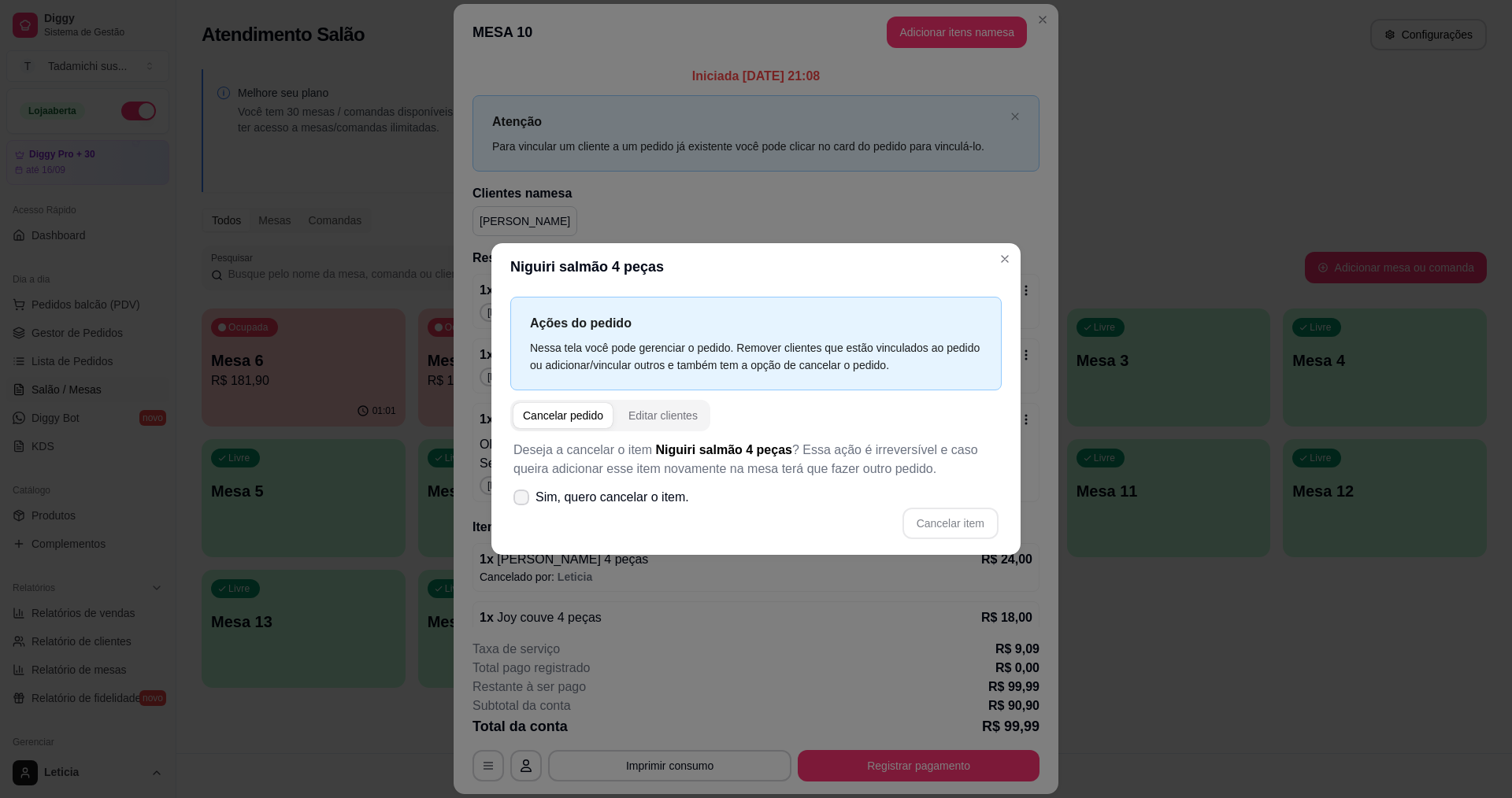
click at [673, 503] on span "Sim, quero cancelar o item." at bounding box center [612, 497] width 153 height 19
click at [523, 503] on input "Sim, quero cancelar o item." at bounding box center [517, 505] width 10 height 10
checkbox input "true"
click at [979, 523] on button "Cancelar item" at bounding box center [951, 523] width 96 height 32
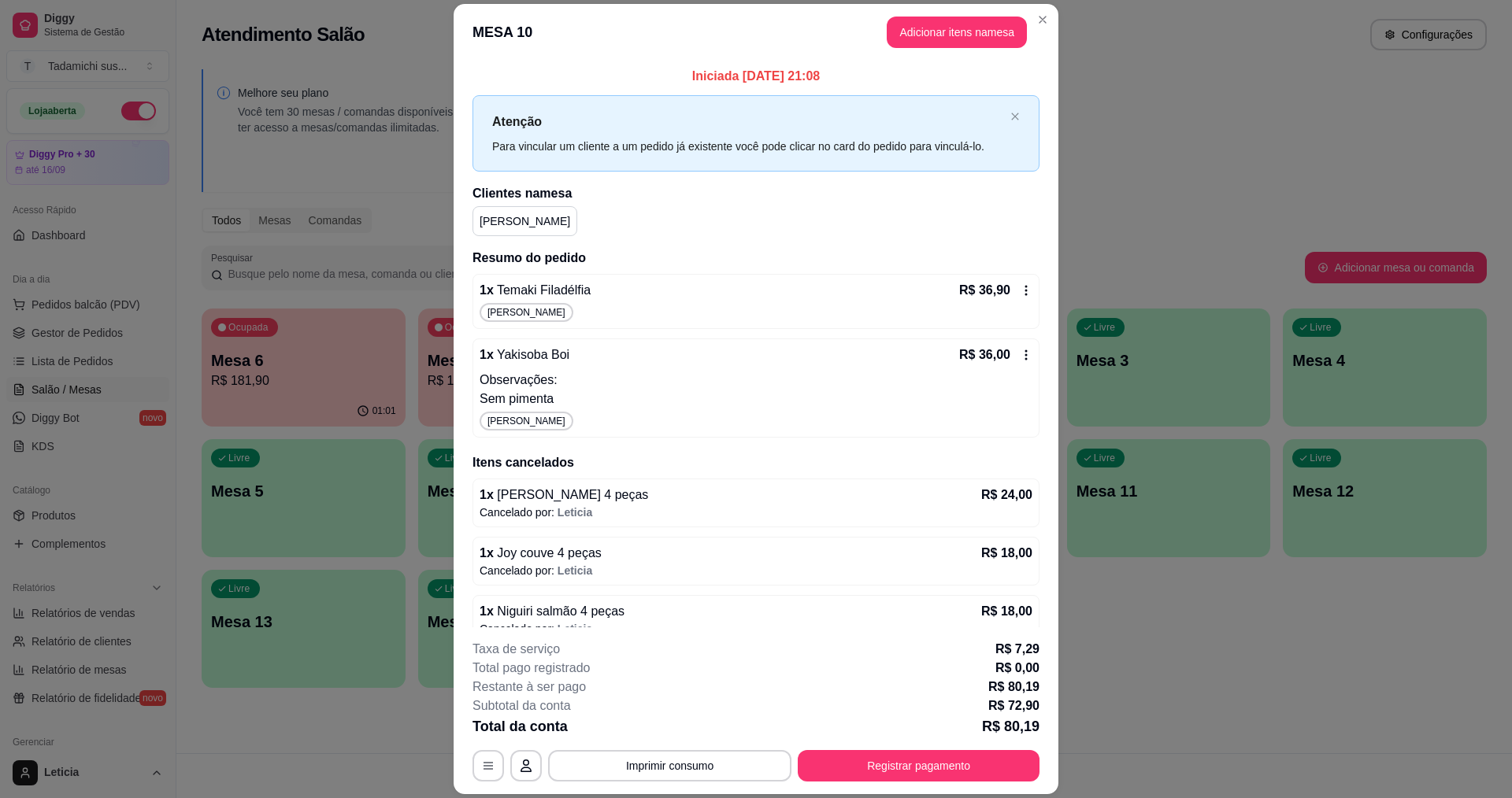
click at [1019, 296] on icon at bounding box center [1026, 290] width 13 height 13
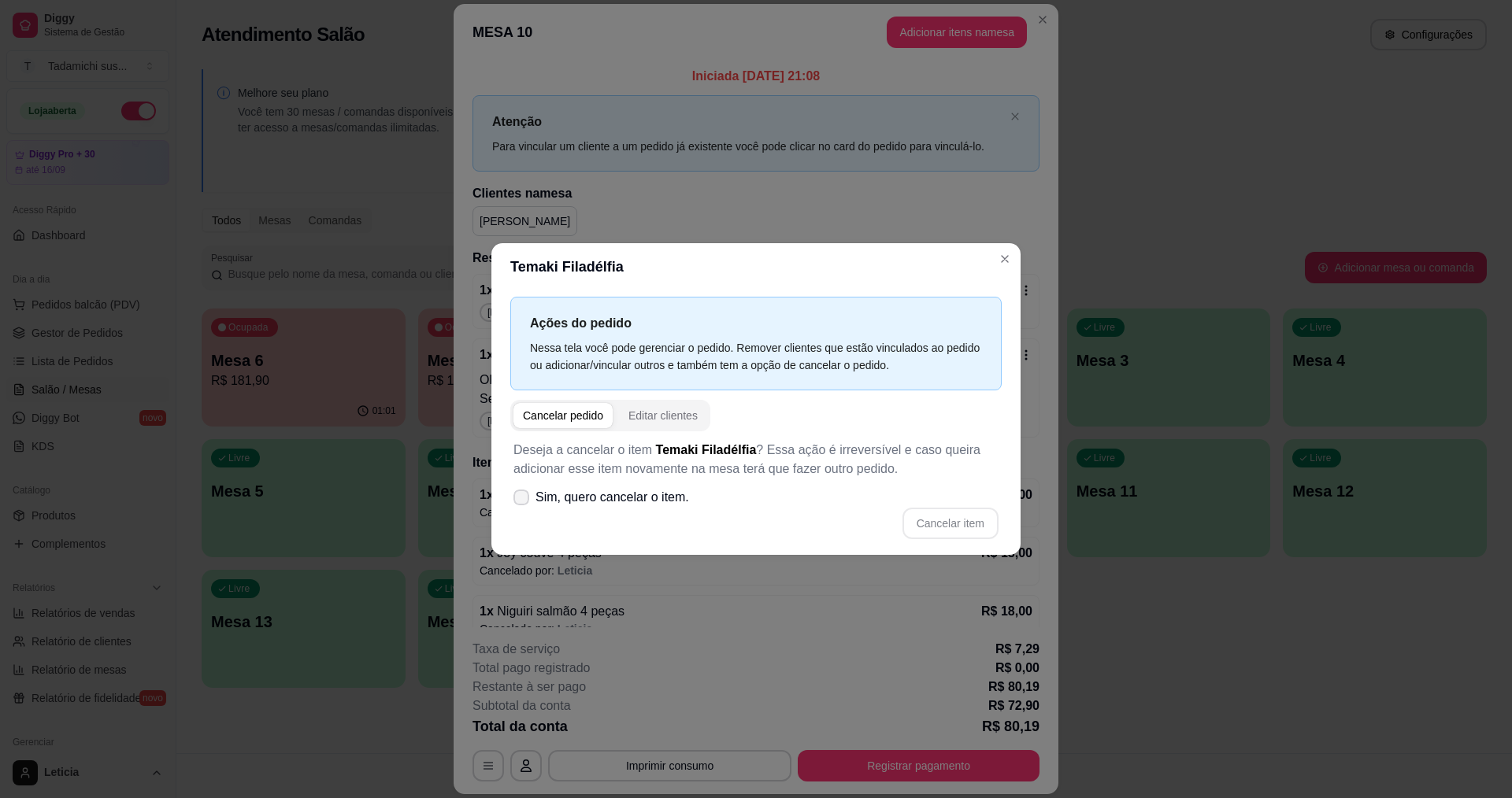
click at [681, 501] on span "Sim, quero cancelar o item." at bounding box center [612, 497] width 153 height 19
click at [523, 501] on input "Sim, quero cancelar o item." at bounding box center [517, 505] width 10 height 10
checkbox input "true"
click at [940, 520] on button "Cancelar item" at bounding box center [950, 523] width 94 height 31
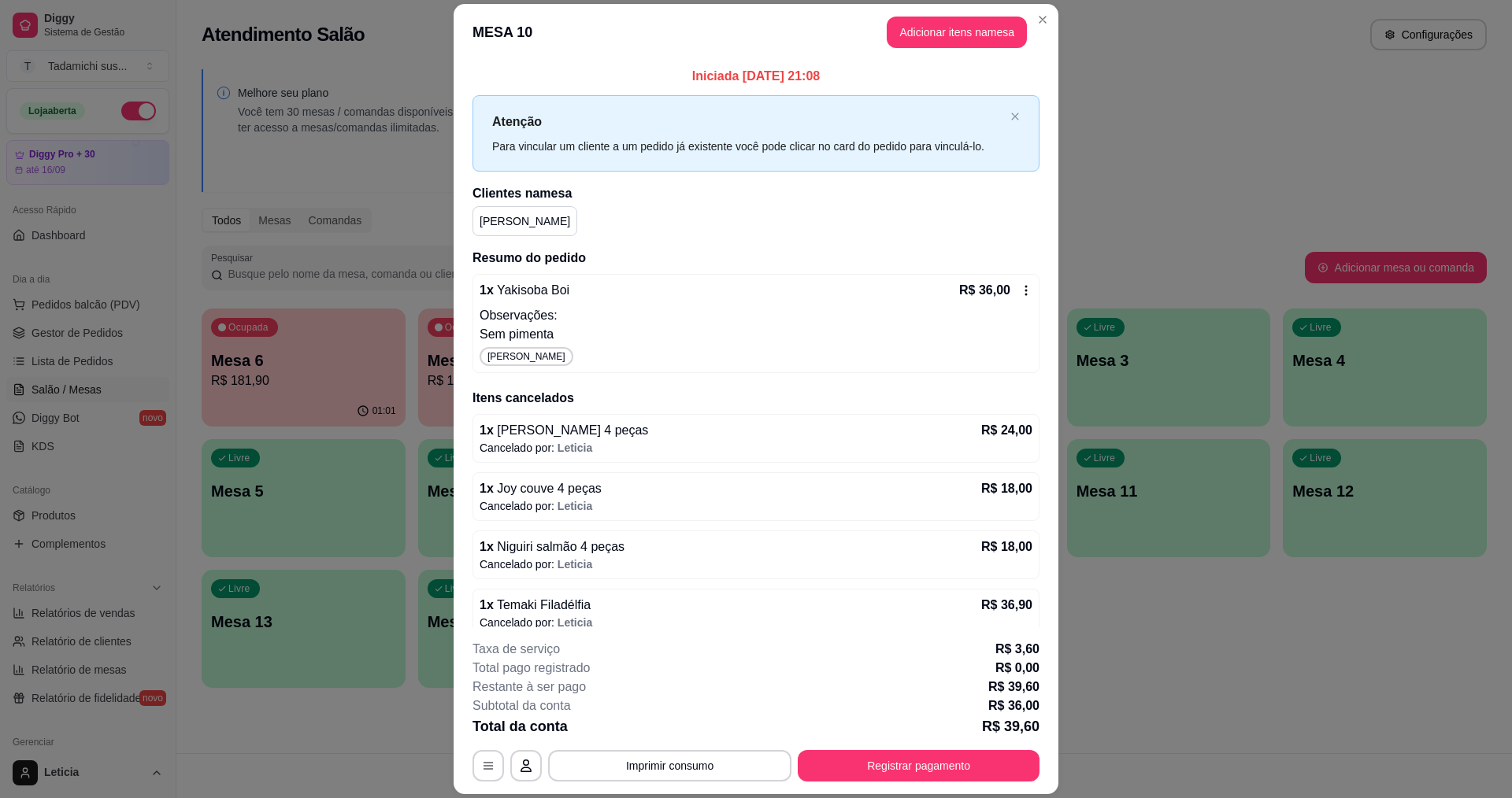
click at [1019, 285] on icon at bounding box center [1026, 290] width 13 height 13
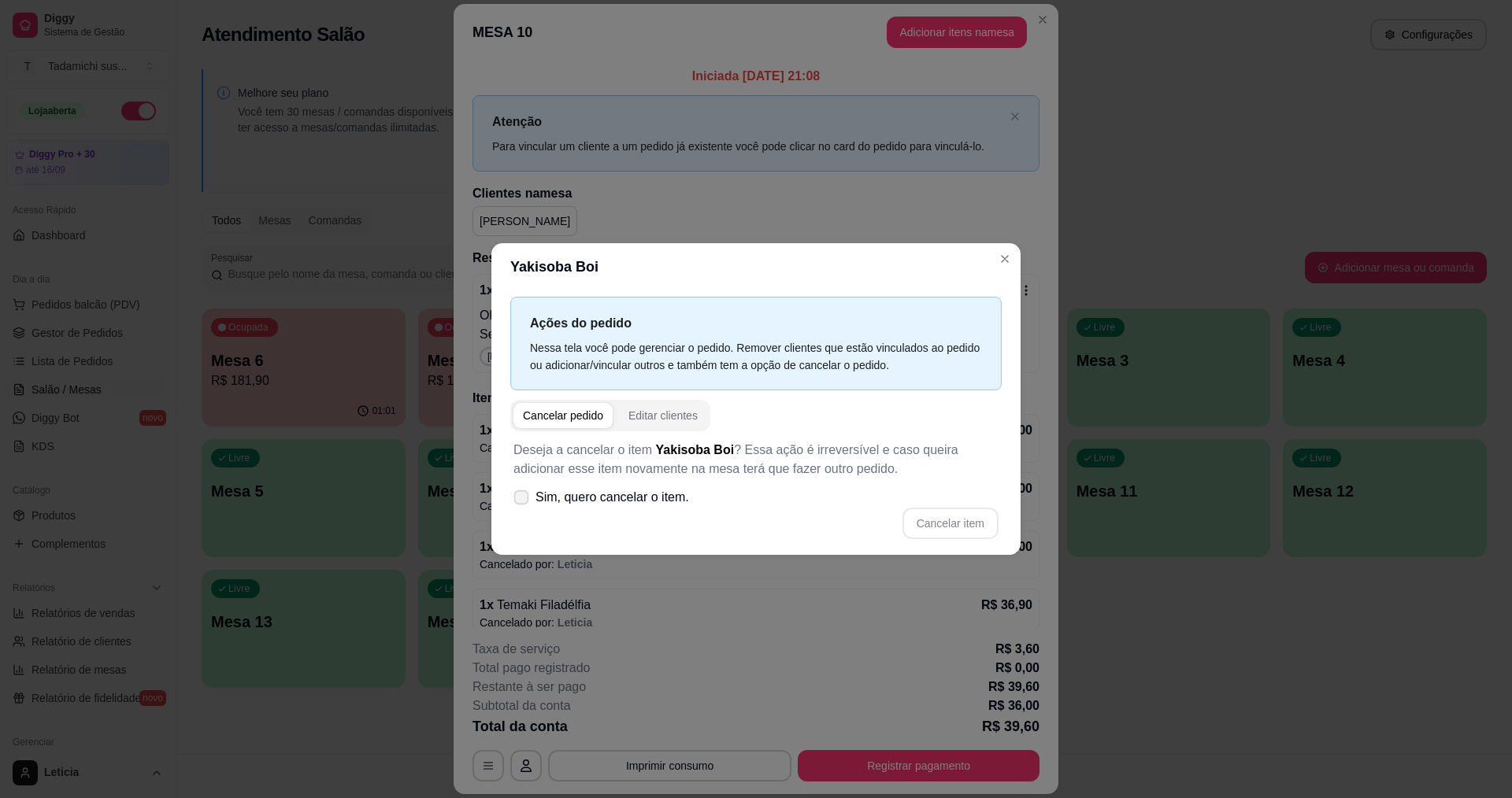
click at [681, 496] on span "Sim, quero cancelar o item." at bounding box center [612, 497] width 153 height 19
click at [523, 500] on input "Sim, quero cancelar o item." at bounding box center [517, 505] width 10 height 10
checkbox input "true"
click at [966, 516] on button "Cancelar item" at bounding box center [951, 523] width 96 height 32
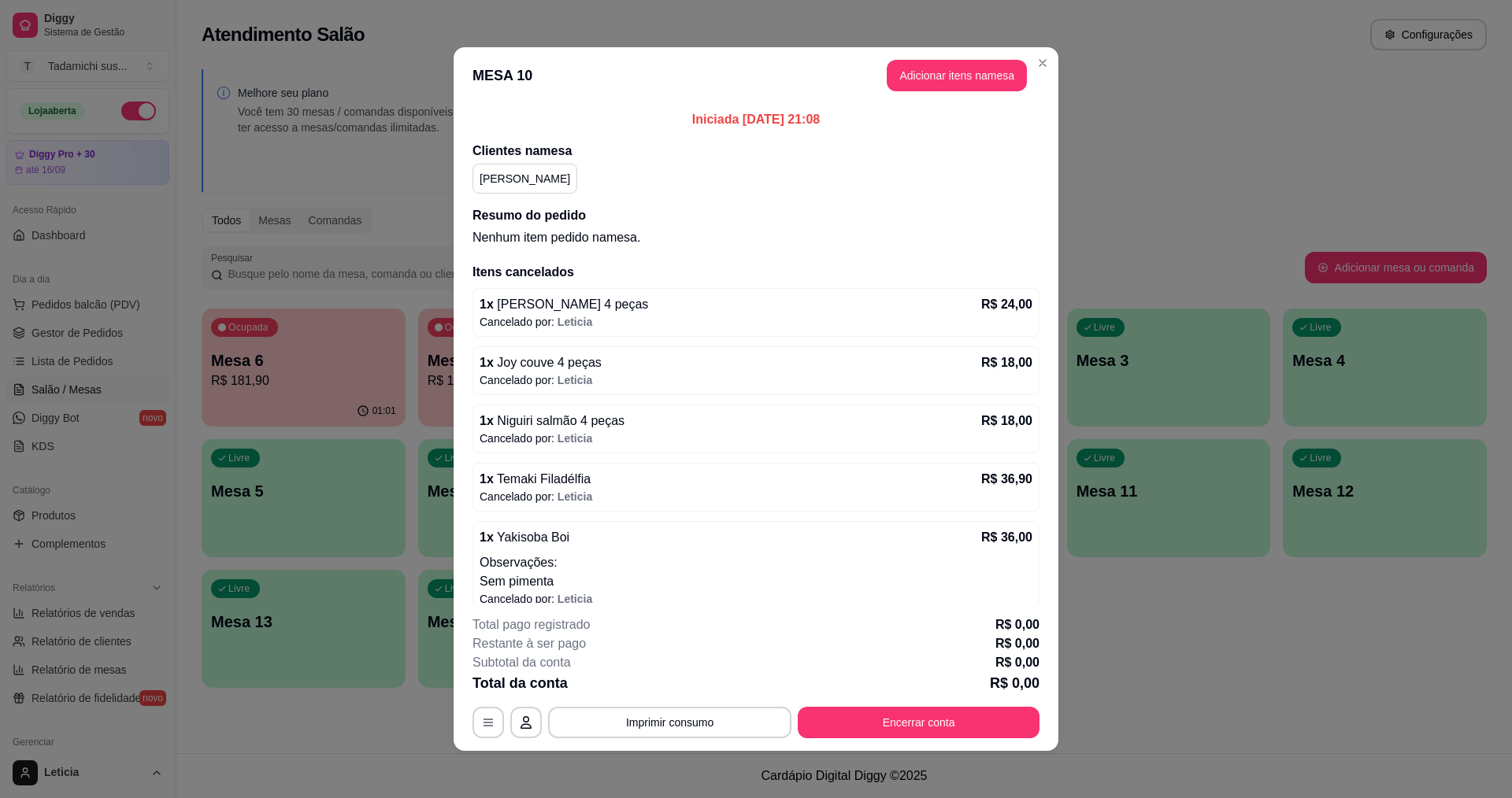
click at [977, 58] on header "MESA 10 Adicionar itens na mesa" at bounding box center [756, 76] width 605 height 57
click at [974, 81] on button "Adicionar itens na mesa" at bounding box center [956, 76] width 140 height 32
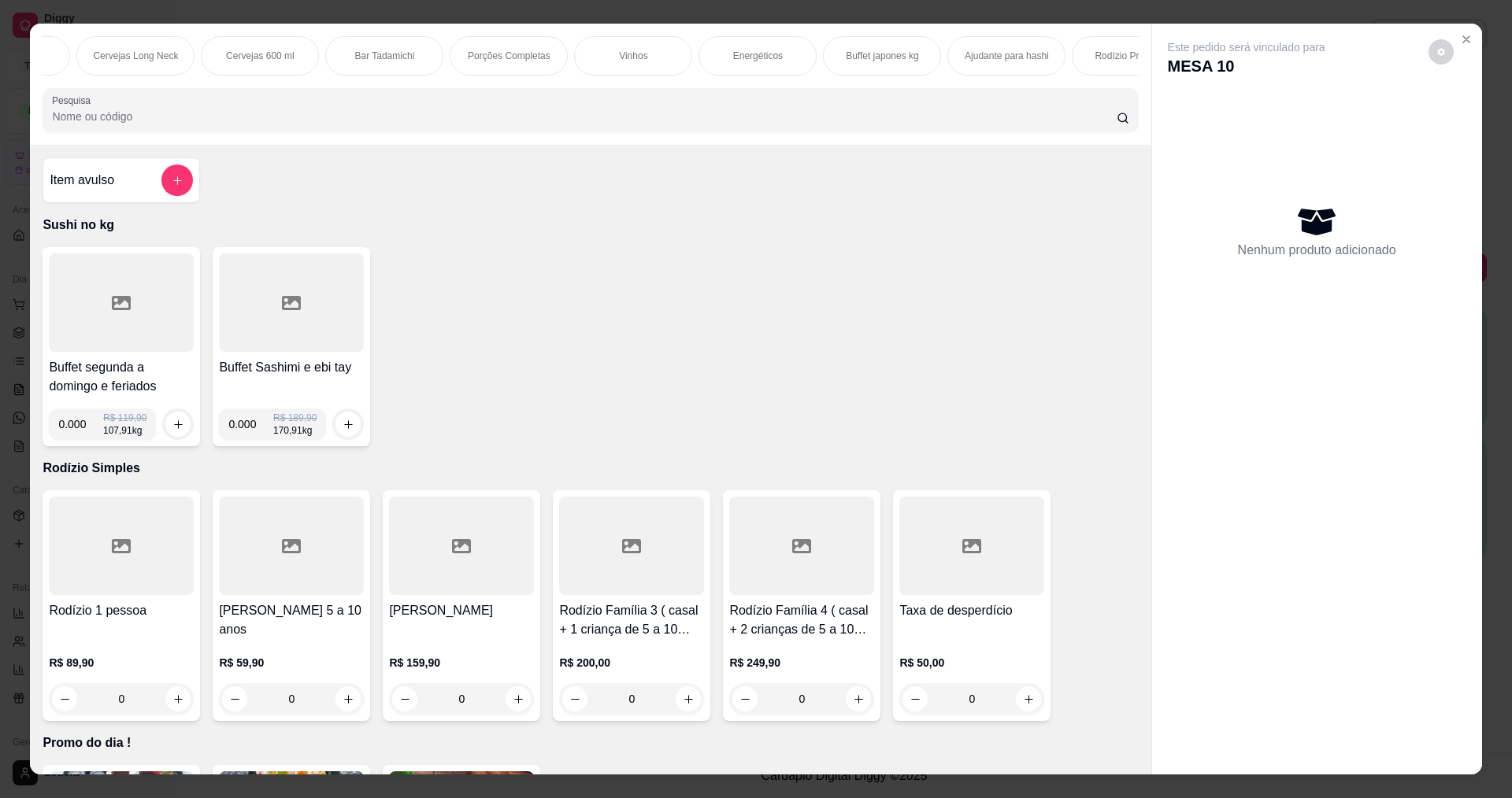
scroll to position [0, 2880]
click at [1100, 54] on p "Rodízio Premium" at bounding box center [1079, 56] width 73 height 13
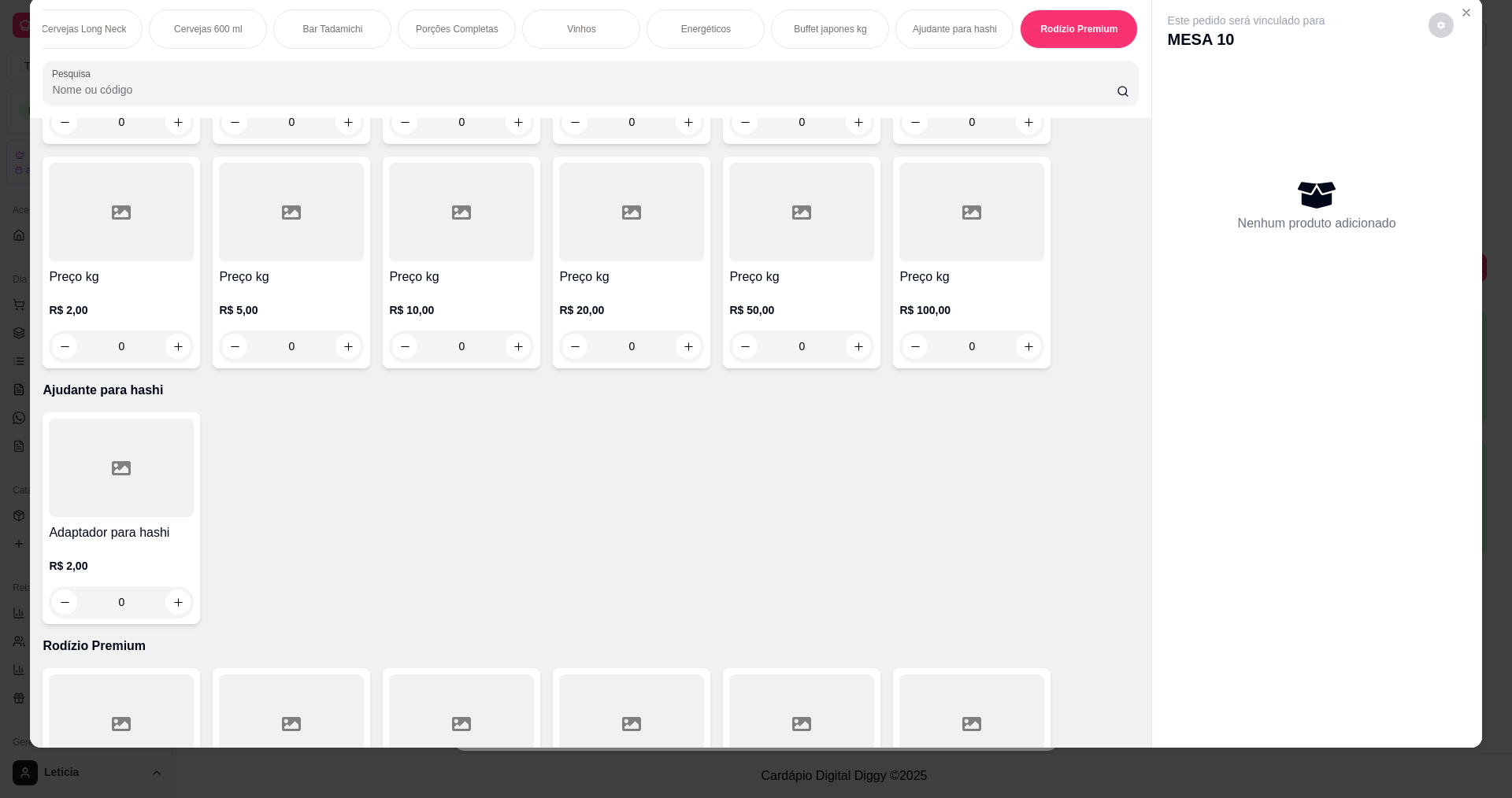
scroll to position [15532, 0]
type input "1"
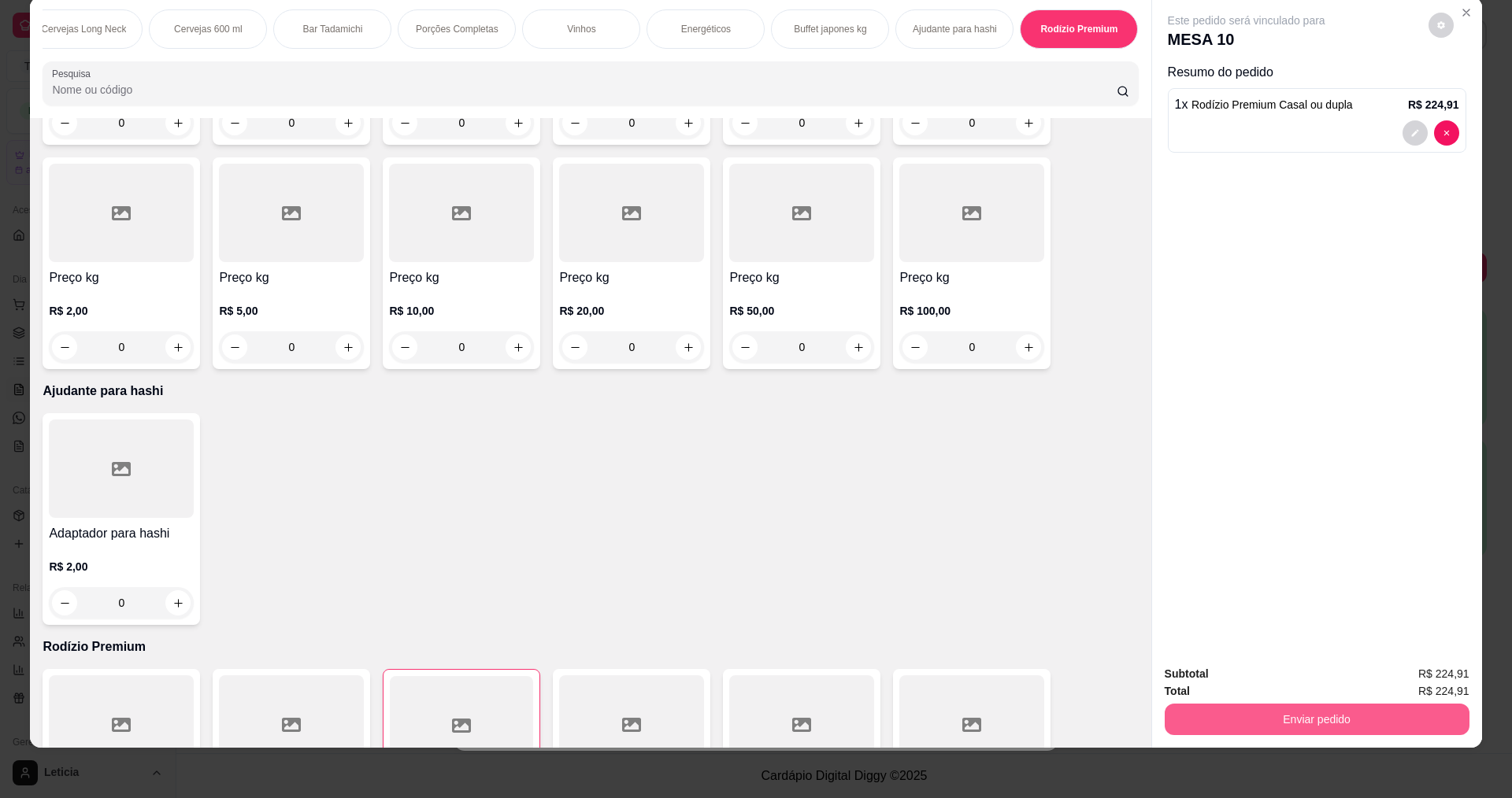
click at [1176, 721] on button "Enviar pedido" at bounding box center [1317, 719] width 305 height 32
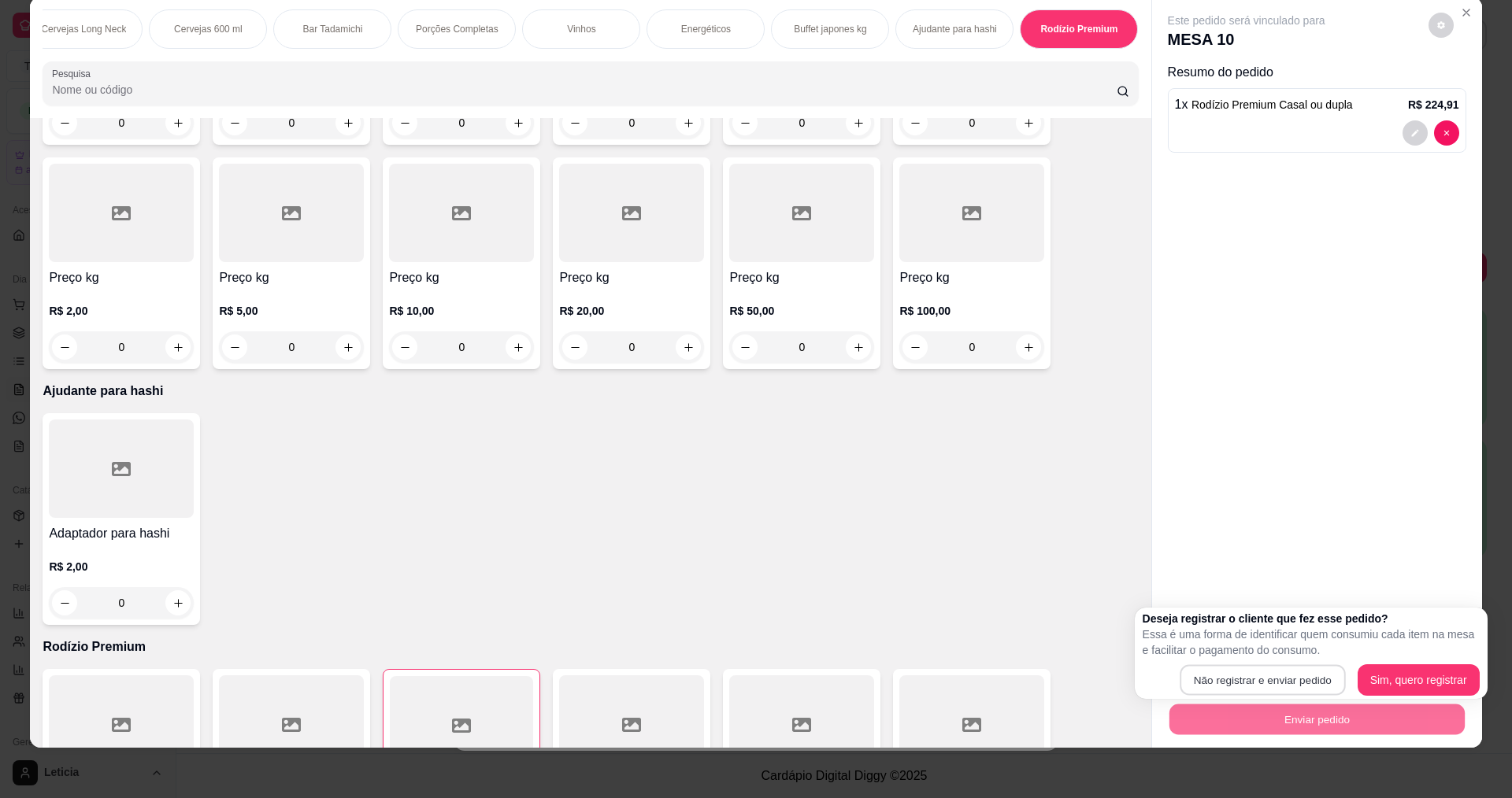
click at [1193, 670] on button "Não registrar e enviar pedido" at bounding box center [1262, 680] width 165 height 31
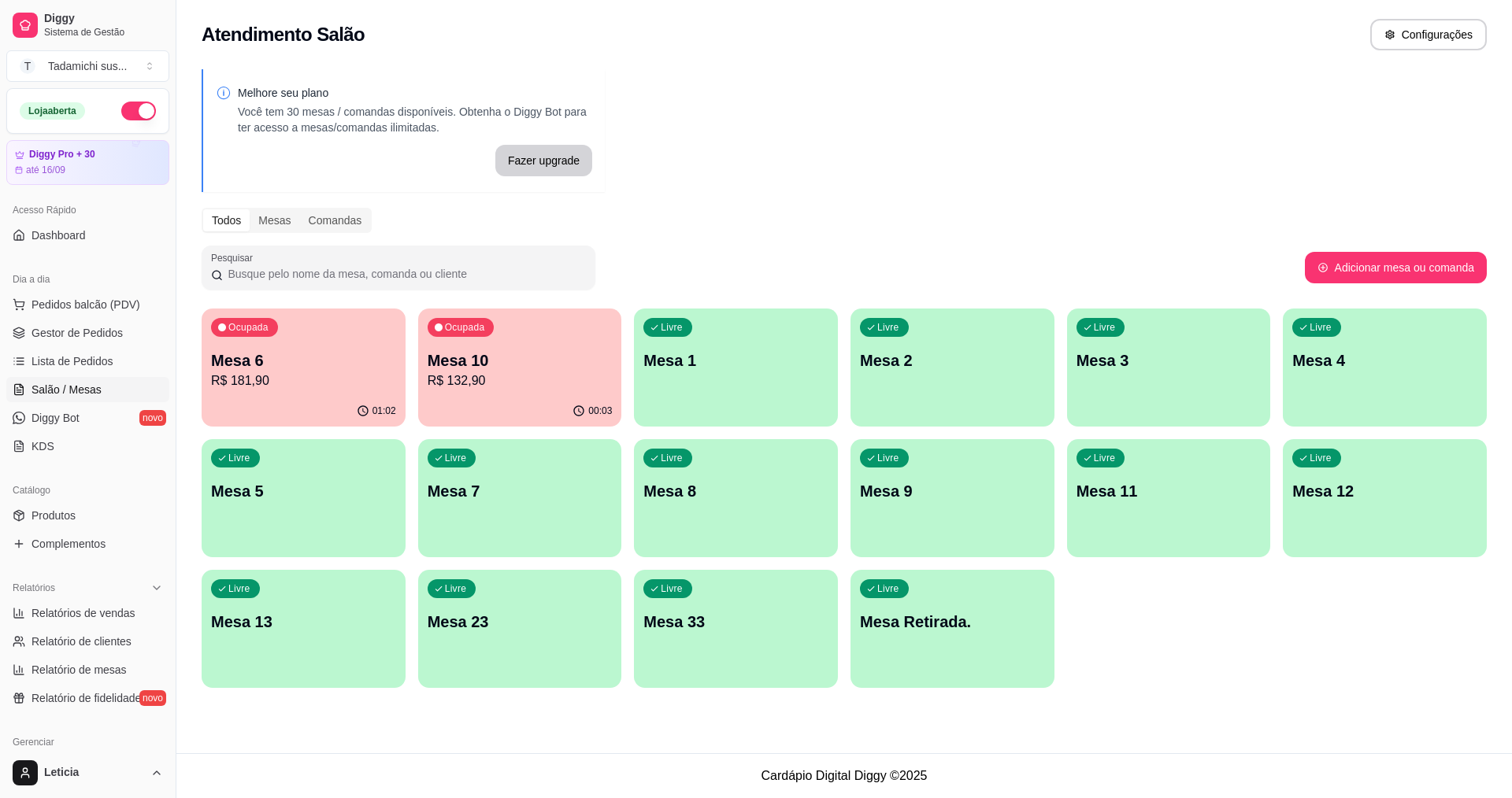
click at [303, 369] on p "Mesa 6" at bounding box center [303, 361] width 185 height 22
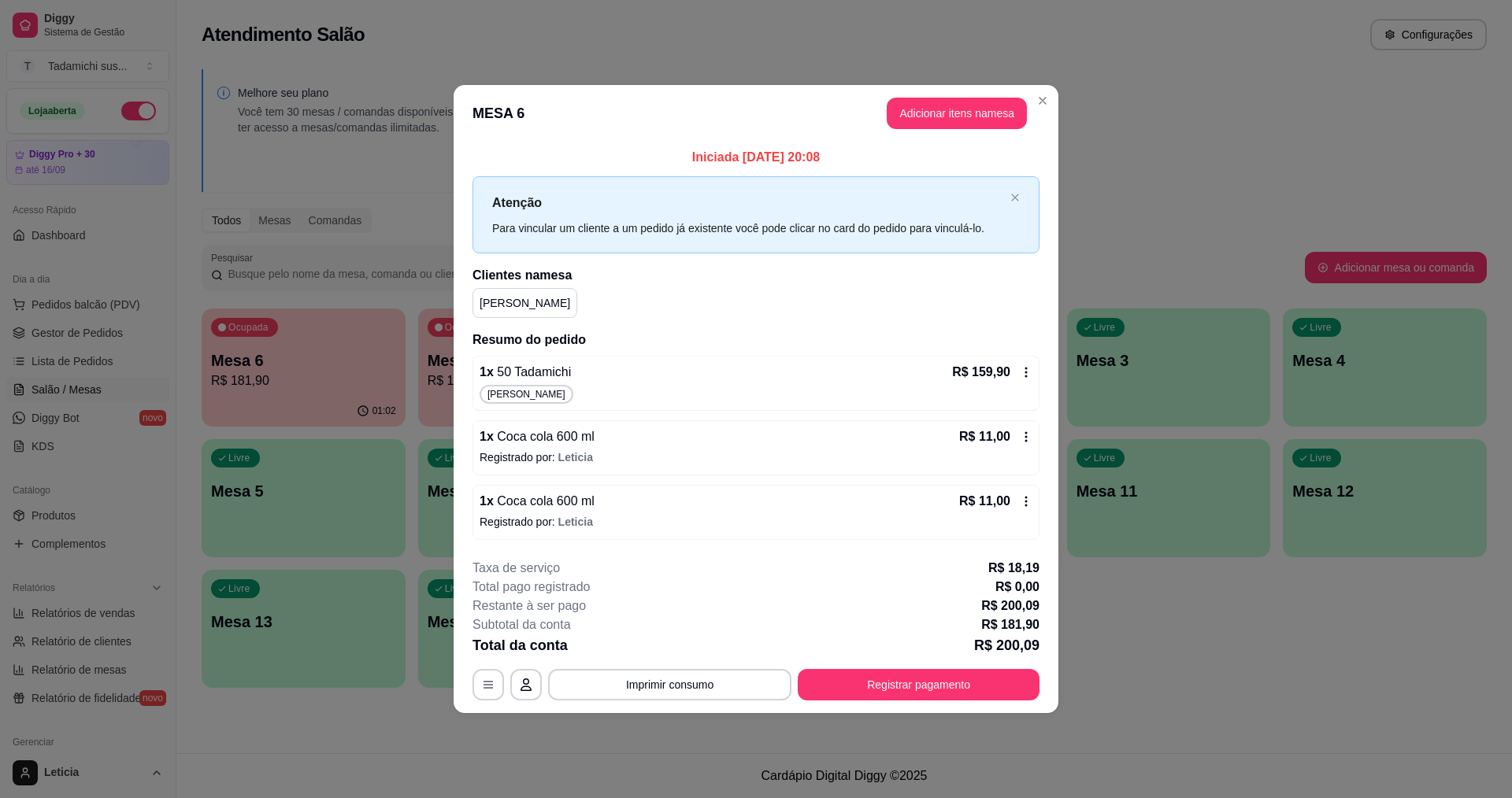
click at [1022, 432] on icon at bounding box center [1026, 436] width 13 height 13
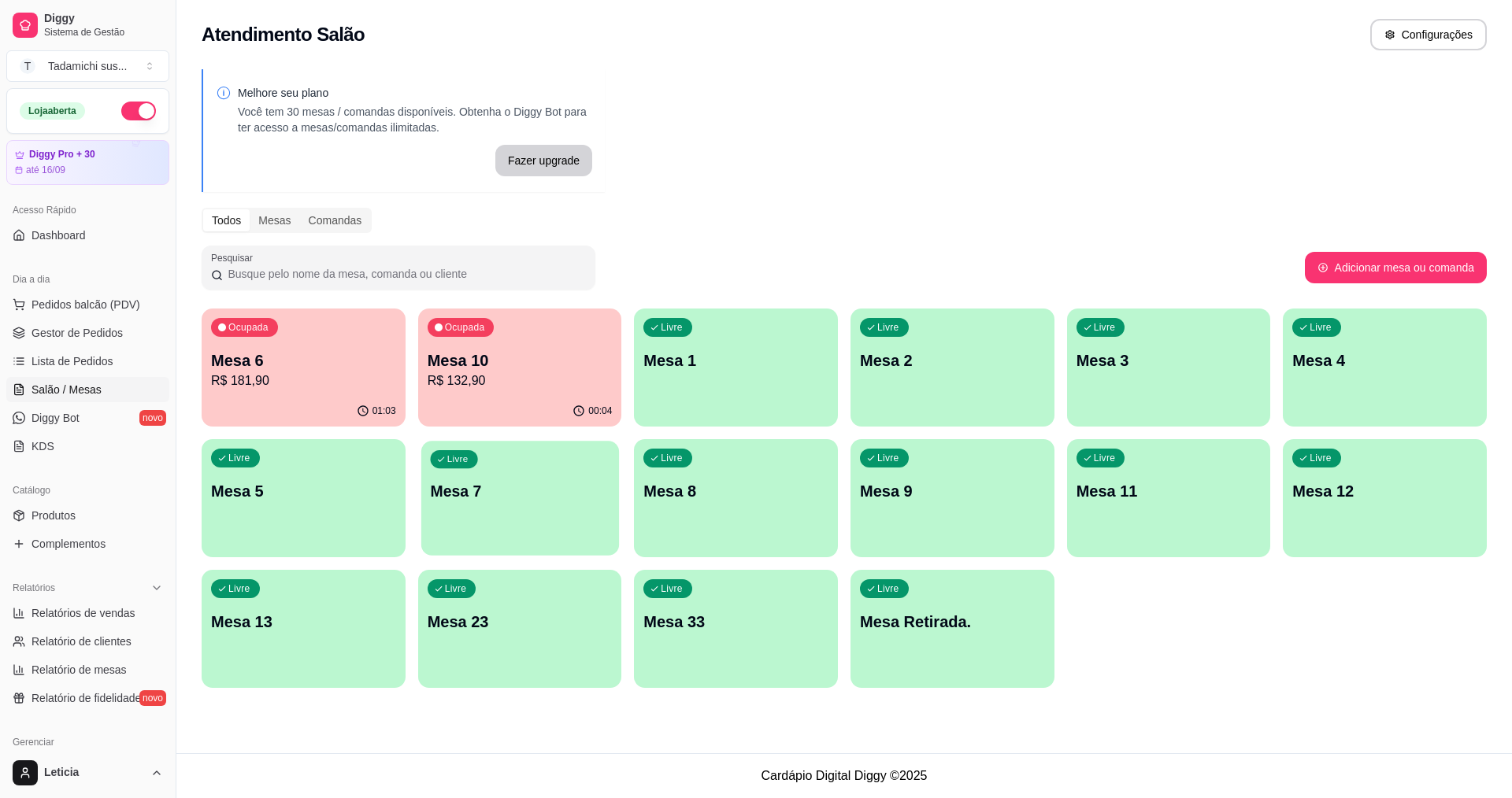
click at [541, 523] on div "Livre Mesa 7" at bounding box center [520, 489] width 197 height 96
